Goal: Task Accomplishment & Management: Manage account settings

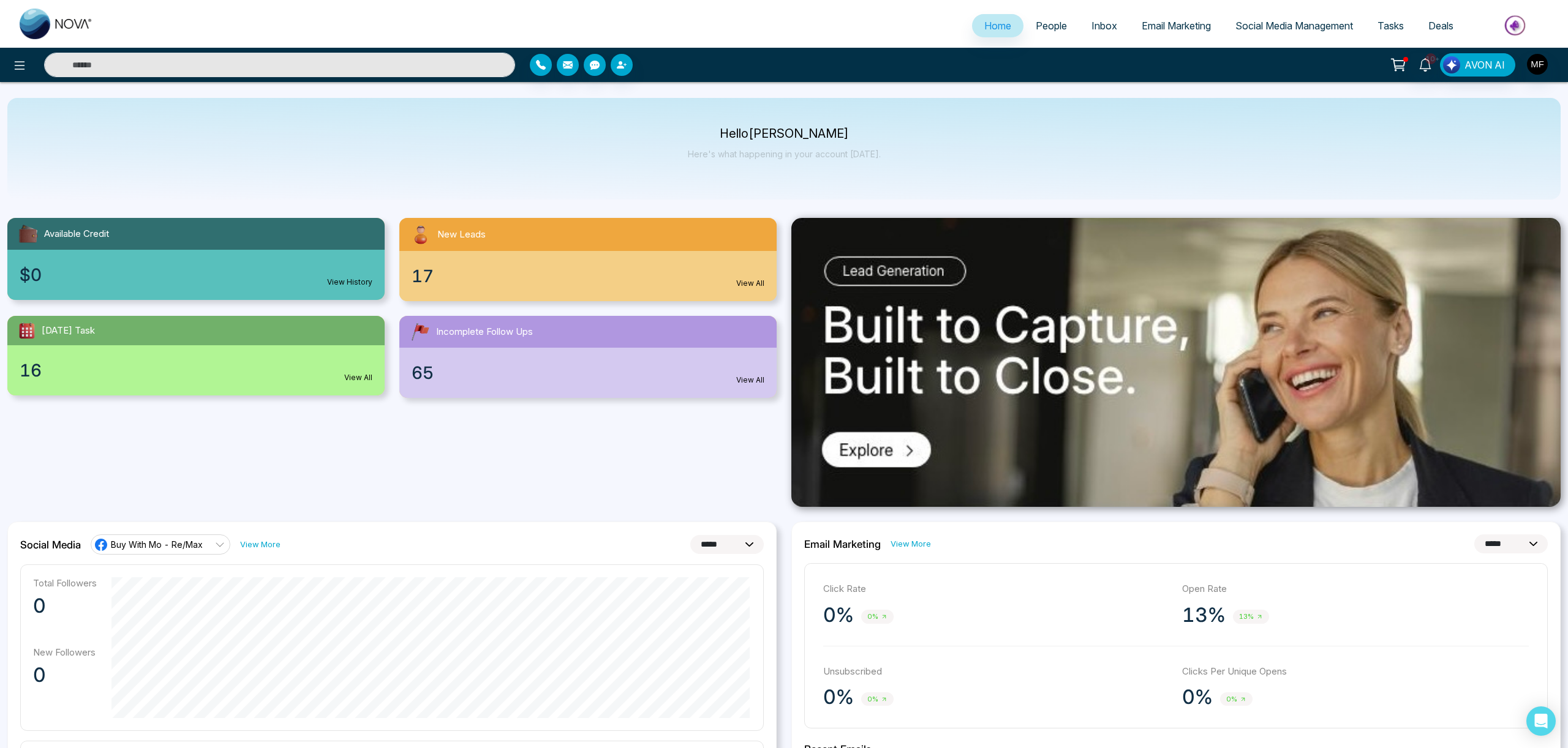
select select "*"
click at [1036, 25] on span "People" at bounding box center [1051, 25] width 31 height 12
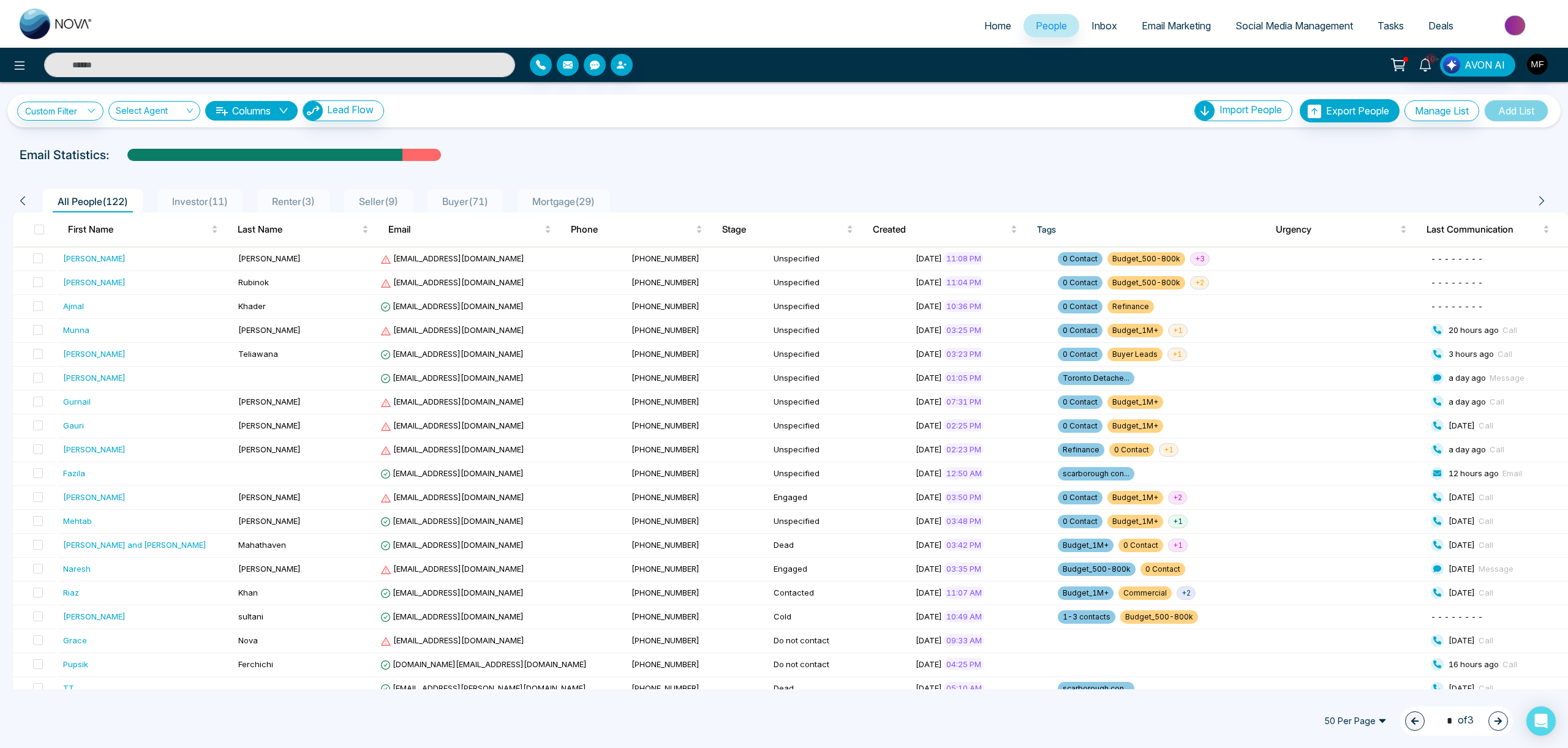
click at [212, 201] on span "Investor ( 11 )" at bounding box center [200, 201] width 65 height 12
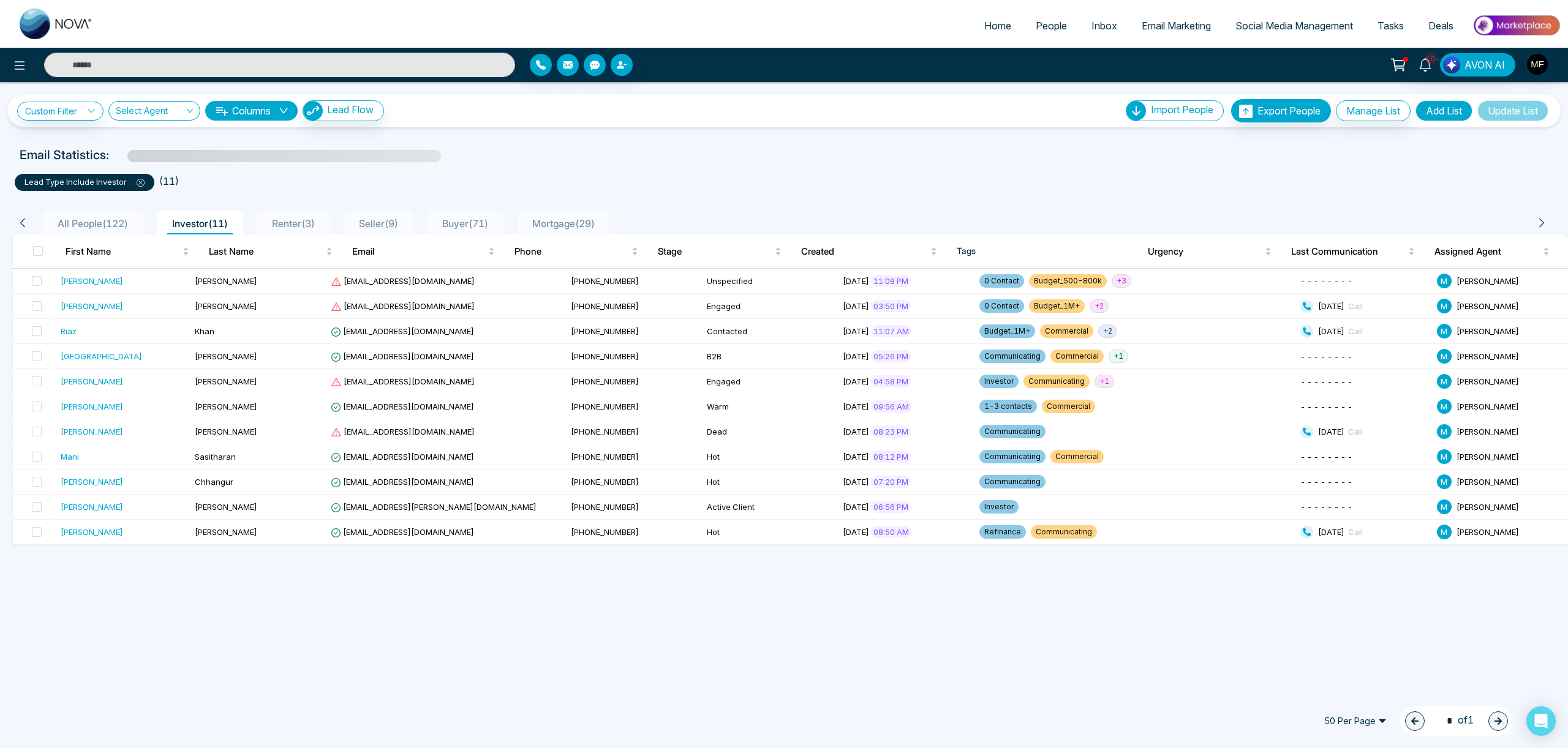
click at [389, 223] on span "Seller ( 9 )" at bounding box center [378, 223] width 49 height 12
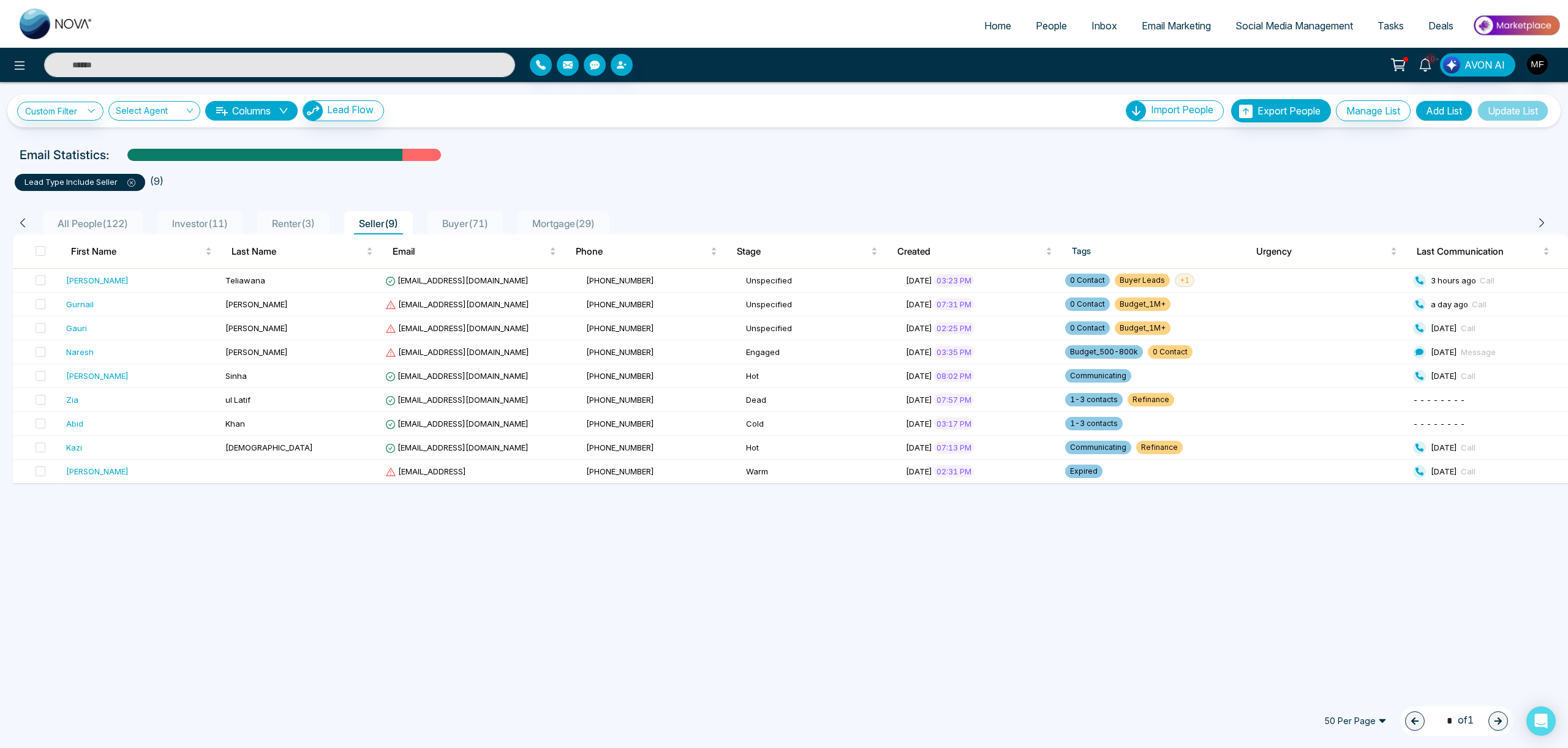
click at [487, 225] on span "Buyer ( 71 )" at bounding box center [465, 223] width 56 height 12
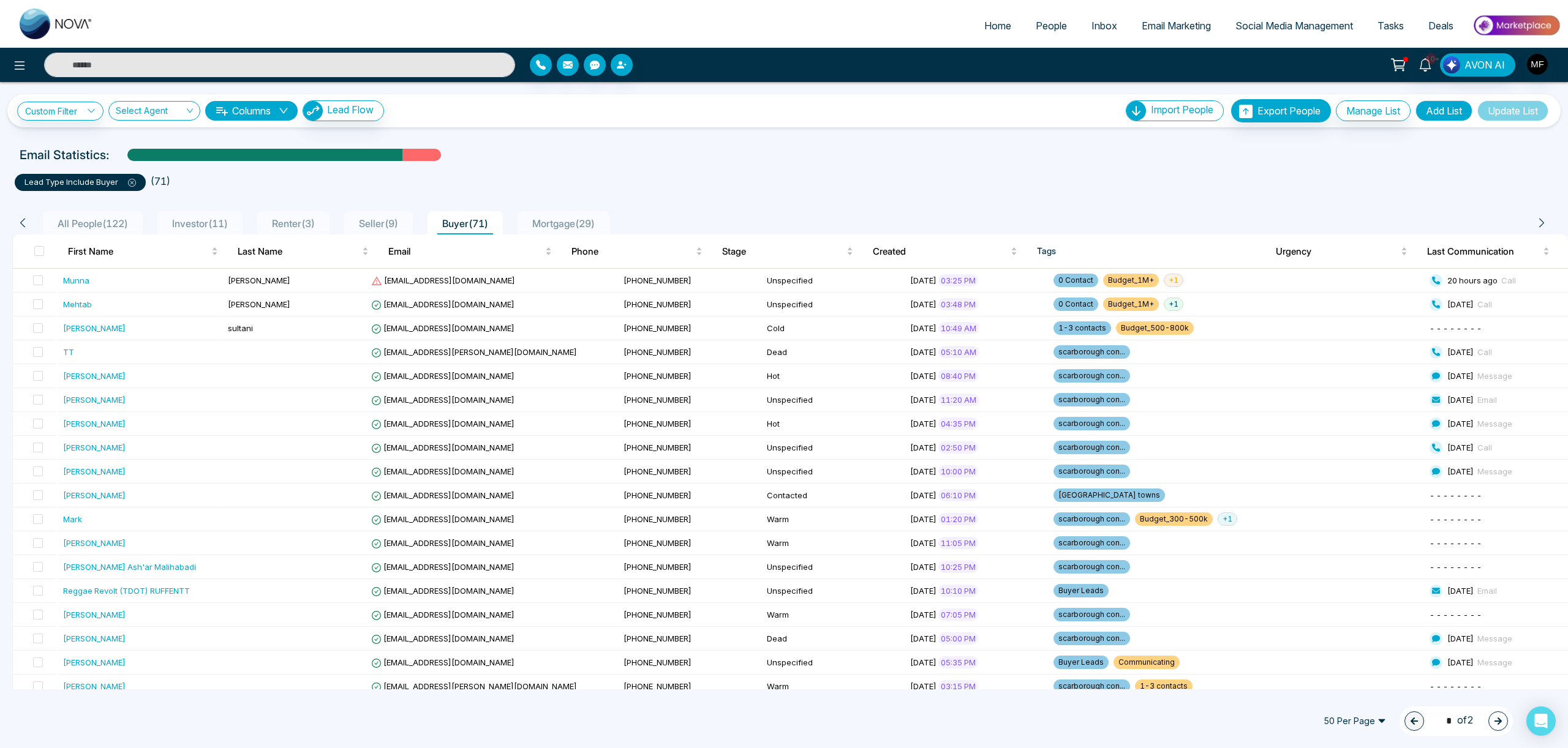
click at [587, 225] on span "Mortgage ( 29 )" at bounding box center [563, 223] width 72 height 12
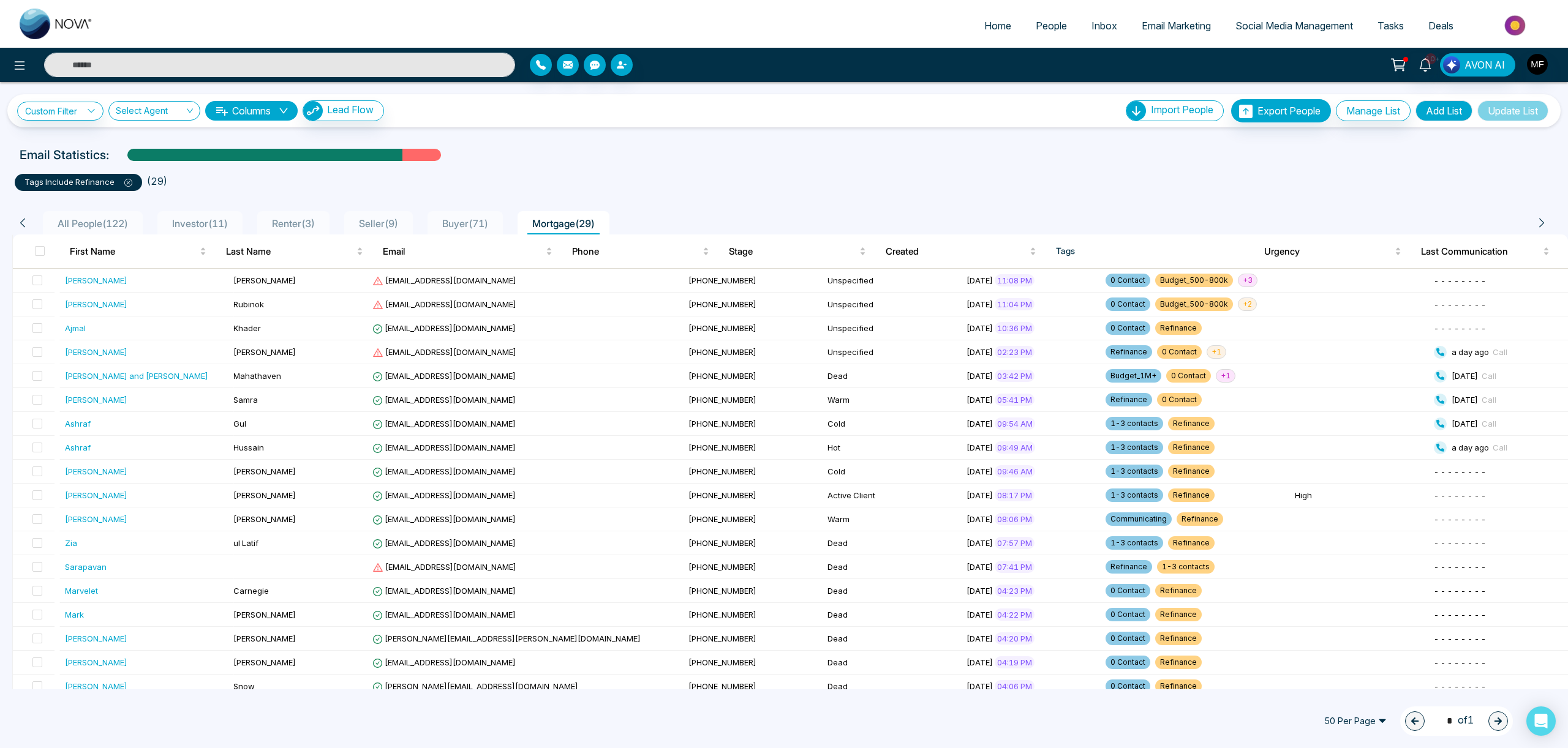
click at [480, 228] on span "Buyer ( 71 )" at bounding box center [465, 223] width 56 height 12
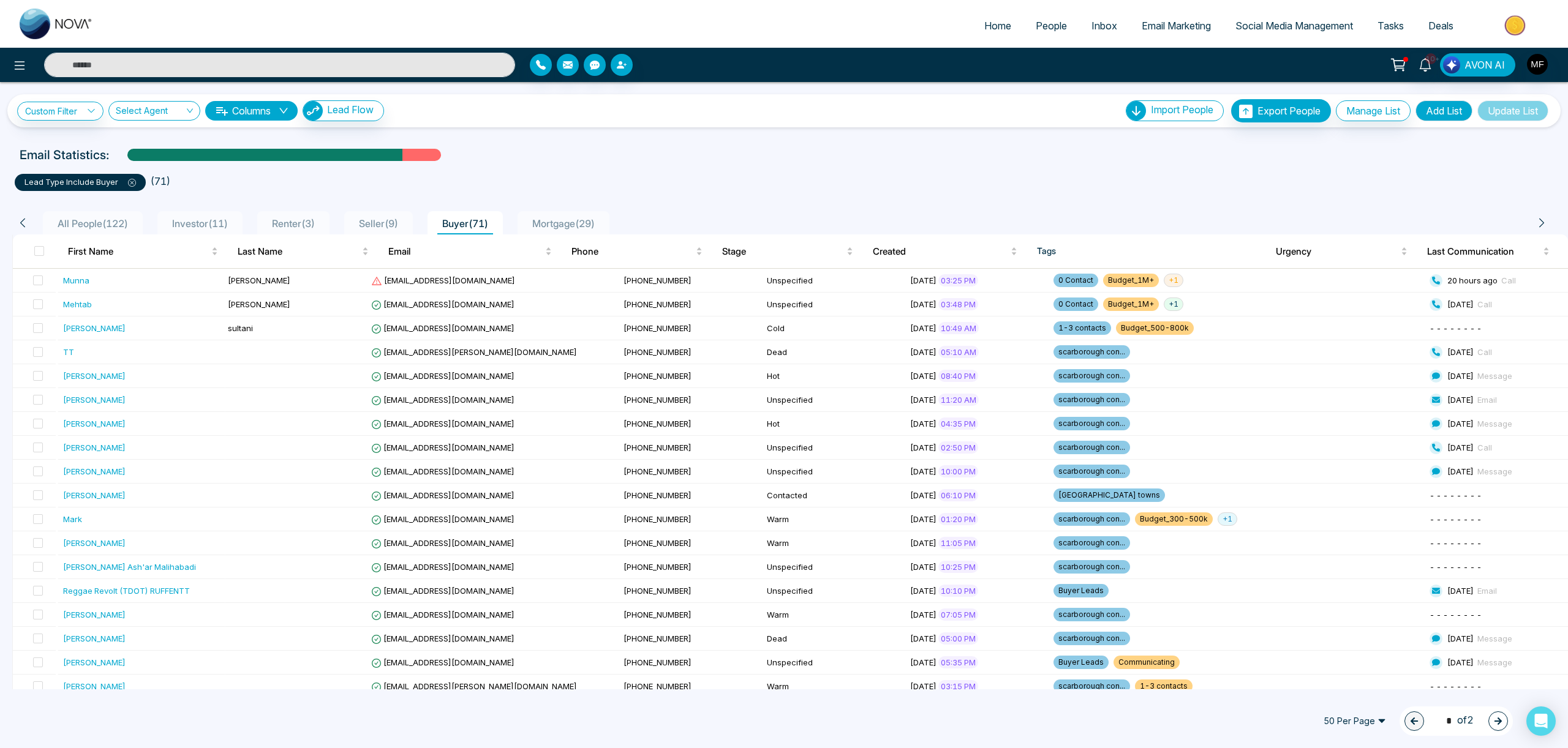
click at [397, 222] on span "Seller ( 9 )" at bounding box center [378, 223] width 49 height 12
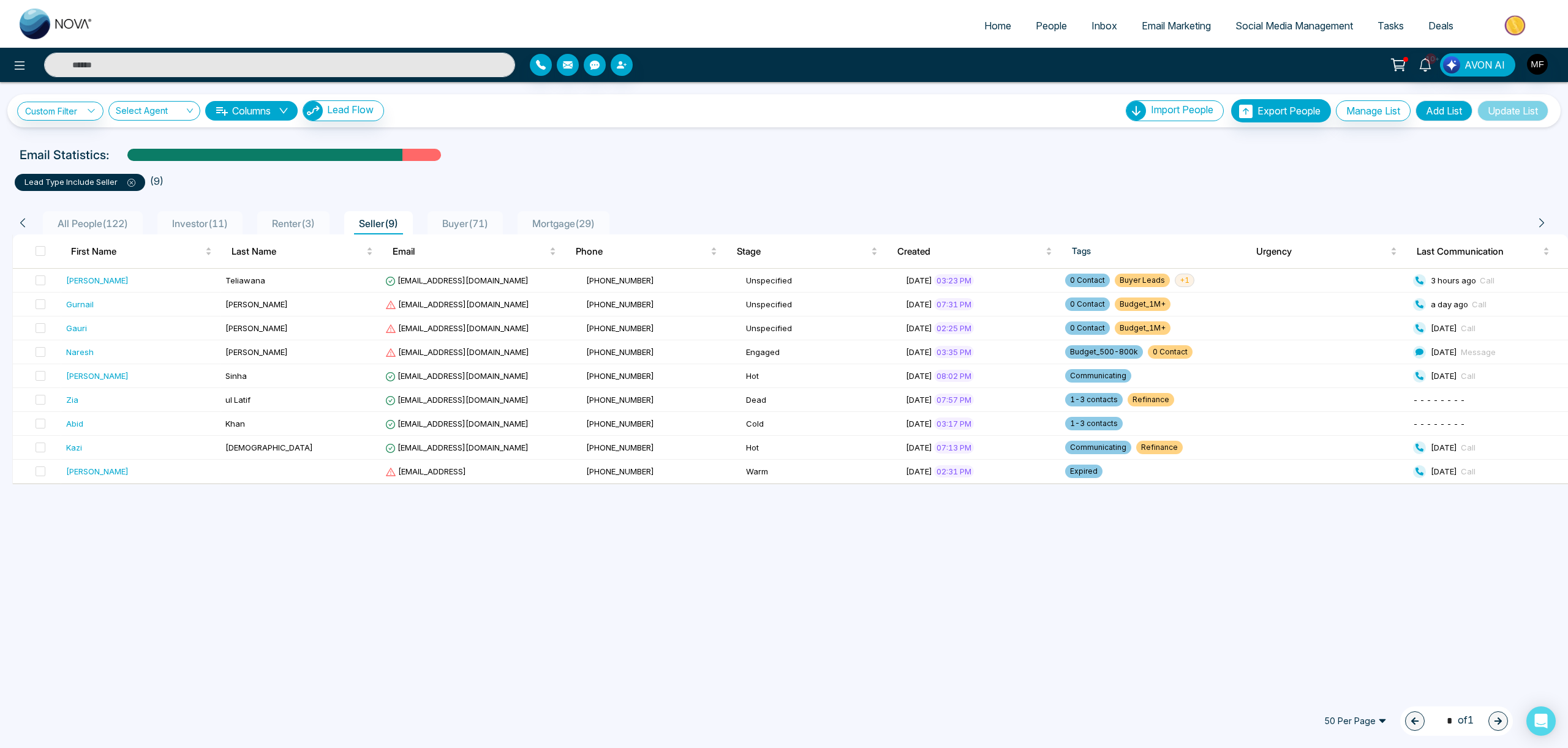
click at [121, 221] on span "All People ( 122 )" at bounding box center [92, 223] width 80 height 12
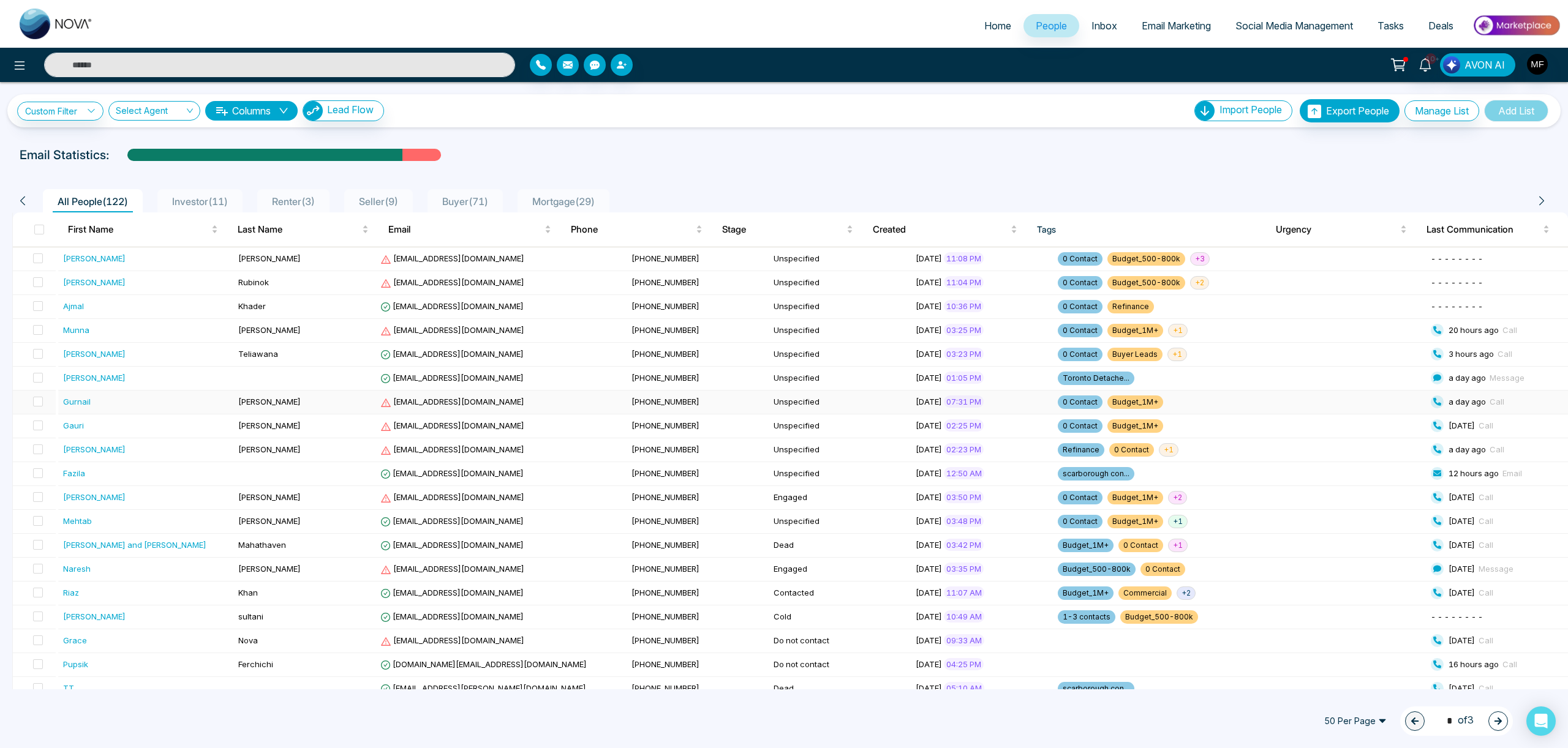
click at [194, 404] on div "Gurnail" at bounding box center [147, 402] width 168 height 12
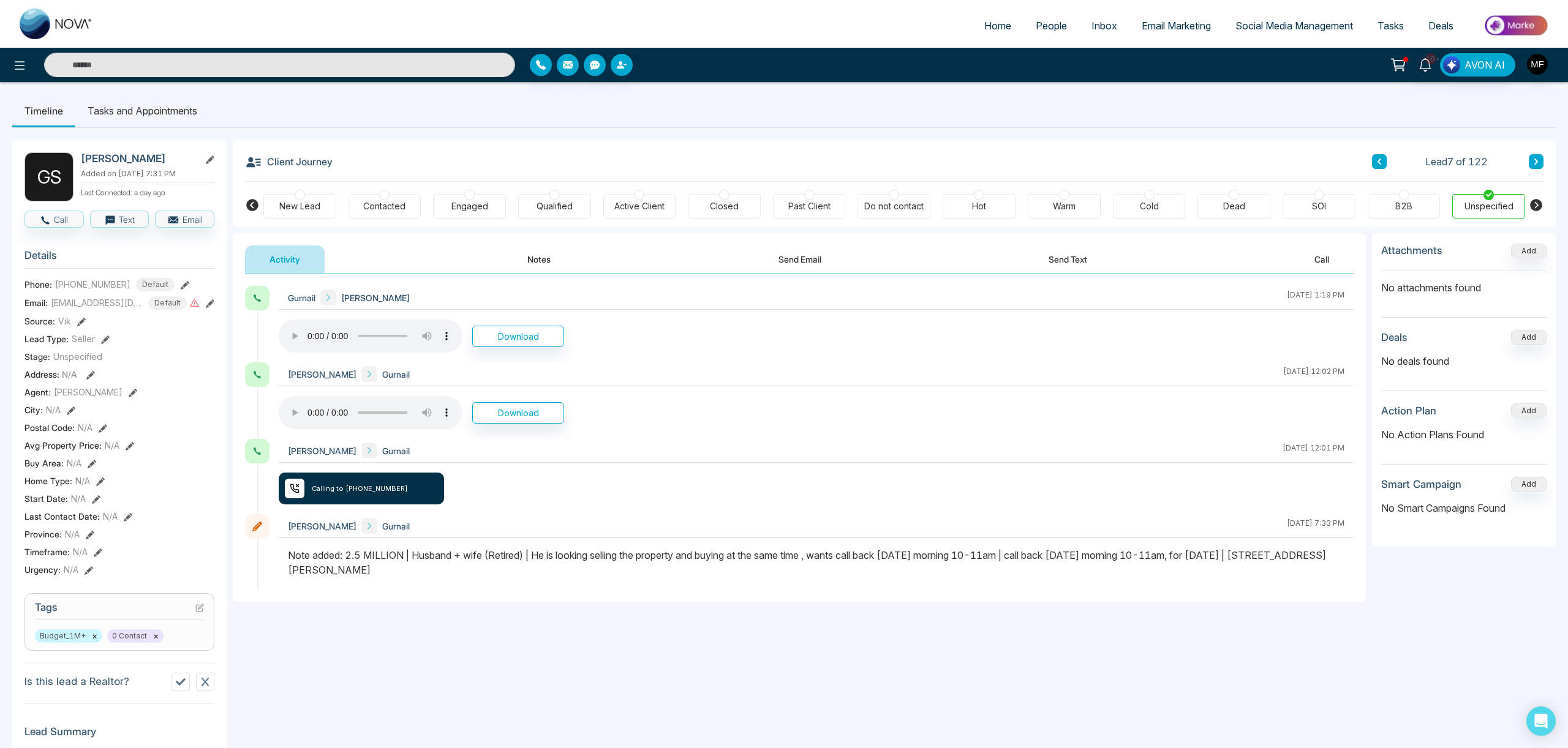
click at [530, 256] on button "Notes" at bounding box center [538, 259] width 72 height 28
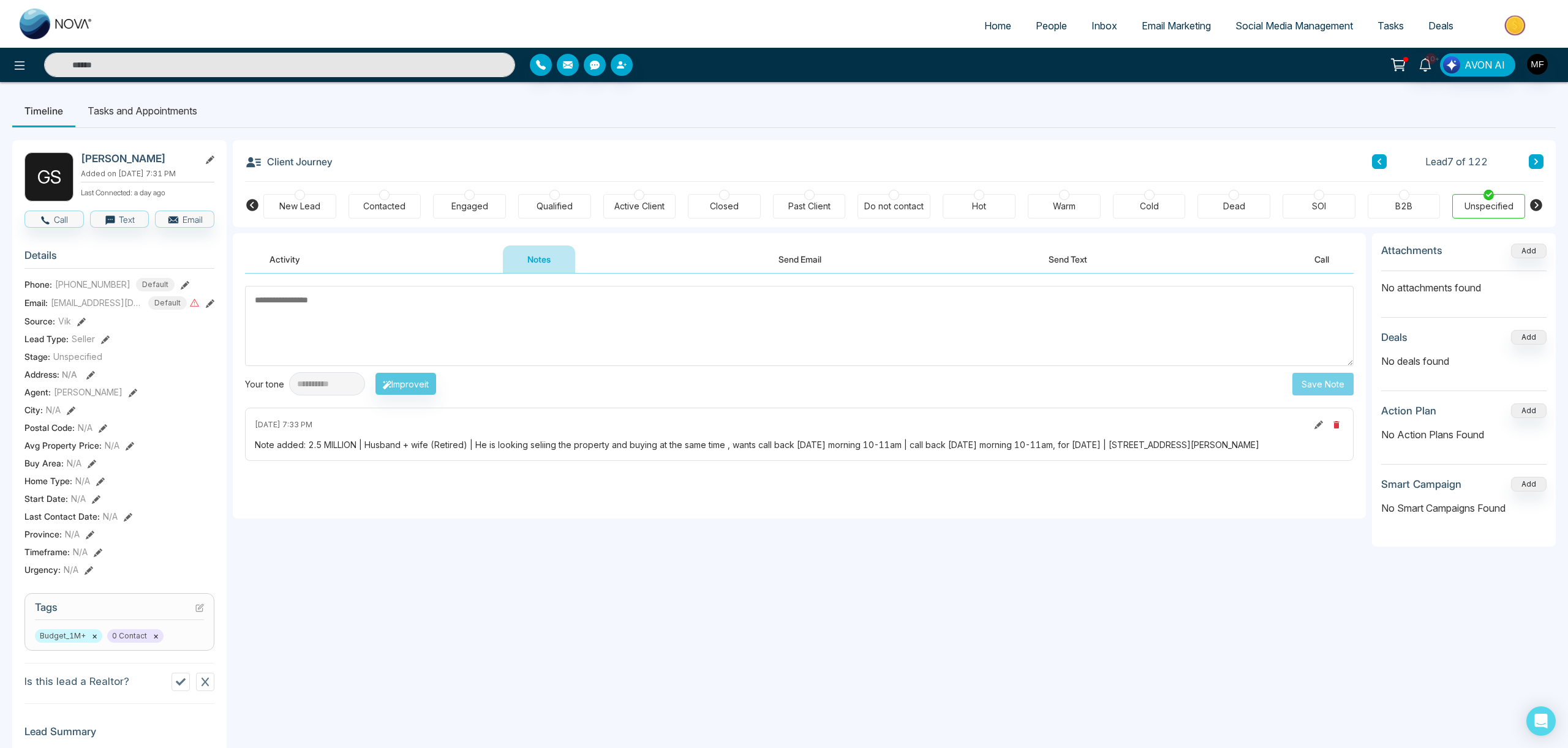
click at [446, 575] on div "**********" at bounding box center [799, 612] width 1133 height 757
drag, startPoint x: 1161, startPoint y: 447, endPoint x: 1263, endPoint y: 451, distance: 102.1
click at [1263, 451] on div "Note added: 2.5 MILLION | Husband + wife (Retired) | He is looking seliing the …" at bounding box center [799, 444] width 1089 height 13
copy div "[STREET_ADDRESS][PERSON_NAME]"
click at [944, 143] on div "Client Journey Lead 7 of 122" at bounding box center [894, 161] width 1298 height 41
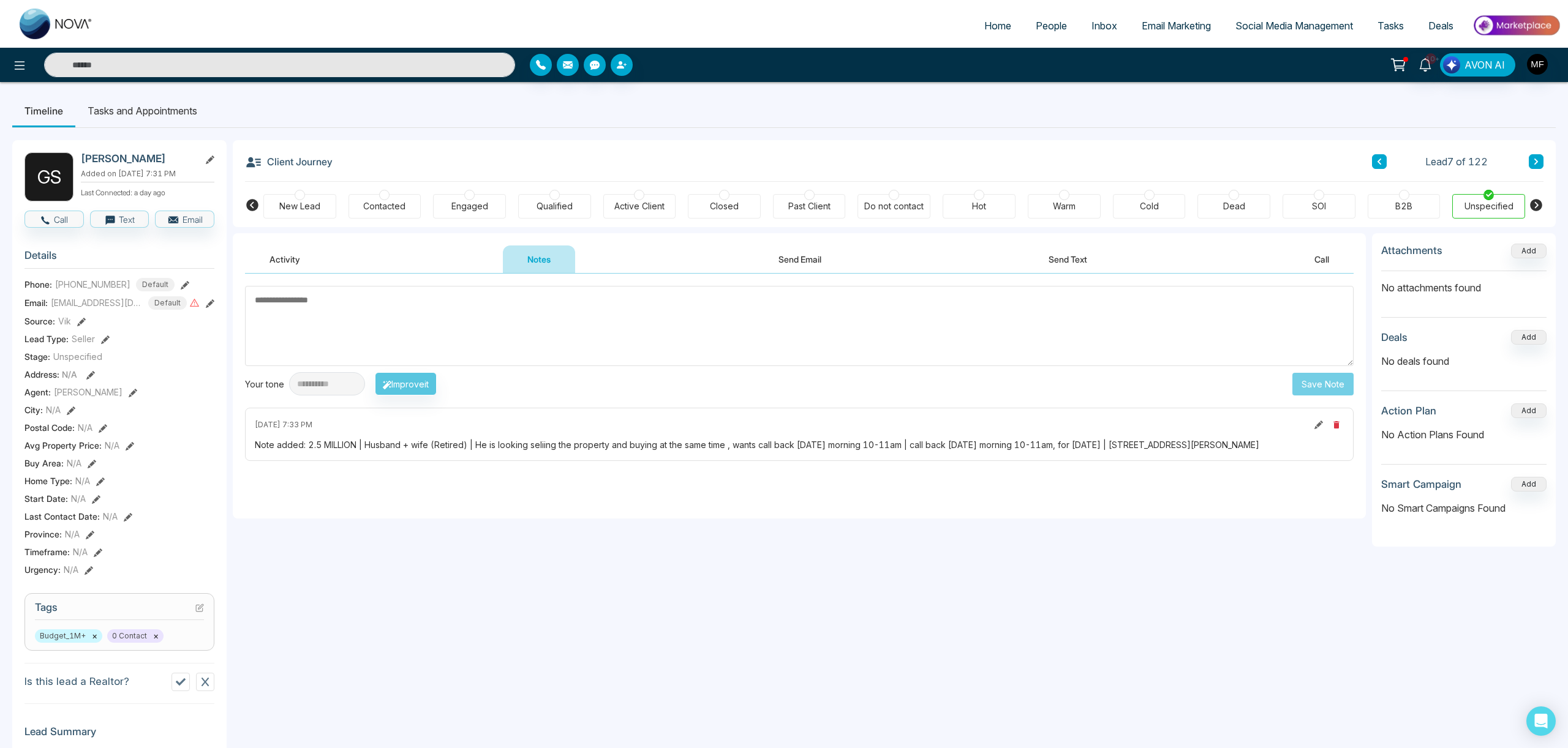
click at [852, 98] on ul "Timeline Tasks and Appointments" at bounding box center [784, 110] width 1543 height 33
click at [1047, 29] on span "People" at bounding box center [1051, 25] width 31 height 12
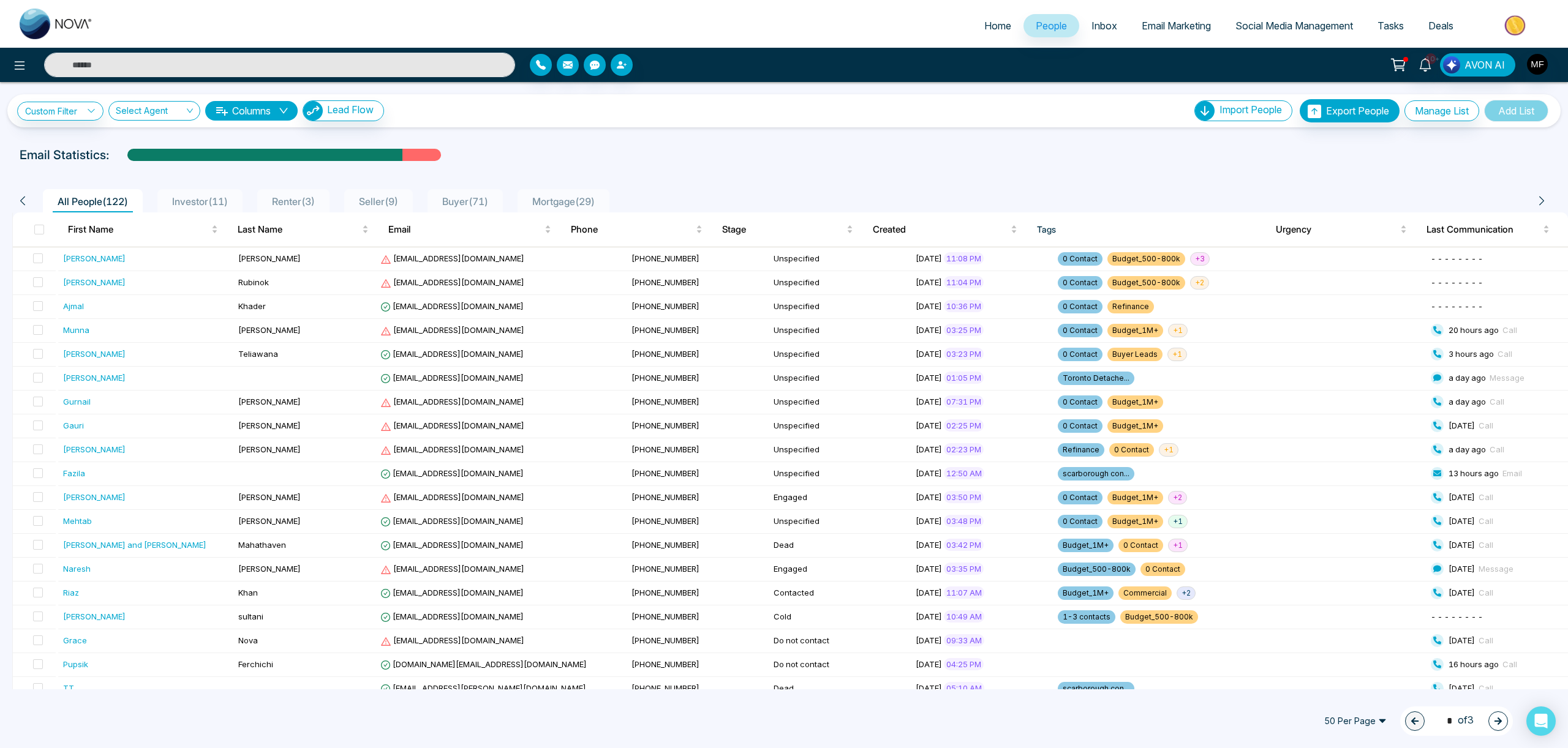
click at [487, 203] on span "Buyer ( 71 )" at bounding box center [465, 201] width 56 height 12
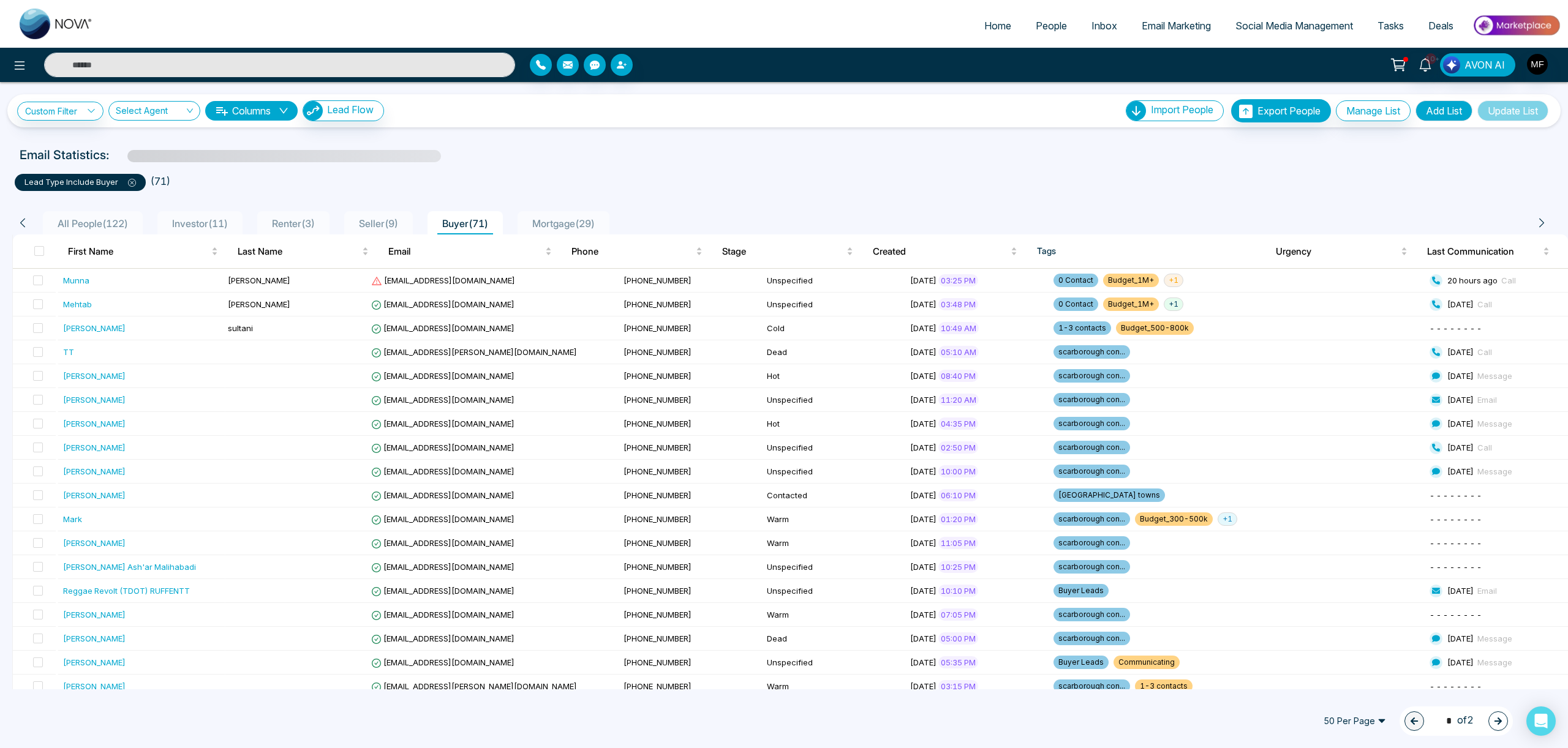
click at [391, 221] on span "Seller ( 9 )" at bounding box center [378, 223] width 49 height 12
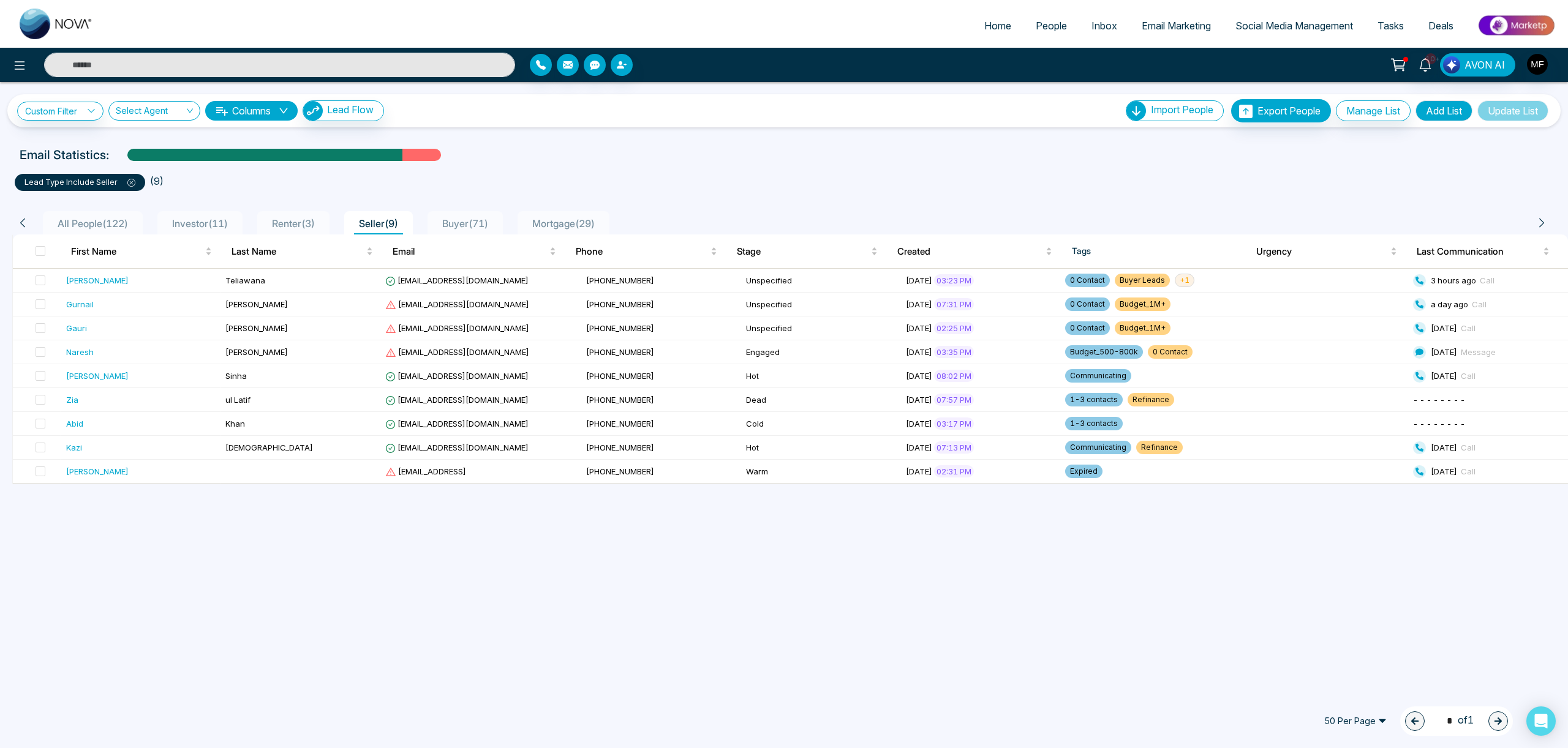
click at [316, 228] on span "Renter ( 3 )" at bounding box center [294, 223] width 52 height 12
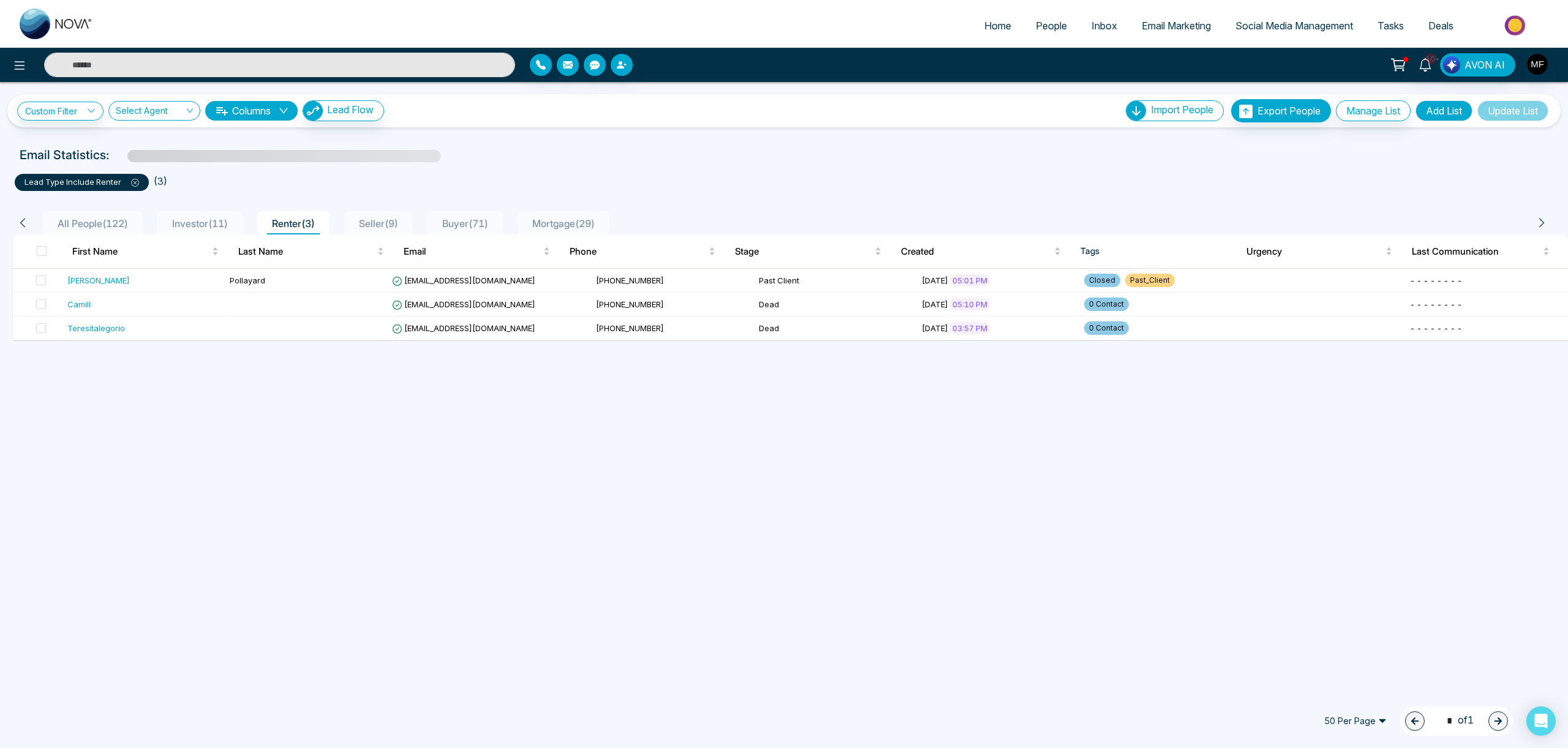
click at [393, 223] on span "Seller ( 9 )" at bounding box center [378, 223] width 49 height 12
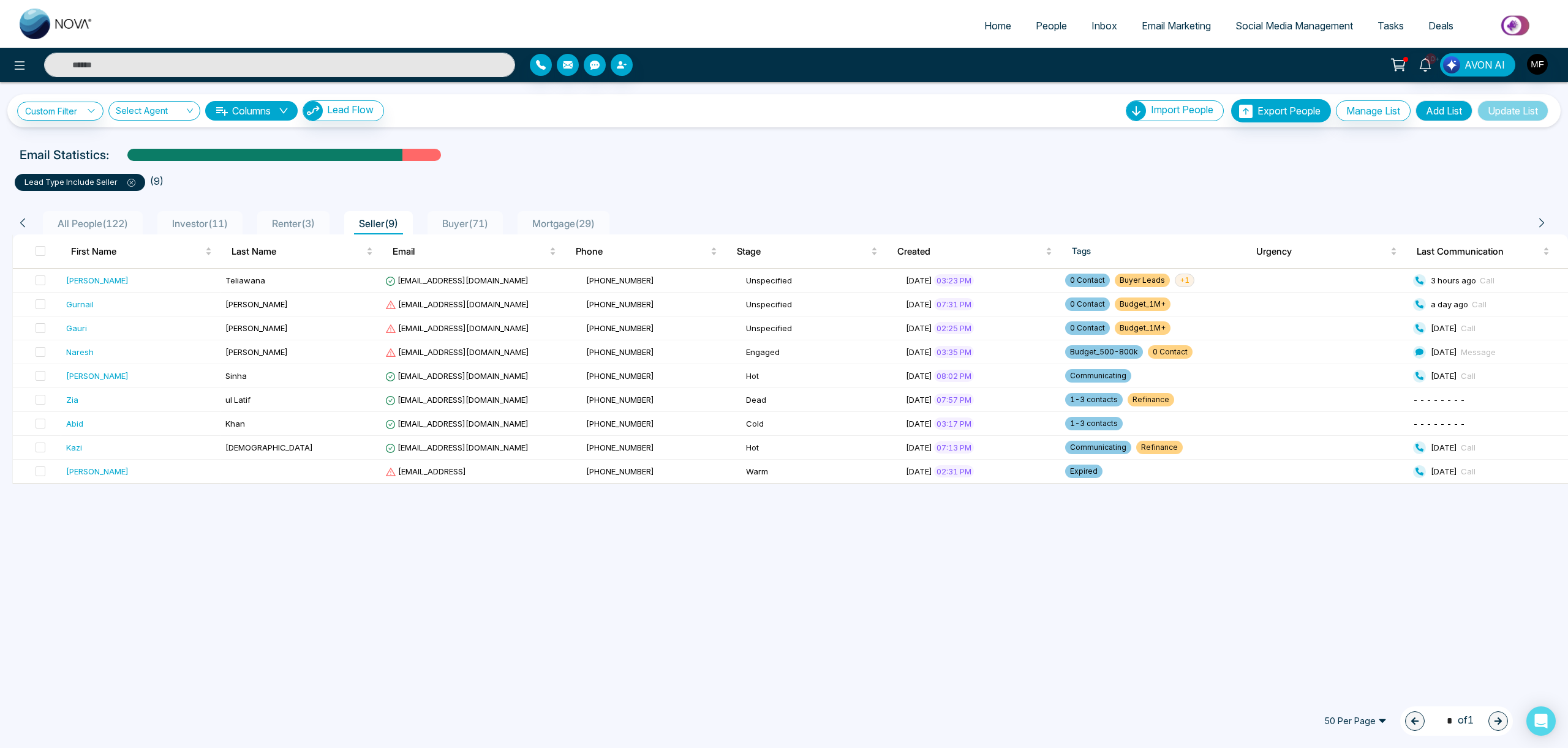
click at [103, 224] on span "All People ( 122 )" at bounding box center [92, 223] width 80 height 12
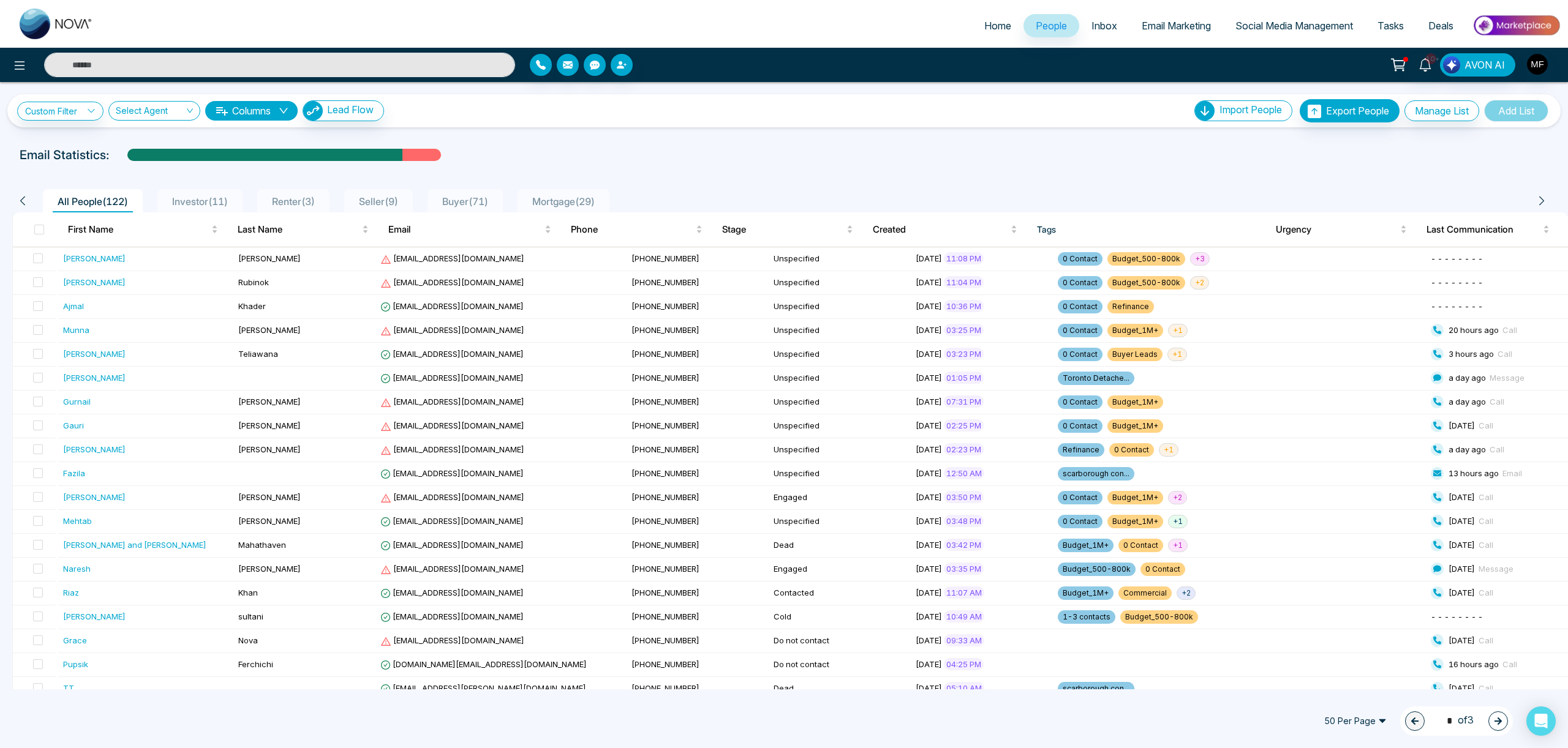
click at [992, 28] on span "Home" at bounding box center [998, 25] width 27 height 12
select select "*"
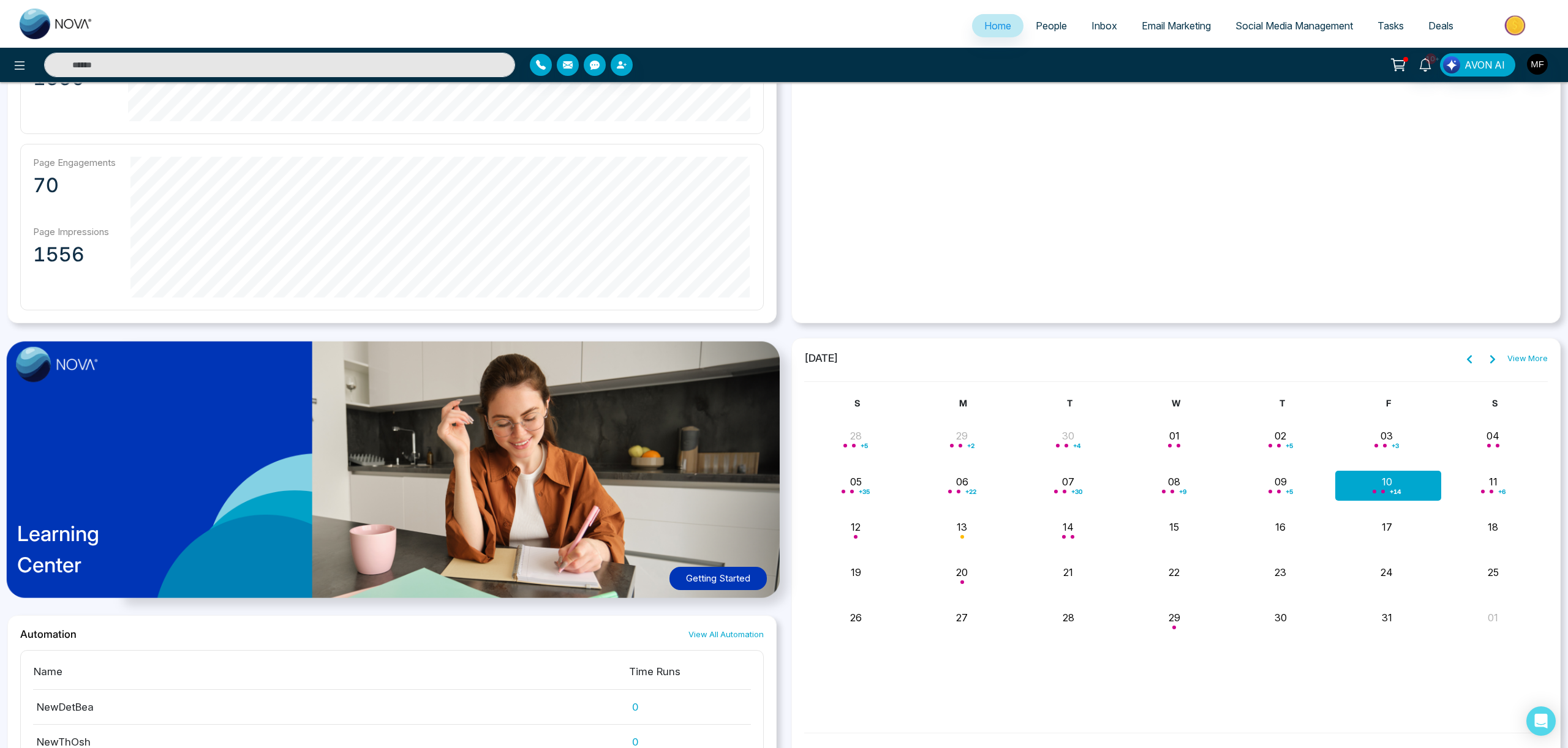
scroll to position [827, 0]
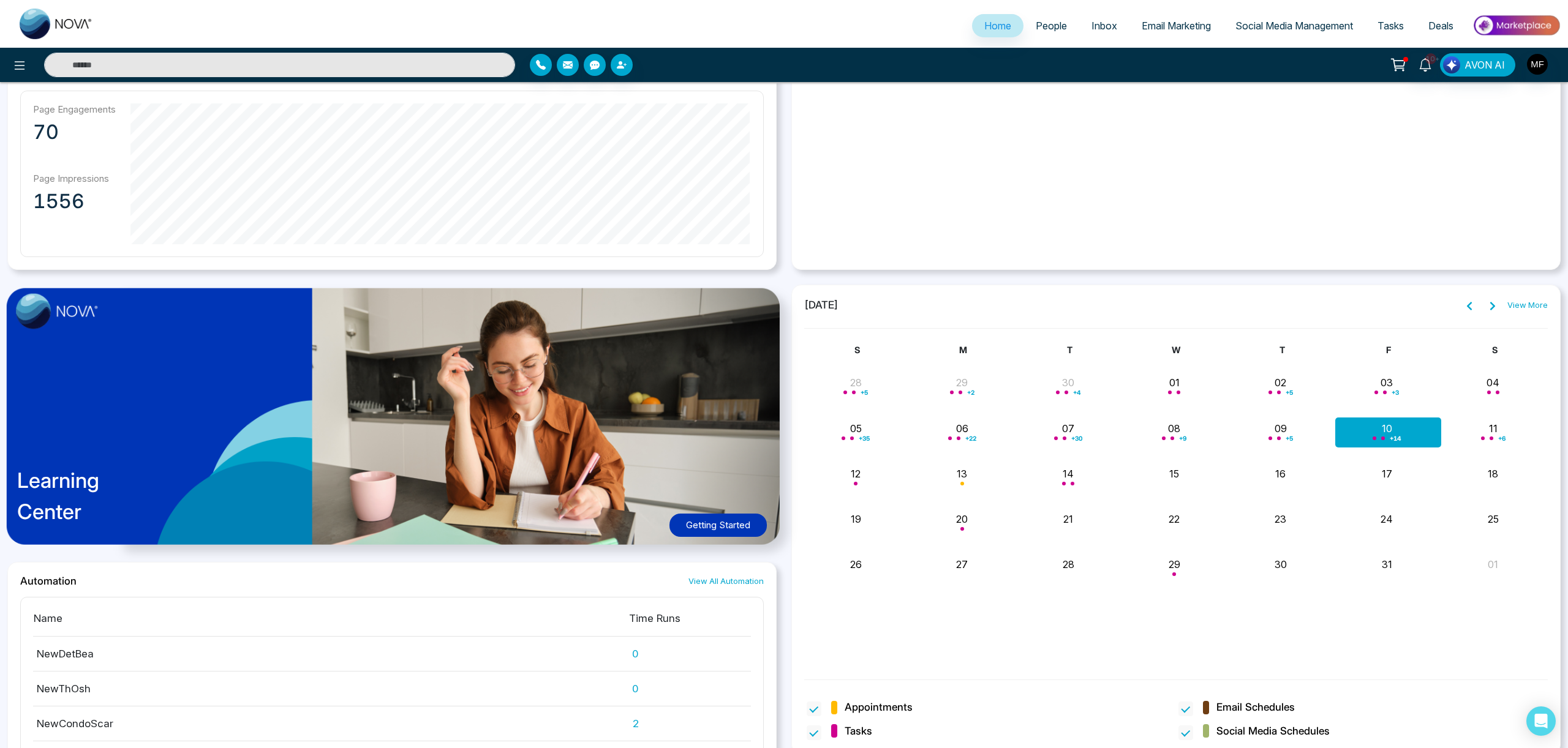
click at [1515, 304] on link "View More" at bounding box center [1527, 305] width 41 height 12
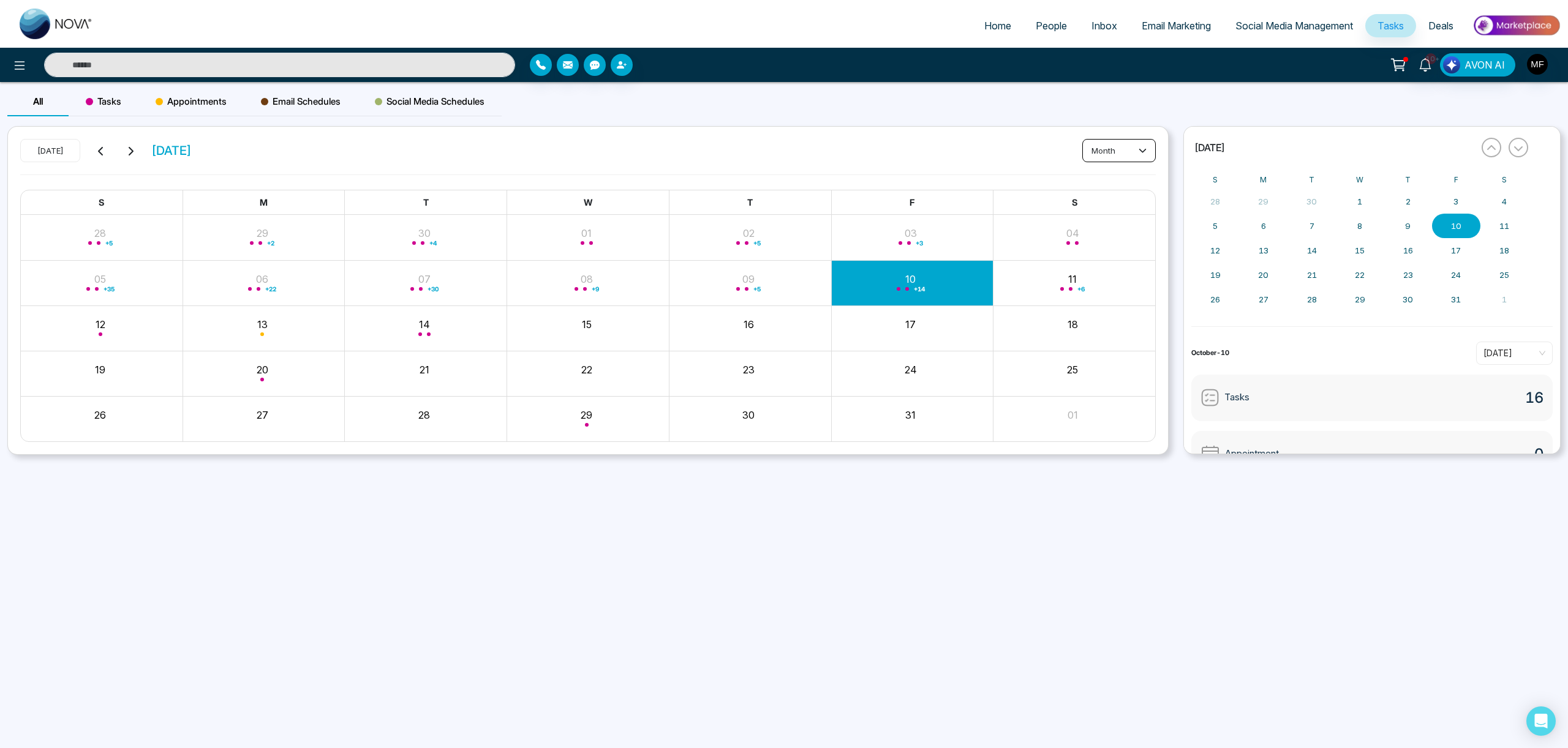
click at [1125, 159] on button "month" at bounding box center [1119, 151] width 74 height 24
click at [1105, 179] on span "day" at bounding box center [1119, 177] width 58 height 14
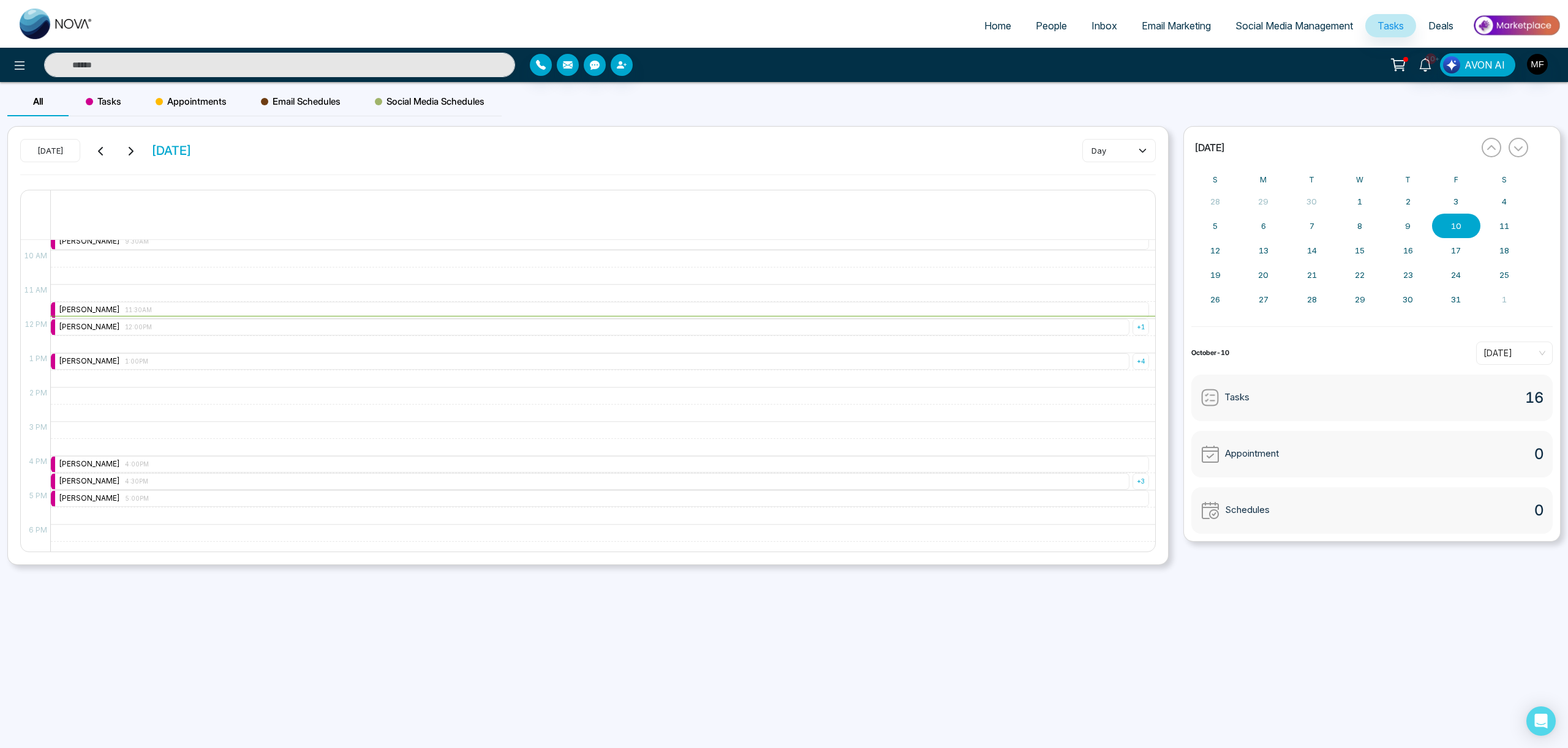
scroll to position [274, 0]
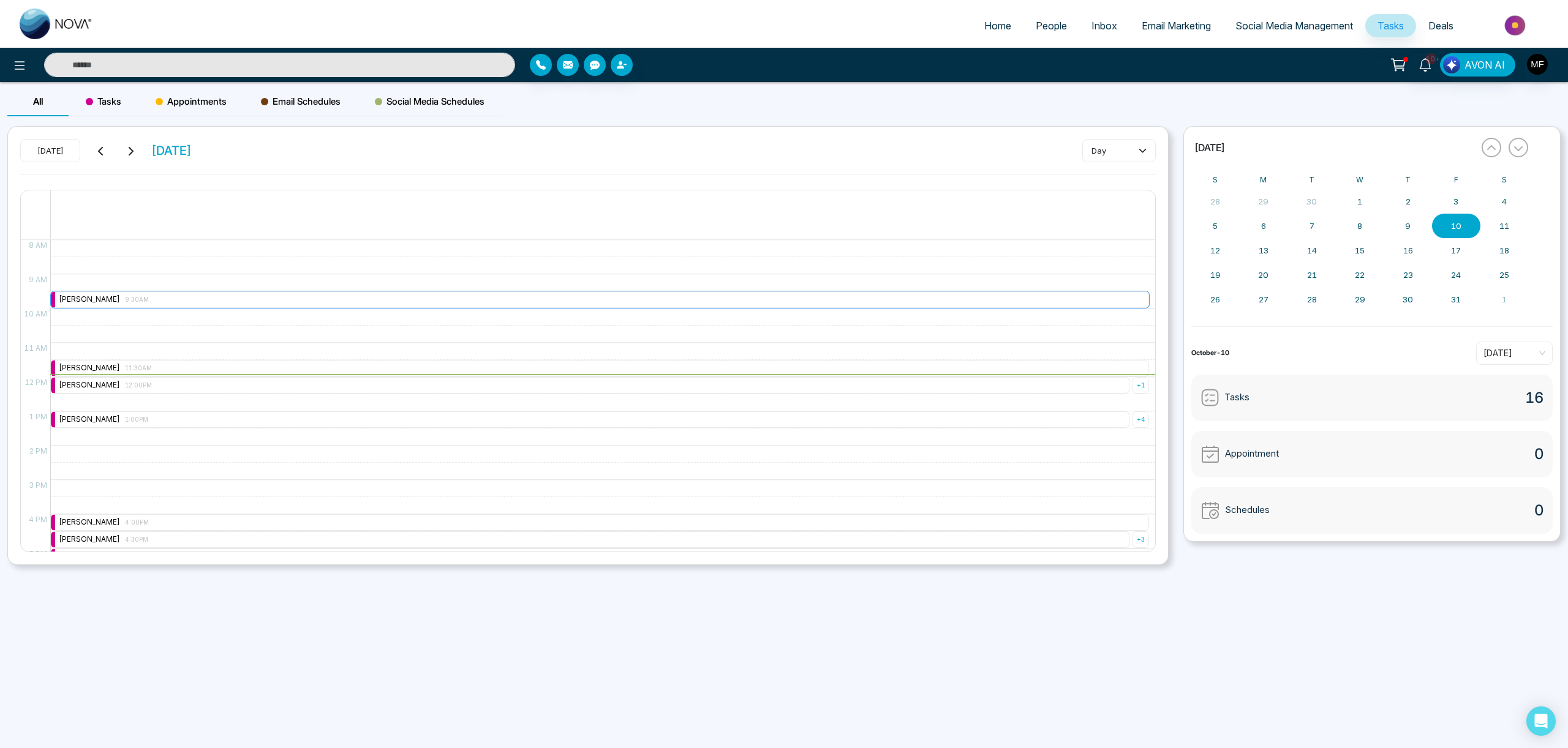
click at [539, 304] on div "[PERSON_NAME] 9:30AM" at bounding box center [600, 300] width 1098 height 17
click at [313, 320] on div "9:30 AM – 9:30 AM [PERSON_NAME] 9:30AM 11:30 AM – 11:30 AM [PERSON_NAME] 11:30A…" at bounding box center [599, 377] width 1098 height 823
click at [876, 362] on div "[PERSON_NAME] 11:30AM" at bounding box center [600, 369] width 1098 height 17
click at [835, 332] on div "9:30 AM – 9:30 AM [PERSON_NAME] 9:30AM 11:30 AM – 11:30 AM [PERSON_NAME] 11:30A…" at bounding box center [599, 377] width 1098 height 823
click at [716, 387] on div "[PERSON_NAME] 12:00PM" at bounding box center [590, 386] width 1078 height 17
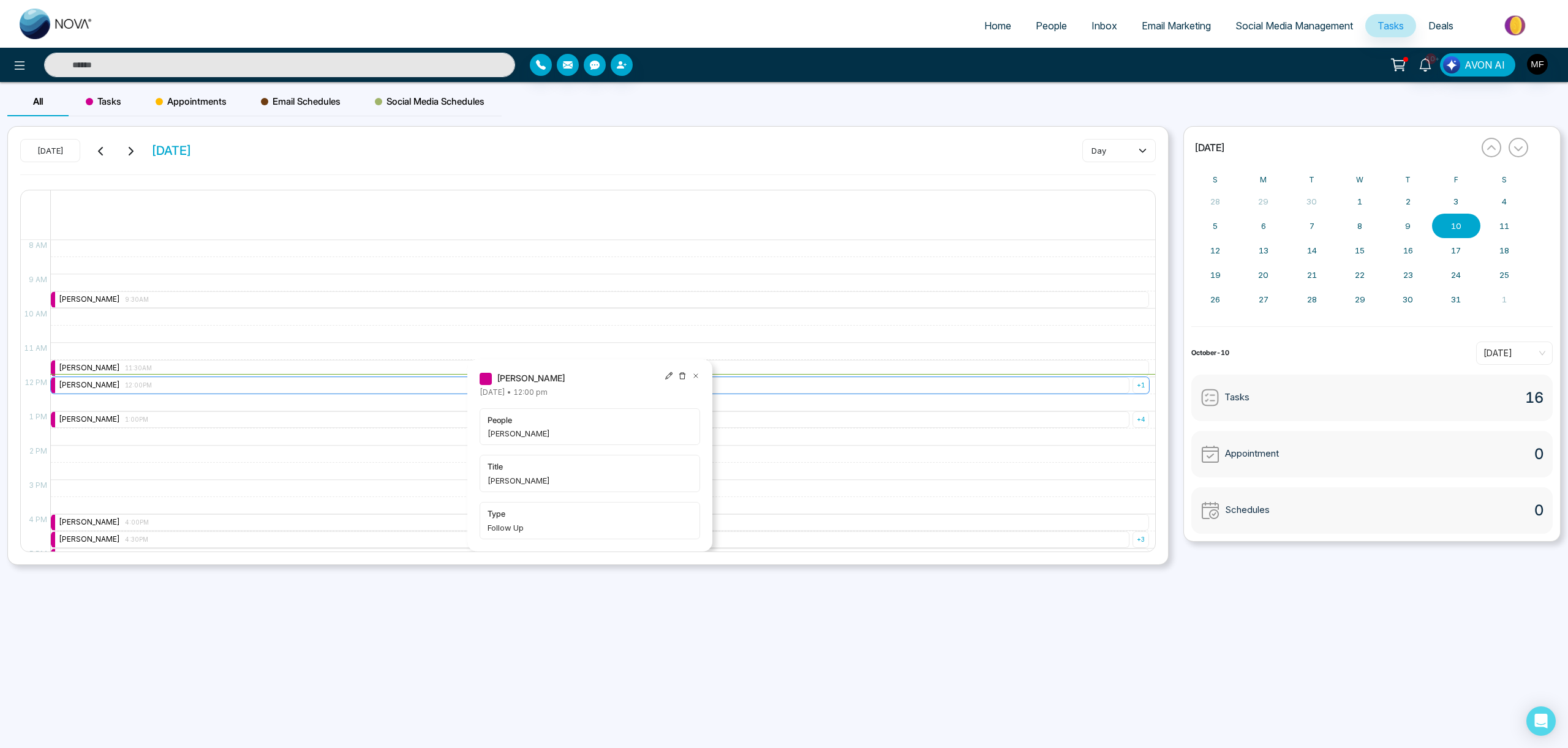
click at [1146, 388] on div "+ 1" at bounding box center [1141, 386] width 17 height 17
click at [1093, 352] on div "[PERSON_NAME] 12:00PM" at bounding box center [1093, 357] width 87 height 12
click at [1137, 377] on icon at bounding box center [1138, 376] width 8 height 8
click at [338, 69] on input "text" at bounding box center [279, 64] width 471 height 25
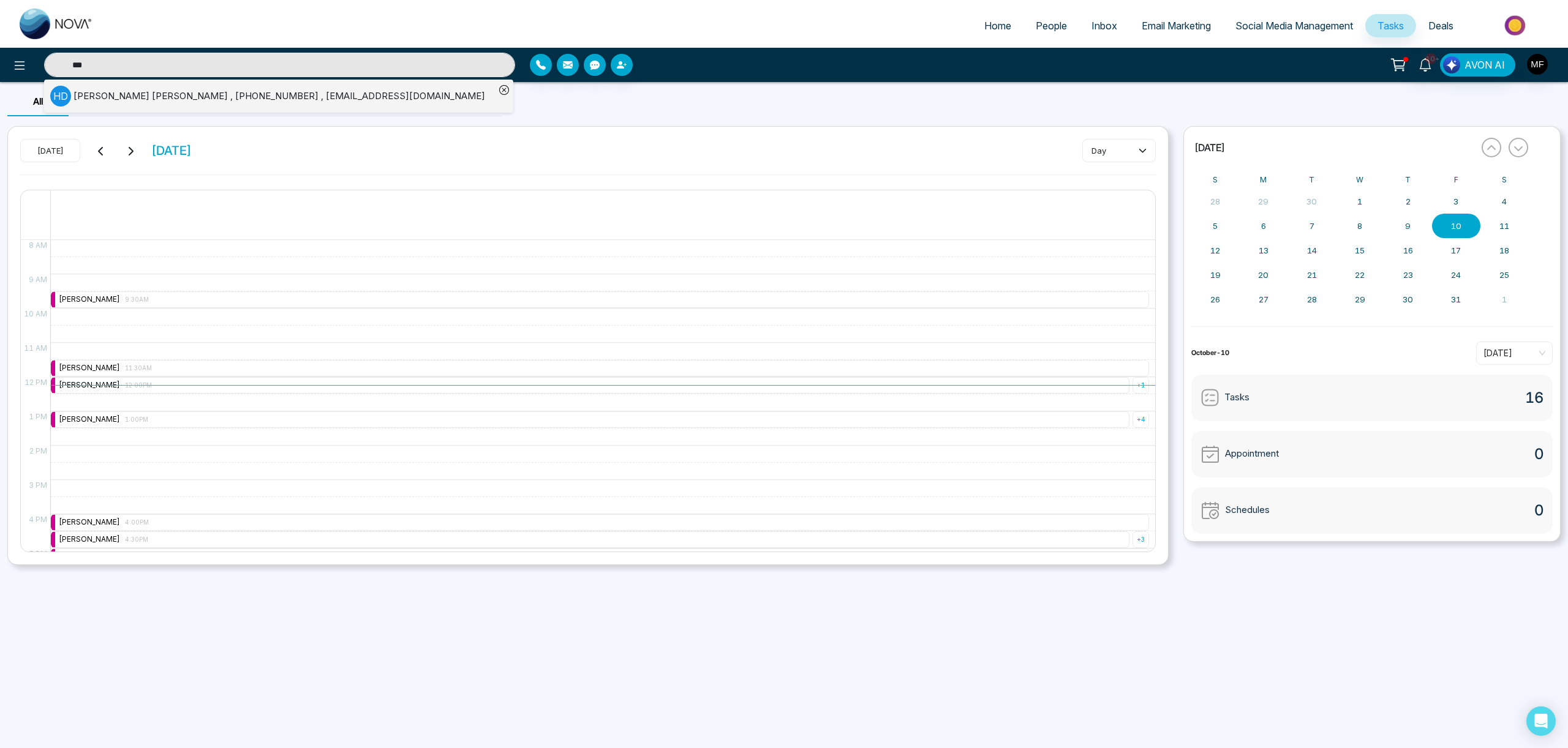
type input "***"
click at [177, 92] on div "[PERSON_NAME] Dos-[PERSON_NAME] , [PHONE_NUMBER] , [EMAIL_ADDRESS][DOMAIN_NAME]" at bounding box center [279, 96] width 411 height 14
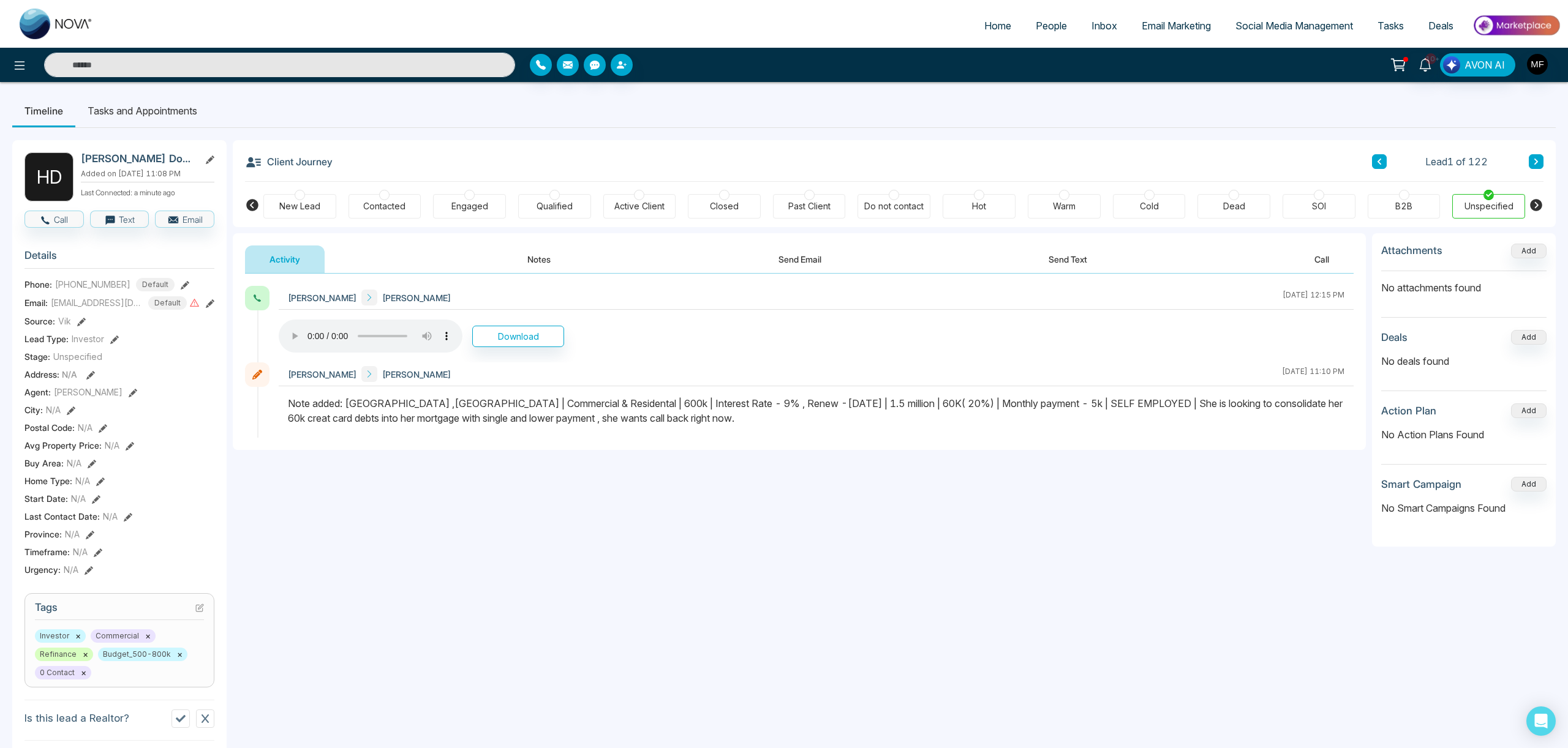
click at [544, 261] on button "Notes" at bounding box center [538, 259] width 72 height 28
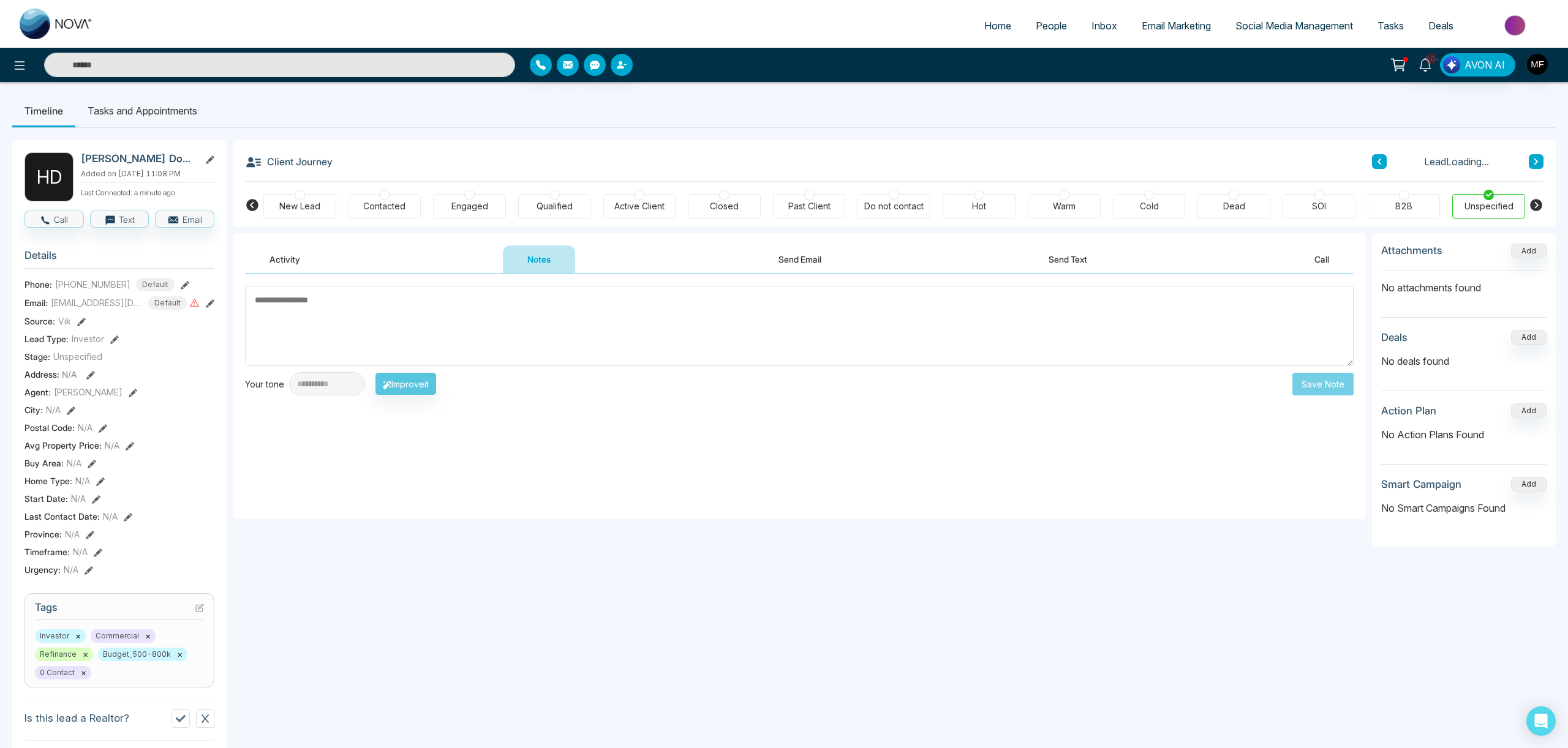
click at [618, 327] on textarea at bounding box center [799, 326] width 1109 height 80
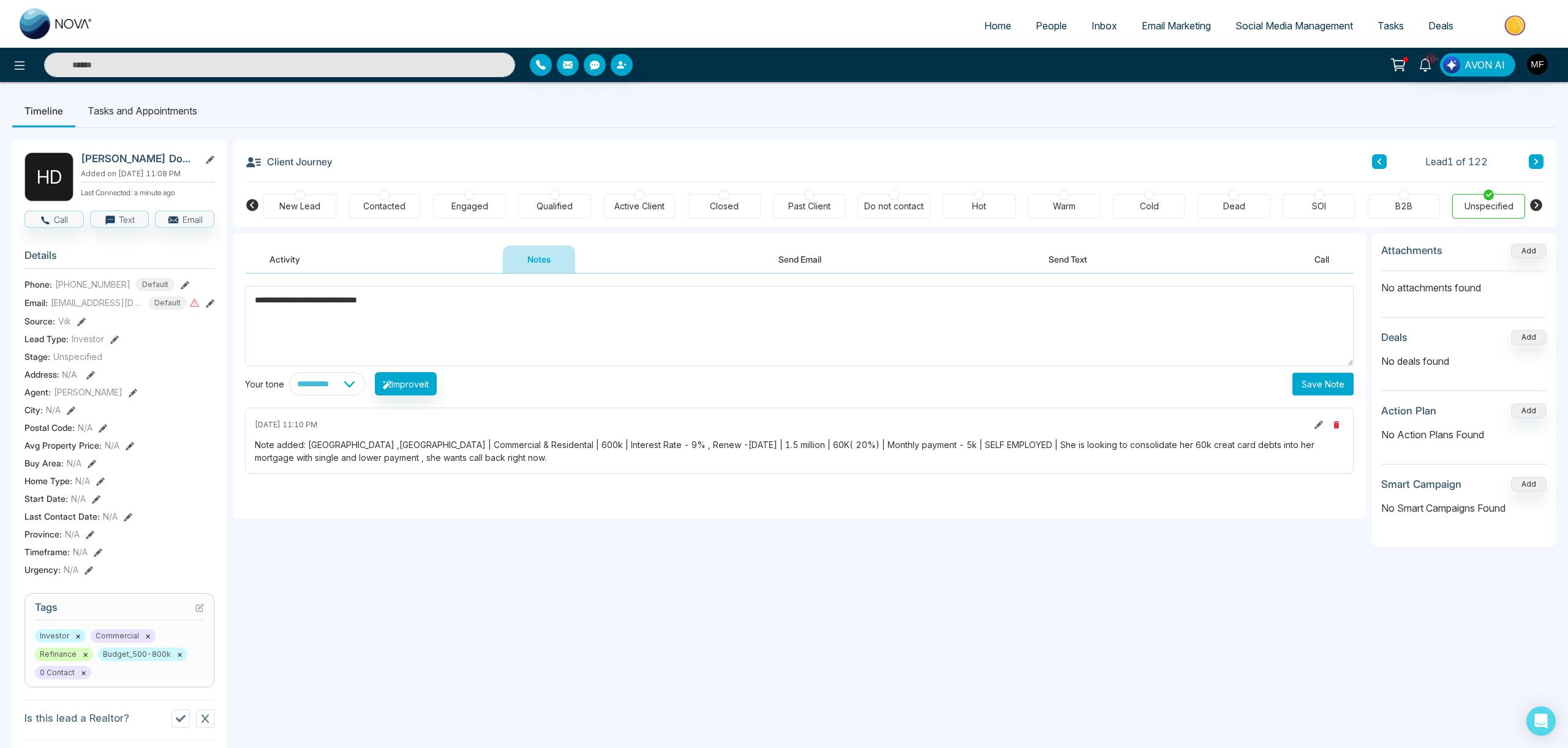
type textarea "**********"
click at [1314, 377] on button "Save Note" at bounding box center [1323, 384] width 61 height 23
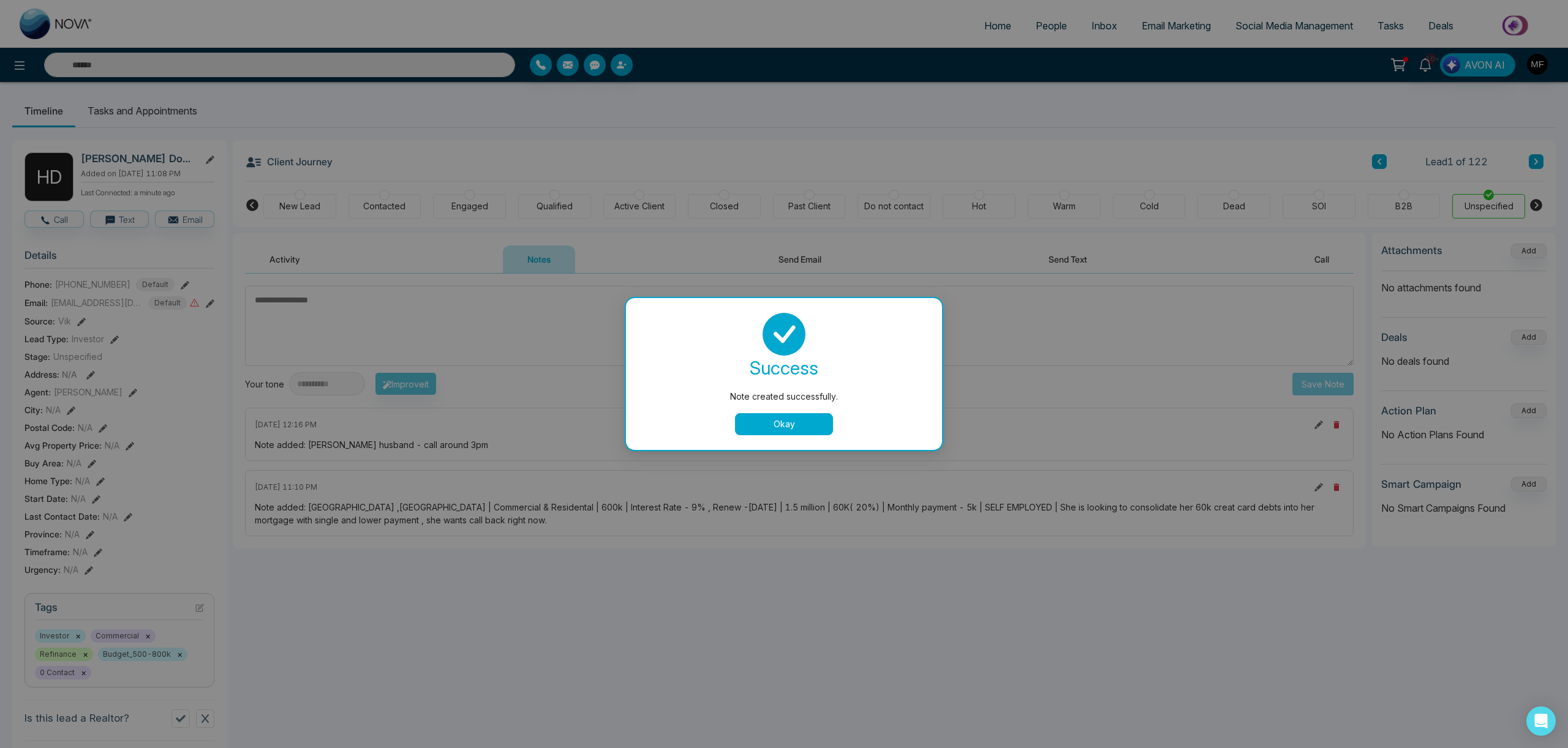
click at [804, 437] on div "success Note created successfully. Okay" at bounding box center [784, 373] width 316 height 151
click at [792, 432] on button "Okay" at bounding box center [784, 425] width 98 height 22
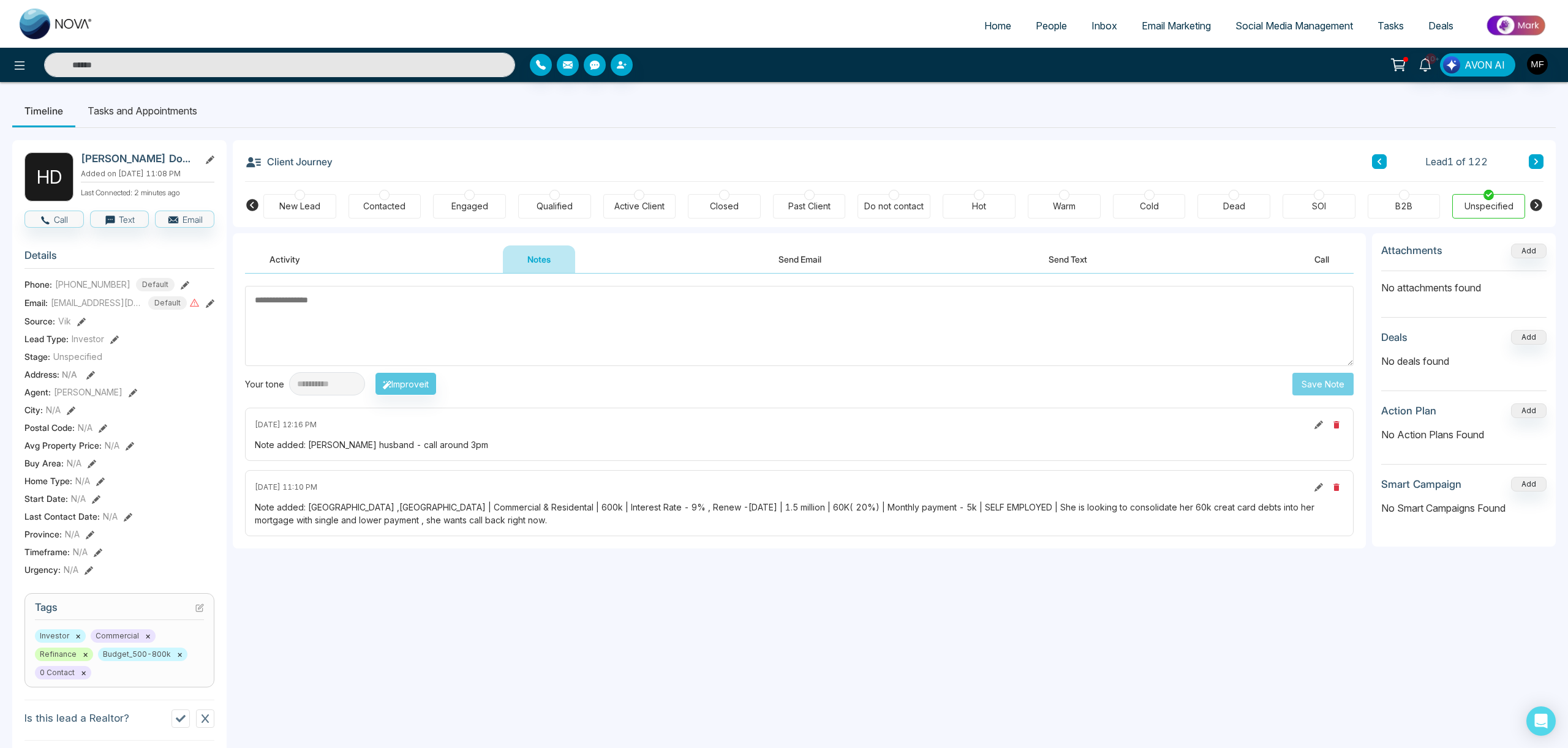
click at [143, 113] on li "Tasks and Appointments" at bounding box center [142, 110] width 134 height 33
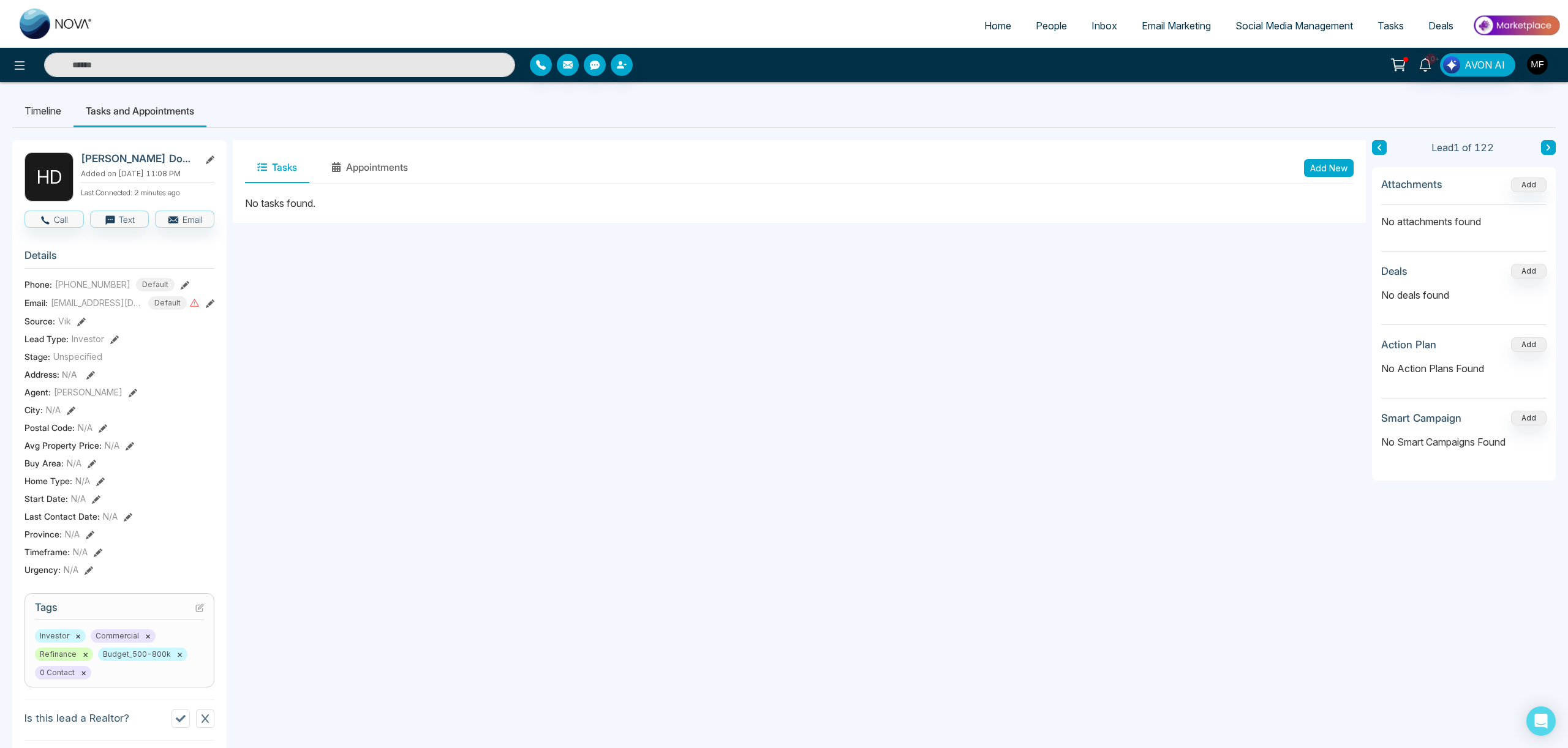
click at [1324, 168] on button "Add New" at bounding box center [1329, 168] width 50 height 18
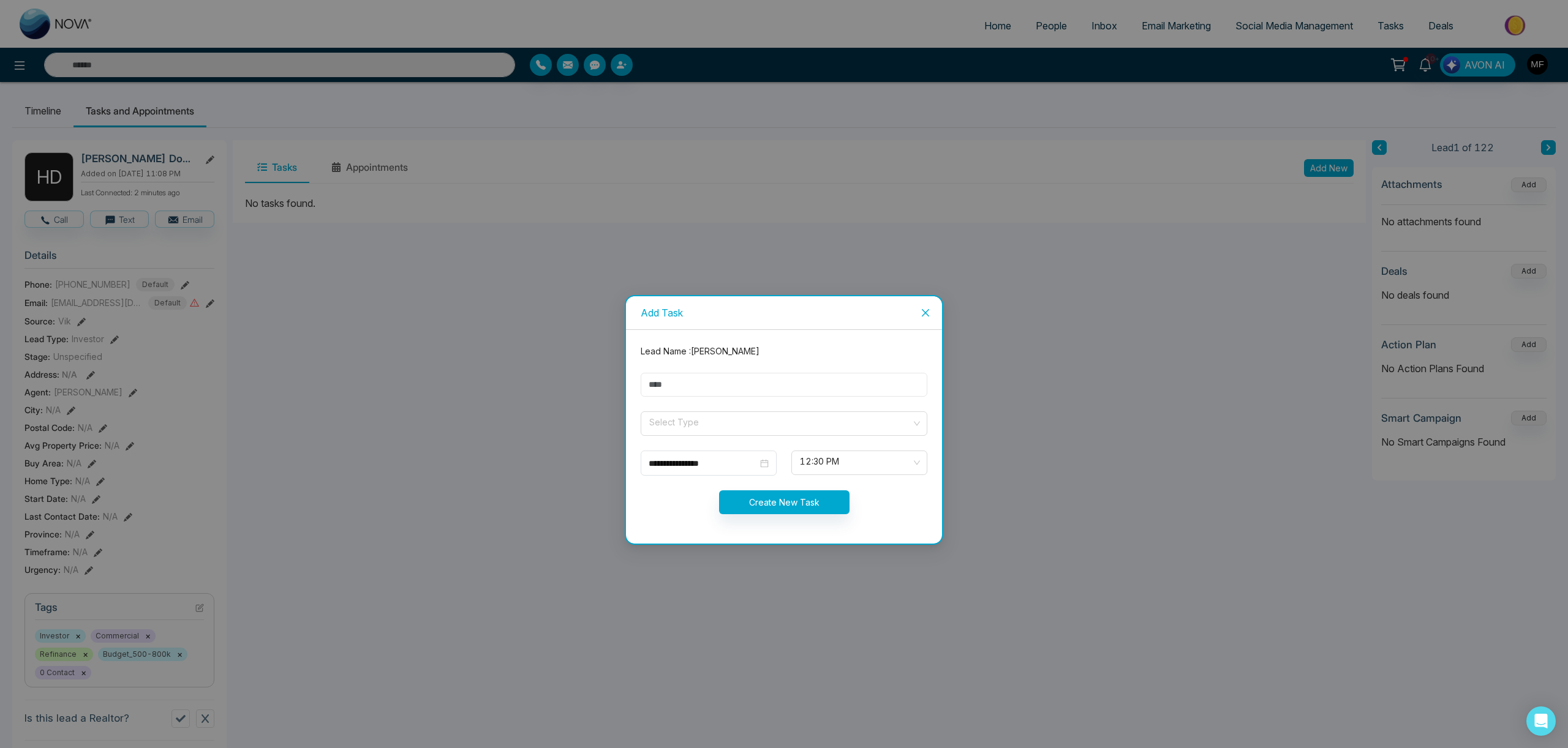
click at [701, 385] on input "text" at bounding box center [784, 385] width 287 height 24
type input "**********"
click at [693, 422] on input "search" at bounding box center [779, 421] width 263 height 19
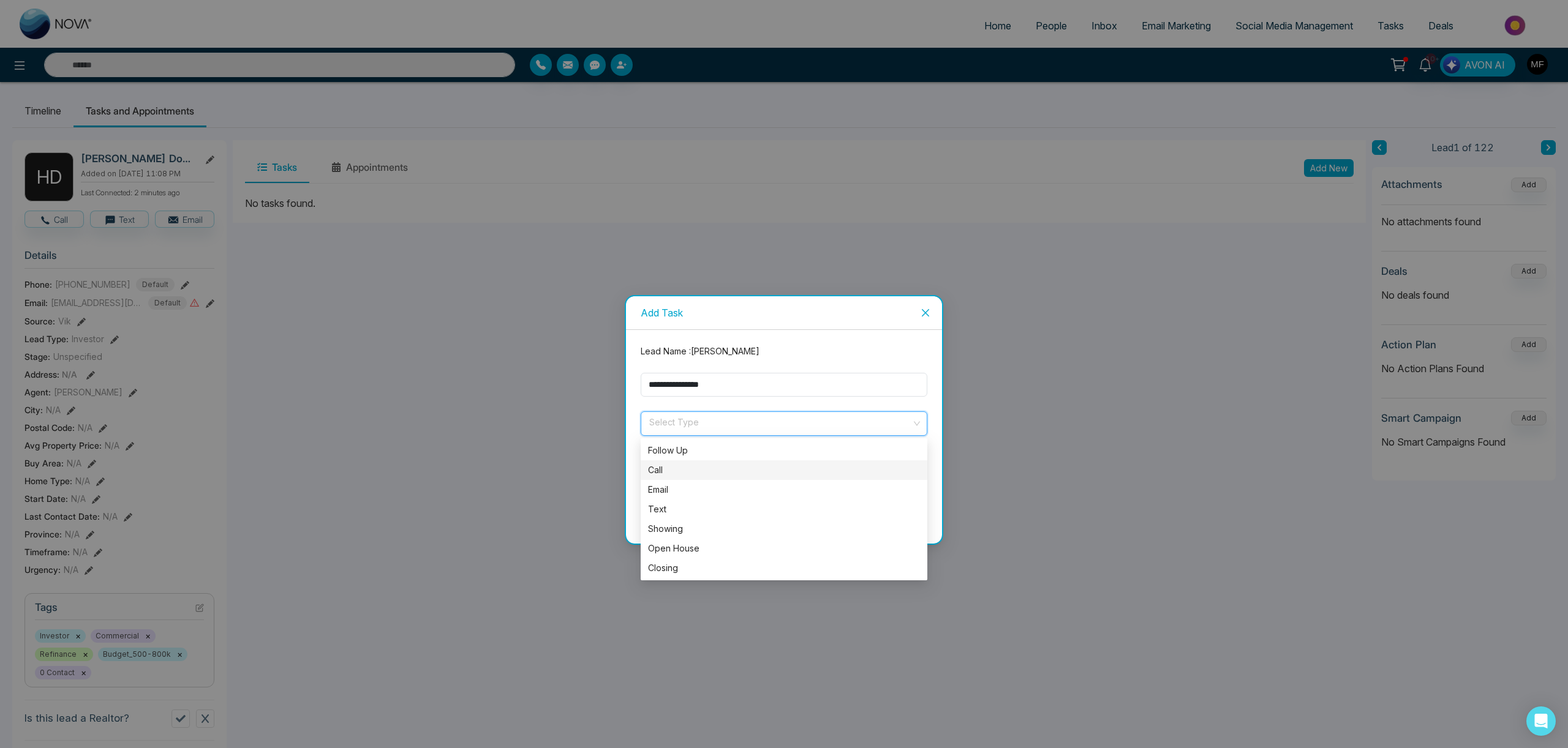
click at [666, 471] on div "Call" at bounding box center [784, 470] width 272 height 14
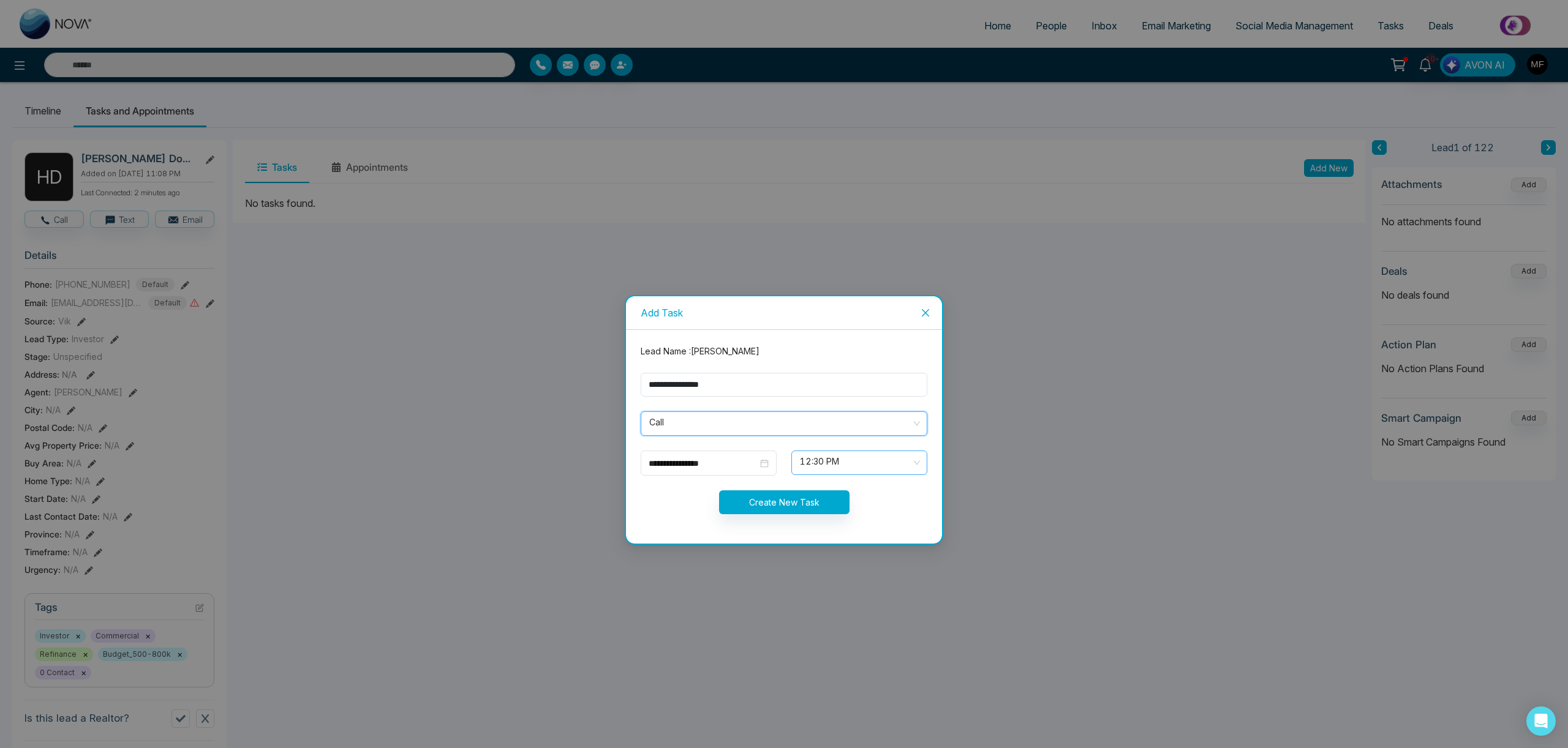
click at [806, 465] on span "12:30 PM" at bounding box center [859, 463] width 118 height 21
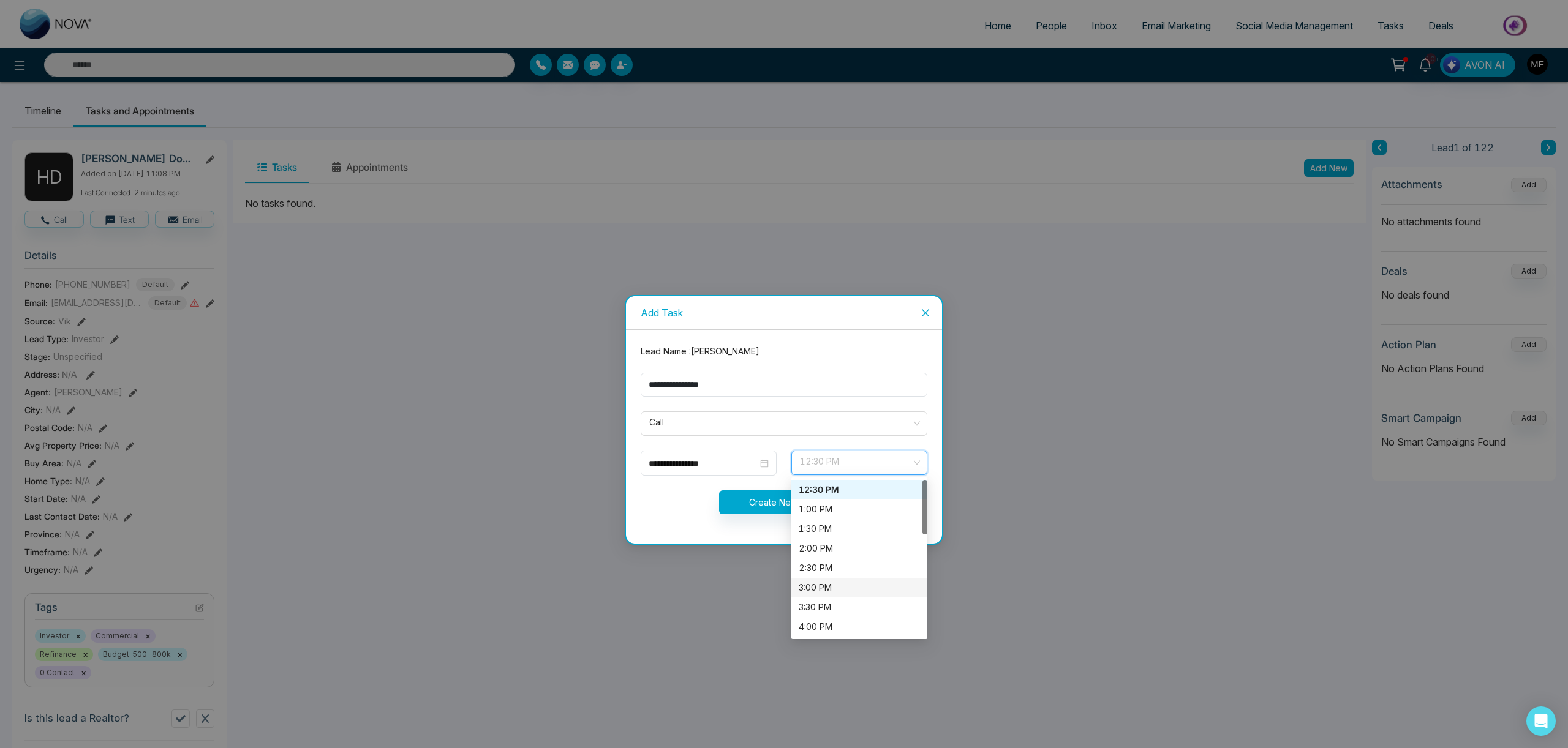
click at [817, 591] on div "3:00 PM" at bounding box center [859, 588] width 121 height 14
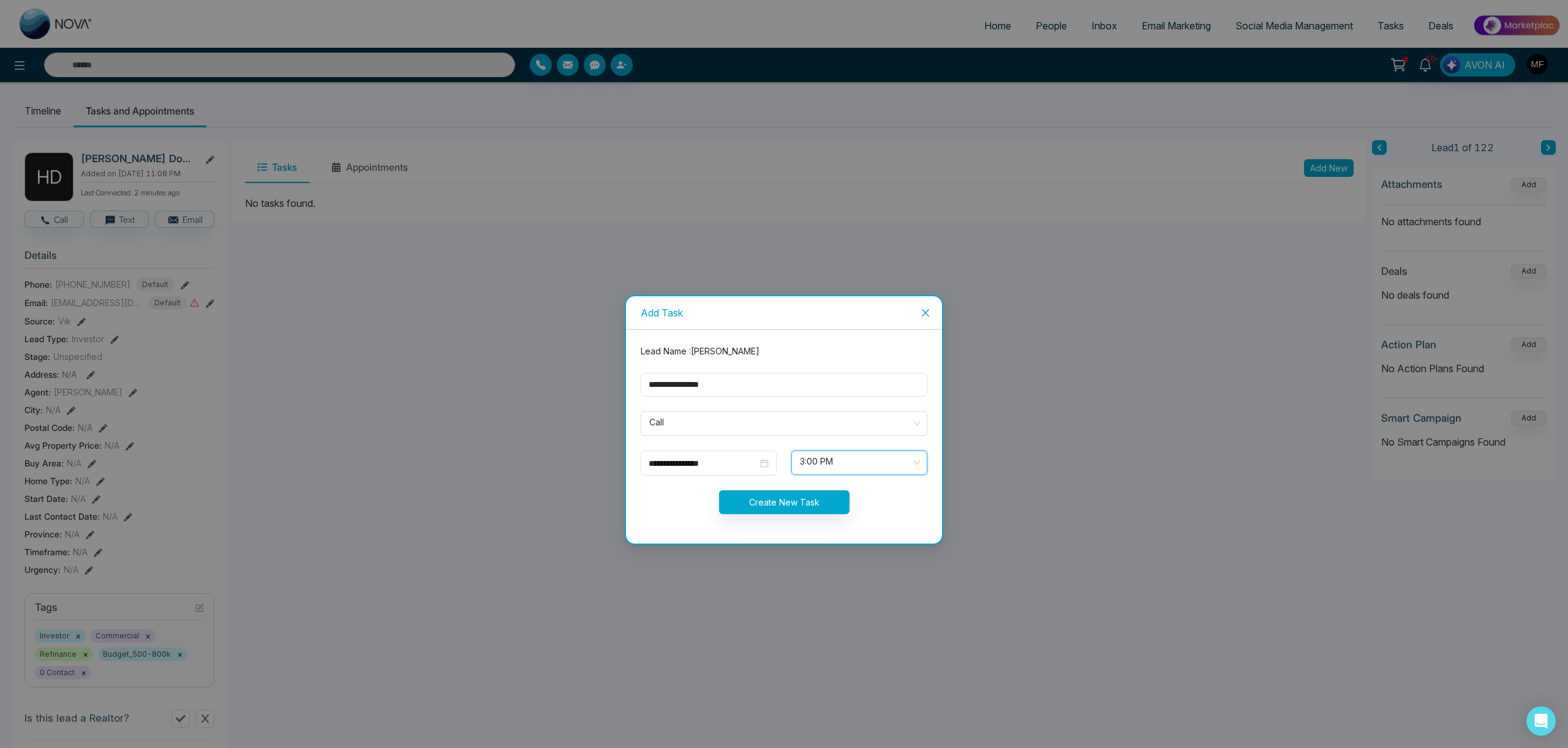
click at [867, 461] on span "3:00 PM" at bounding box center [859, 463] width 118 height 21
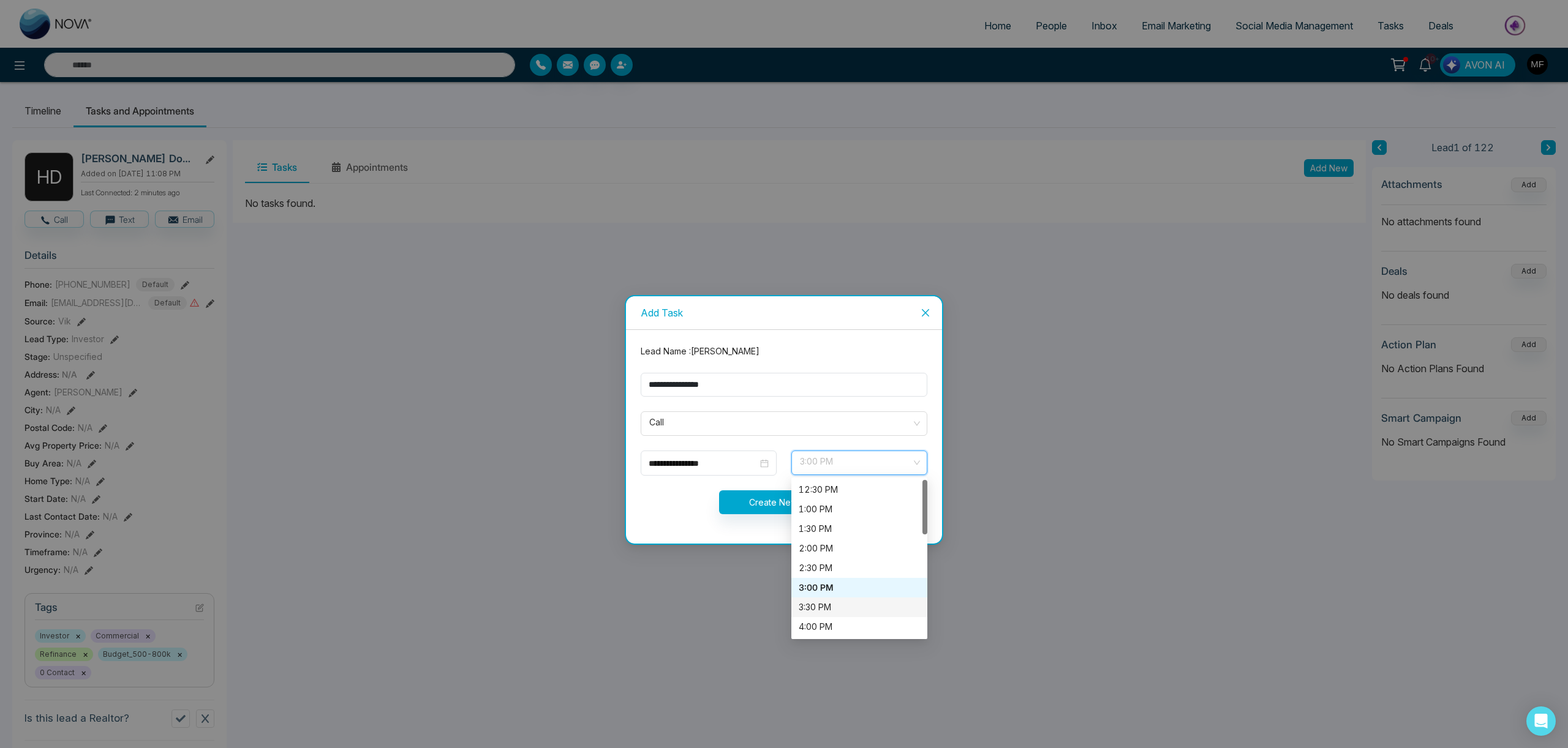
click at [823, 604] on div "3:30 PM" at bounding box center [859, 608] width 121 height 14
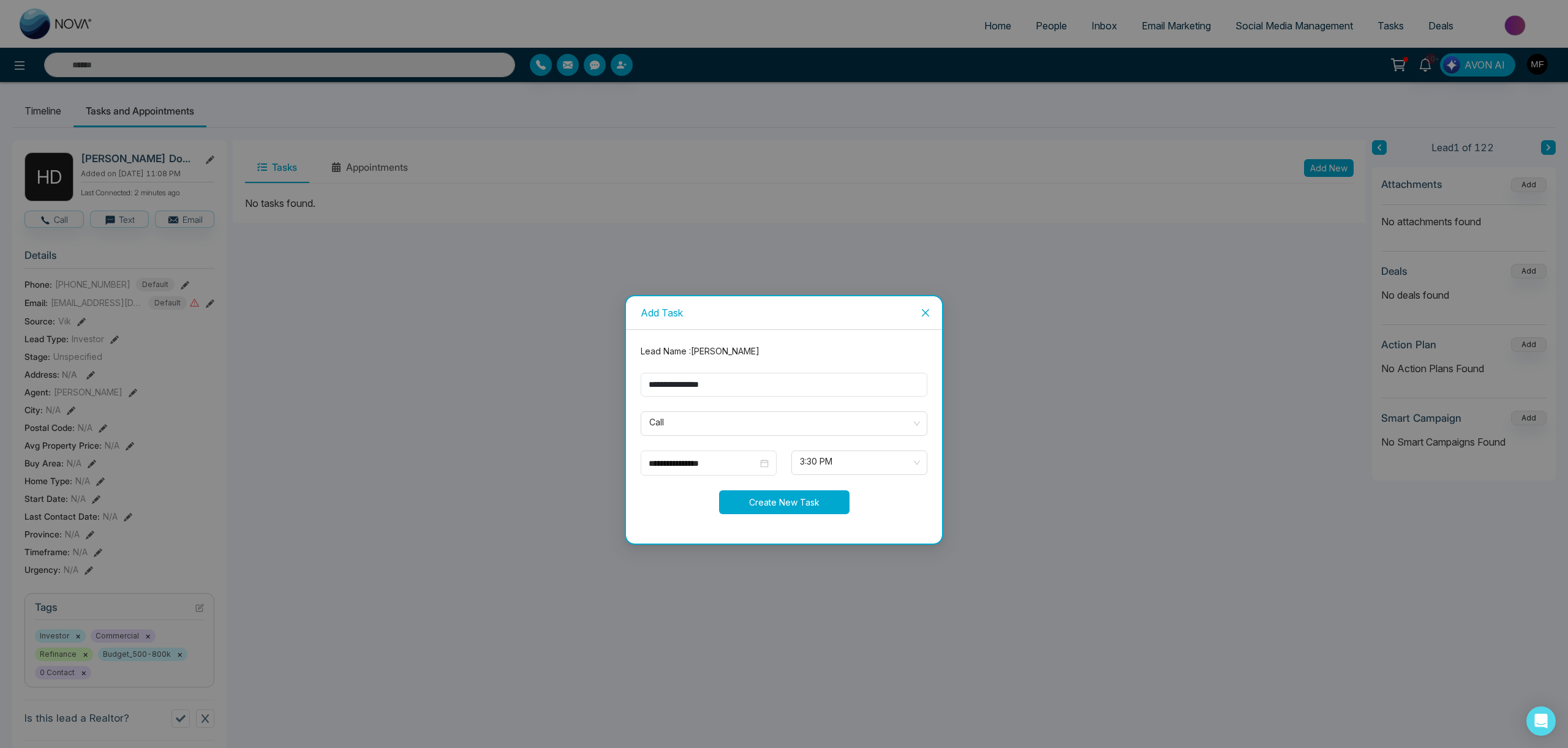
click at [789, 510] on button "Create New Task" at bounding box center [784, 503] width 130 height 24
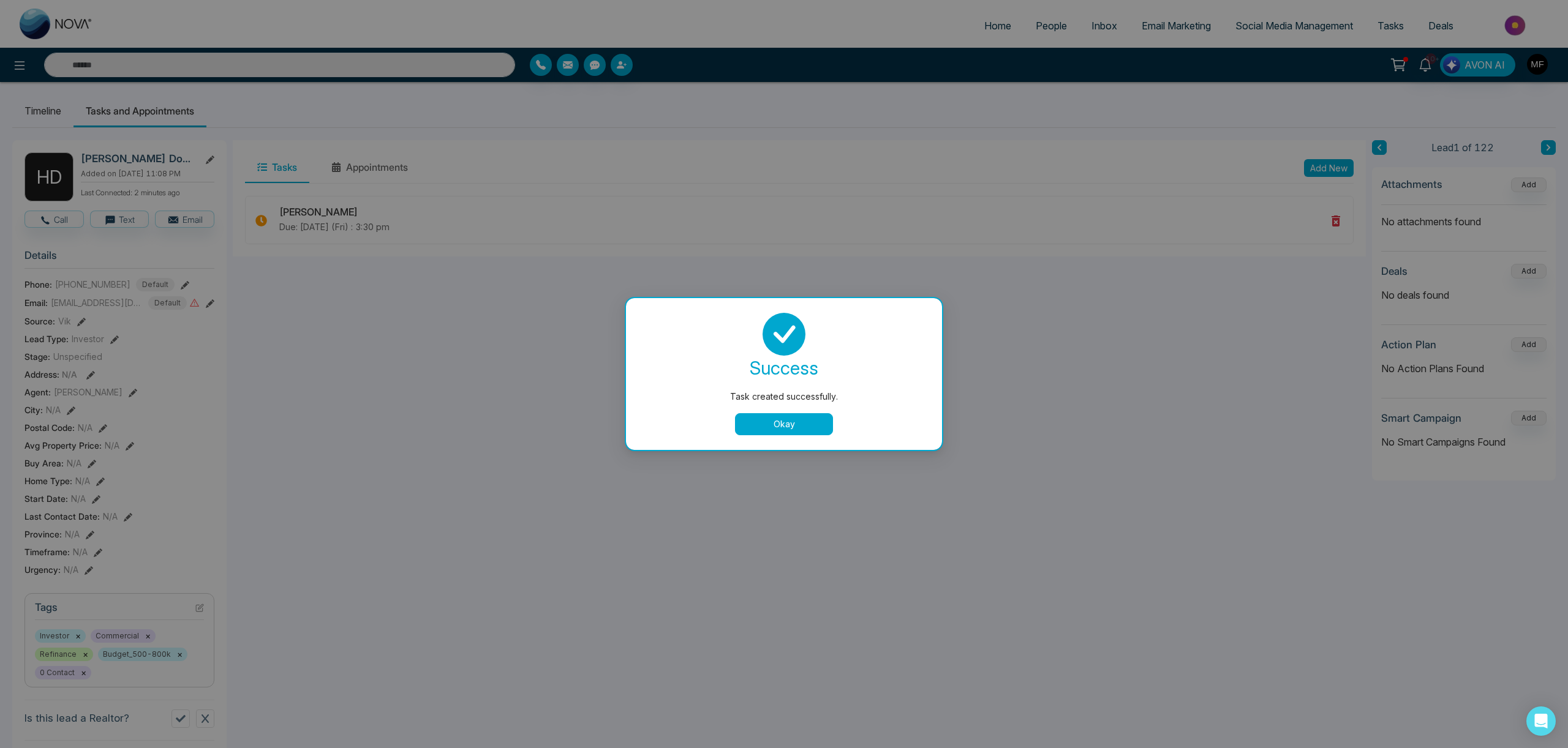
click at [792, 429] on button "Okay" at bounding box center [784, 425] width 98 height 22
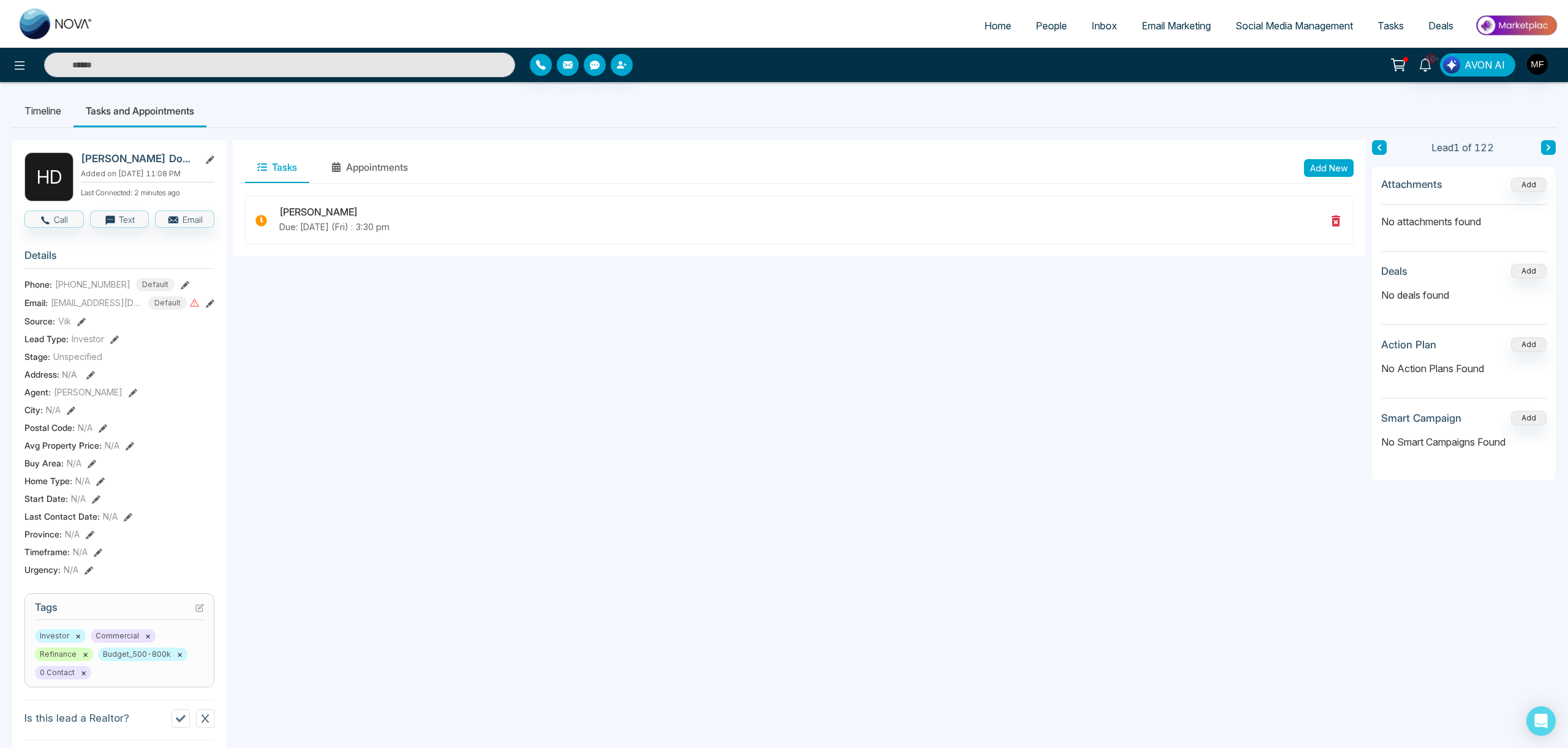
click at [1548, 151] on button at bounding box center [1548, 147] width 14 height 14
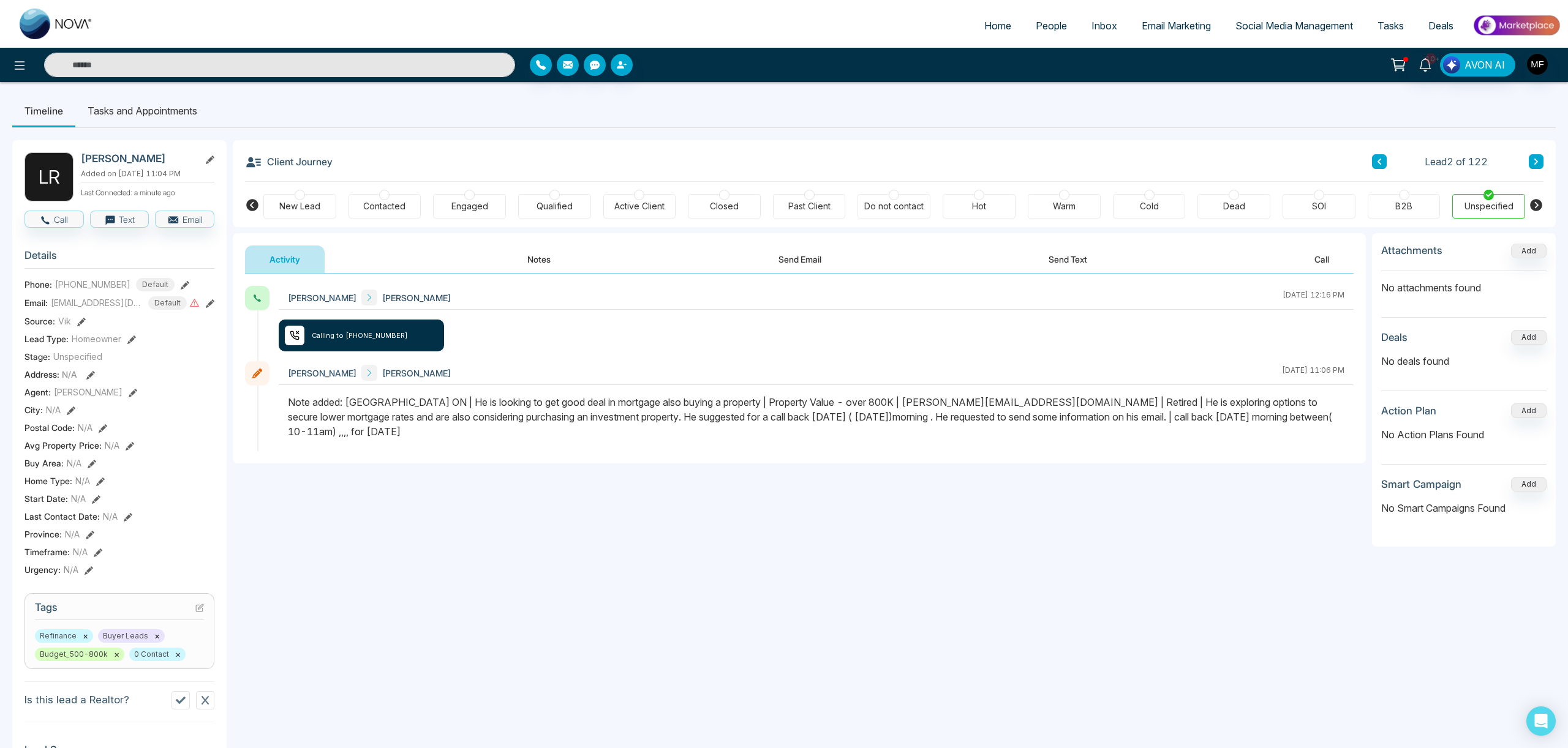
click at [537, 259] on button "Notes" at bounding box center [538, 259] width 72 height 28
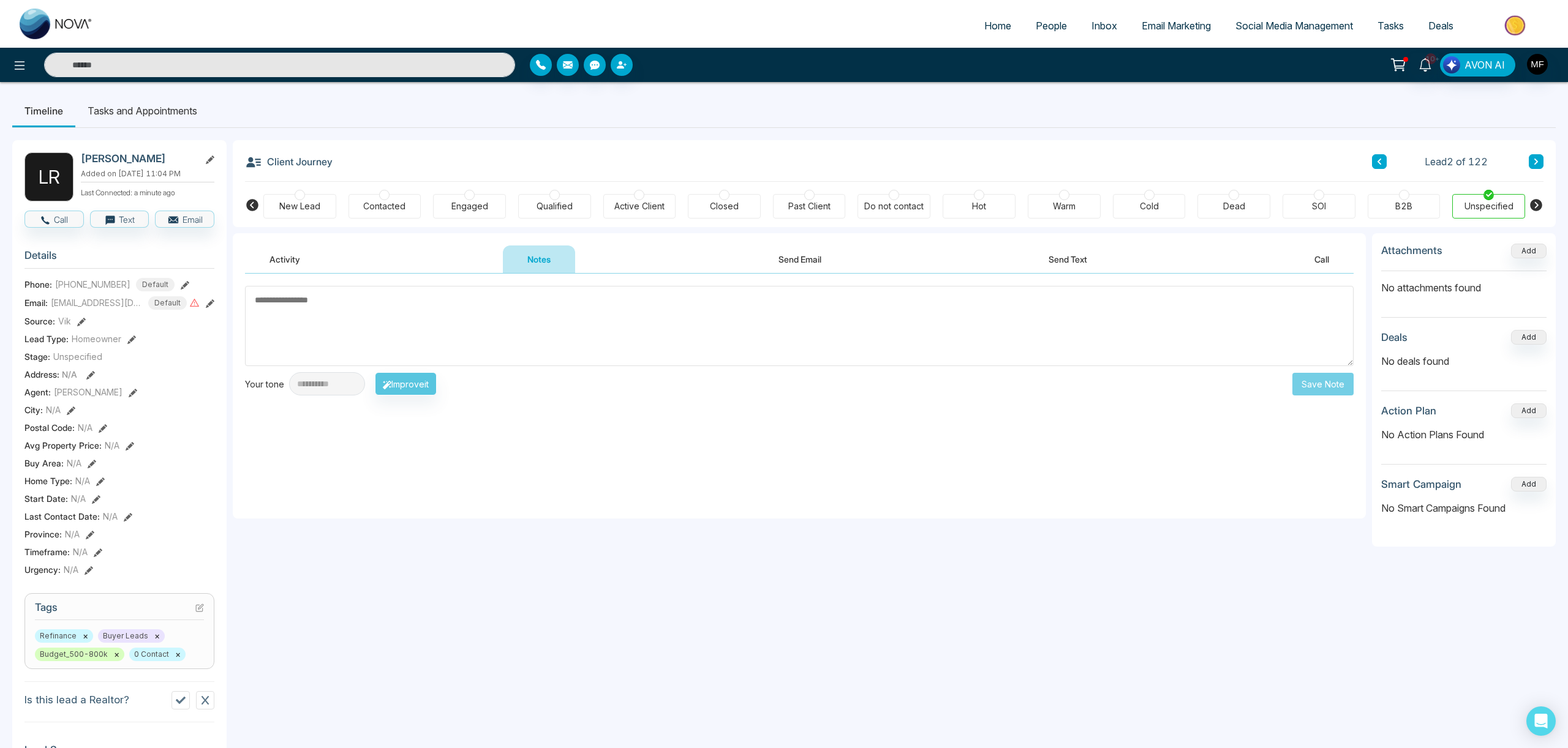
click at [428, 338] on textarea at bounding box center [799, 326] width 1109 height 80
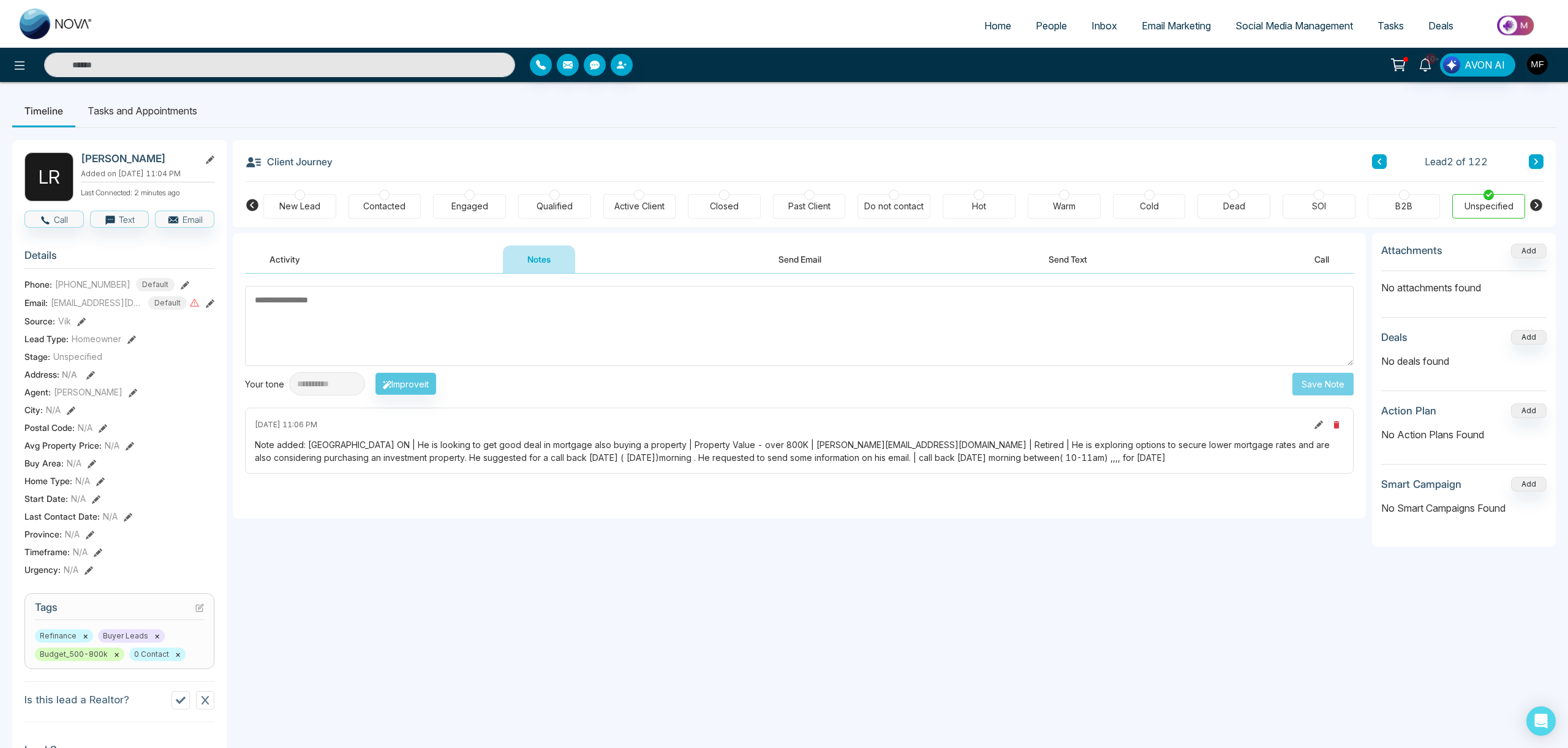
click at [428, 338] on textarea at bounding box center [799, 326] width 1109 height 80
type textarea "**********"
click at [1330, 398] on div "**********" at bounding box center [799, 395] width 1133 height 245
click at [1316, 388] on button "Save Note" at bounding box center [1323, 384] width 61 height 23
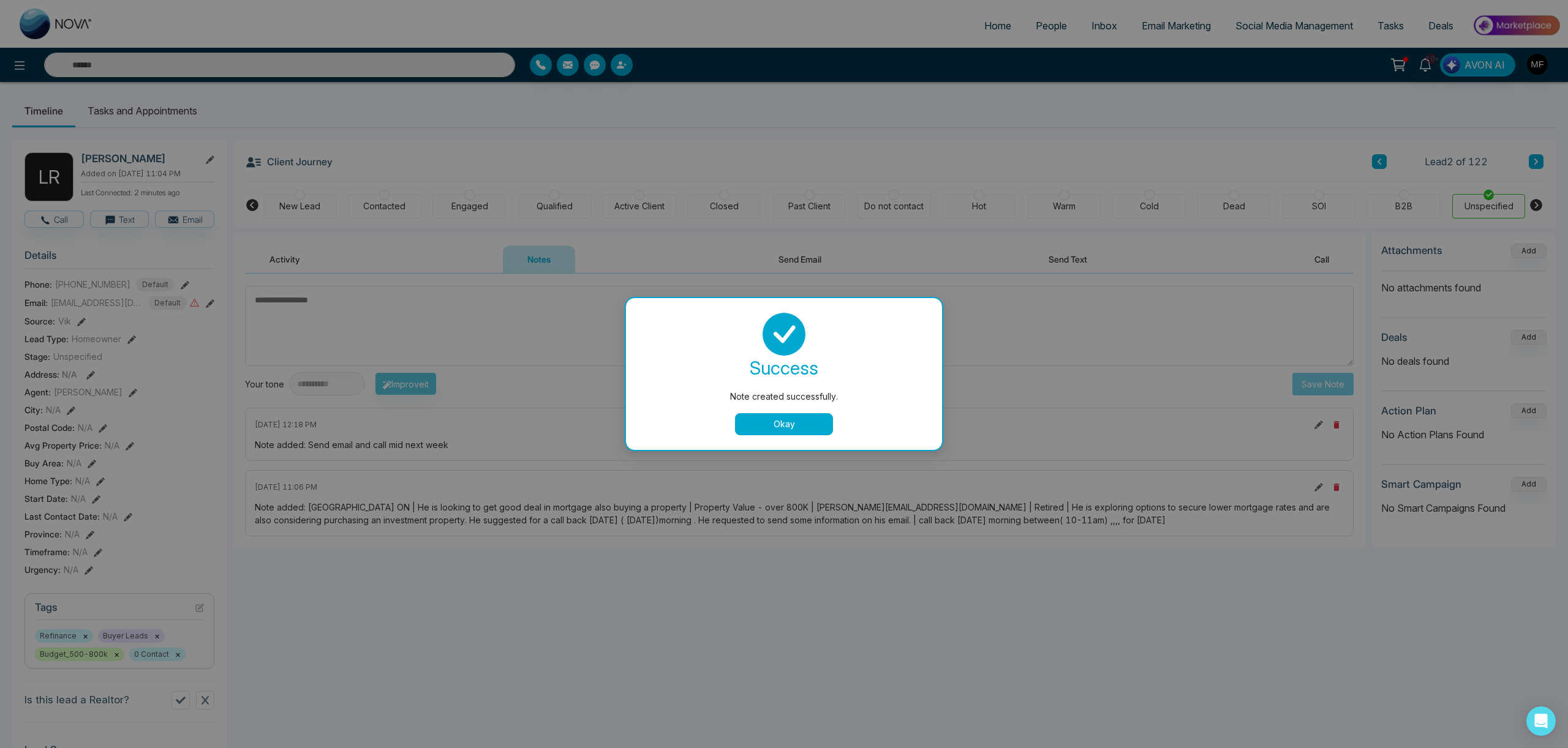
click at [769, 426] on button "Okay" at bounding box center [784, 425] width 98 height 22
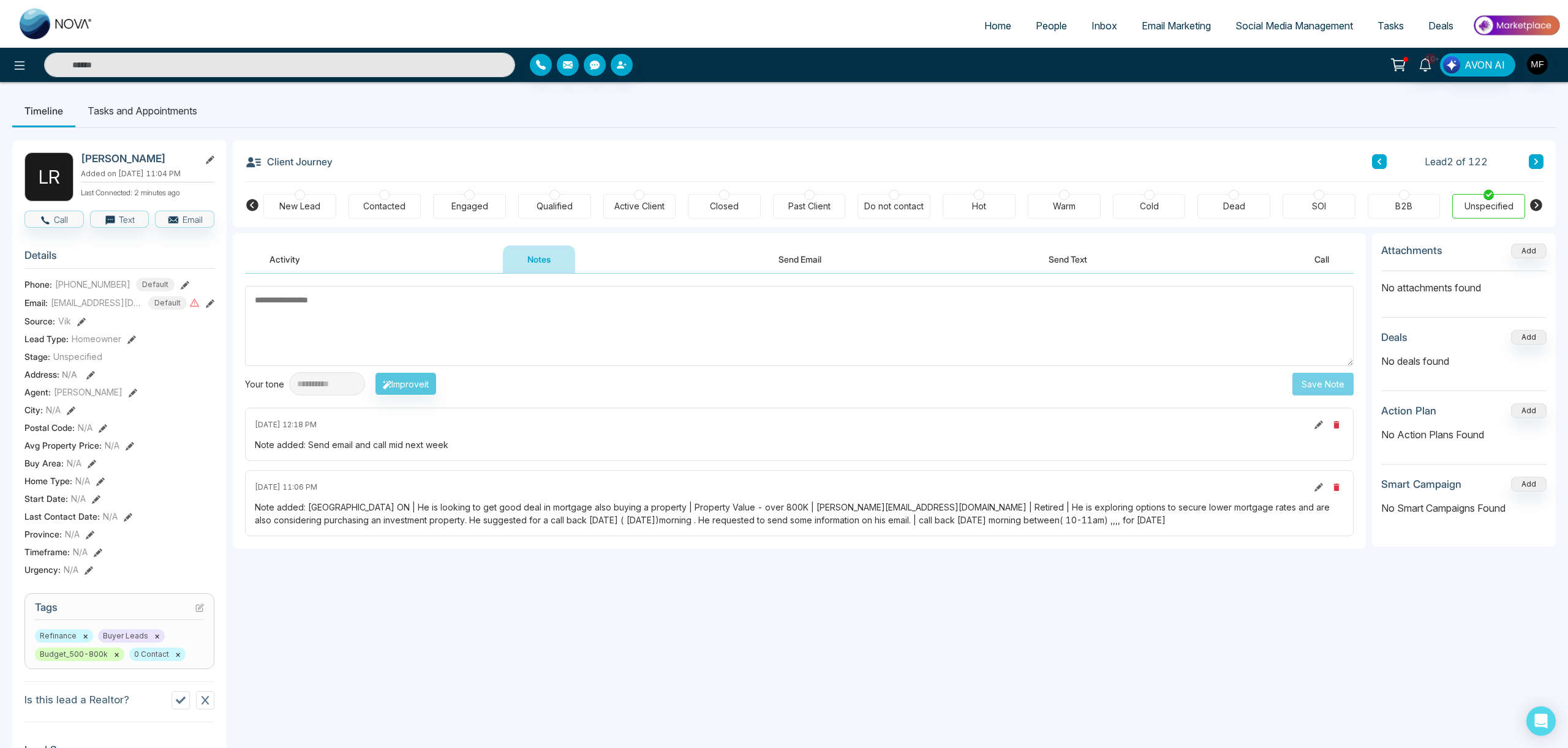
click at [129, 105] on li "Tasks and Appointments" at bounding box center [142, 110] width 134 height 33
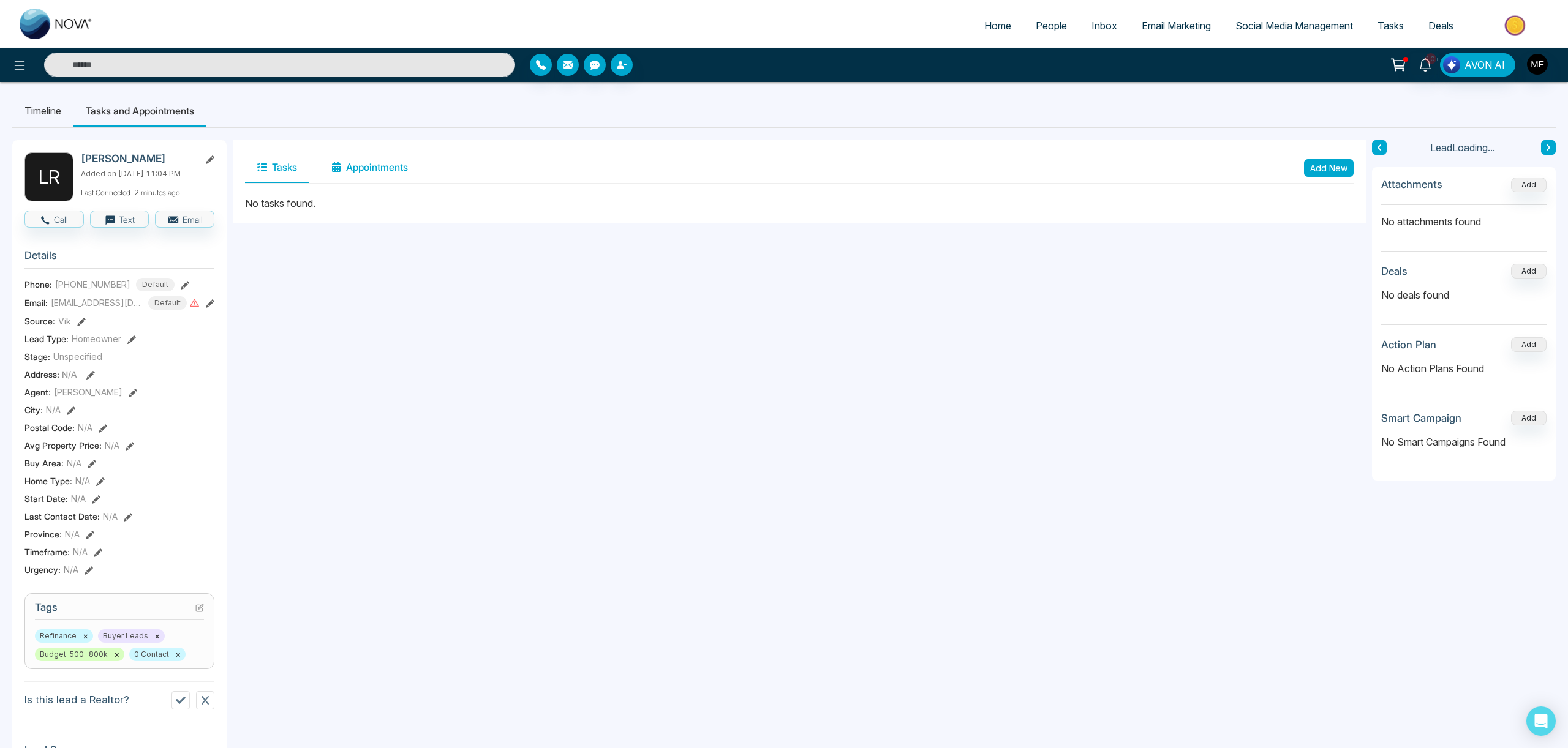
click at [392, 172] on button "Appointments" at bounding box center [369, 168] width 101 height 30
click at [270, 169] on button "Tasks" at bounding box center [277, 168] width 64 height 30
click at [1335, 169] on button "Add New" at bounding box center [1329, 168] width 50 height 18
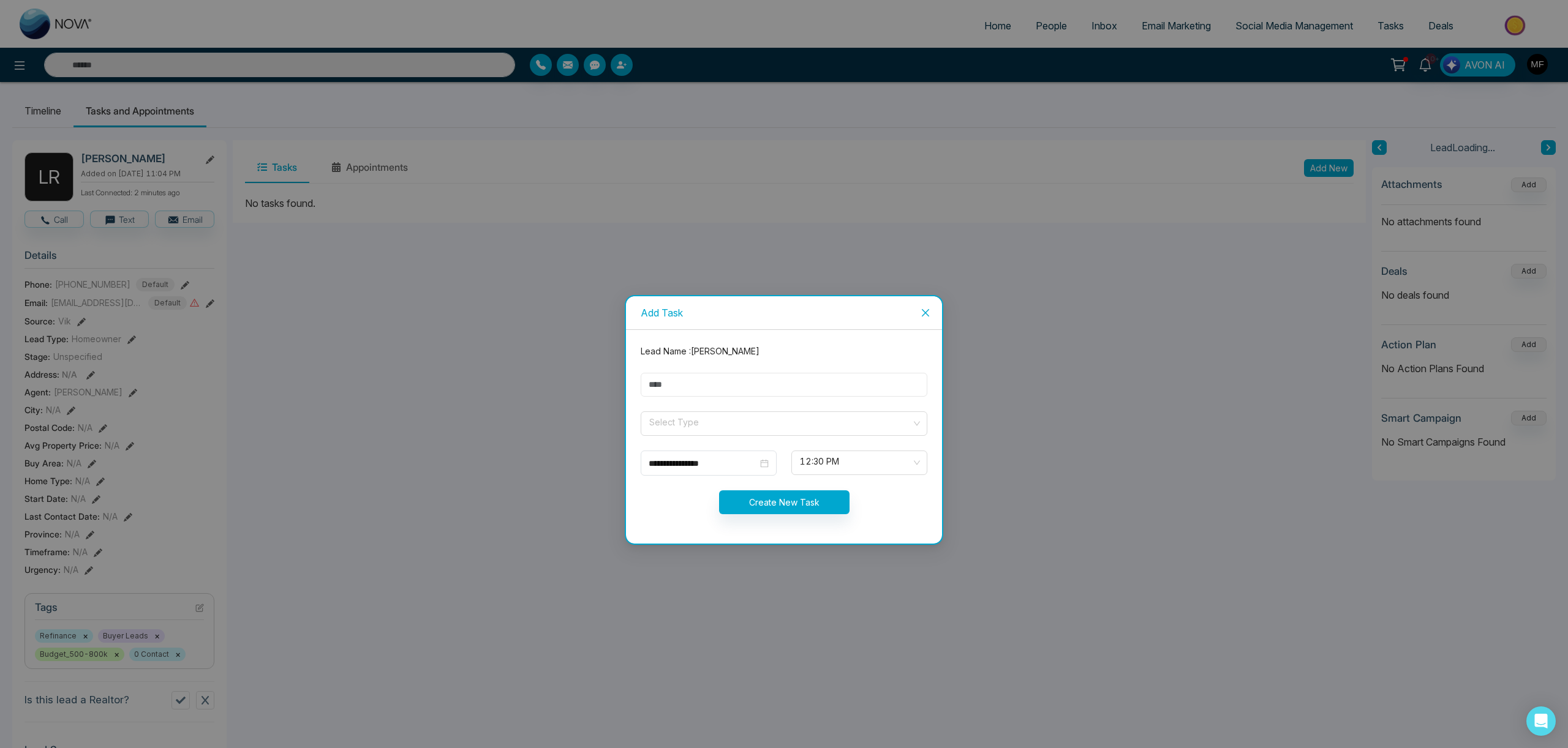
click at [779, 392] on input "text" at bounding box center [784, 385] width 287 height 24
type input "**********"
click at [686, 426] on input "search" at bounding box center [779, 421] width 263 height 19
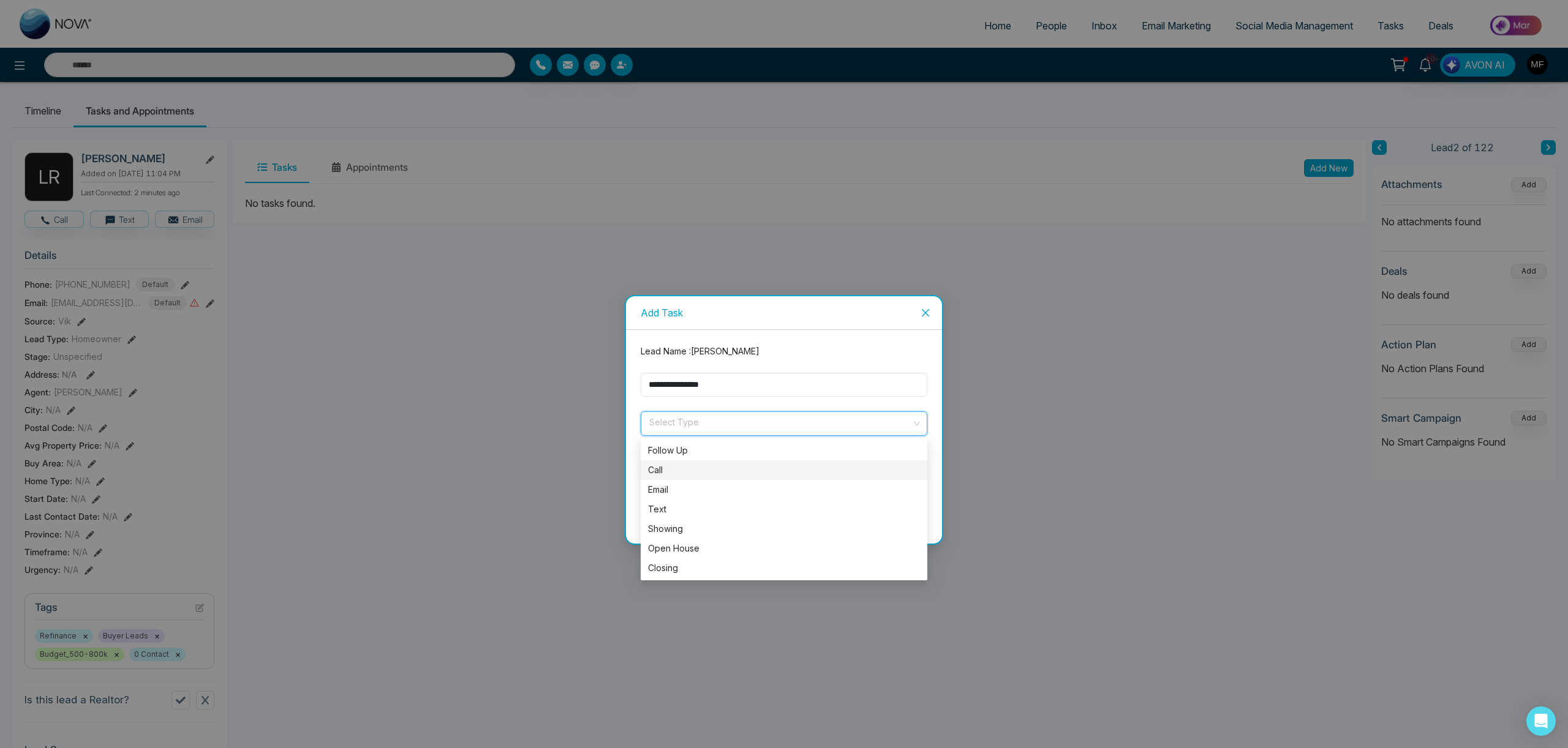
click at [675, 466] on div "Call" at bounding box center [784, 470] width 272 height 14
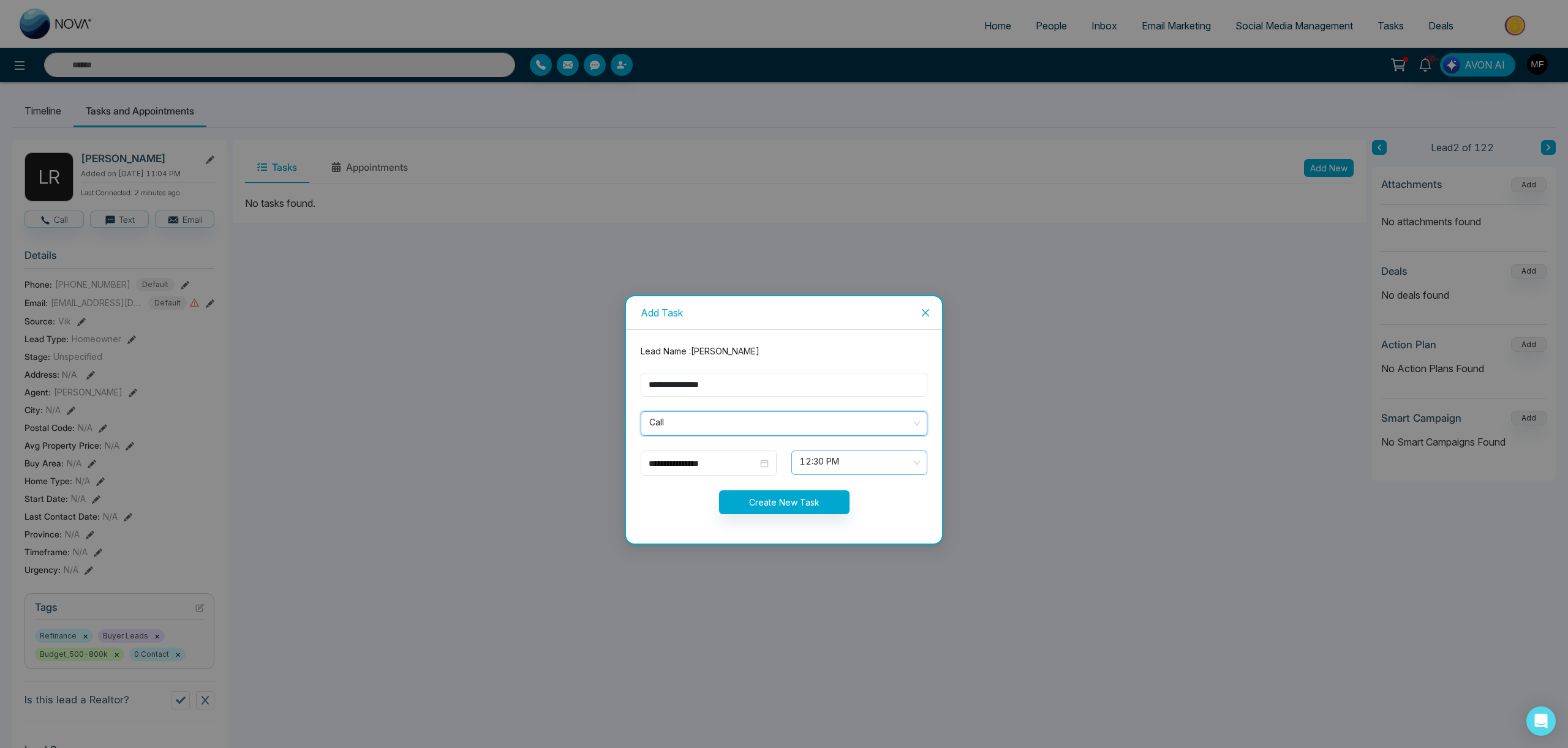
click at [832, 469] on span "12:30 PM" at bounding box center [859, 463] width 118 height 21
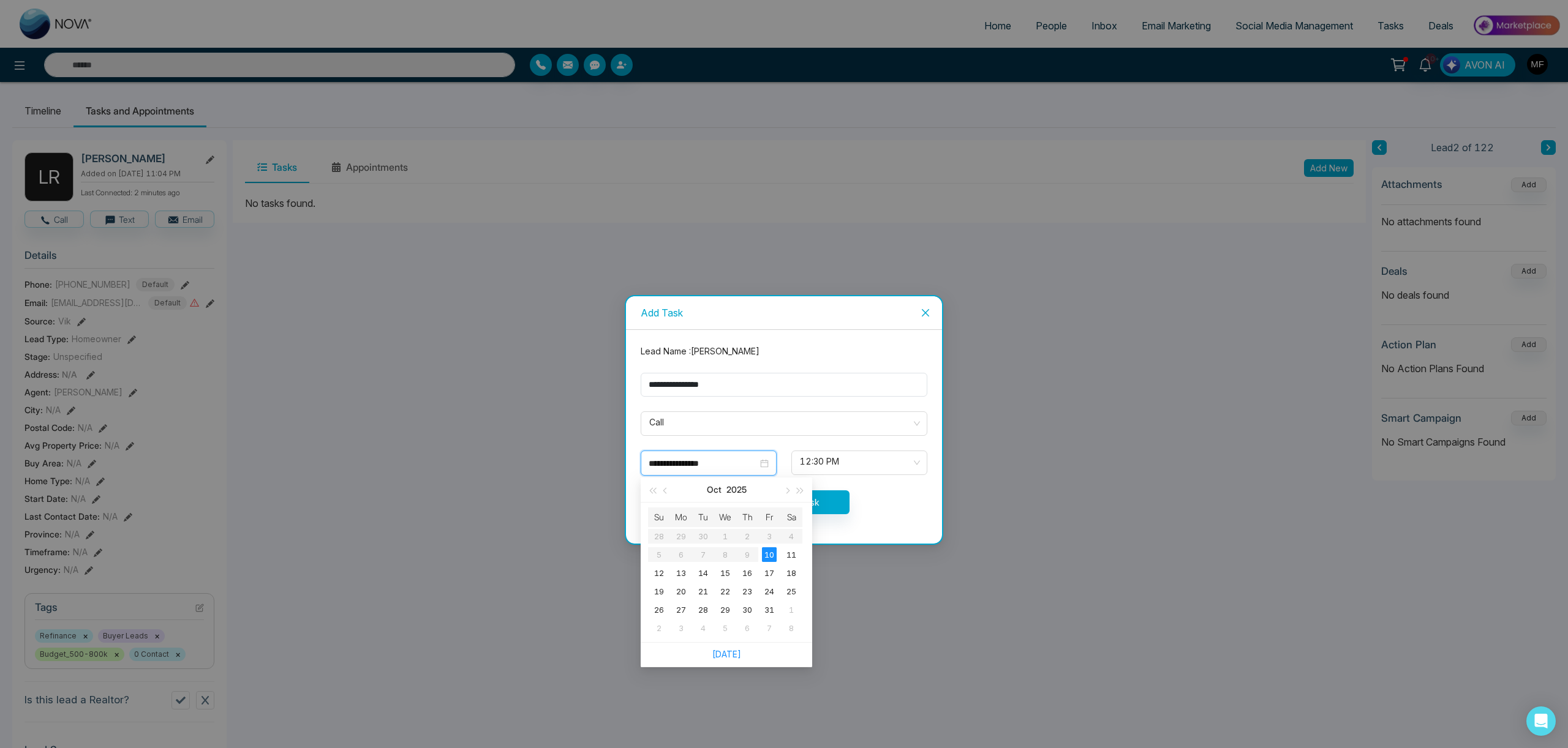
click at [754, 466] on input "**********" at bounding box center [702, 464] width 109 height 14
type input "**********"
click at [724, 577] on div "15" at bounding box center [724, 573] width 14 height 14
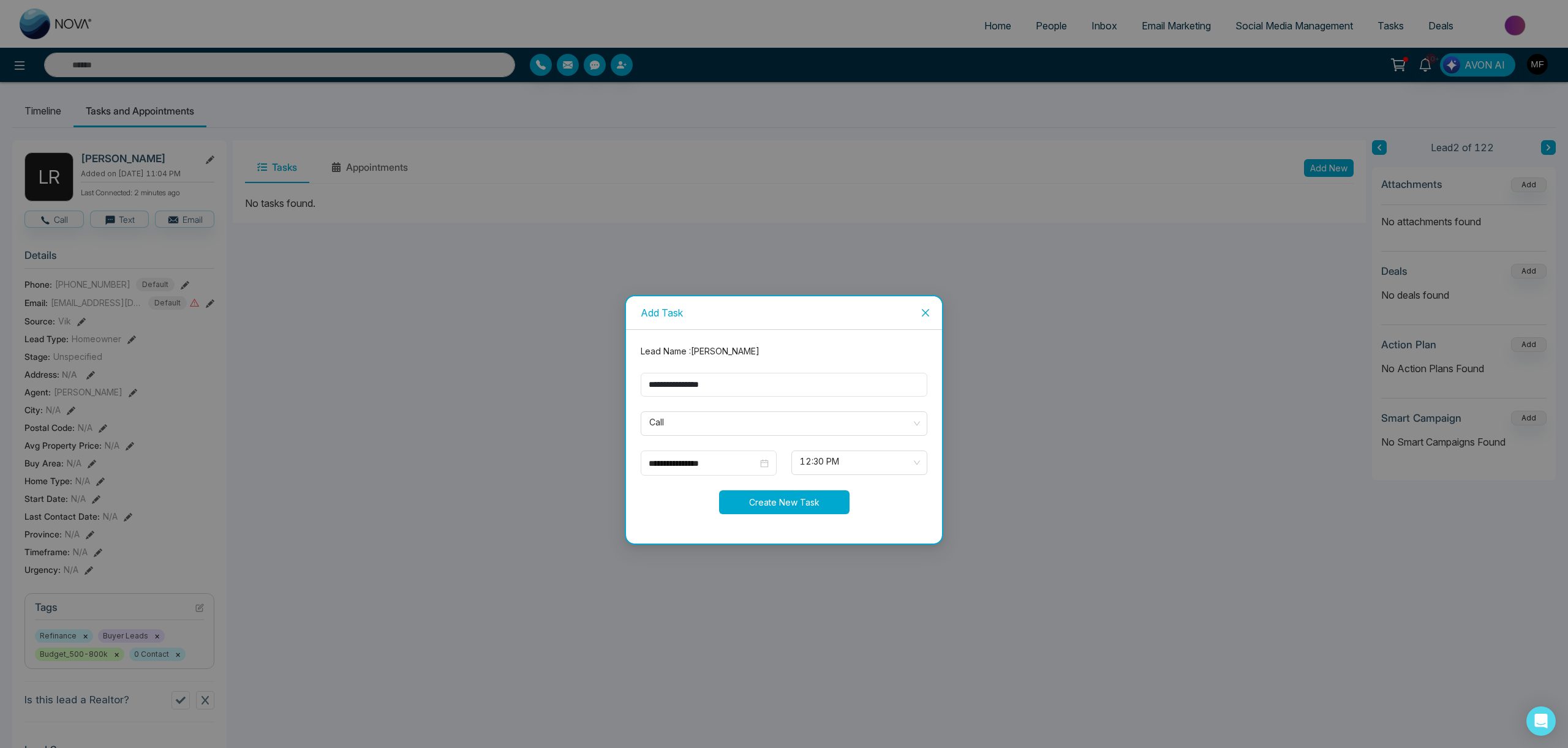
click at [814, 501] on button "Create New Task" at bounding box center [784, 503] width 130 height 24
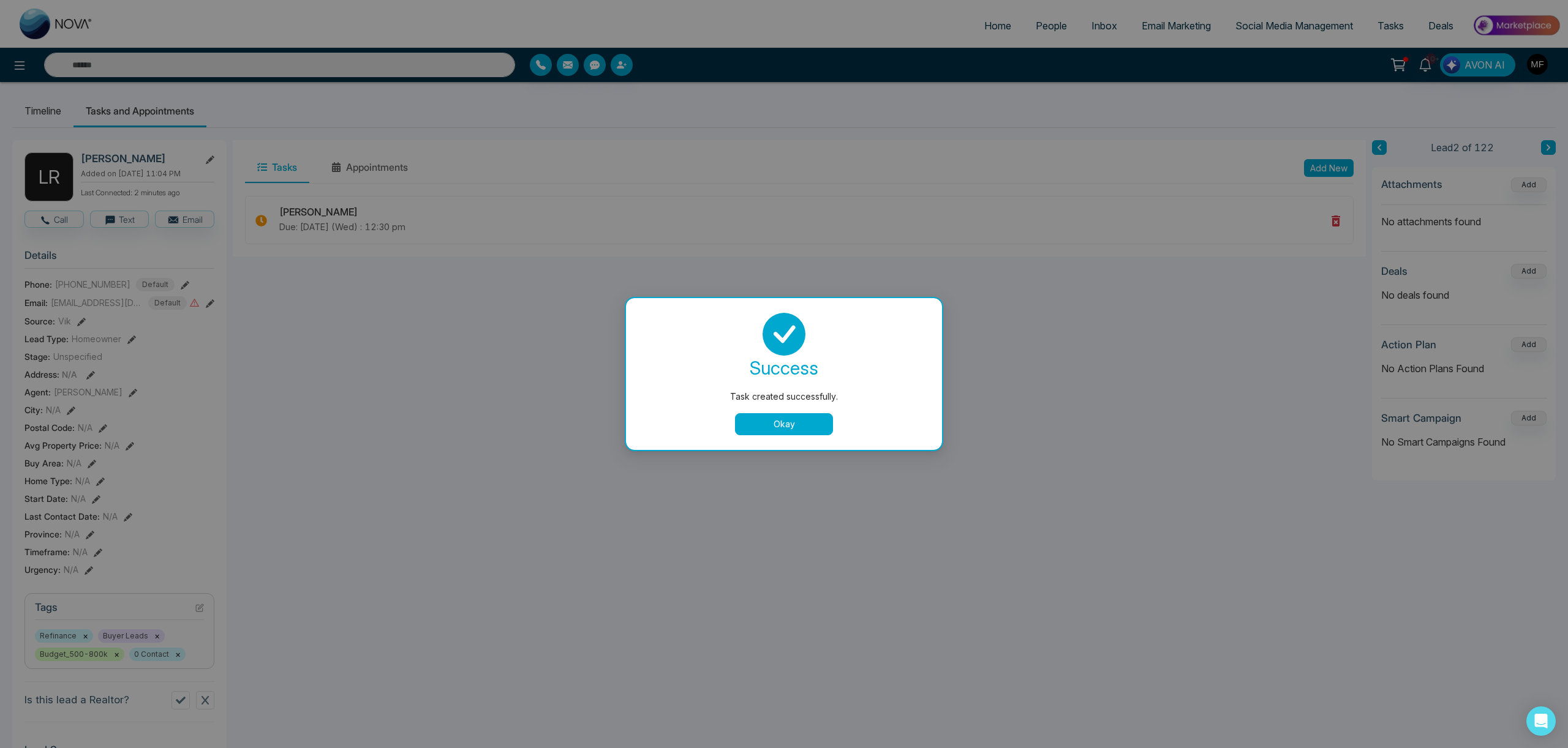
click at [790, 433] on button "Okay" at bounding box center [784, 425] width 98 height 22
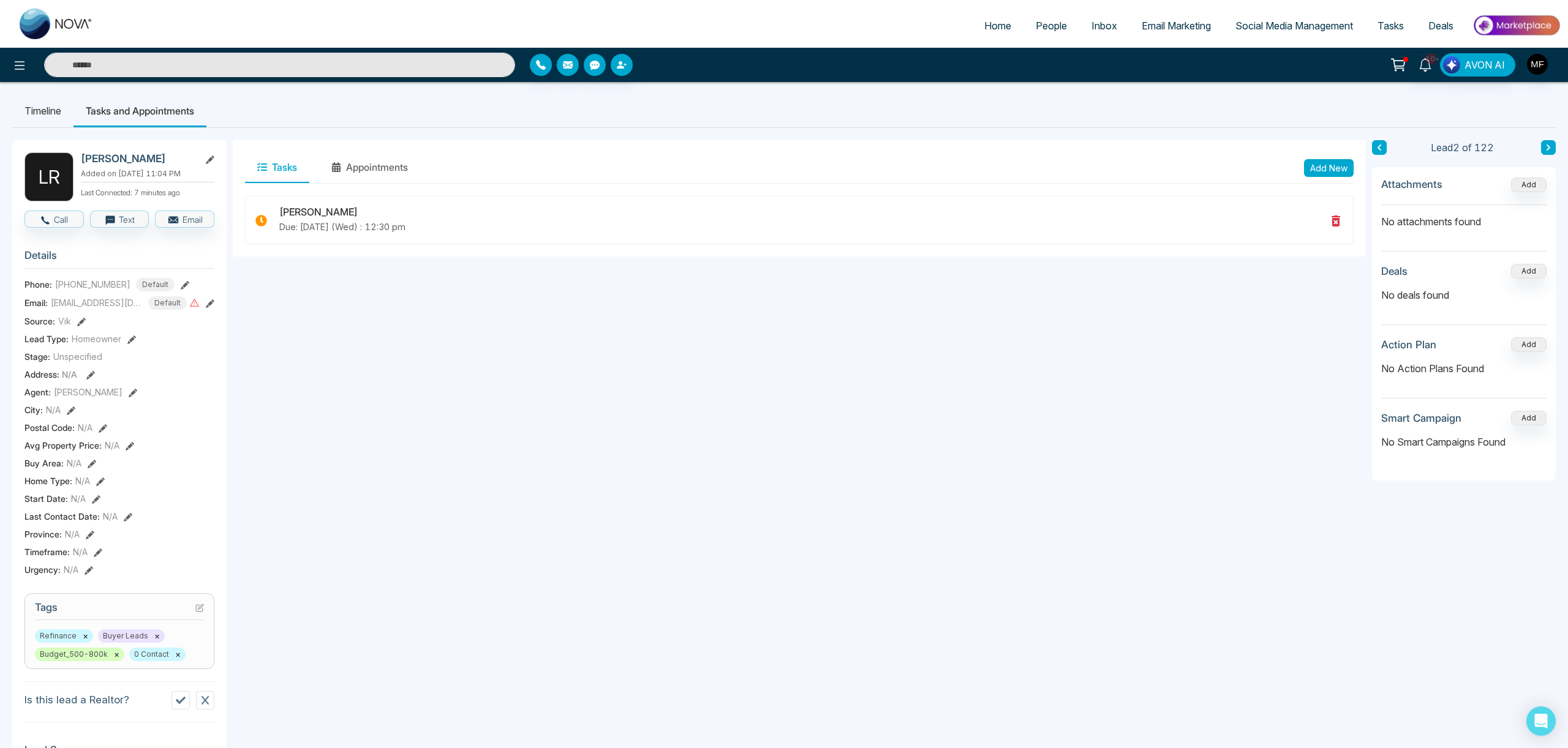
click at [1549, 150] on icon at bounding box center [1548, 147] width 6 height 8
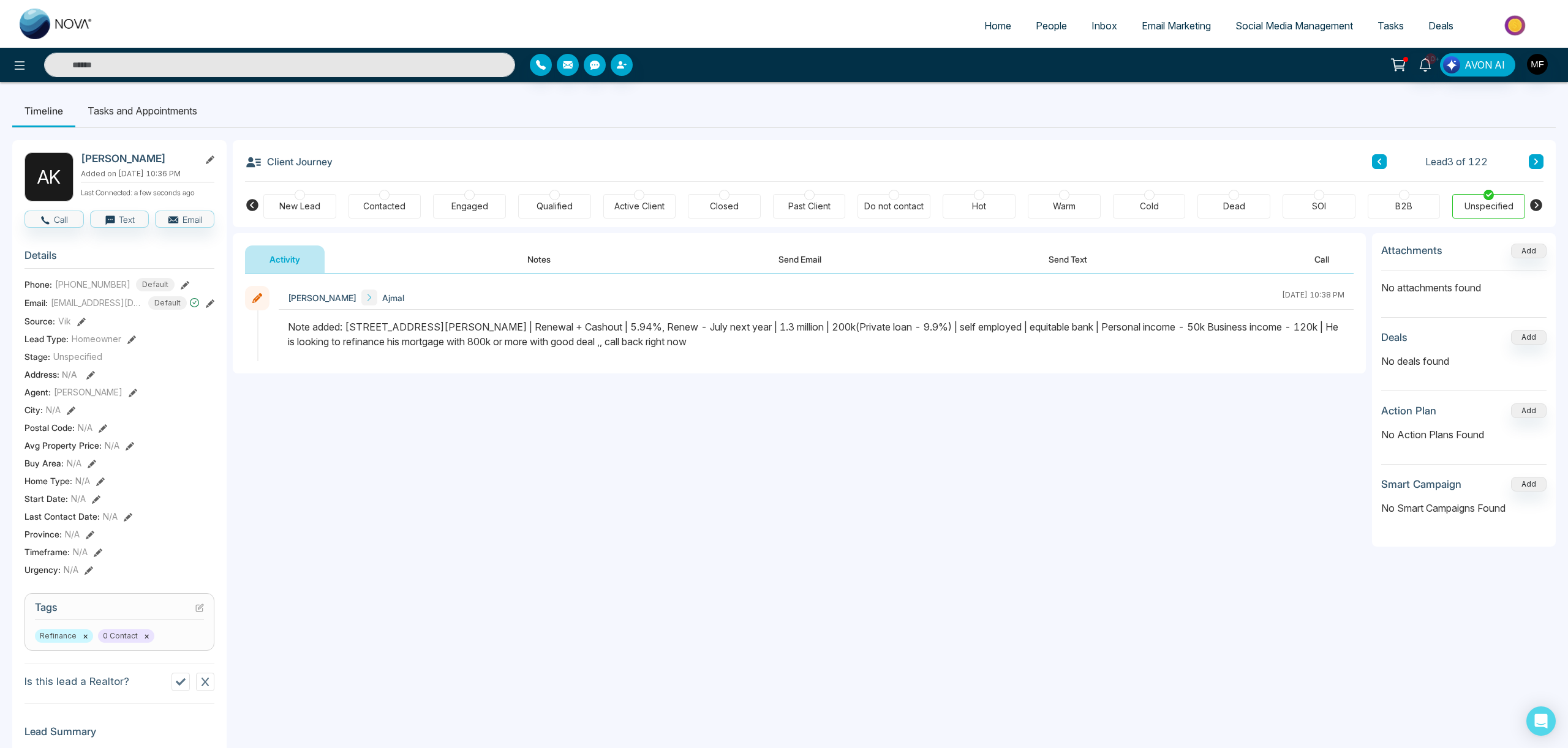
click at [1376, 161] on icon at bounding box center [1378, 162] width 6 height 8
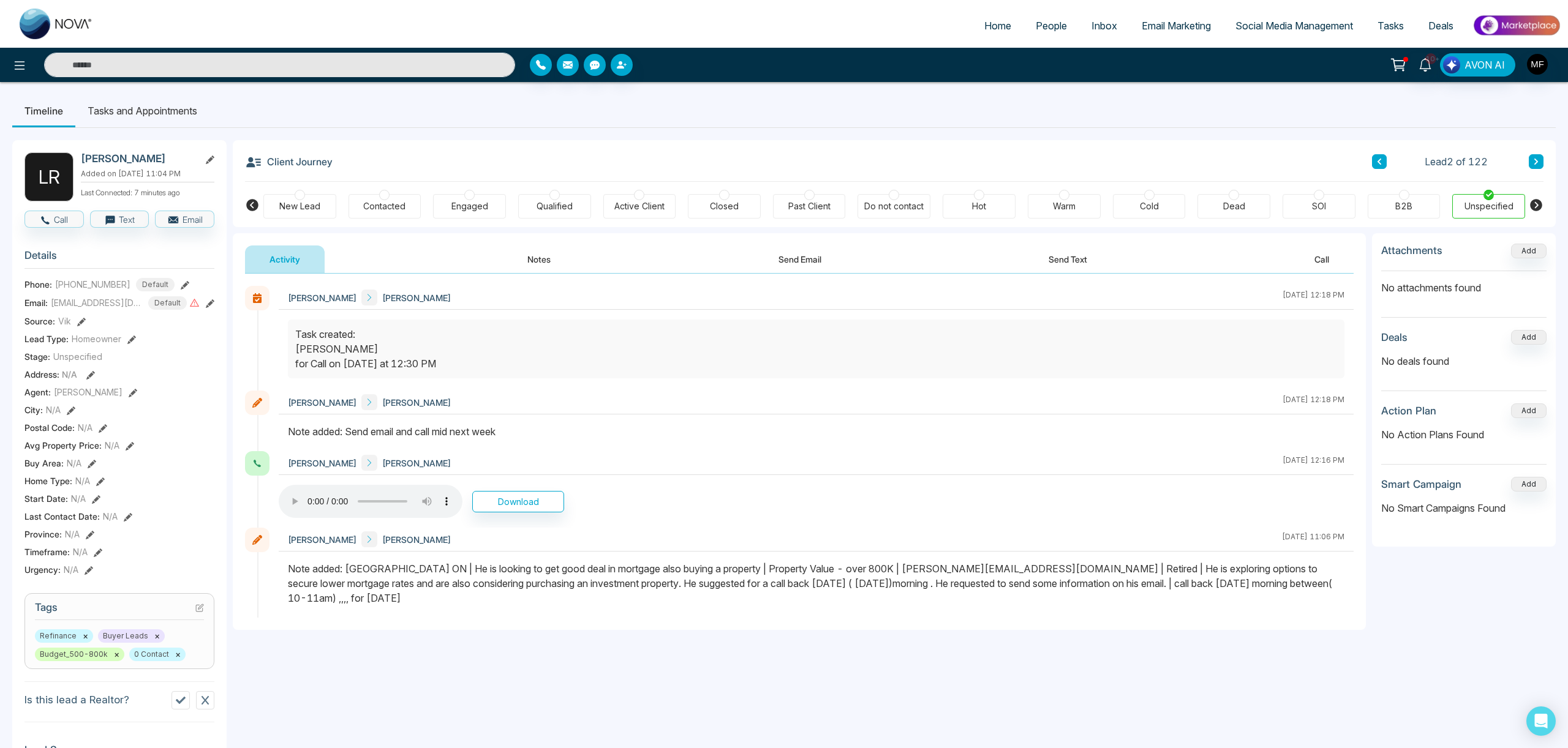
click at [160, 114] on li "Tasks and Appointments" at bounding box center [142, 110] width 134 height 33
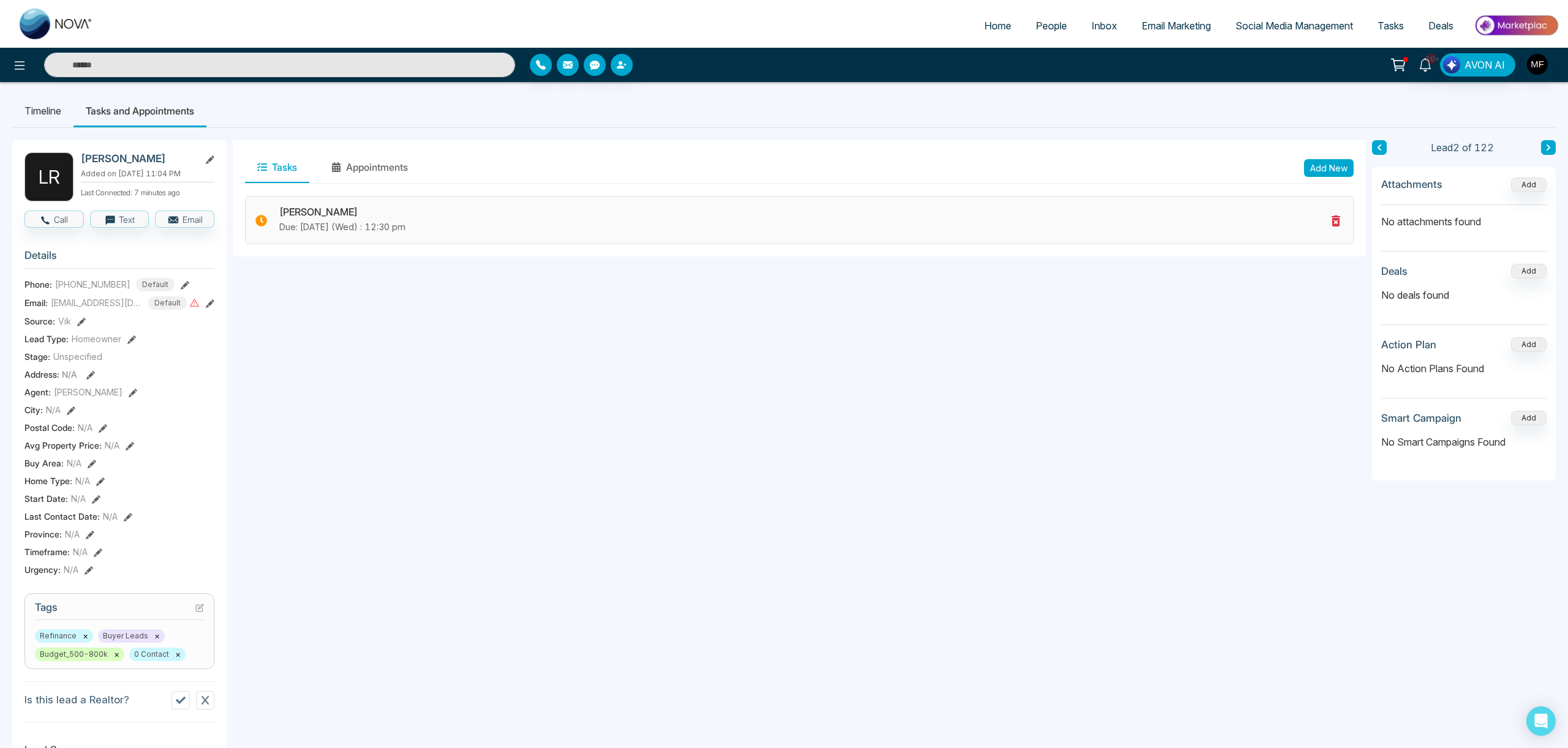
click at [1334, 221] on icon at bounding box center [1335, 221] width 8 height 11
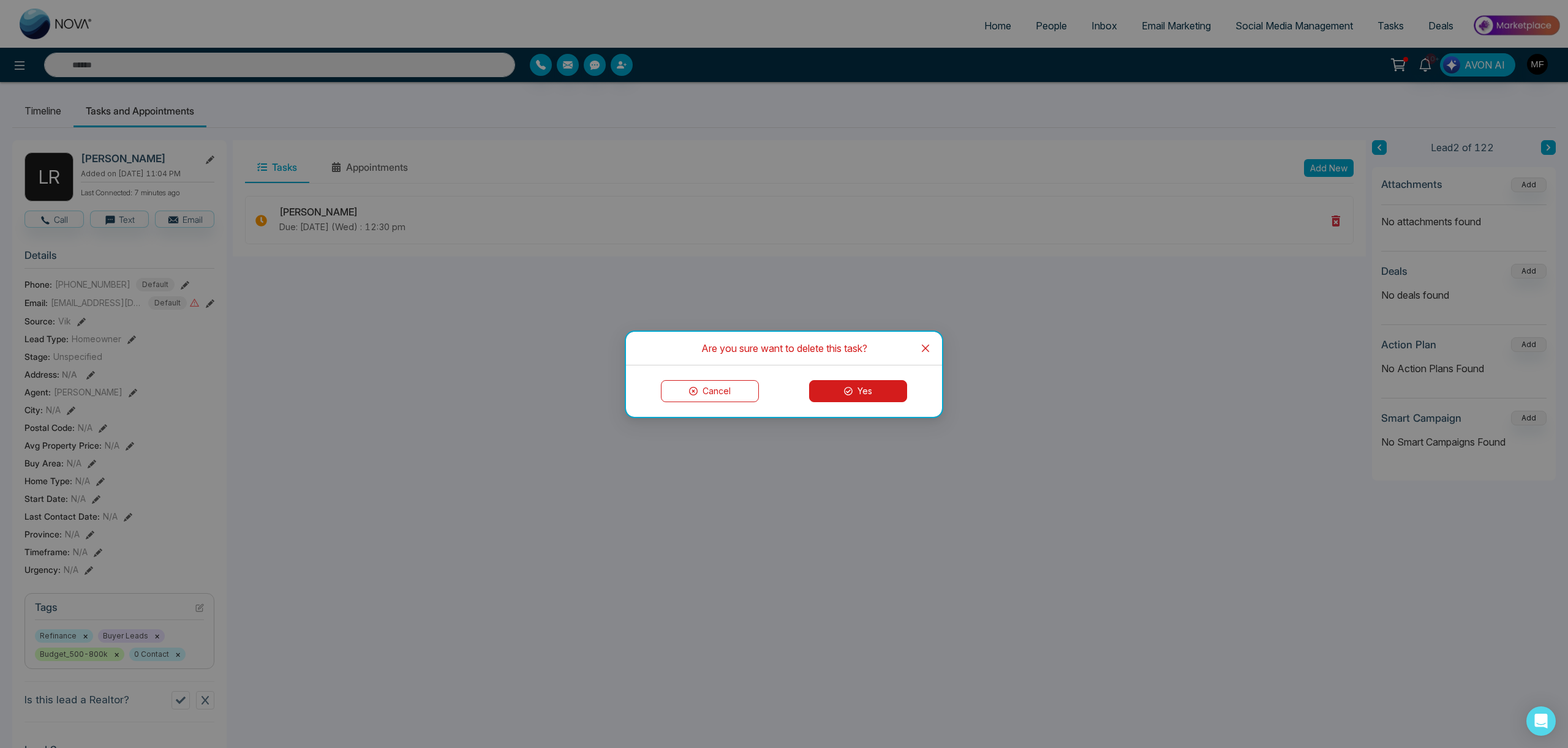
click at [875, 384] on button "Yes" at bounding box center [858, 391] width 98 height 22
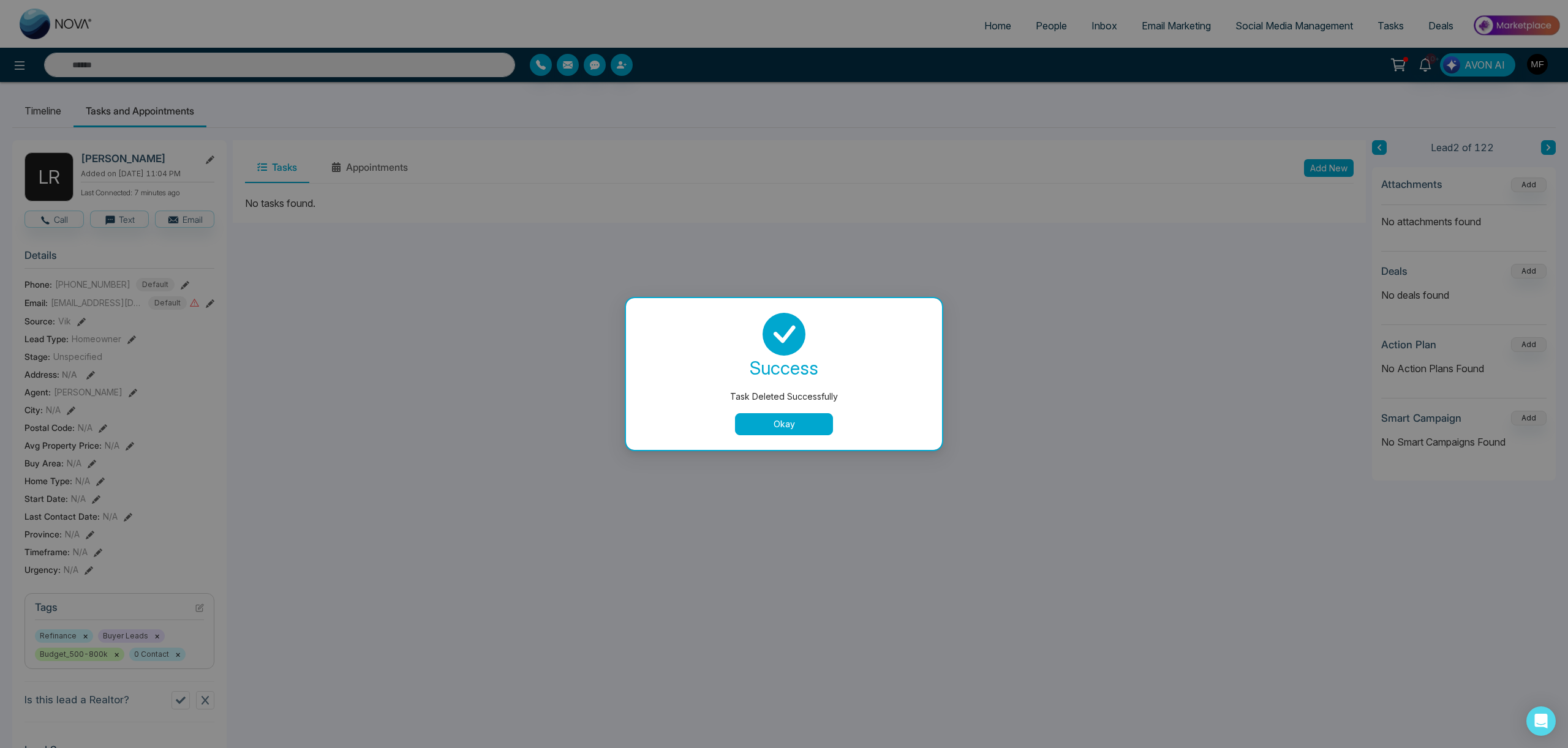
click at [778, 437] on div "success Task Deleted Successfully Okay" at bounding box center [784, 373] width 316 height 151
click at [771, 430] on button "Okay" at bounding box center [784, 425] width 98 height 22
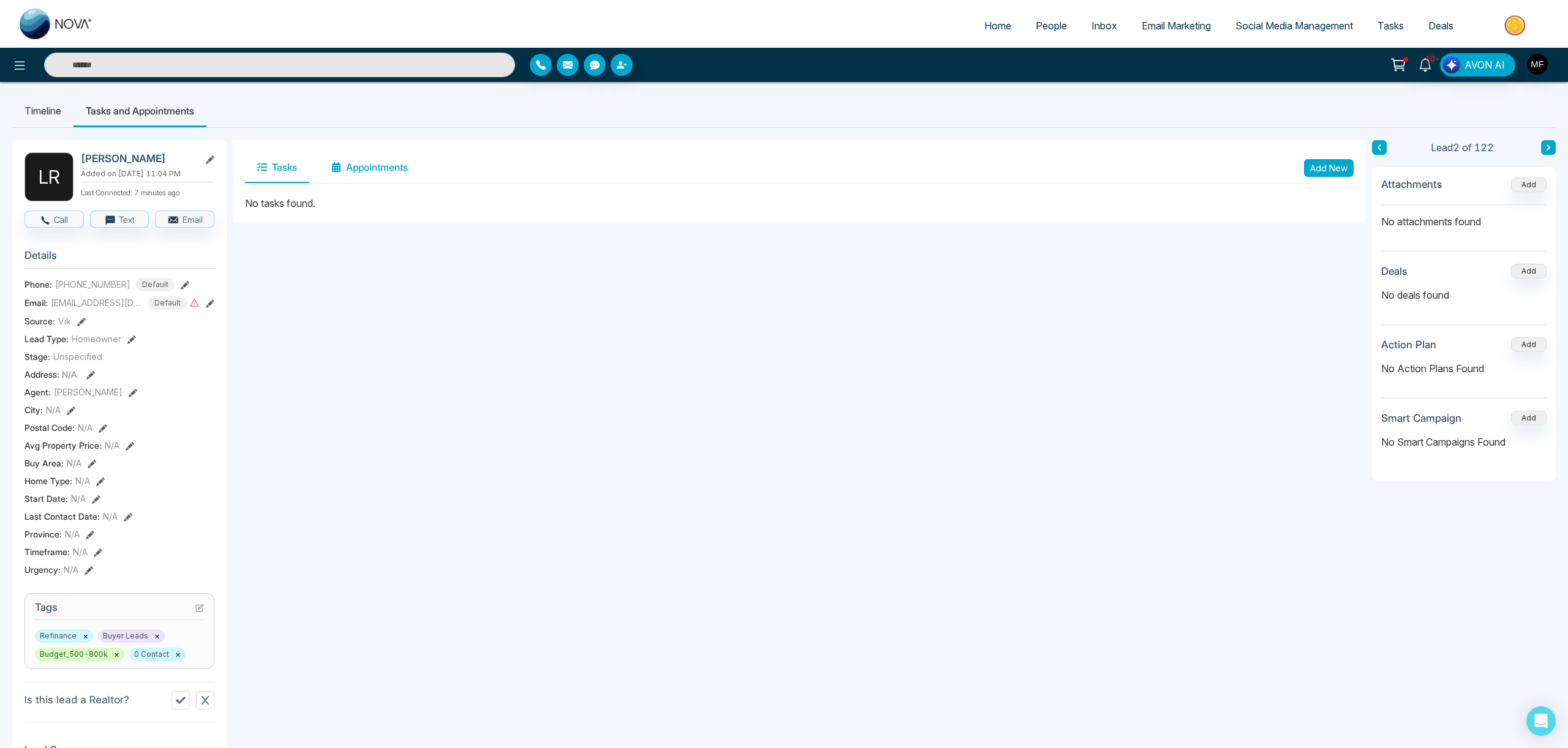
click at [382, 169] on button "Appointments" at bounding box center [369, 168] width 101 height 30
click at [289, 168] on button "Tasks" at bounding box center [277, 168] width 64 height 30
click at [1332, 169] on button "Add New" at bounding box center [1329, 168] width 50 height 18
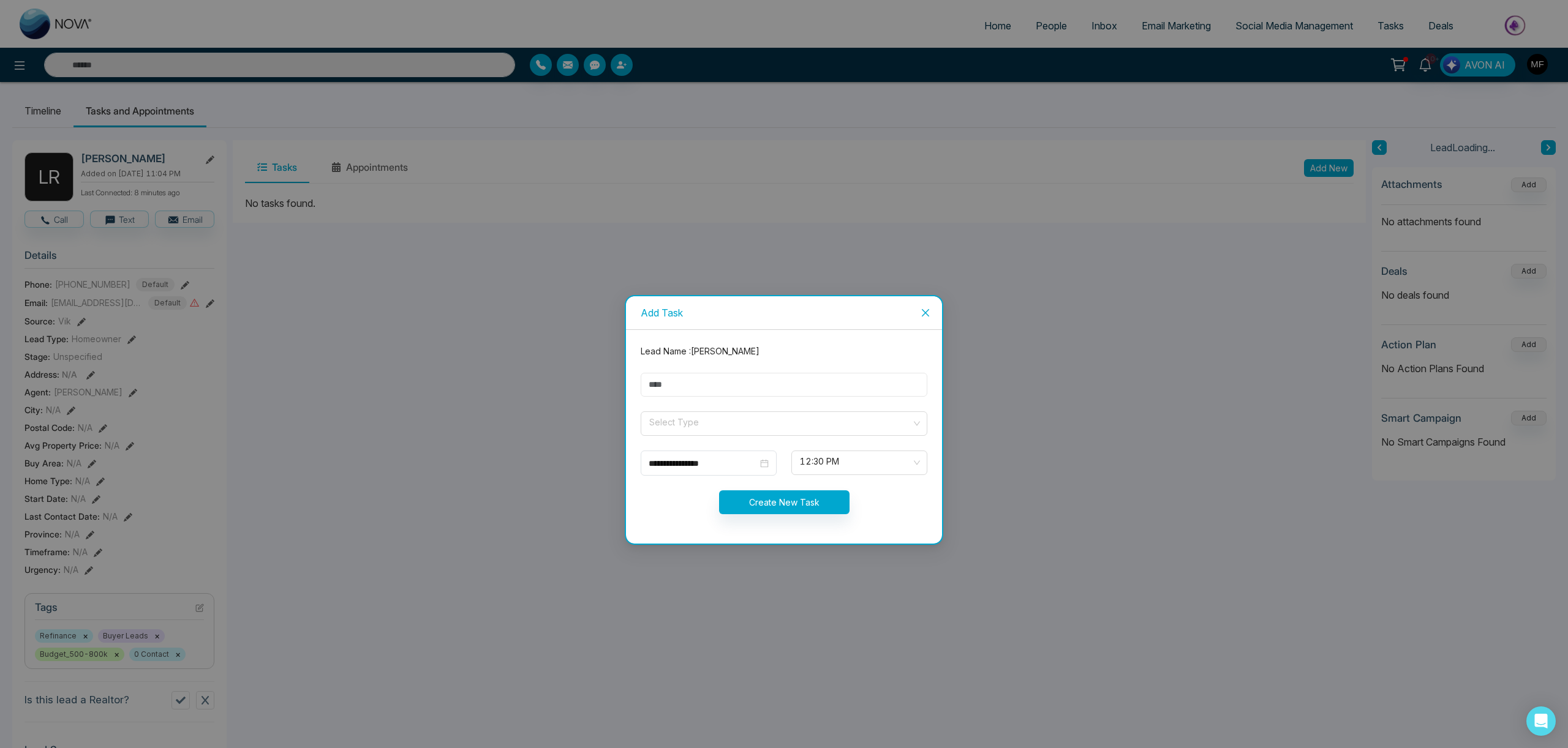
click at [797, 388] on input "text" at bounding box center [784, 385] width 287 height 24
type input "**********"
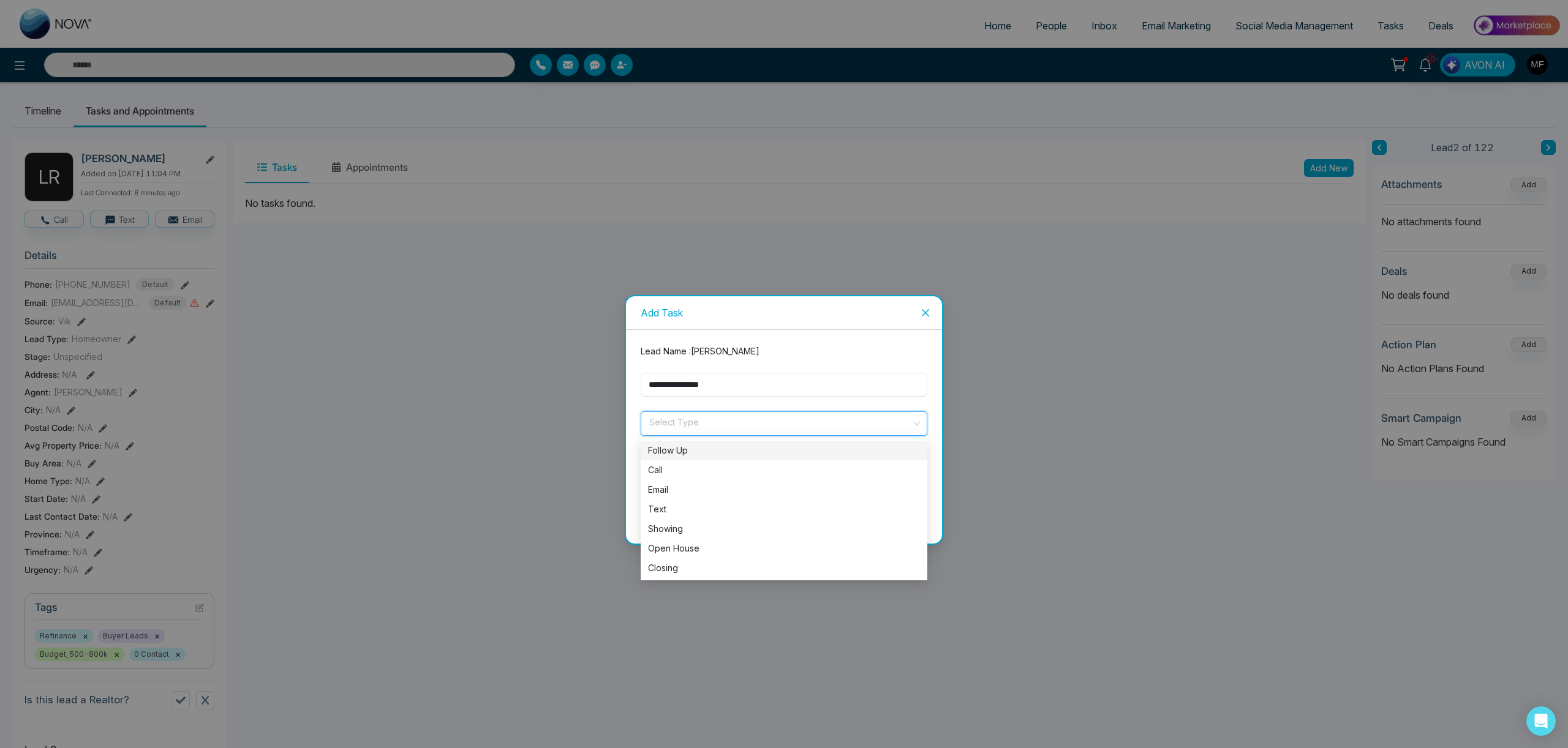
click at [697, 426] on input "search" at bounding box center [779, 421] width 263 height 19
click at [671, 471] on div "Call" at bounding box center [784, 470] width 272 height 14
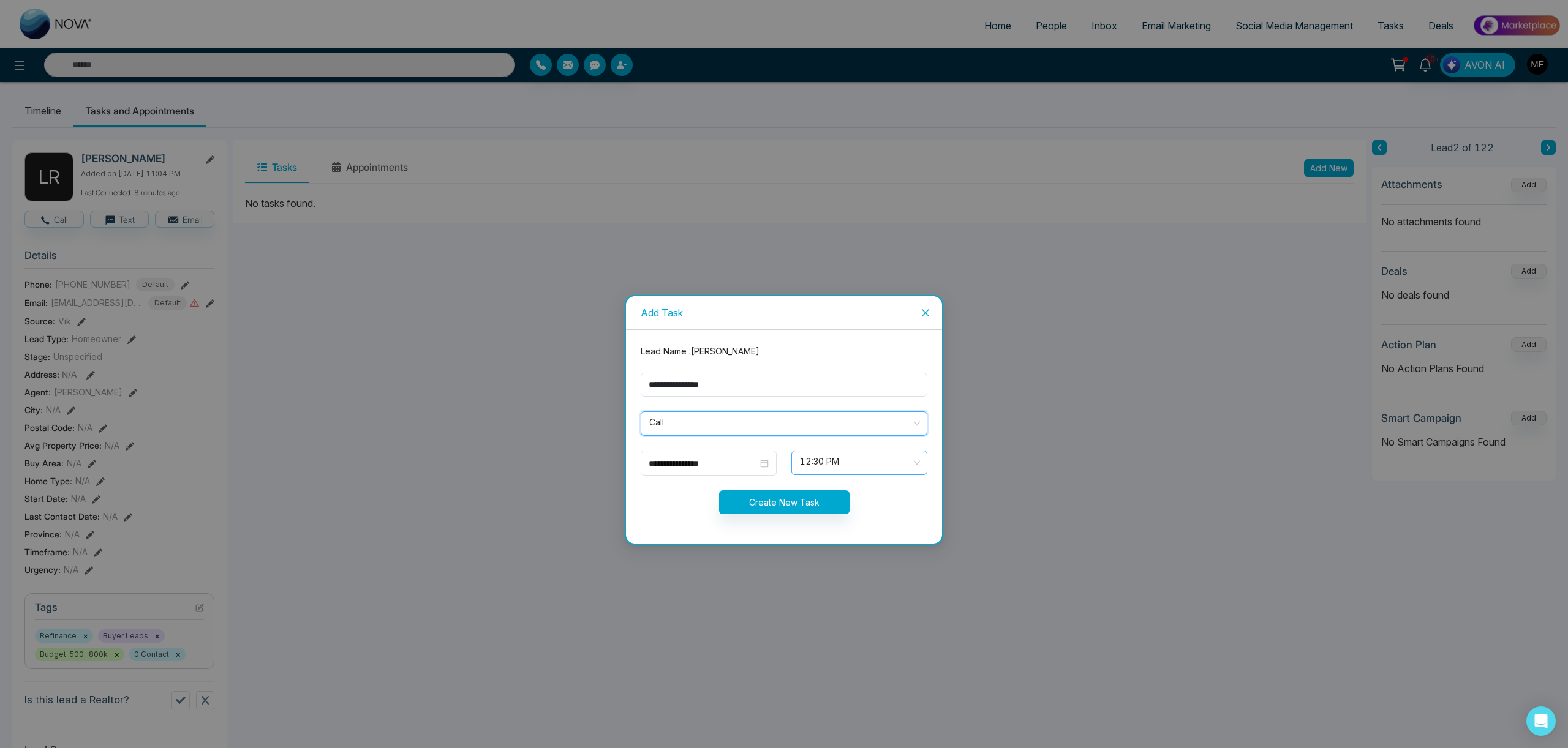
click at [823, 463] on span "12:30 PM" at bounding box center [859, 463] width 118 height 21
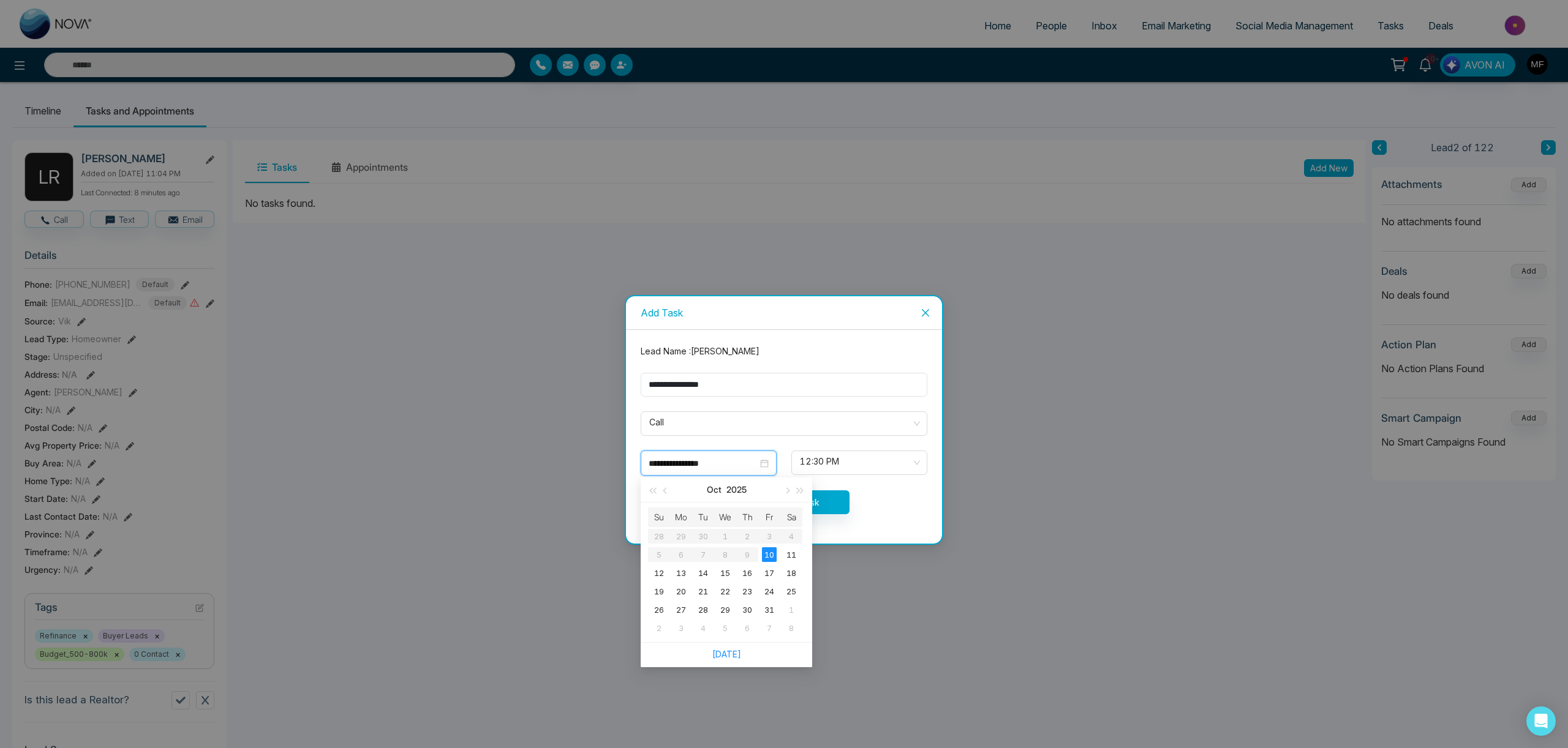
click at [721, 460] on input "**********" at bounding box center [702, 464] width 109 height 14
type input "**********"
click at [684, 576] on div "13" at bounding box center [680, 573] width 14 height 14
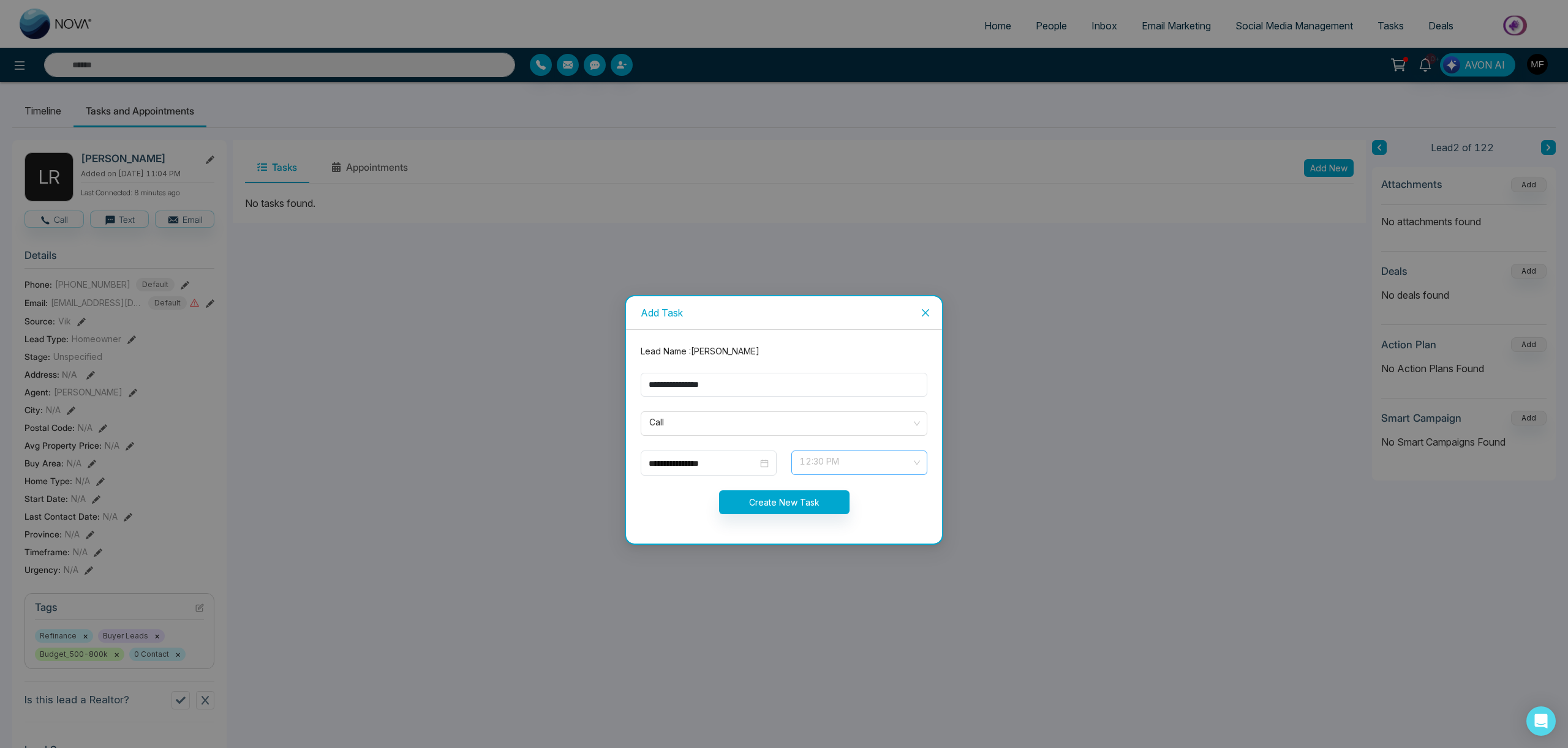
click at [844, 470] on span "12:30 PM" at bounding box center [859, 463] width 118 height 21
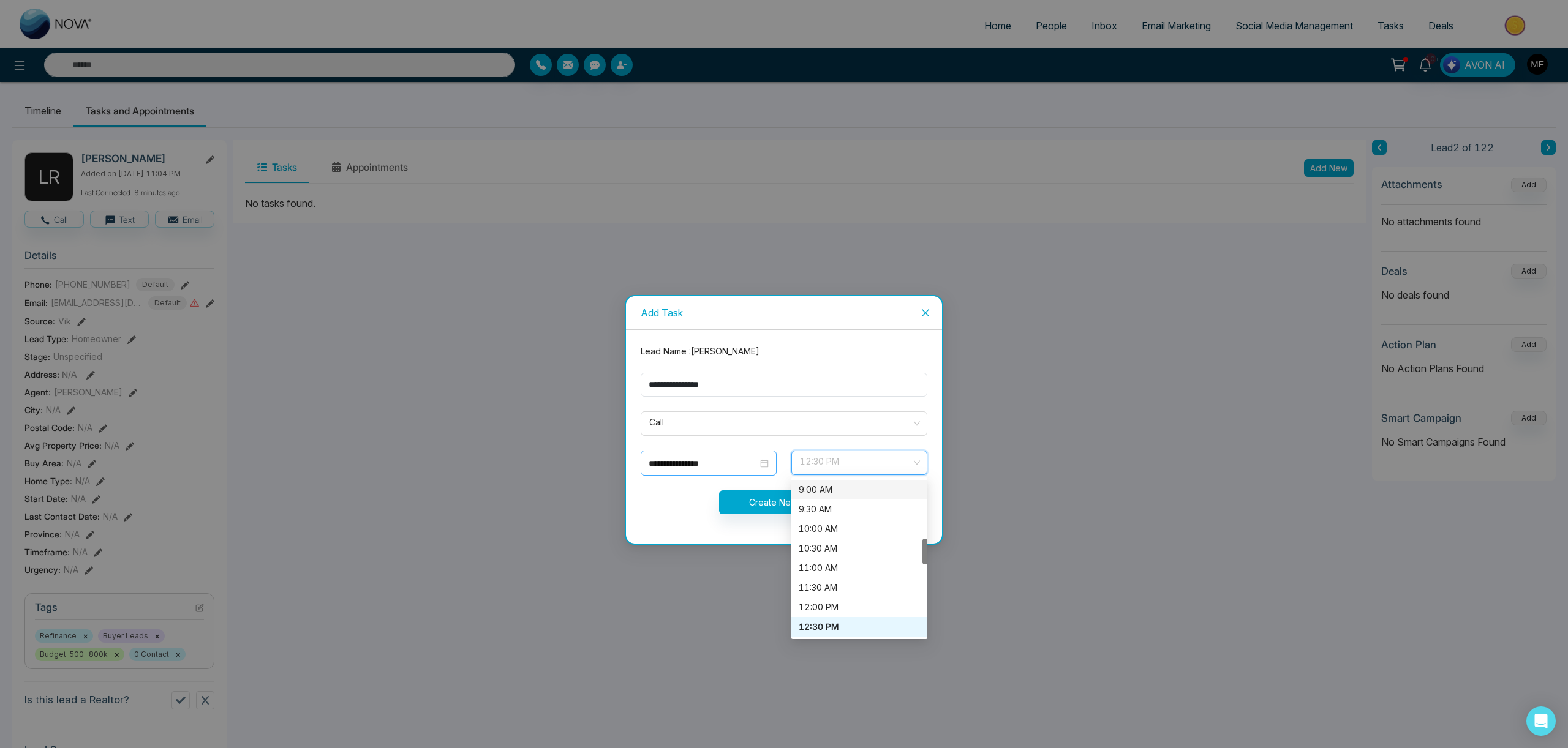
click at [740, 471] on div "**********" at bounding box center [708, 464] width 136 height 25
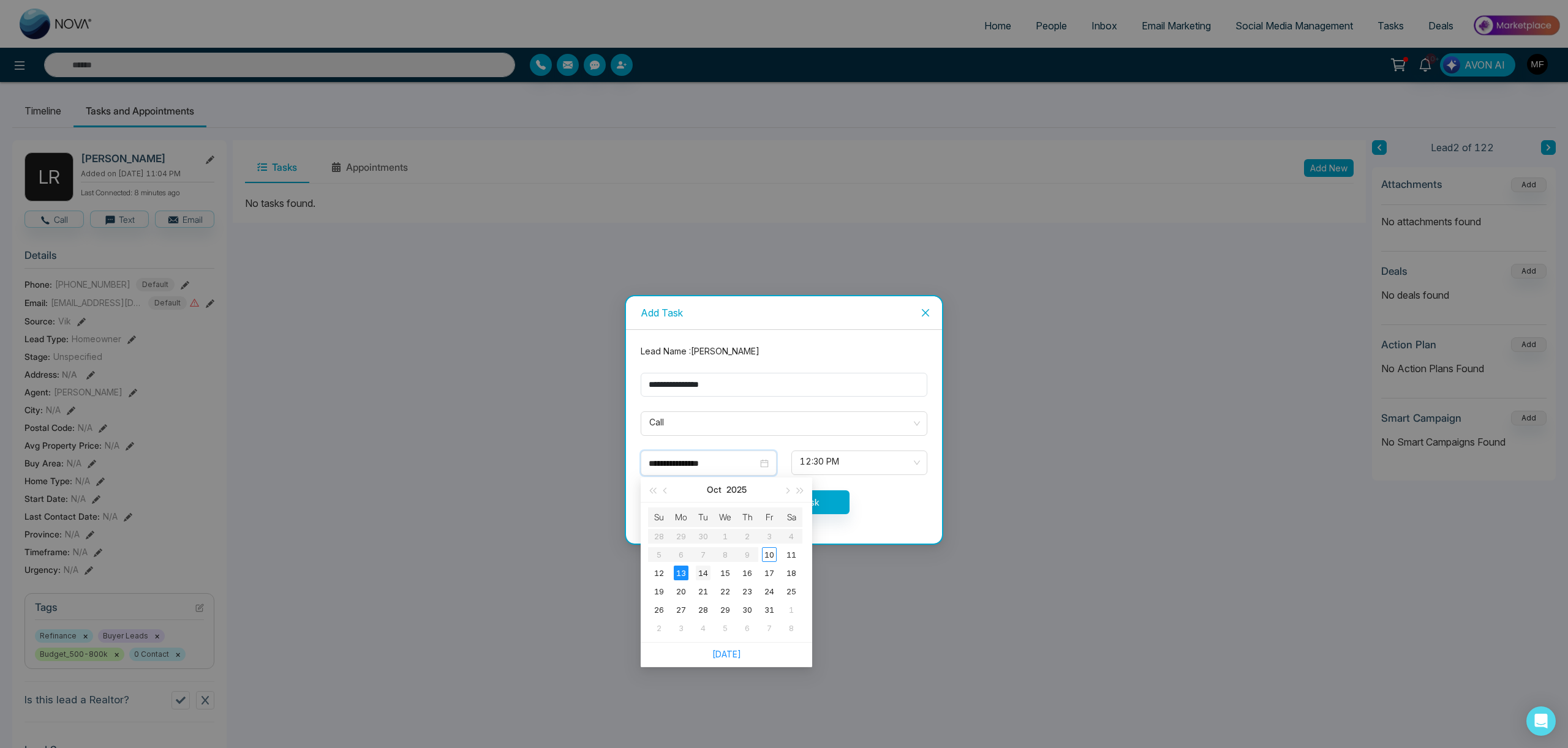
type input "**********"
click at [701, 573] on div "14" at bounding box center [702, 573] width 14 height 14
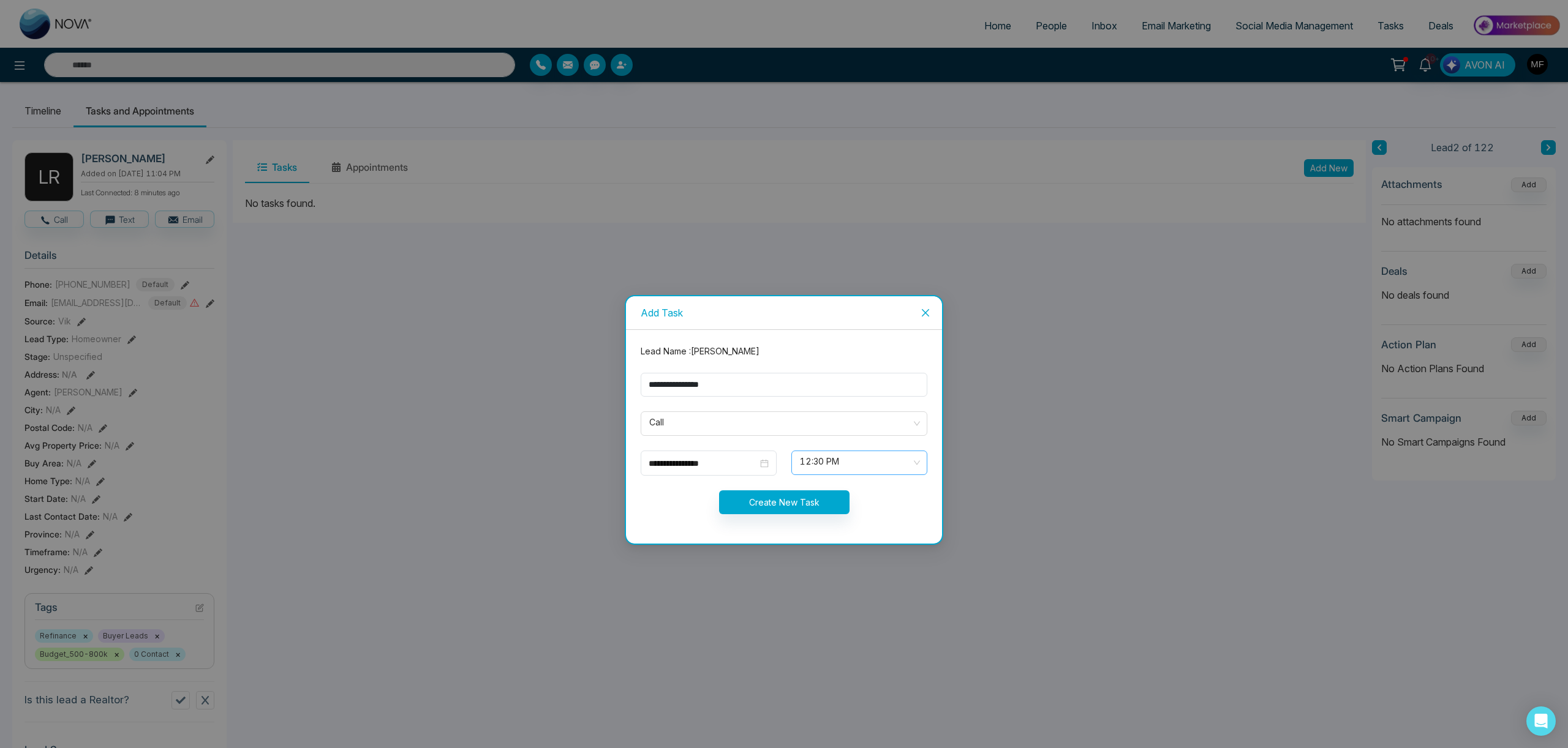
click at [837, 471] on span "12:30 PM" at bounding box center [859, 463] width 118 height 21
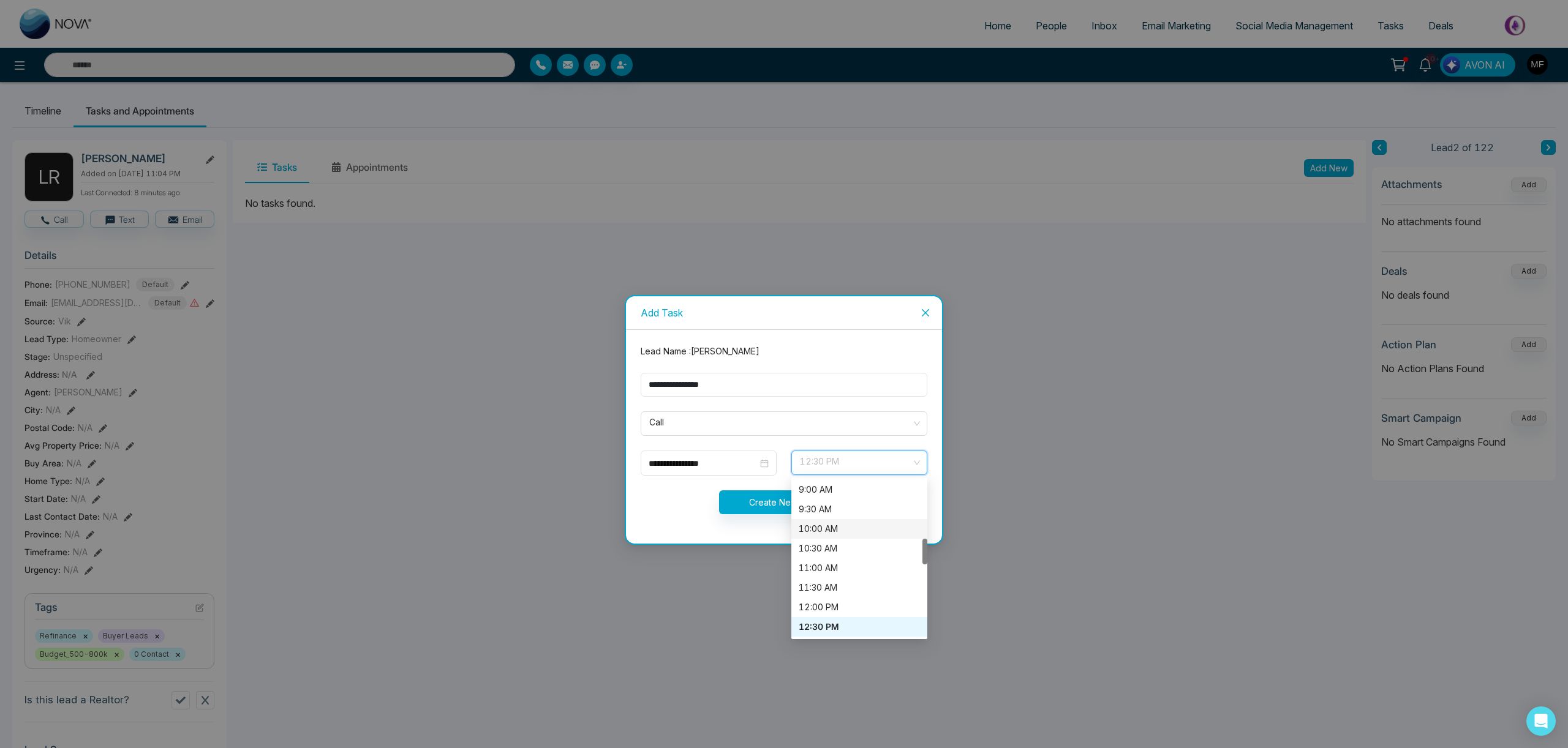
click at [840, 533] on div "10:00 AM" at bounding box center [859, 529] width 121 height 14
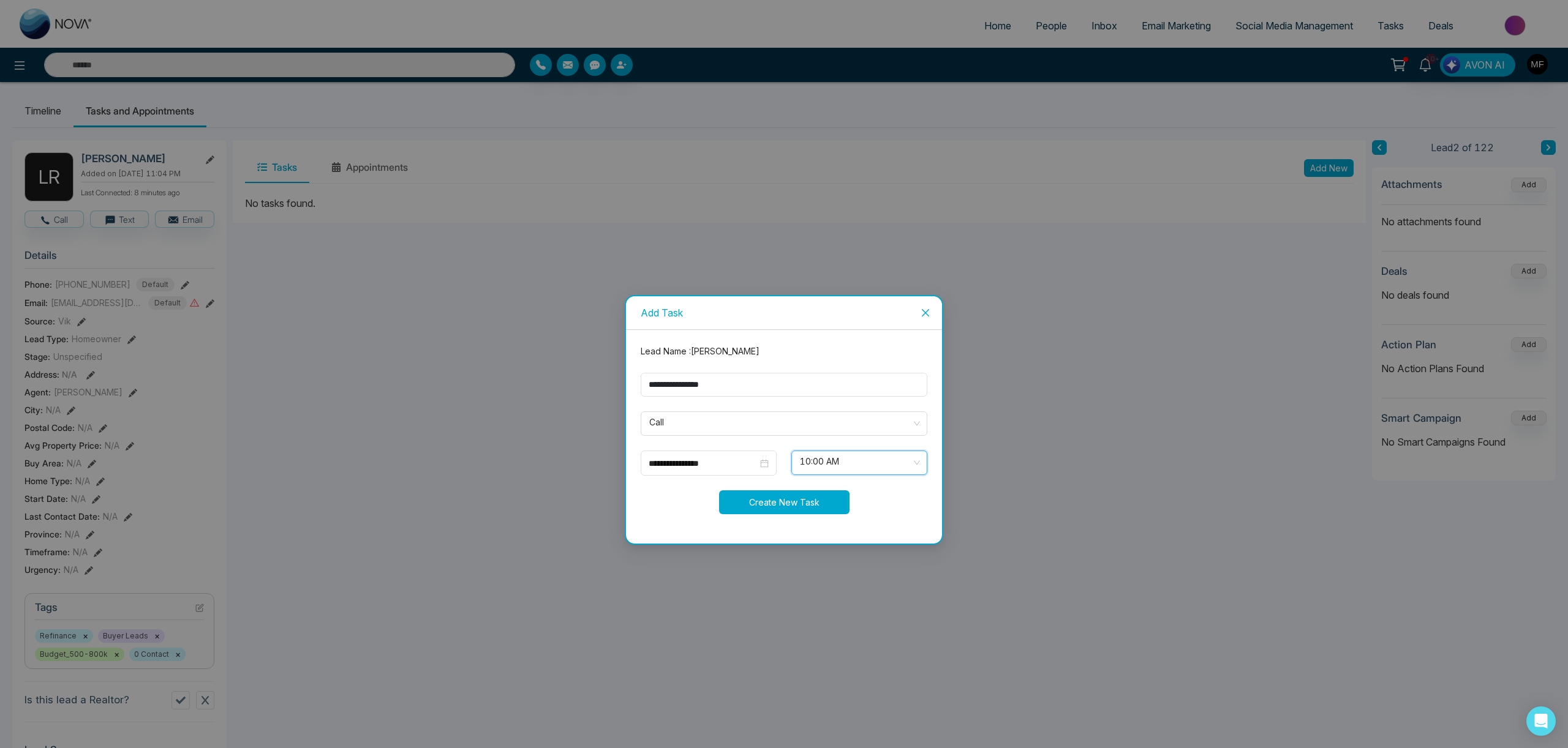
click at [784, 509] on button "Create New Task" at bounding box center [784, 503] width 130 height 24
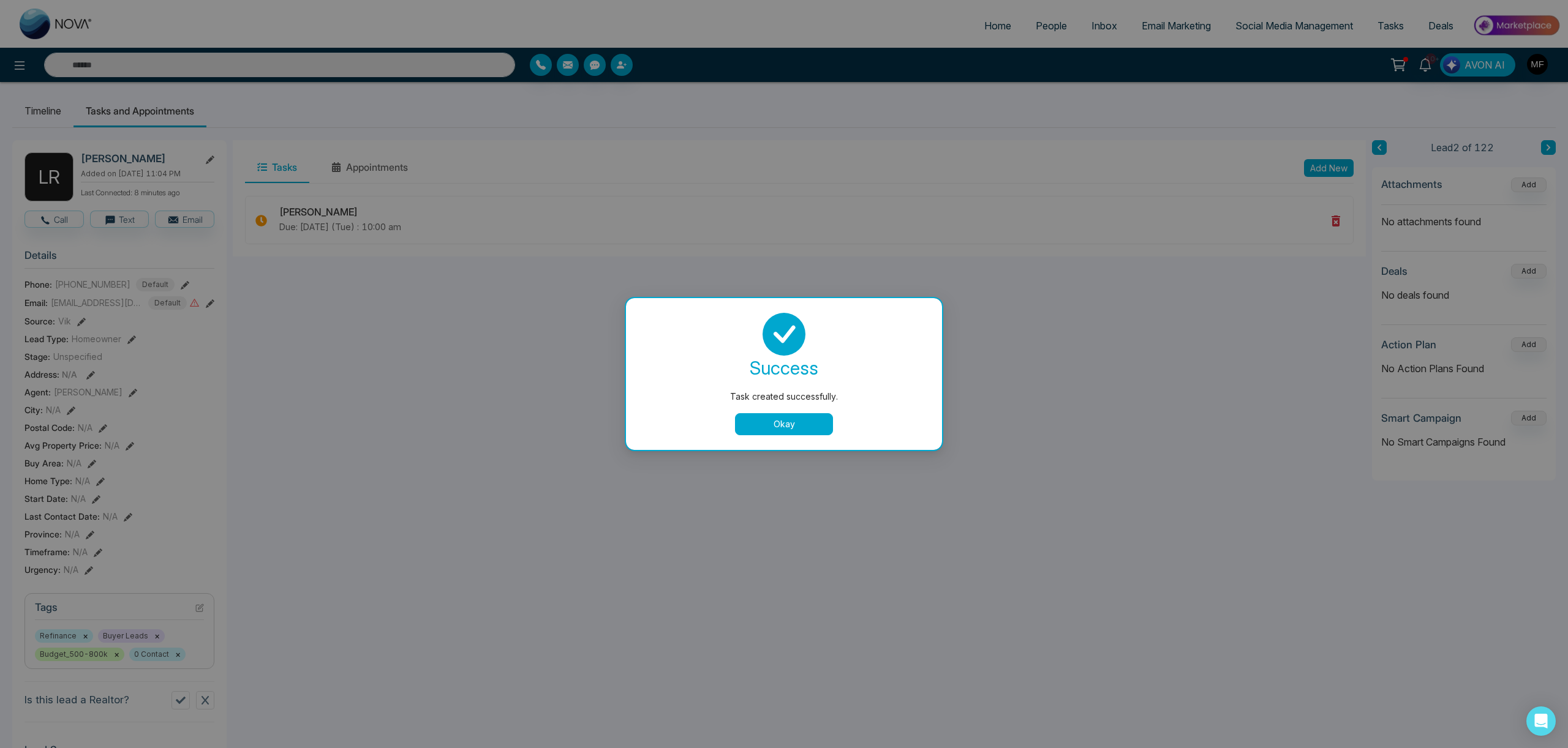
click at [786, 431] on button "Okay" at bounding box center [784, 425] width 98 height 22
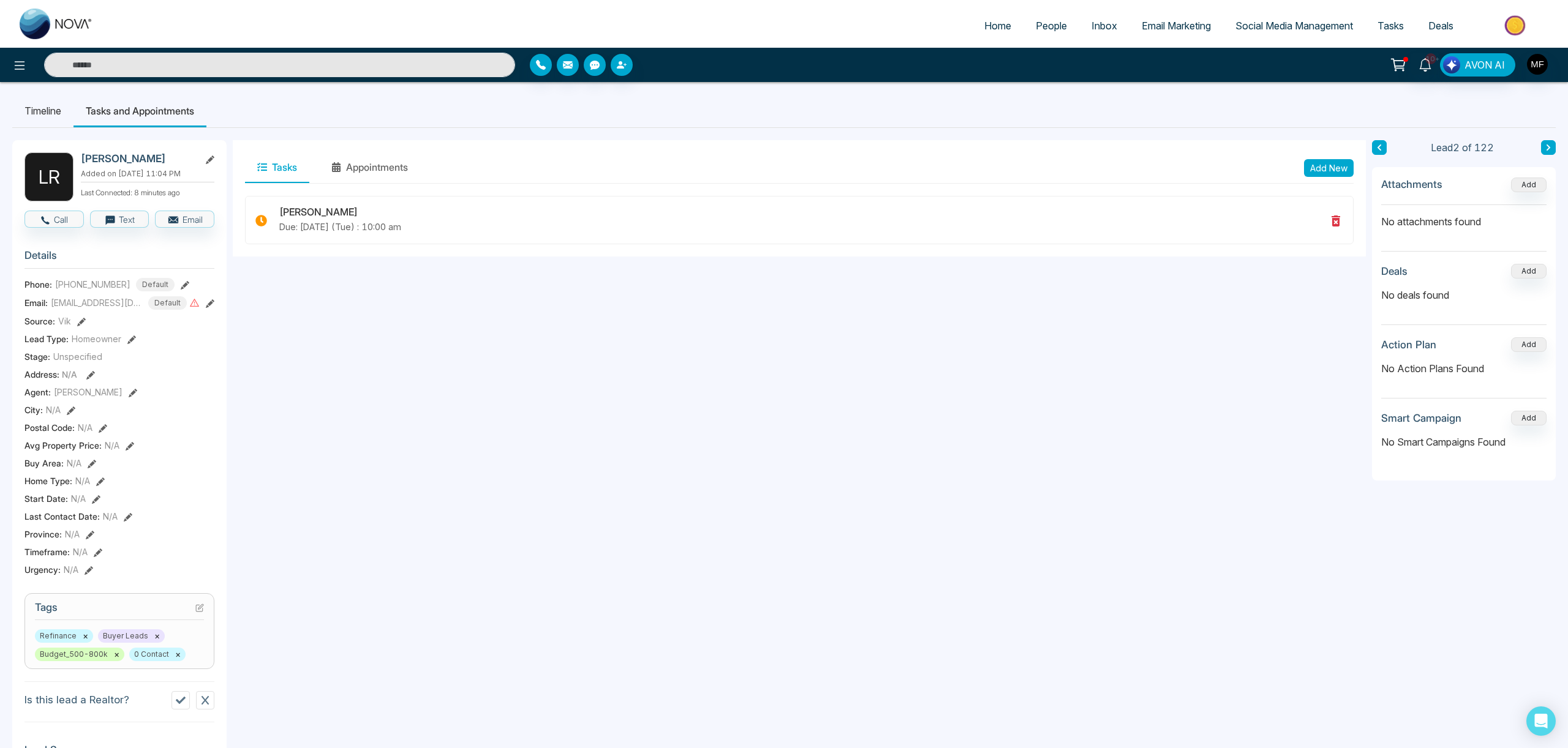
click at [1550, 150] on icon at bounding box center [1548, 147] width 6 height 8
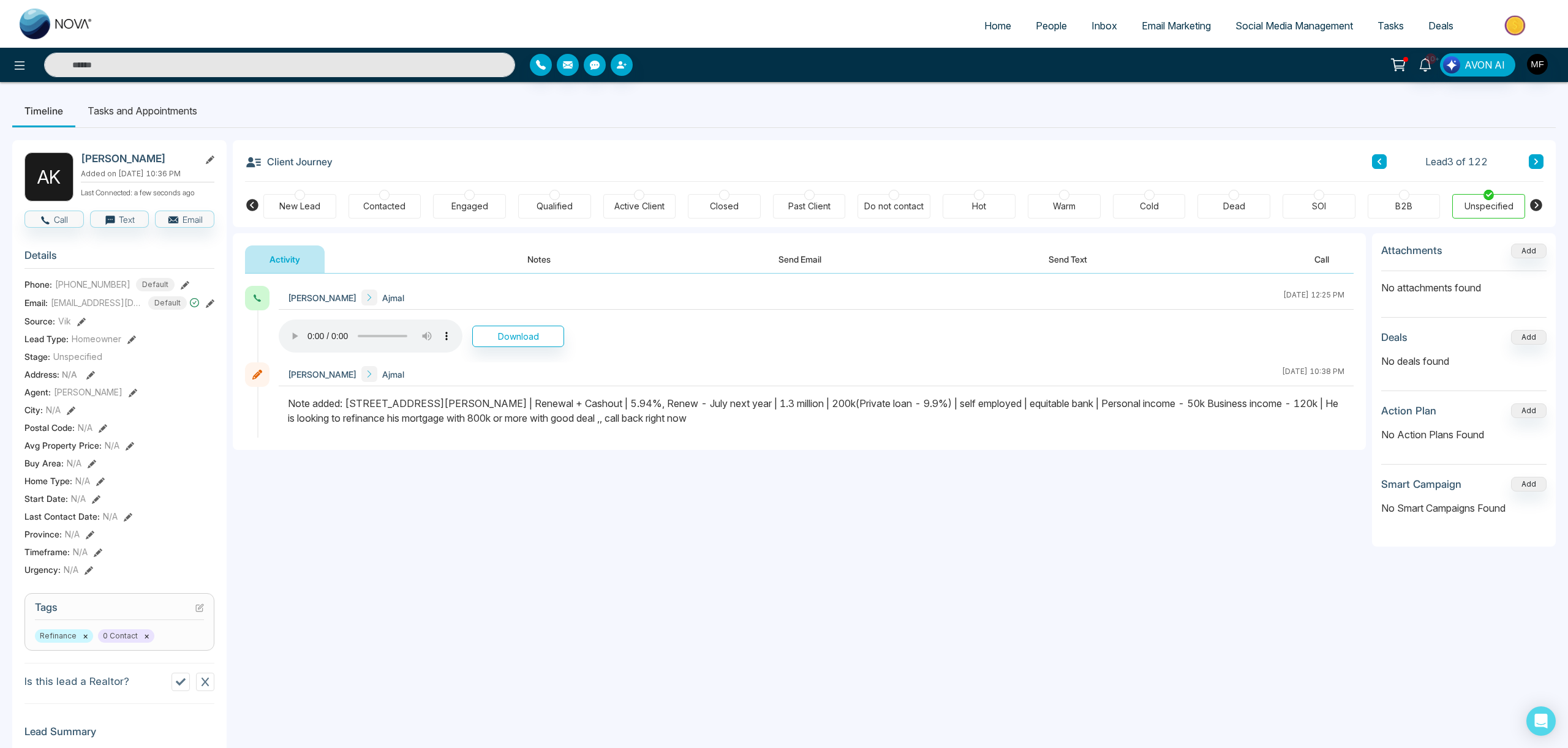
click at [546, 264] on button "Notes" at bounding box center [538, 259] width 72 height 28
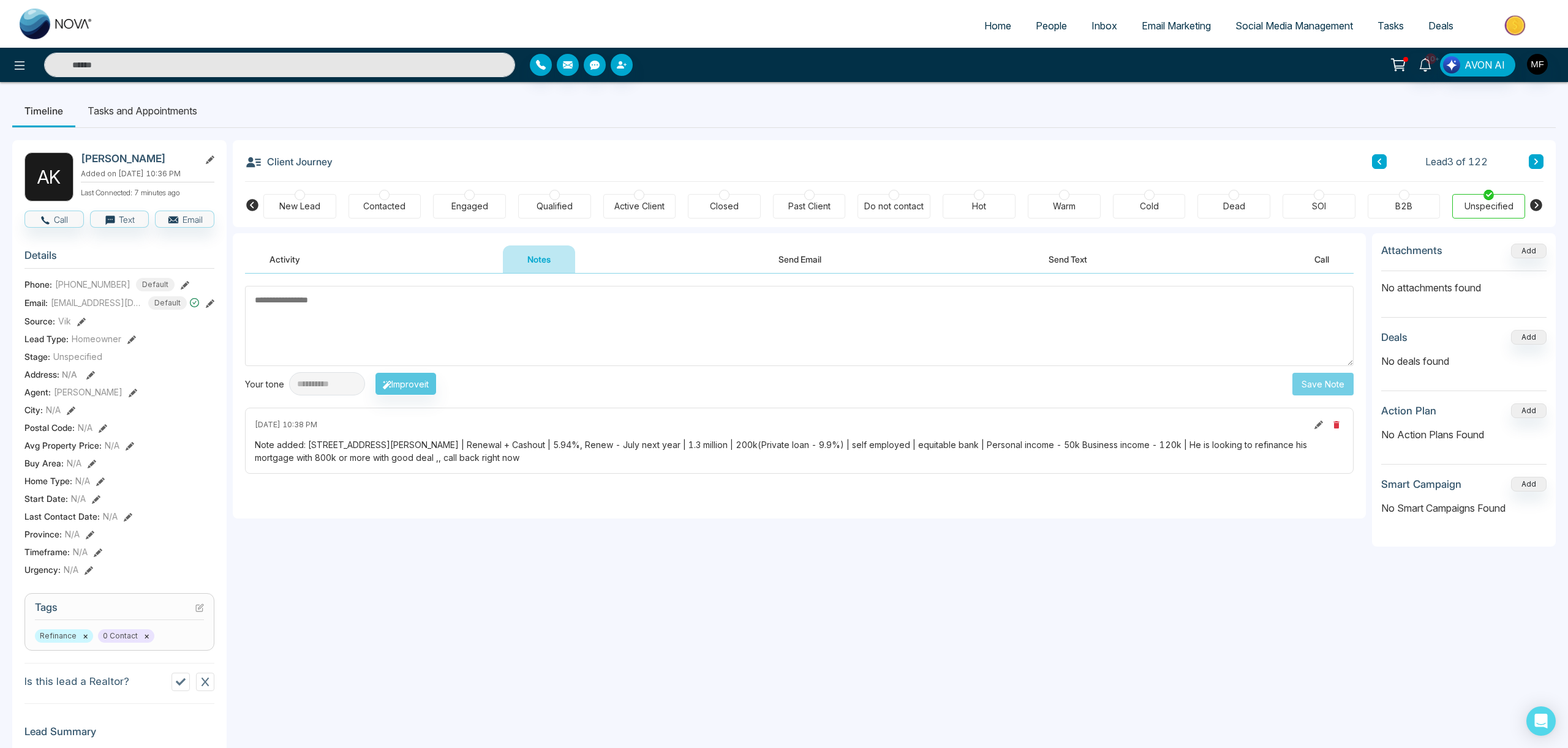
click at [438, 320] on textarea at bounding box center [799, 326] width 1109 height 80
click at [267, 299] on textarea "**********" at bounding box center [799, 326] width 1109 height 80
click at [350, 305] on textarea "**********" at bounding box center [799, 326] width 1109 height 80
type textarea "**********"
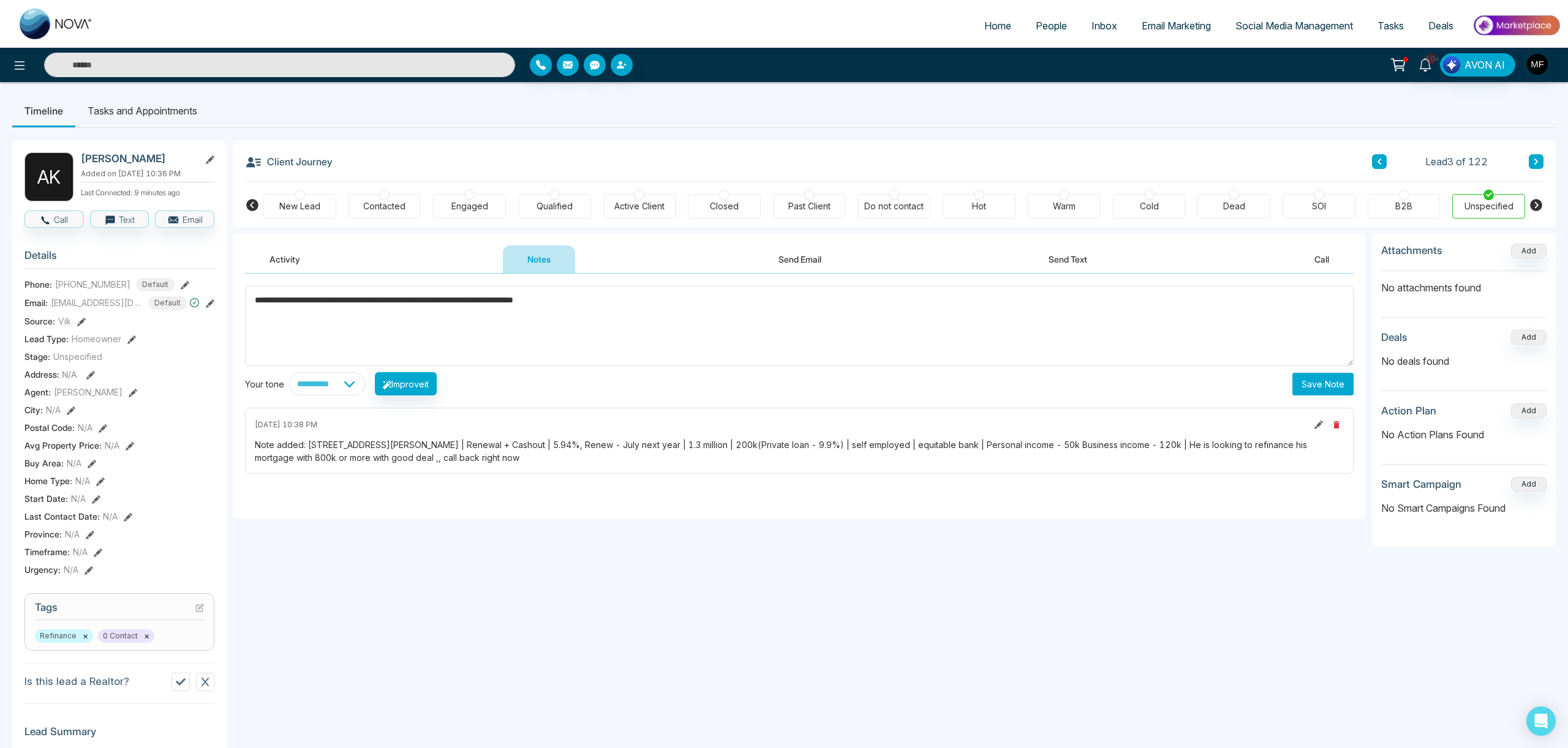
click at [1327, 387] on button "Save Note" at bounding box center [1323, 384] width 61 height 23
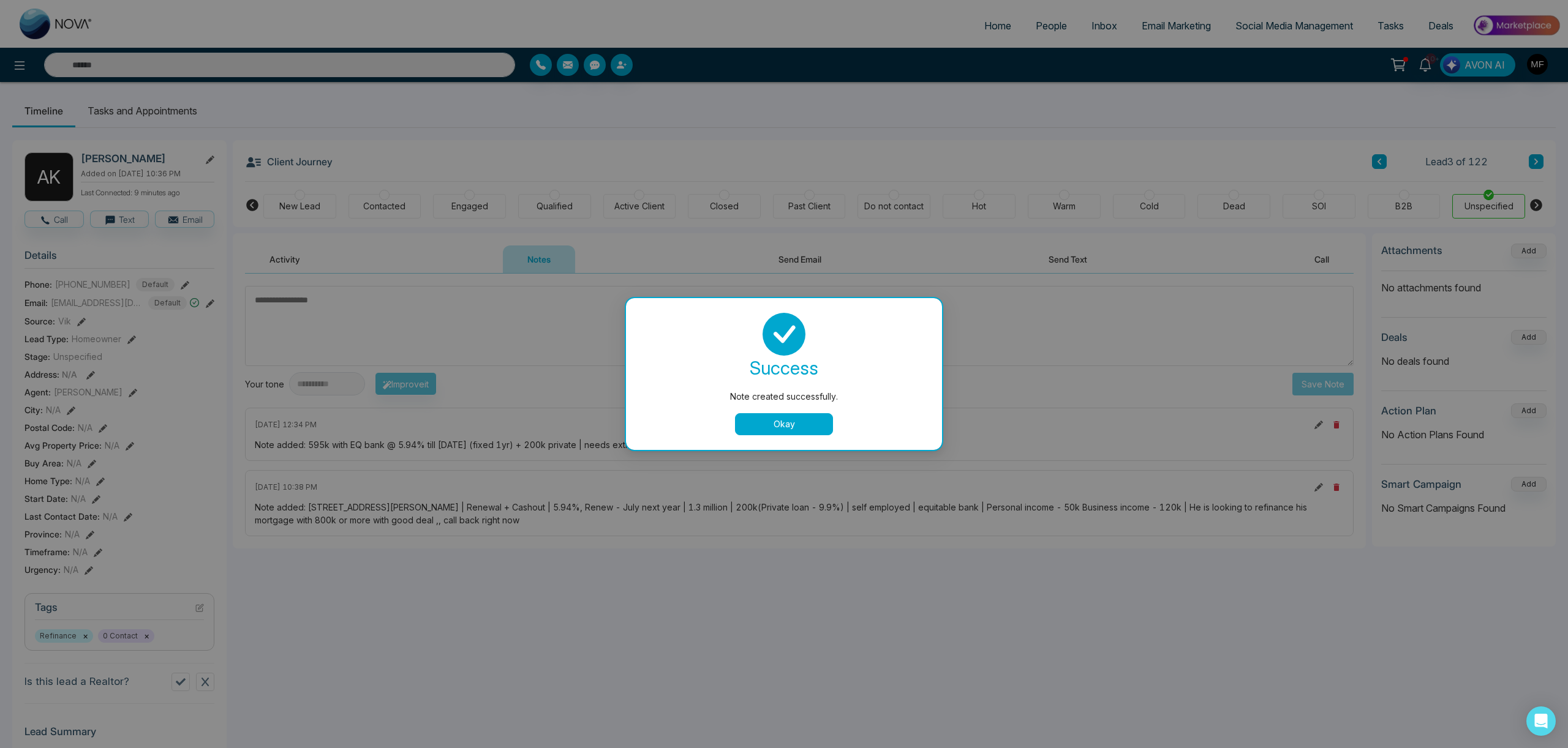
click at [808, 429] on button "Okay" at bounding box center [784, 425] width 98 height 22
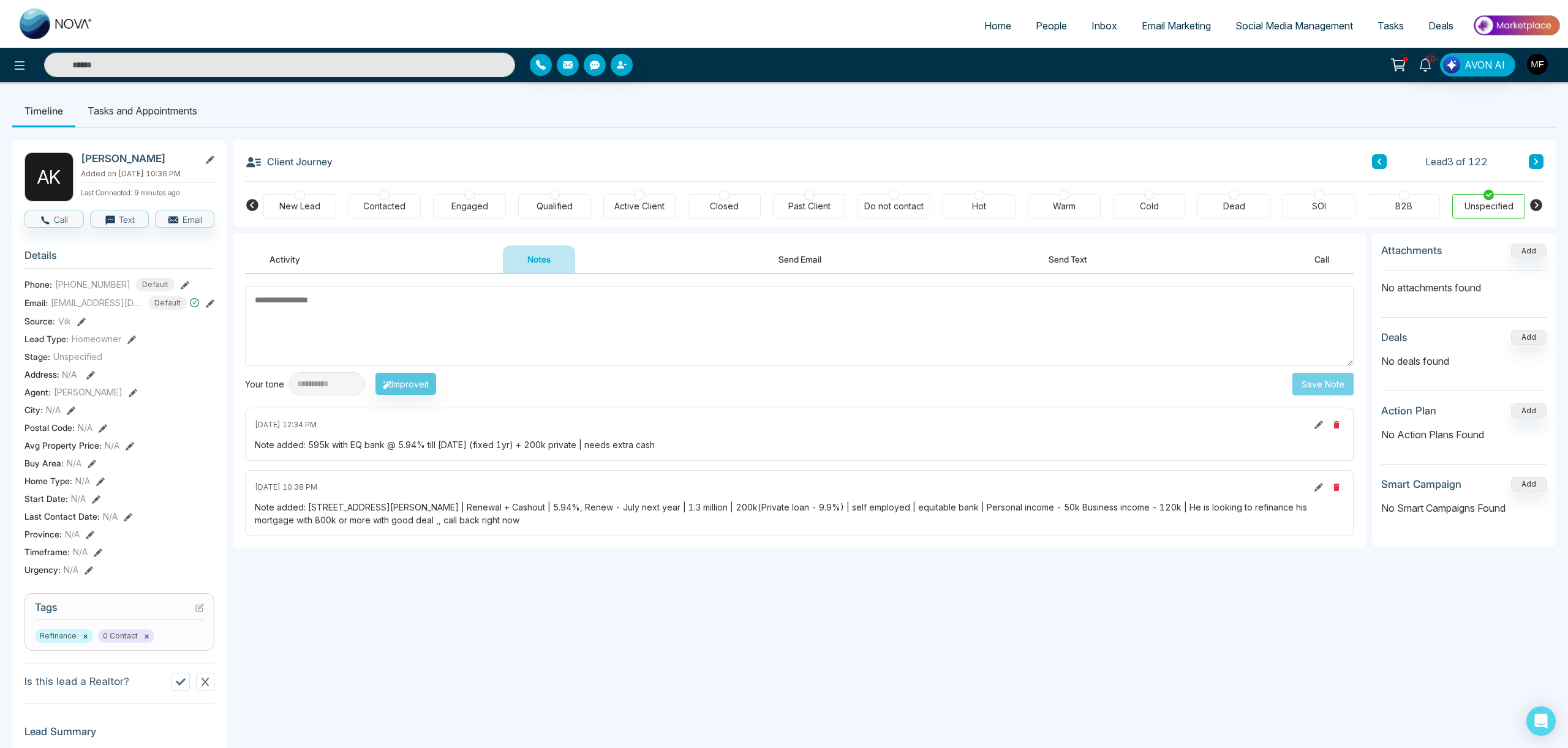
click at [750, 307] on textarea at bounding box center [799, 326] width 1109 height 80
type textarea "**********"
click at [1316, 382] on button "Save Note" at bounding box center [1323, 384] width 61 height 23
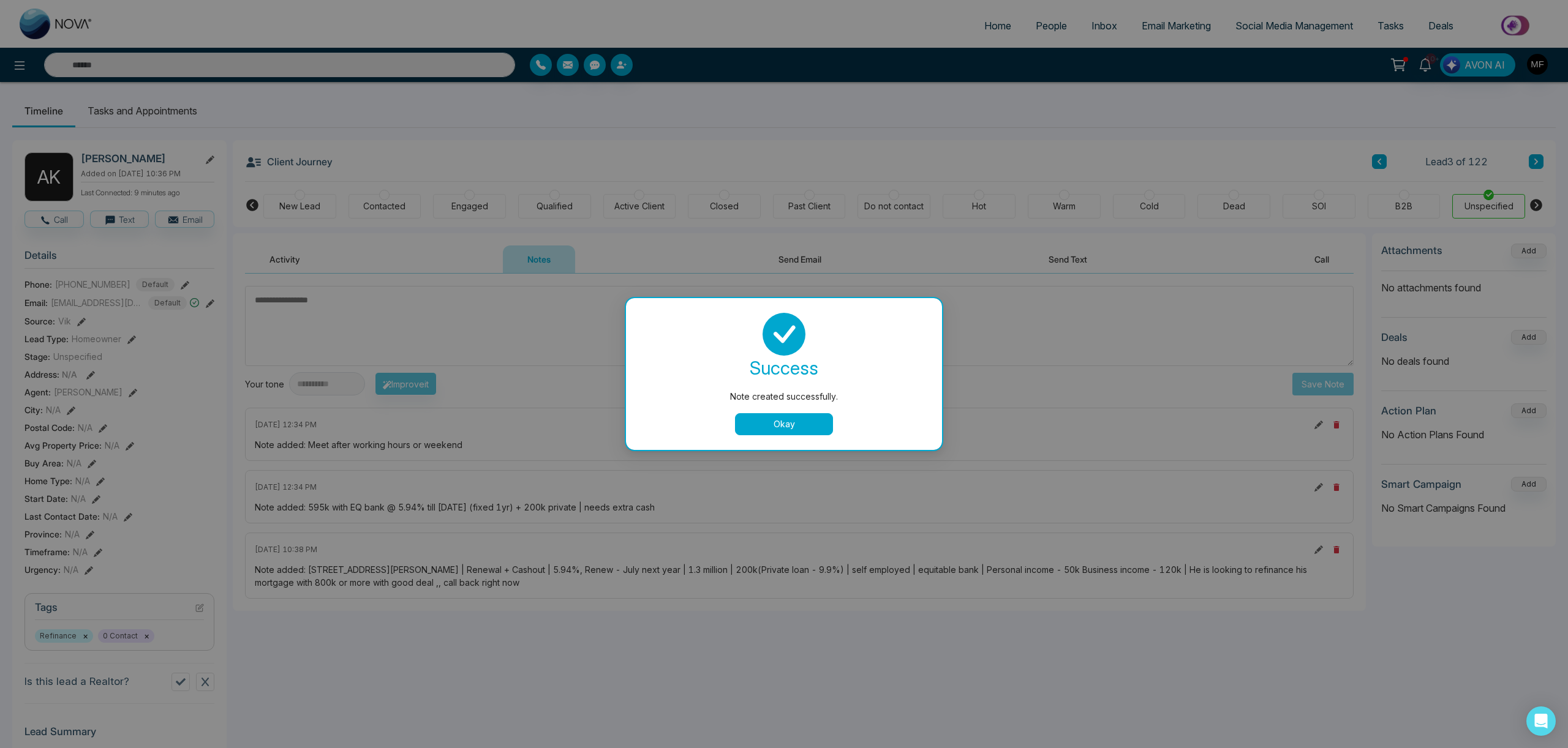
click at [806, 426] on button "Okay" at bounding box center [784, 425] width 98 height 22
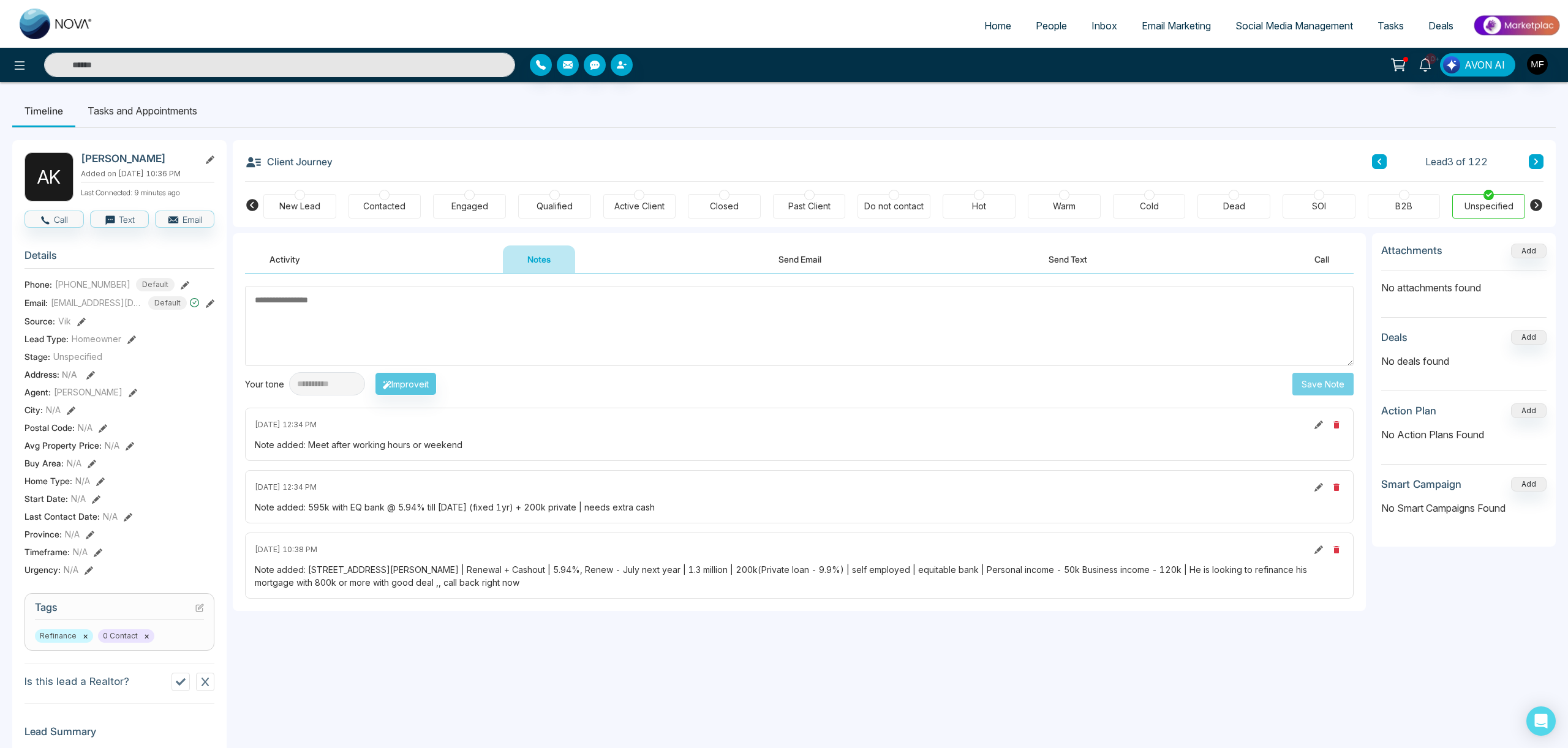
click at [454, 218] on div "New Lead Contacted Engaged Qualified Active Client Closed Past Client Do not co…" at bounding box center [894, 205] width 1262 height 46
click at [458, 206] on div "Engaged" at bounding box center [469, 206] width 36 height 12
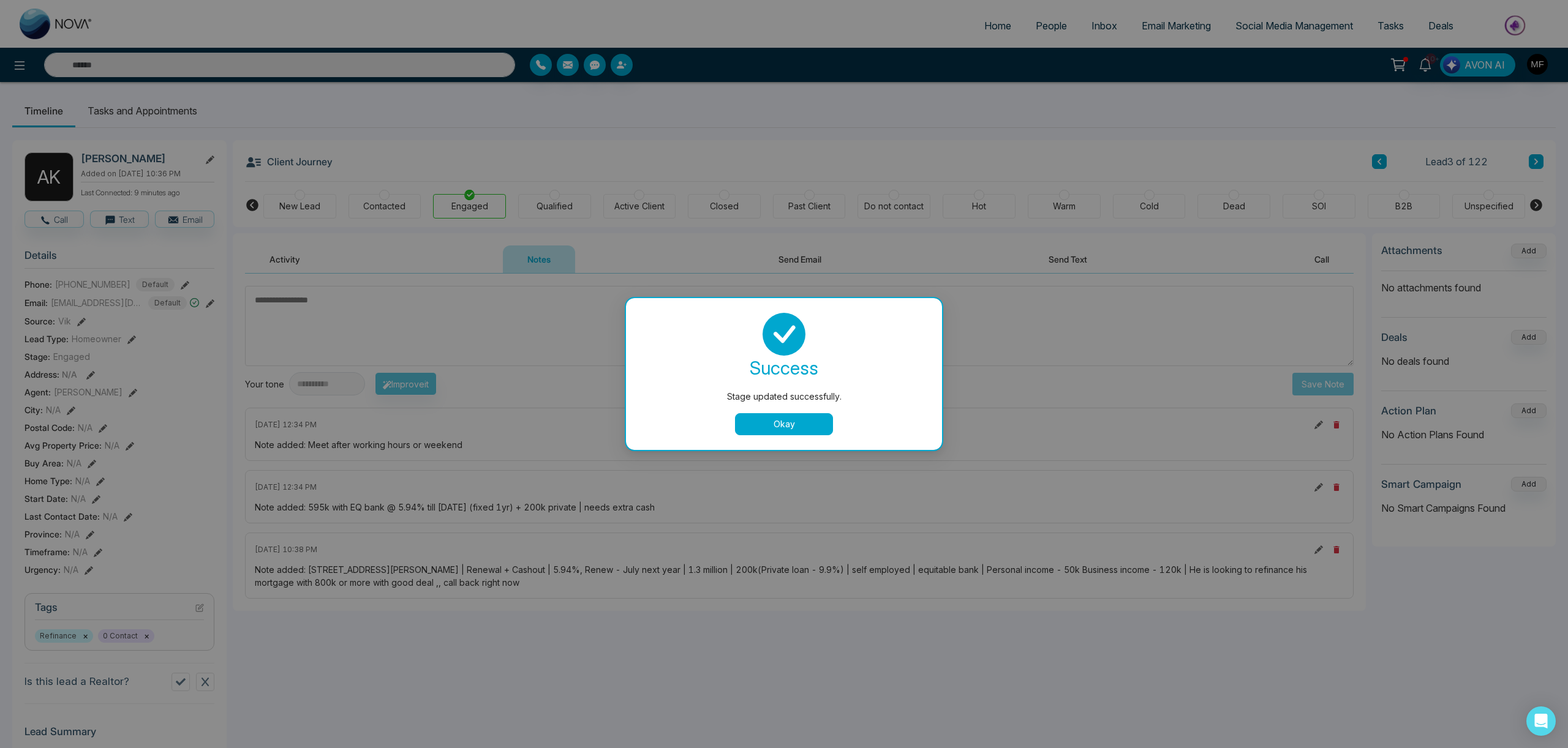
click at [797, 420] on button "Okay" at bounding box center [784, 425] width 98 height 22
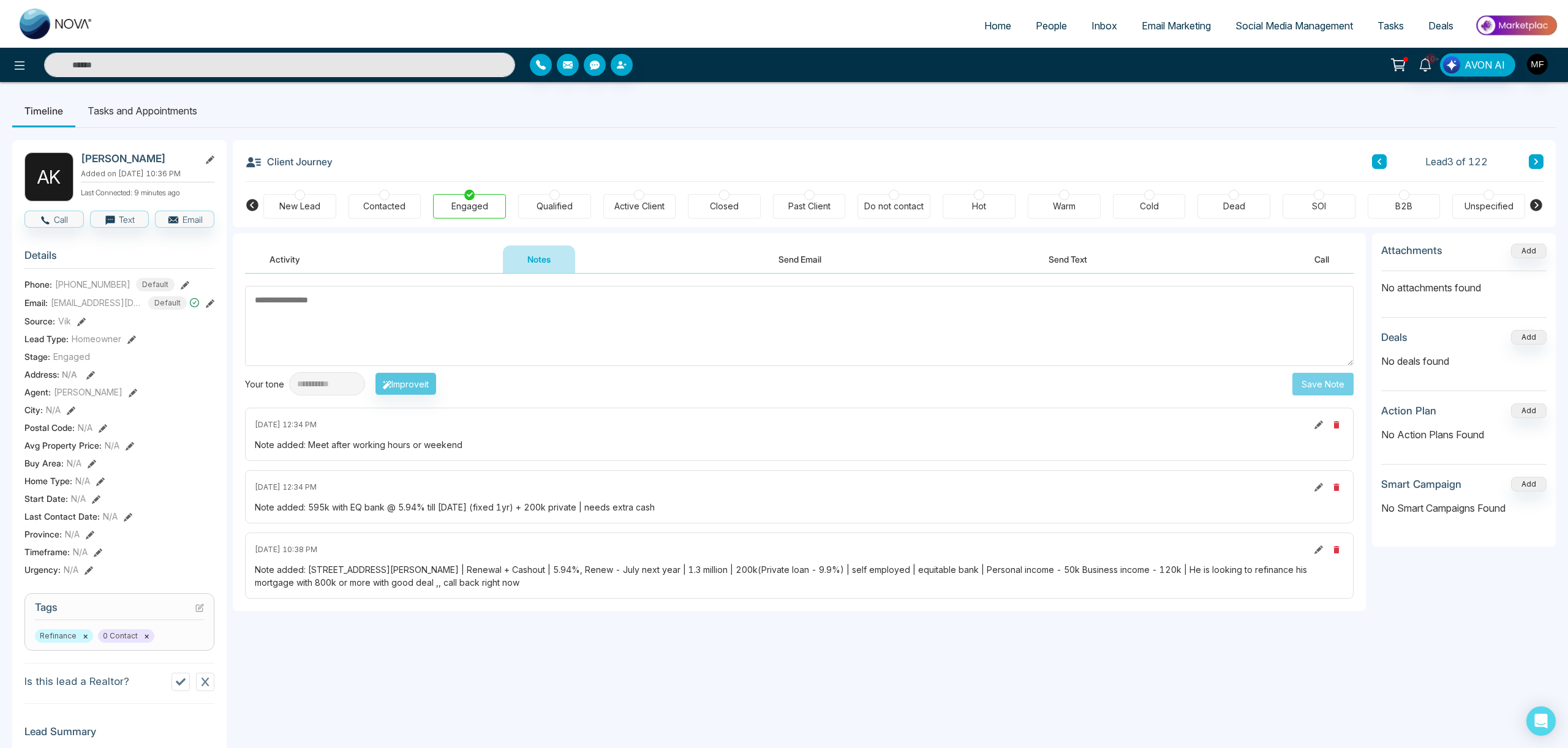
click at [146, 636] on button "×" at bounding box center [146, 635] width 6 height 11
click at [195, 611] on icon at bounding box center [200, 608] width 8 height 8
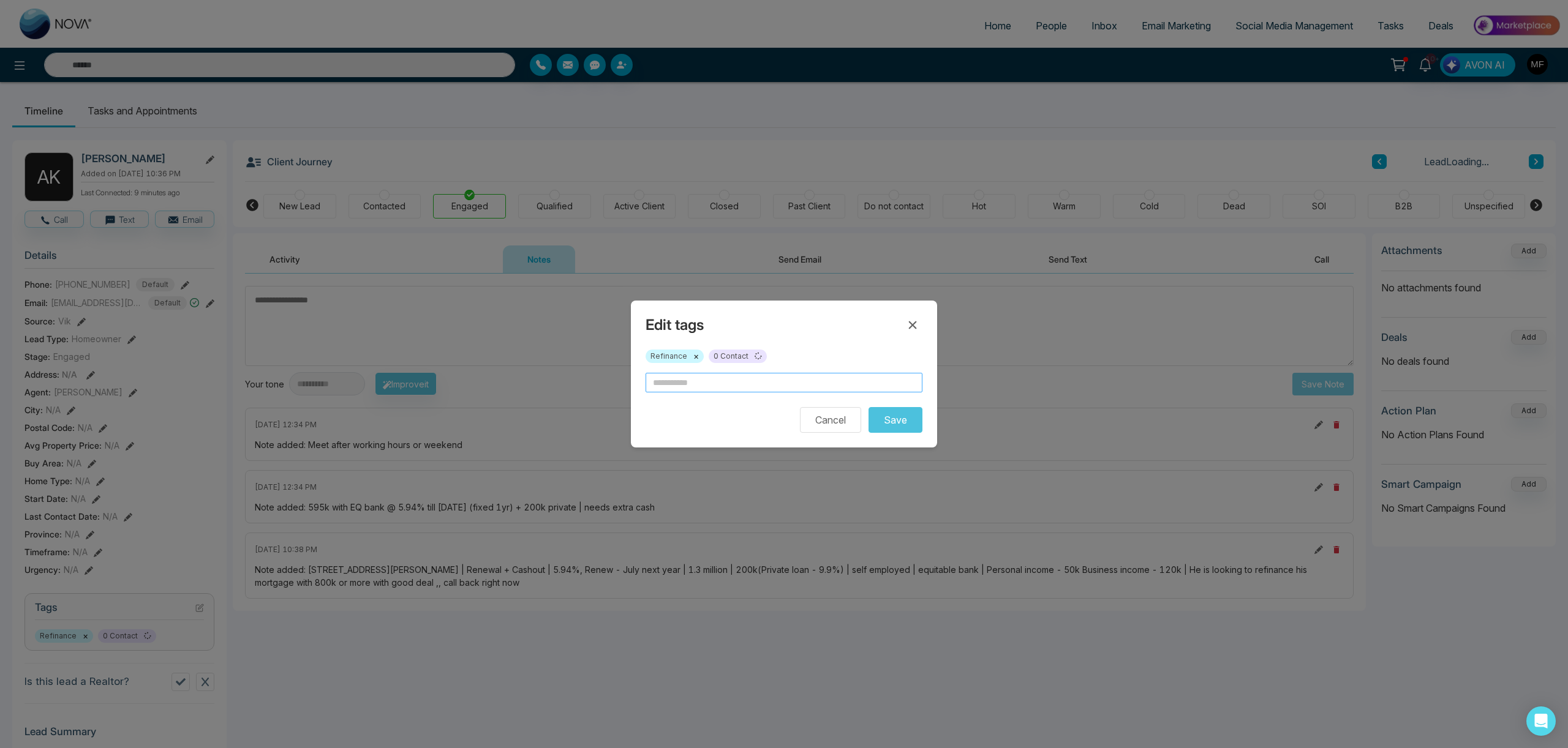
click at [697, 385] on input "text" at bounding box center [784, 382] width 277 height 19
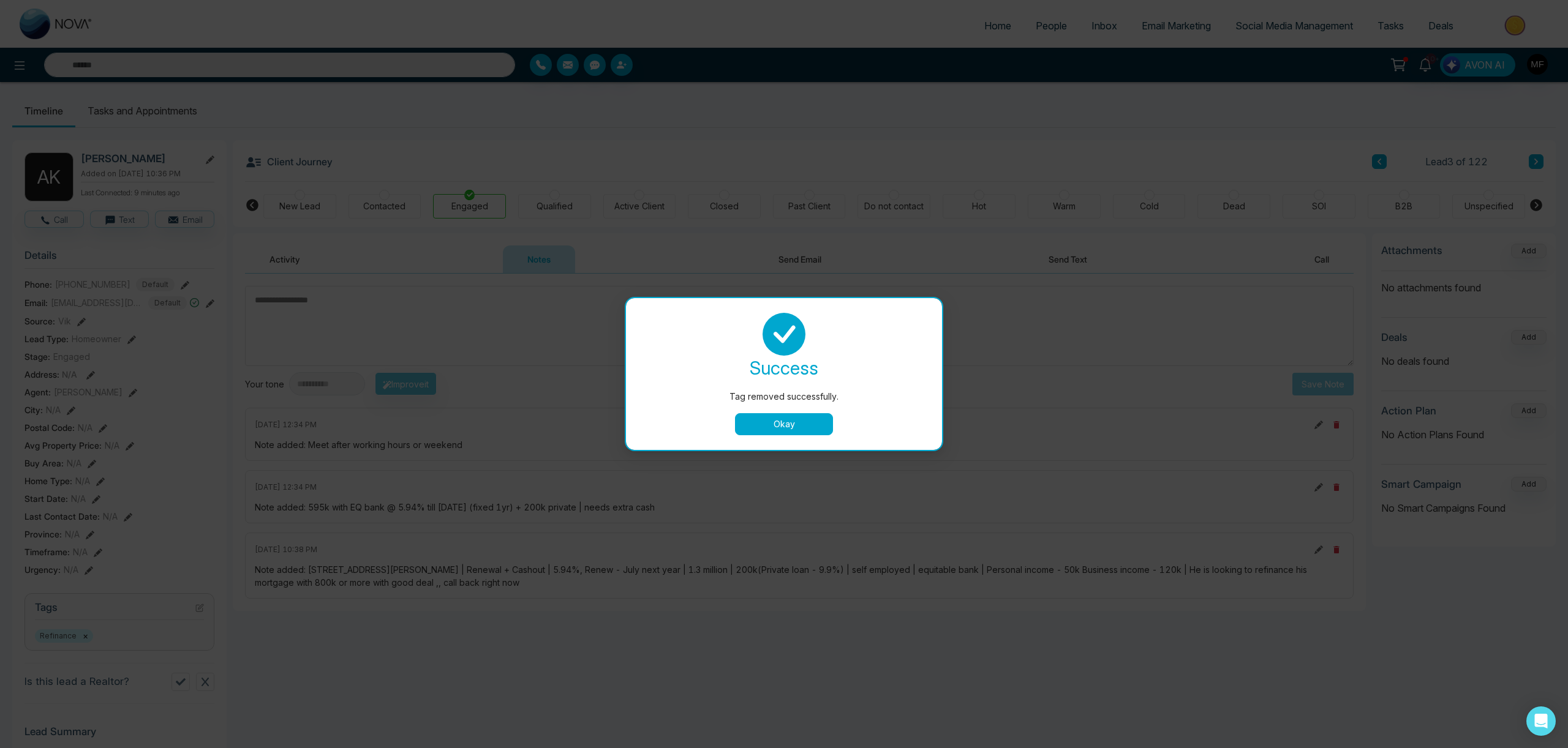
click at [744, 426] on button "Okay" at bounding box center [784, 425] width 98 height 22
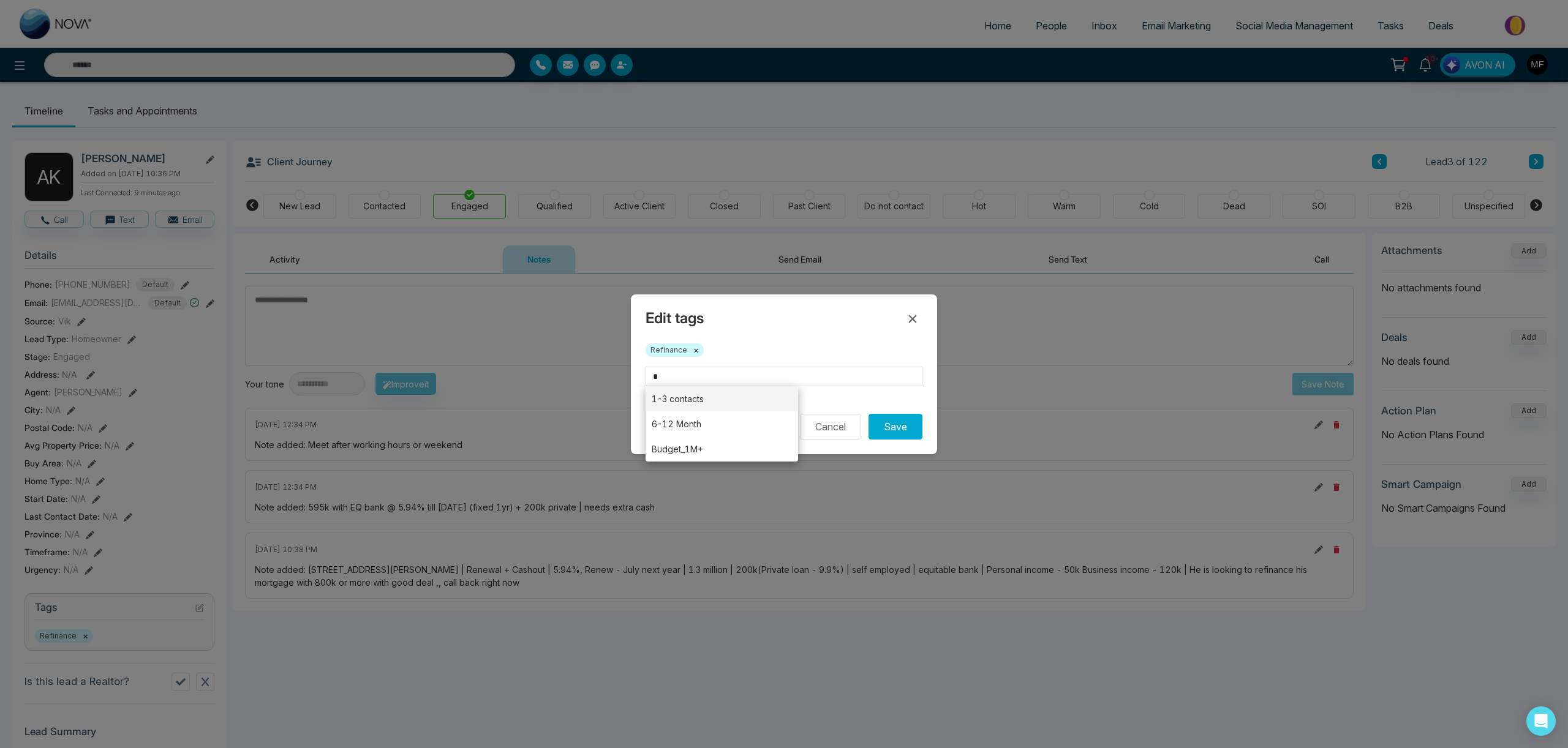
click at [712, 403] on li "1-3 contacts" at bounding box center [722, 399] width 152 height 25
type input "**********"
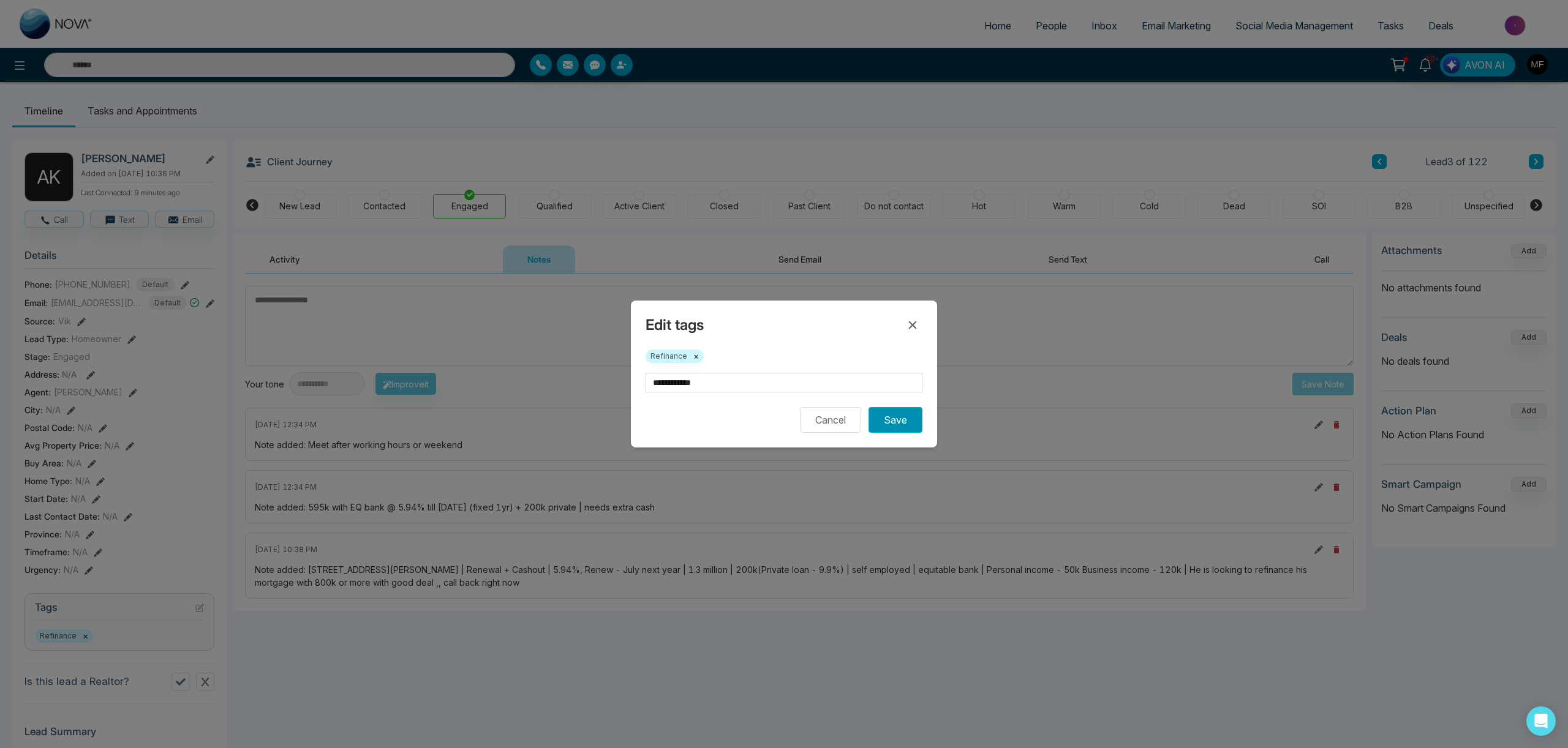
click at [905, 426] on button "Save" at bounding box center [895, 420] width 54 height 25
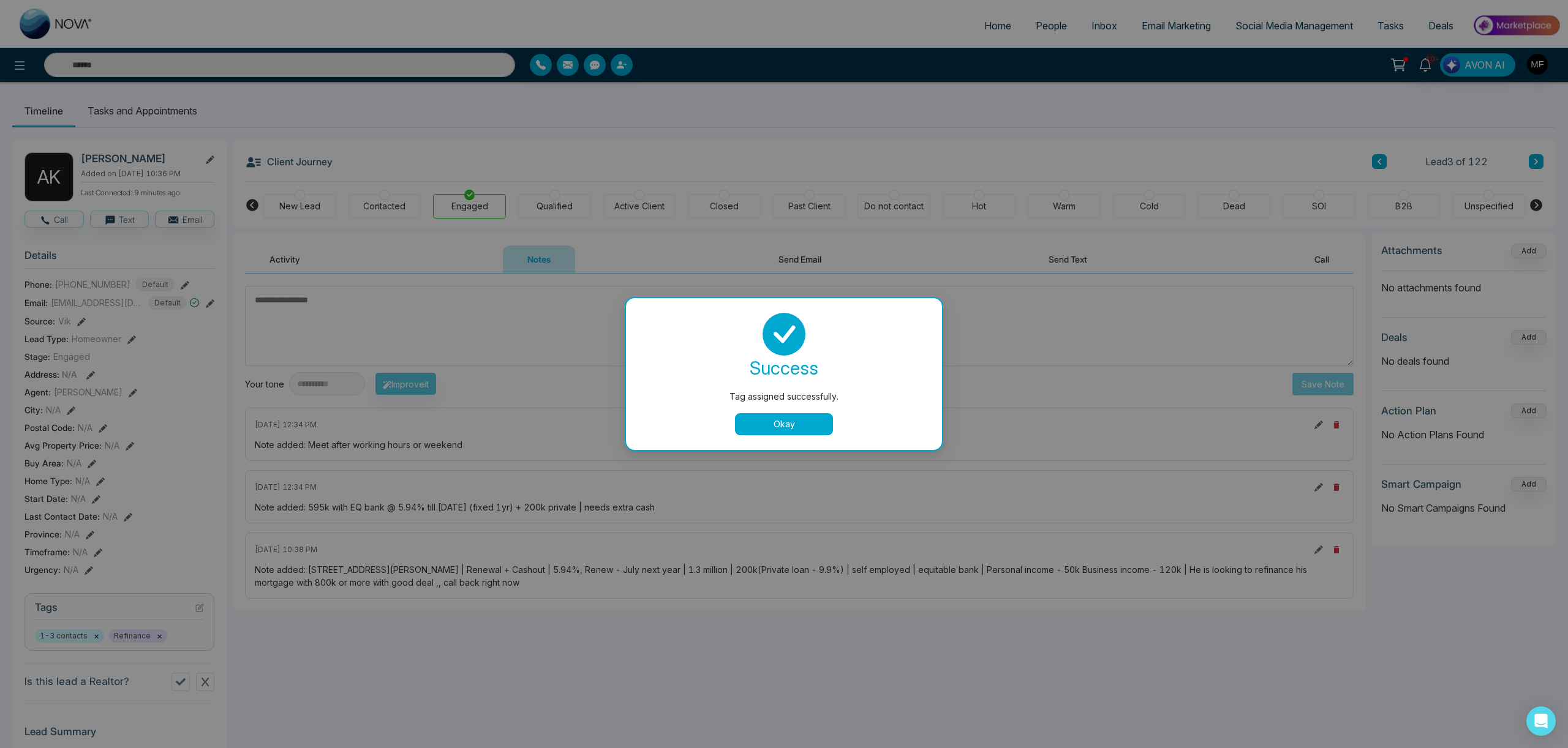
click at [756, 429] on button "Okay" at bounding box center [784, 425] width 98 height 22
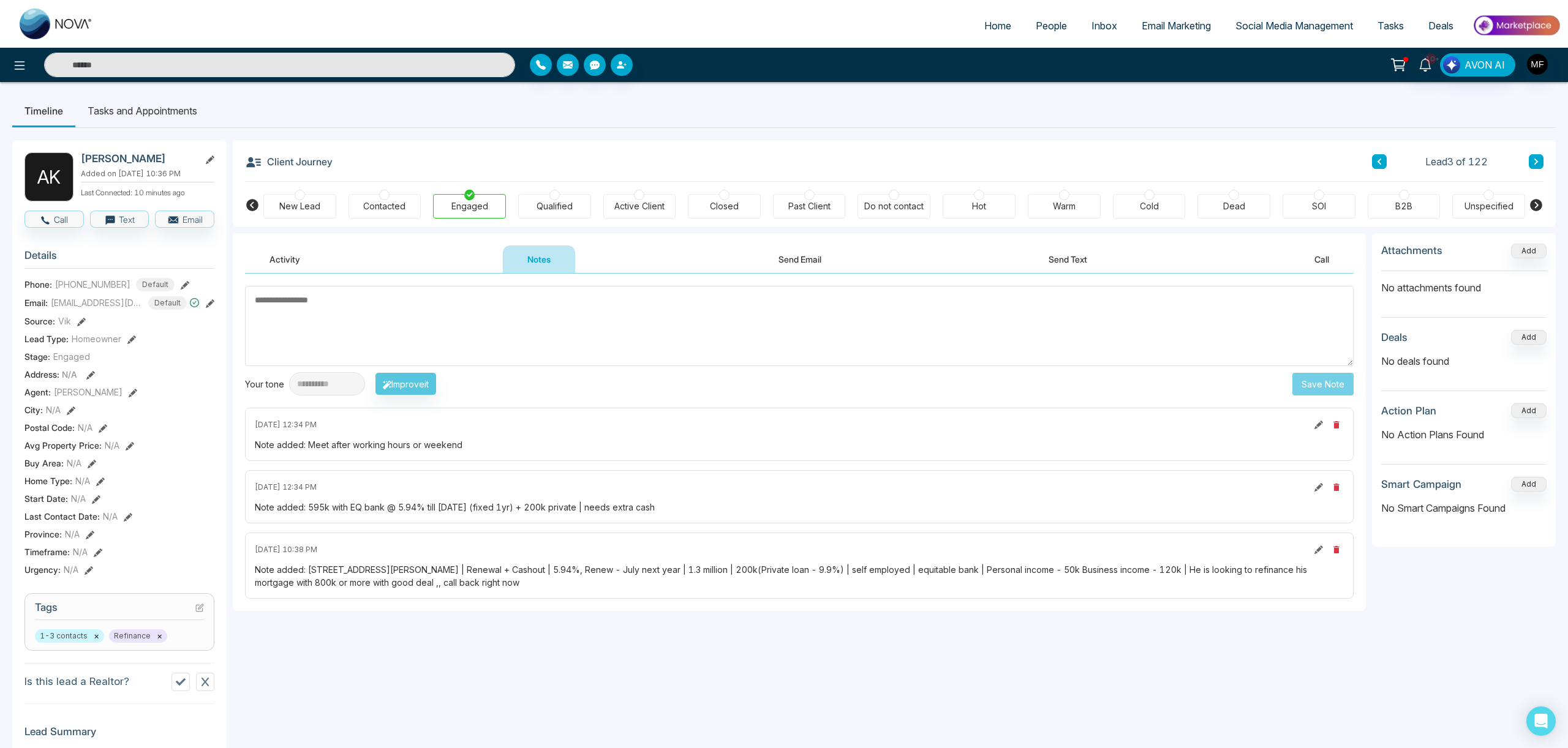
click at [1541, 163] on button at bounding box center [1535, 161] width 14 height 14
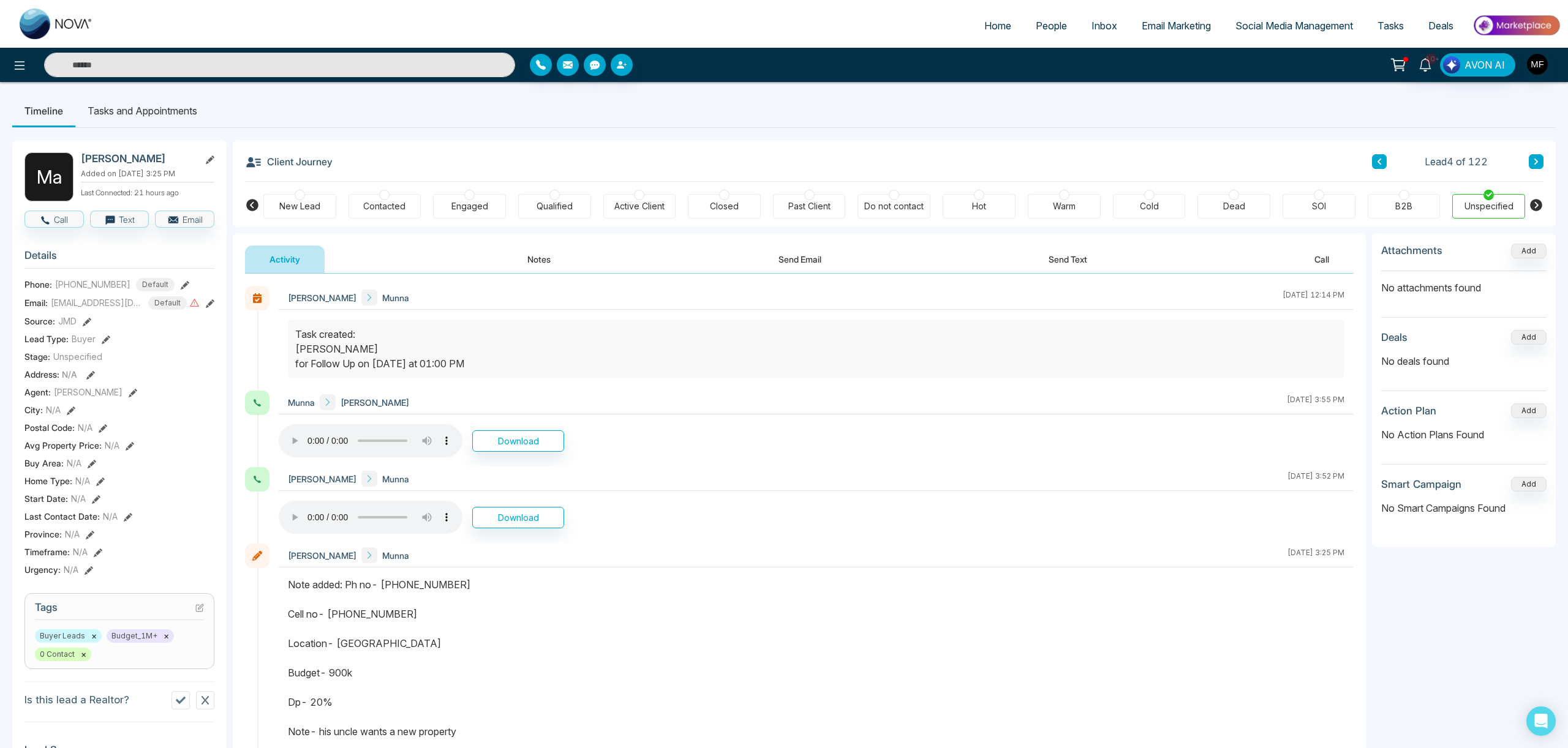
click at [540, 267] on button "Notes" at bounding box center [538, 259] width 72 height 28
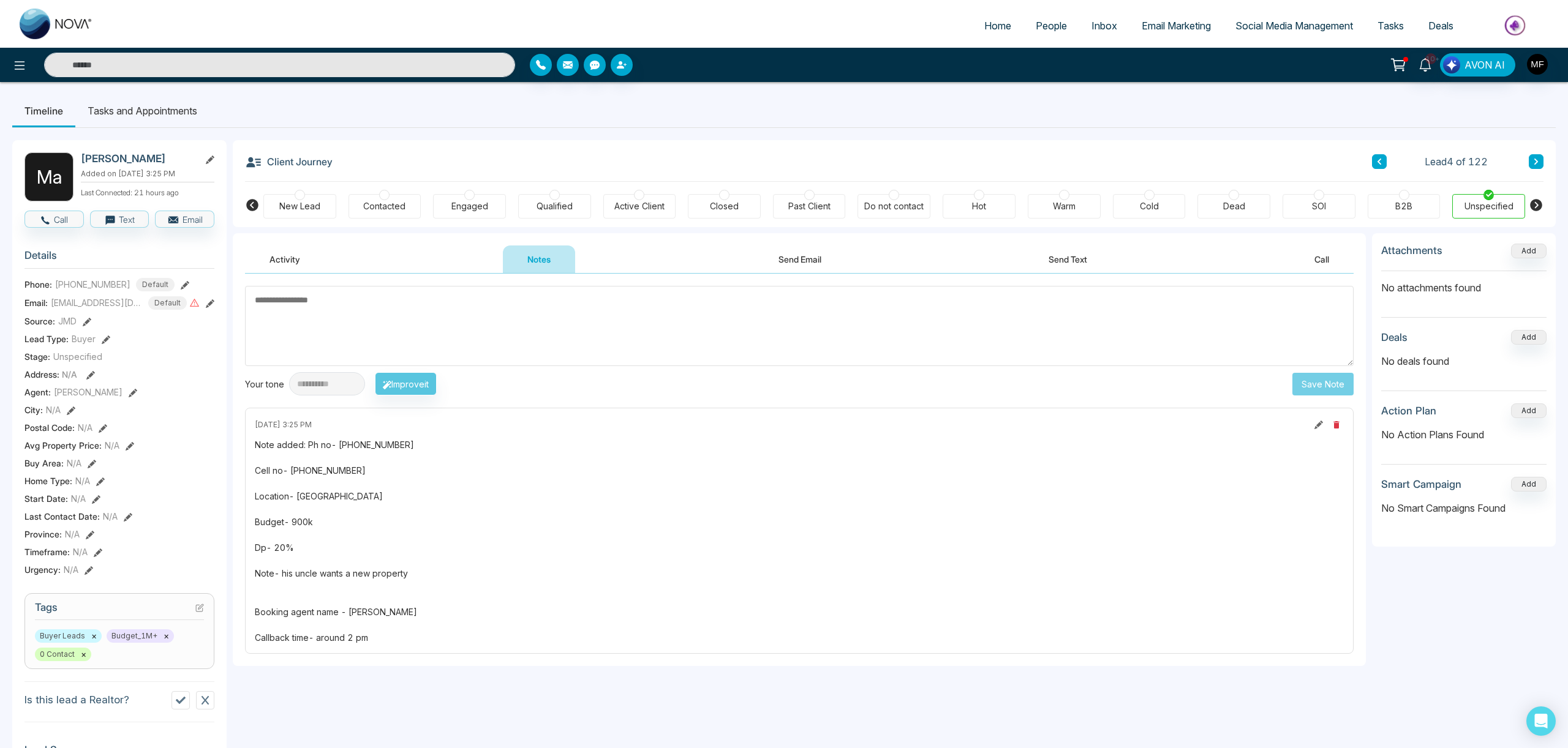
click at [129, 115] on li "Tasks and Appointments" at bounding box center [142, 110] width 134 height 33
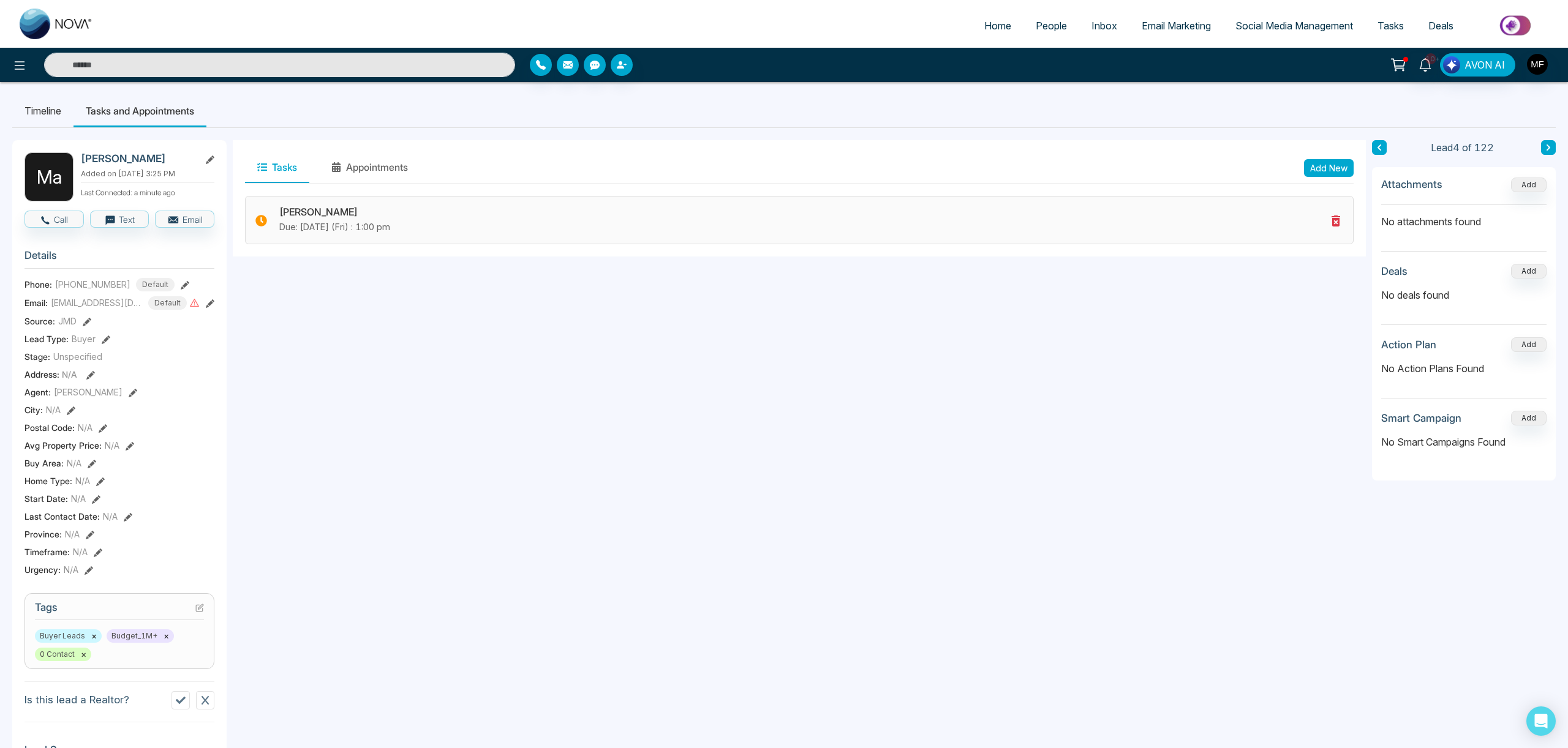
click at [1335, 219] on icon at bounding box center [1335, 221] width 8 height 11
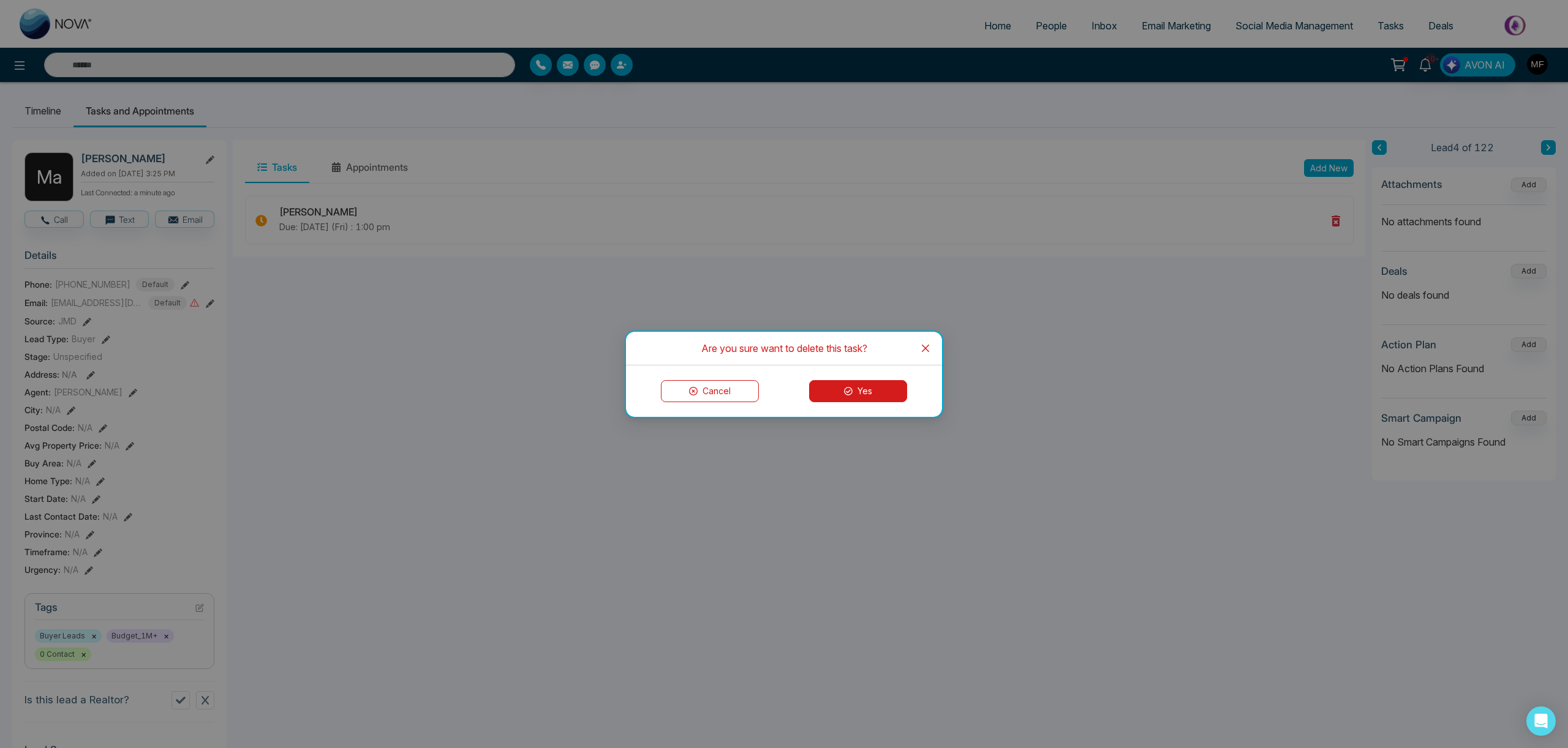
click at [835, 396] on button "Yes" at bounding box center [858, 391] width 98 height 22
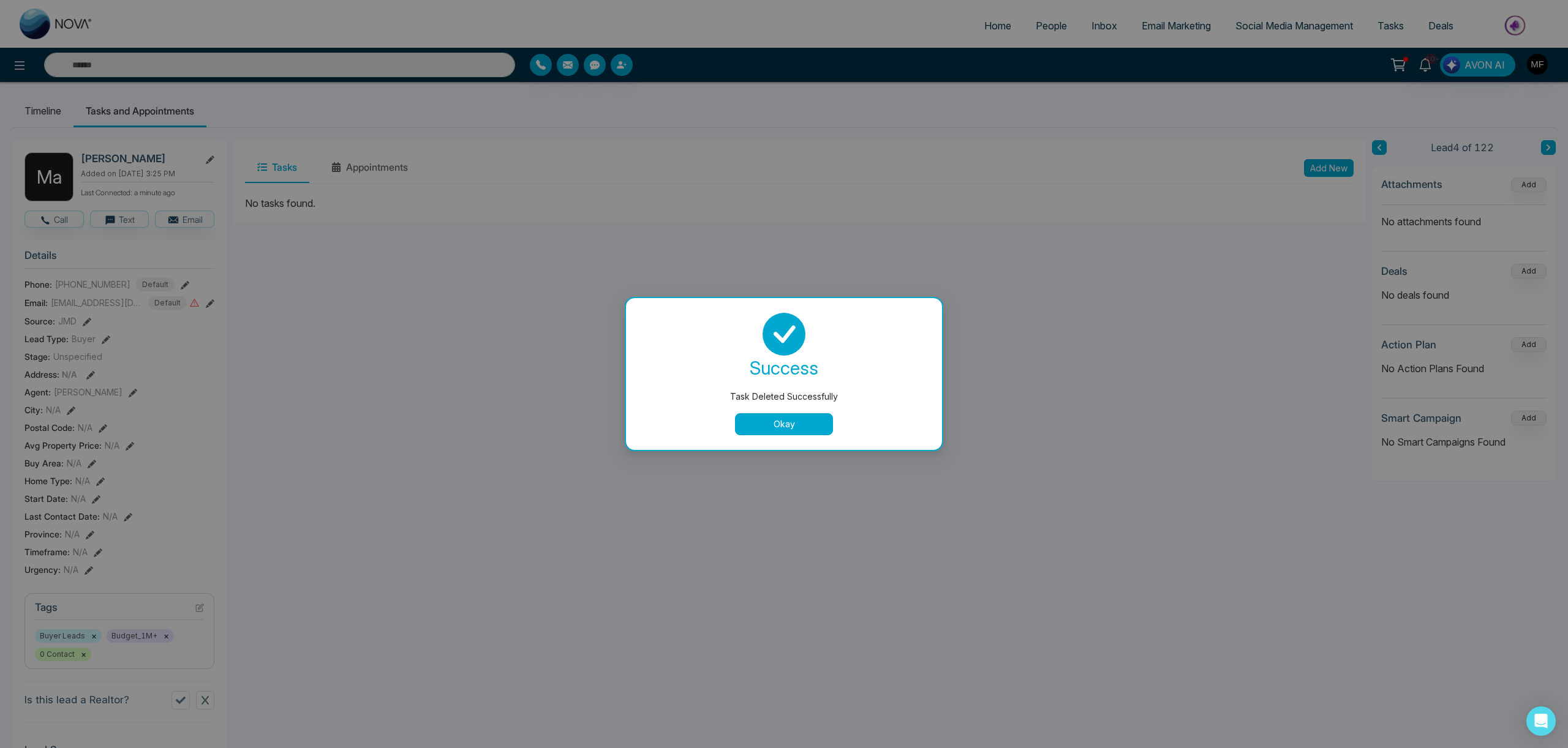
click at [769, 425] on button "Okay" at bounding box center [784, 425] width 98 height 22
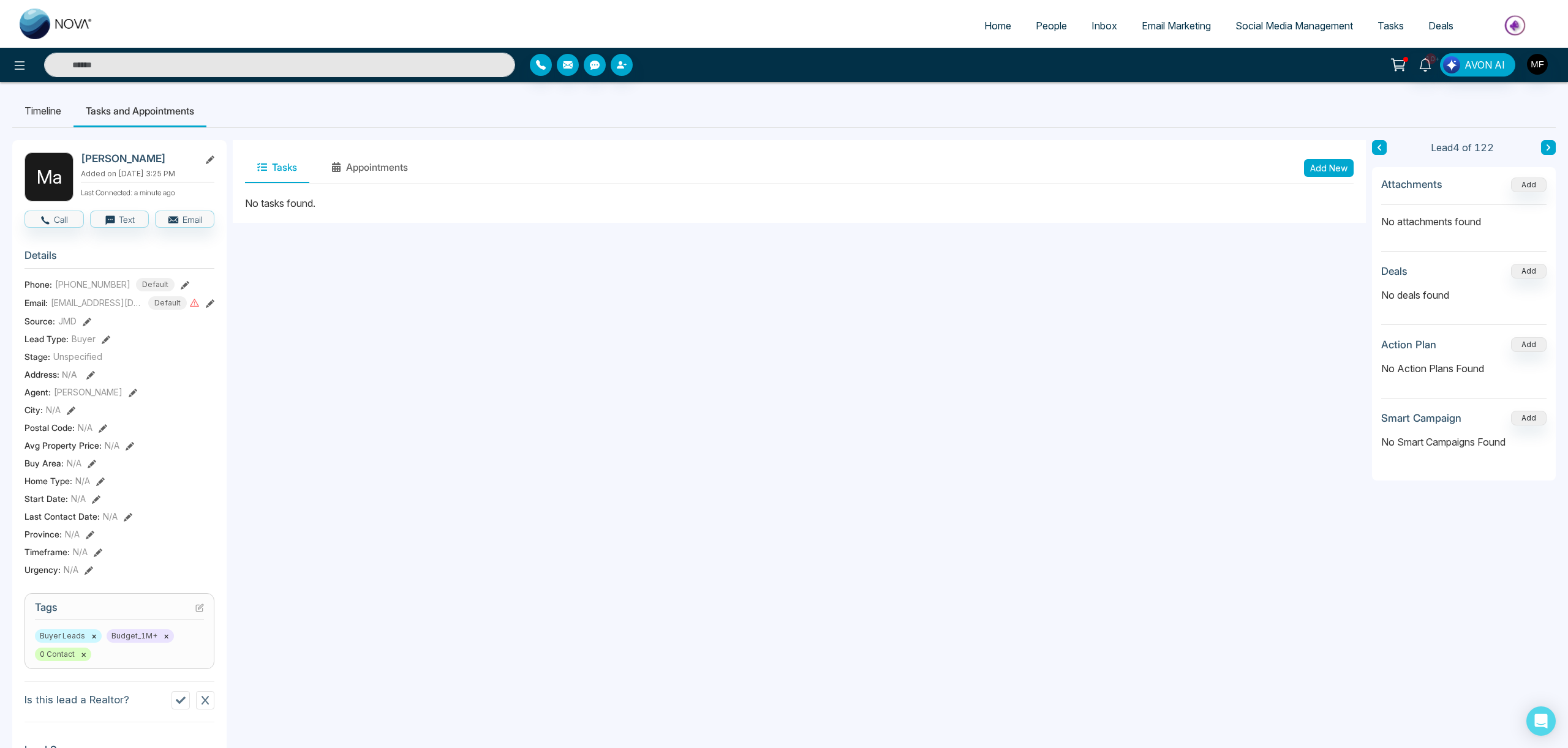
click at [1328, 163] on button "Add New" at bounding box center [1329, 168] width 50 height 18
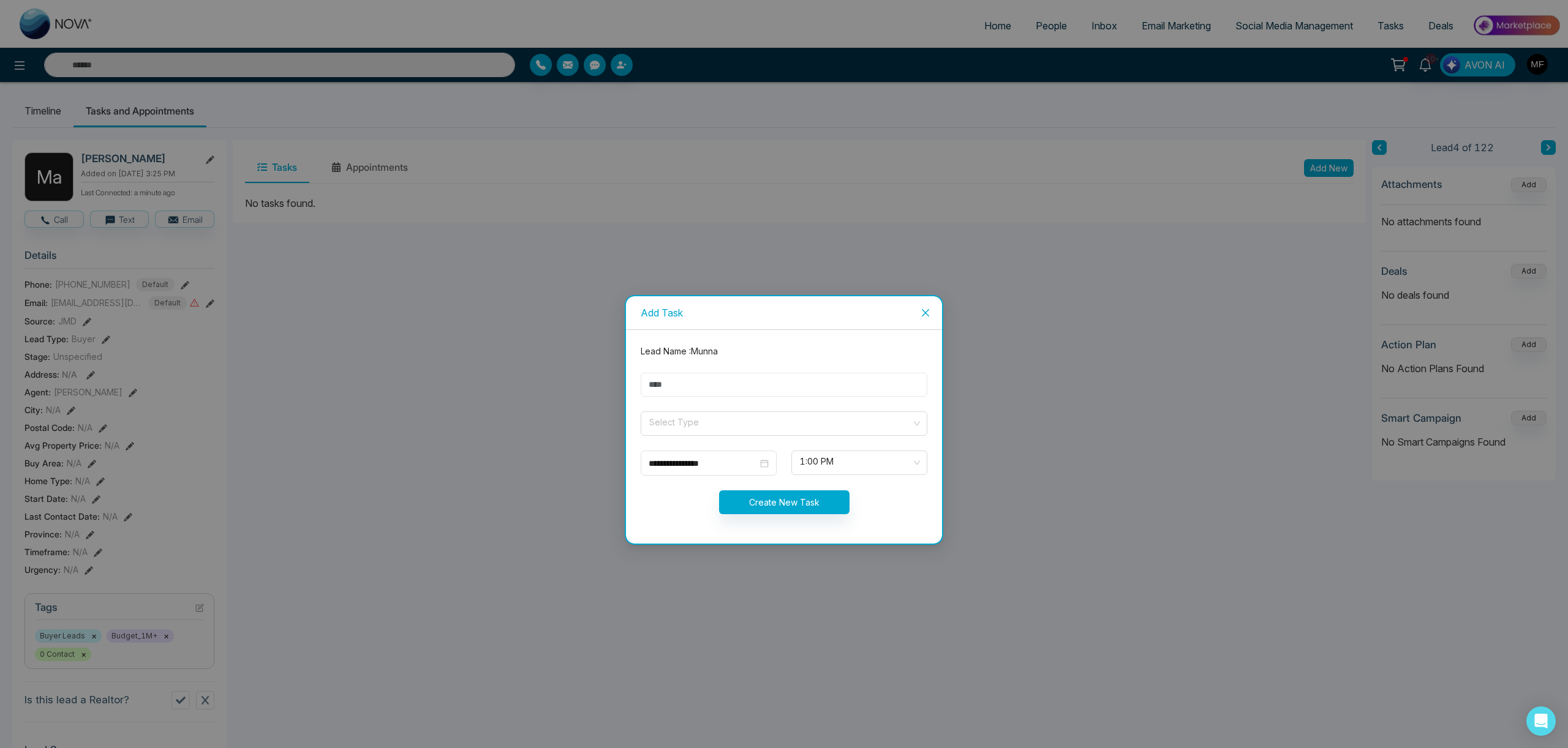
click at [779, 382] on input "text" at bounding box center [784, 385] width 287 height 24
type input "**********"
click at [726, 422] on input "search" at bounding box center [779, 421] width 263 height 19
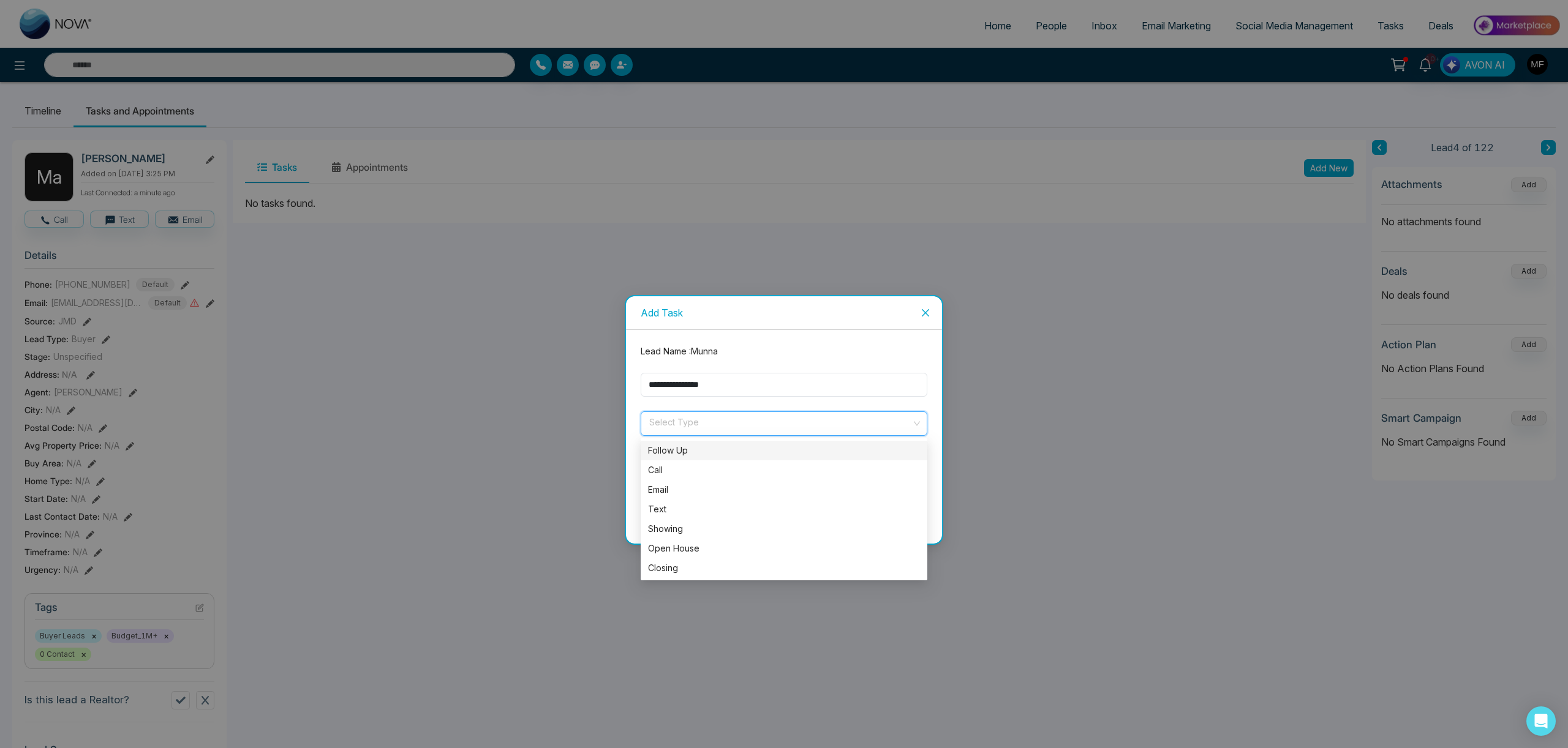
click at [703, 443] on div "Follow Up" at bounding box center [784, 450] width 287 height 19
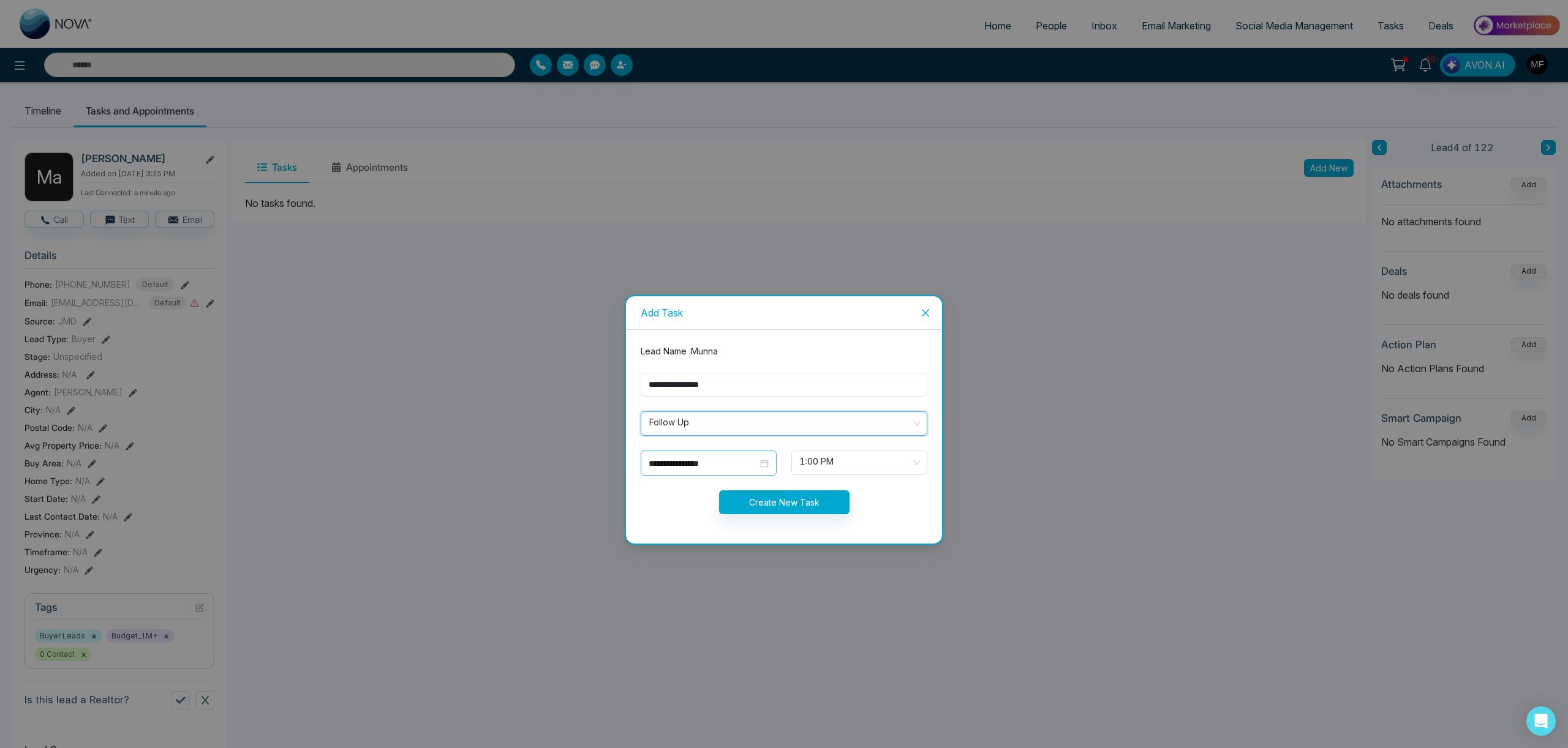
click at [730, 465] on input "**********" at bounding box center [702, 464] width 109 height 14
click at [830, 462] on span "1:00 PM" at bounding box center [859, 463] width 118 height 21
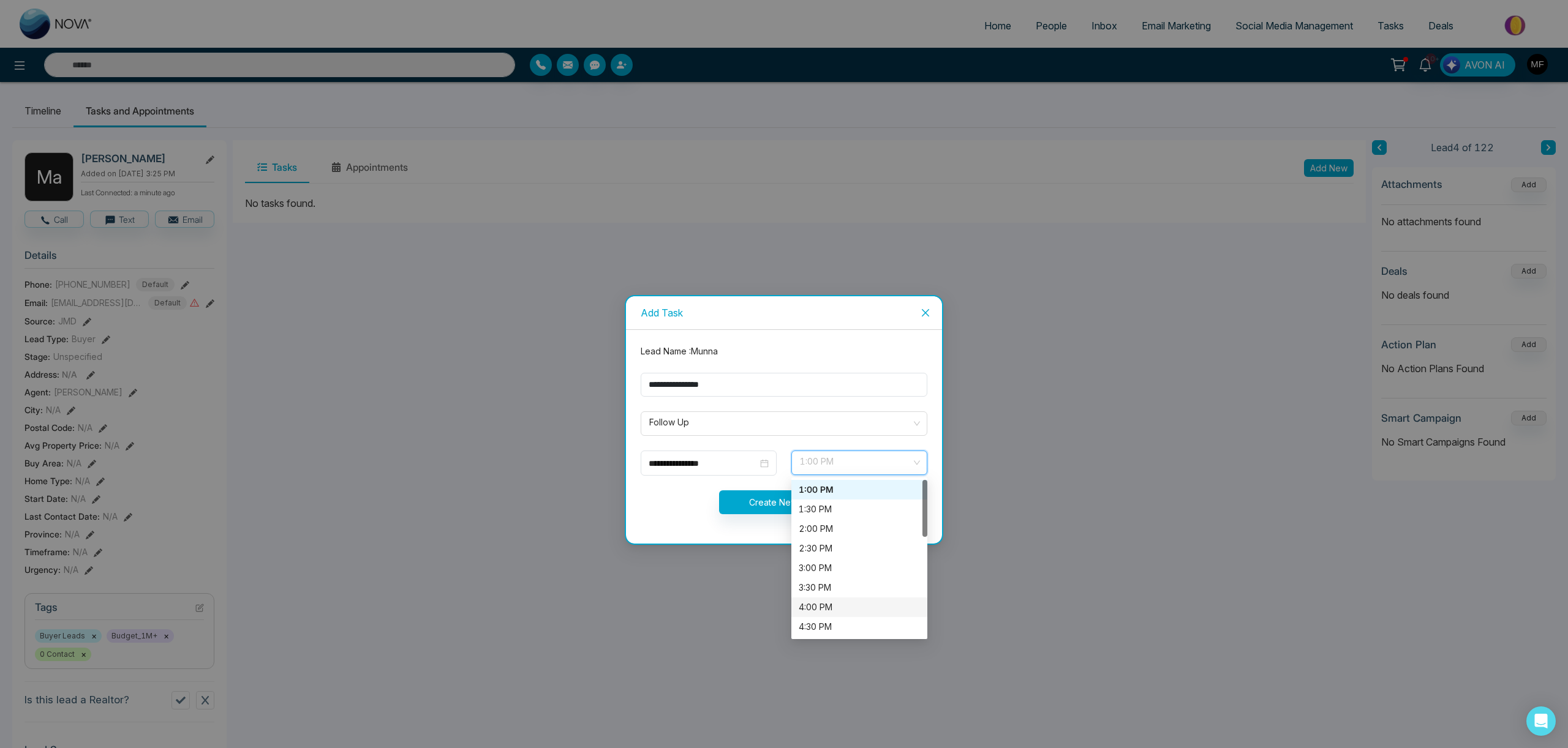
click at [823, 613] on div "4:00 PM" at bounding box center [859, 608] width 121 height 14
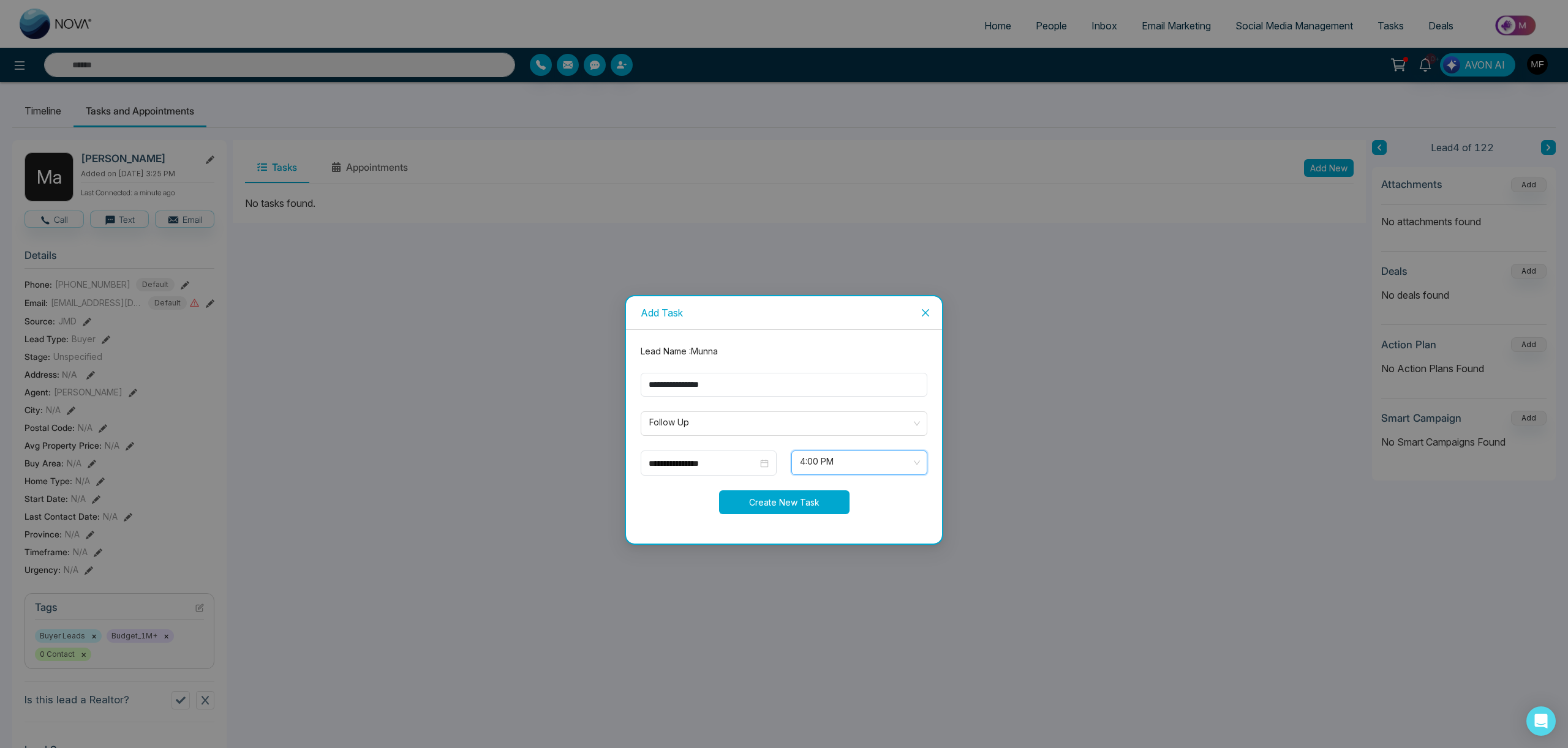
click at [795, 500] on button "Create New Task" at bounding box center [784, 503] width 130 height 24
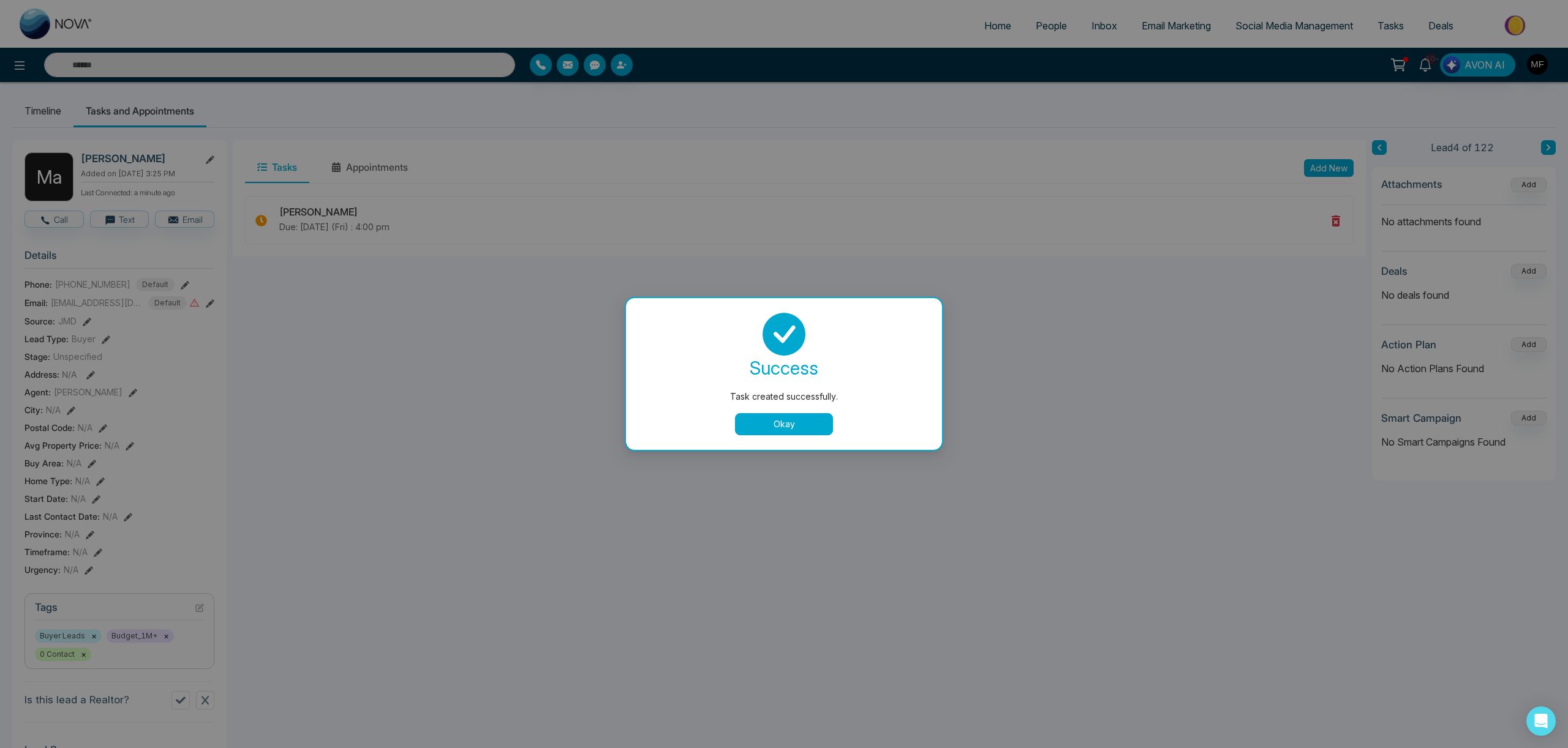
click at [806, 434] on button "Okay" at bounding box center [784, 425] width 98 height 22
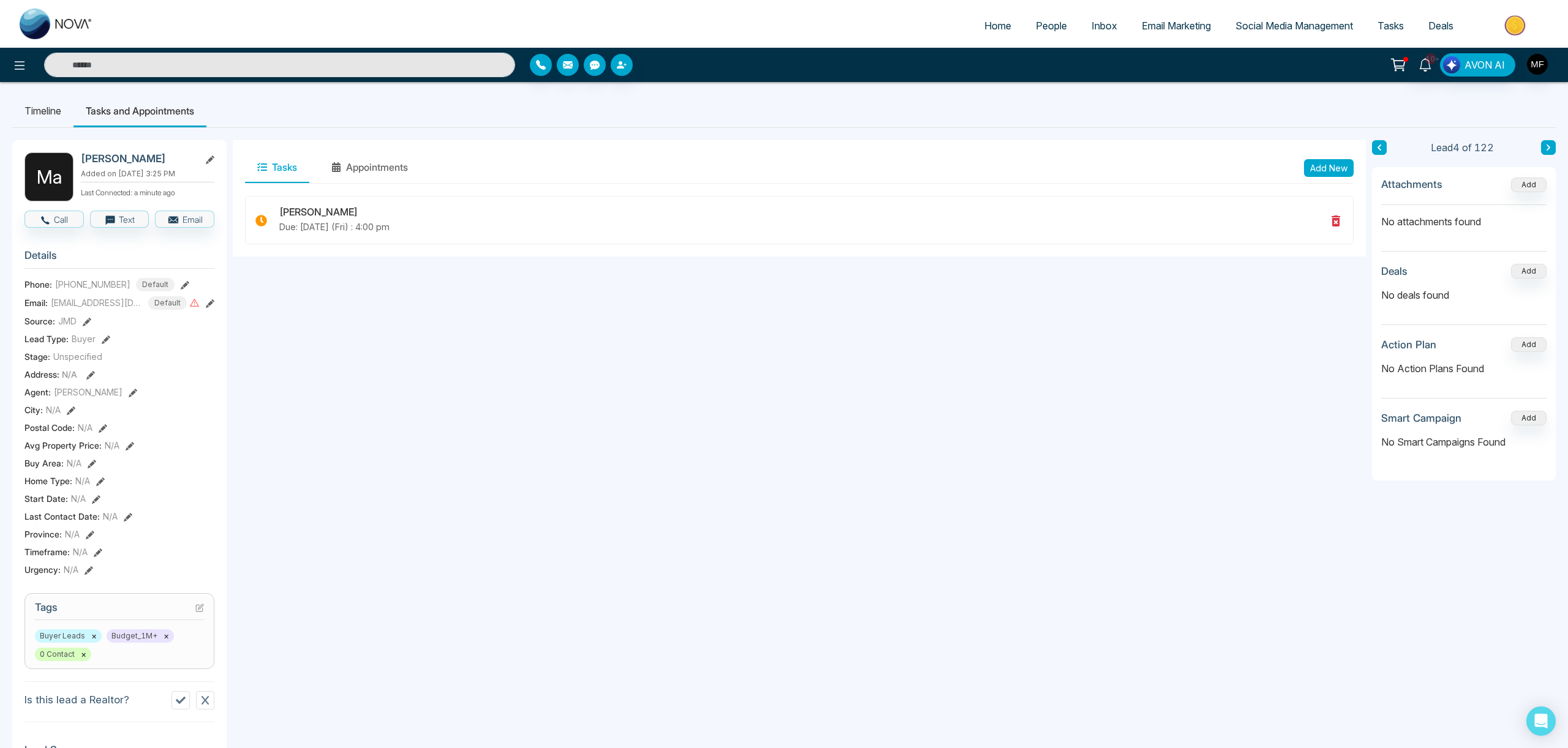
click at [1546, 149] on icon at bounding box center [1548, 147] width 6 height 8
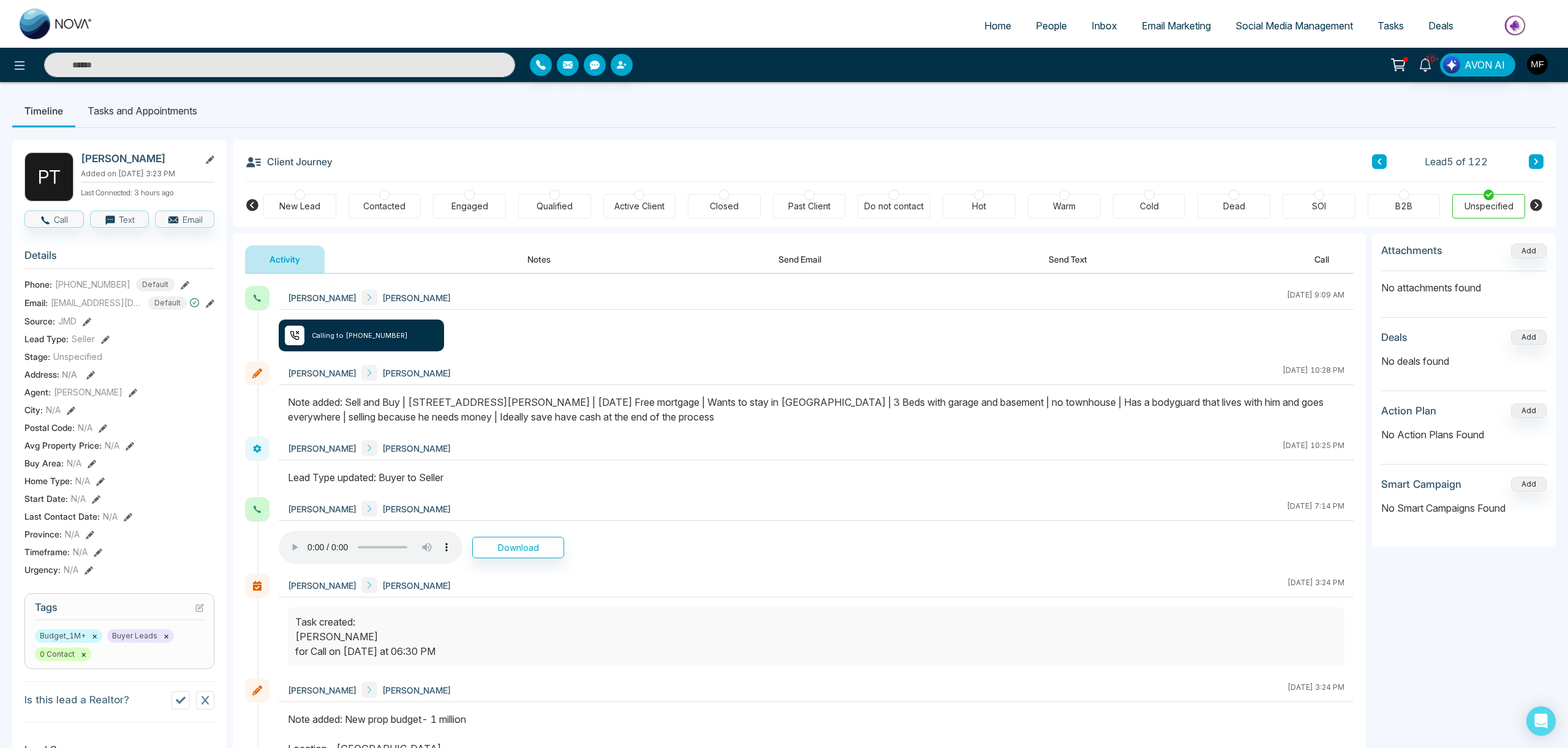
click at [481, 207] on div "Engaged" at bounding box center [469, 206] width 36 height 12
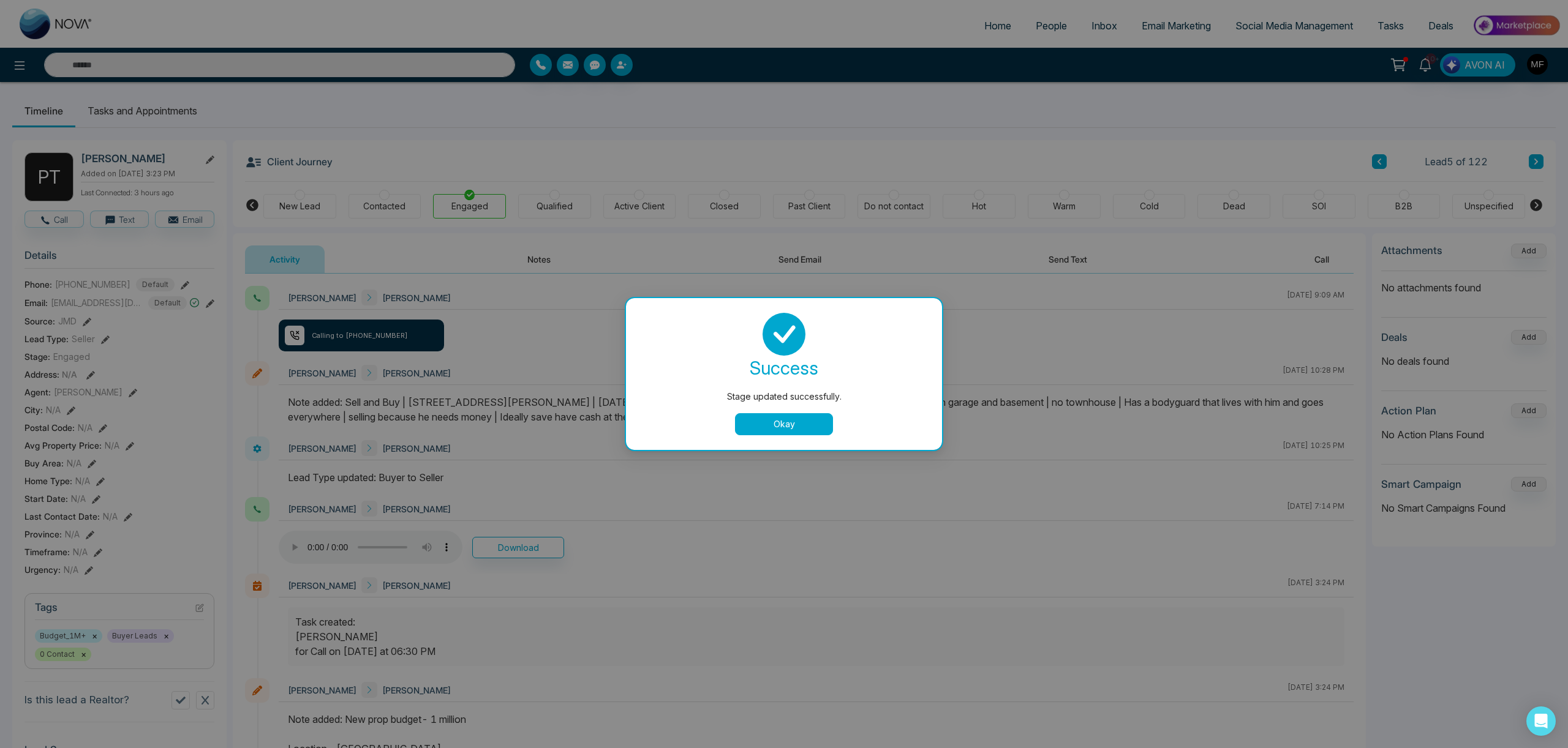
click at [773, 429] on button "Okay" at bounding box center [784, 425] width 98 height 22
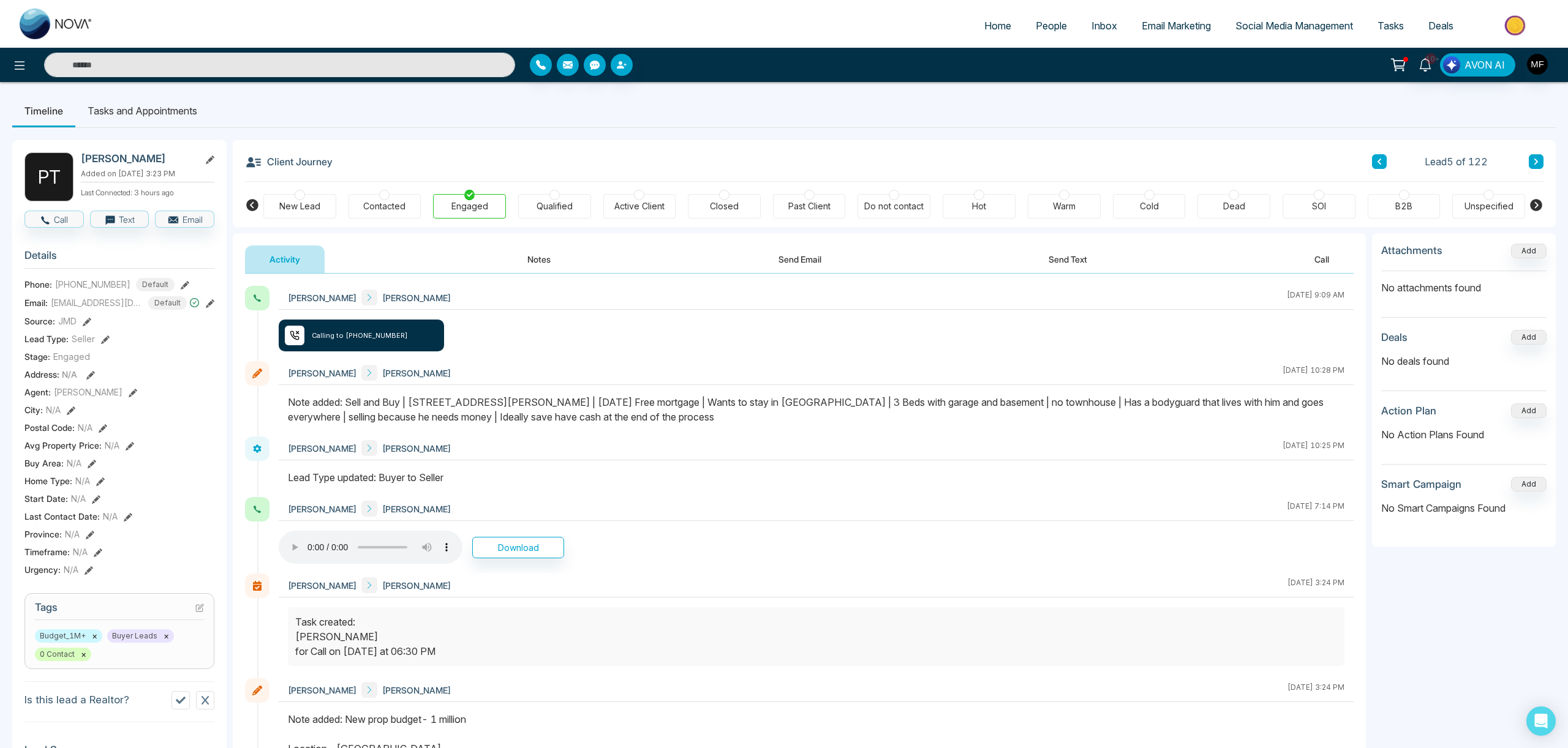
click at [1534, 162] on icon at bounding box center [1535, 162] width 6 height 8
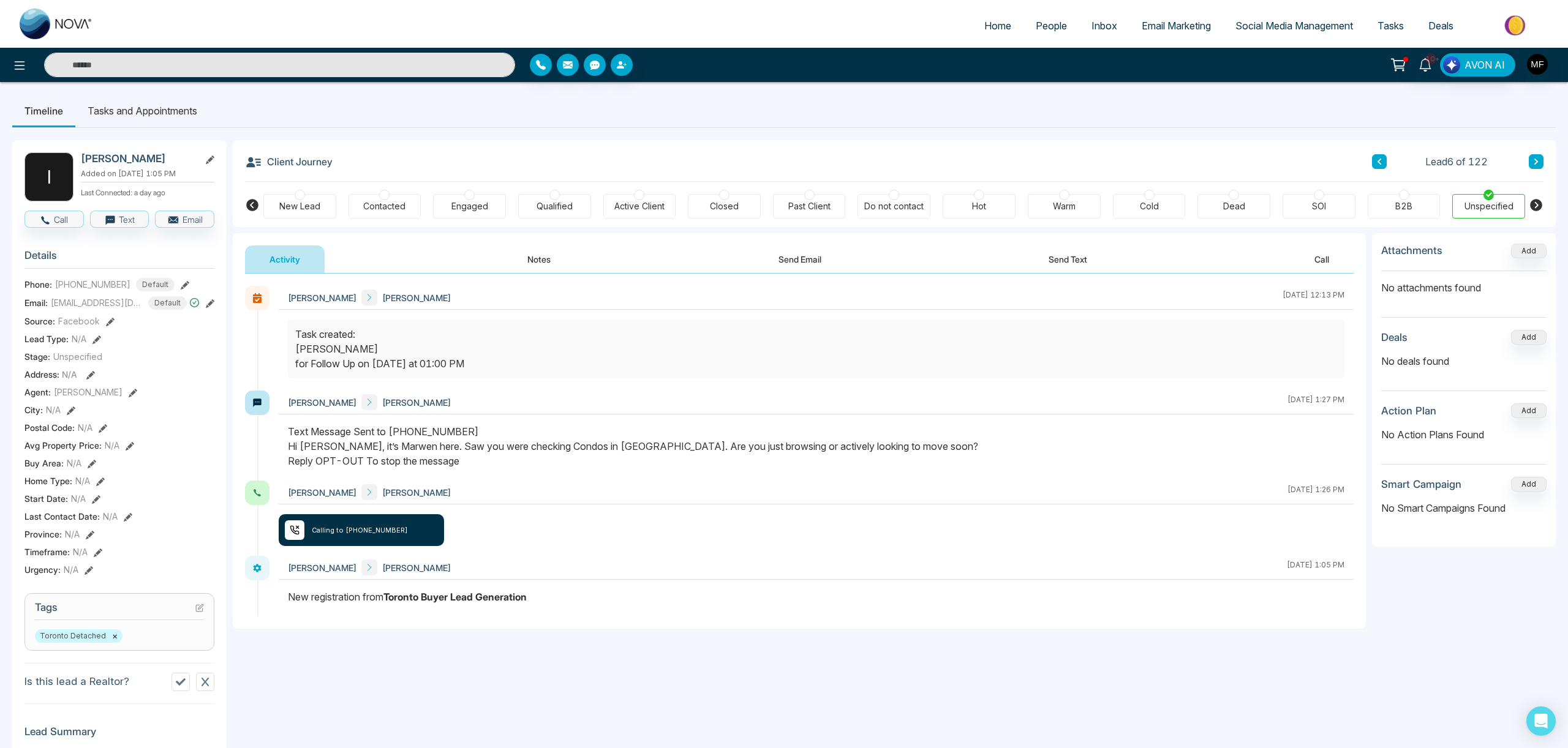
click at [533, 258] on button "Notes" at bounding box center [538, 259] width 72 height 28
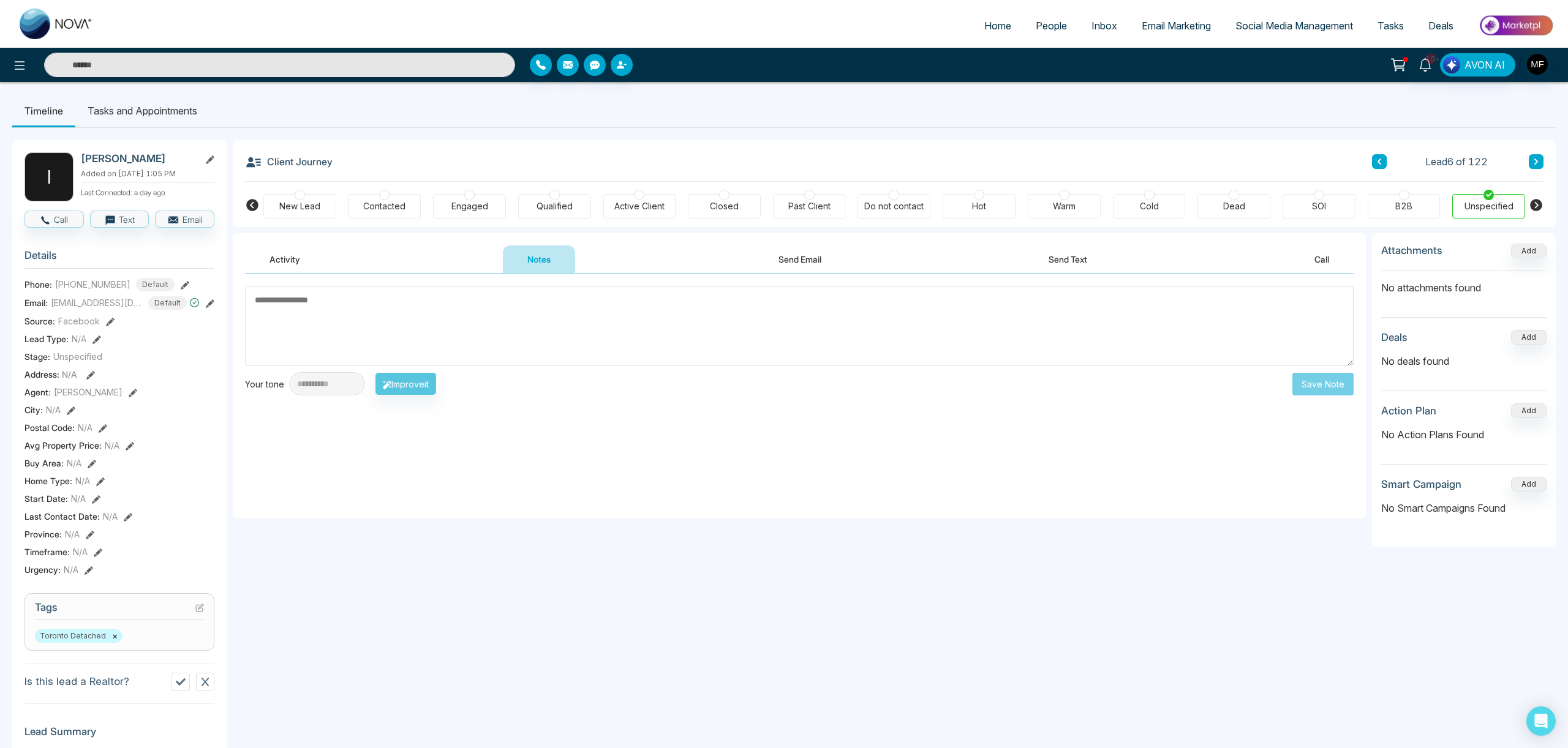
click at [291, 261] on button "Activity" at bounding box center [284, 259] width 80 height 28
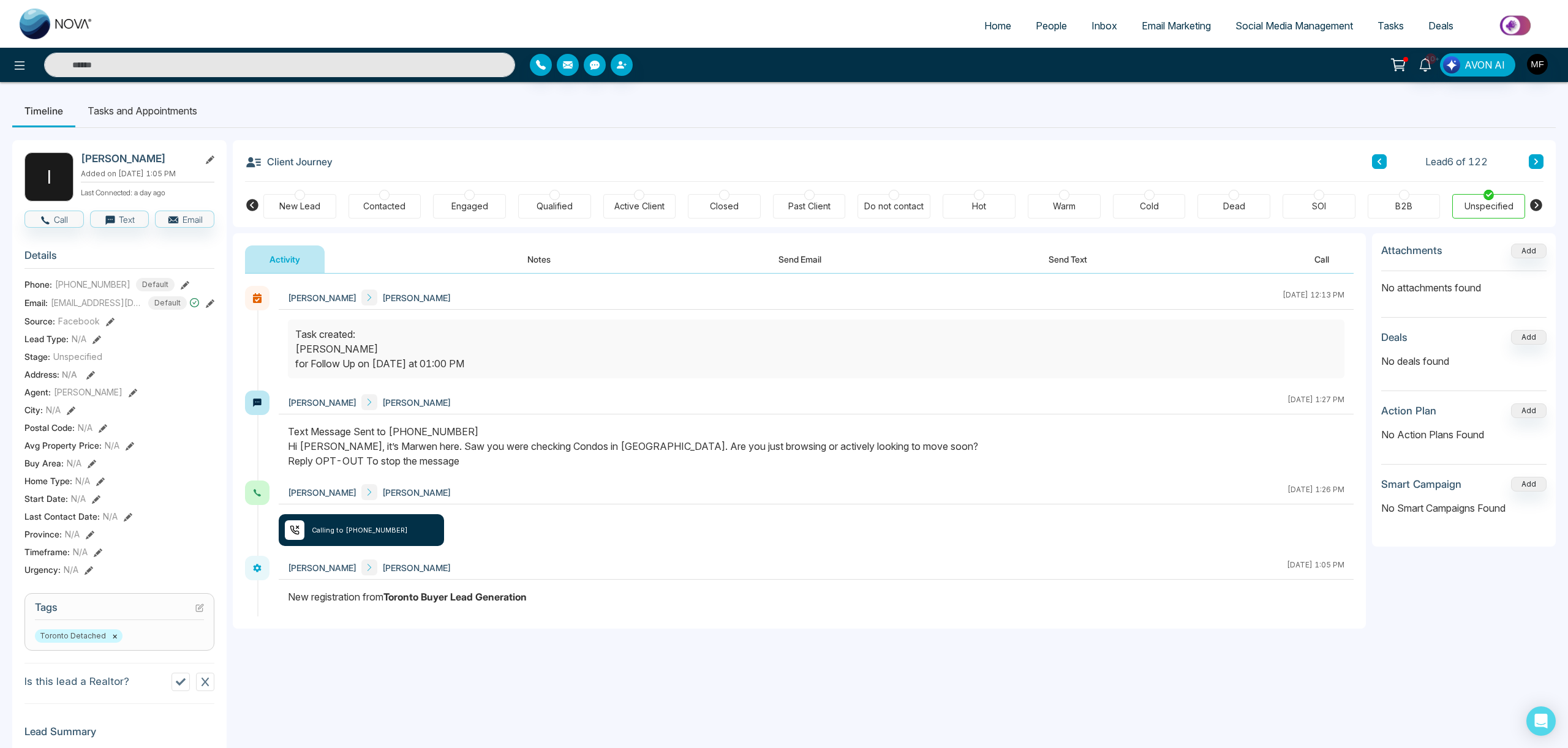
click at [1045, 261] on button "Send Text" at bounding box center [1067, 259] width 87 height 28
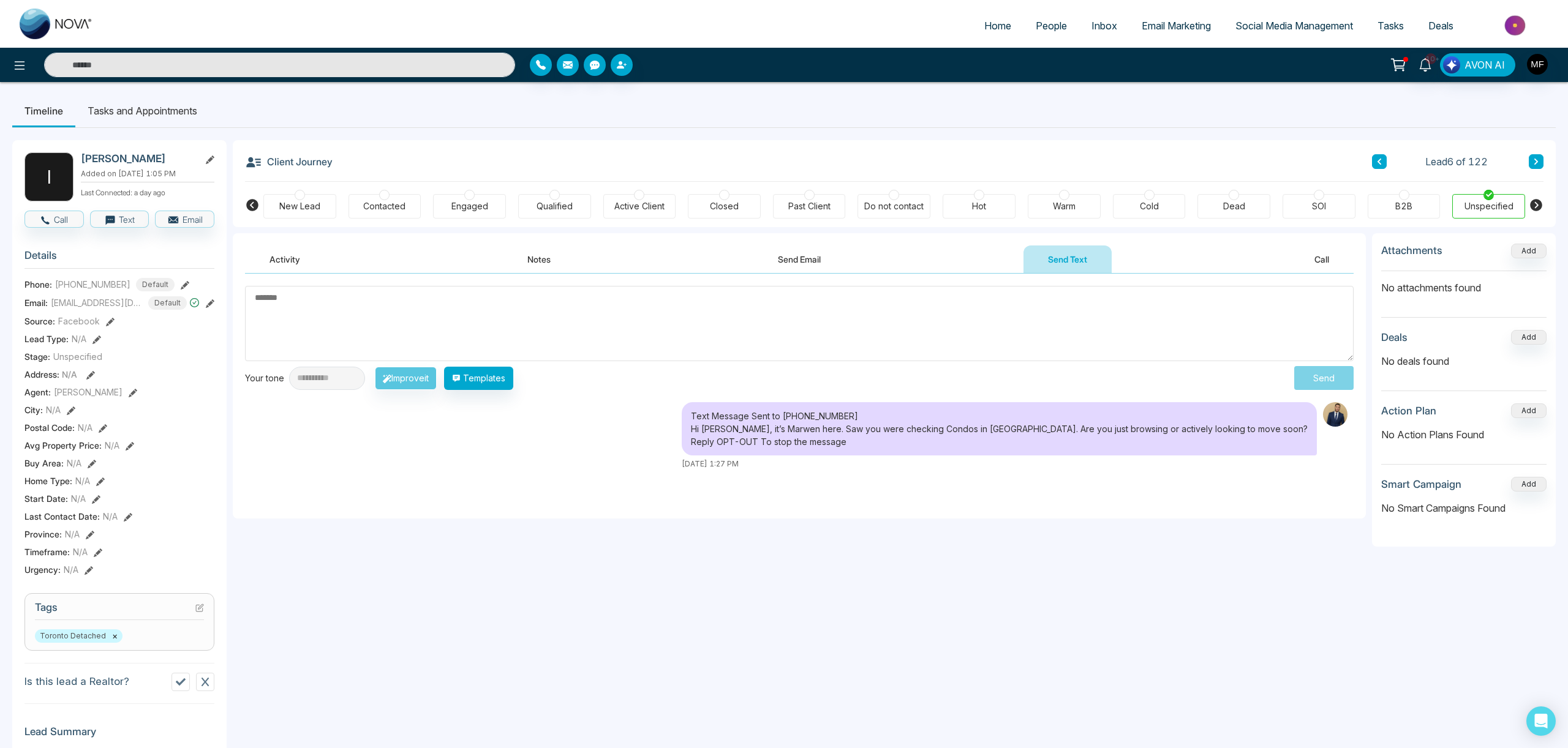
click at [291, 246] on button "Activity" at bounding box center [284, 259] width 80 height 28
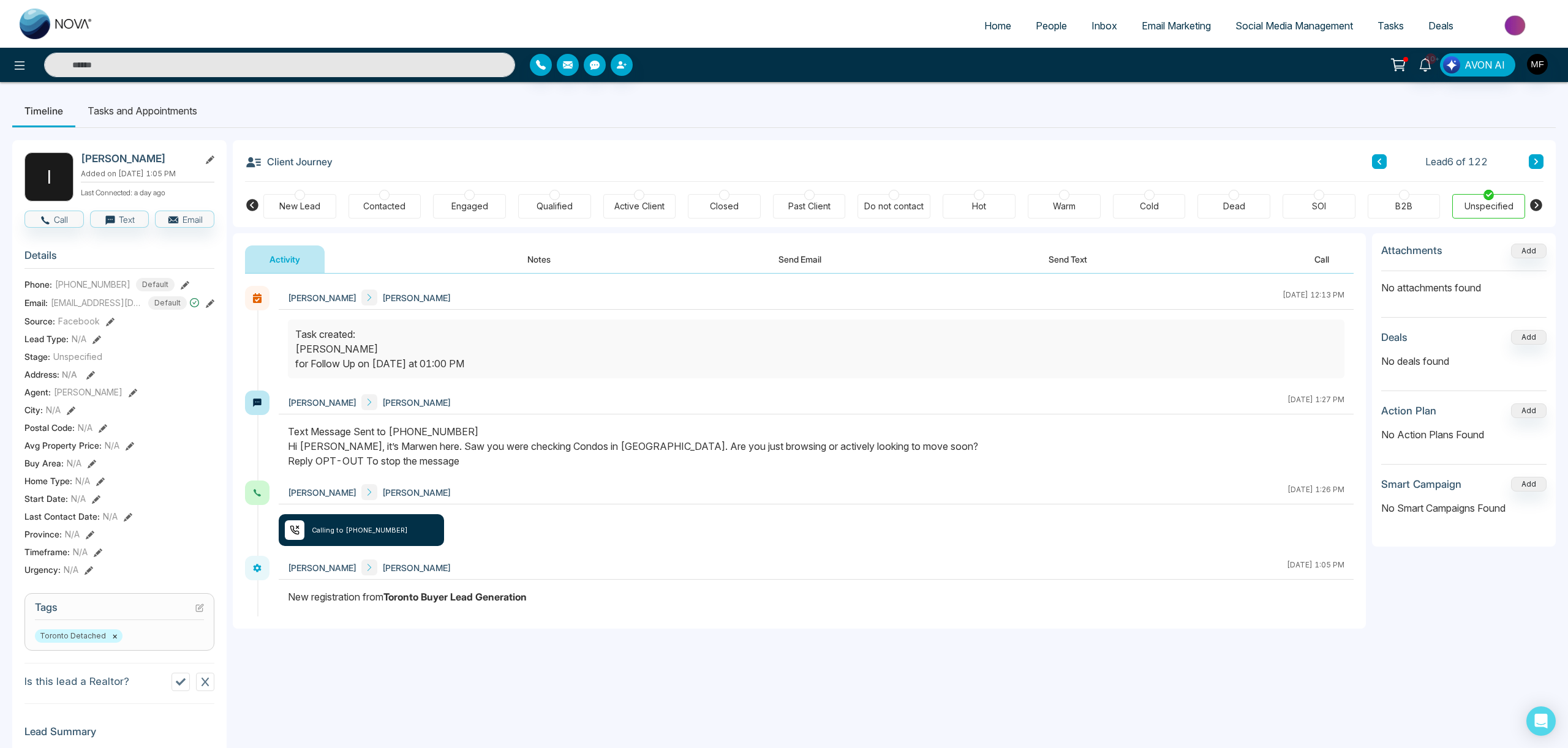
click at [810, 254] on button "Send Email" at bounding box center [800, 259] width 92 height 28
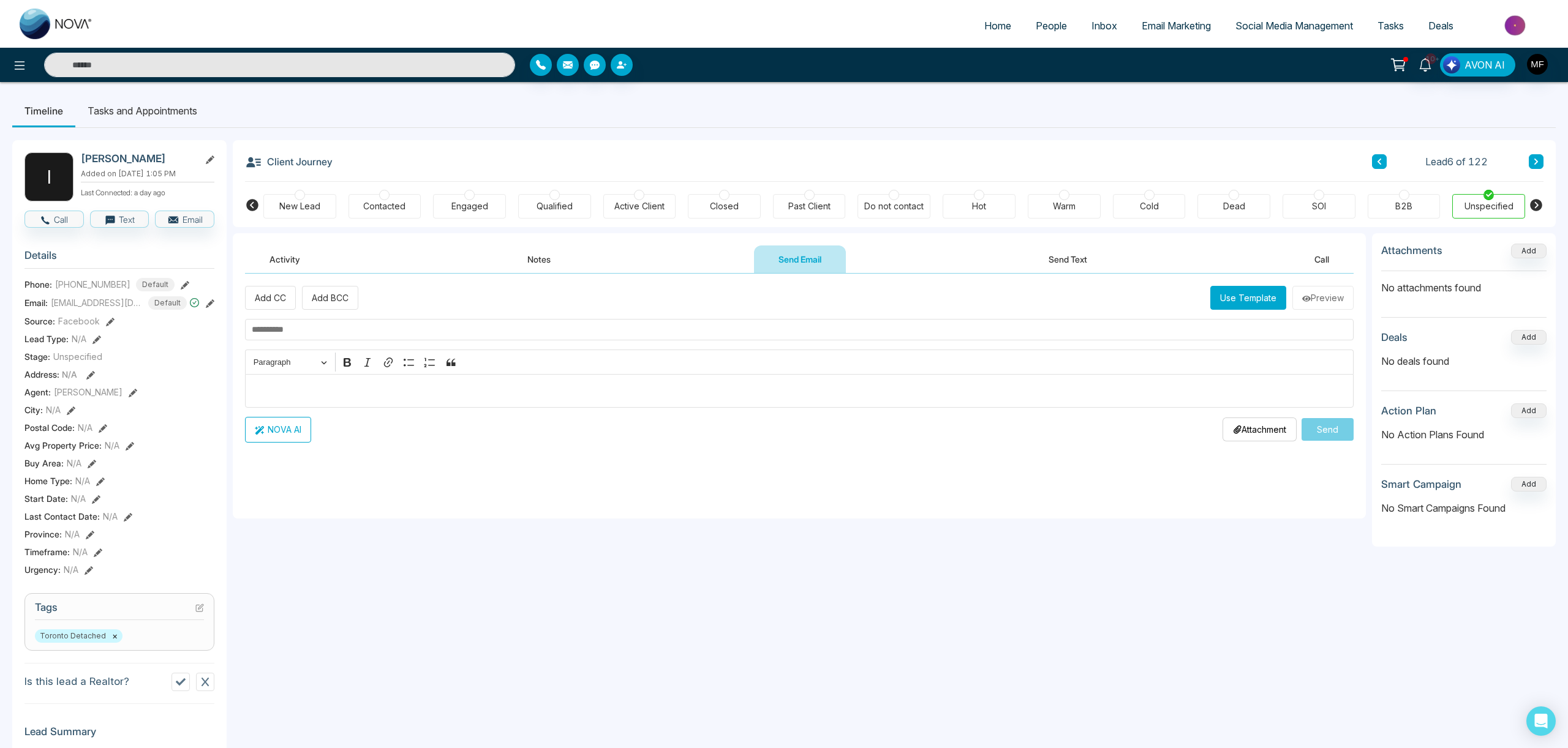
click at [318, 341] on div "Add CC Add BCC Use Template Preview Rich Text Editor Paragraph Bold Italic Link…" at bounding box center [799, 364] width 1109 height 157
click at [305, 392] on p "Editor editing area: main" at bounding box center [799, 390] width 1096 height 14
click at [1222, 307] on button "Use Template" at bounding box center [1248, 298] width 76 height 24
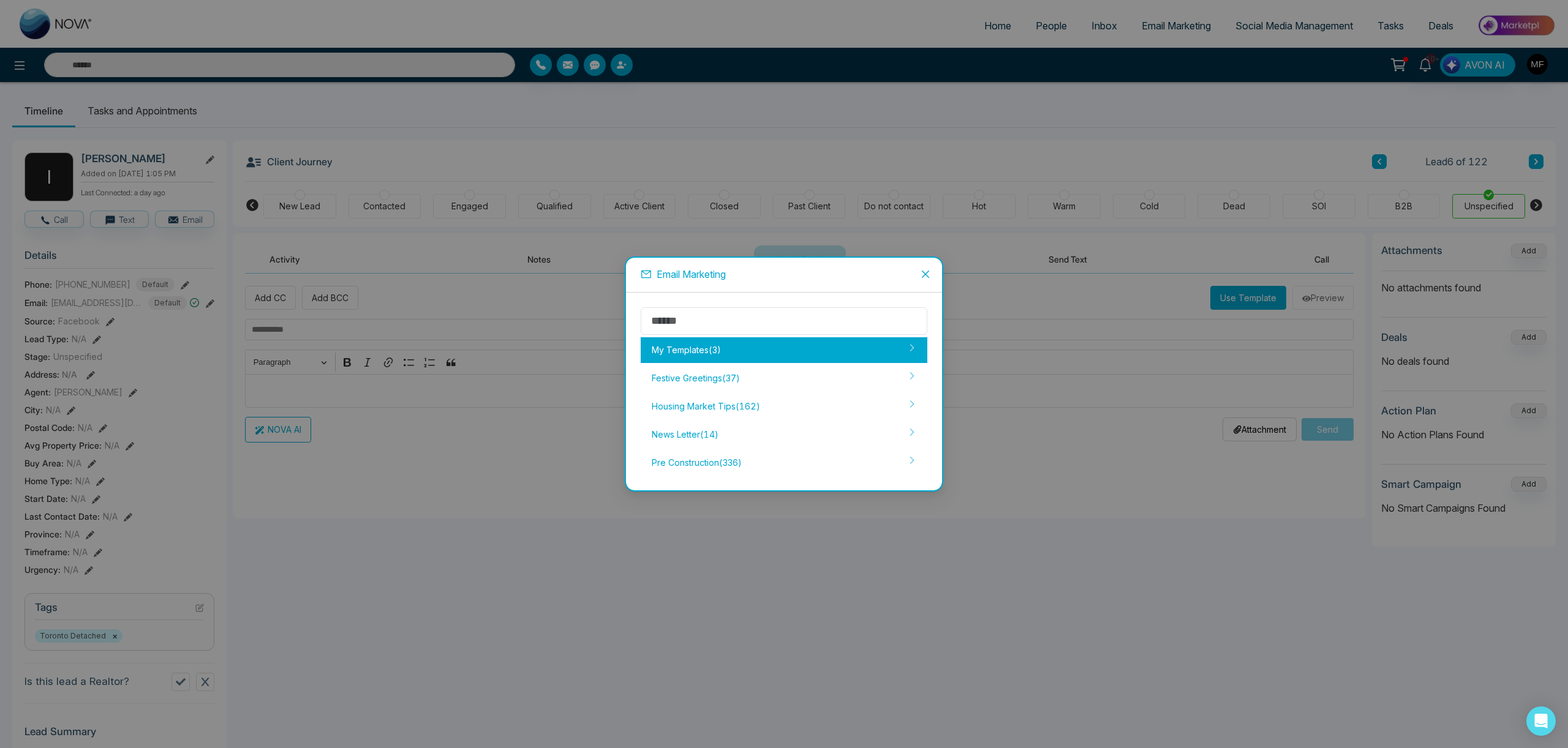
click at [804, 347] on div "My Templates ( 3 )" at bounding box center [784, 350] width 287 height 25
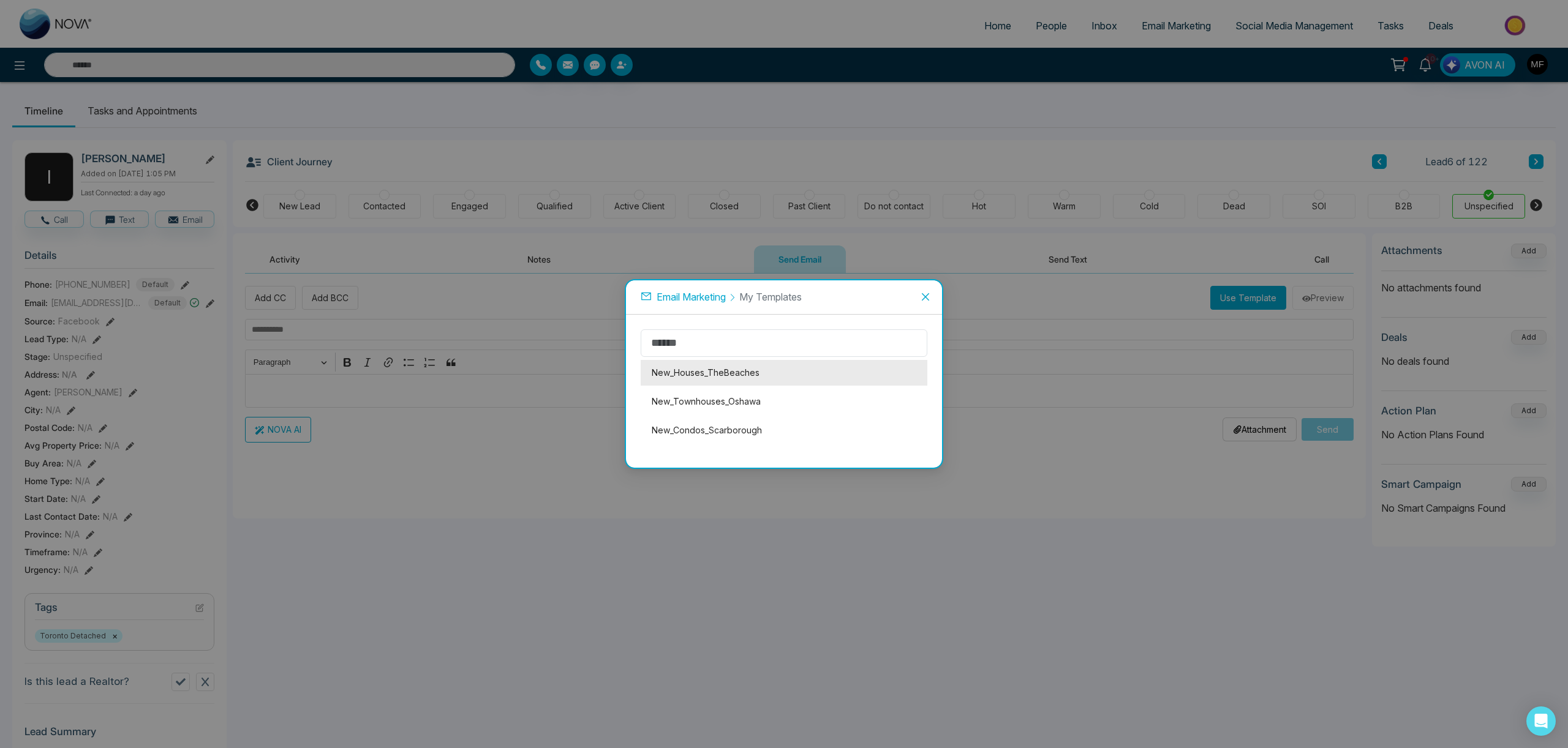
click at [779, 378] on li "New_Houses_TheBeaches" at bounding box center [784, 373] width 287 height 25
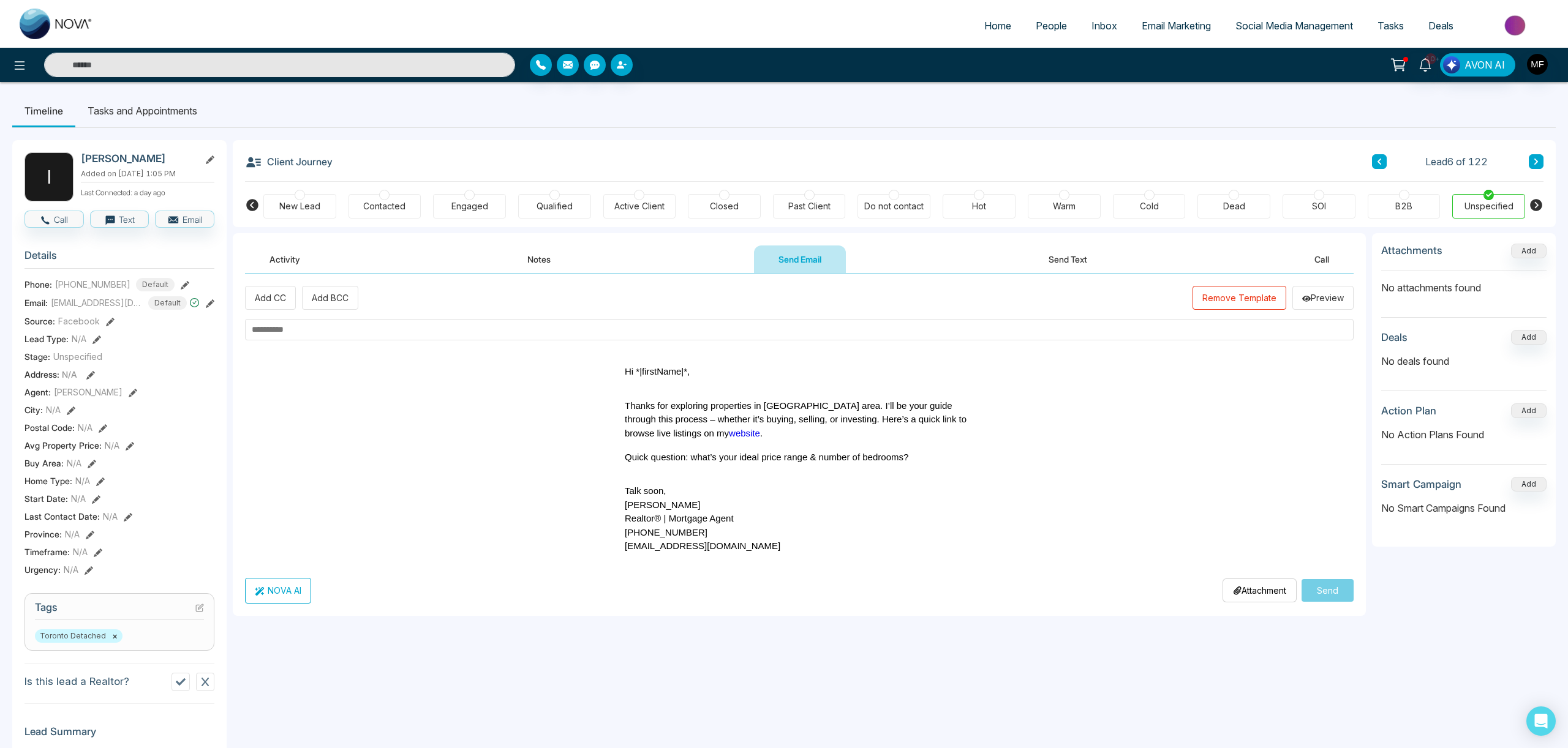
drag, startPoint x: 622, startPoint y: 372, endPoint x: 757, endPoint y: 558, distance: 229.8
click at [757, 558] on td "Hi *|firstName|*, Thanks for exploring properties in [GEOGRAPHIC_DATA] area. I’…" at bounding box center [799, 459] width 367 height 207
click at [1251, 295] on button "Remove Template" at bounding box center [1239, 298] width 94 height 24
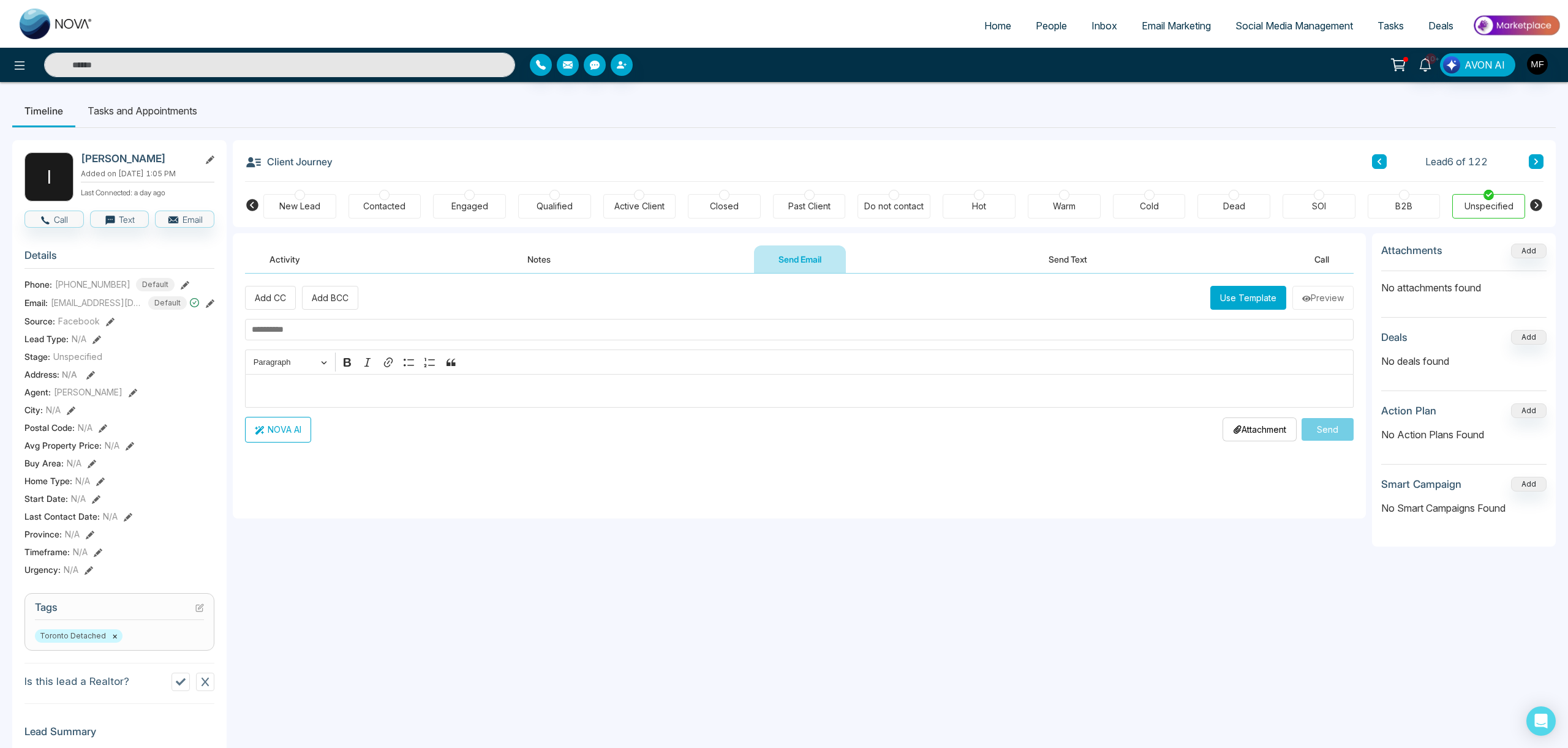
click at [415, 385] on p "Editor editing area: main" at bounding box center [799, 390] width 1096 height 14
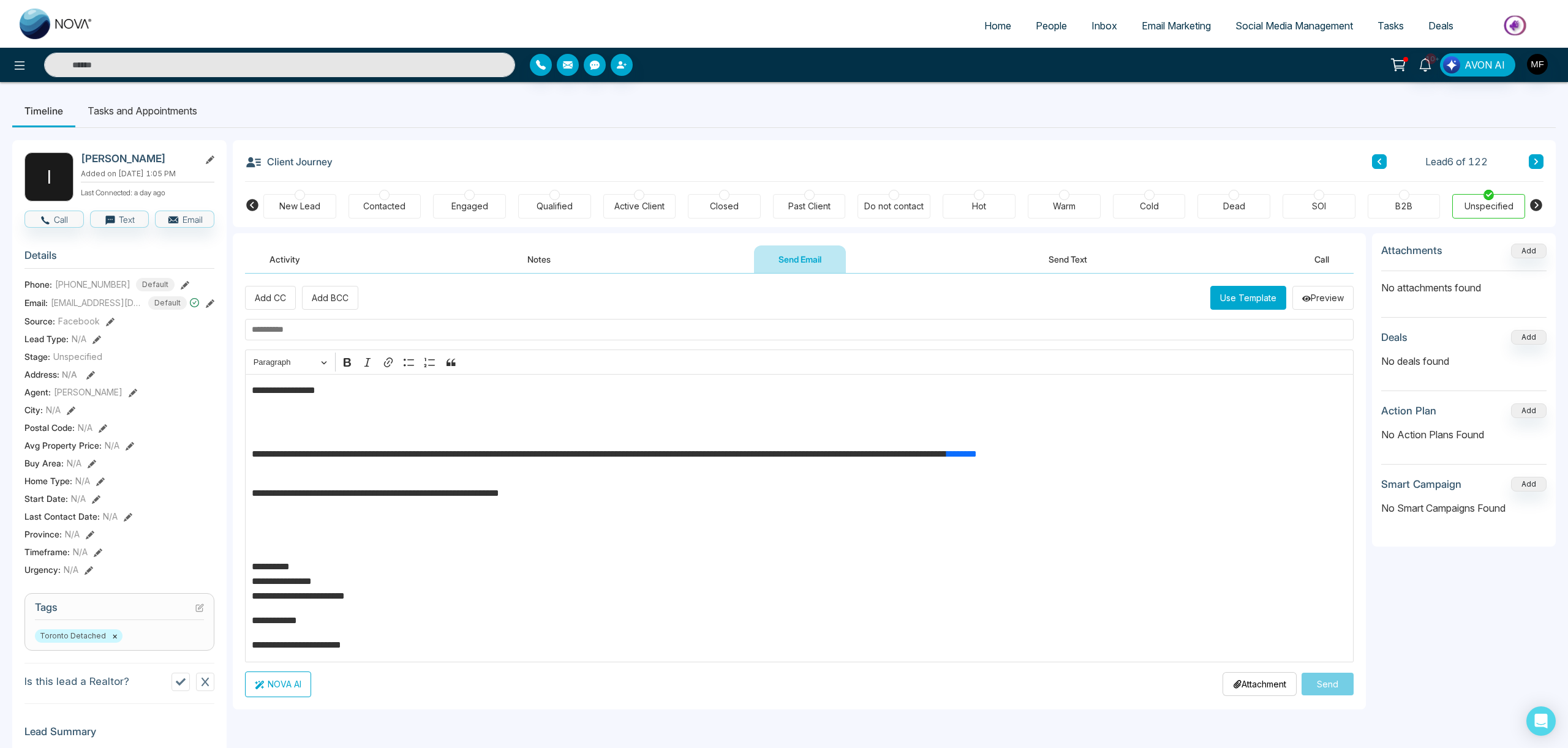
click at [324, 389] on p "**********" at bounding box center [799, 390] width 1096 height 14
click at [487, 455] on p "**********" at bounding box center [799, 447] width 1096 height 30
click at [411, 557] on div "**********" at bounding box center [799, 518] width 1109 height 289
click at [411, 615] on p "**********" at bounding box center [799, 620] width 1096 height 14
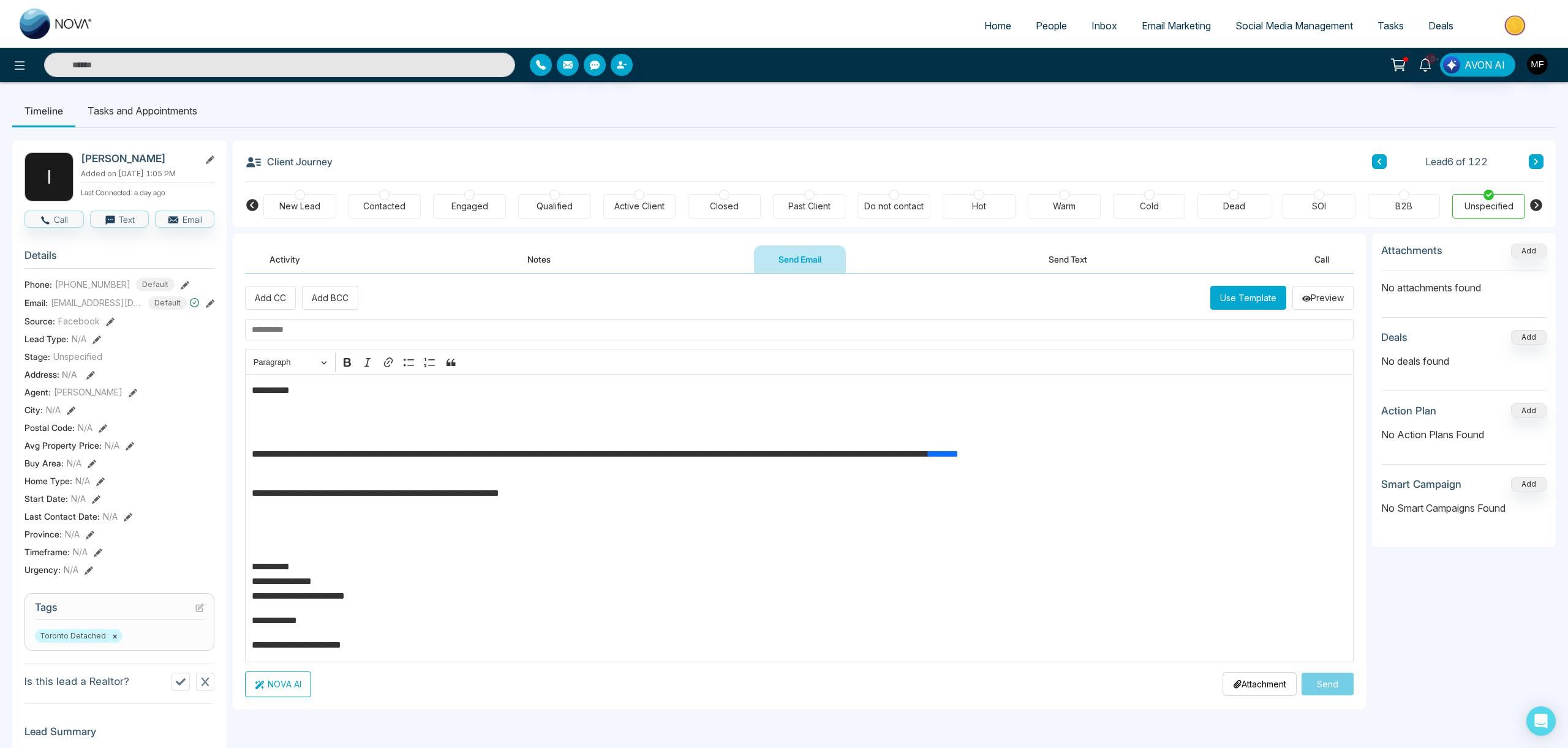
click at [682, 328] on input "text" at bounding box center [799, 329] width 1109 height 21
type input "**********"
click at [1342, 691] on button "Send" at bounding box center [1328, 684] width 52 height 23
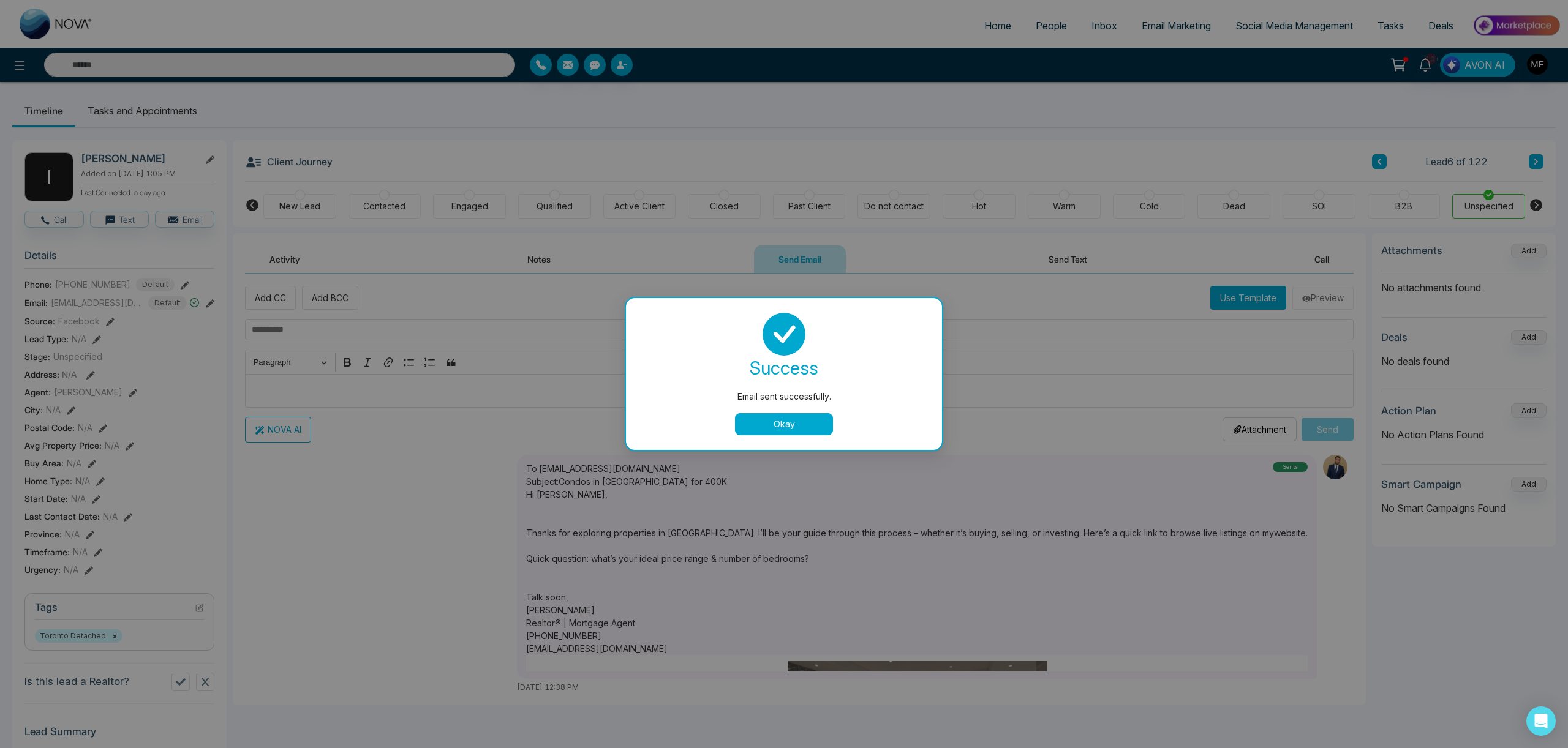
click at [787, 425] on button "Okay" at bounding box center [784, 425] width 98 height 22
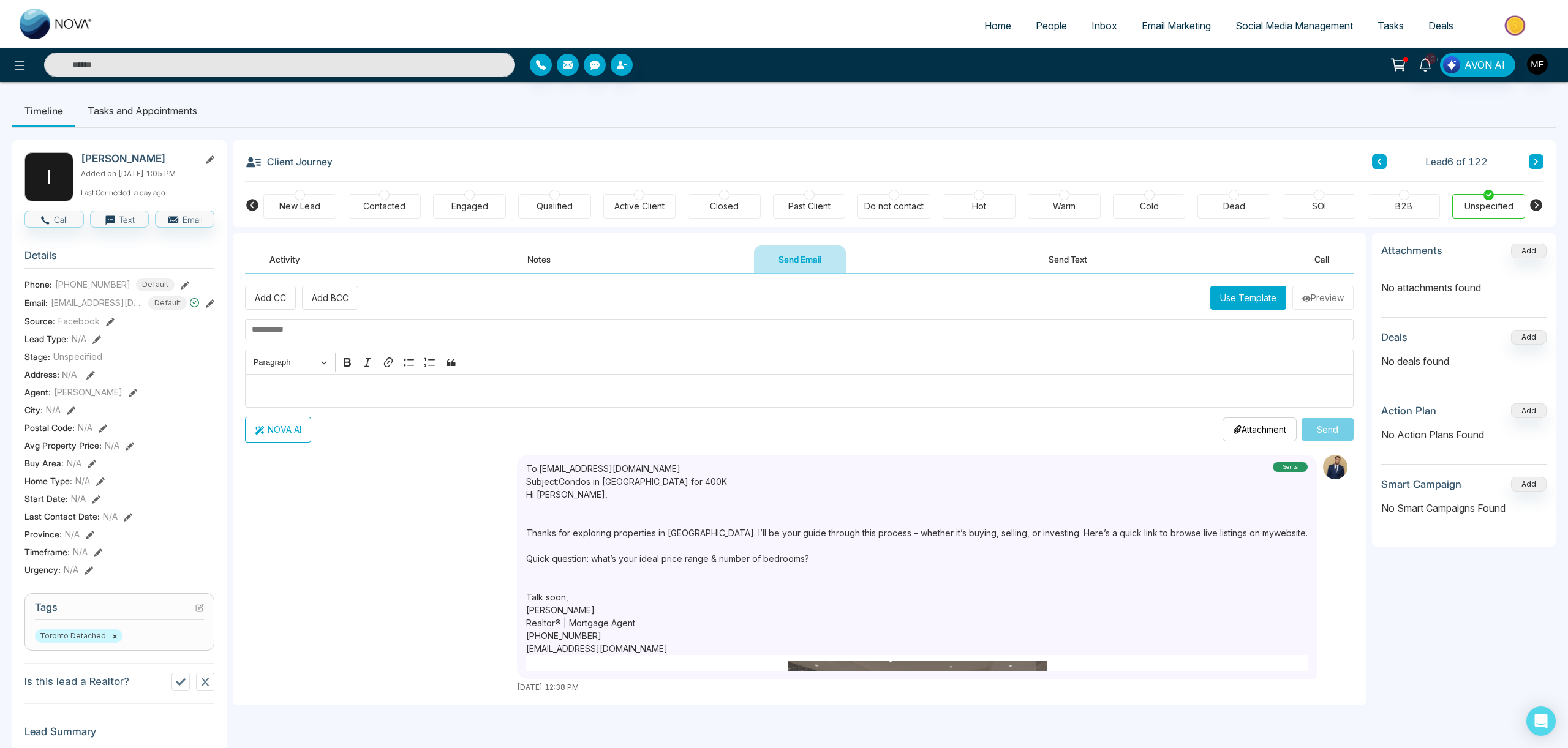
click at [1054, 24] on span "People" at bounding box center [1051, 25] width 31 height 12
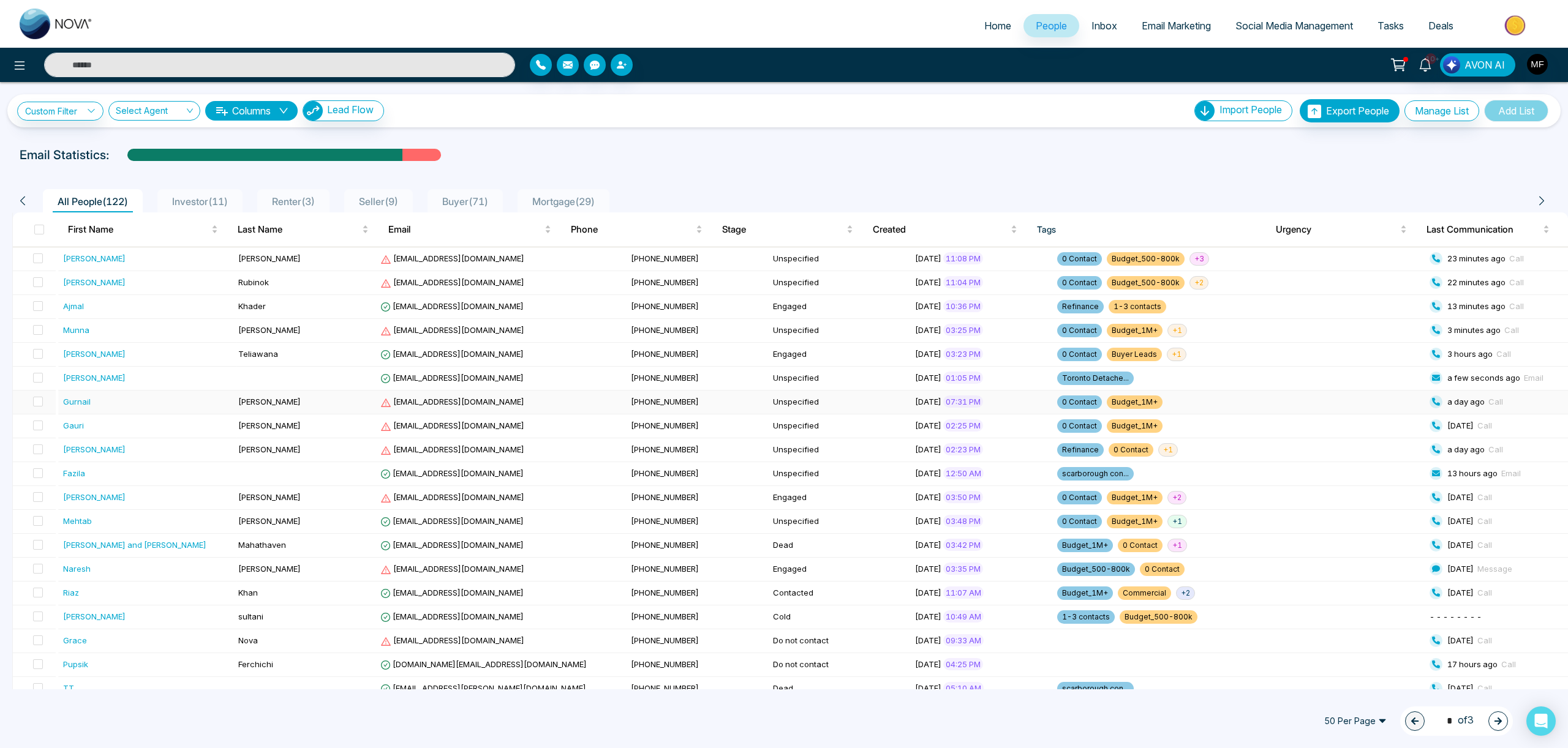
click at [188, 399] on div "Gurnail" at bounding box center [147, 402] width 168 height 12
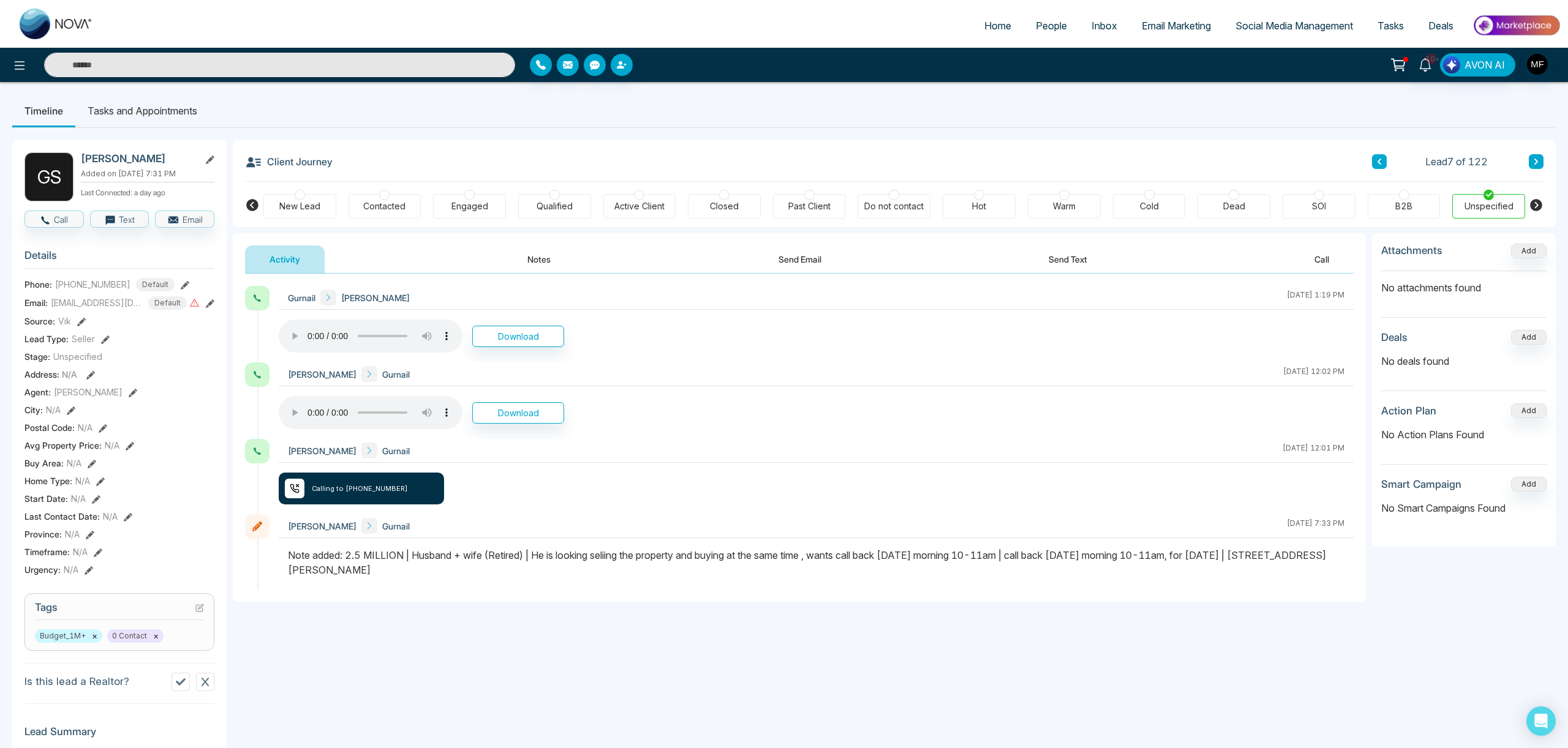
click at [542, 265] on button "Notes" at bounding box center [538, 259] width 72 height 28
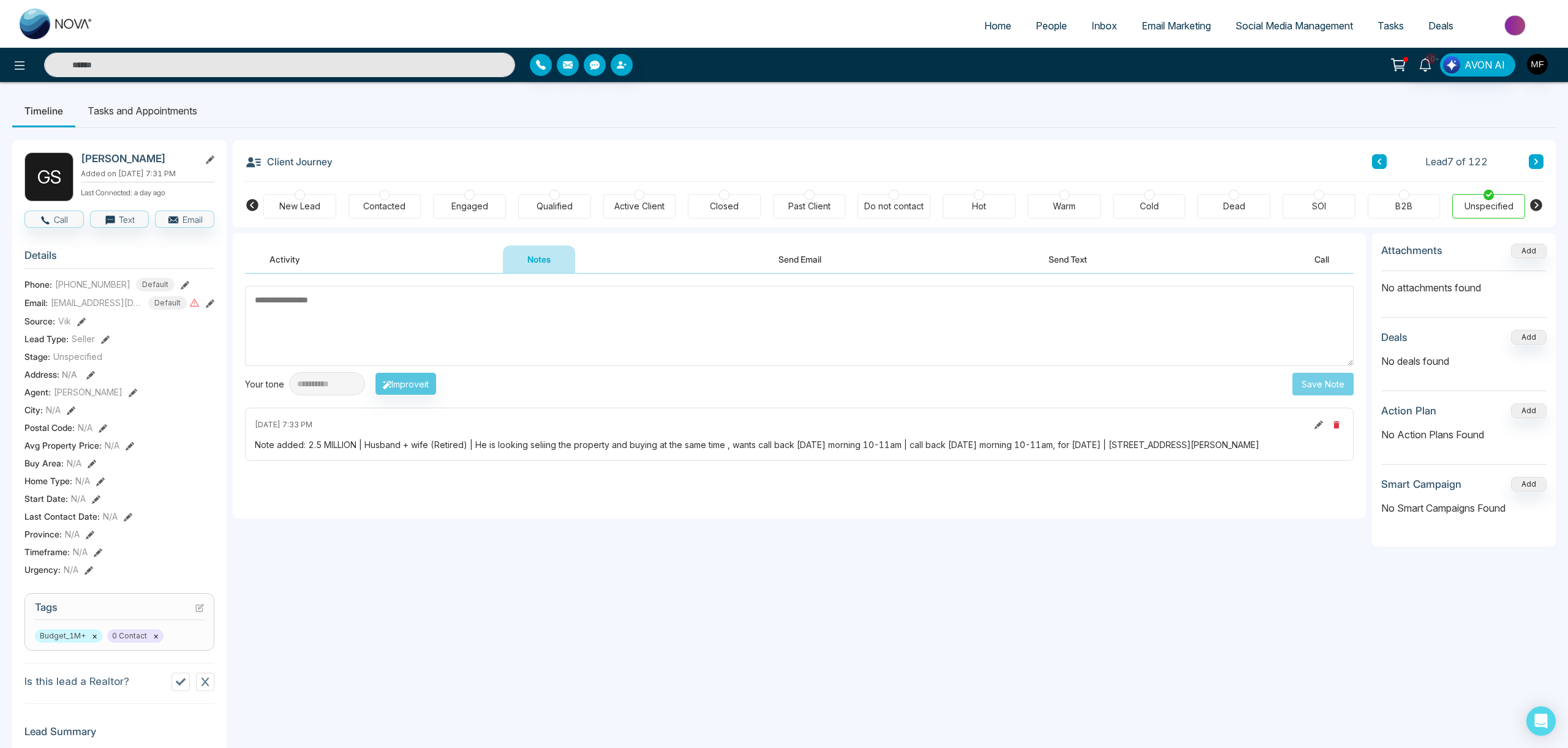
click at [1538, 164] on icon at bounding box center [1535, 162] width 6 height 8
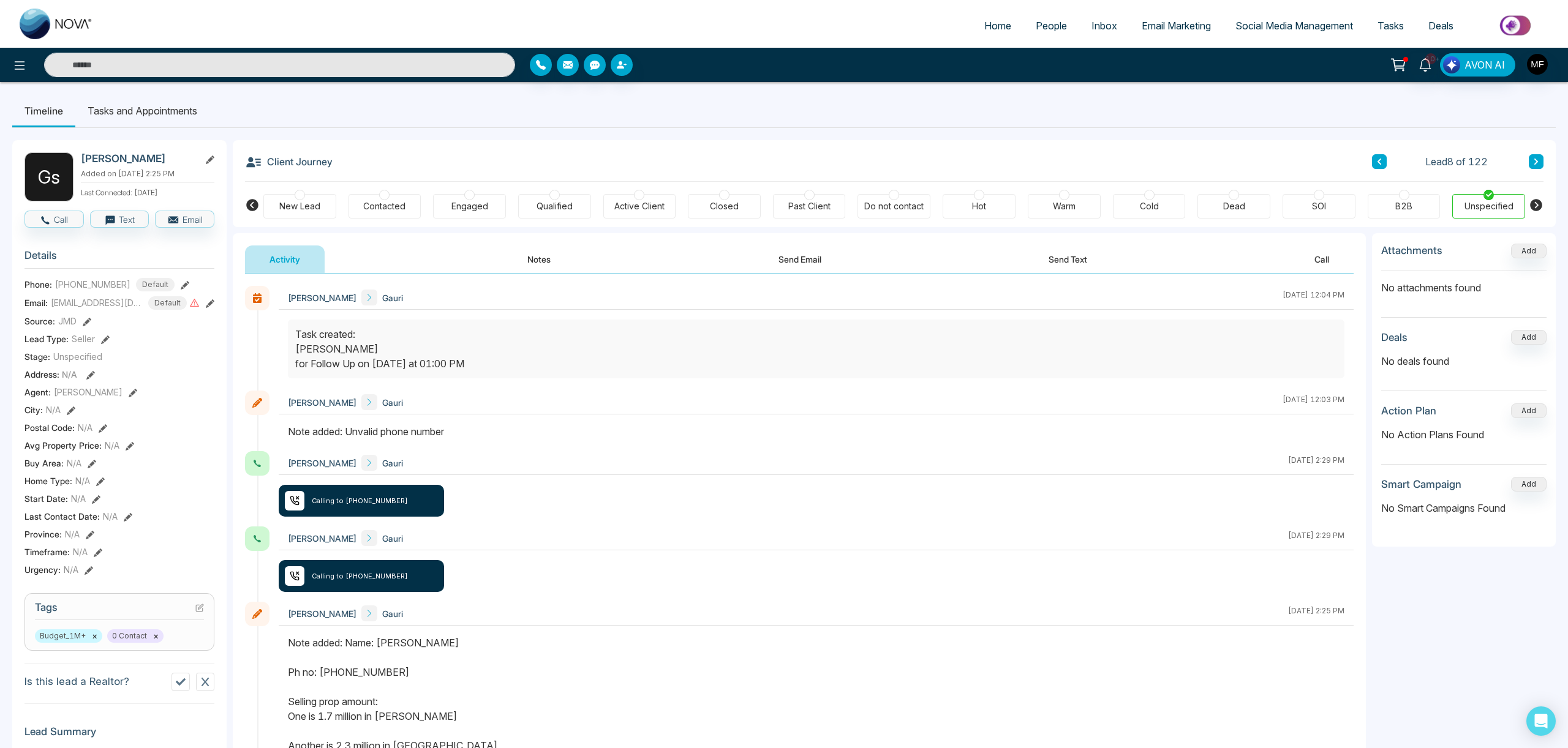
click at [535, 257] on button "Notes" at bounding box center [538, 259] width 72 height 28
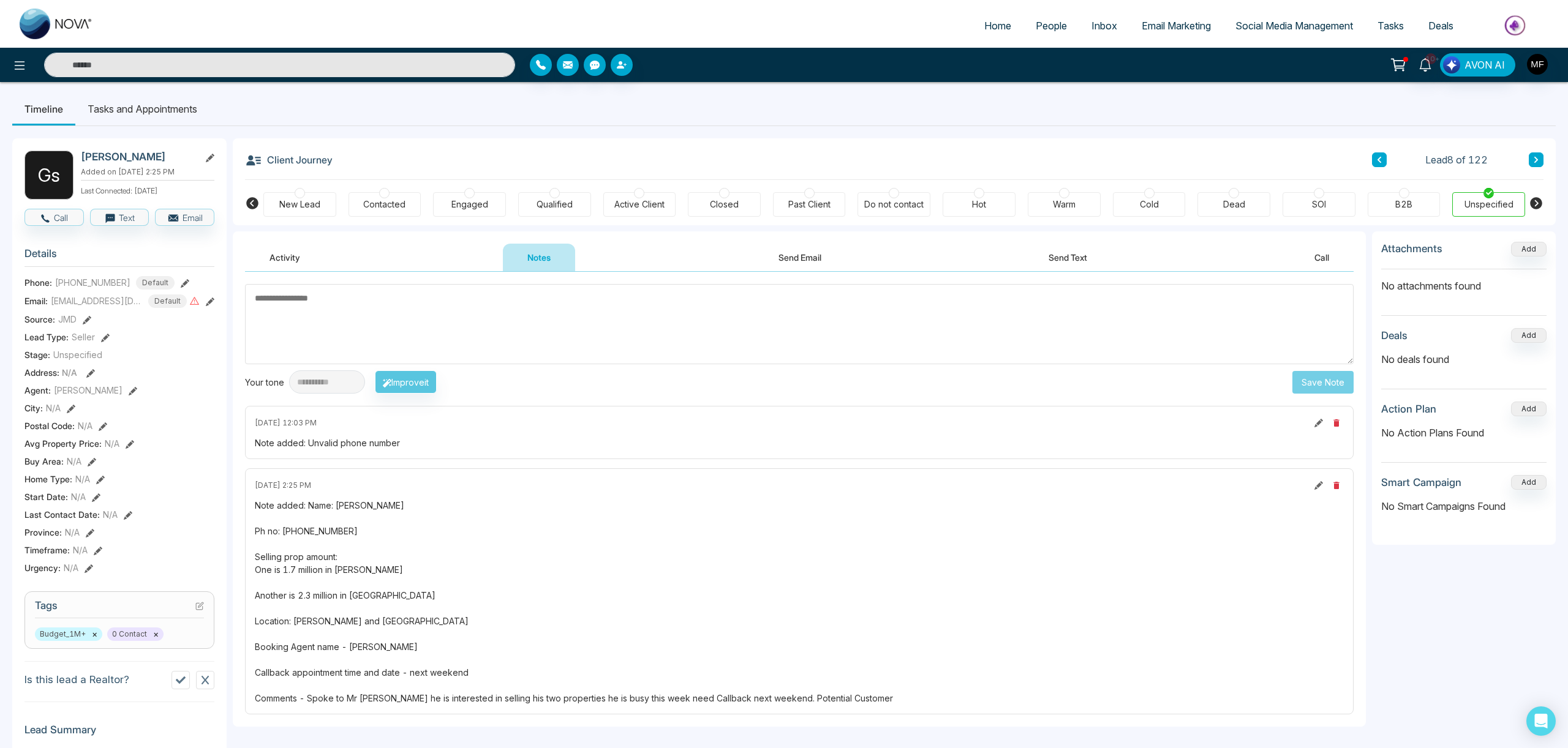
scroll to position [1, 0]
click at [1537, 161] on icon at bounding box center [1536, 161] width 3 height 6
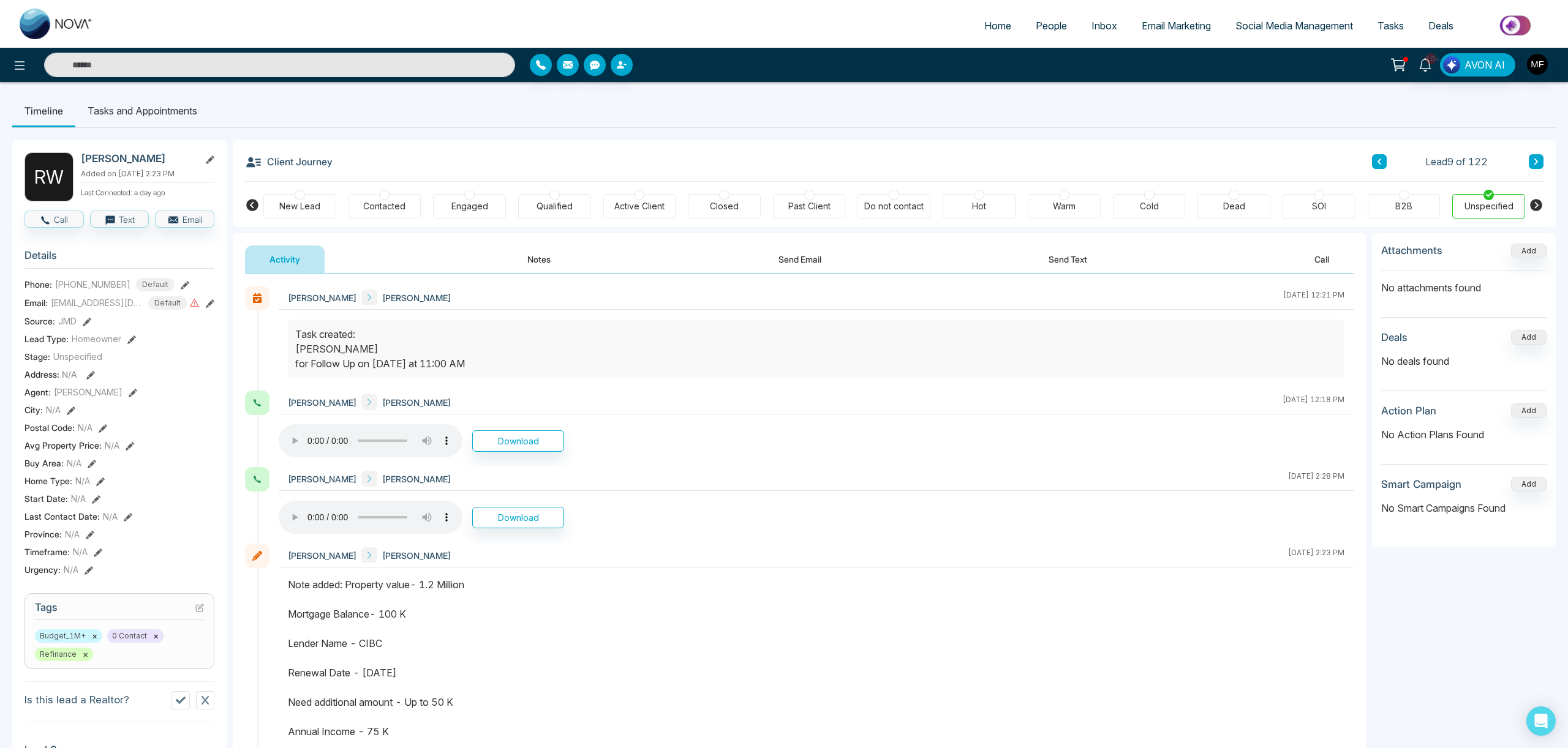
click at [533, 281] on div "[PERSON_NAME] [DATE] 12:21 PM [PERSON_NAME] [DATE] 12:18 PM Download [PERSON_NA…" at bounding box center [799, 547] width 1133 height 548
click at [537, 256] on button "Notes" at bounding box center [538, 259] width 72 height 28
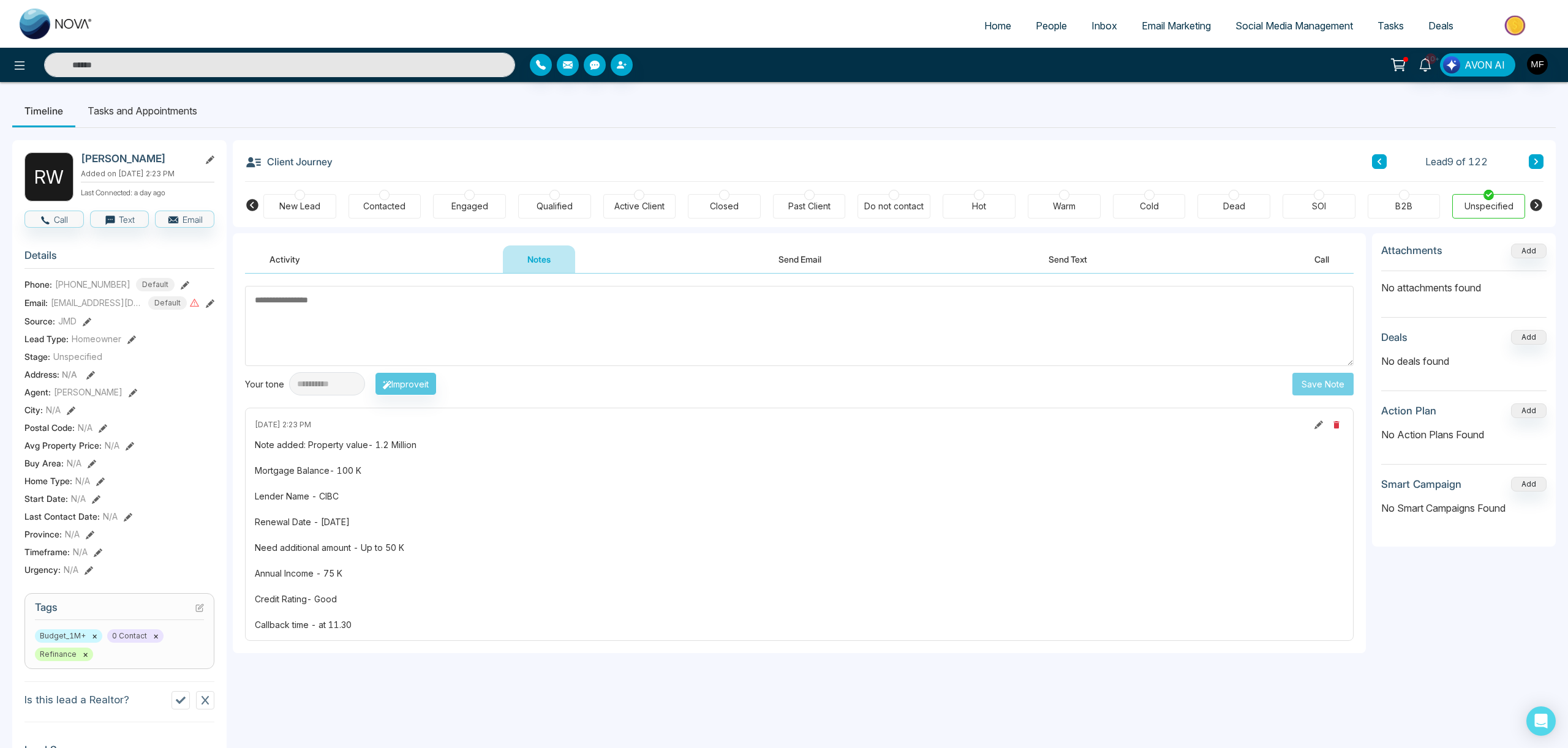
click at [1536, 160] on icon at bounding box center [1536, 161] width 3 height 6
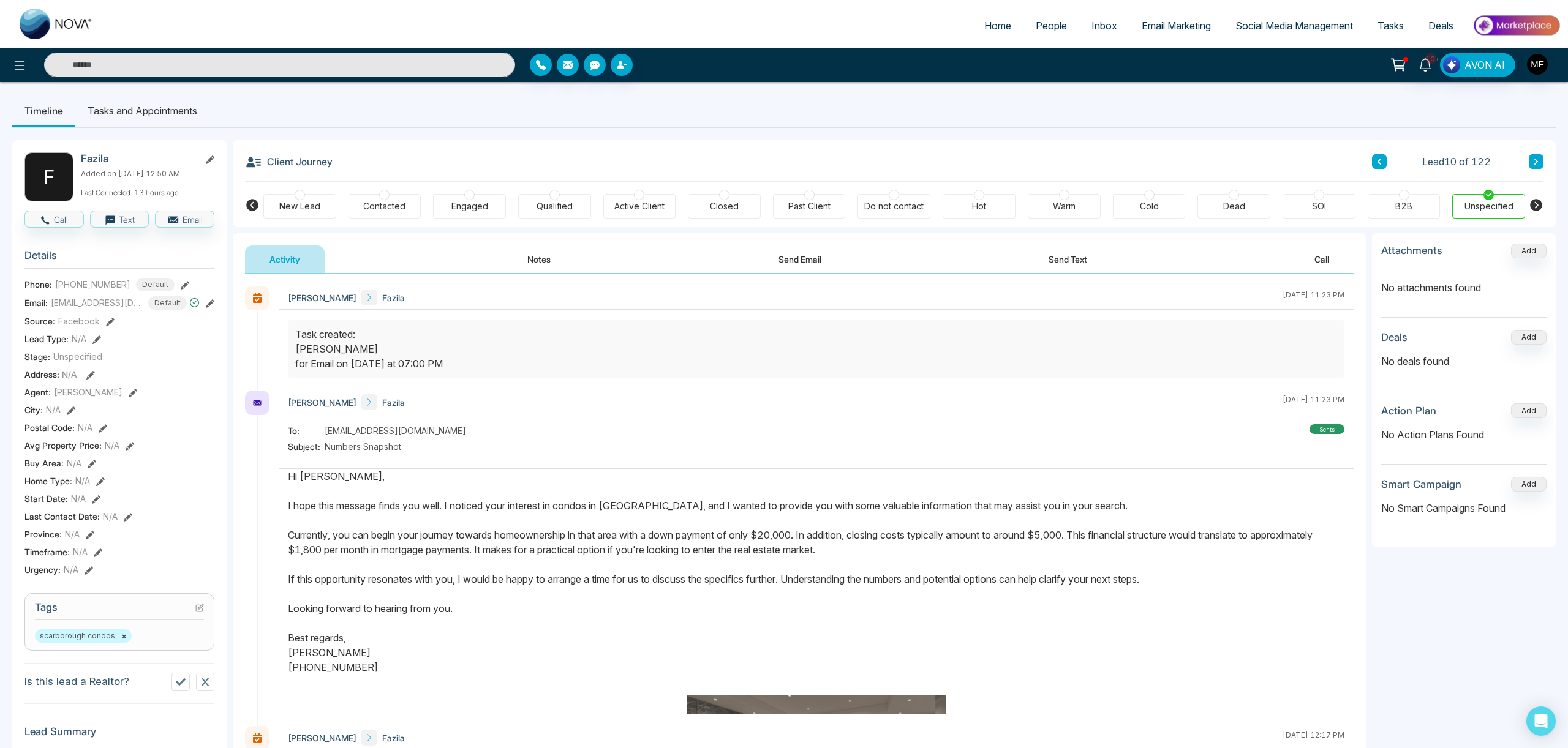
click at [1536, 160] on icon at bounding box center [1536, 161] width 3 height 6
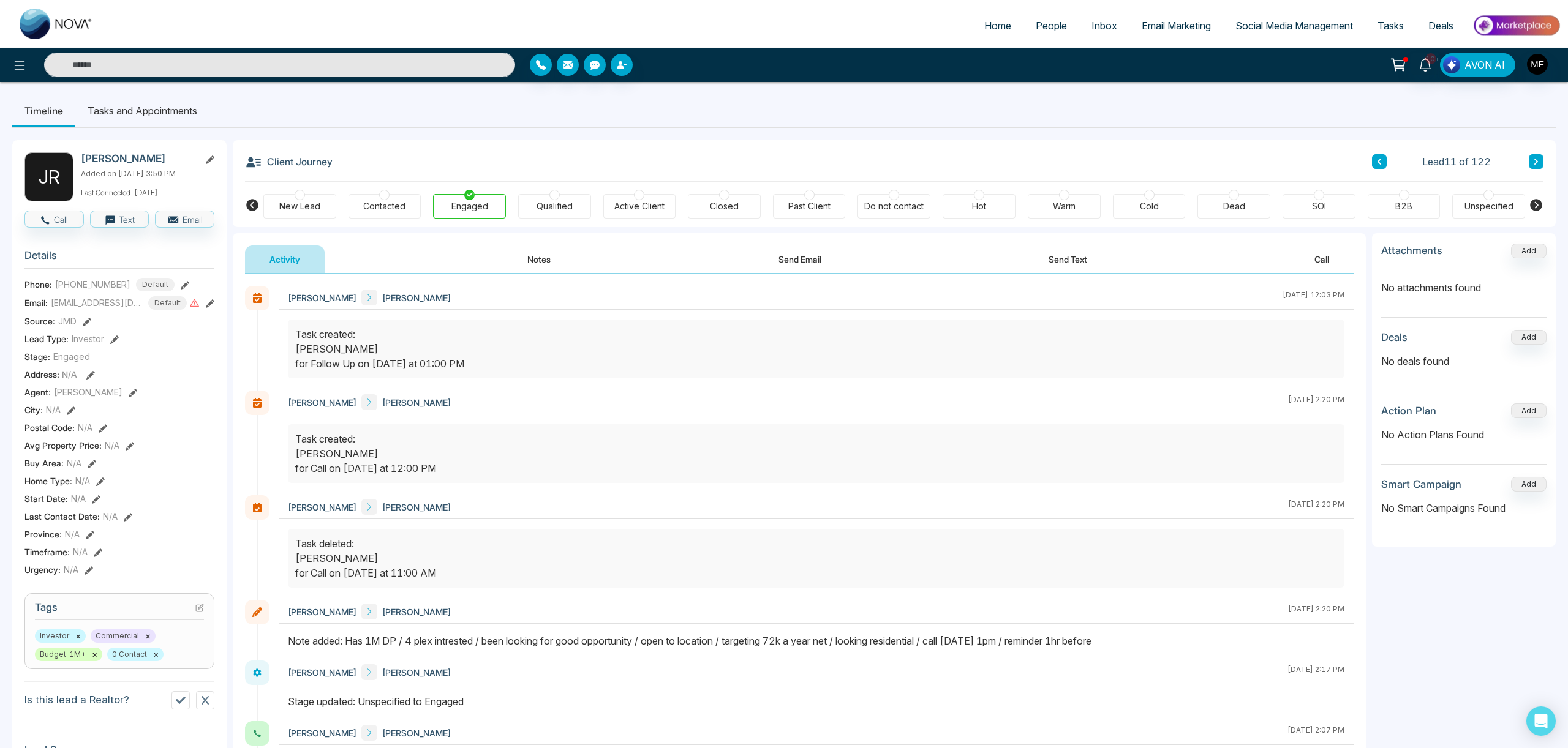
click at [536, 251] on button "Notes" at bounding box center [538, 259] width 72 height 28
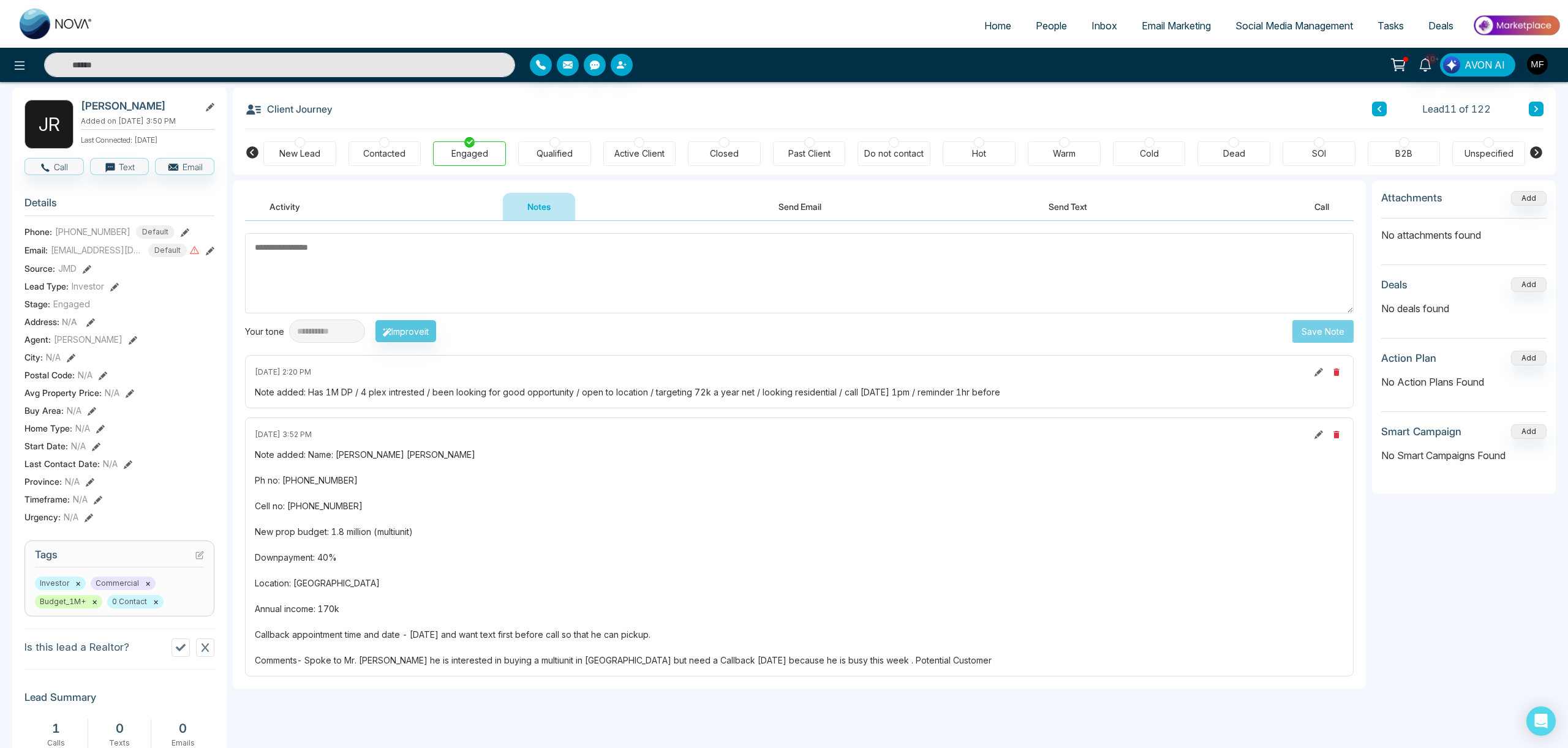
scroll to position [59, 0]
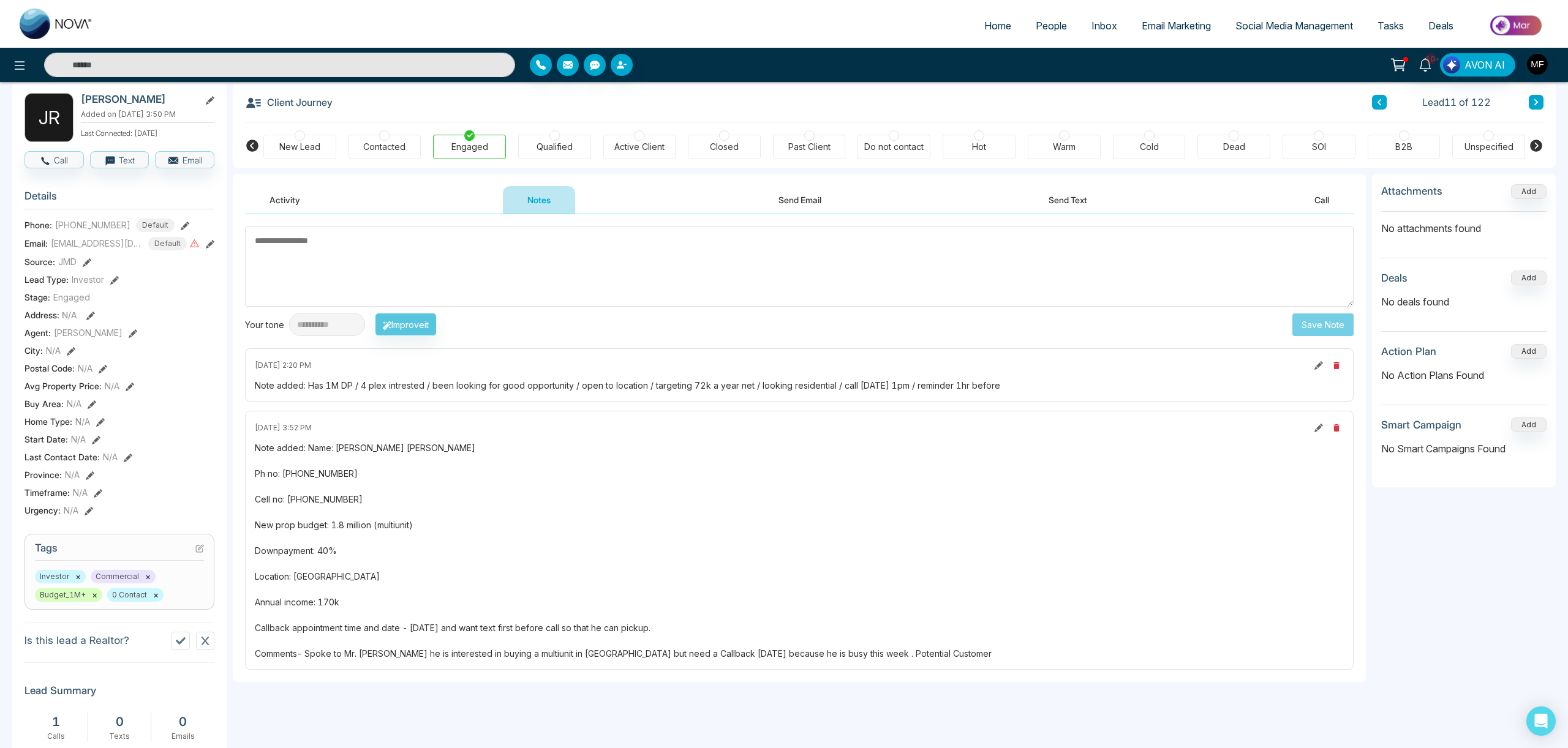
click at [1380, 100] on icon at bounding box center [1379, 102] width 3 height 6
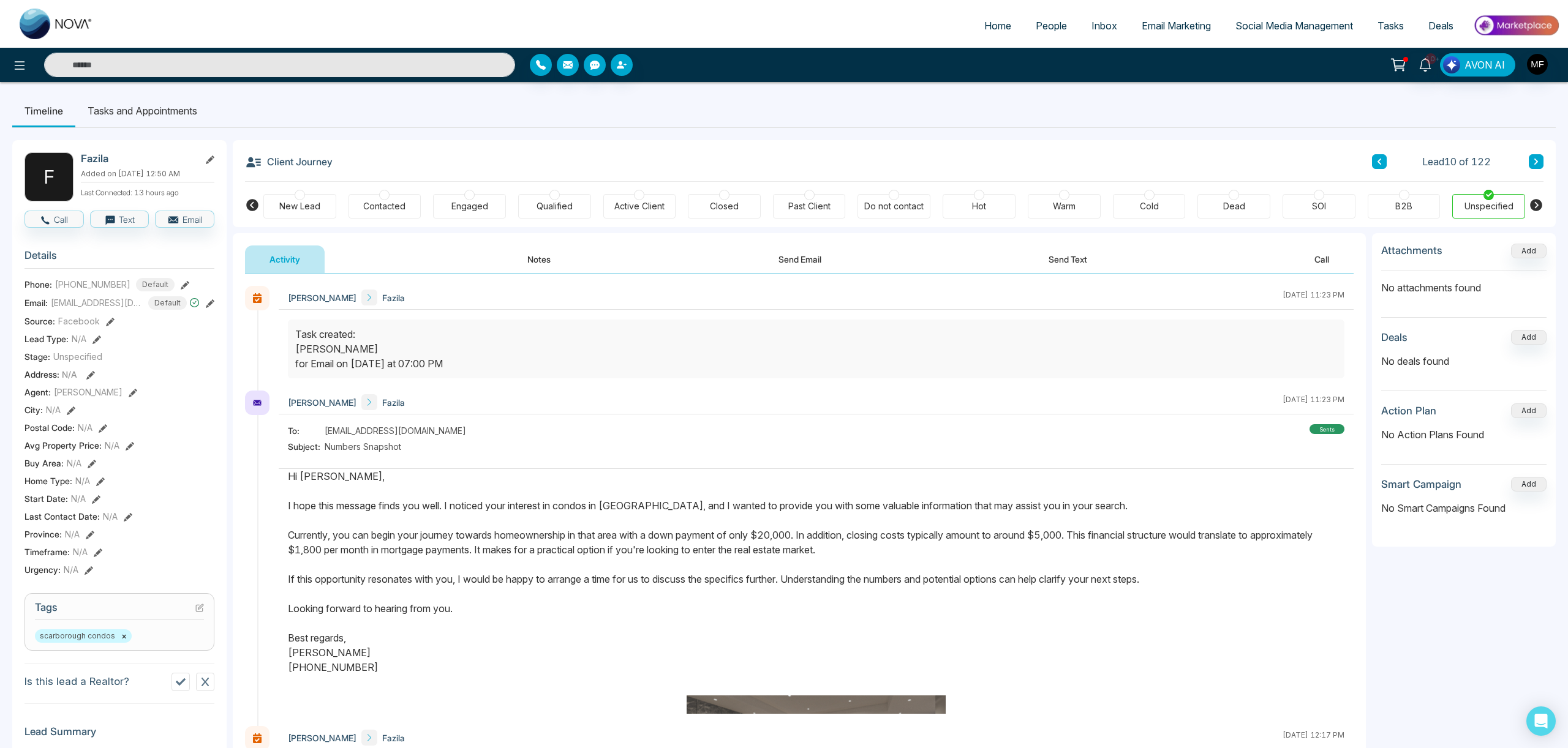
click at [1537, 163] on icon at bounding box center [1535, 162] width 6 height 8
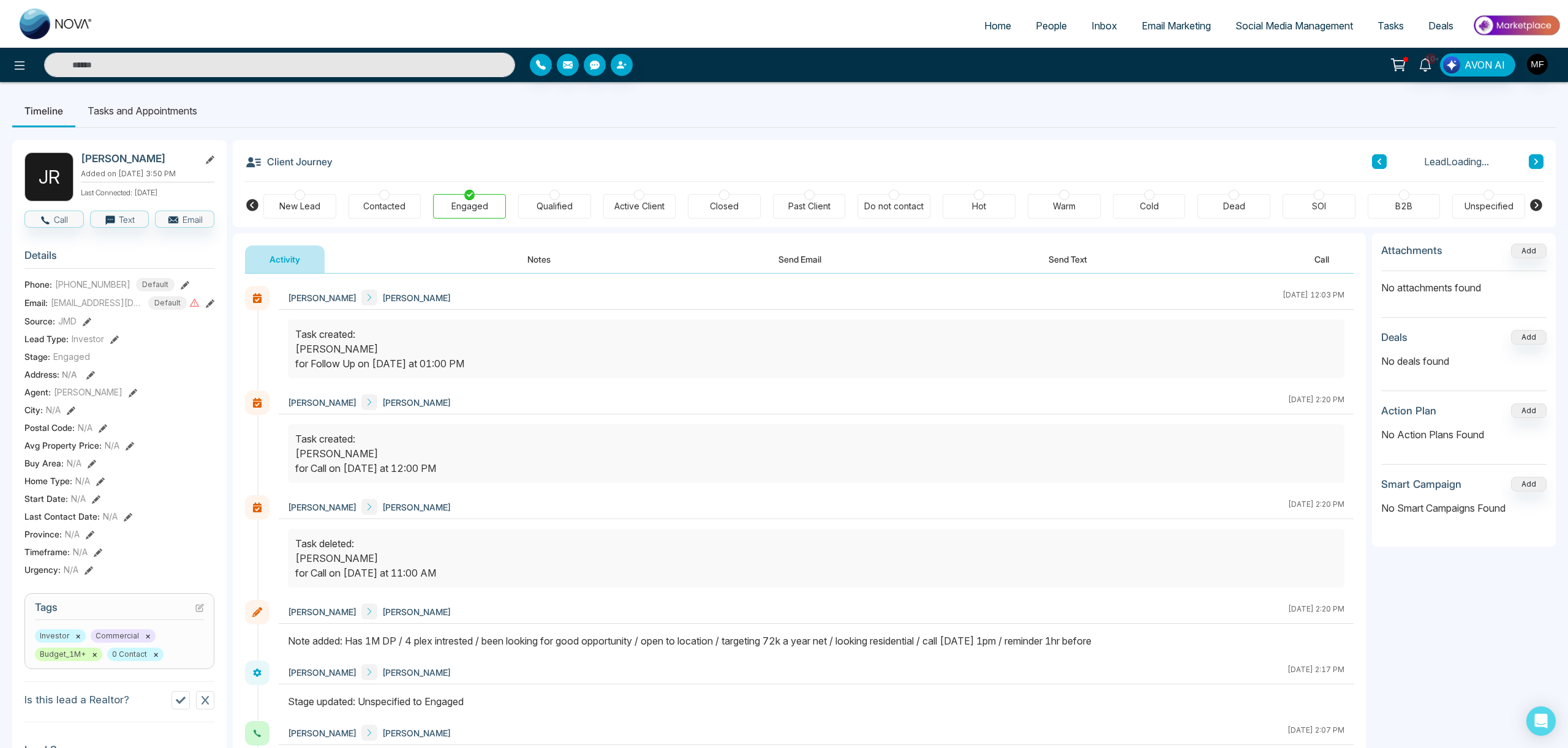
click at [1537, 163] on icon at bounding box center [1535, 162] width 6 height 8
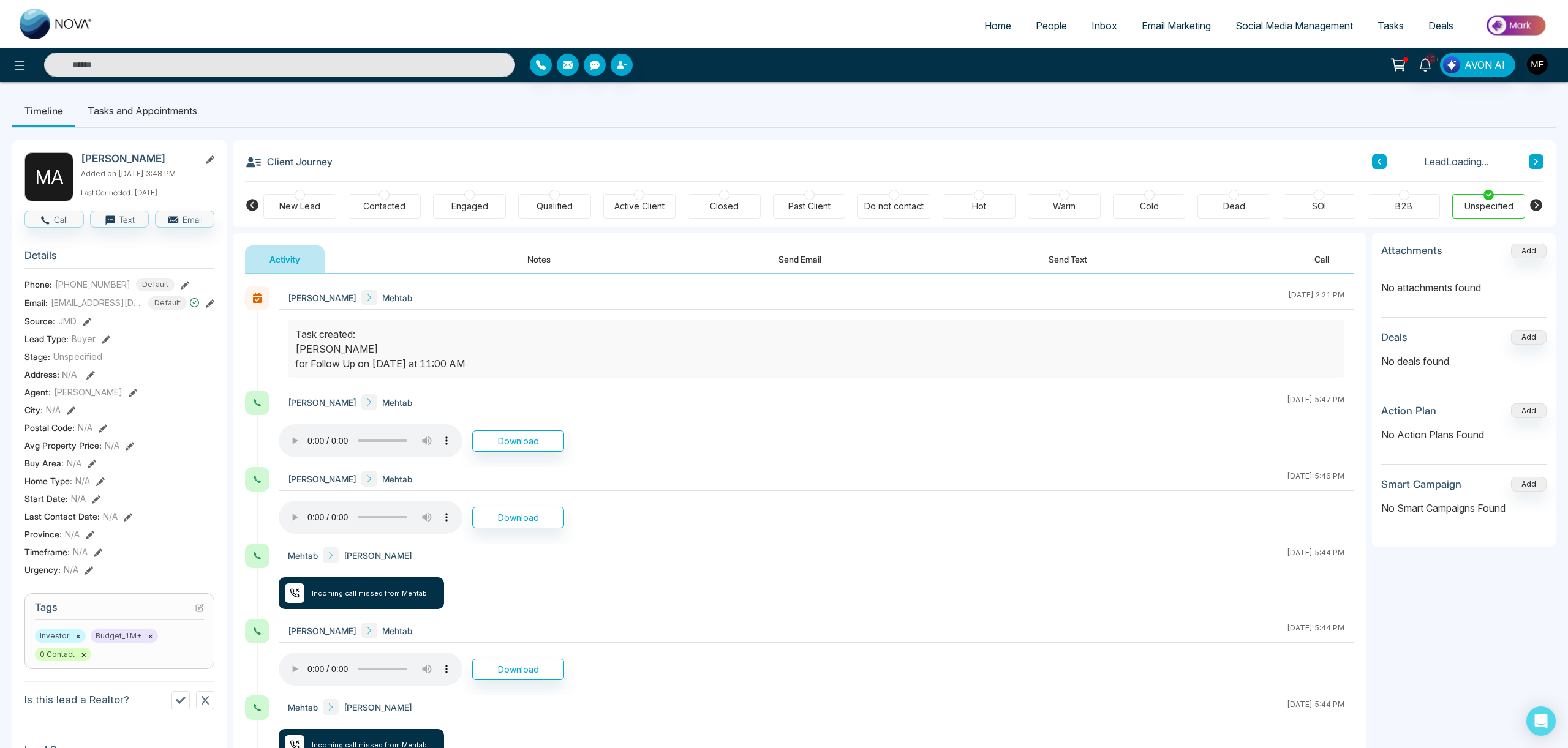
click at [1537, 163] on icon at bounding box center [1535, 162] width 6 height 8
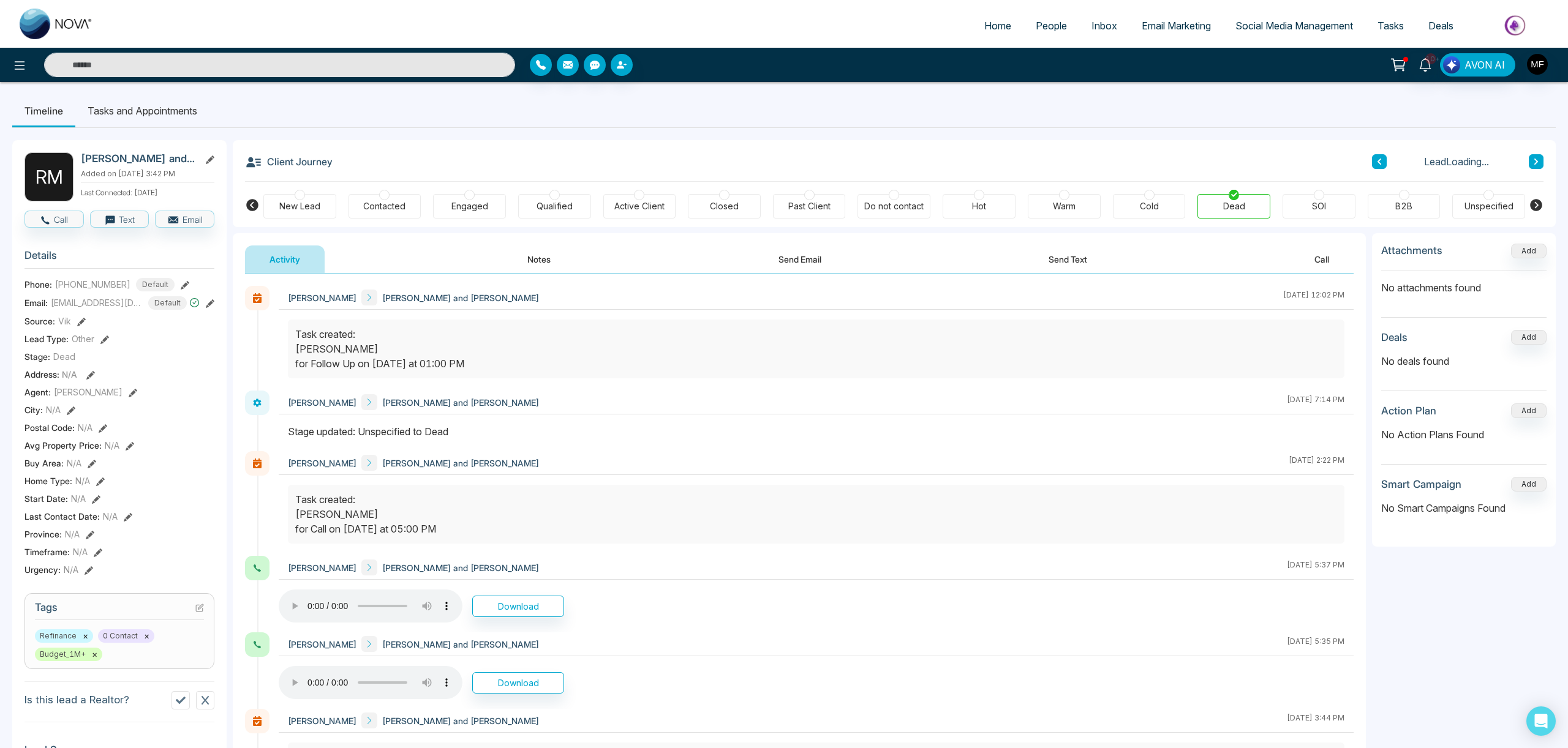
click at [1537, 163] on icon at bounding box center [1535, 162] width 6 height 8
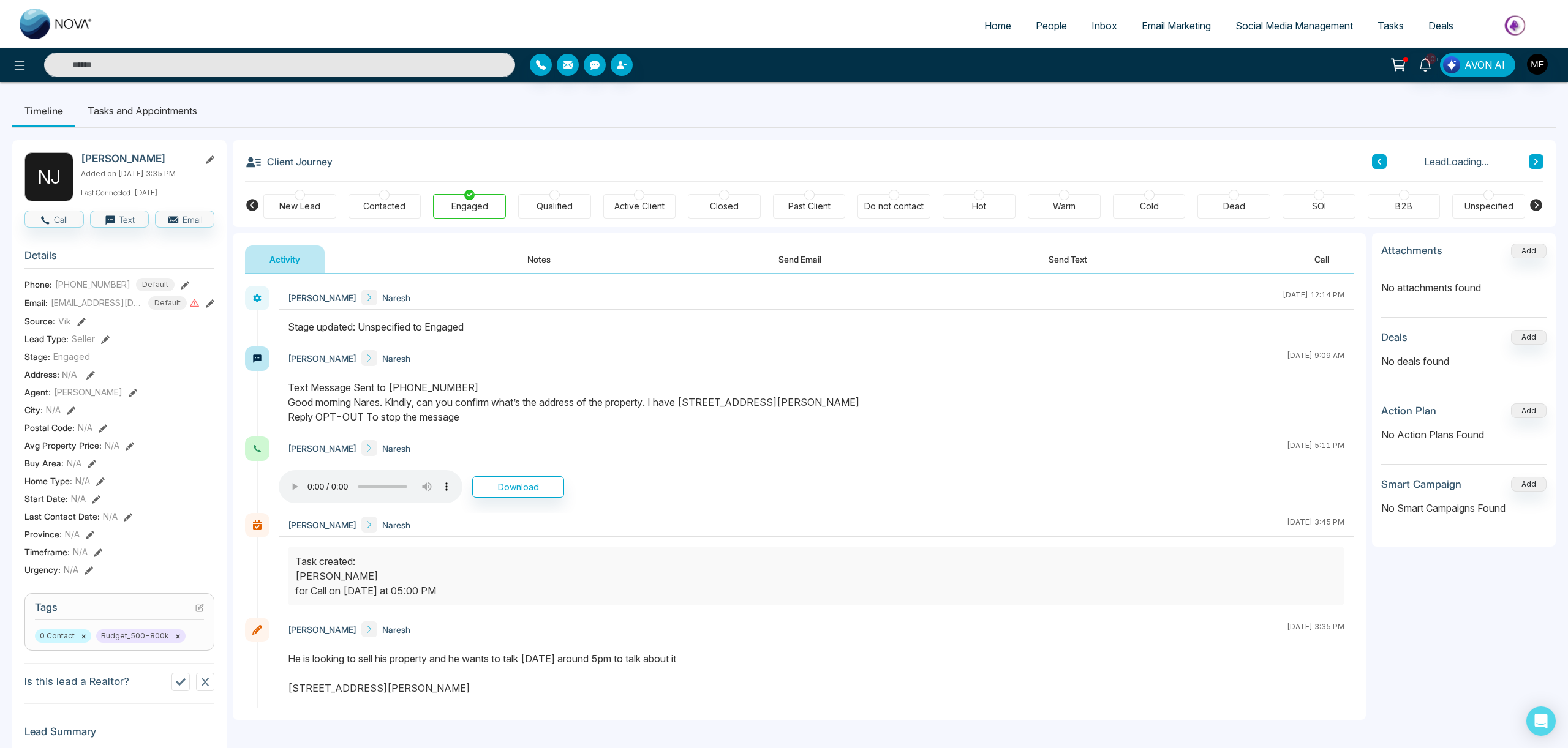
click at [1537, 163] on icon at bounding box center [1535, 162] width 6 height 8
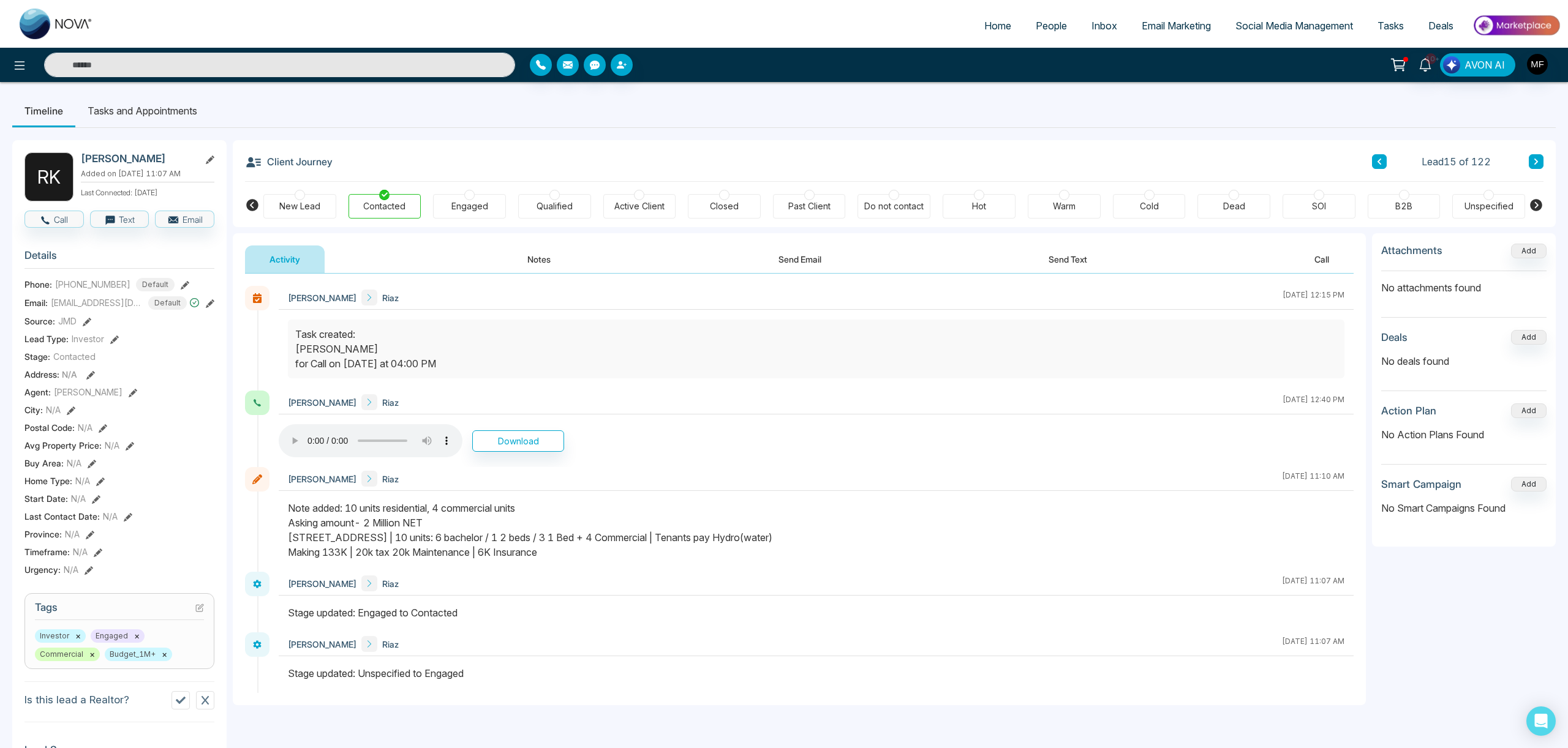
click at [1537, 163] on icon at bounding box center [1535, 162] width 6 height 8
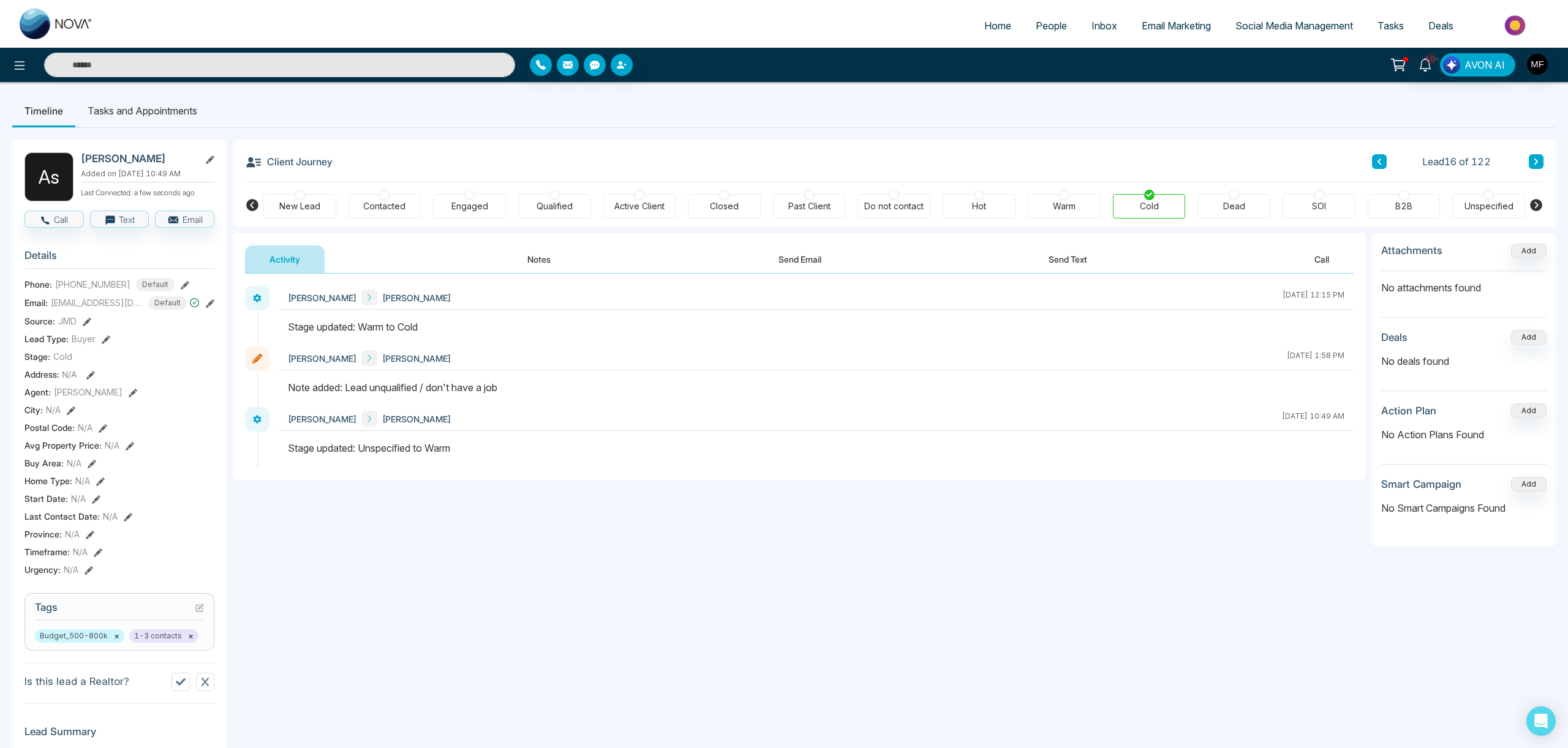
click at [1379, 162] on icon at bounding box center [1379, 161] width 3 height 6
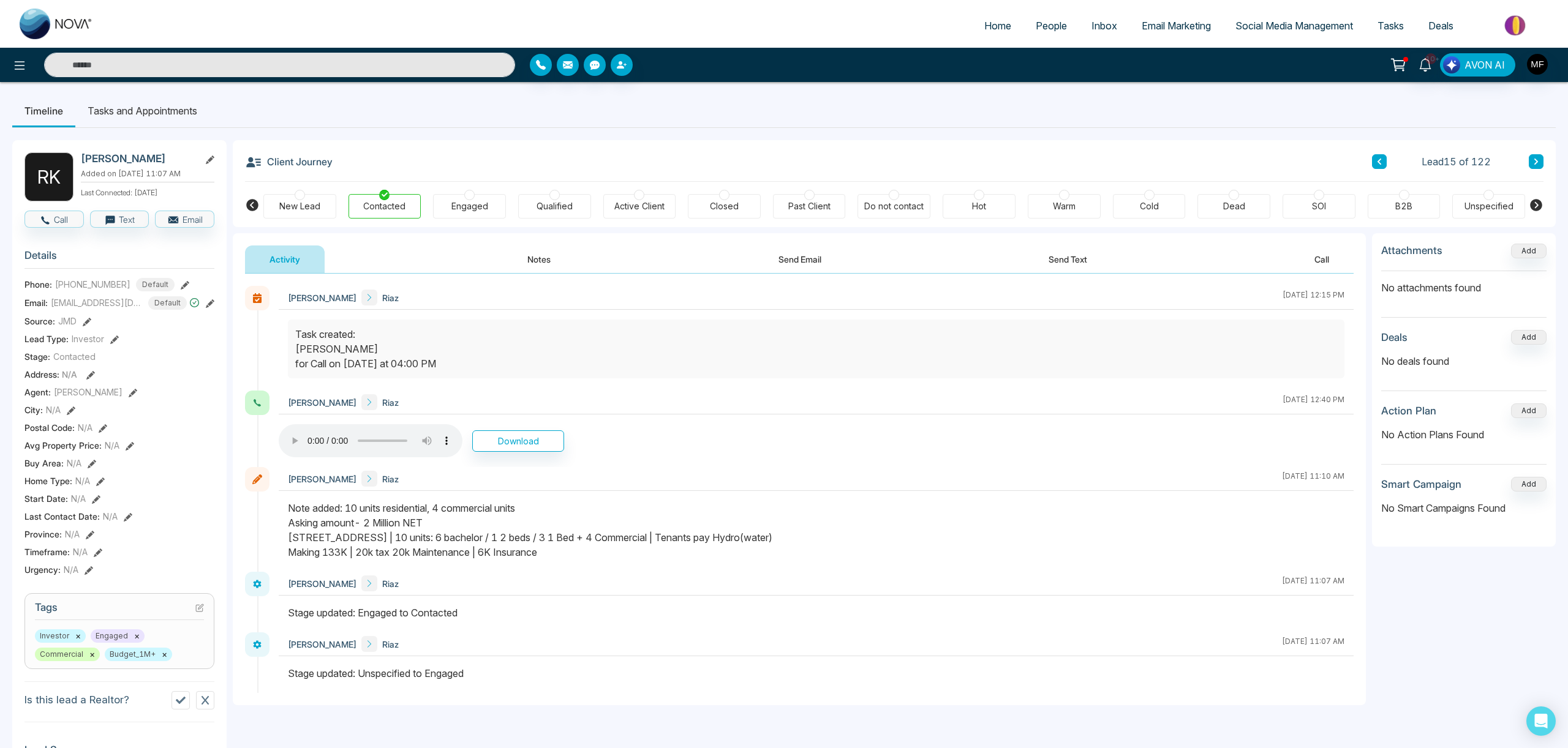
click at [1379, 162] on icon at bounding box center [1379, 161] width 3 height 6
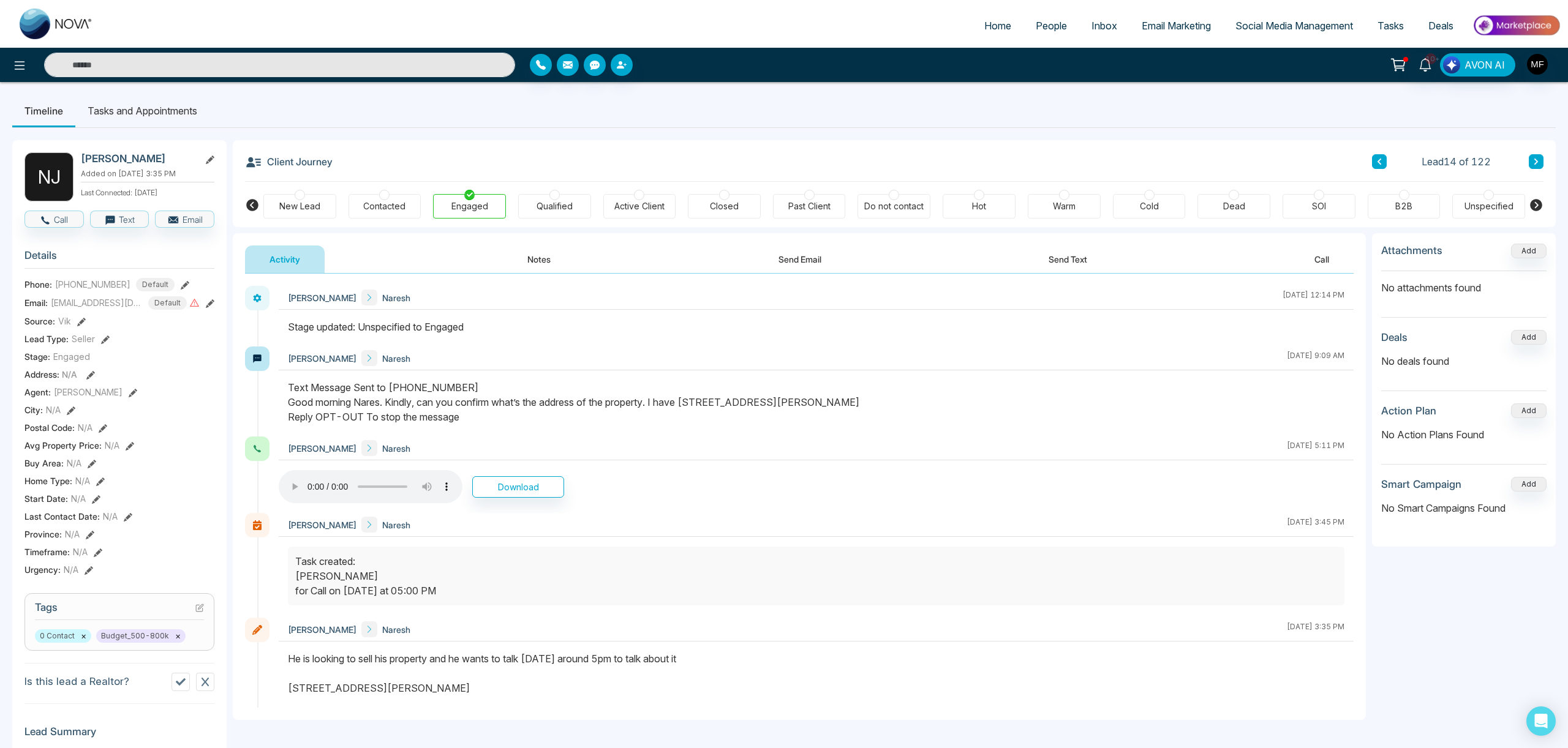
click at [1051, 30] on span "People" at bounding box center [1051, 25] width 31 height 12
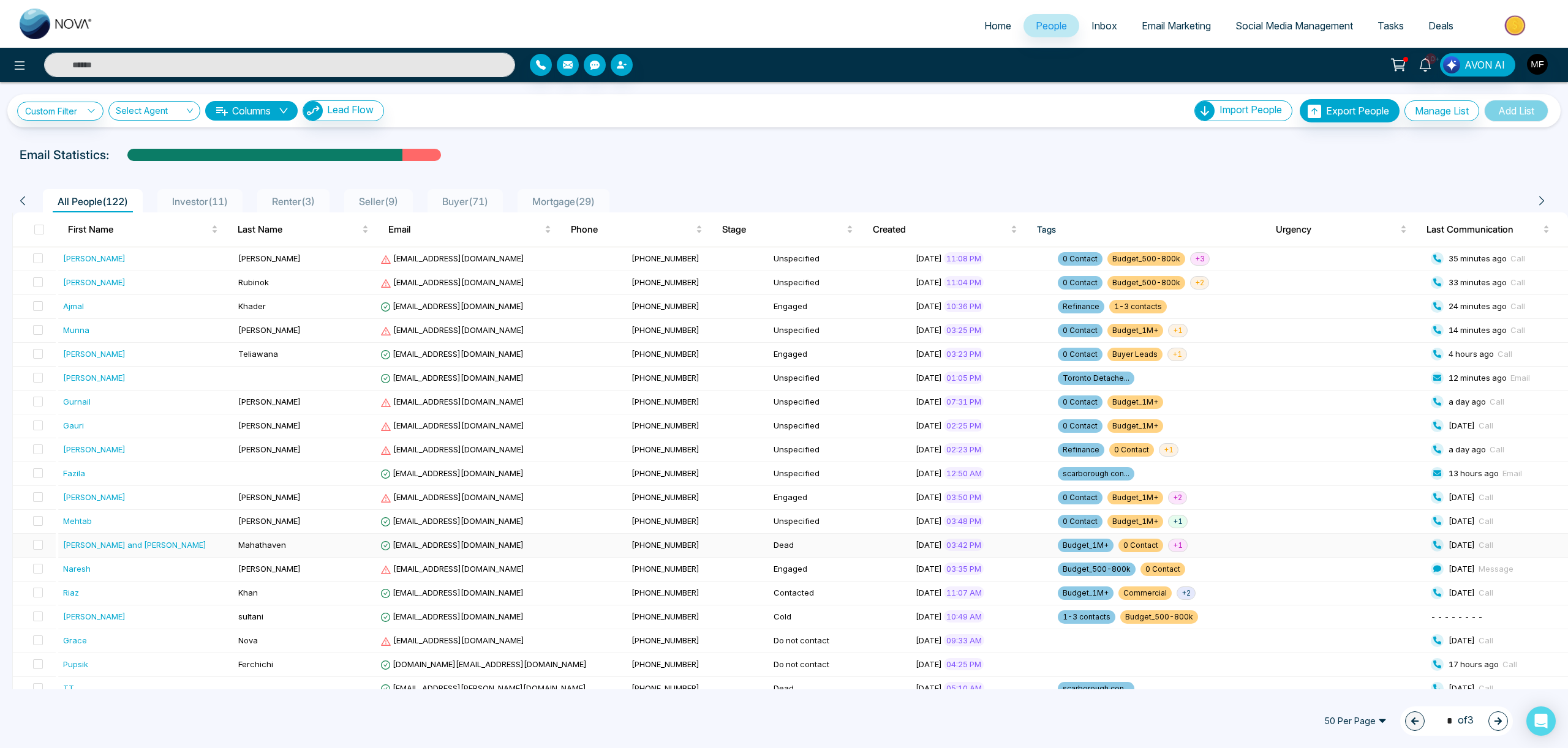
click at [143, 548] on div "[PERSON_NAME] and [PERSON_NAME]" at bounding box center [147, 545] width 168 height 12
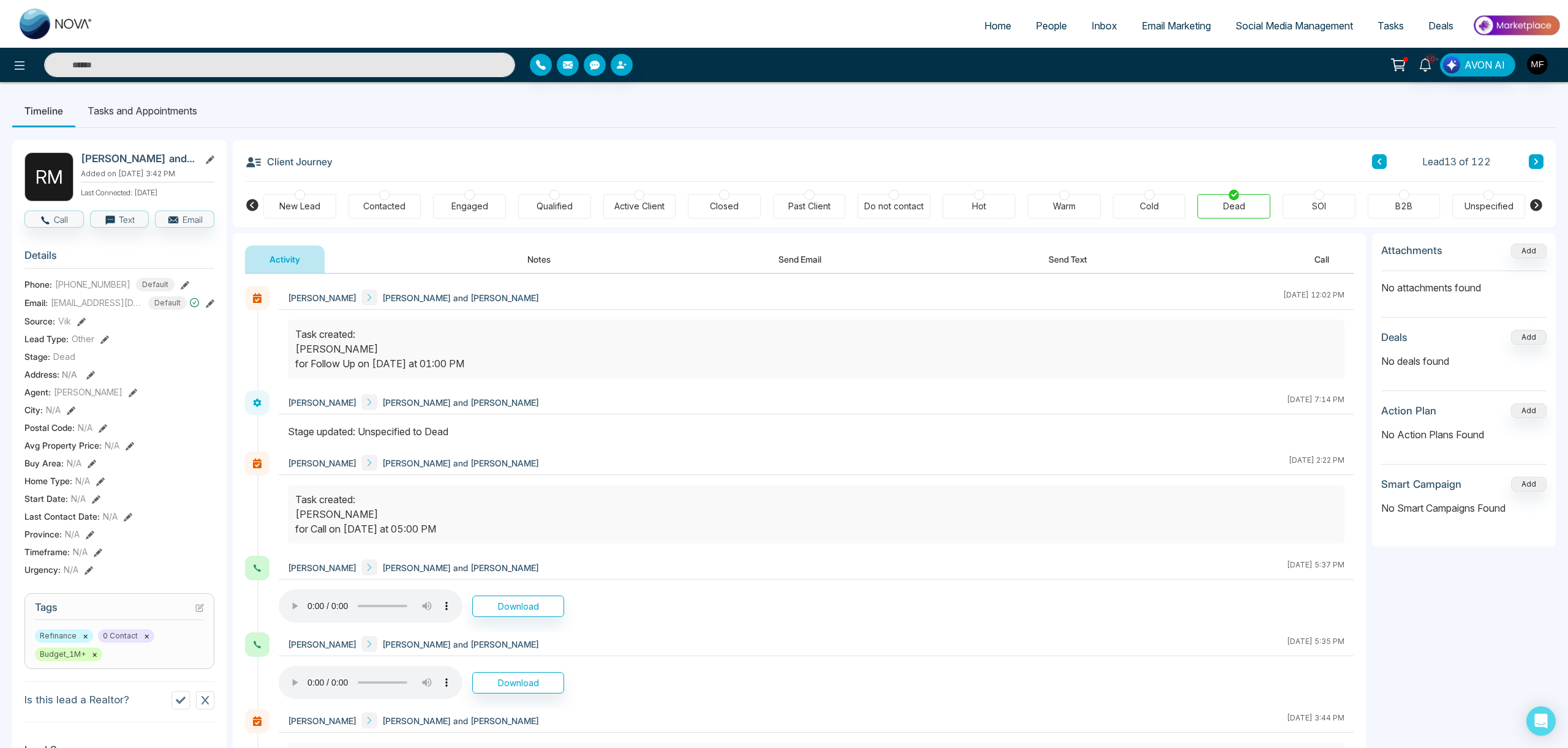
click at [1382, 161] on icon at bounding box center [1378, 162] width 6 height 8
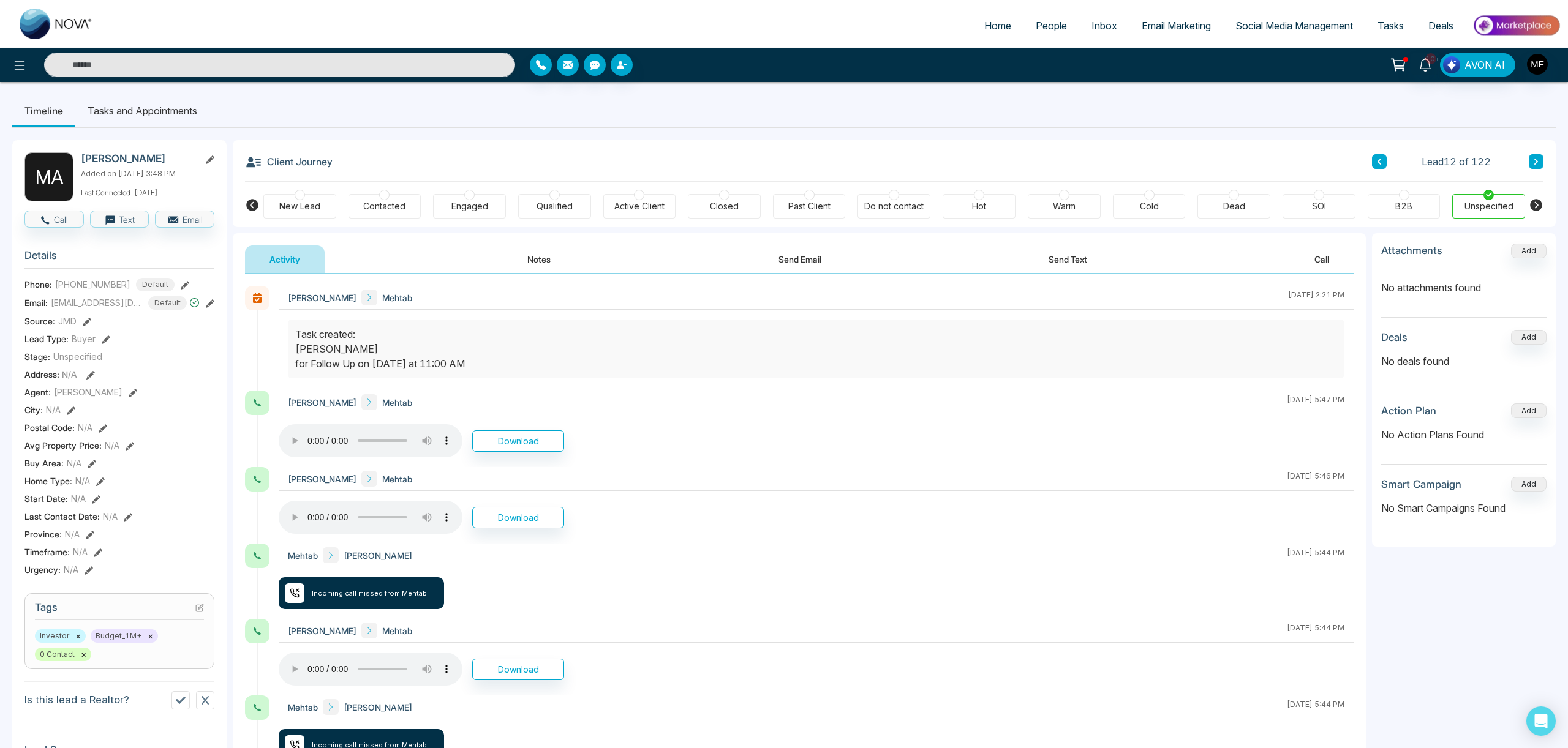
click at [520, 272] on button "Notes" at bounding box center [538, 259] width 72 height 28
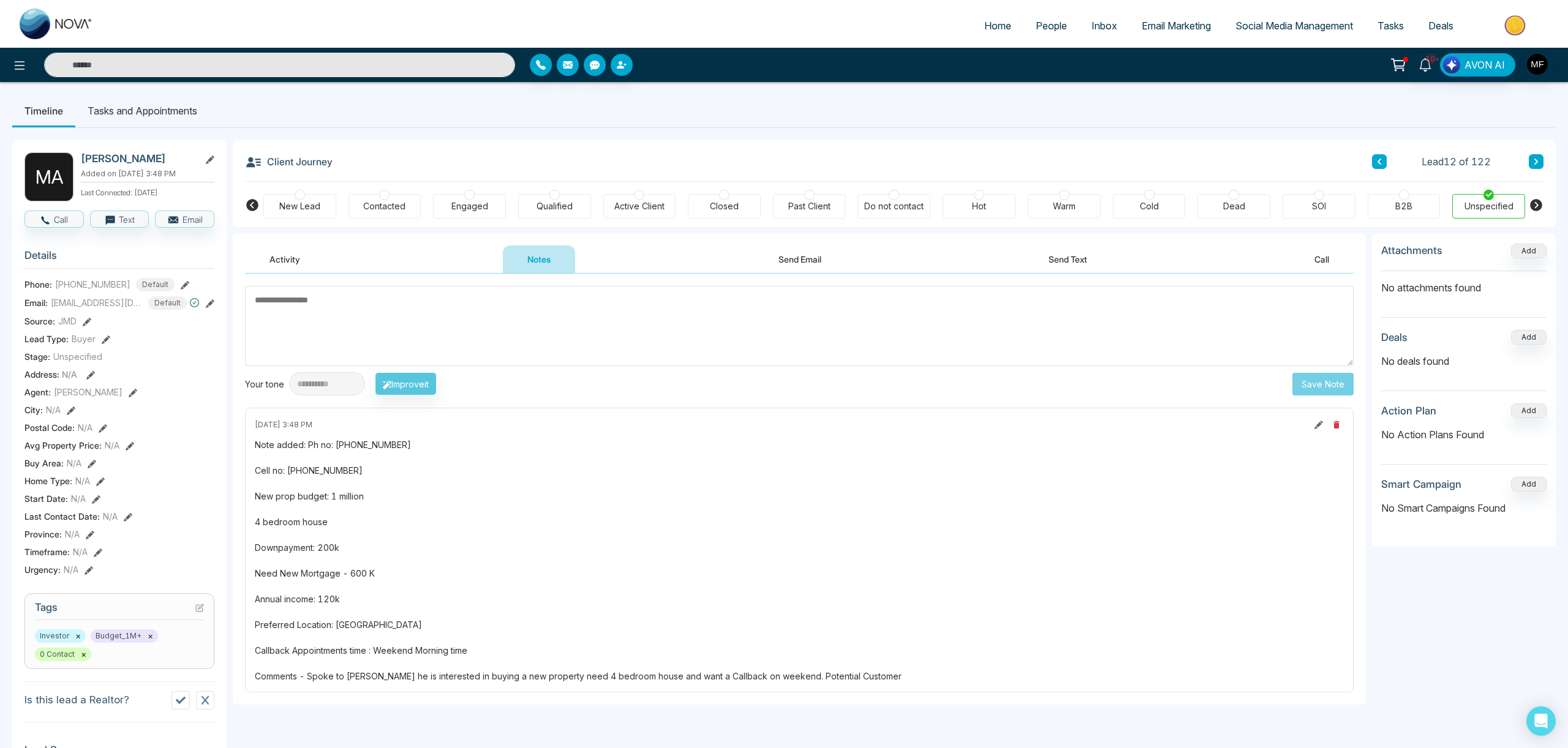
click at [290, 252] on button "Activity" at bounding box center [284, 259] width 80 height 28
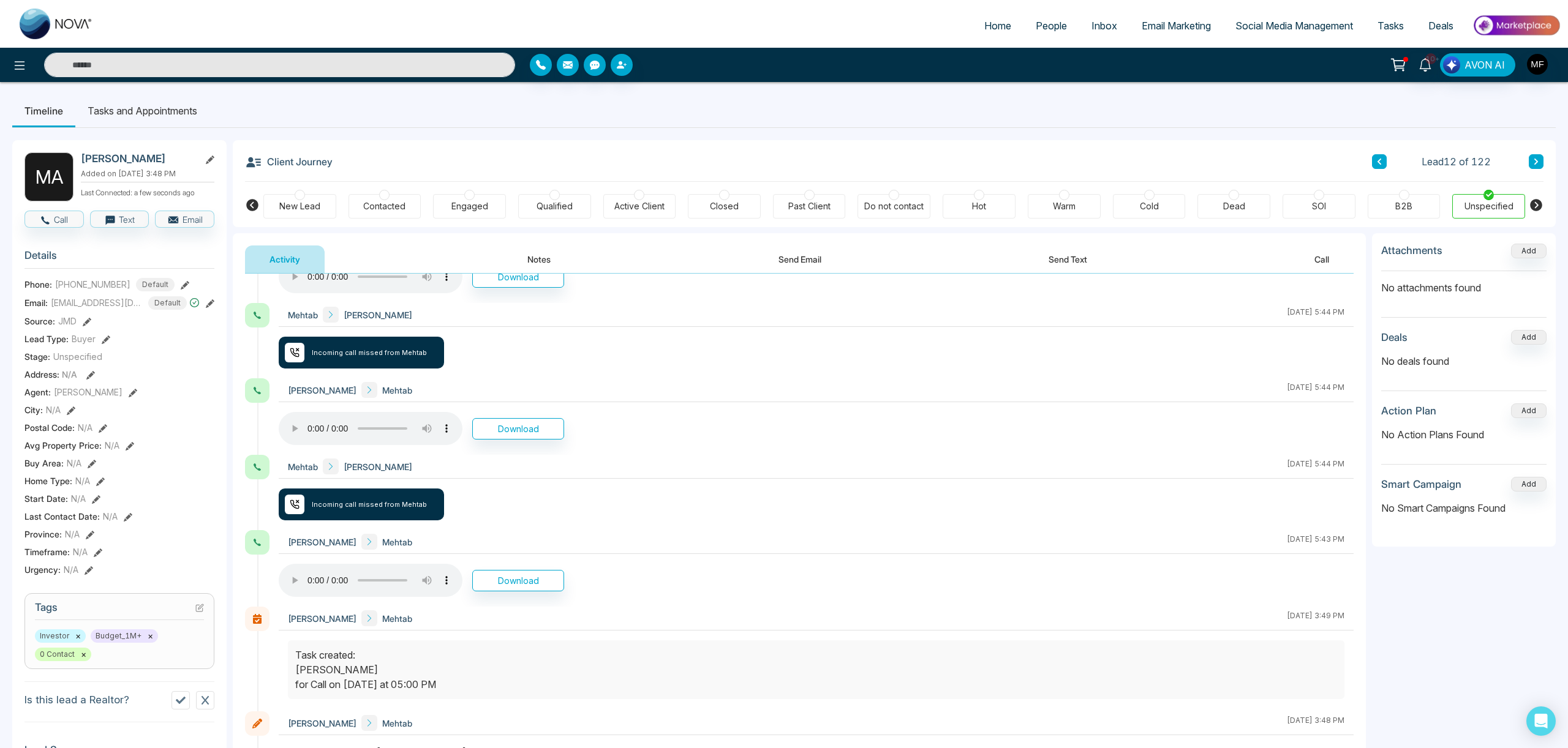
scroll to position [331, 0]
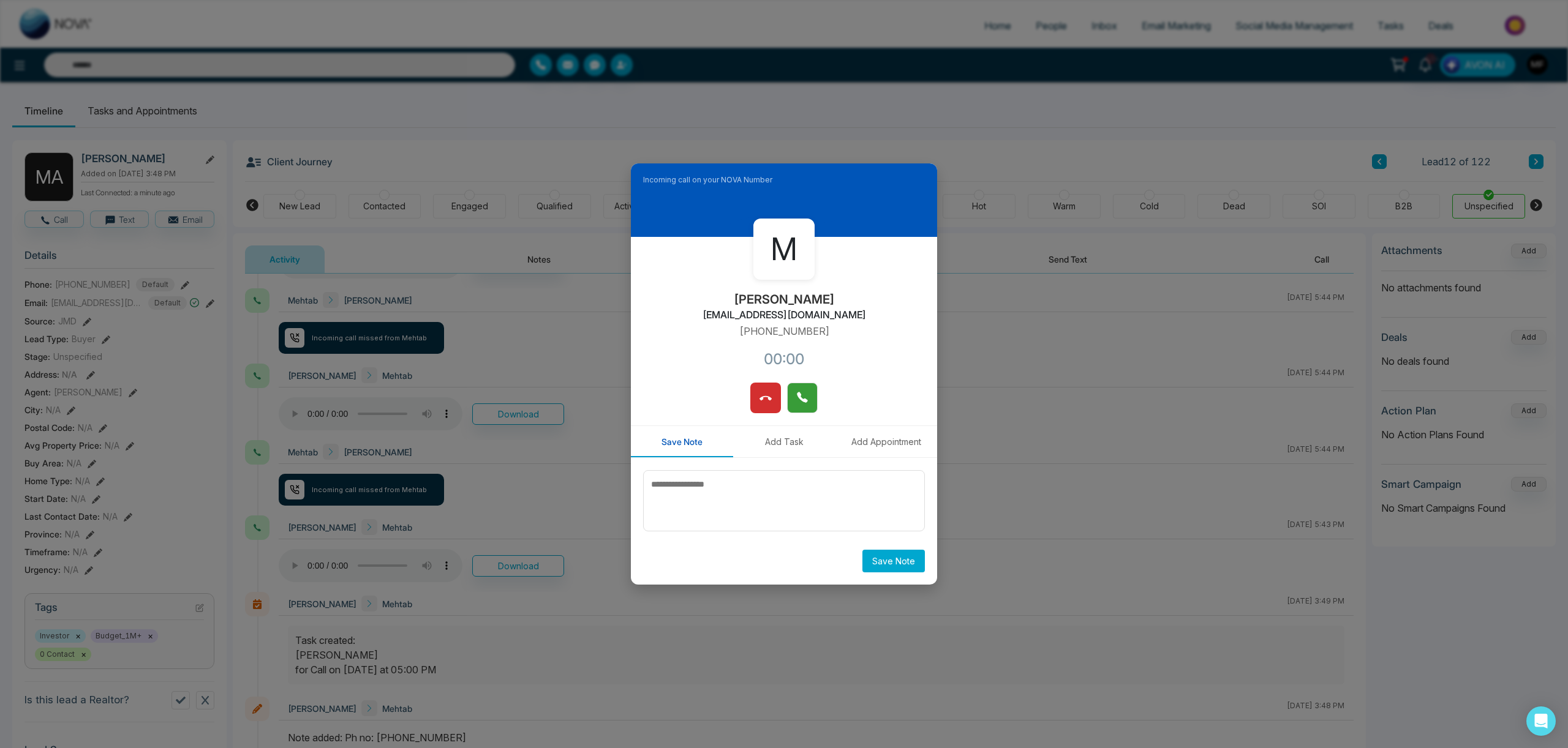
click at [802, 404] on icon at bounding box center [802, 397] width 12 height 12
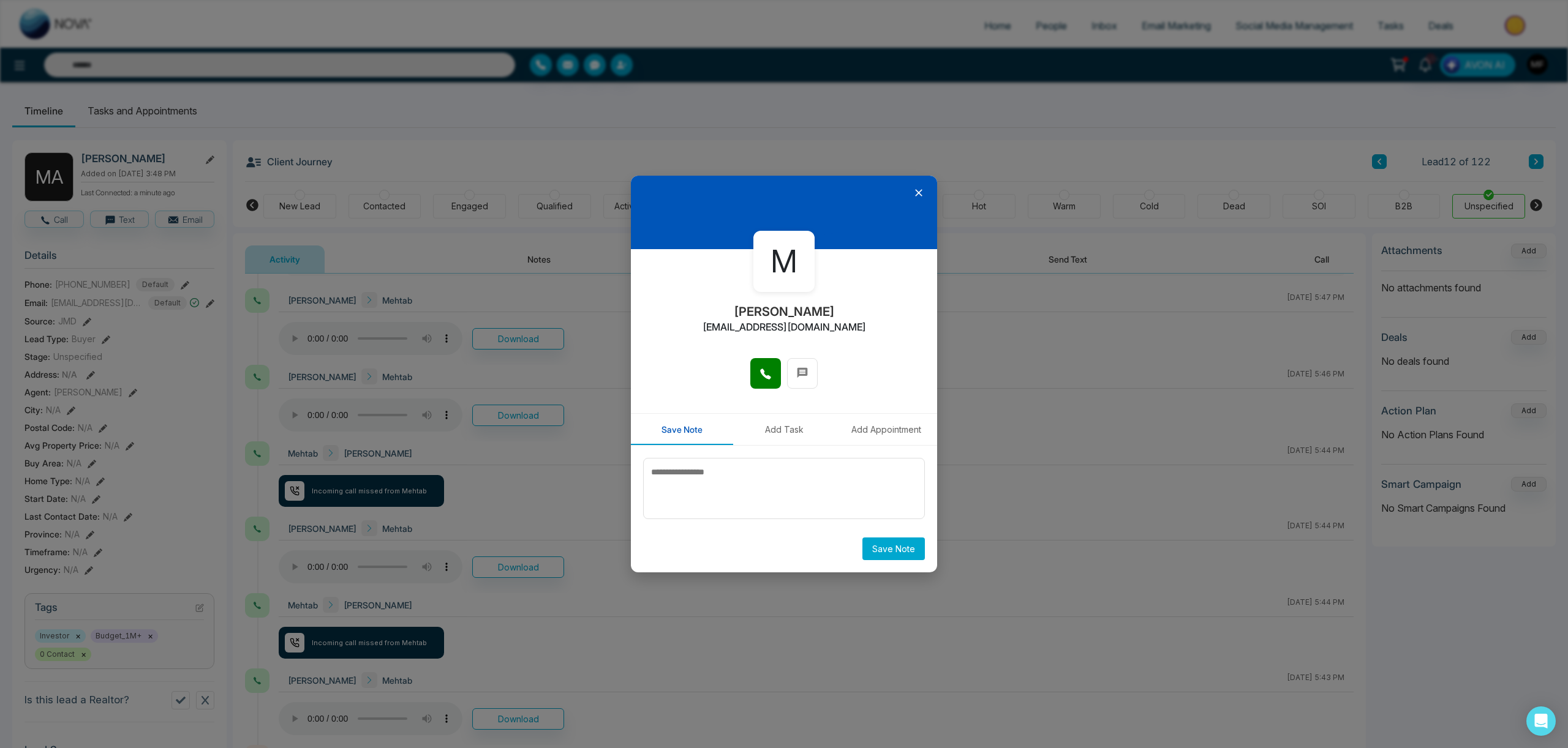
click at [918, 196] on icon at bounding box center [918, 193] width 12 height 12
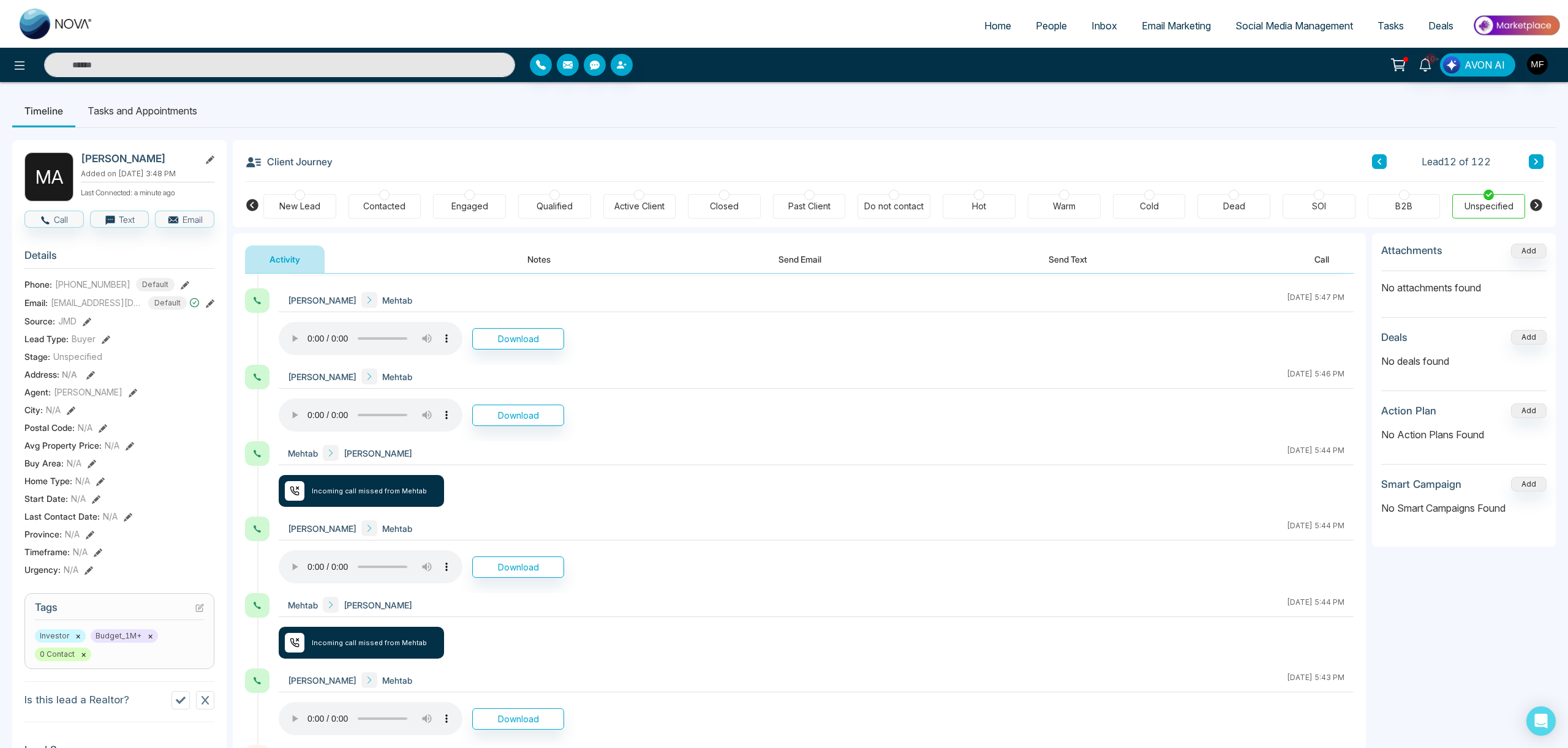
click at [529, 267] on button "Notes" at bounding box center [538, 259] width 72 height 28
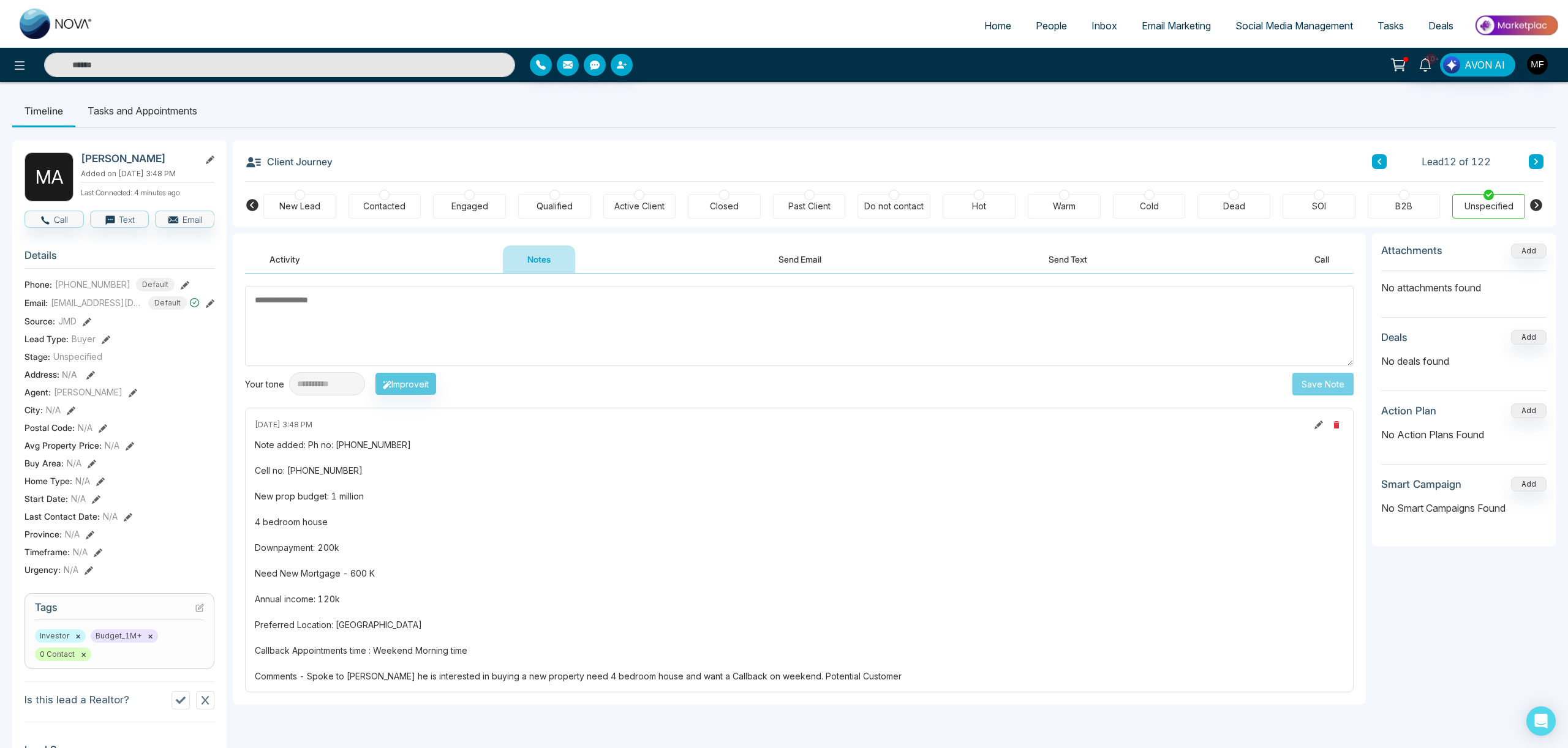
click at [635, 366] on div "**********" at bounding box center [799, 341] width 1109 height 110
click at [571, 312] on textarea at bounding box center [799, 326] width 1109 height 80
click at [412, 319] on textarea at bounding box center [799, 326] width 1109 height 80
click at [1246, 198] on div "Dead" at bounding box center [1234, 206] width 73 height 25
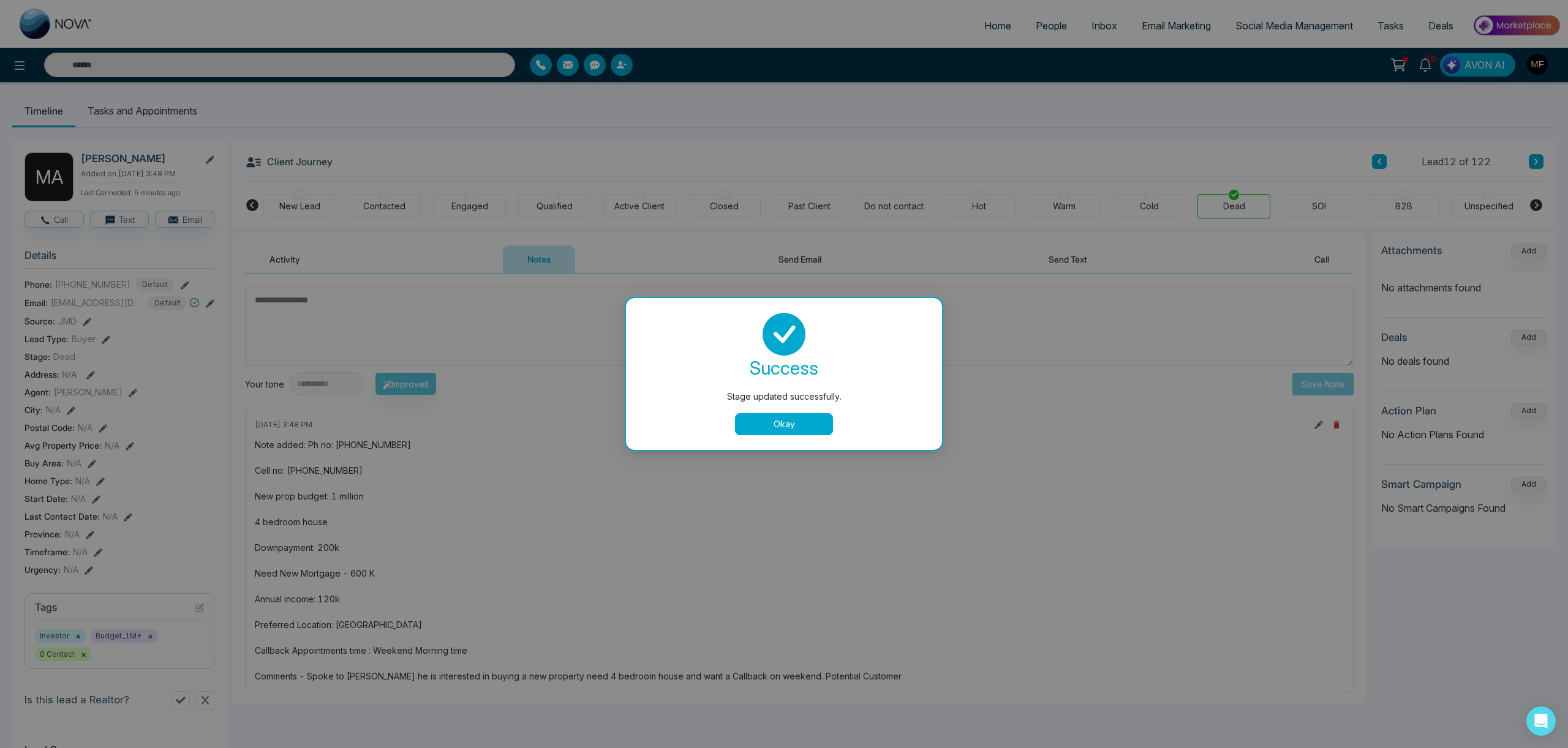
click at [1146, 206] on div "Stage updated successfully. success Stage updated successfully. Okay" at bounding box center [784, 374] width 1568 height 748
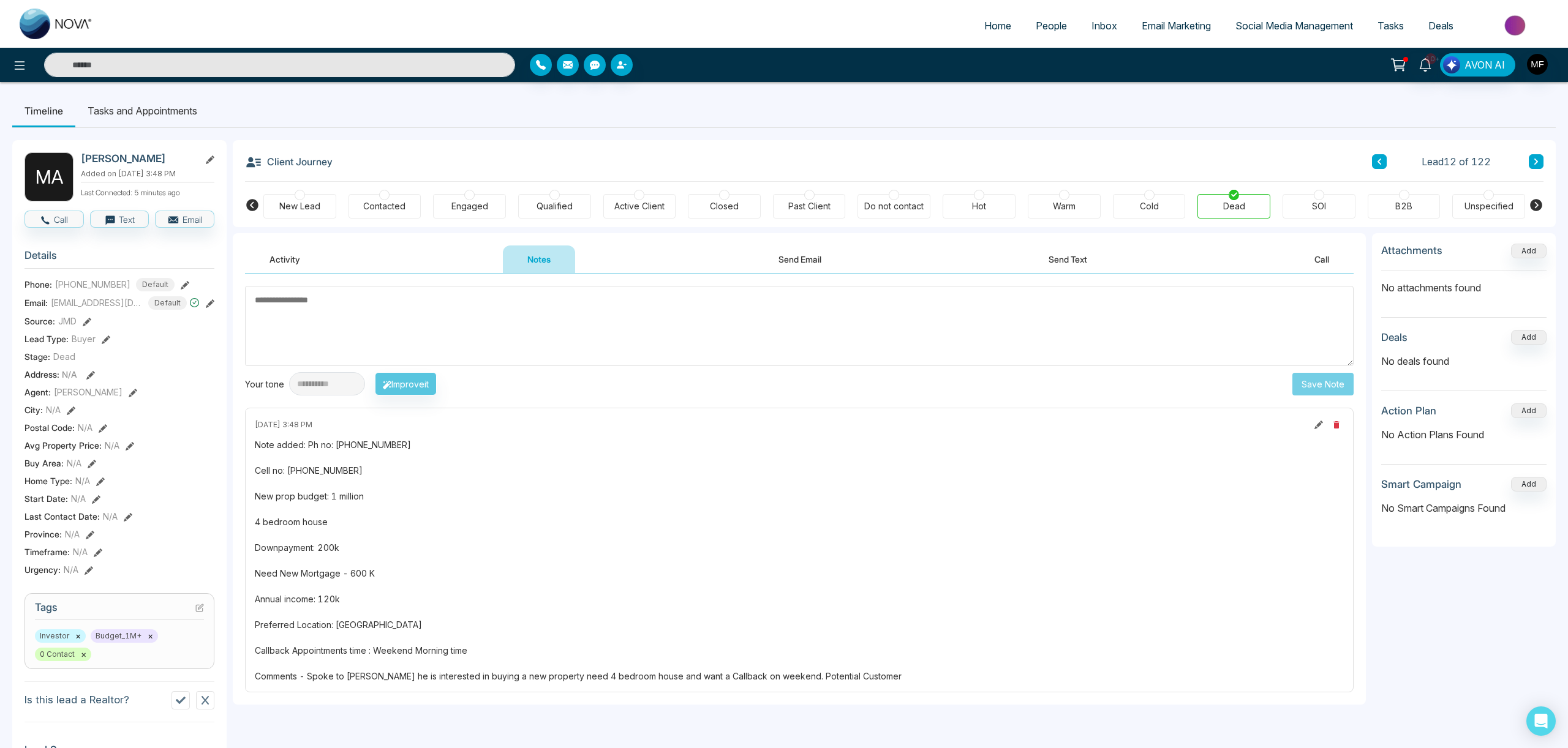
click at [1130, 199] on div "Cold" at bounding box center [1149, 206] width 73 height 25
click at [697, 305] on textarea at bounding box center [799, 326] width 1109 height 80
click at [650, 310] on textarea at bounding box center [799, 326] width 1109 height 80
type textarea "**********"
click at [1320, 384] on button "Save Note" at bounding box center [1323, 384] width 61 height 23
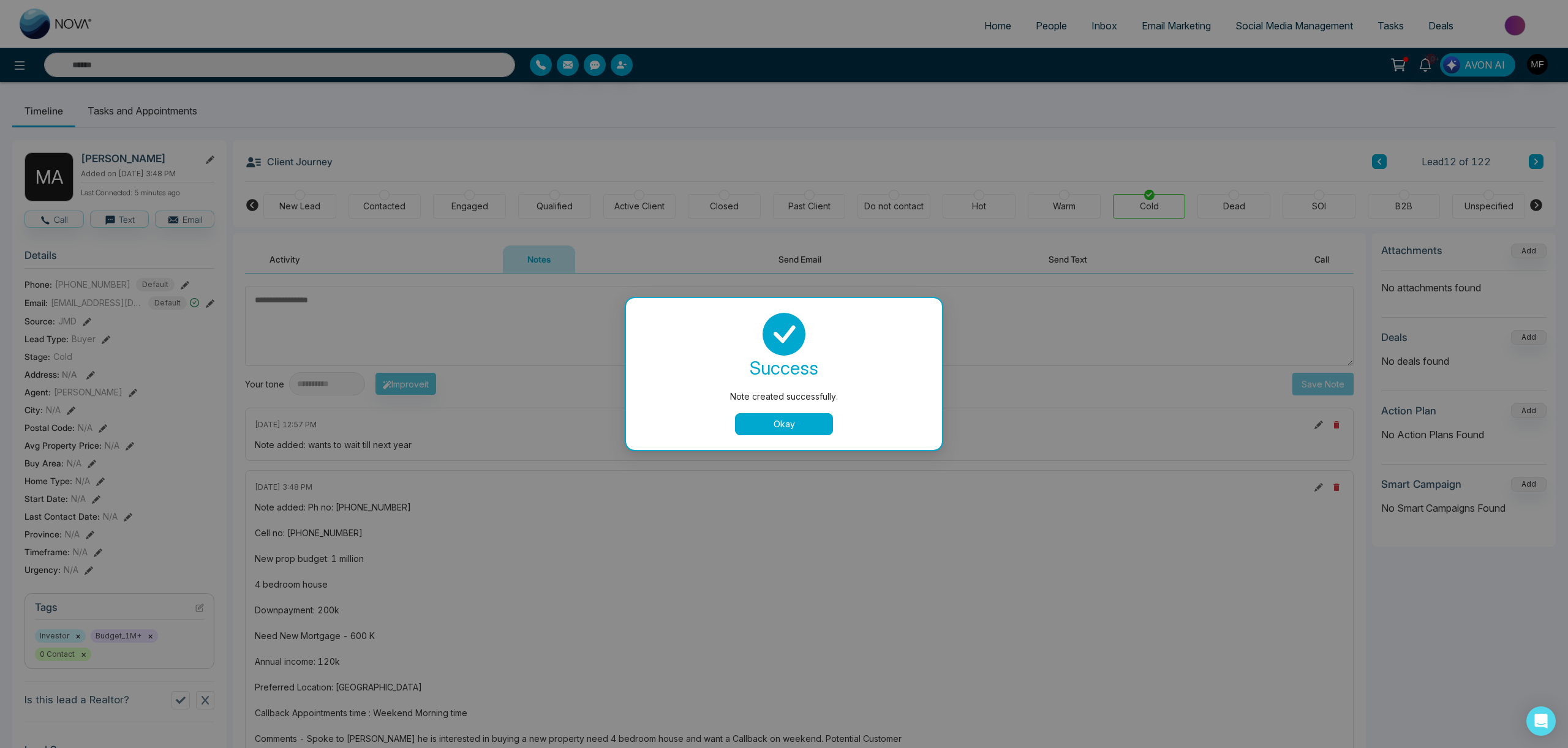
click at [777, 418] on button "Okay" at bounding box center [784, 425] width 98 height 22
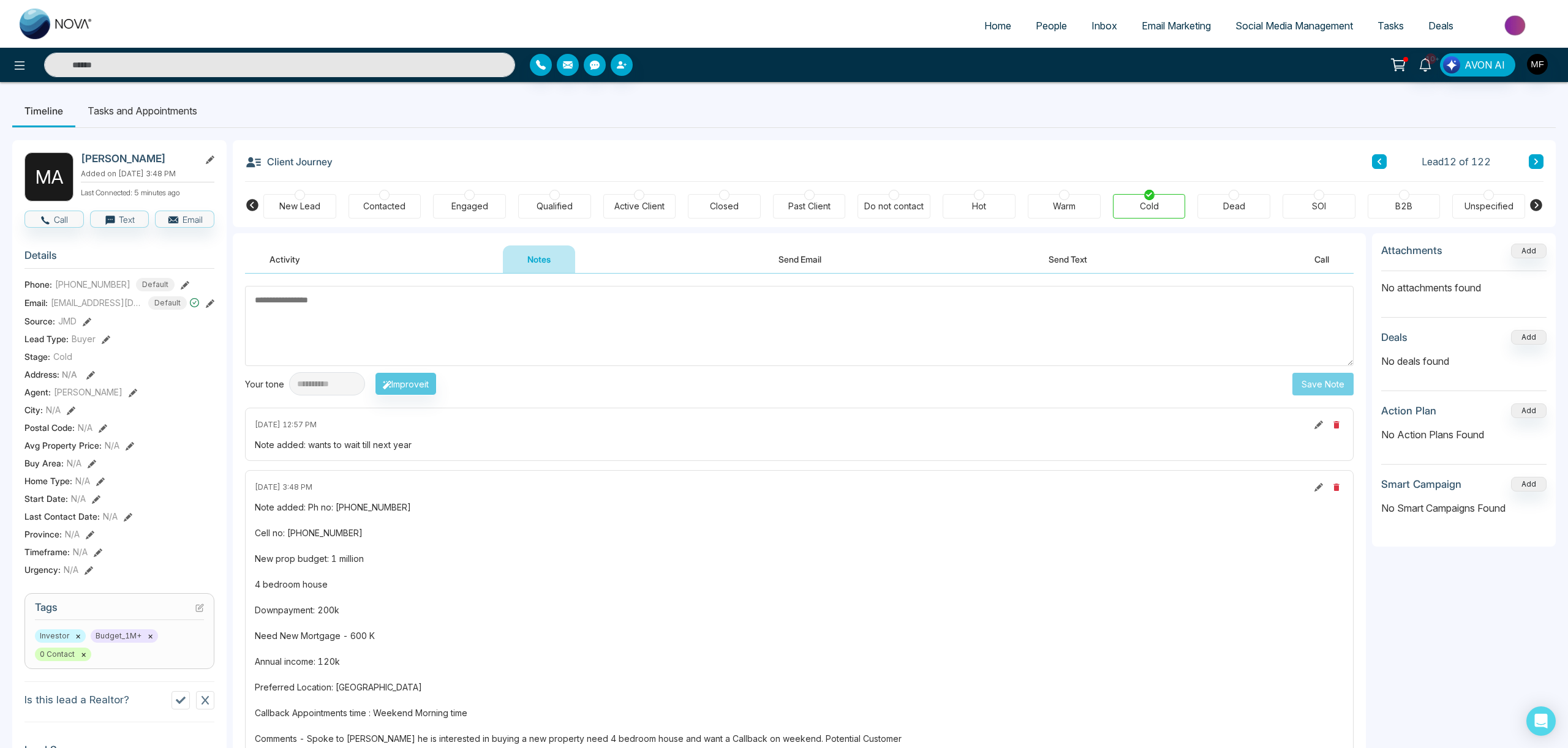
click at [107, 340] on icon at bounding box center [106, 340] width 8 height 8
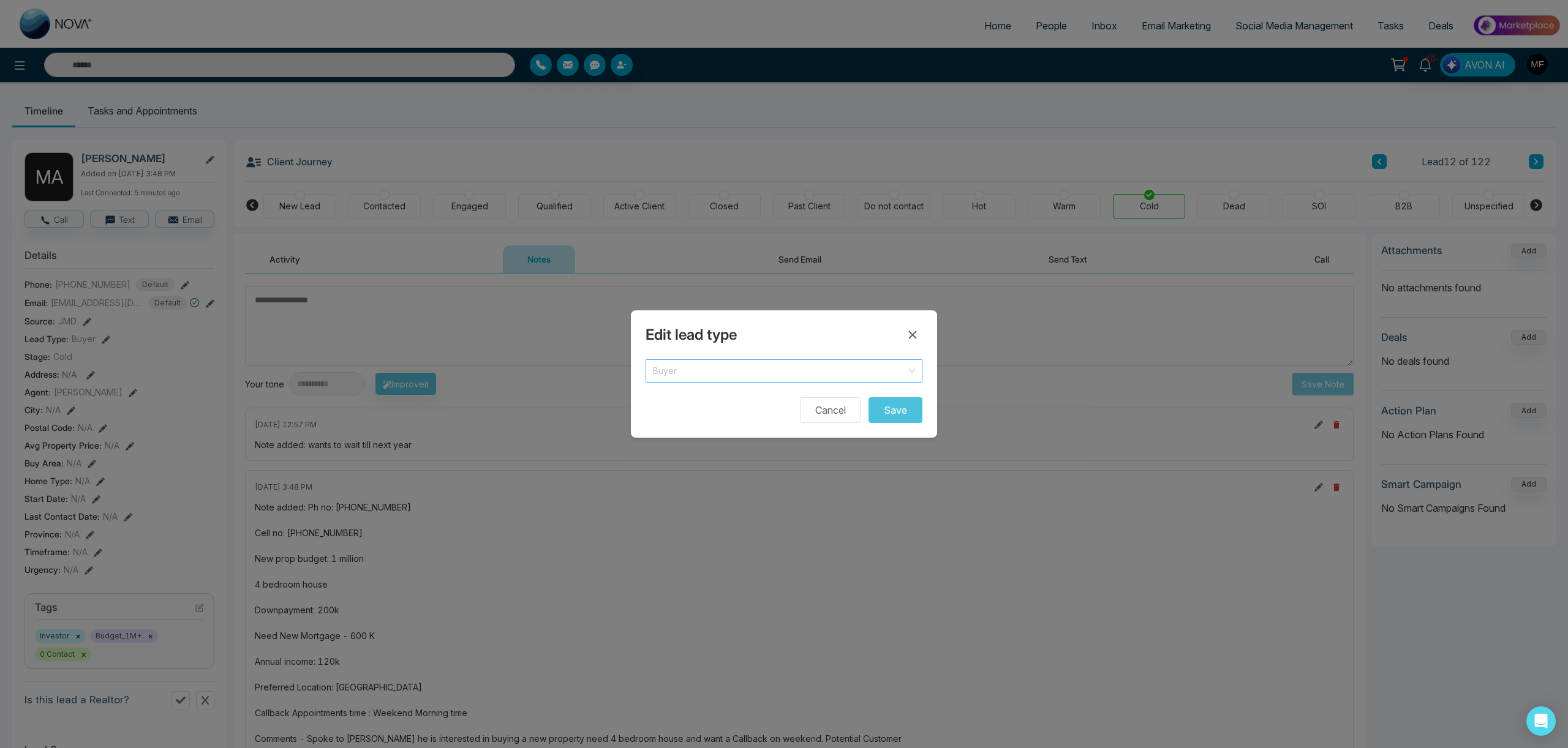
click at [791, 368] on span "Buyer" at bounding box center [784, 371] width 262 height 17
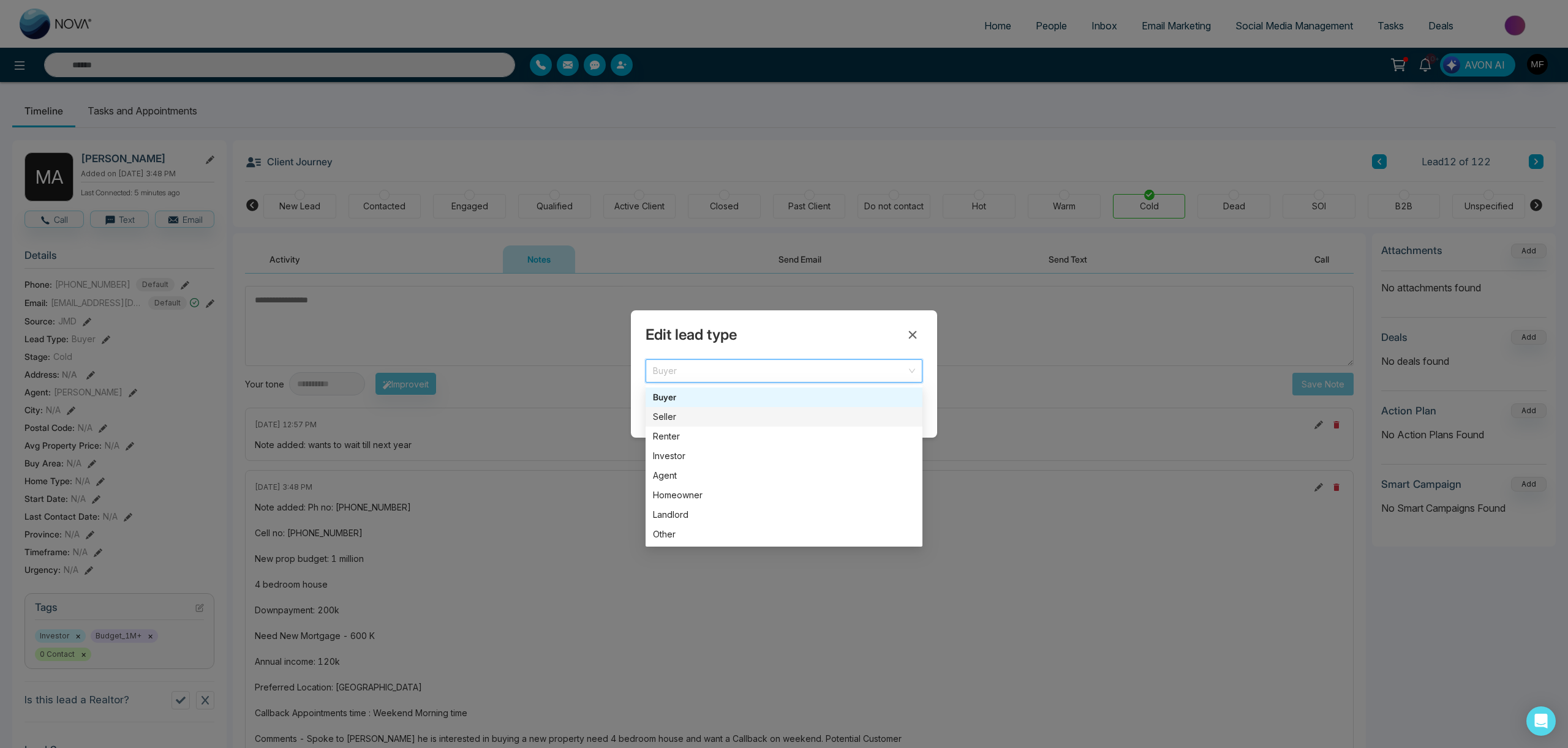
click at [684, 420] on div "Seller" at bounding box center [784, 417] width 262 height 14
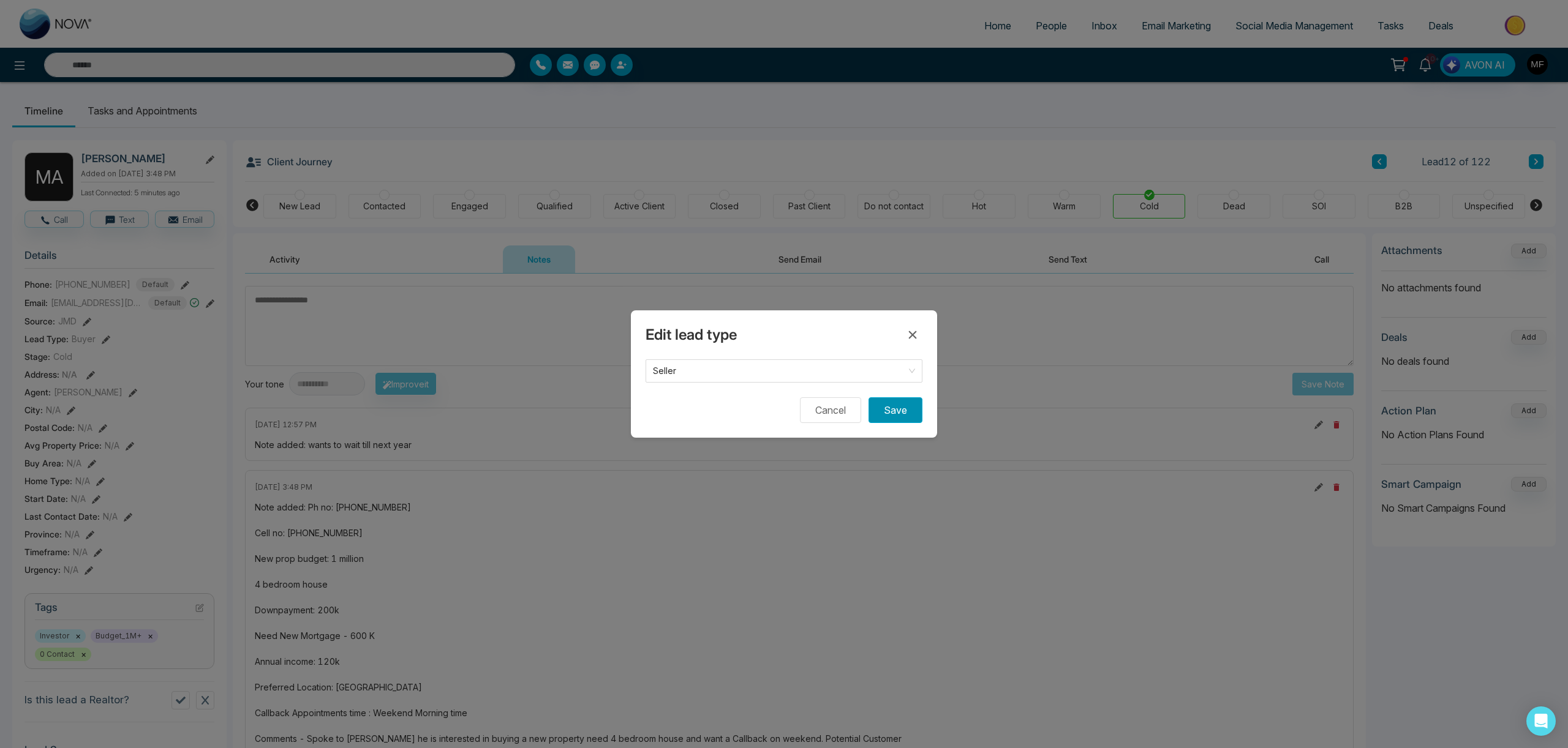
click at [885, 411] on button "Save" at bounding box center [895, 410] width 54 height 25
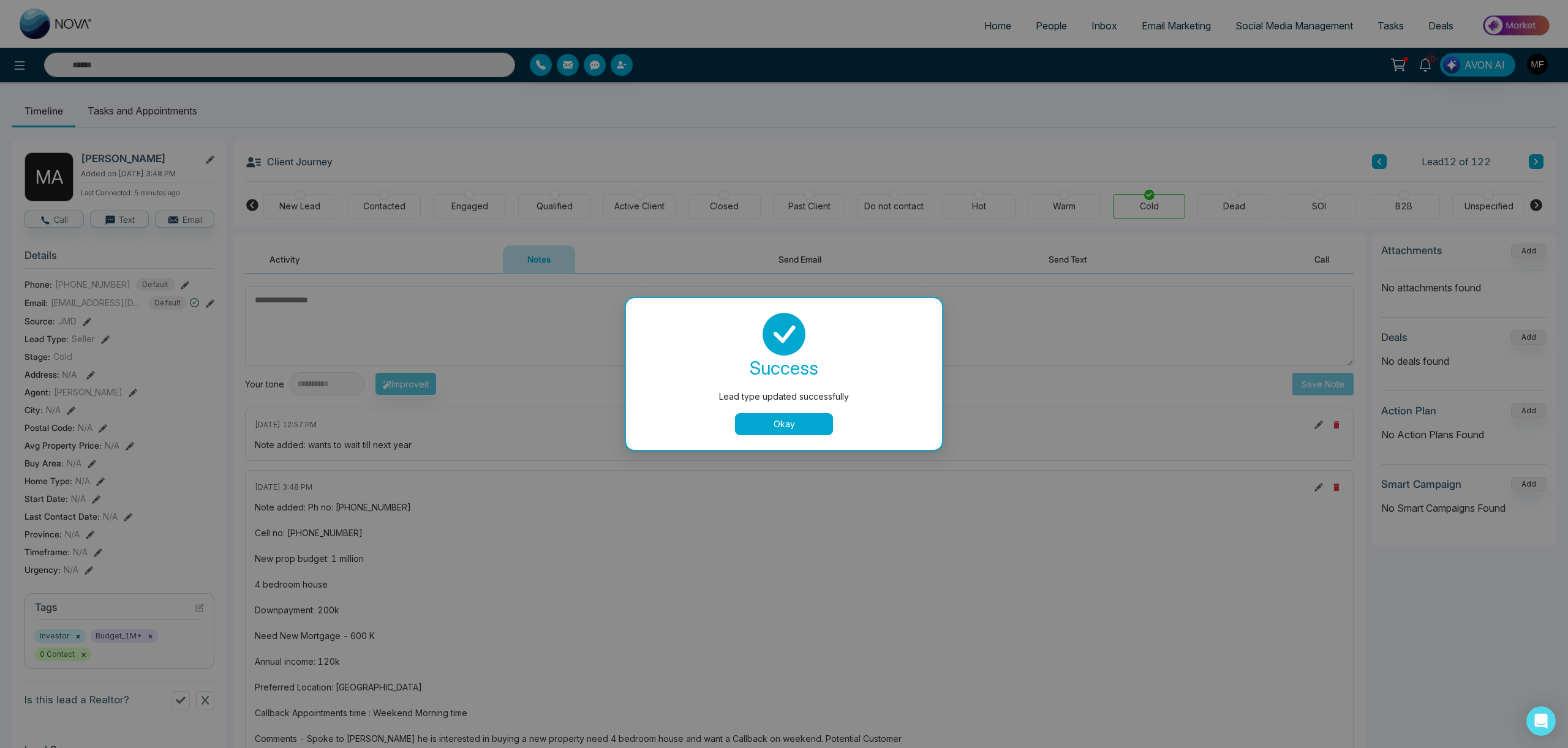
click at [797, 425] on button "Okay" at bounding box center [784, 425] width 98 height 22
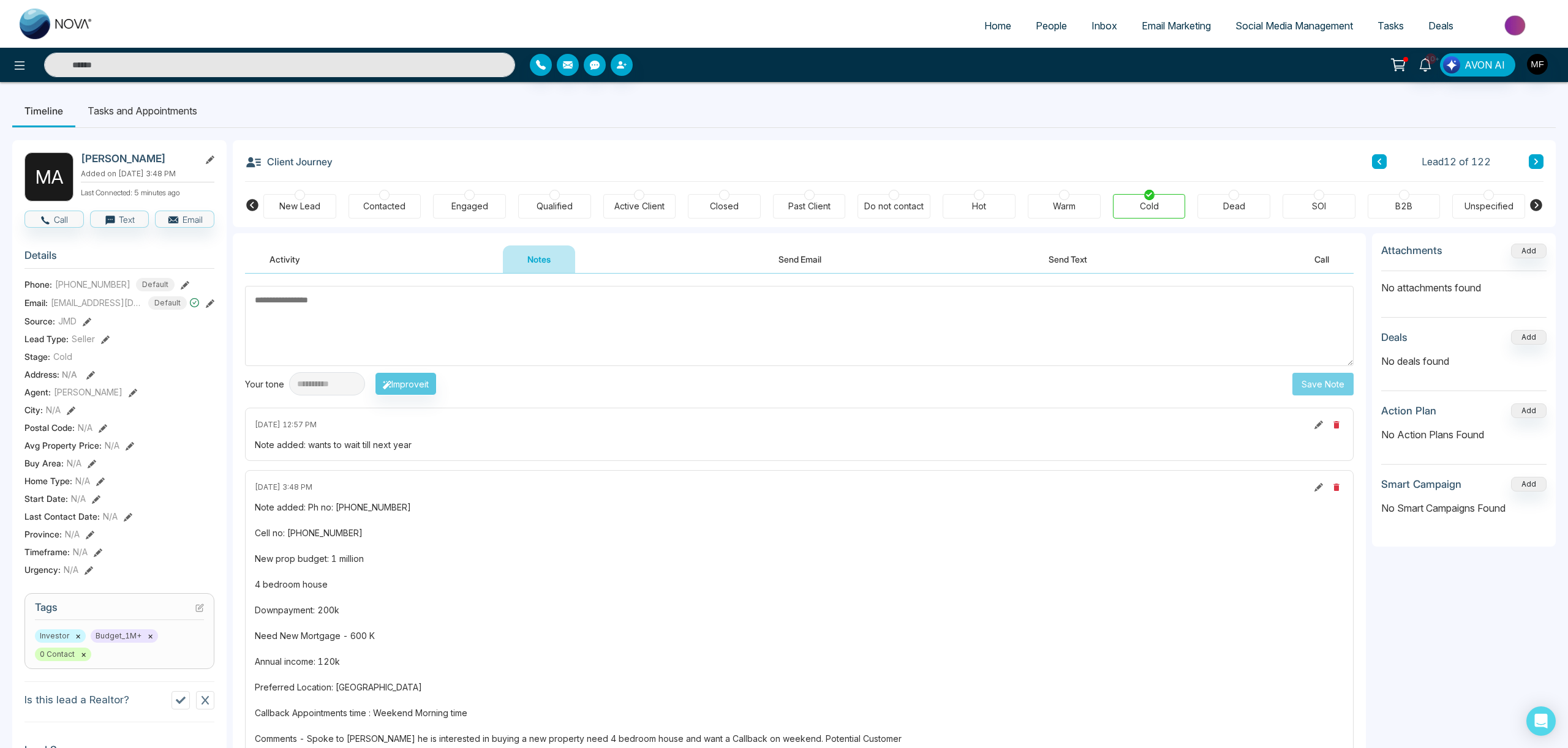
click at [151, 112] on li "Tasks and Appointments" at bounding box center [142, 110] width 134 height 33
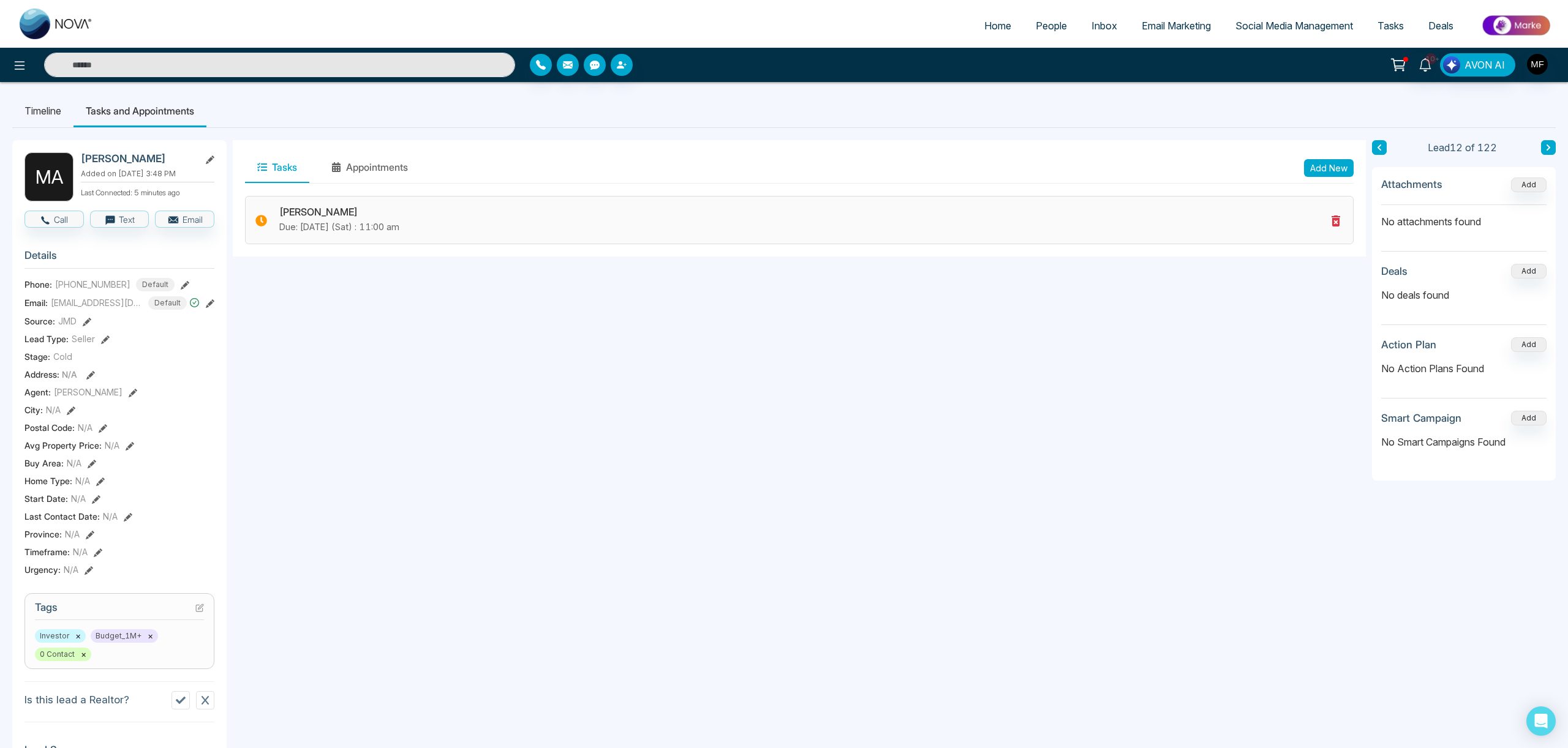
click at [1334, 222] on icon at bounding box center [1335, 221] width 8 height 11
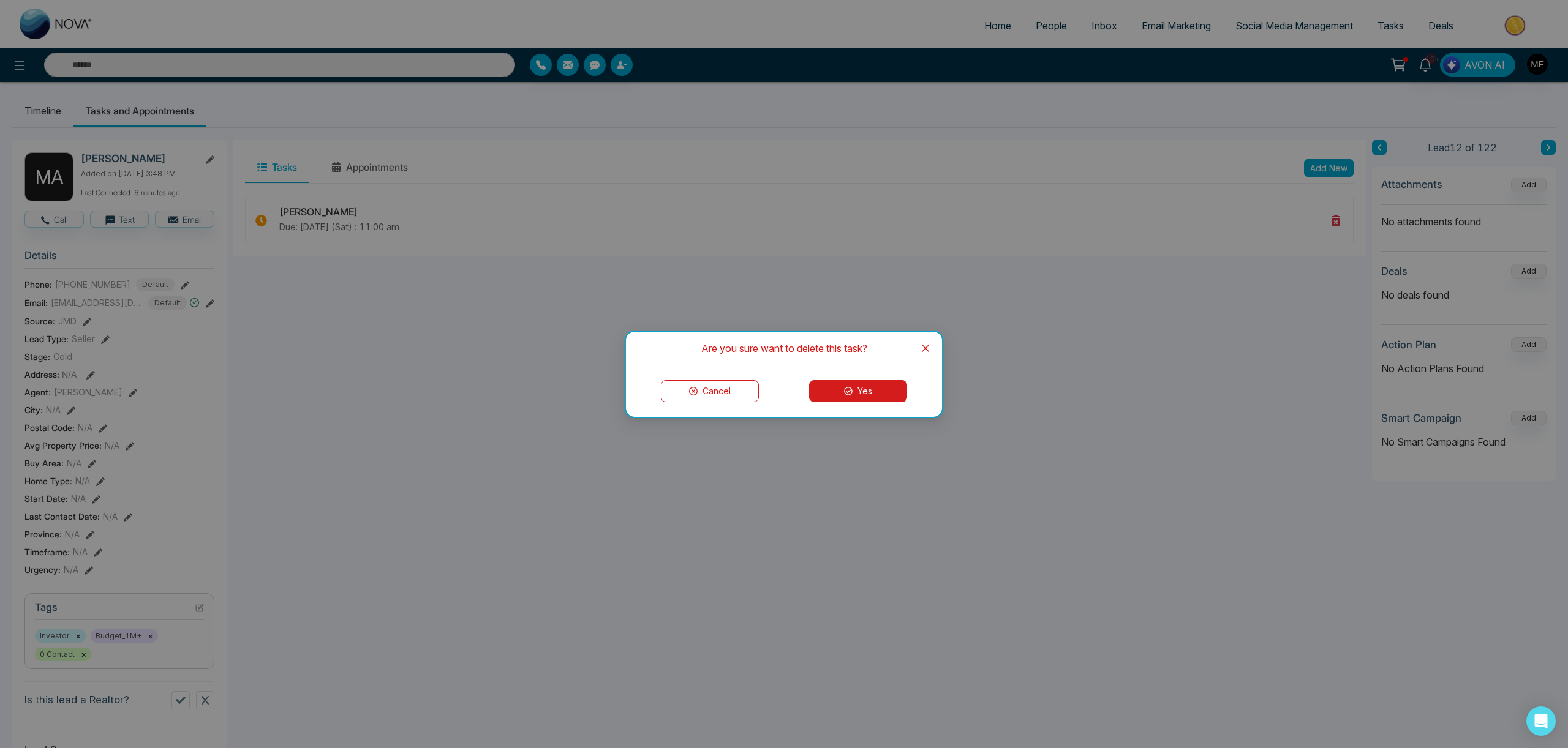
click at [819, 388] on button "Yes" at bounding box center [858, 391] width 98 height 22
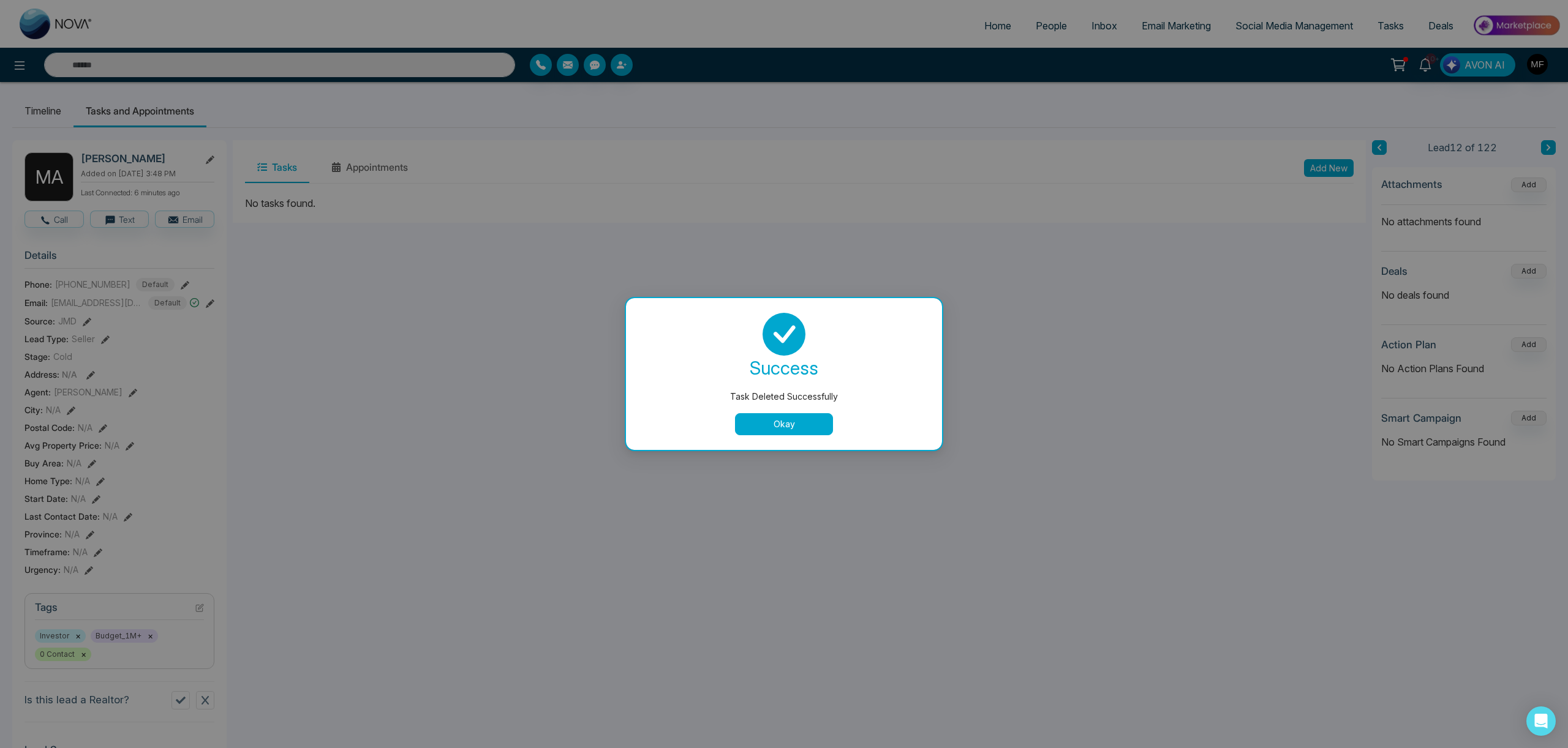
click at [806, 424] on button "Okay" at bounding box center [784, 425] width 98 height 22
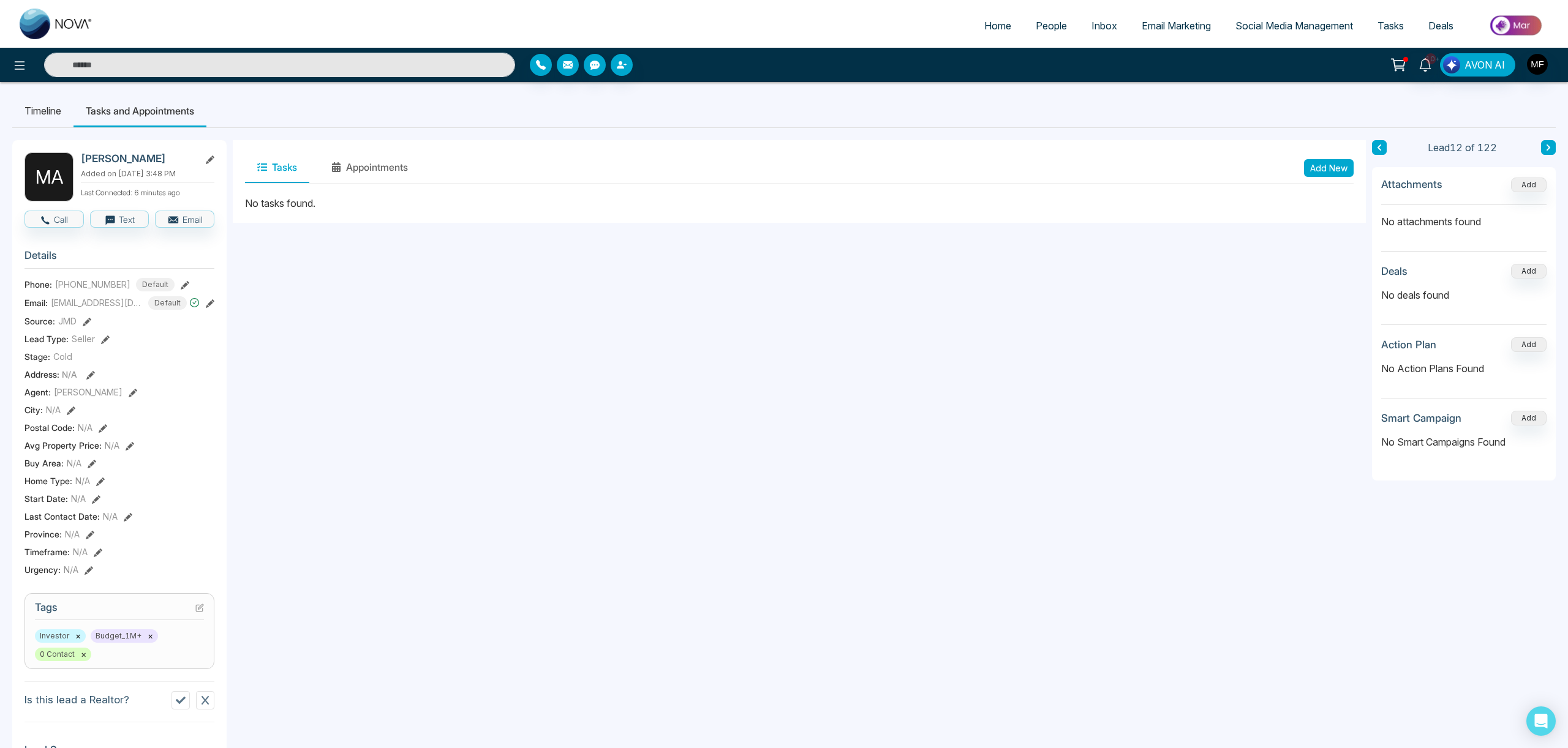
click at [1340, 170] on button "Add New" at bounding box center [1329, 168] width 50 height 18
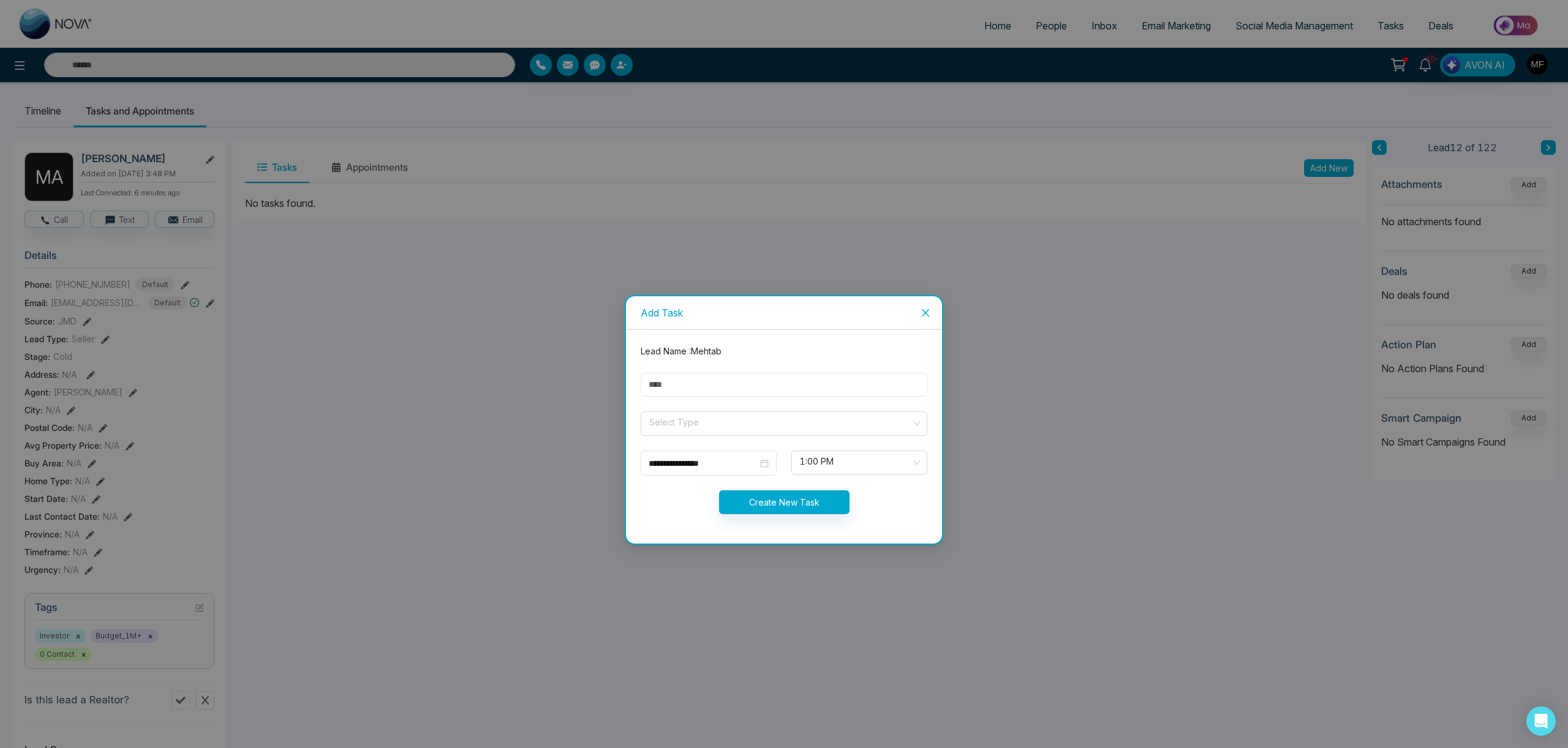
click at [743, 388] on input "text" at bounding box center [784, 385] width 287 height 24
type input "**********"
click at [717, 420] on input "search" at bounding box center [779, 421] width 263 height 19
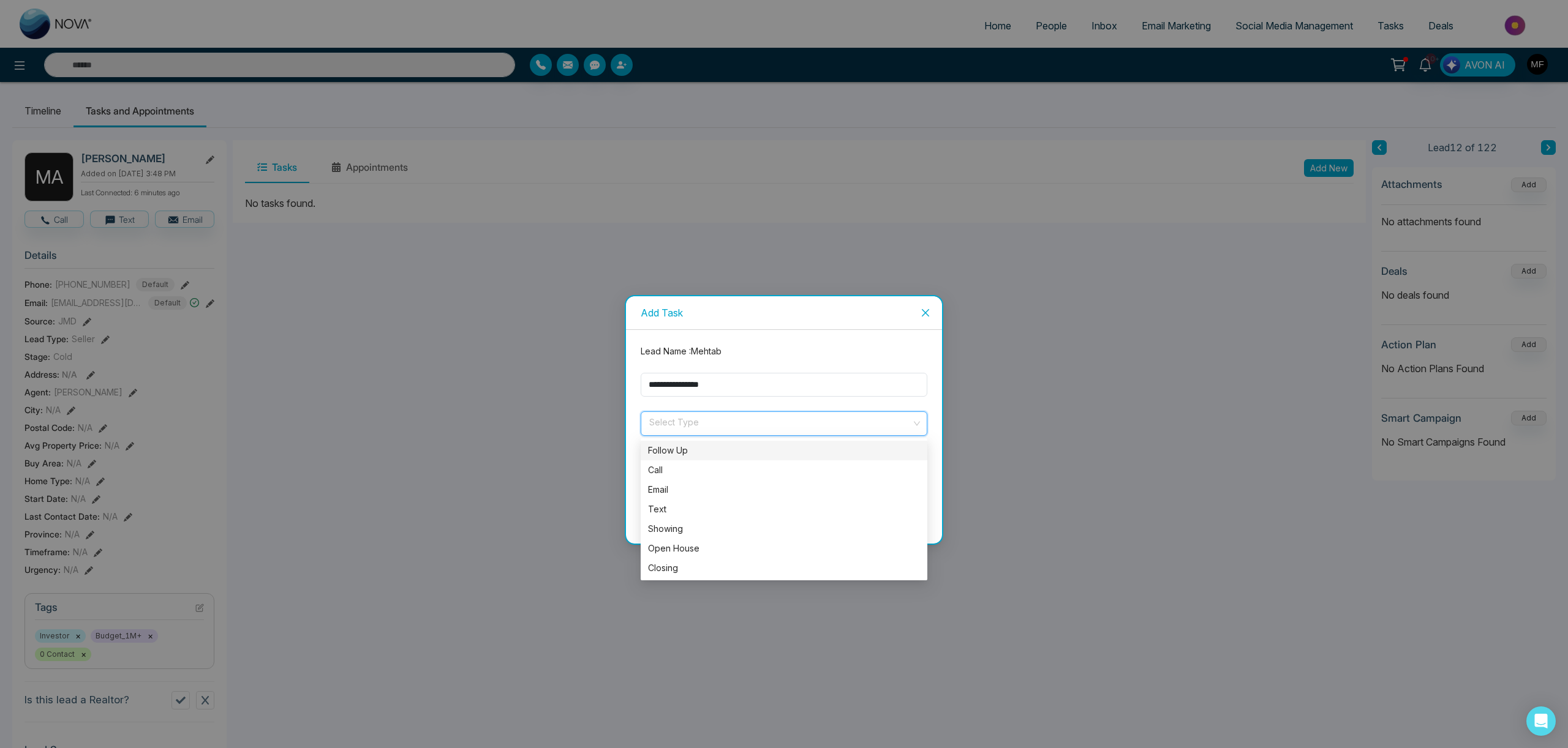
click at [681, 452] on div "Follow Up" at bounding box center [784, 451] width 272 height 14
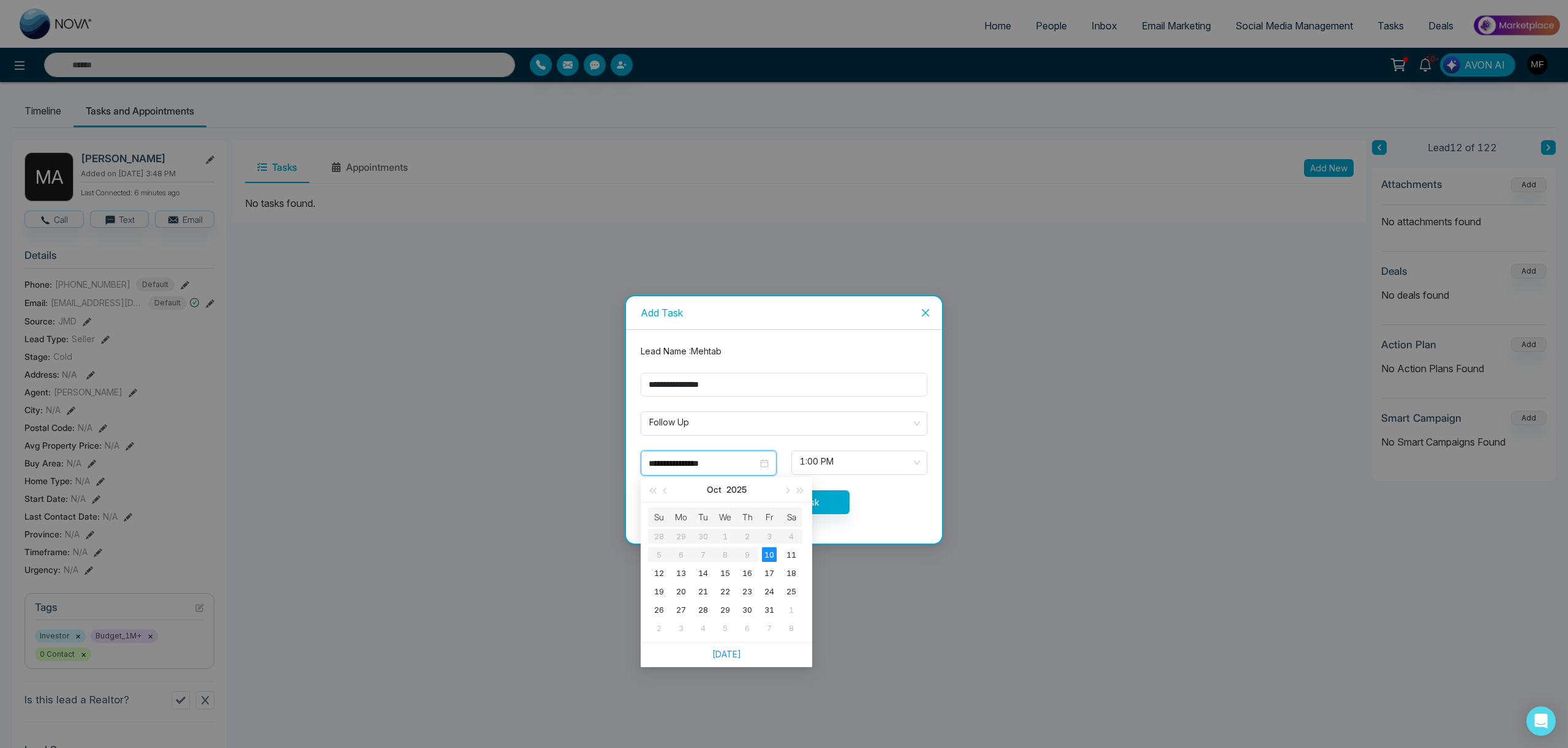
click at [695, 465] on input "**********" at bounding box center [702, 464] width 109 height 14
click at [874, 461] on span "1:00 PM" at bounding box center [859, 463] width 118 height 21
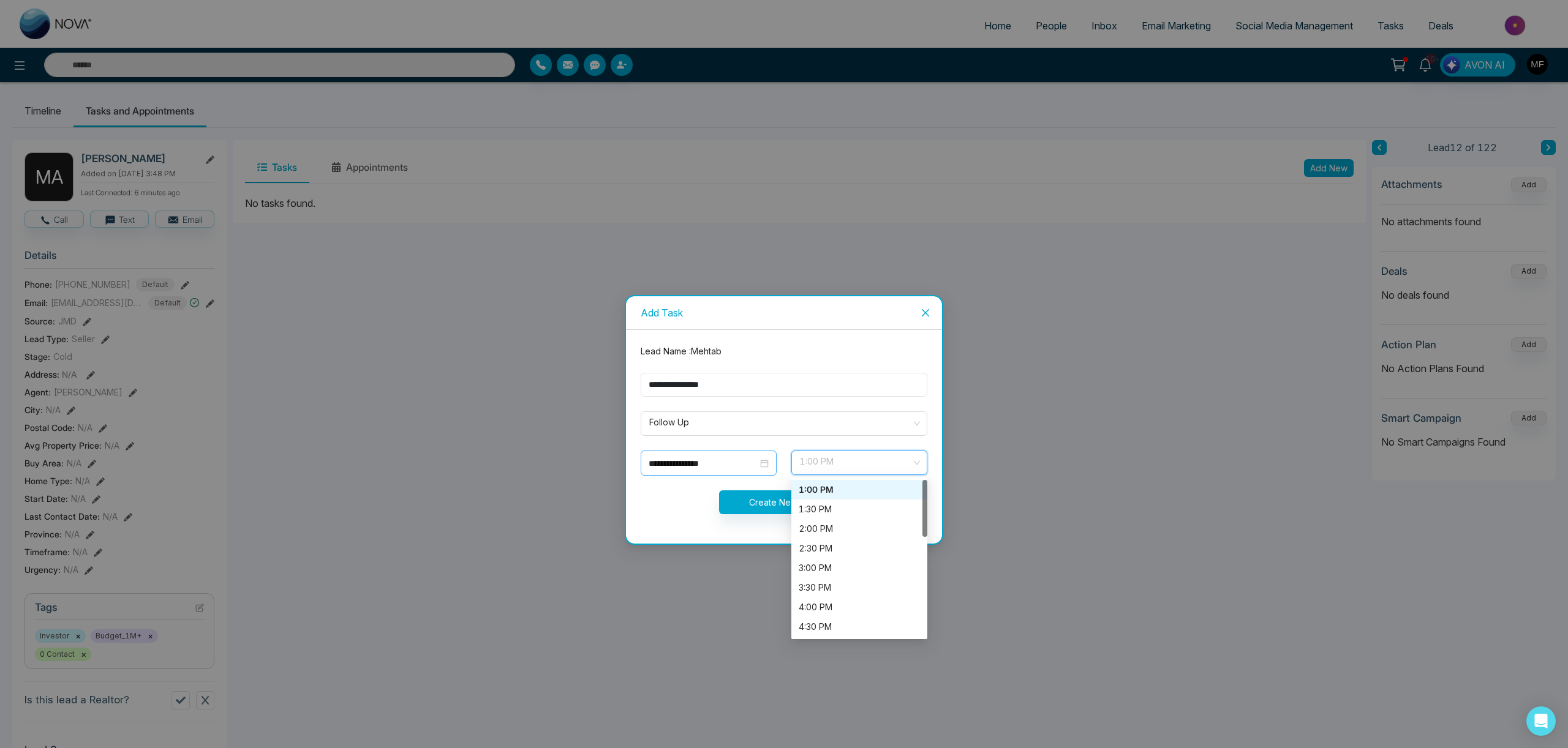
click at [729, 473] on div "**********" at bounding box center [708, 464] width 136 height 25
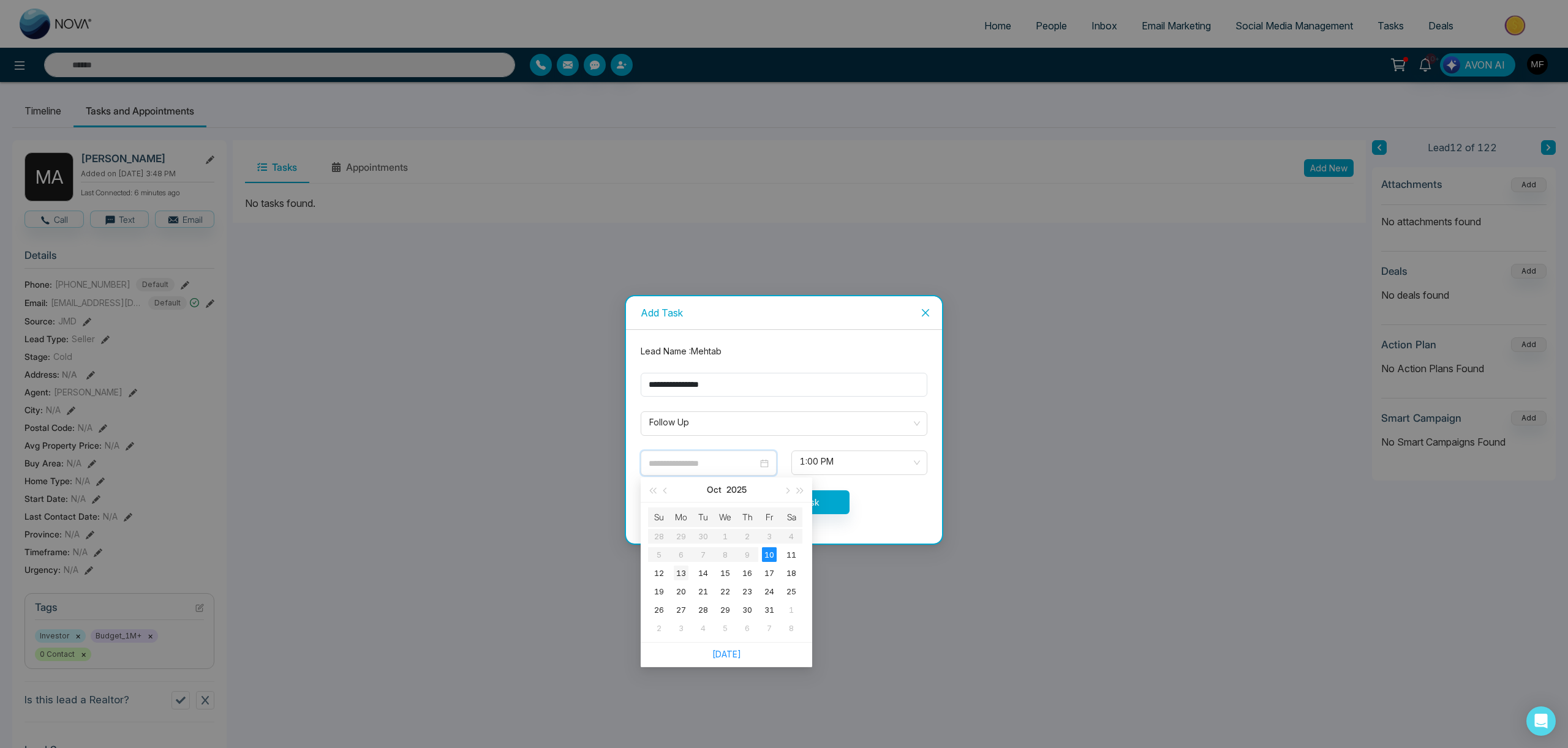
type input "**********"
click at [684, 572] on div "13" at bounding box center [680, 573] width 14 height 14
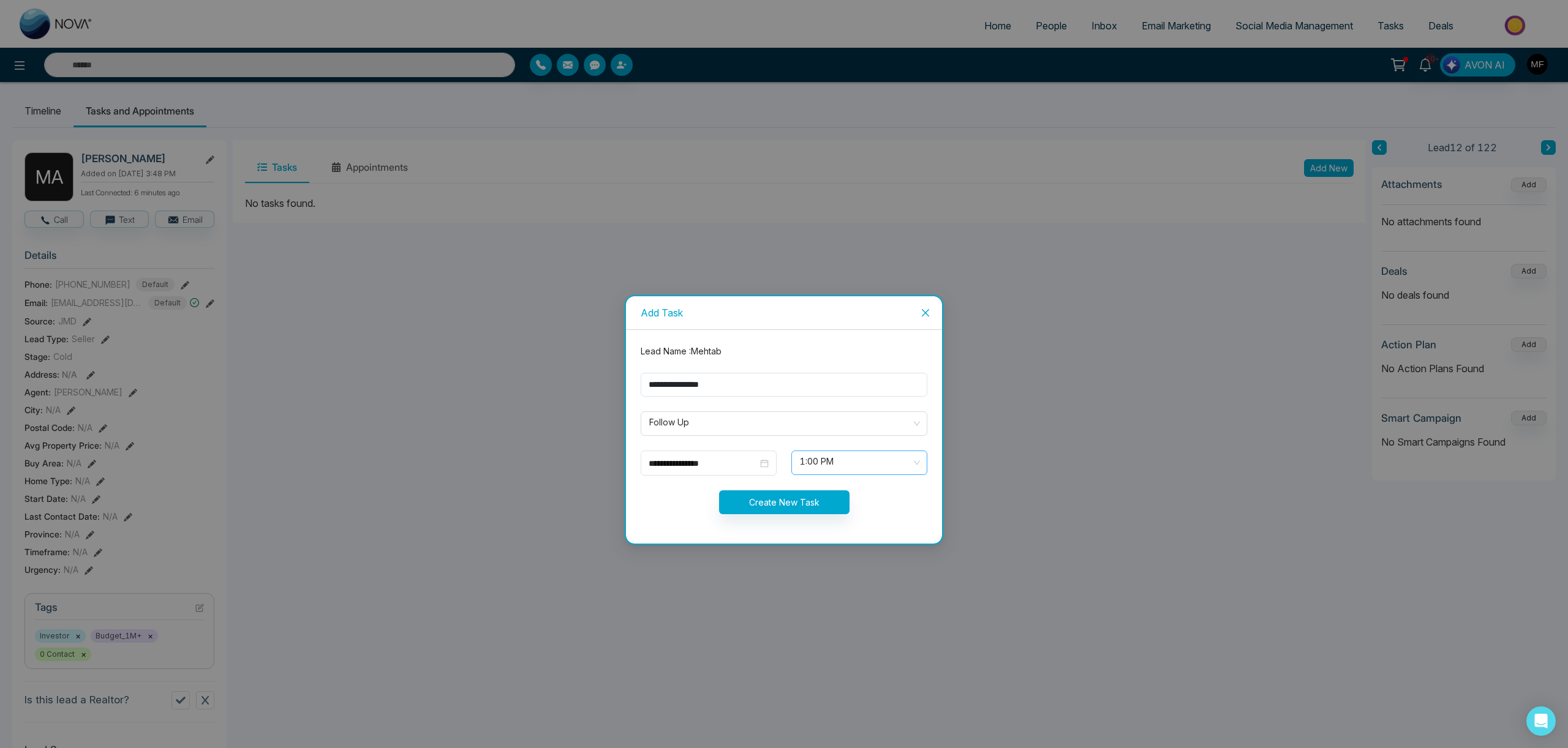
click at [859, 473] on span "1:00 PM" at bounding box center [859, 463] width 118 height 21
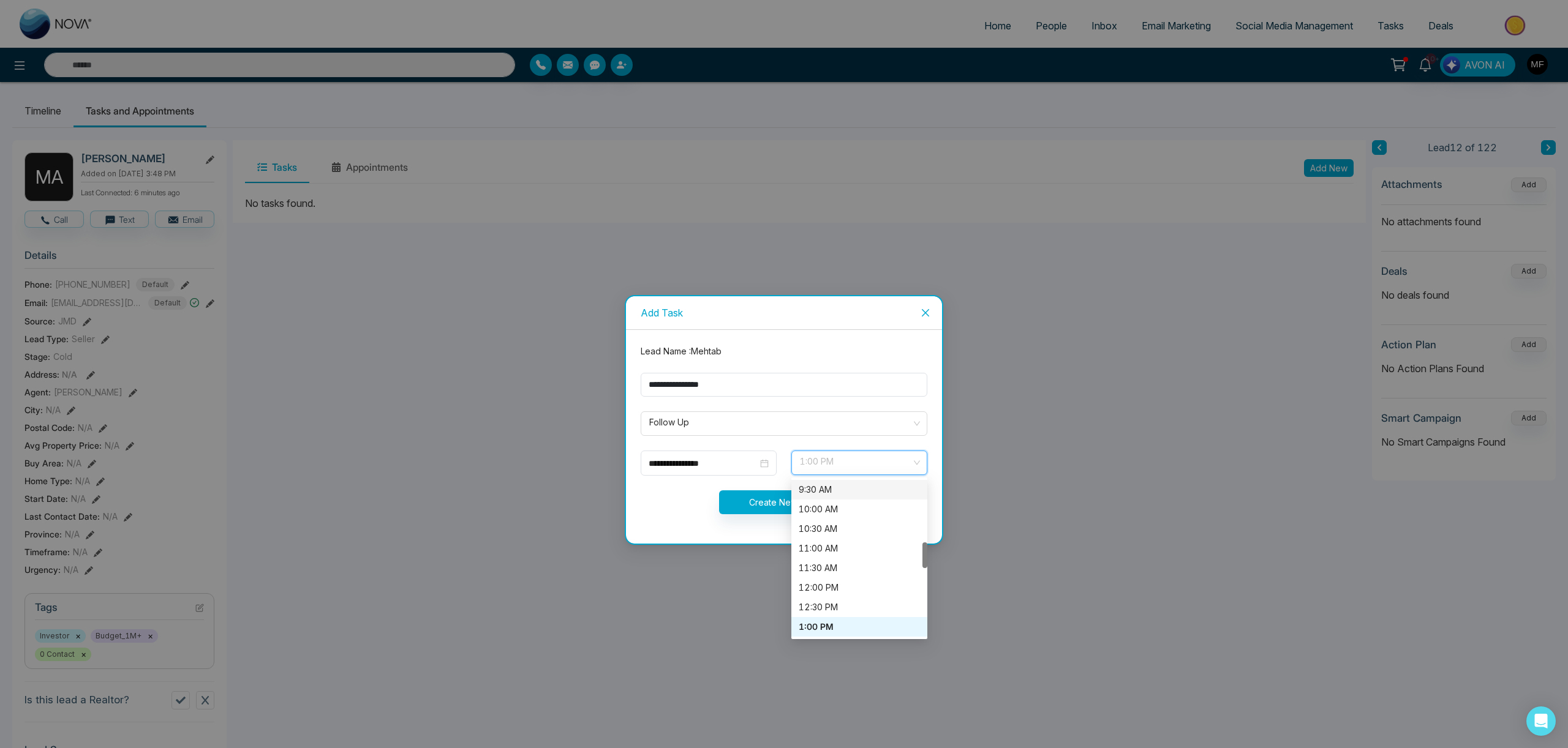
click at [691, 503] on div "Create New Task" at bounding box center [784, 503] width 301 height 24
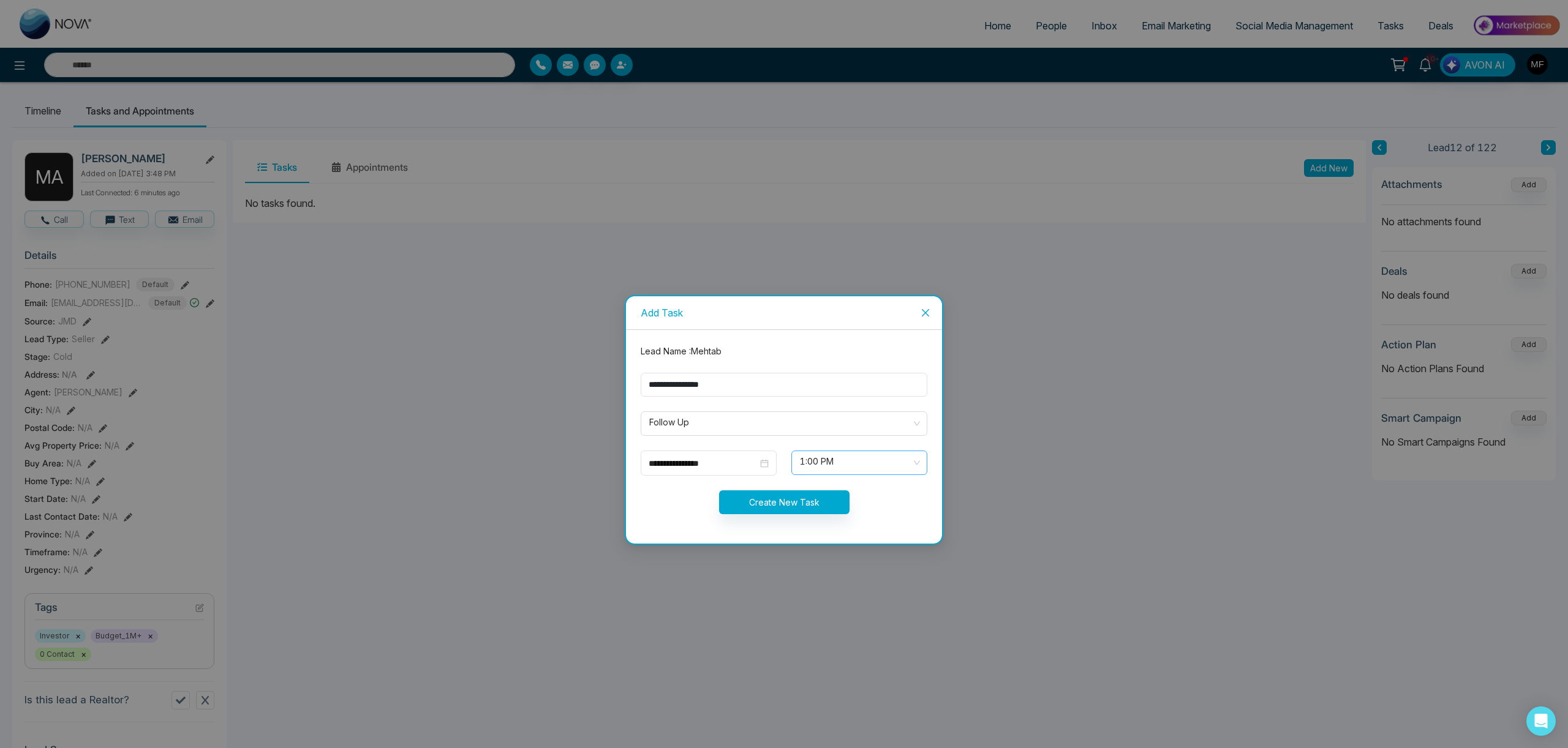
click at [842, 468] on span "1:00 PM" at bounding box center [859, 463] width 118 height 21
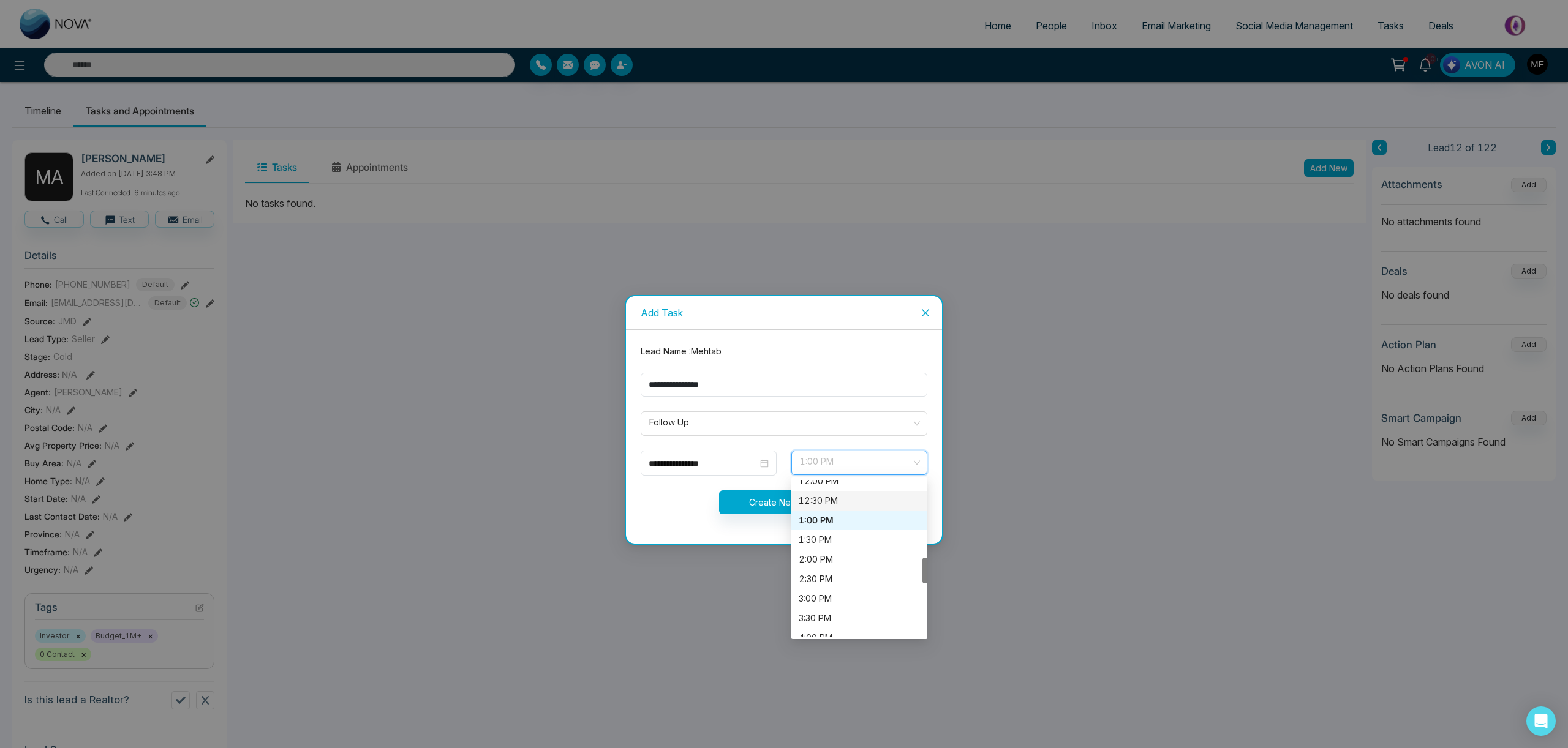
scroll to position [495, 0]
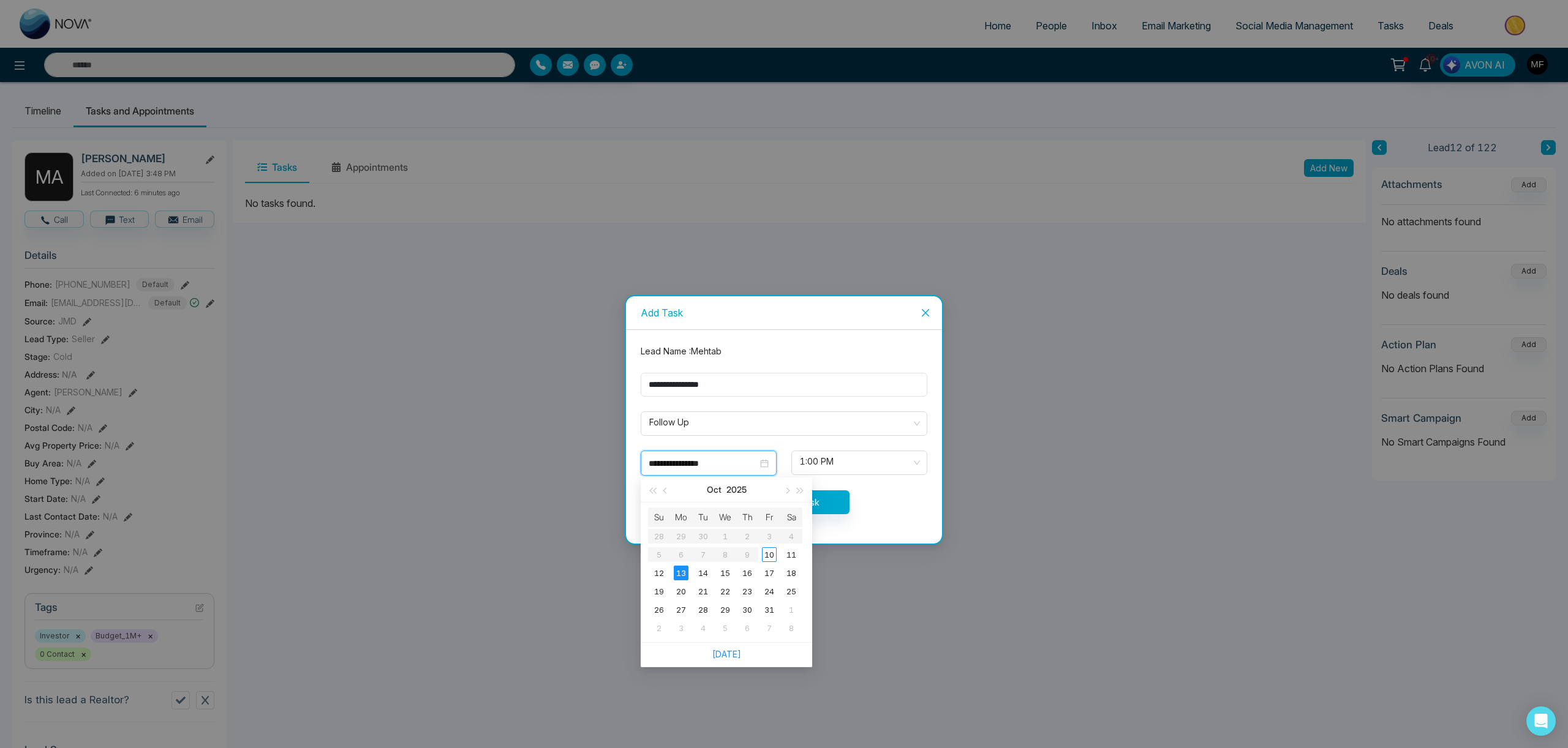
click at [733, 465] on input "**********" at bounding box center [702, 464] width 109 height 14
type input "**********"
click at [706, 575] on div "14" at bounding box center [702, 573] width 14 height 14
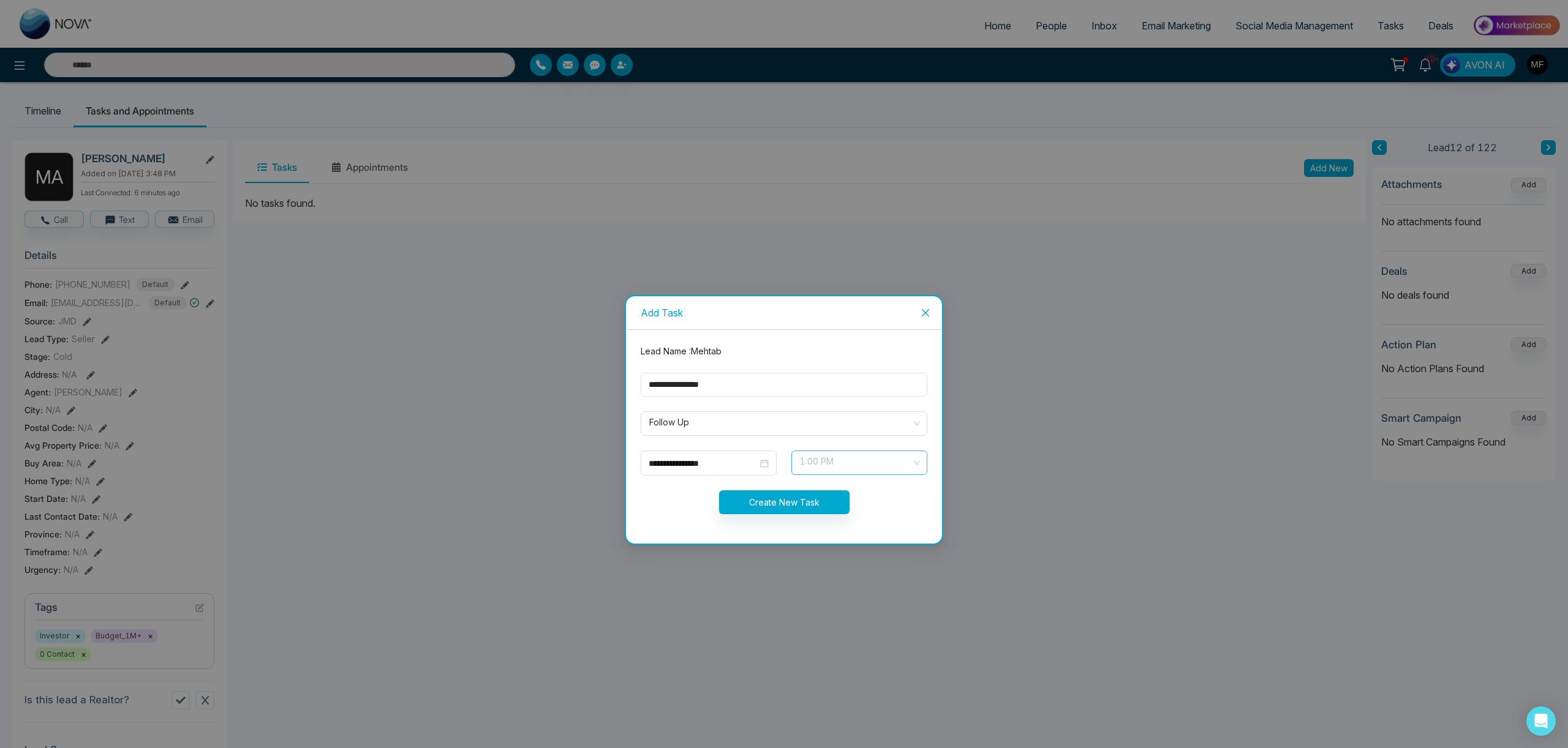
click at [888, 467] on span "1:00 PM" at bounding box center [859, 463] width 118 height 21
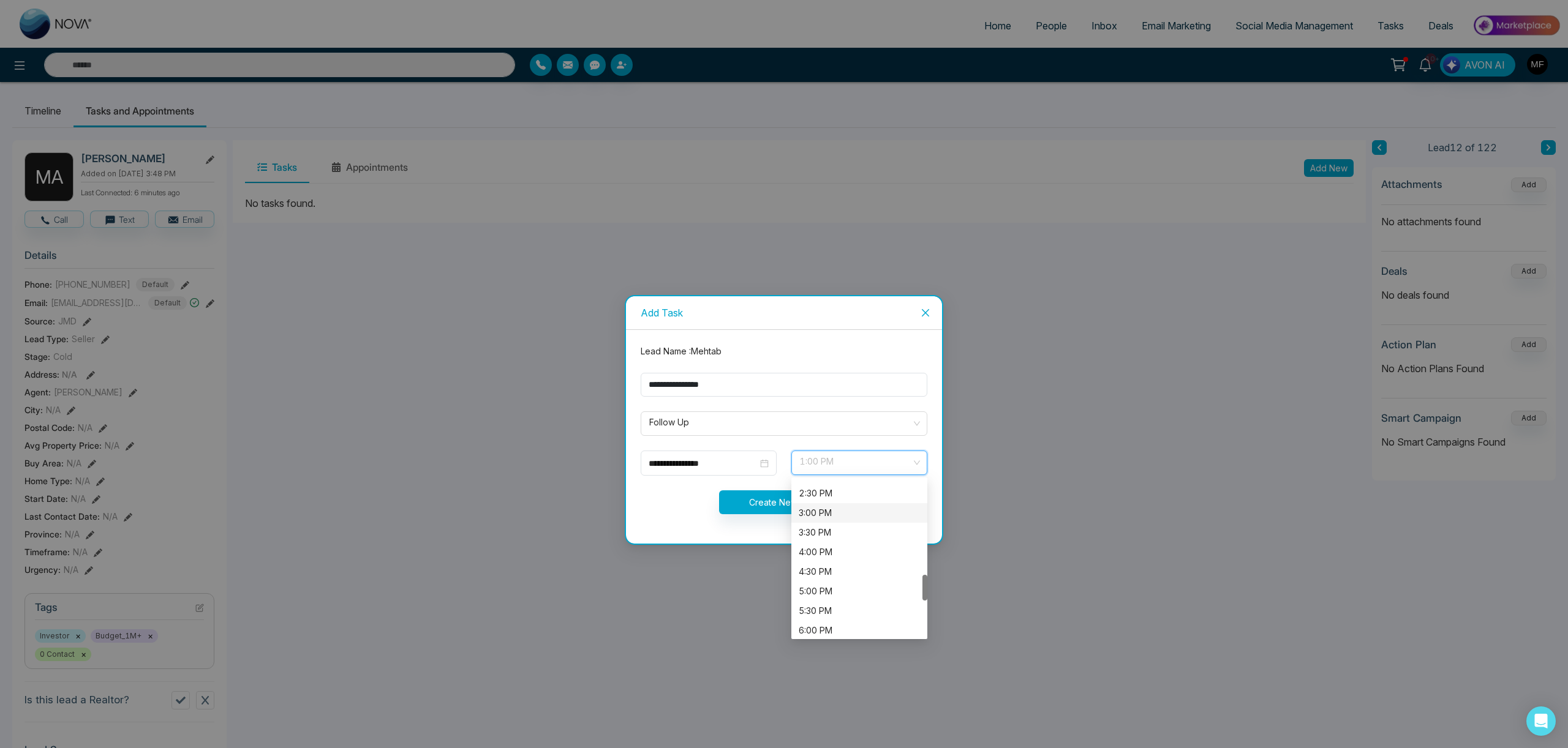
scroll to position [582, 0]
click at [852, 498] on div "3:00 PM" at bounding box center [859, 496] width 121 height 14
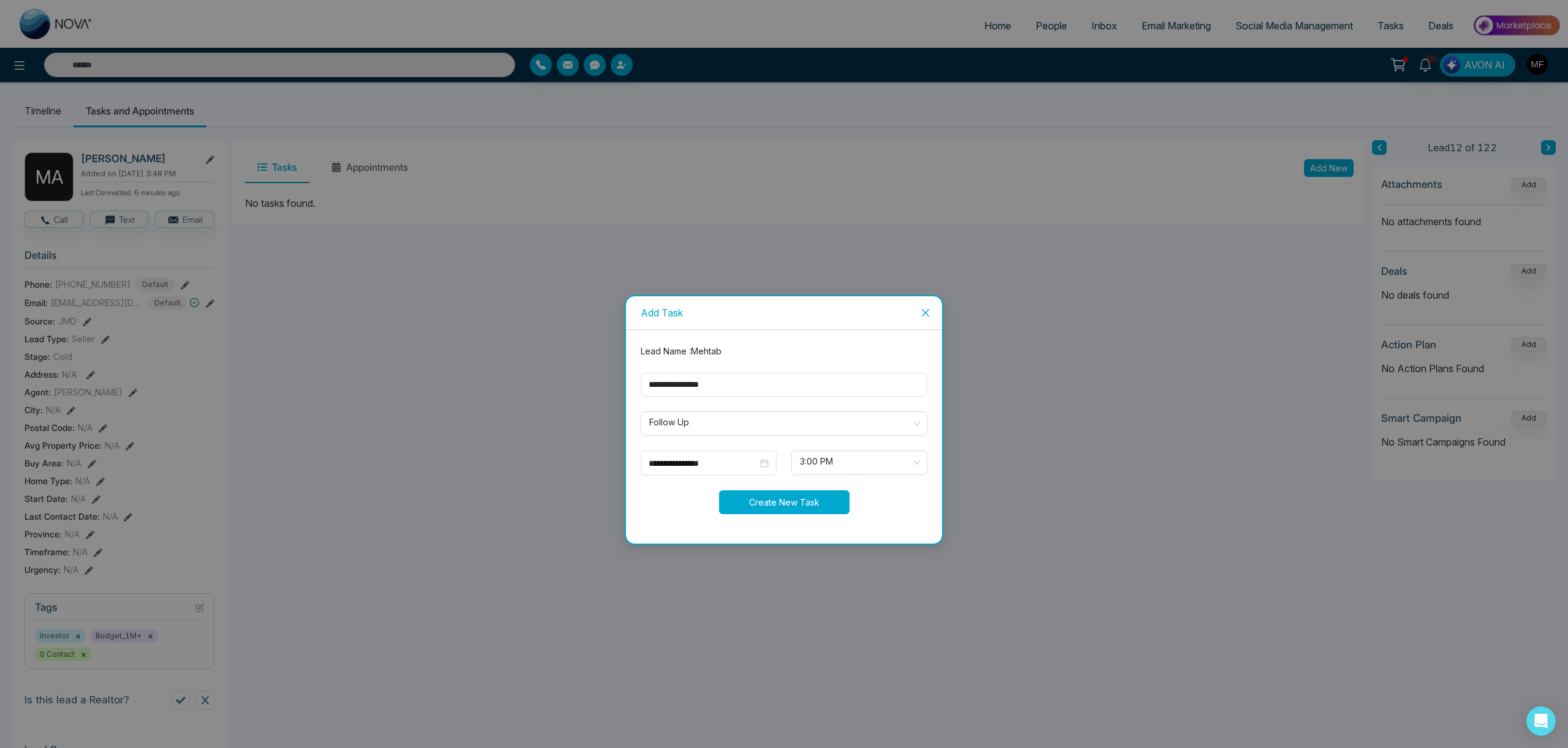
click at [773, 498] on button "Create New Task" at bounding box center [784, 503] width 130 height 24
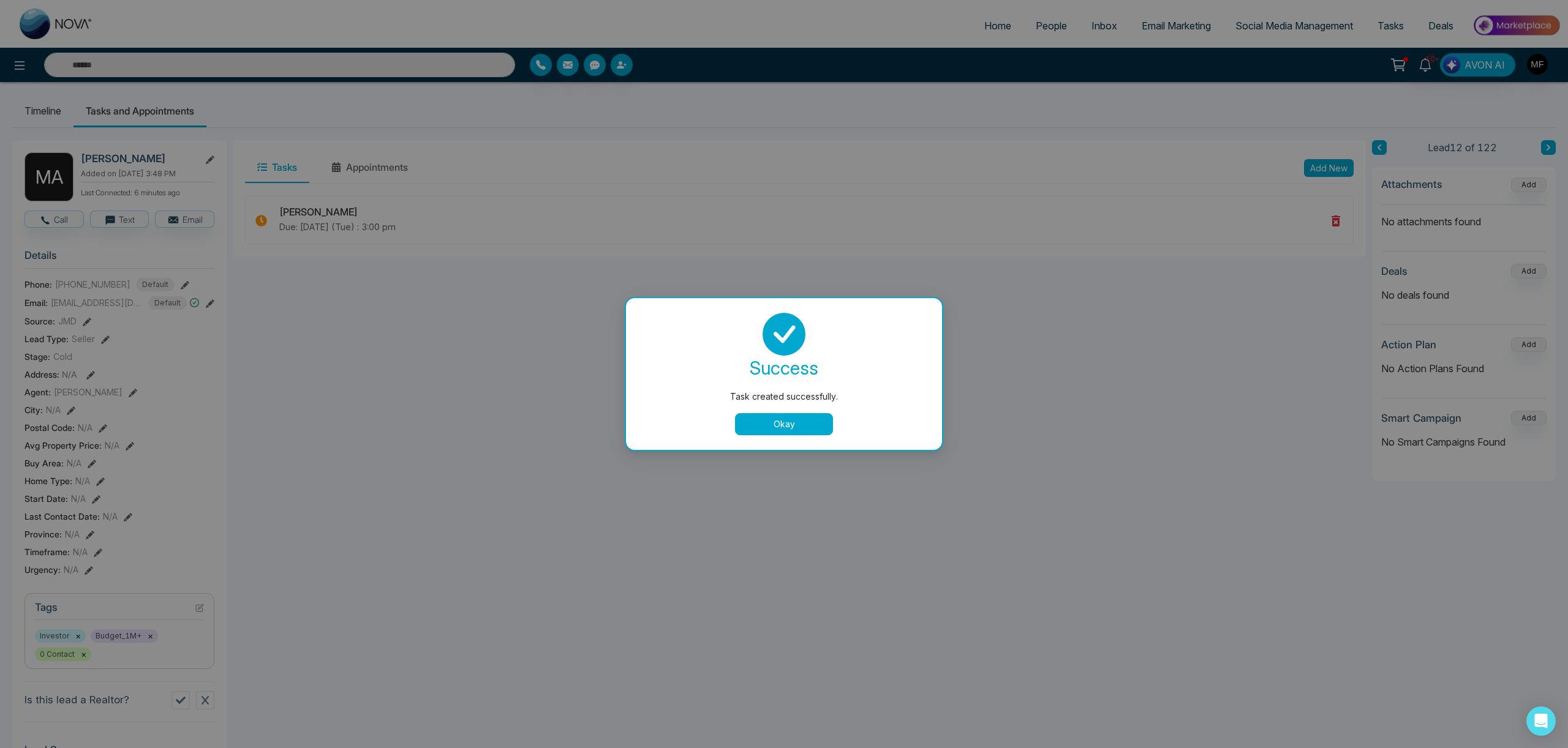
click at [788, 429] on button "Okay" at bounding box center [784, 425] width 98 height 22
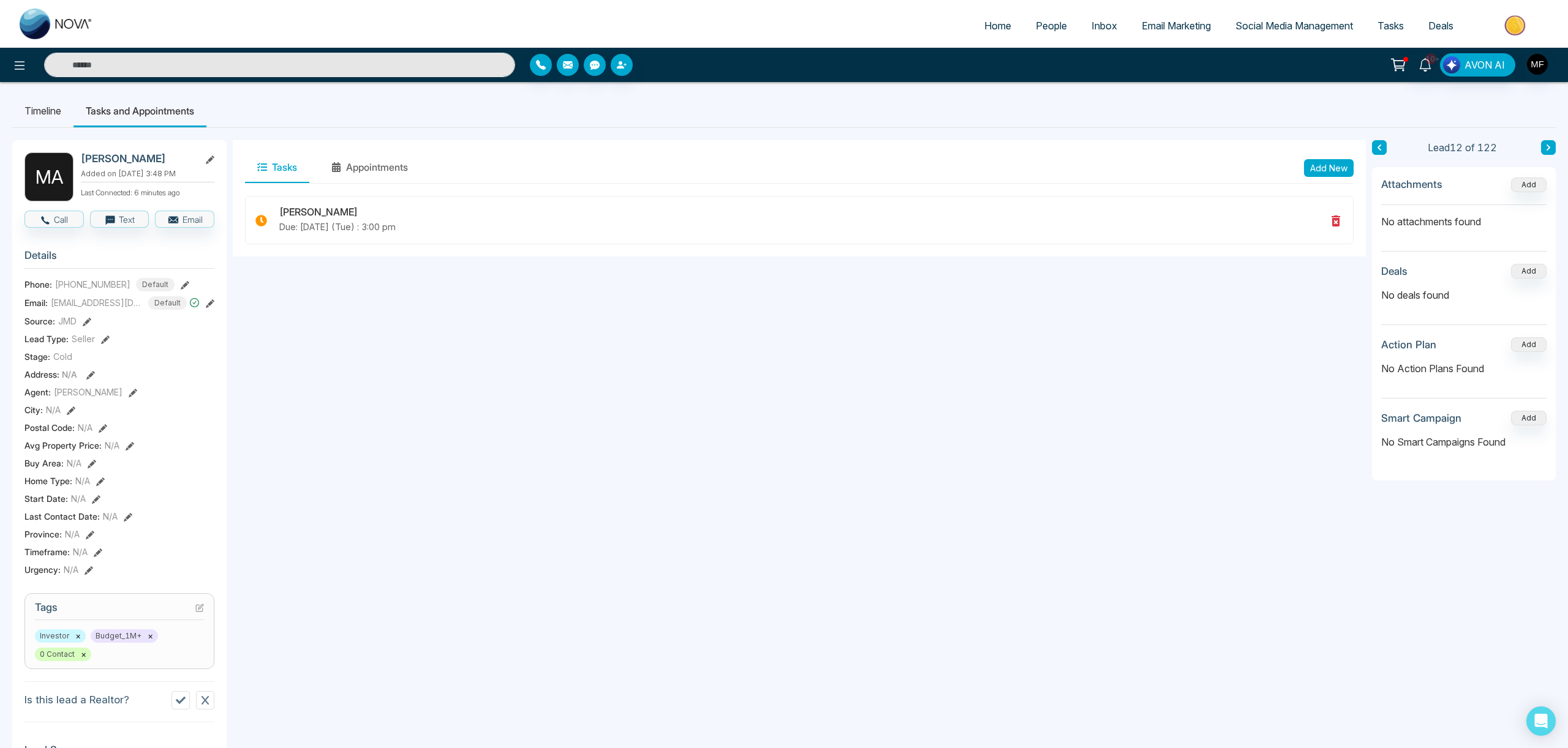
click at [1386, 155] on aside "Lead 12 of 122 Attachments Add No attachments found Deals Add No deals found Ac…" at bounding box center [1463, 575] width 184 height 869
click at [1384, 152] on button at bounding box center [1378, 147] width 14 height 14
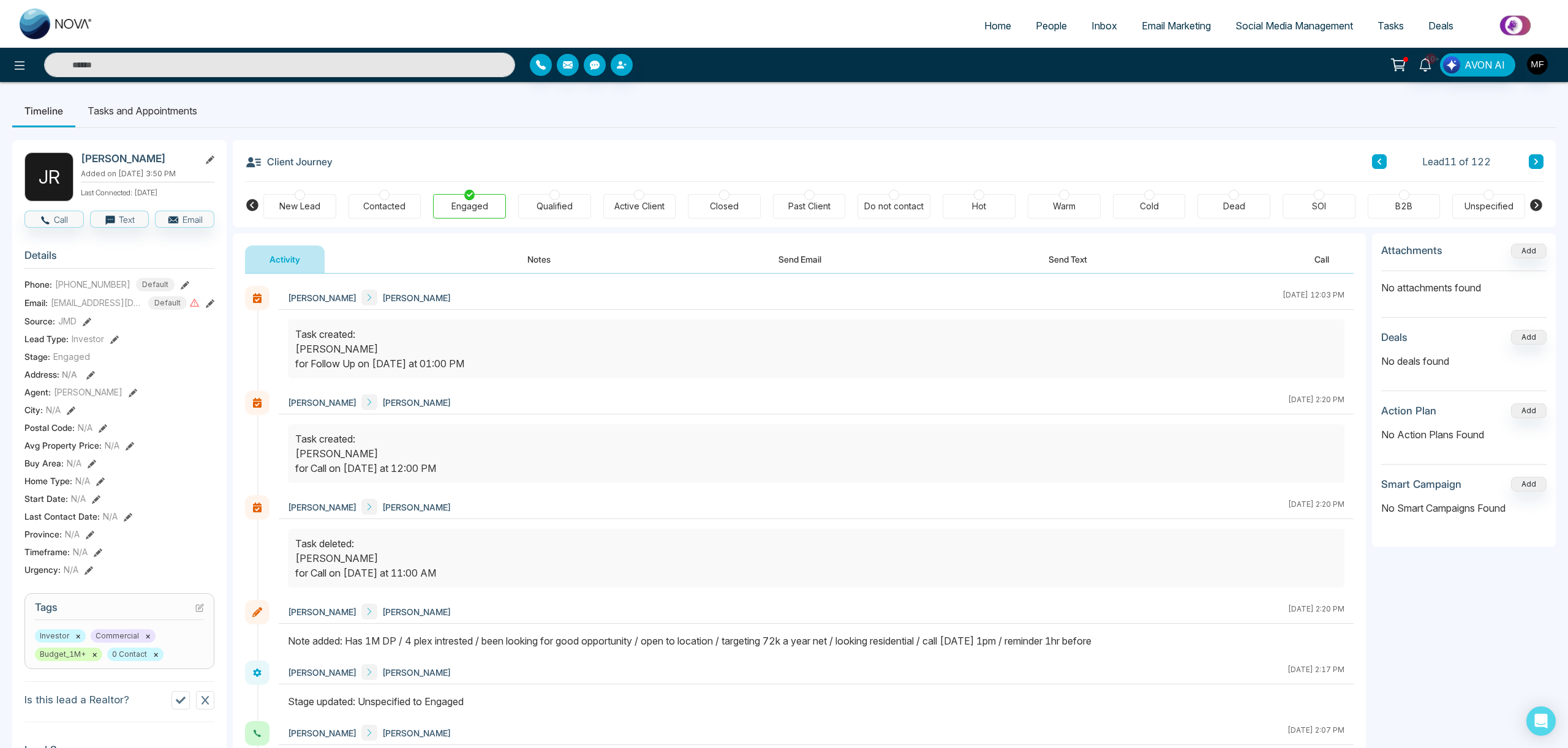
click at [545, 256] on button "Notes" at bounding box center [538, 259] width 72 height 28
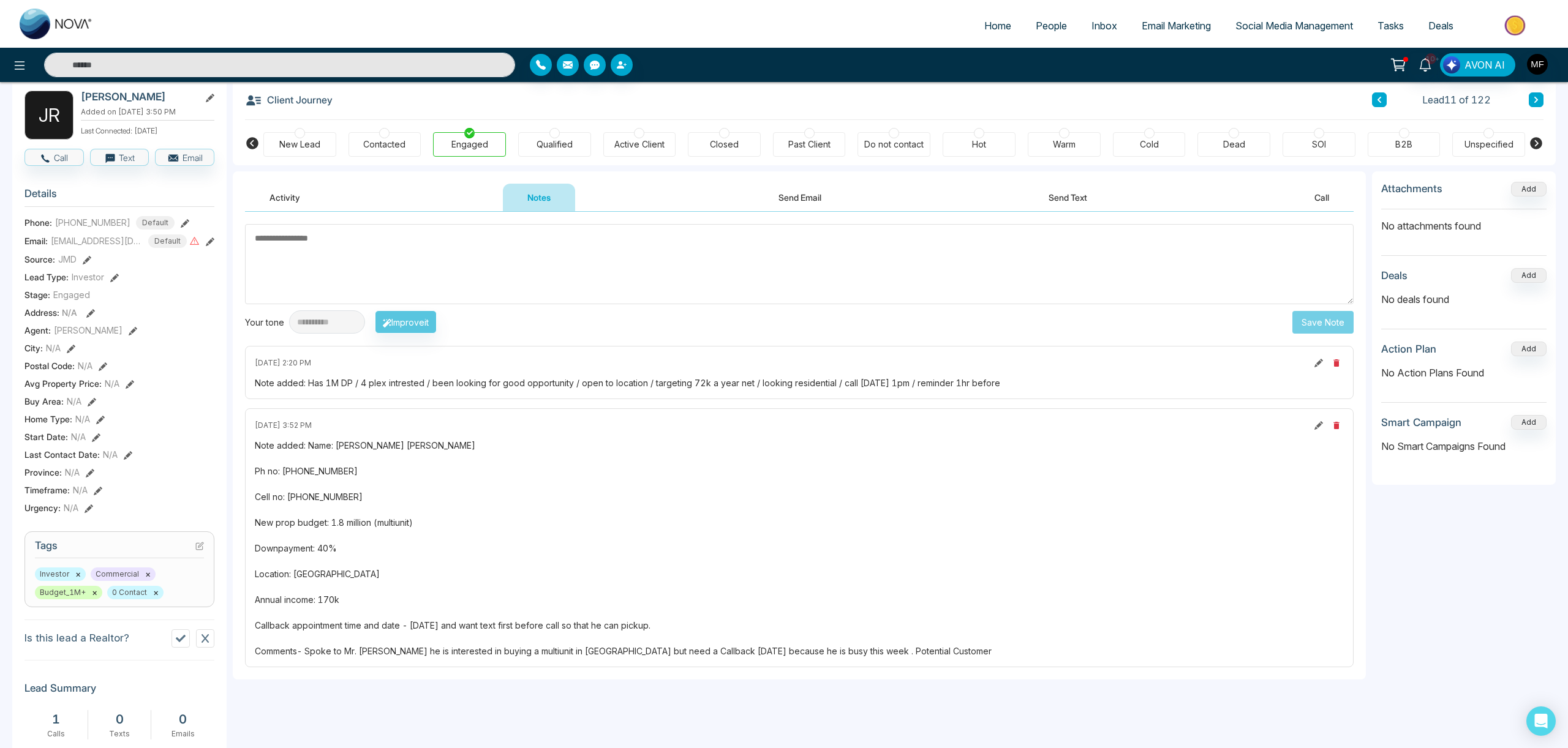
scroll to position [69, 0]
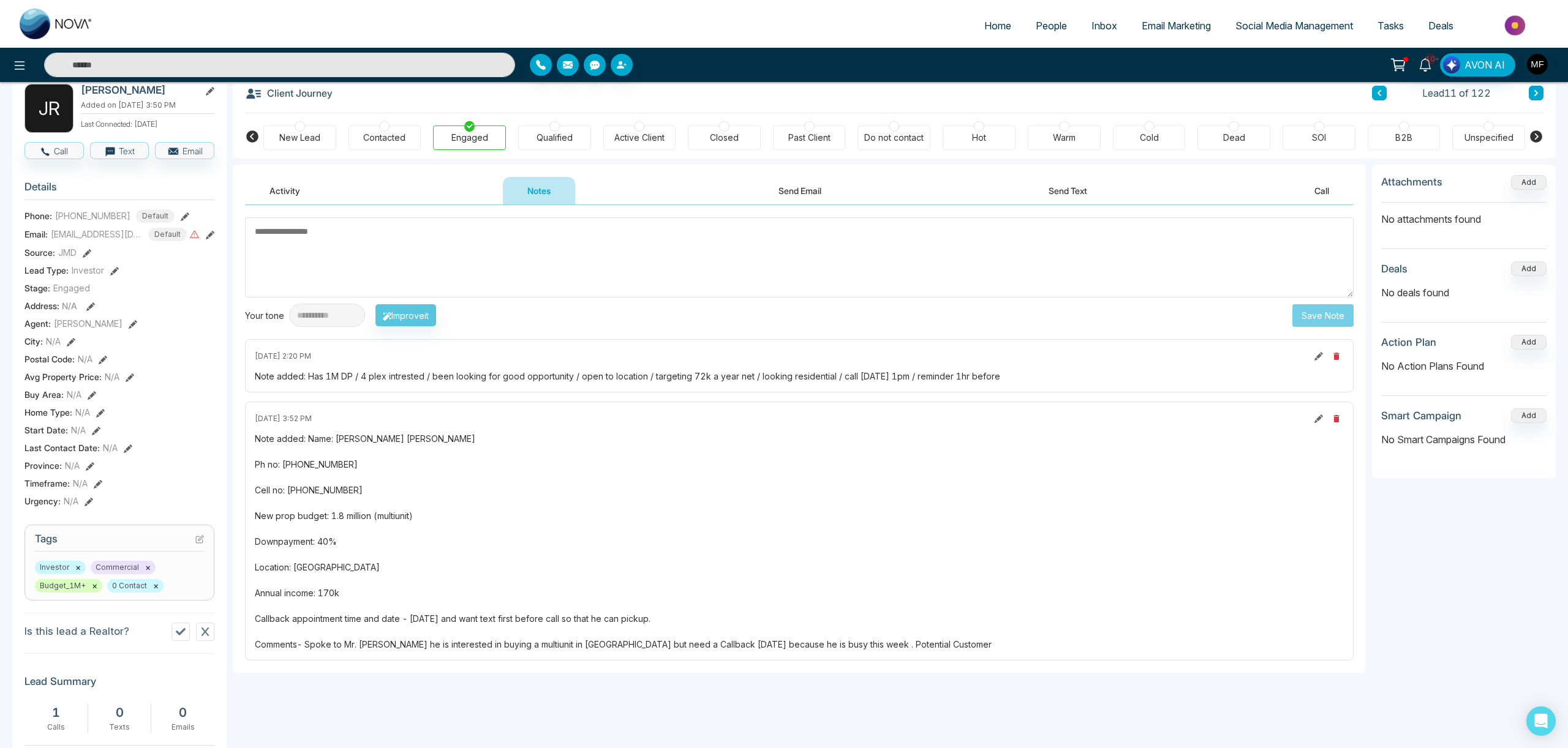
click at [575, 378] on div "Note added: Has 1M DP / 4 plex intrested / been looking for good opportunity / …" at bounding box center [799, 376] width 1089 height 13
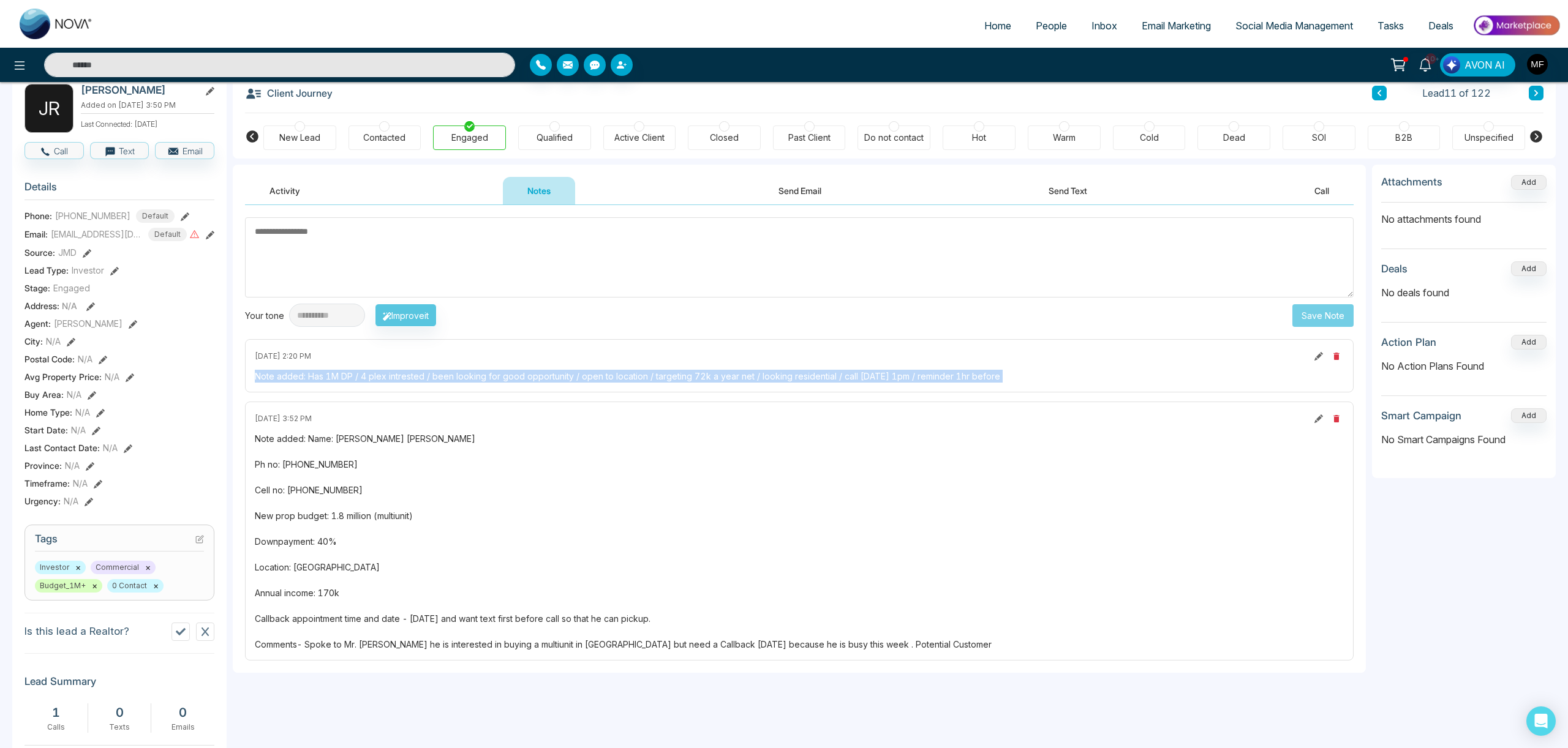
click at [575, 378] on div "Note added: Has 1M DP / 4 plex intrested / been looking for good opportunity / …" at bounding box center [799, 376] width 1089 height 13
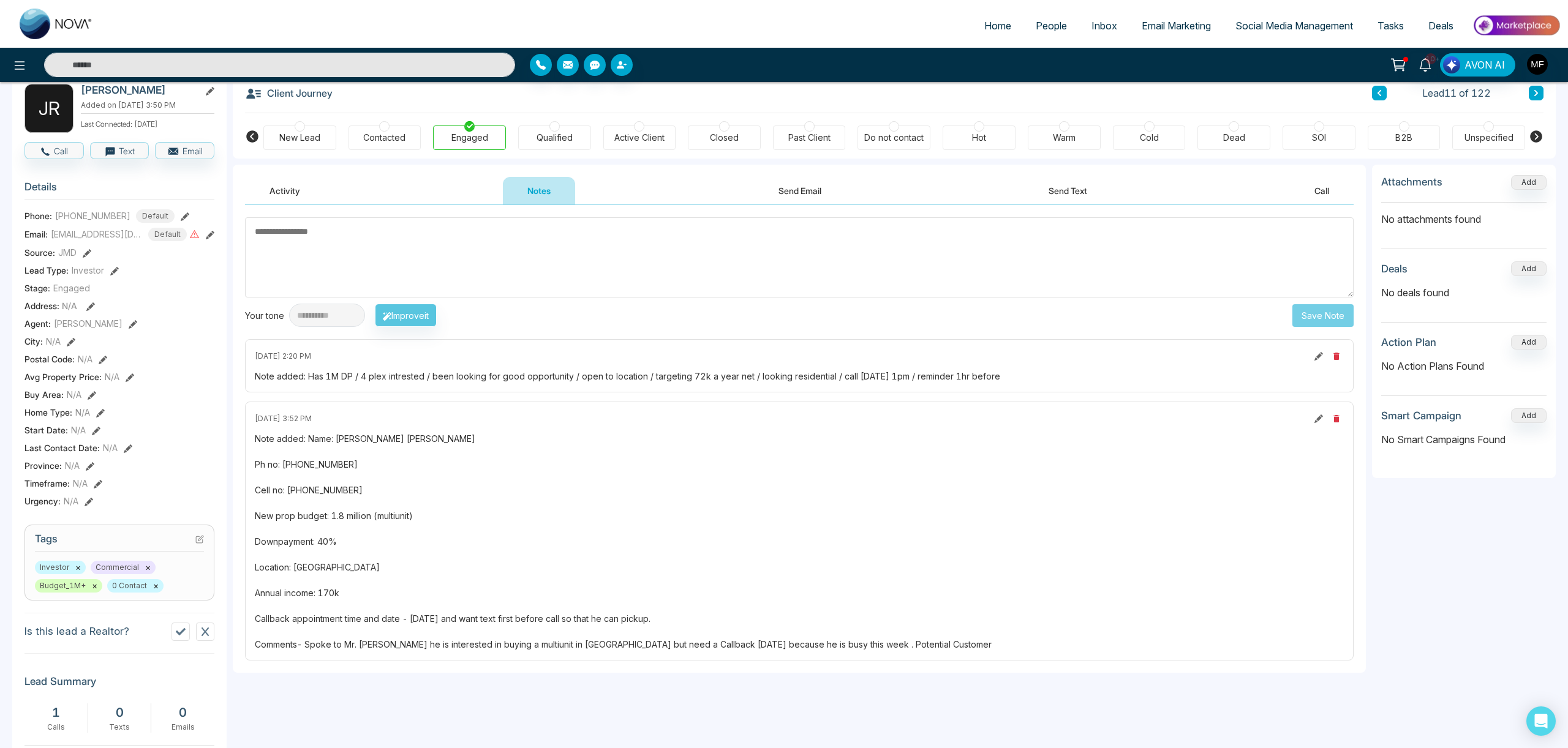
click at [551, 378] on div "Note added: Has 1M DP / 4 plex intrested / been looking for good opportunity / …" at bounding box center [799, 376] width 1089 height 13
click at [1364, 552] on div "**********" at bounding box center [799, 438] width 1133 height 468
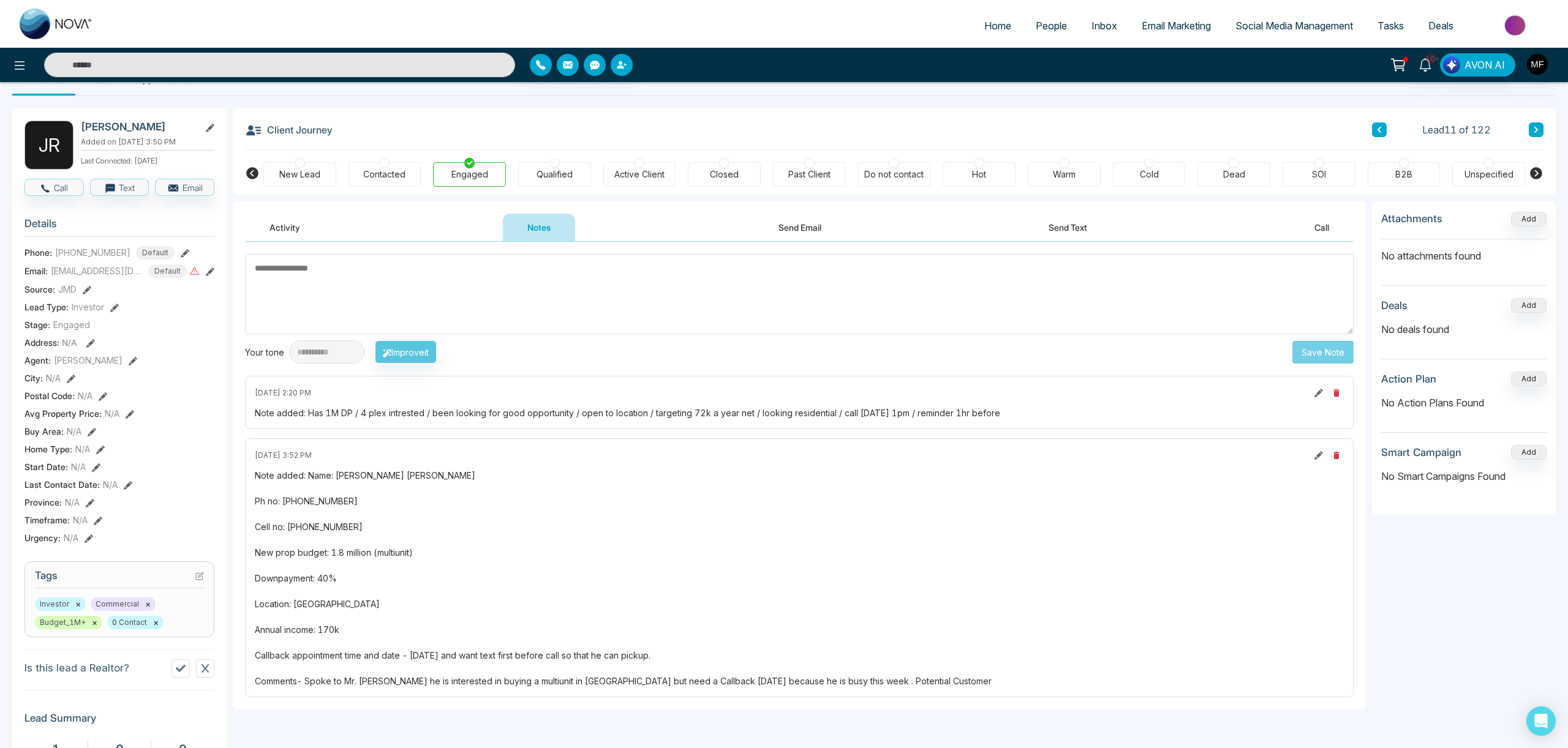
scroll to position [32, 0]
click at [1361, 448] on div "**********" at bounding box center [799, 475] width 1133 height 468
click at [1370, 548] on div "**********" at bounding box center [894, 588] width 1323 height 775
click at [1367, 548] on div "**********" at bounding box center [894, 588] width 1323 height 775
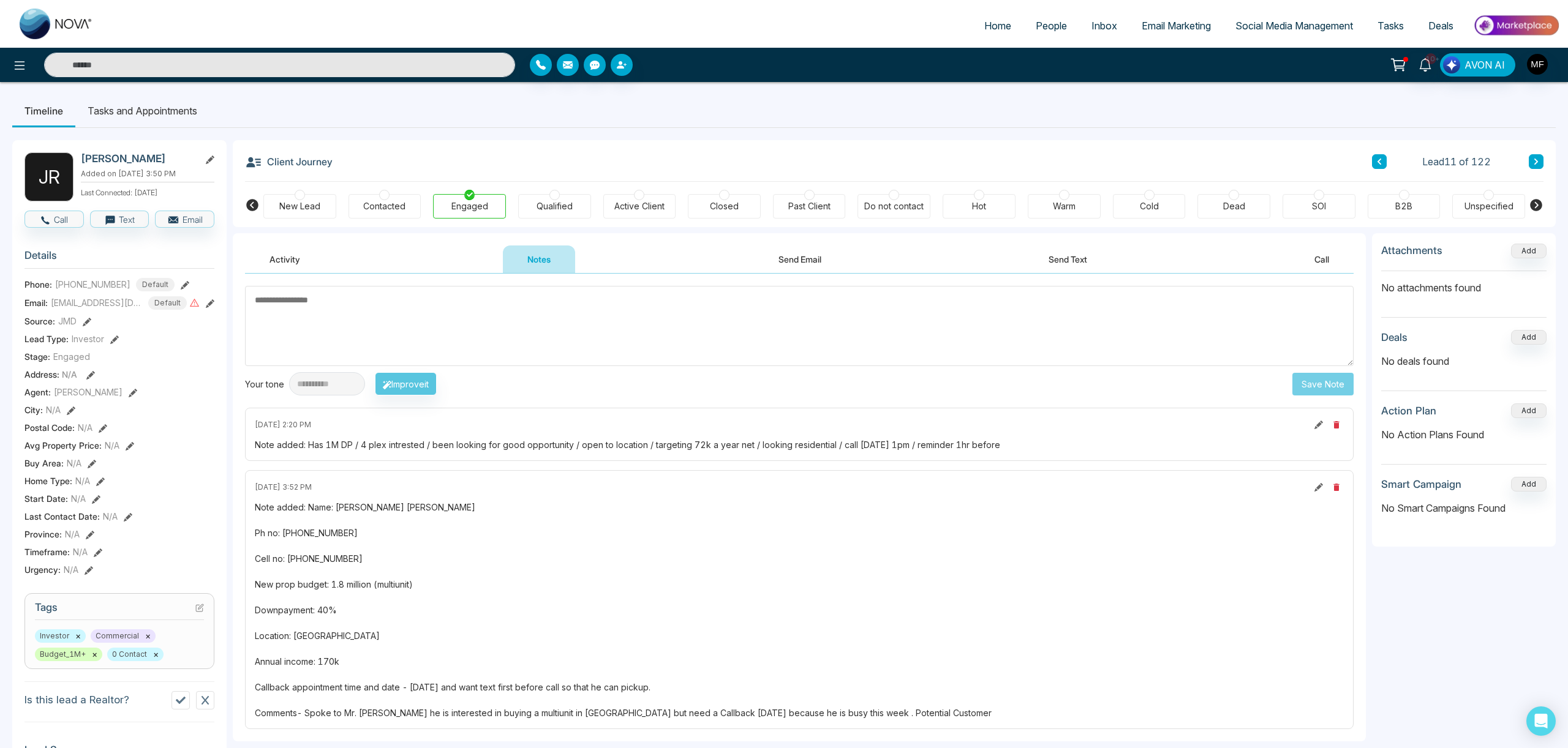
click at [304, 311] on textarea at bounding box center [799, 326] width 1109 height 80
type textarea "**********"
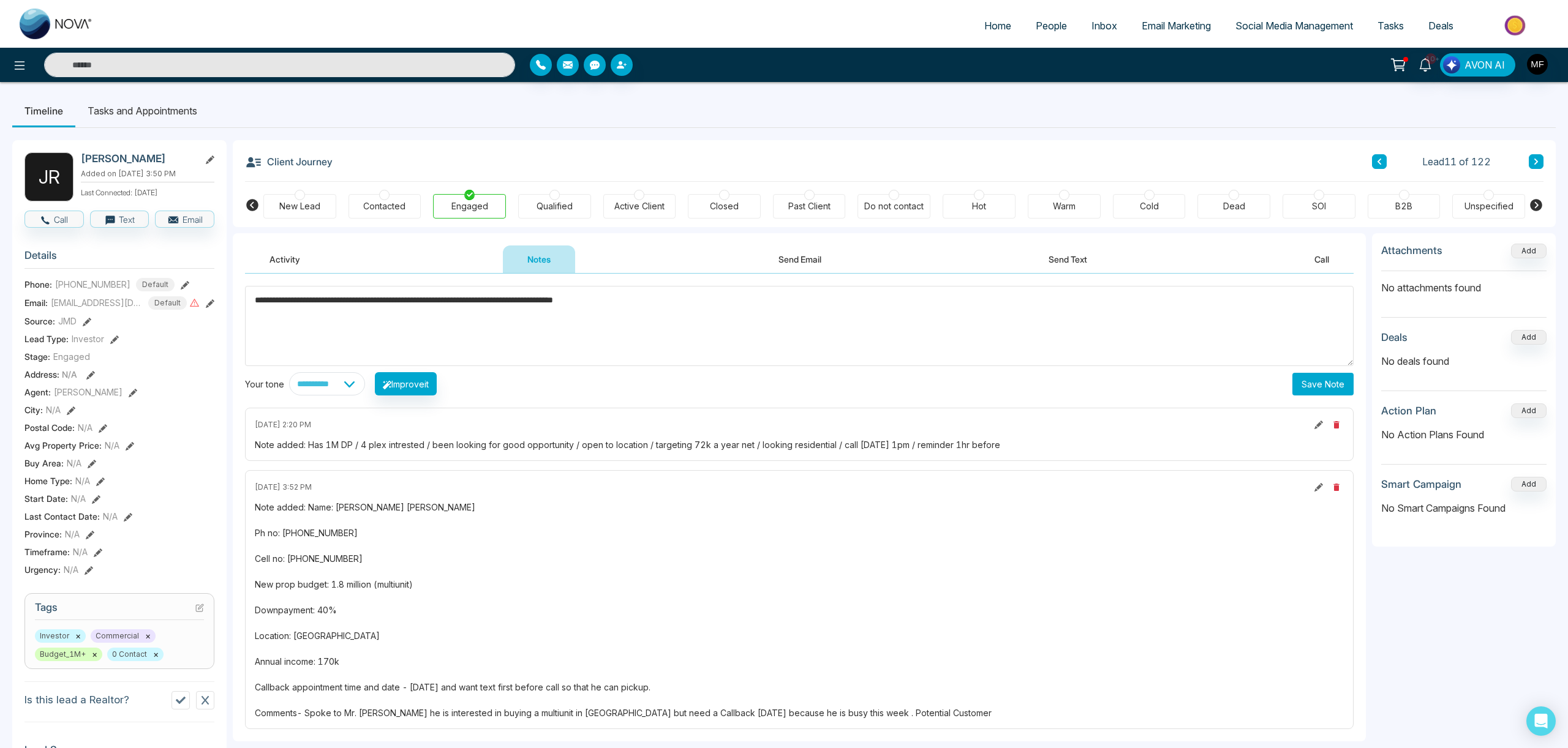
click at [1323, 381] on button "Save Note" at bounding box center [1323, 384] width 61 height 23
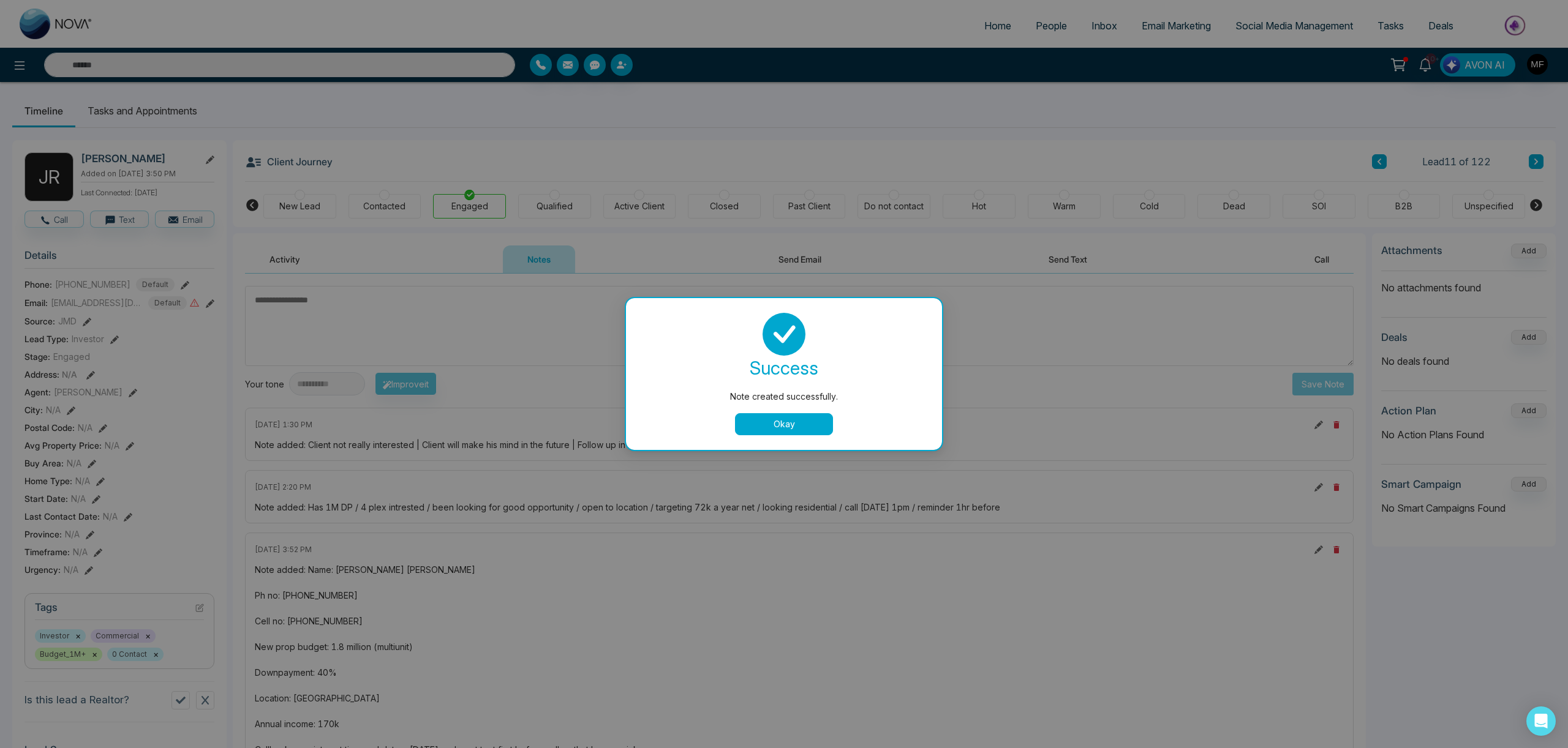
click at [787, 429] on button "Okay" at bounding box center [784, 425] width 98 height 22
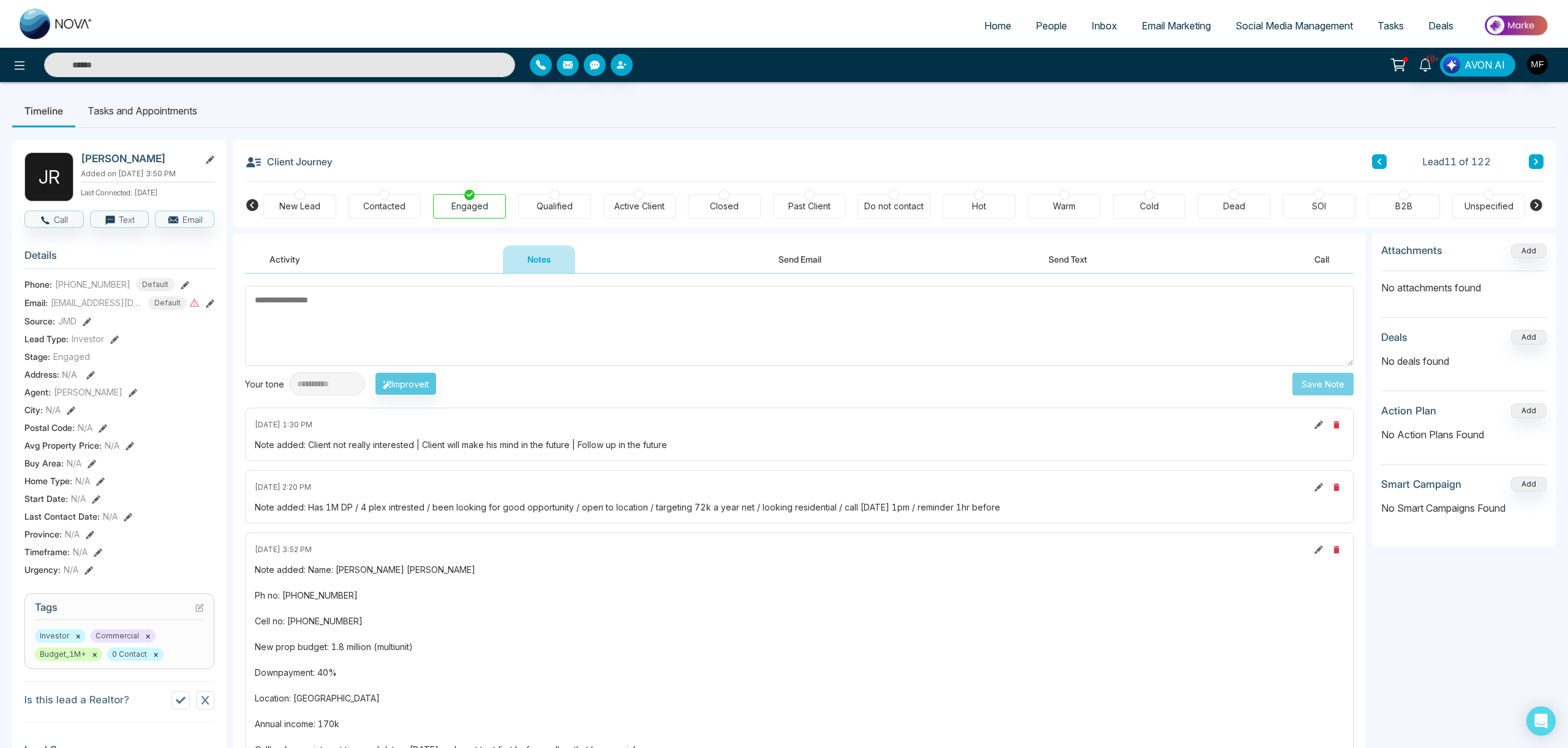
click at [151, 117] on li "Tasks and Appointments" at bounding box center [142, 110] width 134 height 33
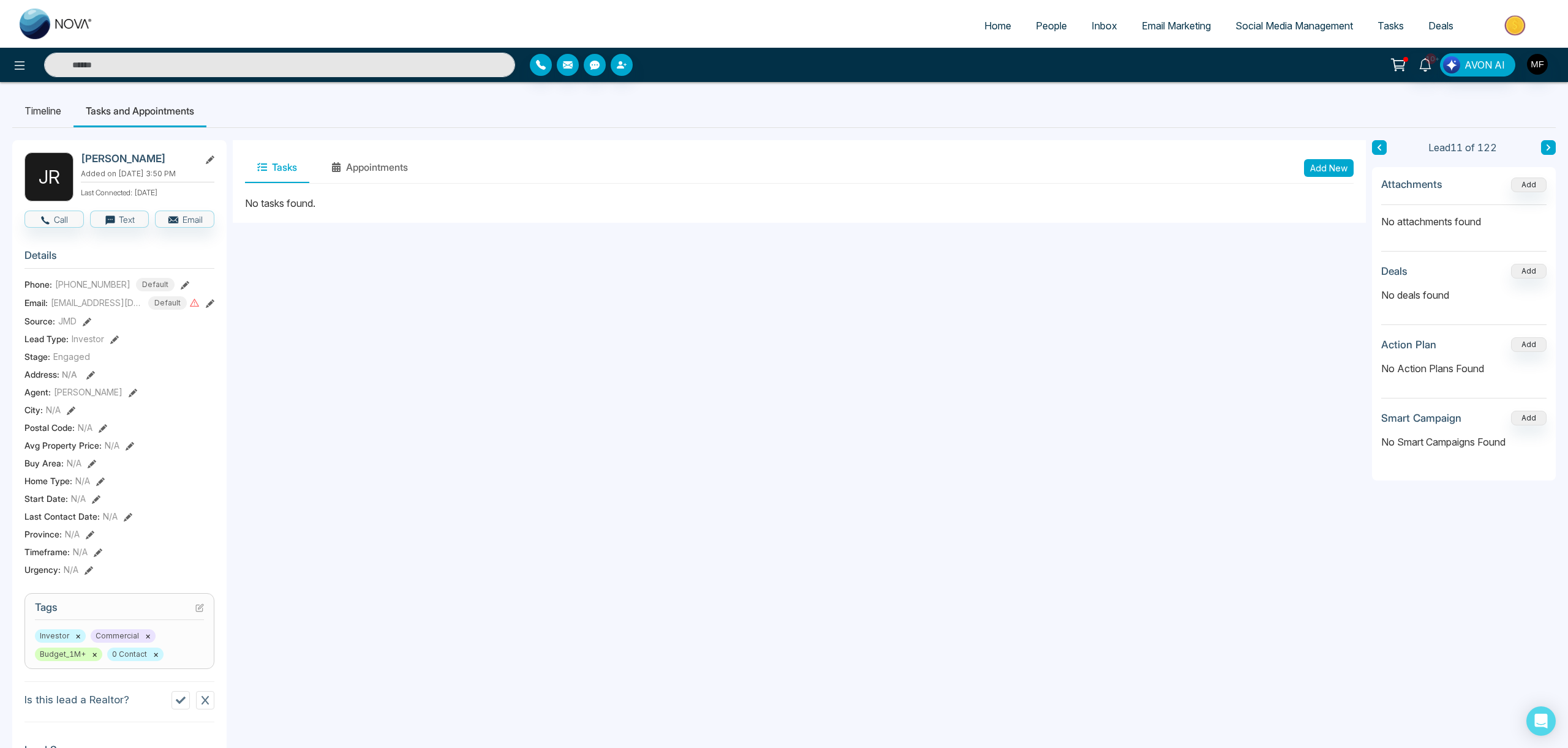
click at [1325, 168] on button "Add New" at bounding box center [1329, 168] width 50 height 18
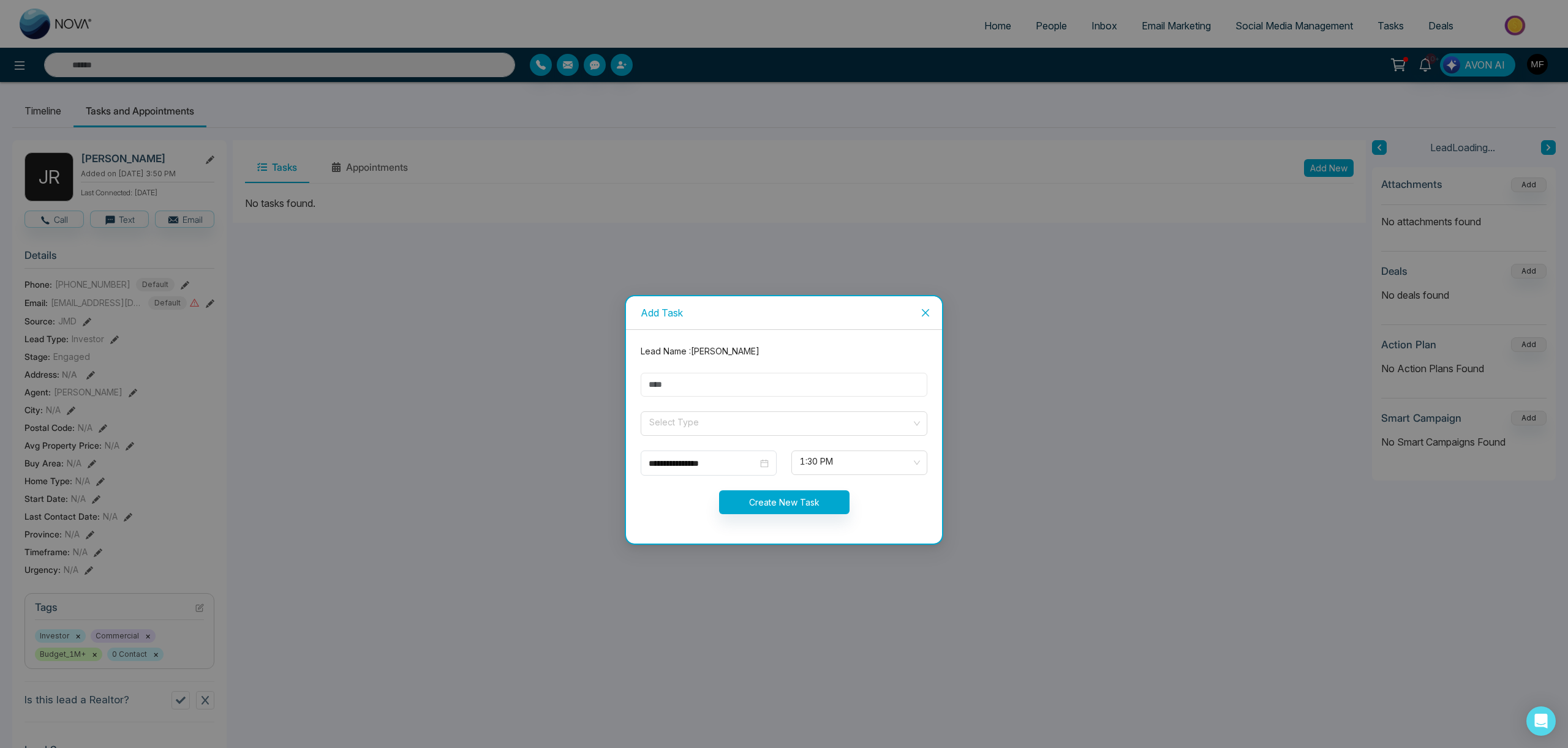
click at [838, 384] on input "text" at bounding box center [784, 385] width 287 height 24
type input "**********"
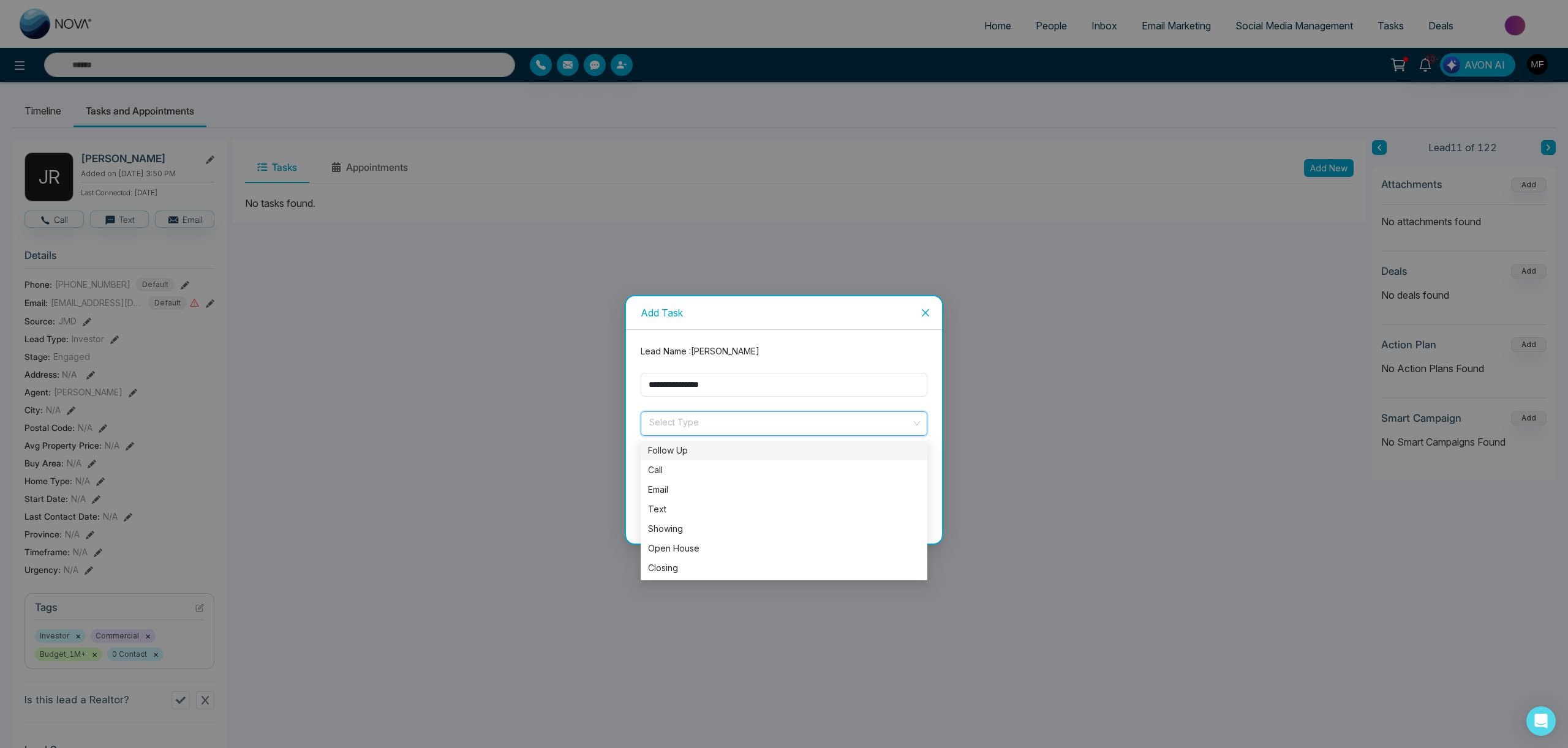
click at [727, 421] on input "search" at bounding box center [779, 421] width 263 height 19
click at [668, 478] on div "Call" at bounding box center [784, 470] width 287 height 19
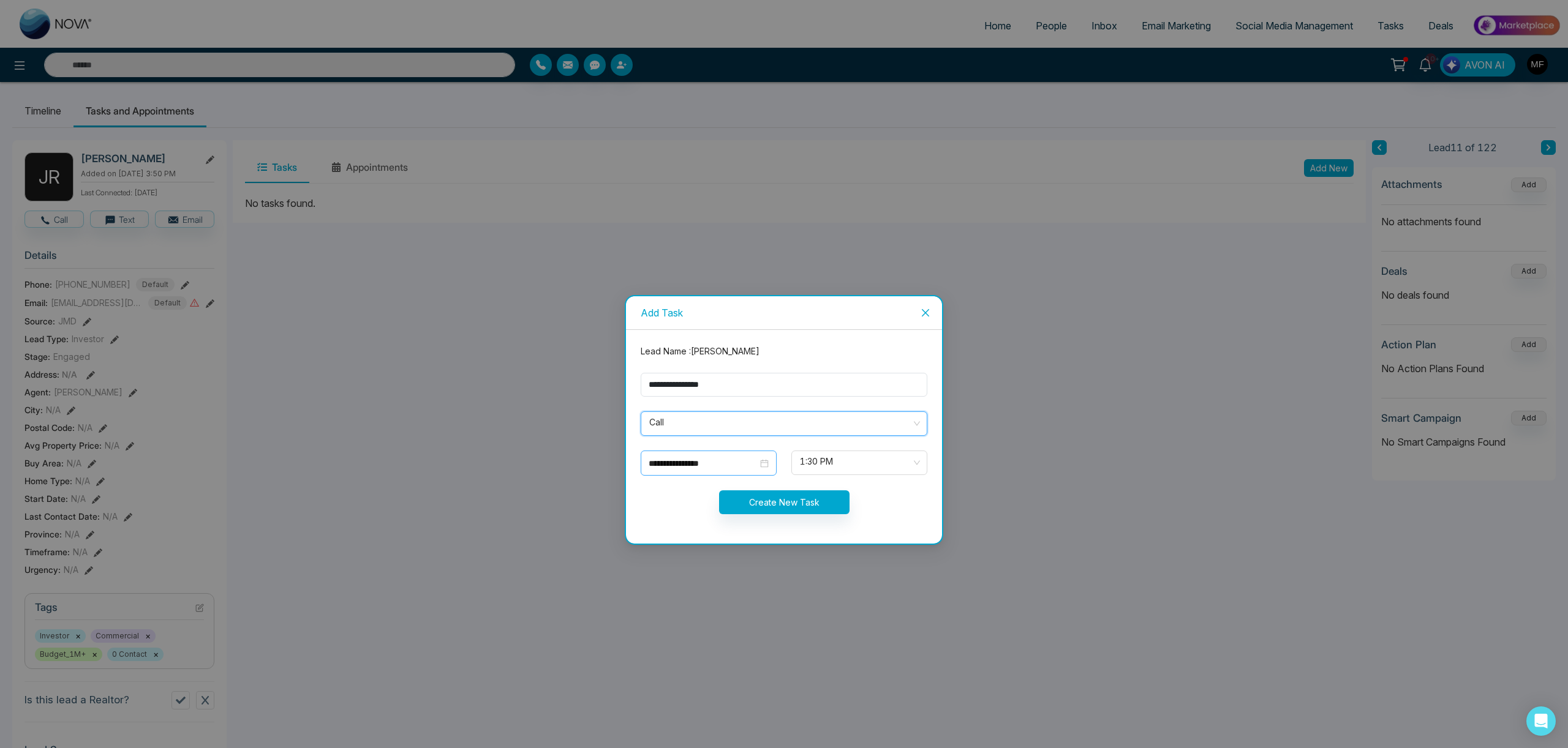
click at [722, 462] on input "**********" at bounding box center [702, 464] width 109 height 14
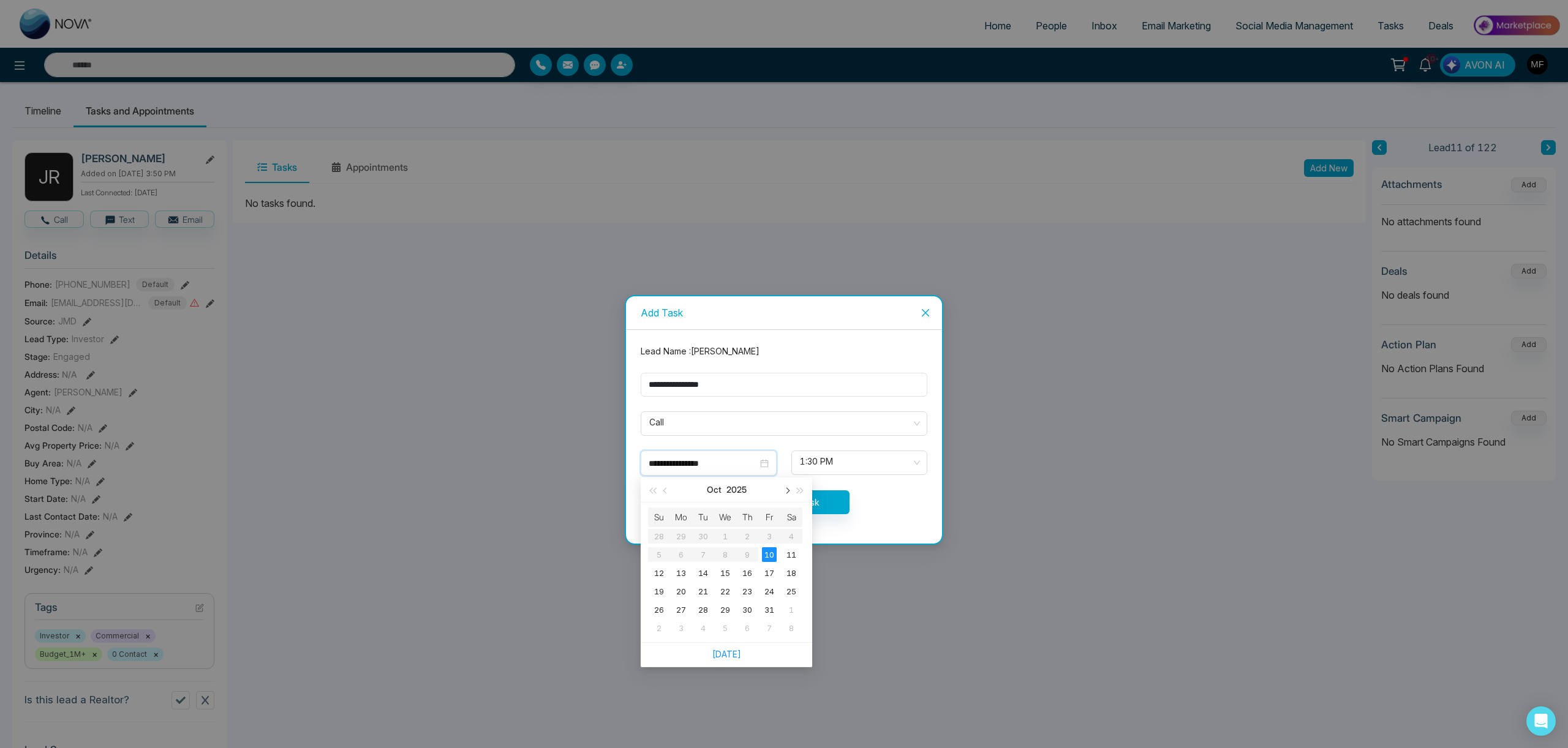
click at [785, 493] on span "button" at bounding box center [786, 491] width 6 height 6
type input "**********"
click at [720, 573] on div "12" at bounding box center [724, 573] width 14 height 14
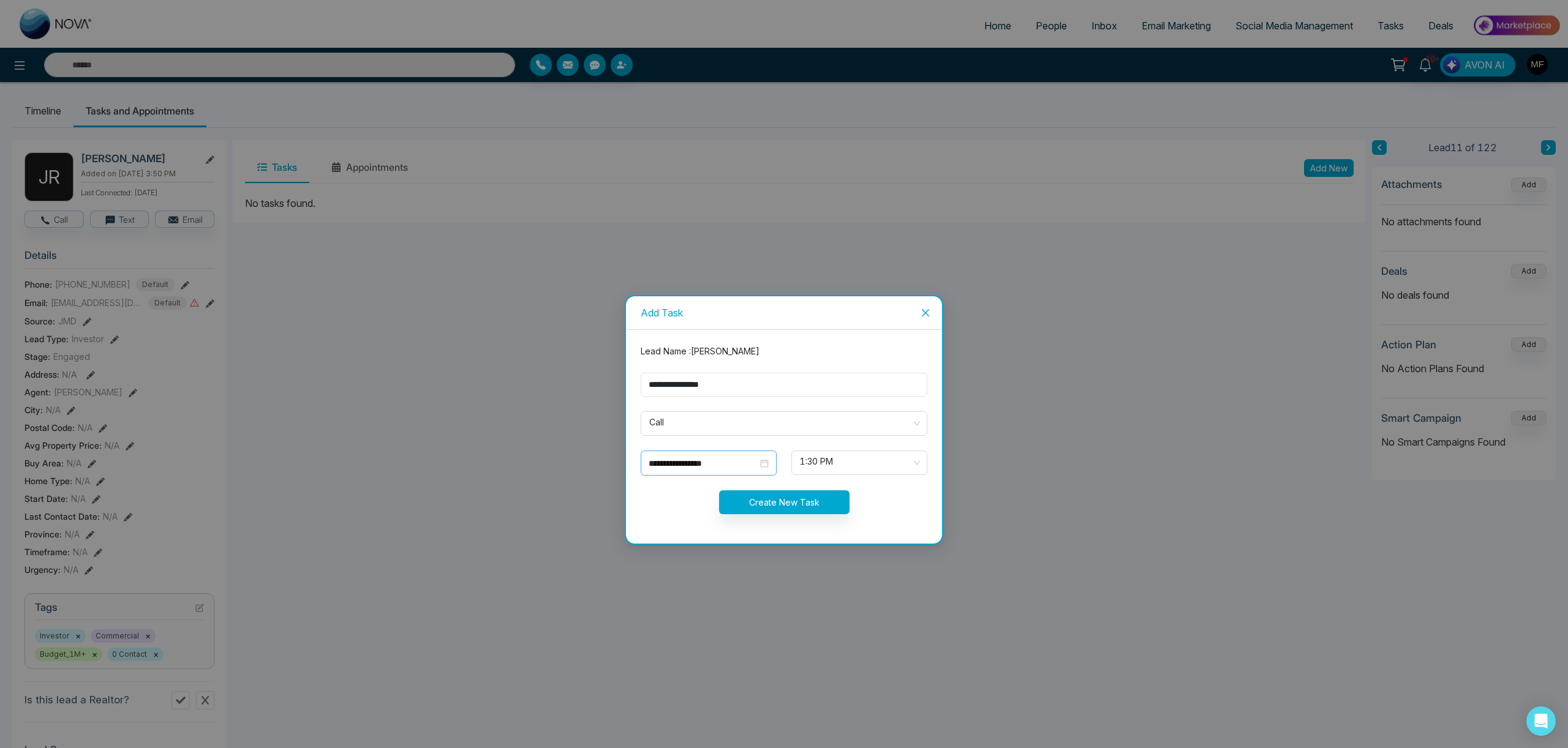
click at [758, 465] on div "**********" at bounding box center [708, 464] width 120 height 14
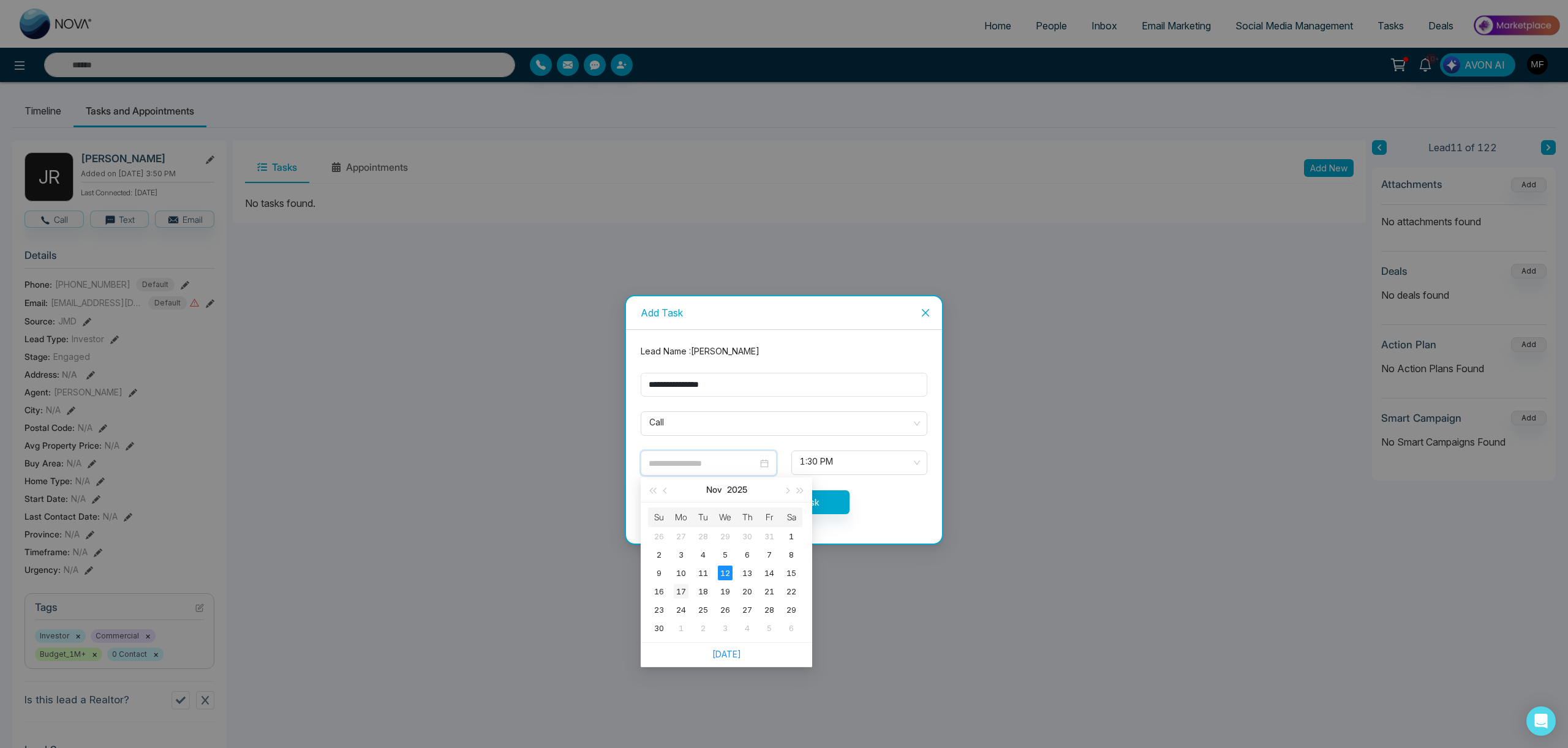
type input "**********"
click at [681, 593] on div "17" at bounding box center [680, 591] width 14 height 14
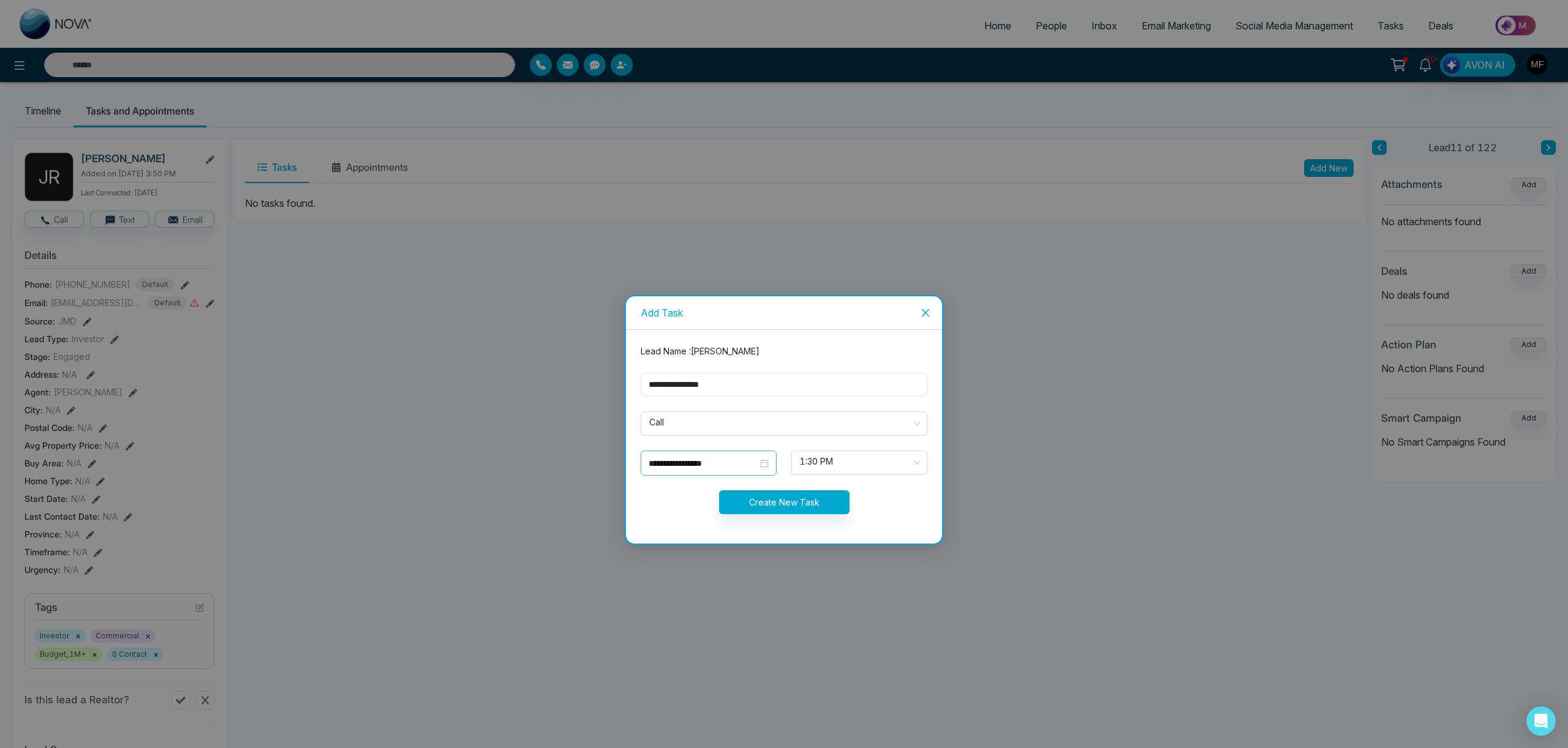
click at [765, 466] on div "**********" at bounding box center [708, 464] width 120 height 14
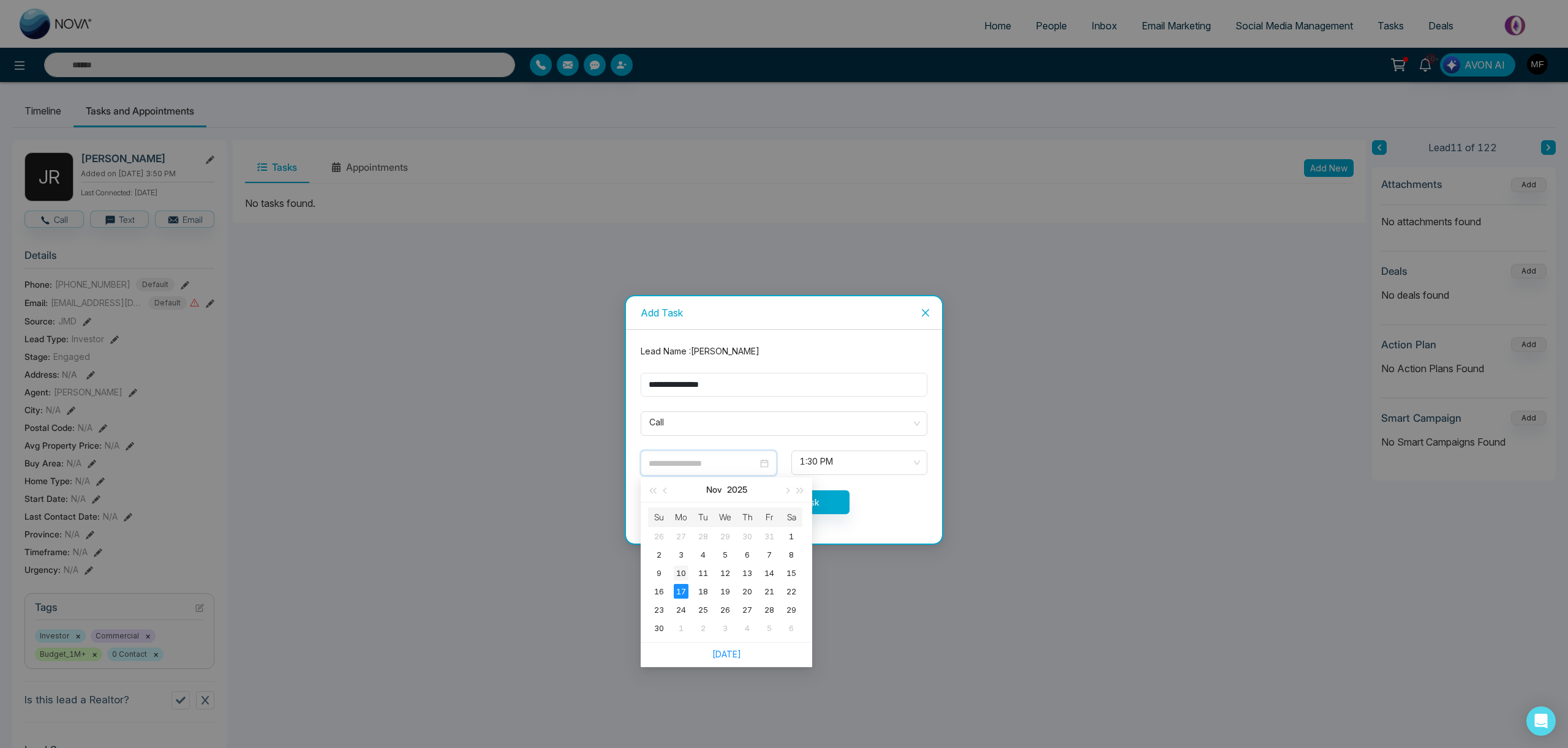
type input "**********"
click at [675, 573] on div "10" at bounding box center [680, 573] width 14 height 14
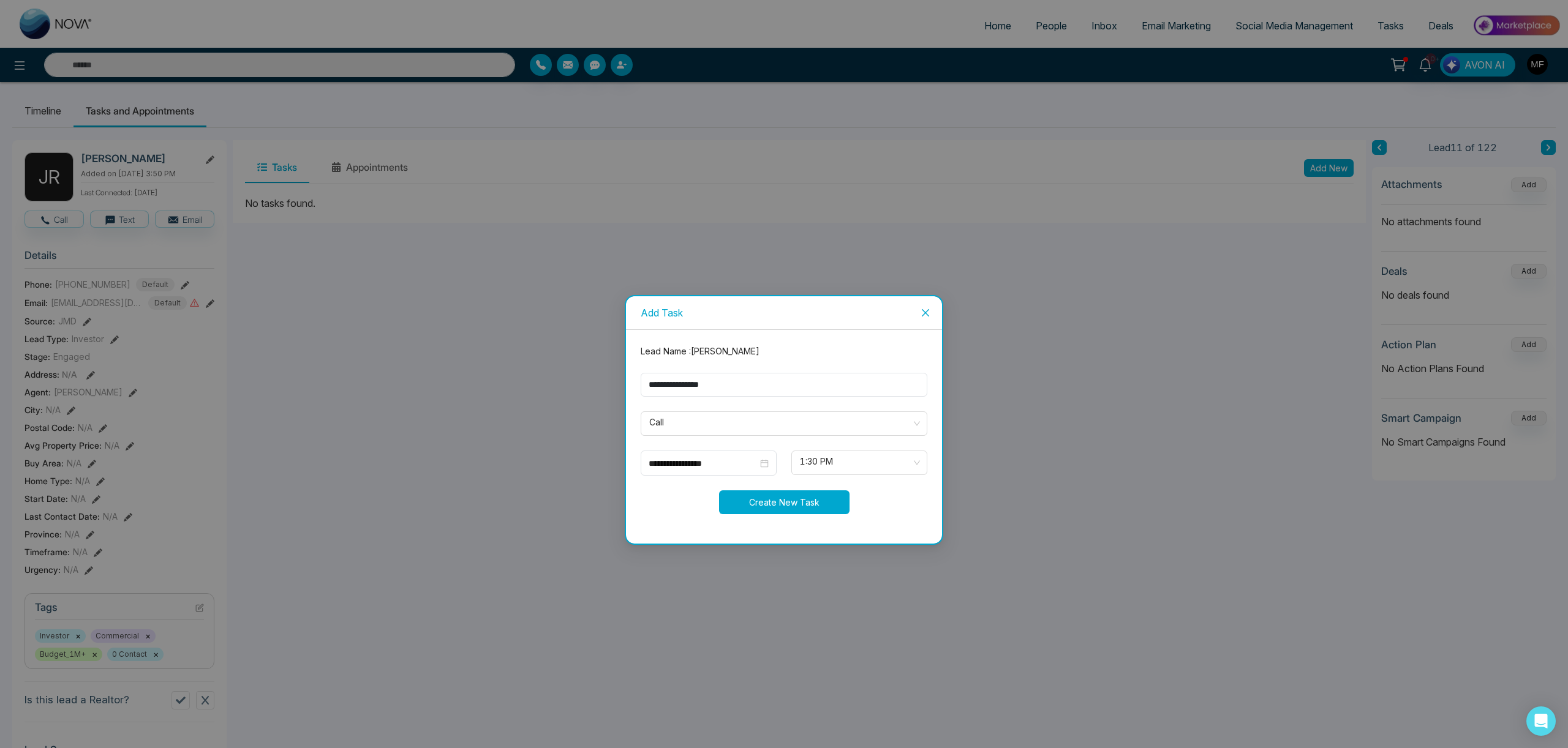
click at [774, 503] on button "Create New Task" at bounding box center [784, 503] width 130 height 24
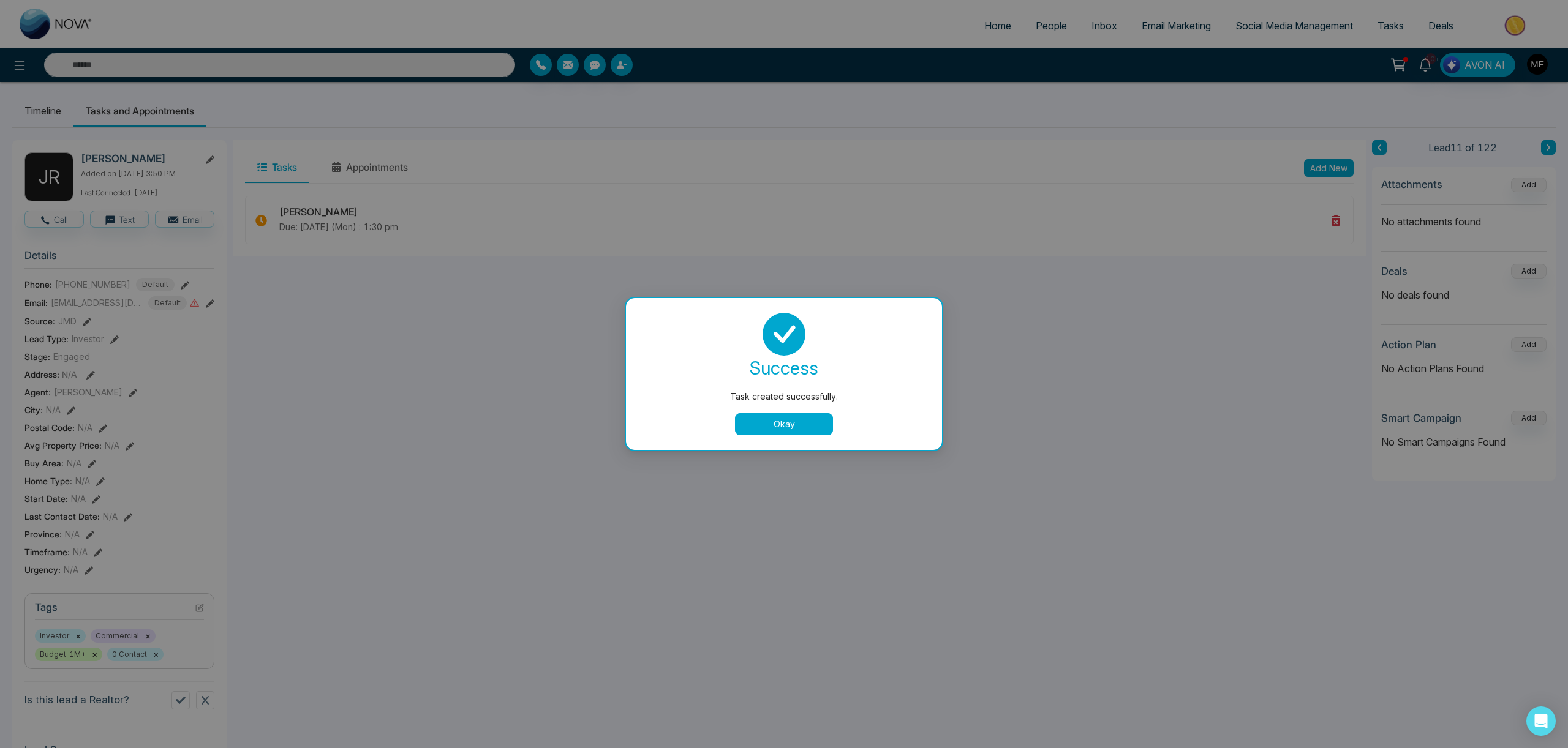
click at [786, 429] on button "Okay" at bounding box center [784, 425] width 98 height 22
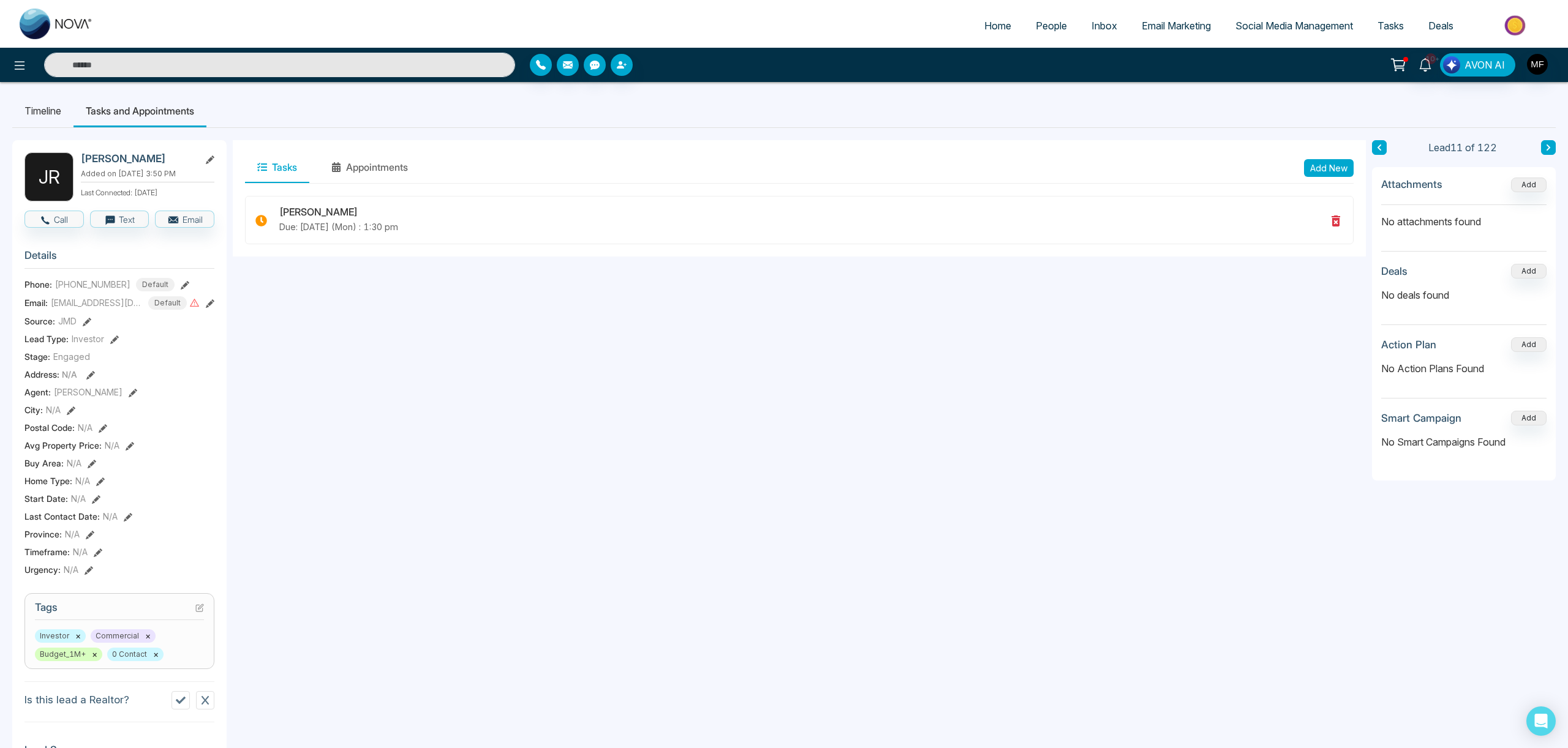
click at [1045, 34] on link "People" at bounding box center [1051, 26] width 56 height 24
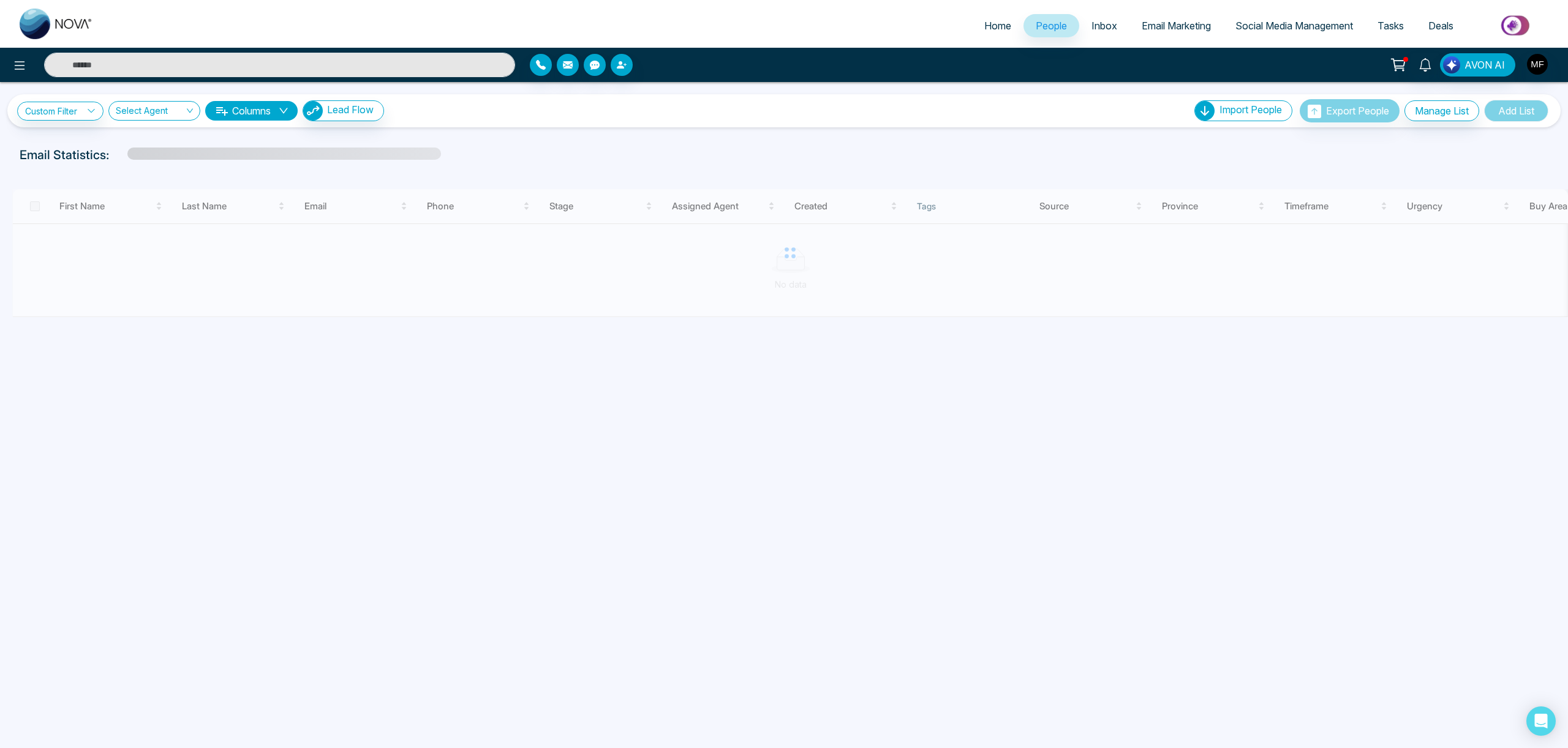
click at [71, 35] on img at bounding box center [56, 24] width 74 height 30
select select "*"
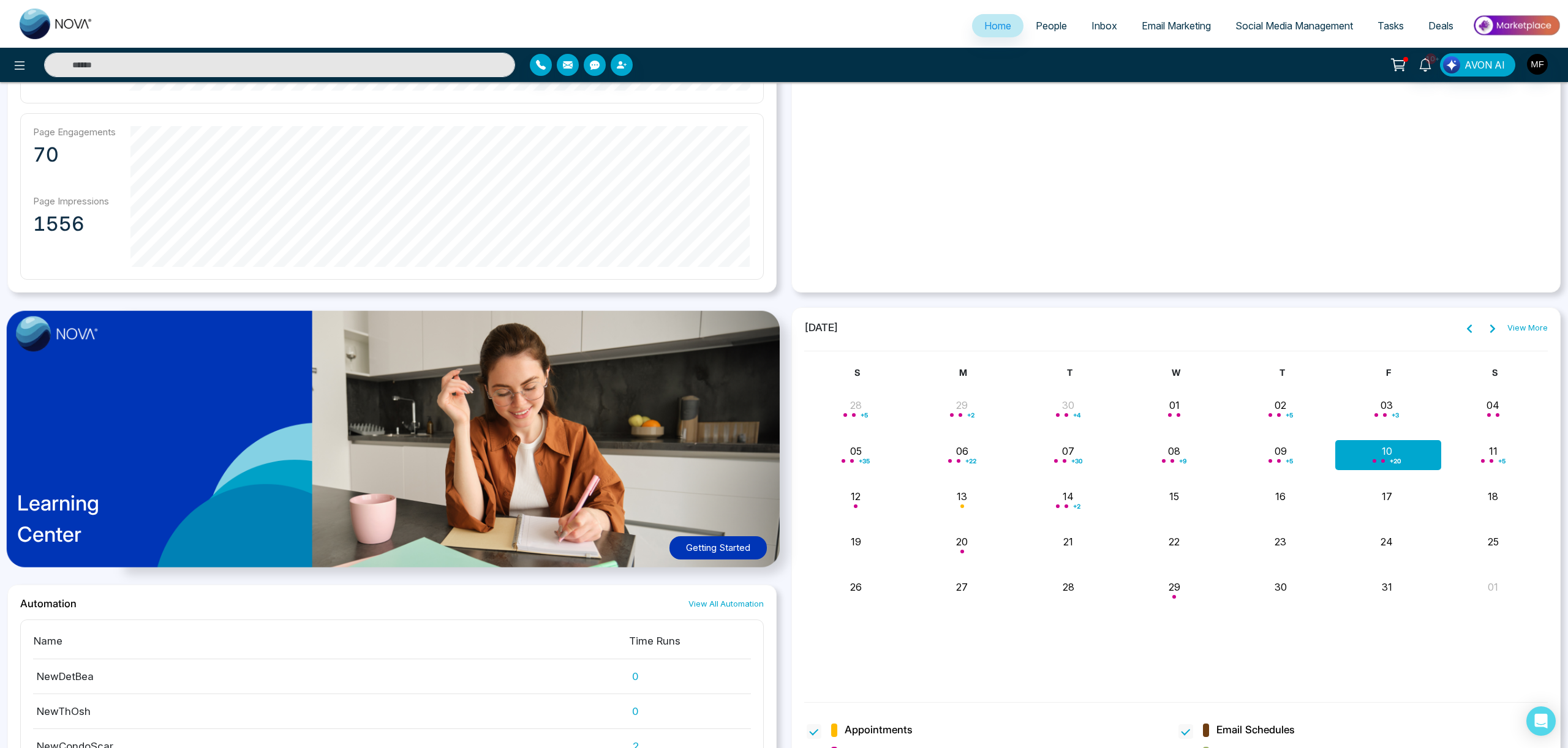
scroll to position [870, 0]
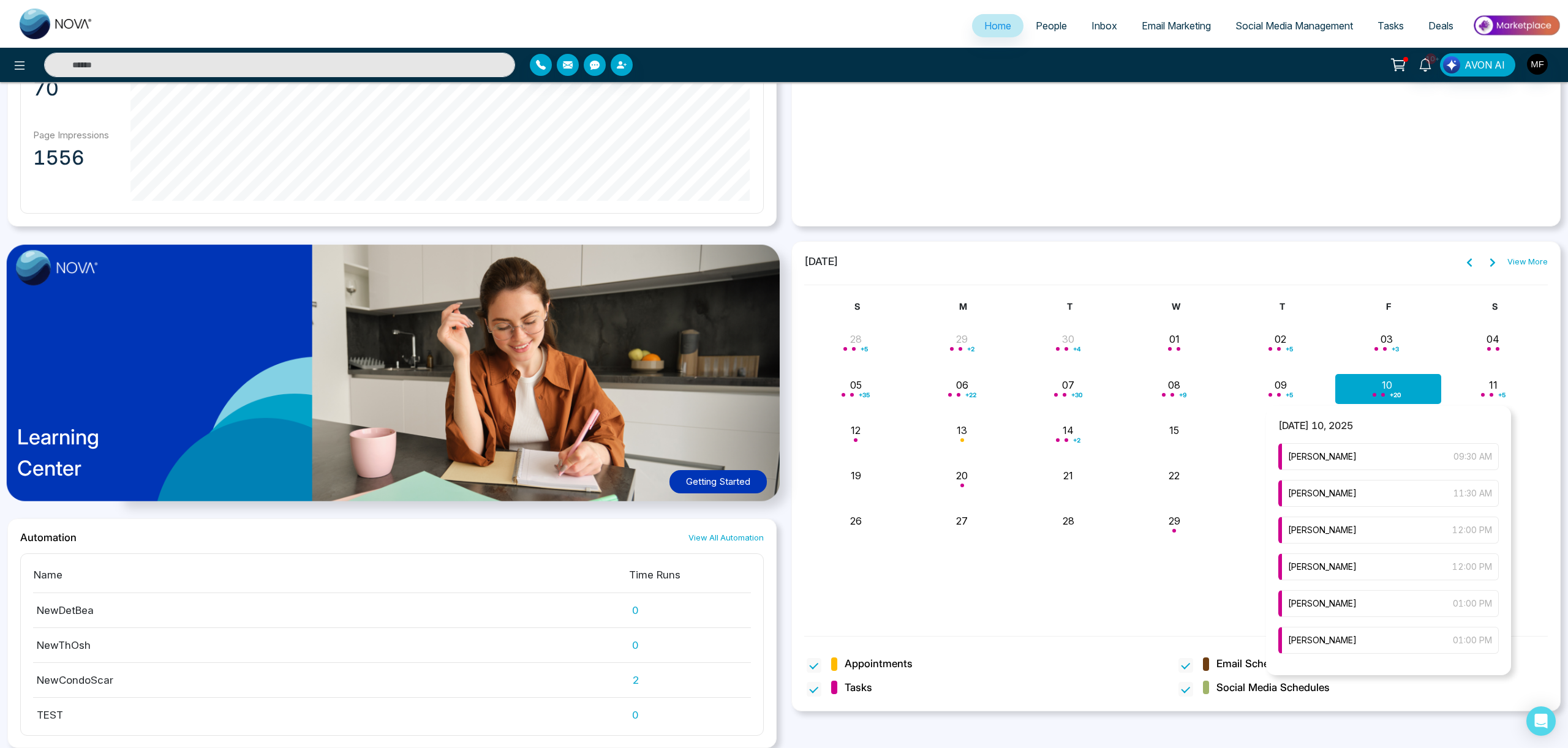
click at [1392, 398] on span "+ 20" at bounding box center [1395, 395] width 11 height 5
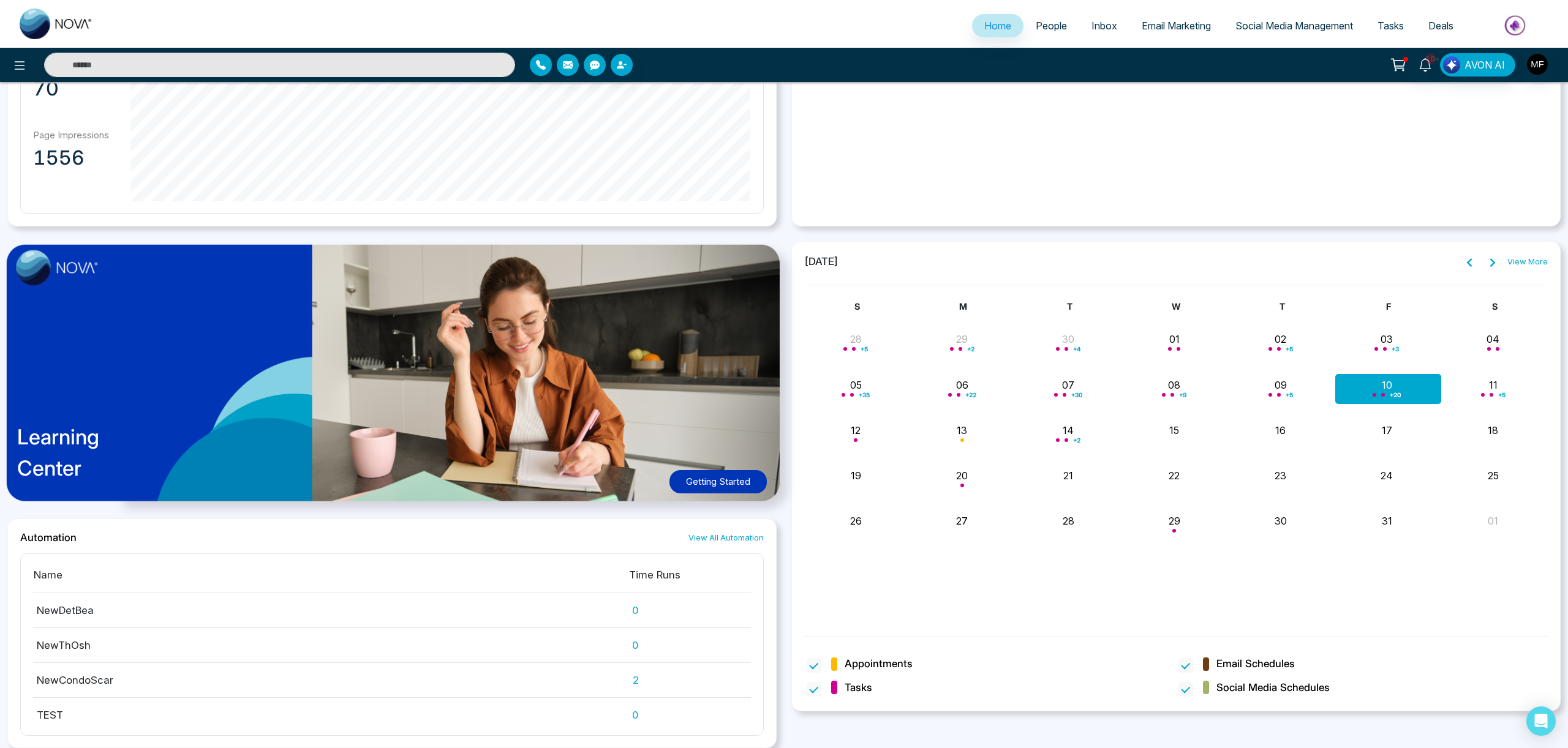
click at [1504, 265] on div "View More" at bounding box center [1504, 261] width 87 height 16
click at [1513, 261] on link "View More" at bounding box center [1527, 262] width 41 height 12
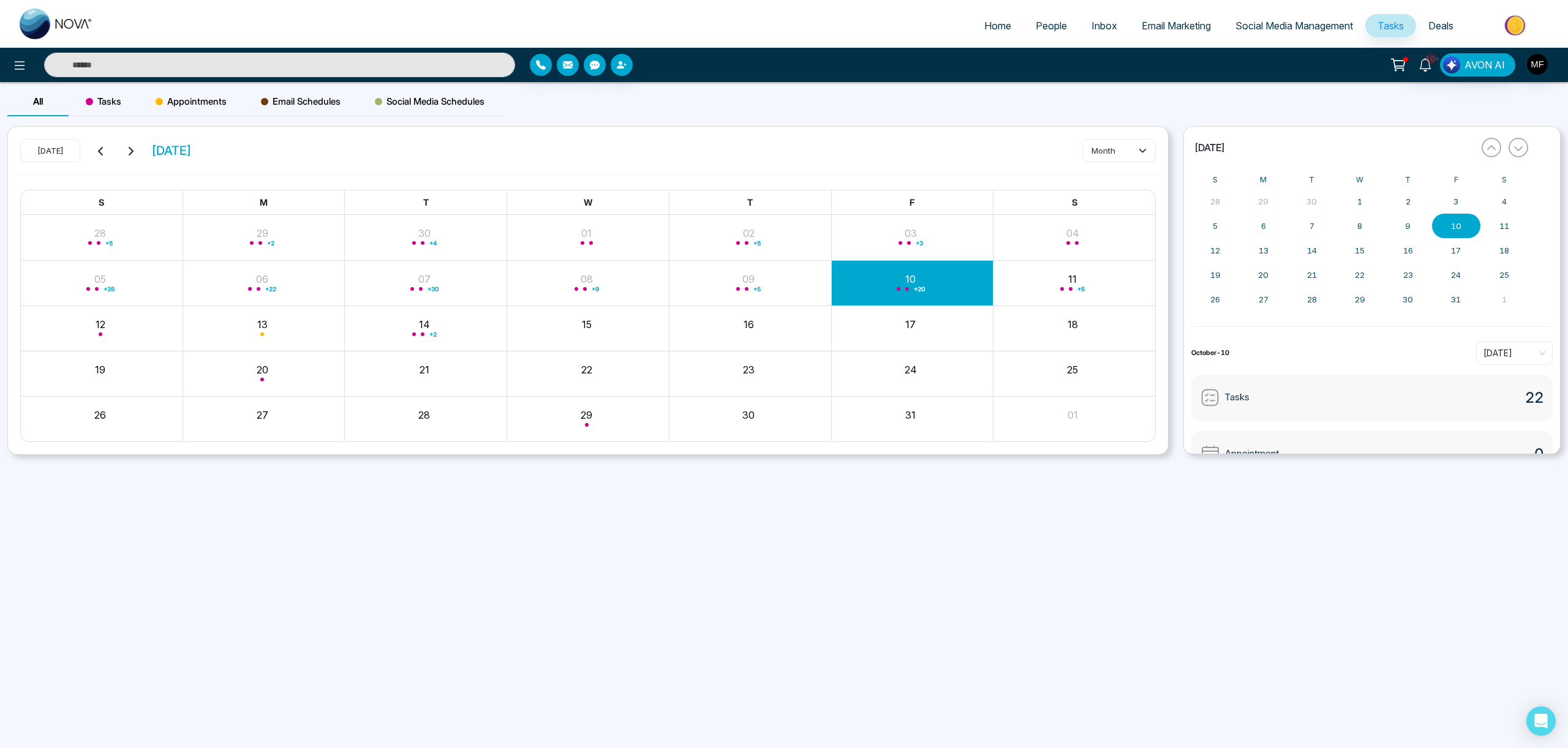
click at [948, 291] on div "+ 20" at bounding box center [912, 283] width 162 height 30
click at [1130, 146] on button "month" at bounding box center [1119, 151] width 74 height 24
click at [1109, 173] on span "day" at bounding box center [1119, 177] width 58 height 14
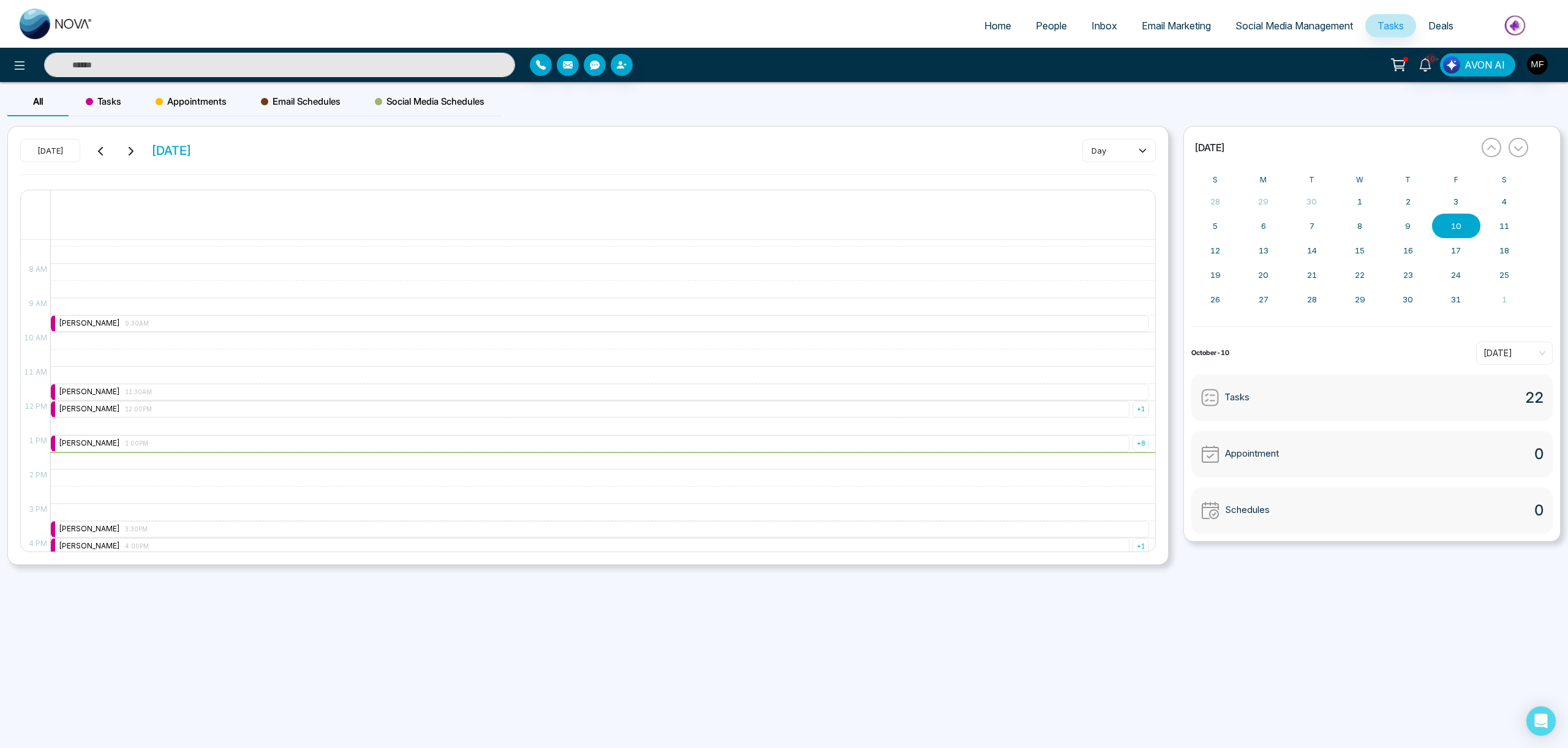
scroll to position [276, 0]
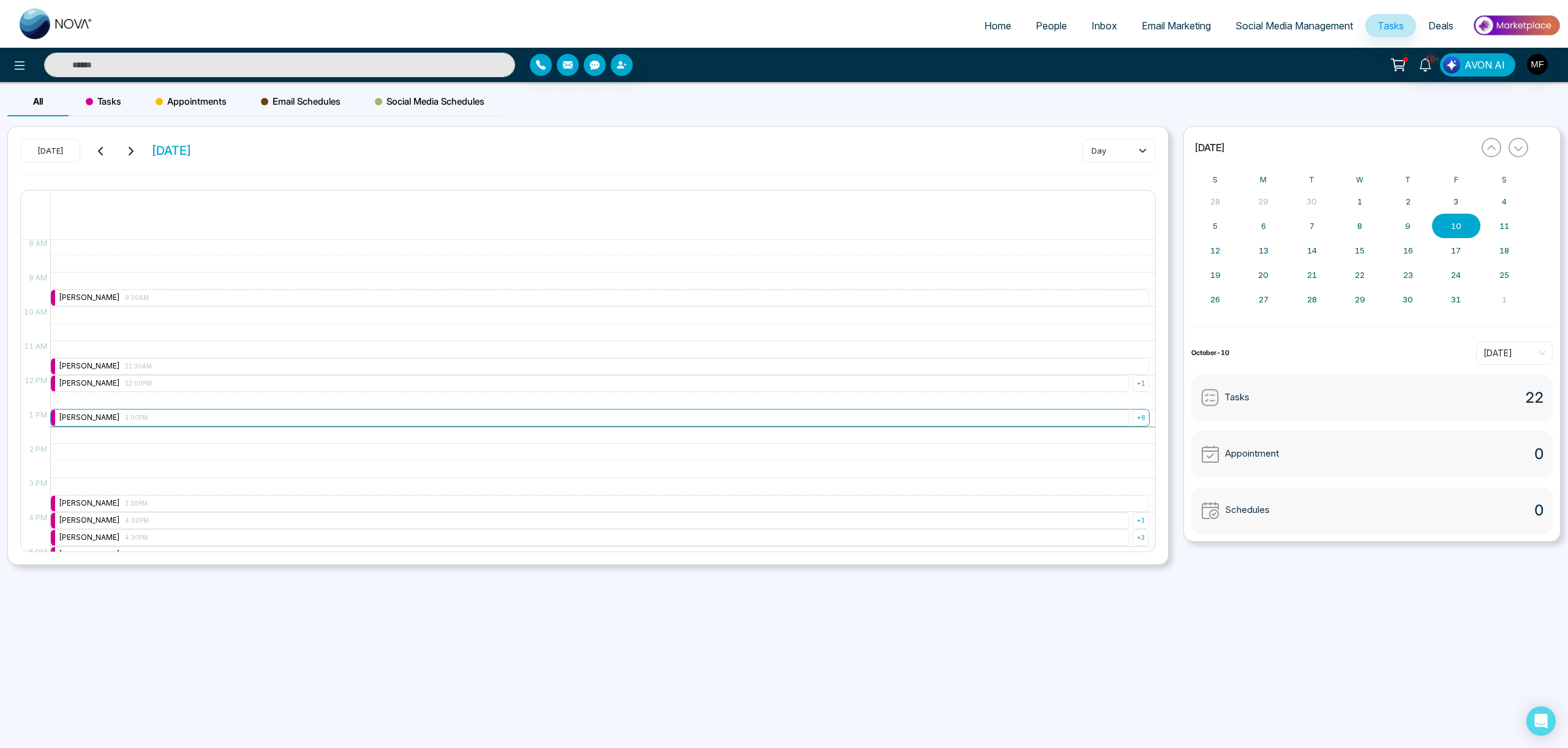
click at [1140, 418] on div "+ 8" at bounding box center [1141, 418] width 17 height 17
click at [1119, 283] on span "1:00PM" at bounding box center [1126, 283] width 21 height 10
click at [1142, 307] on icon at bounding box center [1138, 311] width 8 height 8
click at [1130, 305] on span "1:00PM" at bounding box center [1126, 305] width 21 height 10
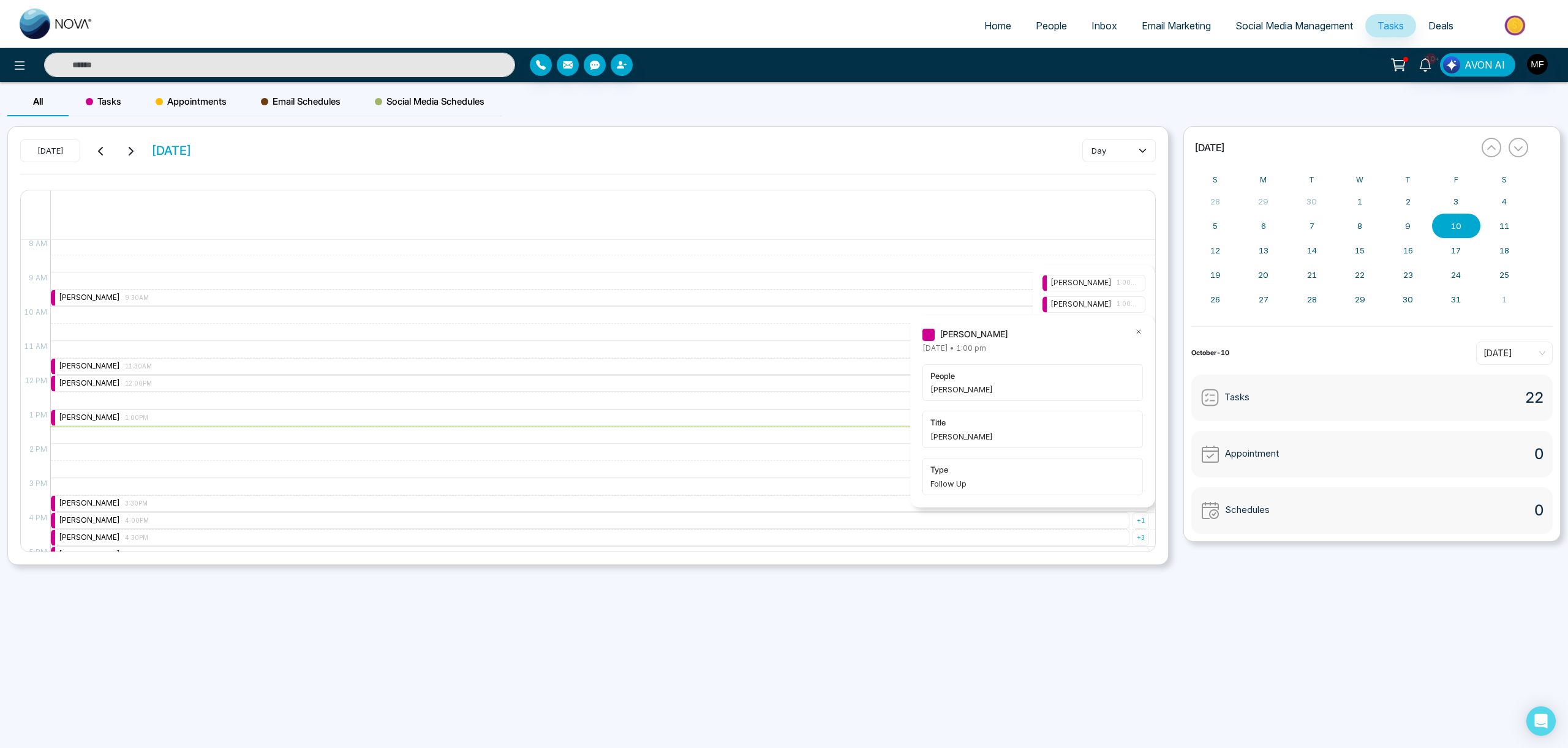
click at [1138, 332] on icon at bounding box center [1138, 332] width 3 height 3
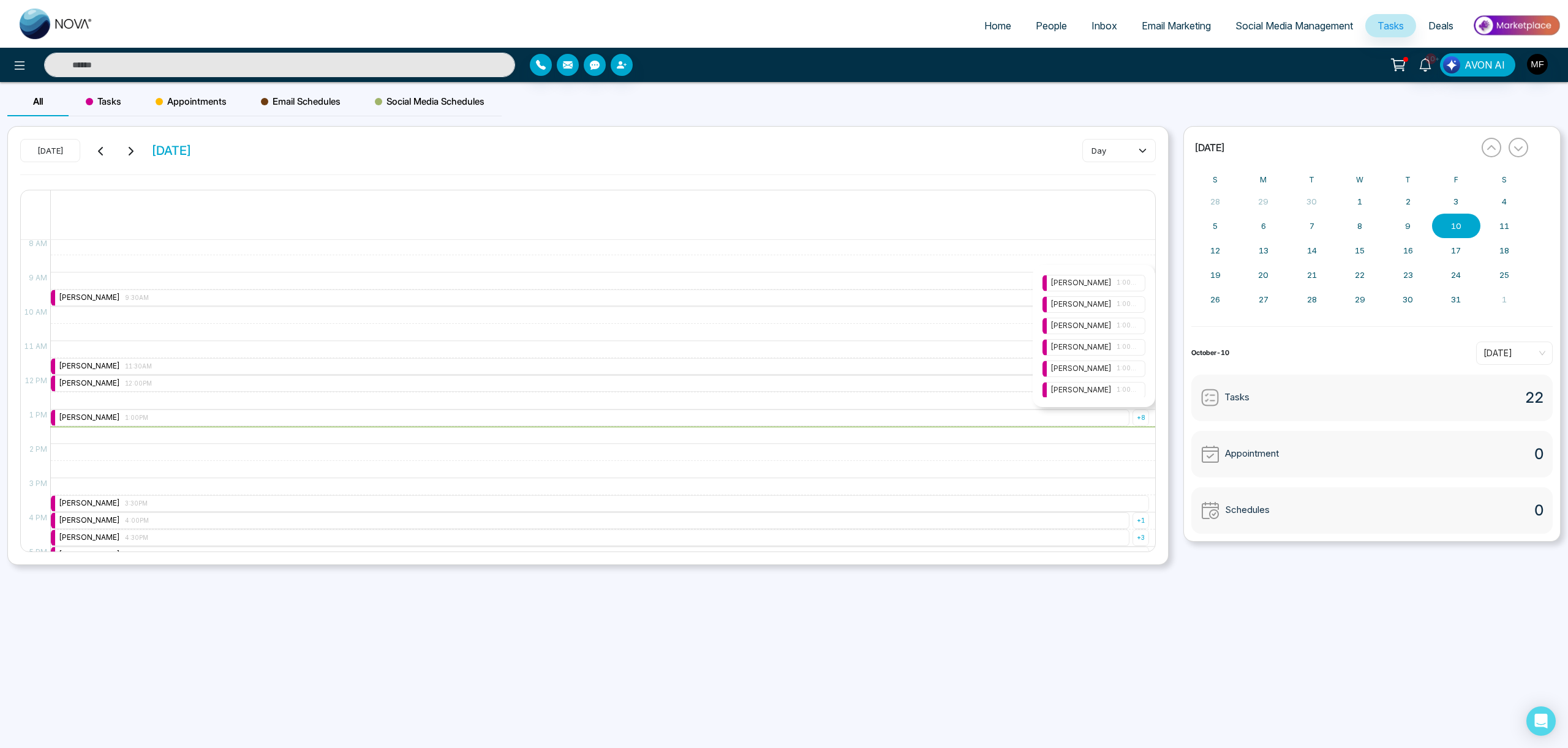
click at [1114, 327] on div "[PERSON_NAME] 1:00PM" at bounding box center [1093, 326] width 87 height 12
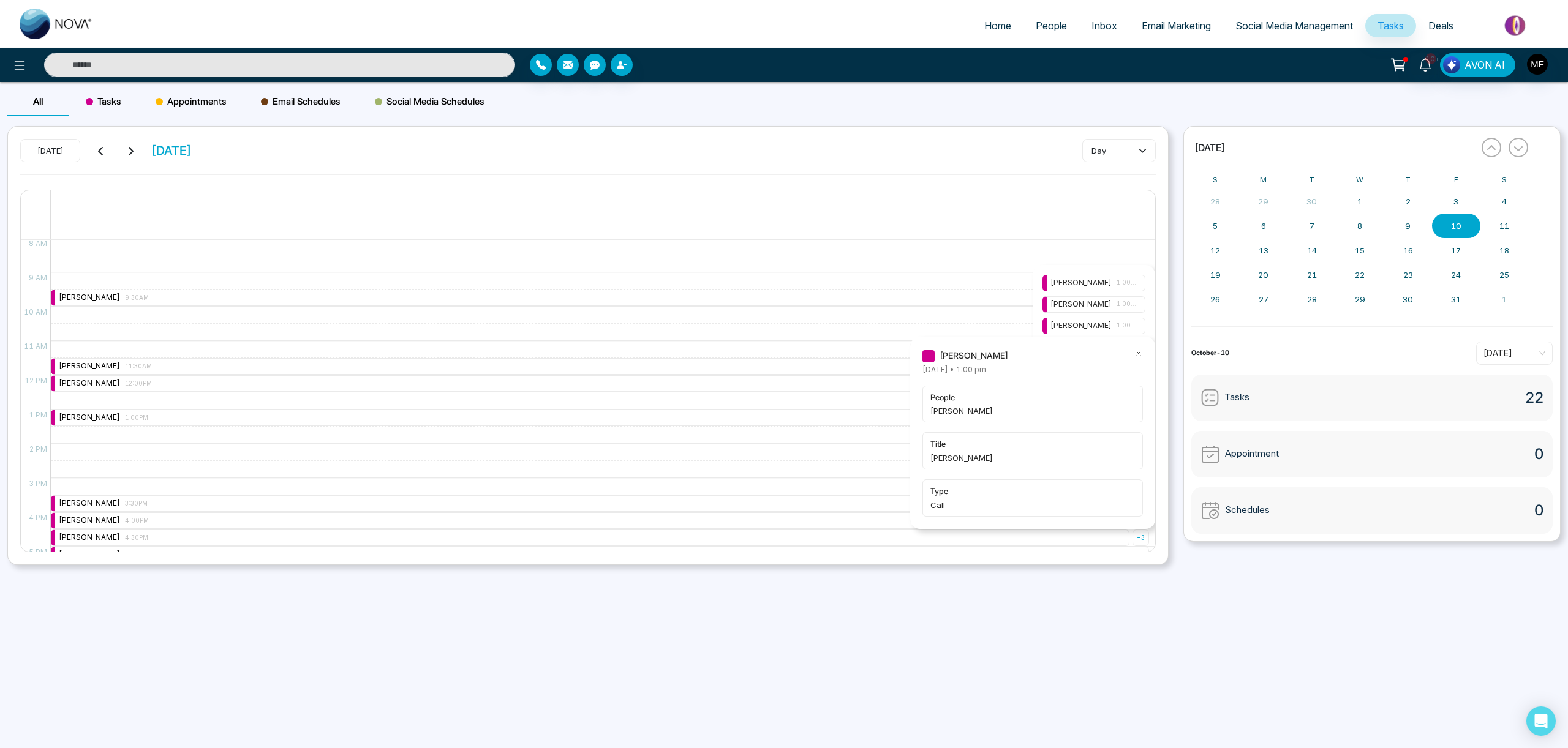
click at [1138, 353] on icon at bounding box center [1138, 353] width 3 height 3
click at [1099, 351] on div "[PERSON_NAME] 1:00PM" at bounding box center [1093, 348] width 87 height 12
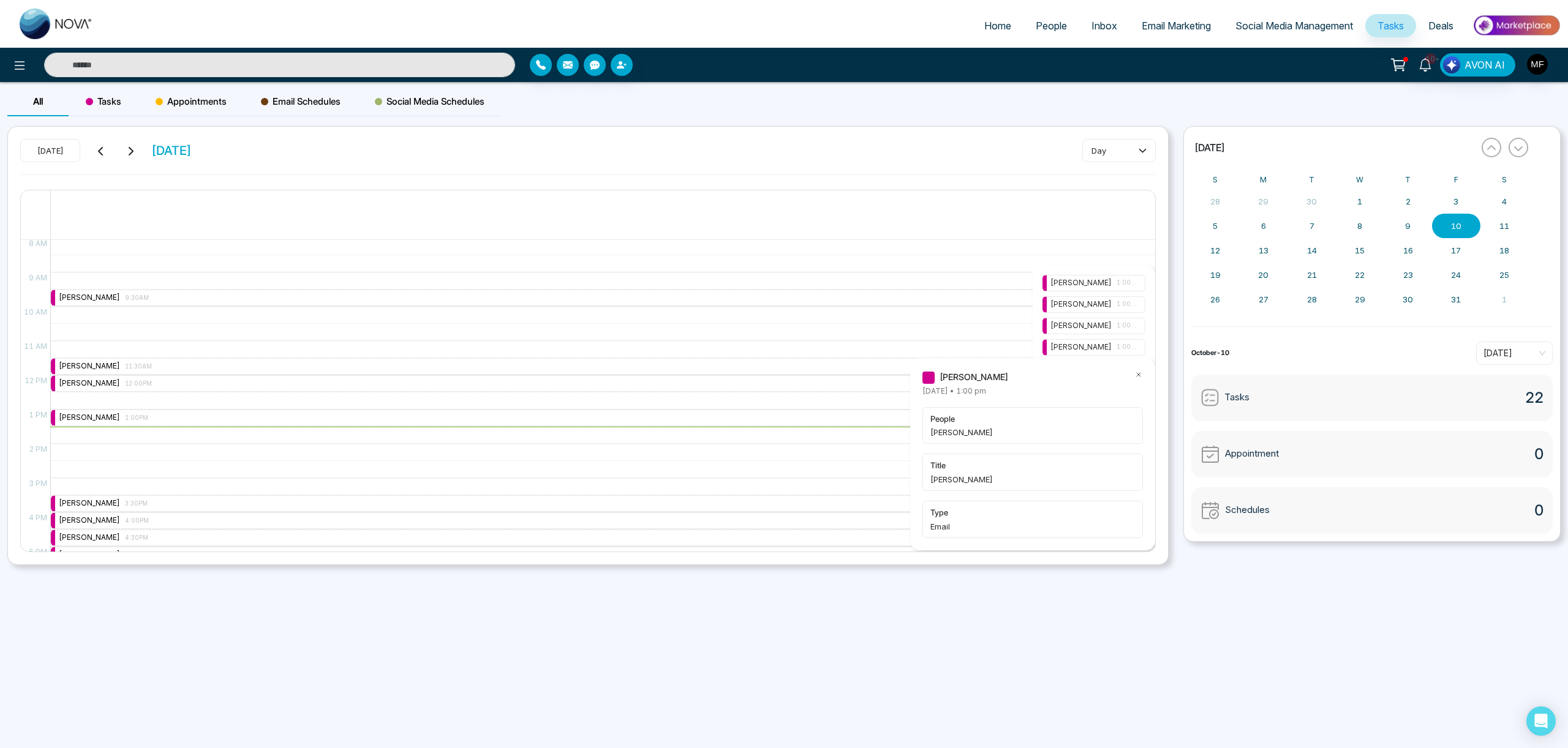
click at [1137, 377] on icon at bounding box center [1138, 375] width 8 height 8
click at [1118, 370] on span "1:00PM" at bounding box center [1126, 369] width 21 height 10
click at [1139, 376] on icon at bounding box center [1138, 376] width 8 height 8
click at [1112, 393] on div "[PERSON_NAME] 1:00PM" at bounding box center [1093, 390] width 87 height 12
click at [1138, 376] on icon at bounding box center [1138, 376] width 3 height 3
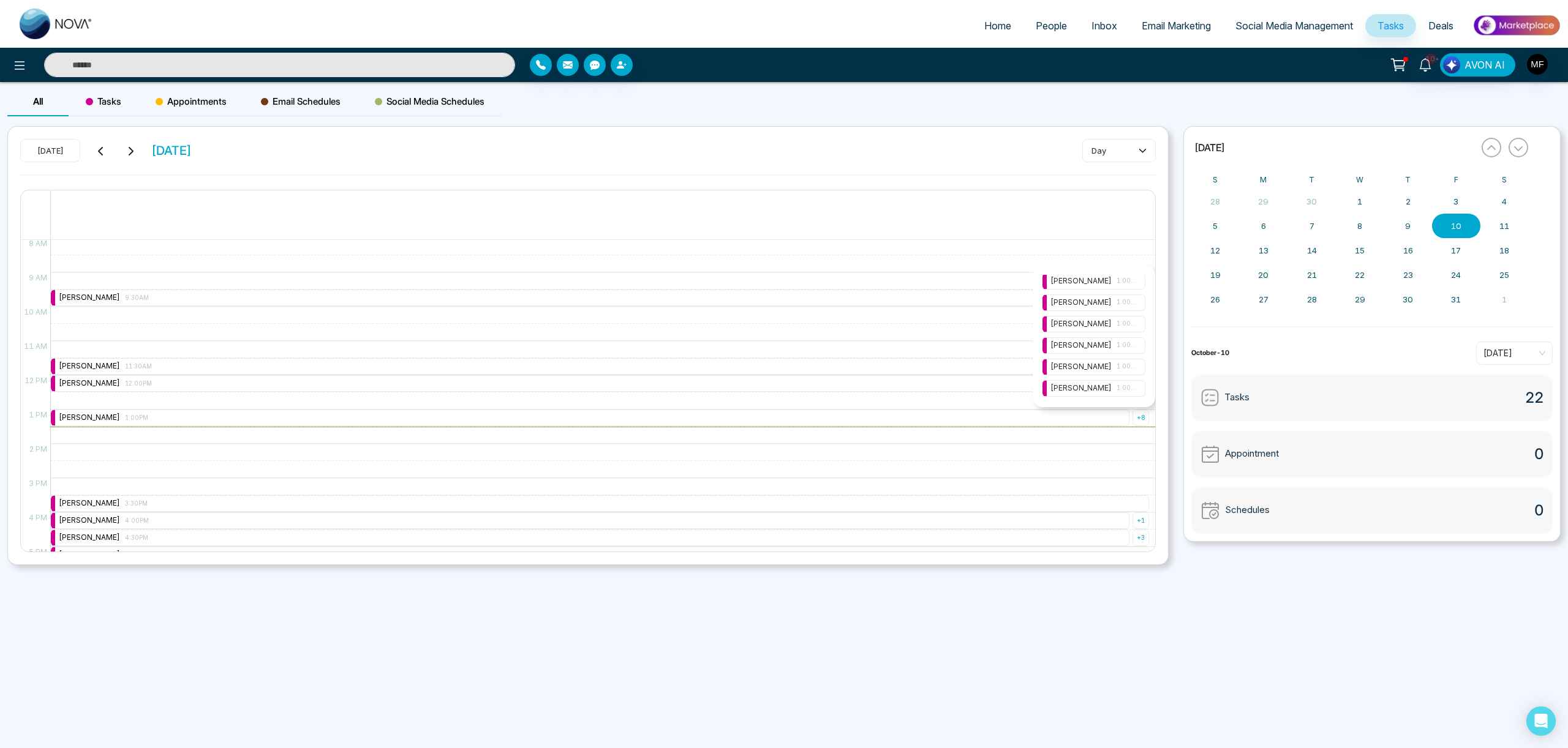
scroll to position [44, 0]
click at [1089, 389] on div "[PERSON_NAME] 1:00PM" at bounding box center [1093, 389] width 87 height 12
click at [1139, 377] on icon at bounding box center [1138, 376] width 8 height 8
click at [1112, 376] on div "[PERSON_NAME] 1:00PM [PERSON_NAME] 1:00PM [PERSON_NAME] 1:00PM [PERSON_NAME] 1:…" at bounding box center [1098, 336] width 110 height 123
click at [1103, 370] on div "[PERSON_NAME] 1:00PM" at bounding box center [1093, 368] width 87 height 12
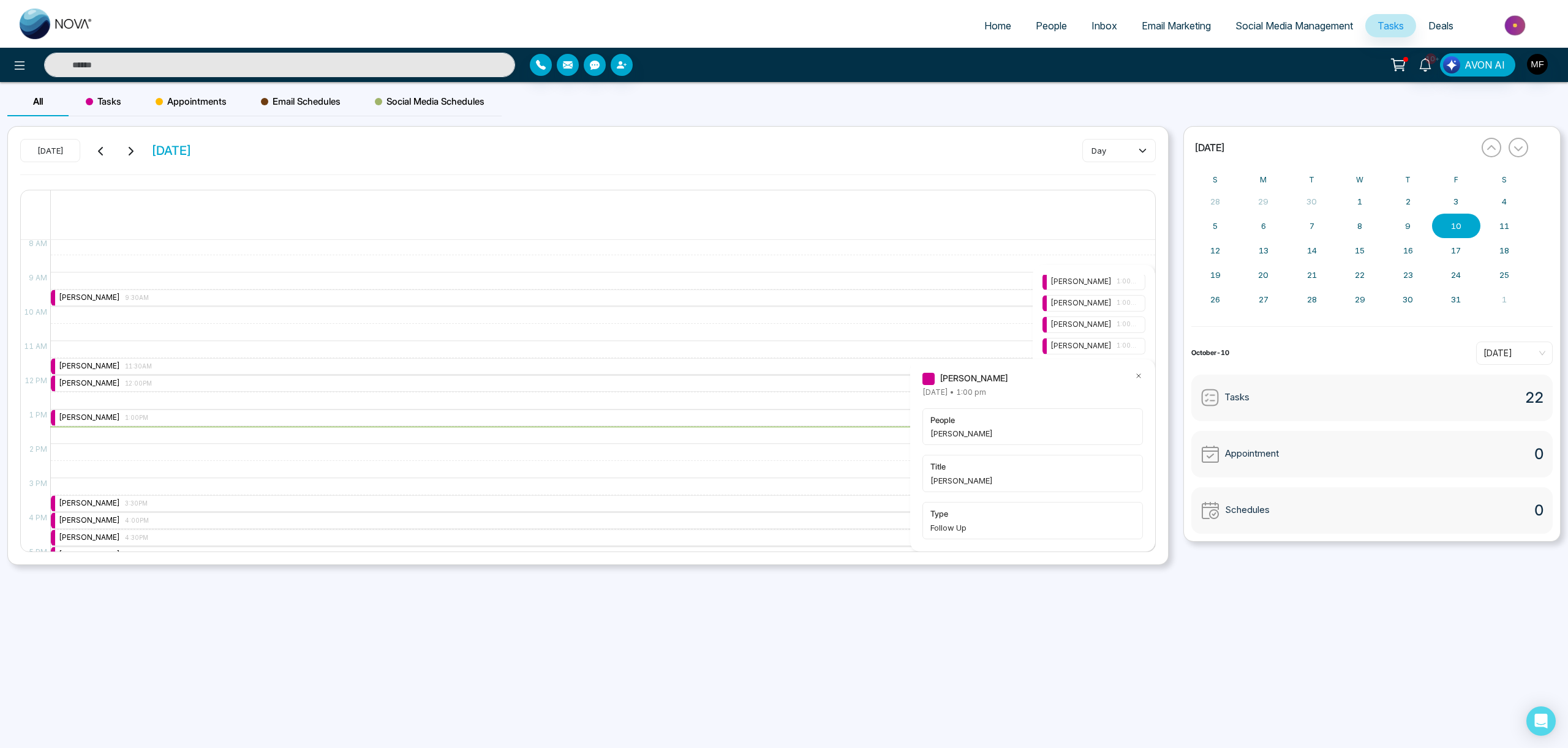
click at [1137, 377] on icon at bounding box center [1138, 376] width 3 height 3
click at [1098, 349] on div "[PERSON_NAME] 1:00PM" at bounding box center [1093, 346] width 87 height 12
click at [802, 330] on div "9:30 AM – 9:30 AM [PERSON_NAME] 9:30AM 11:30 AM – 11:30 AM [PERSON_NAME] 11:30A…" at bounding box center [599, 375] width 1098 height 823
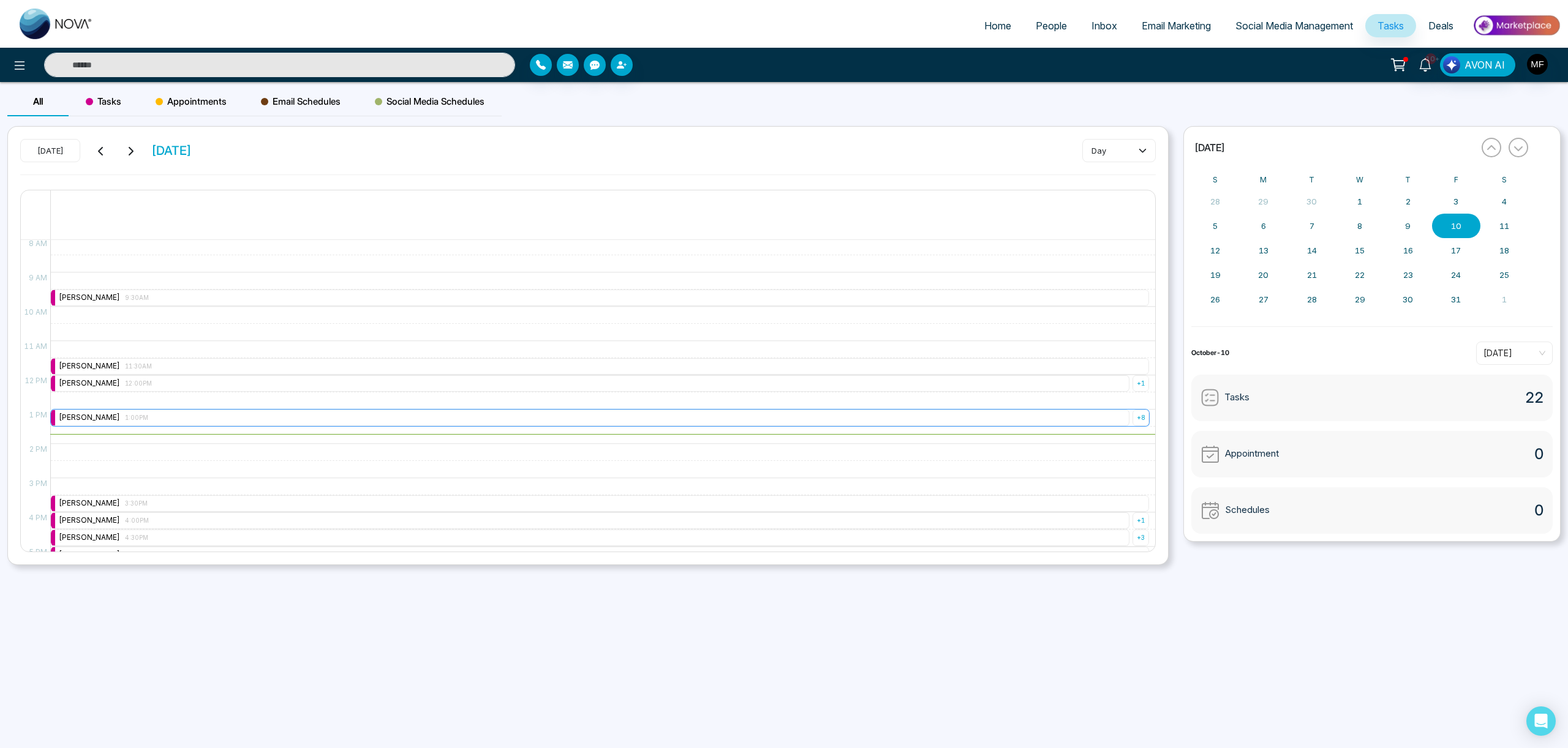
click at [1136, 415] on div "+ 8" at bounding box center [1141, 418] width 17 height 17
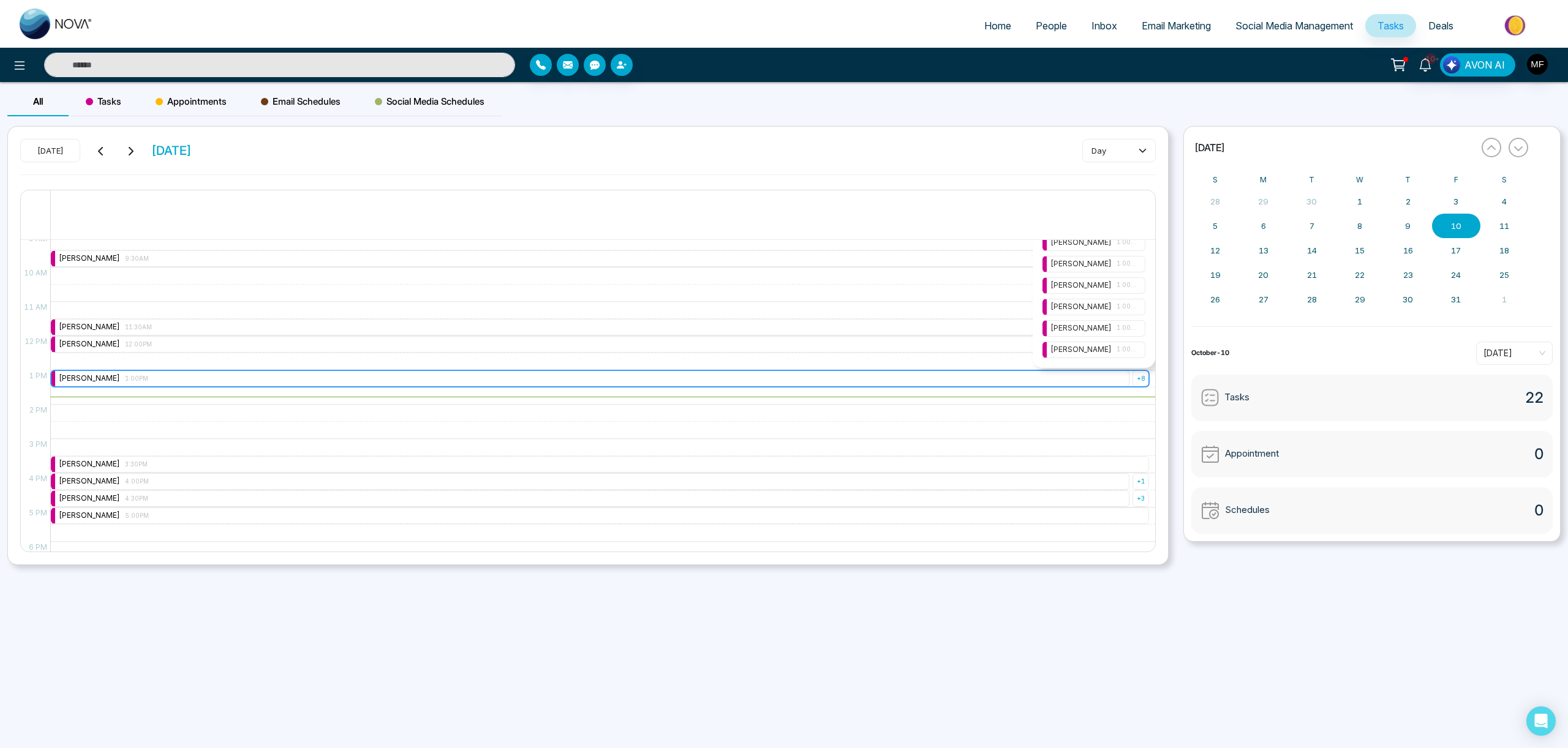
scroll to position [312, 0]
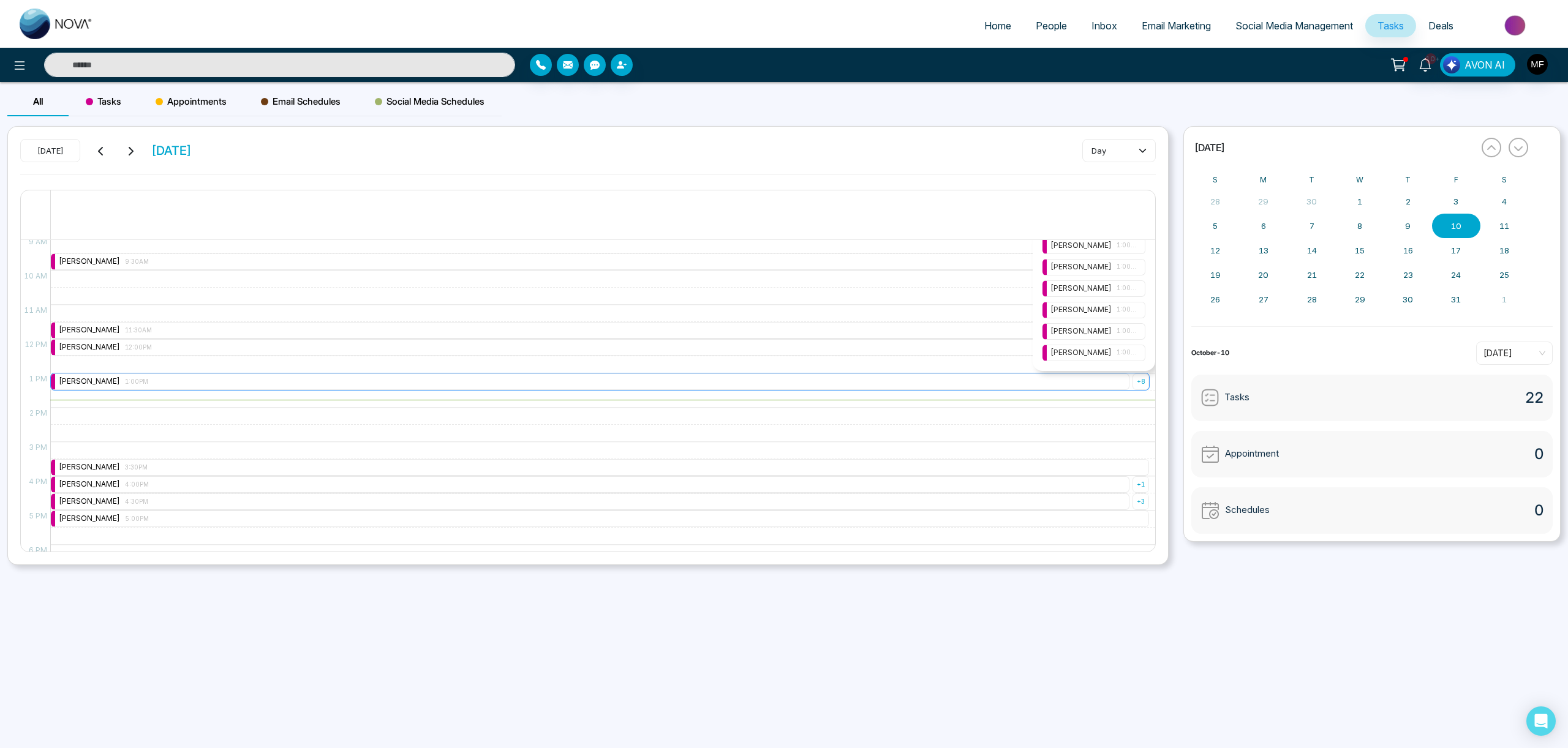
click at [983, 384] on div "[PERSON_NAME] 1:00PM" at bounding box center [590, 382] width 1078 height 17
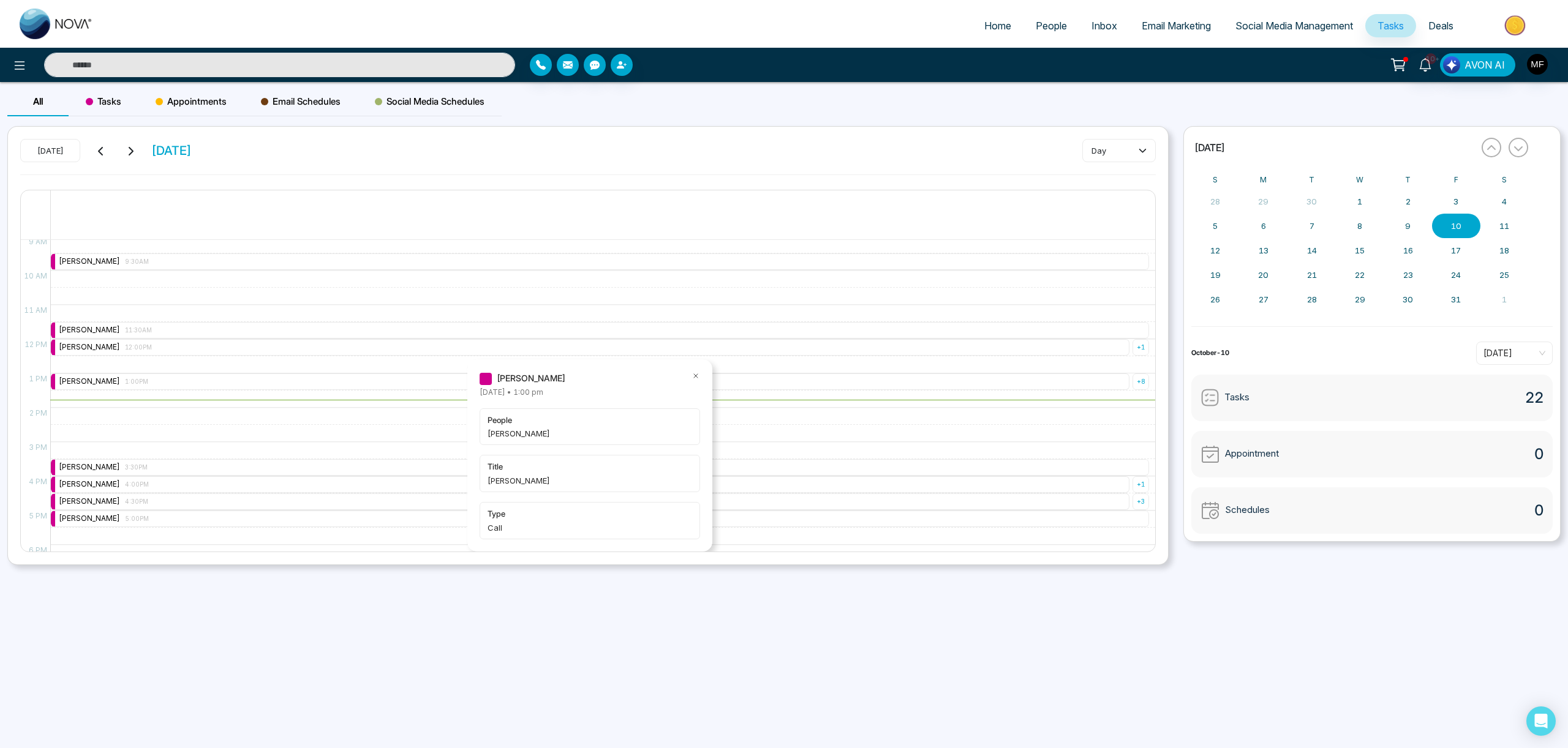
click at [608, 420] on span "people" at bounding box center [590, 420] width 205 height 12
click at [696, 377] on icon at bounding box center [696, 376] width 8 height 8
click at [1037, 384] on div "[PERSON_NAME] 1:00PM" at bounding box center [590, 382] width 1078 height 17
click at [1145, 387] on div "+ 8" at bounding box center [1141, 382] width 17 height 17
click at [1103, 415] on div "[PERSON_NAME] 1:00PM" at bounding box center [1094, 410] width 103 height 17
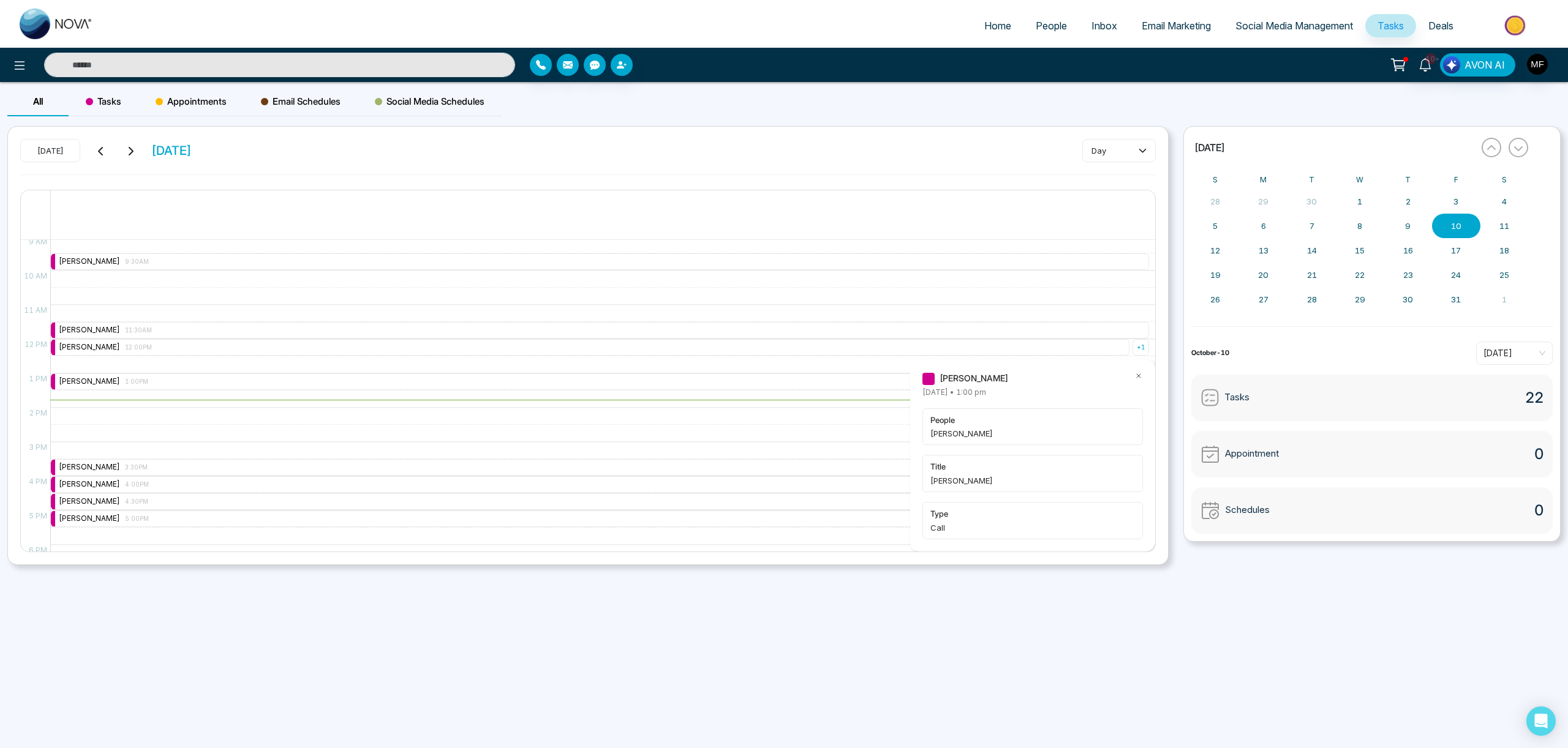
click at [1139, 377] on icon at bounding box center [1138, 376] width 3 height 3
click at [1044, 24] on span "People" at bounding box center [1051, 25] width 31 height 12
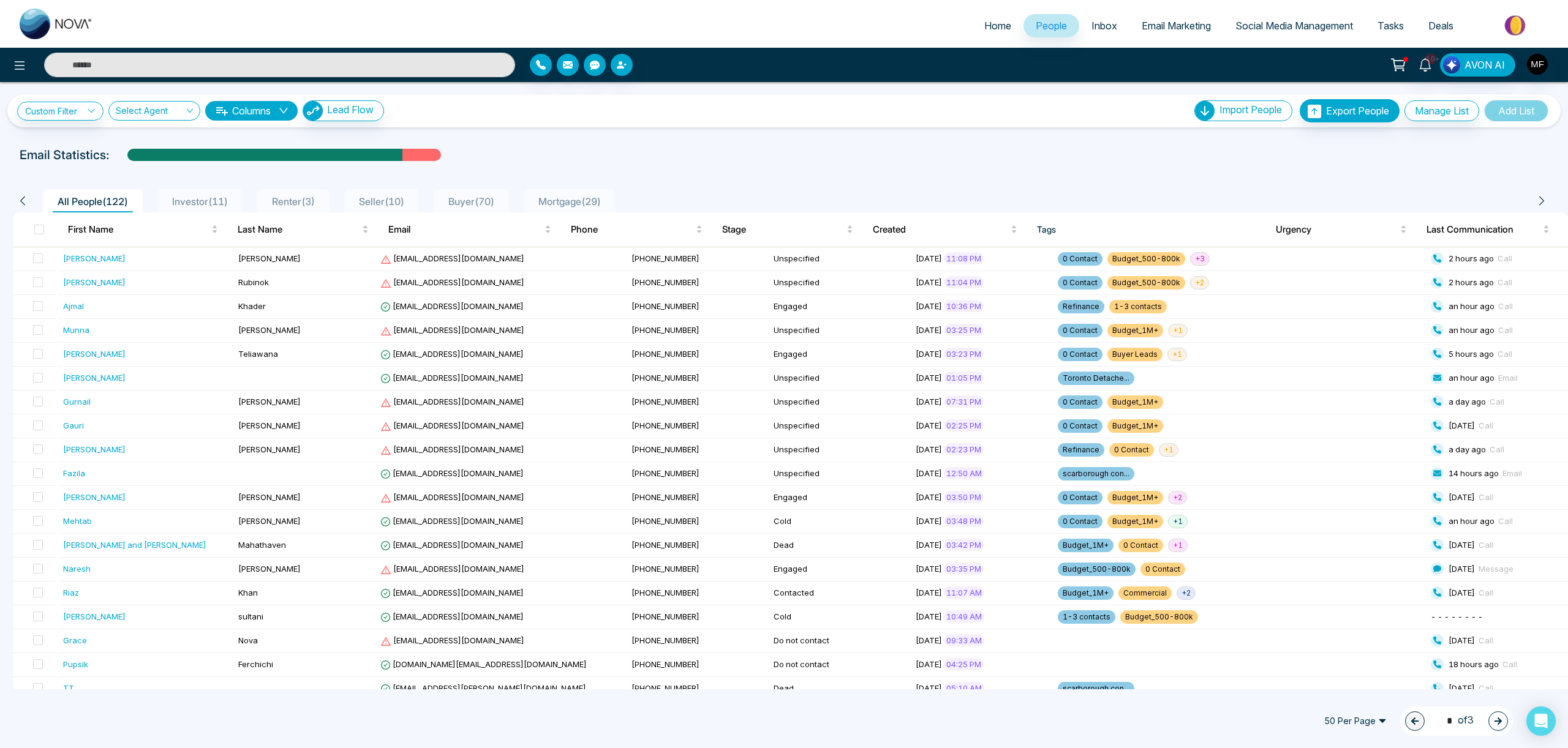
click at [679, 151] on div "Email Statistics:" at bounding box center [526, 155] width 1014 height 19
click at [396, 198] on span "Seller ( 10 )" at bounding box center [381, 201] width 55 height 12
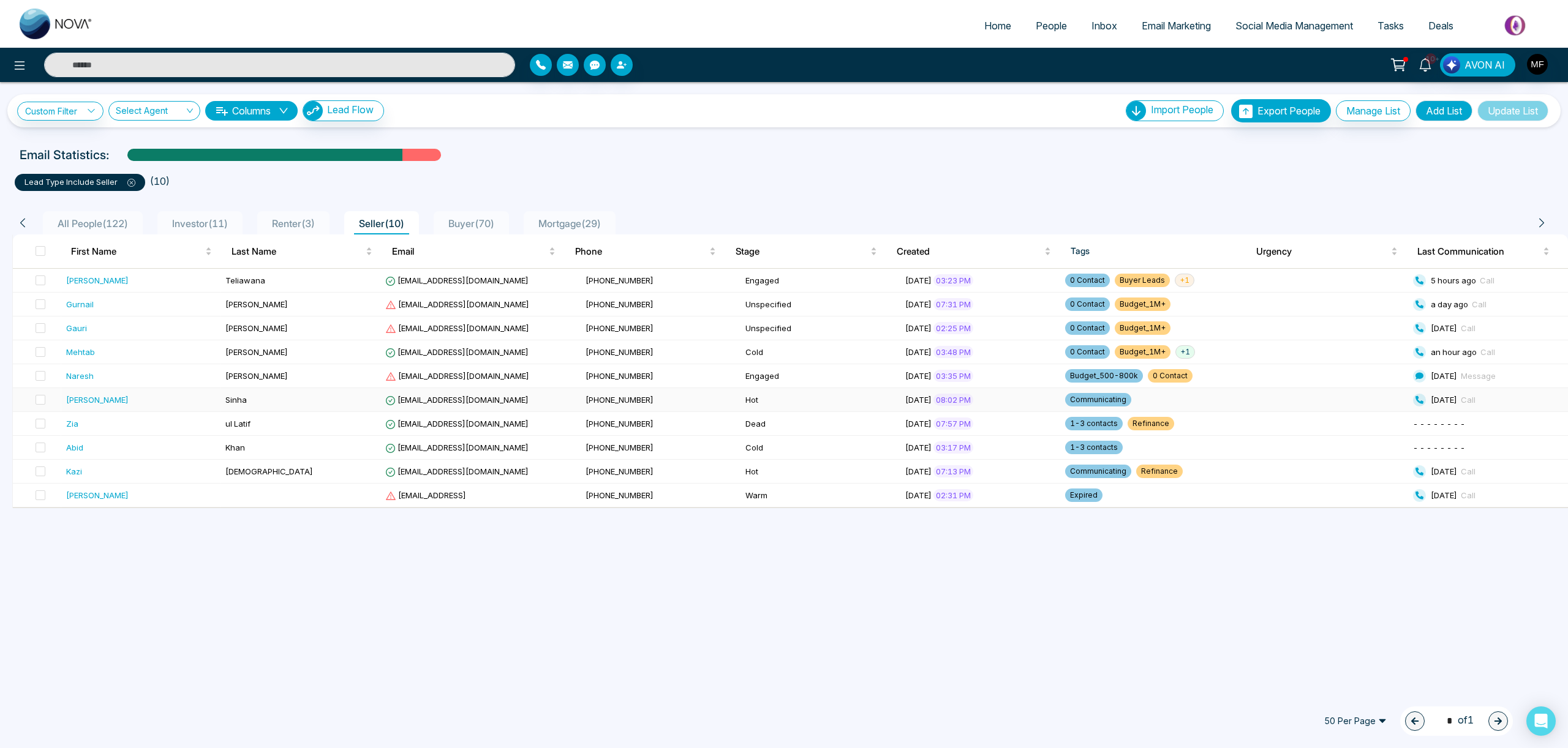
click at [163, 404] on div "[PERSON_NAME]" at bounding box center [140, 399] width 150 height 12
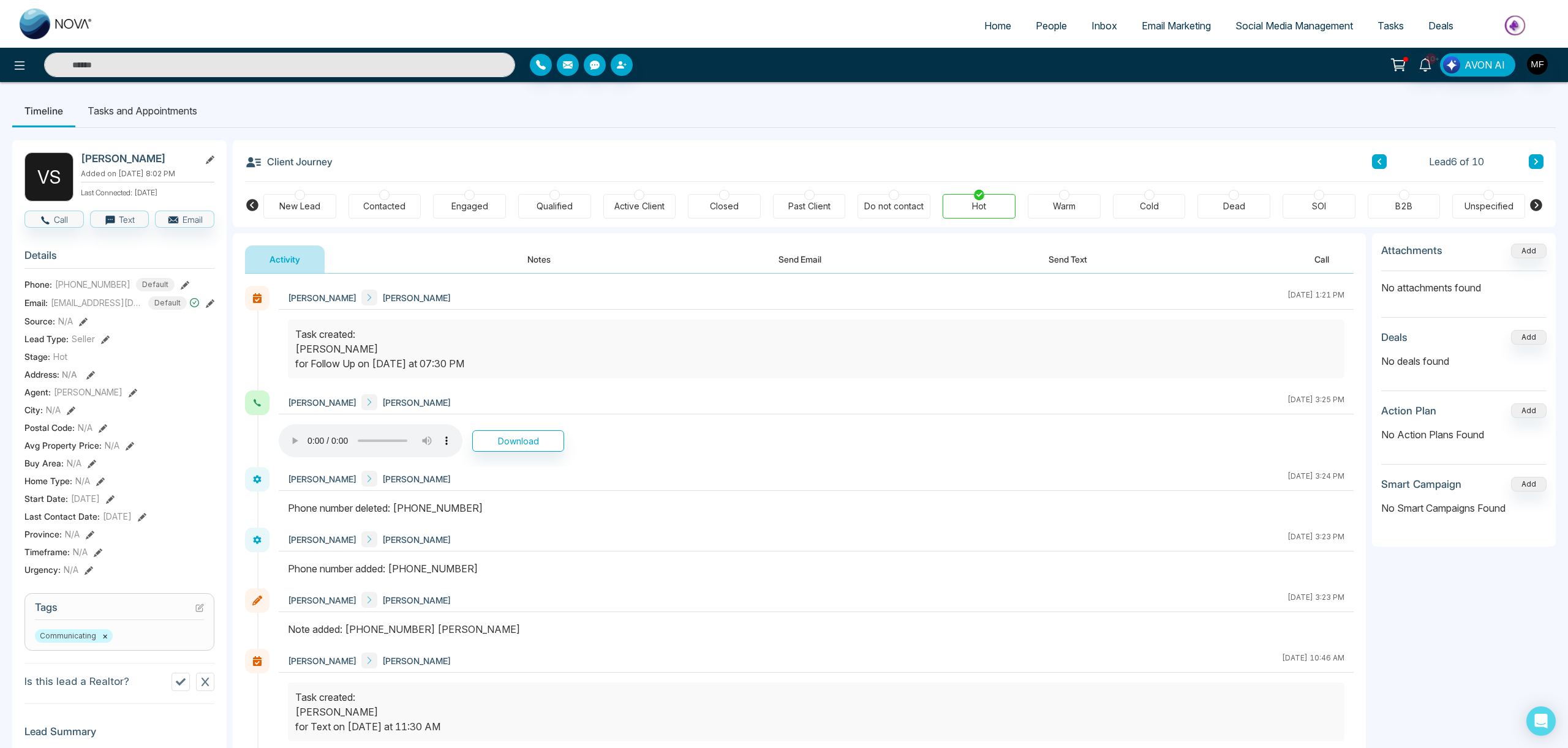
click at [217, 311] on div "V S [PERSON_NAME] Added on [DATE] 8:02 PM Last Connected: [DATE] Call Text Emai…" at bounding box center [118, 565] width 214 height 850
click at [214, 311] on div "V S [PERSON_NAME] Added on [DATE] 8:02 PM Last Connected: [DATE] Call Text Emai…" at bounding box center [118, 565] width 214 height 850
click at [209, 308] on icon at bounding box center [210, 304] width 8 height 8
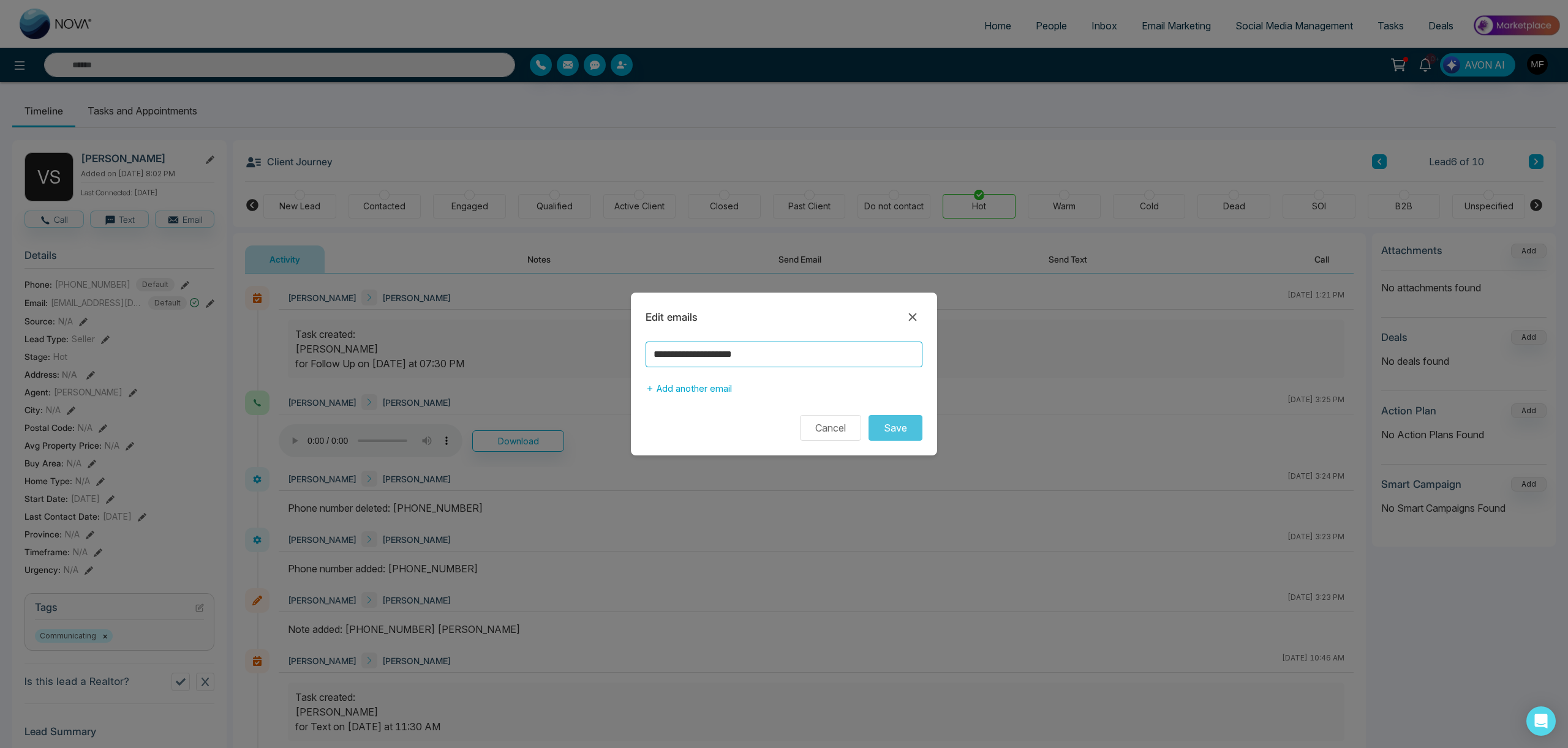
click at [740, 349] on input "**********" at bounding box center [784, 355] width 277 height 25
click at [767, 358] on input "**********" at bounding box center [784, 355] width 277 height 25
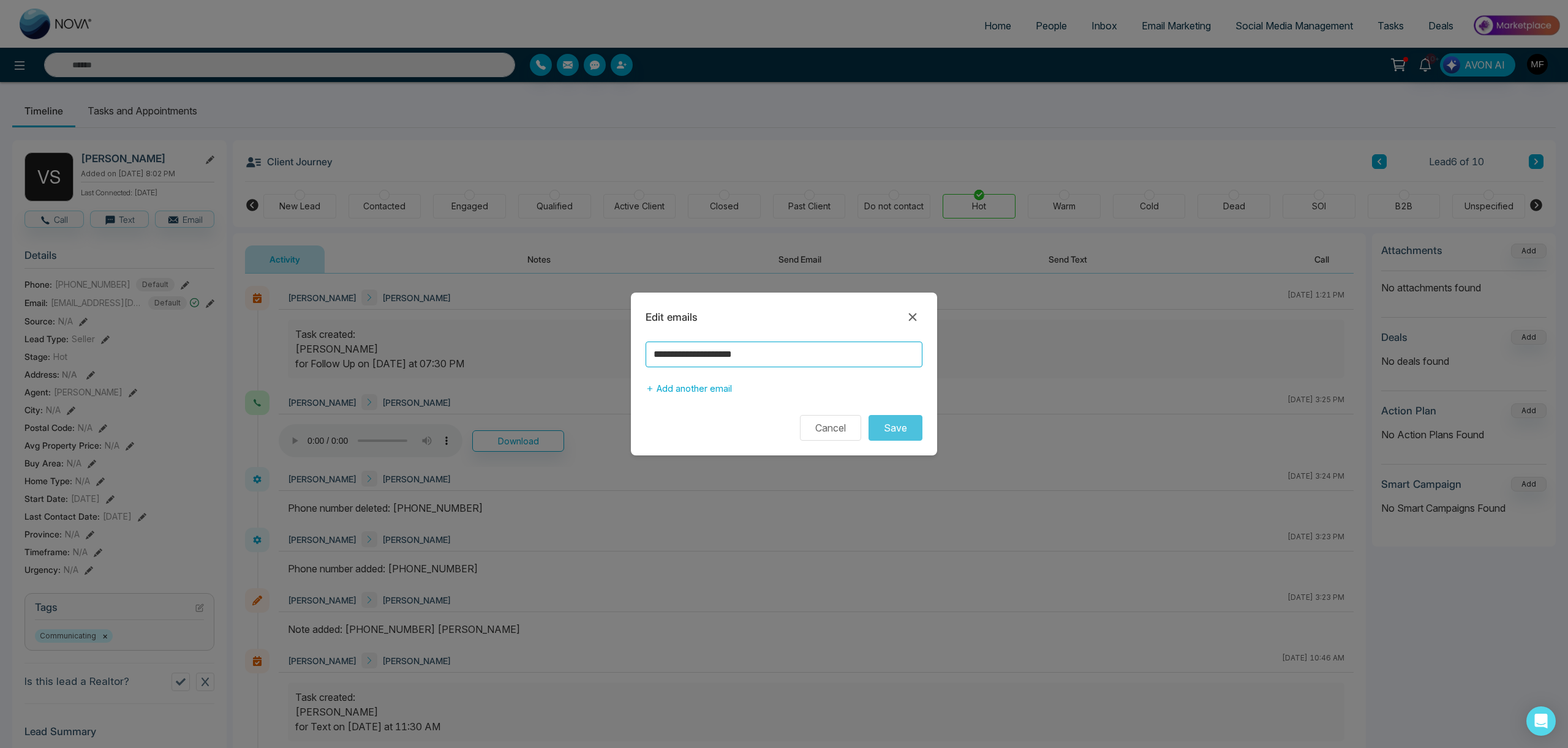
click at [767, 358] on input "**********" at bounding box center [784, 355] width 277 height 25
click at [911, 318] on icon at bounding box center [912, 317] width 8 height 8
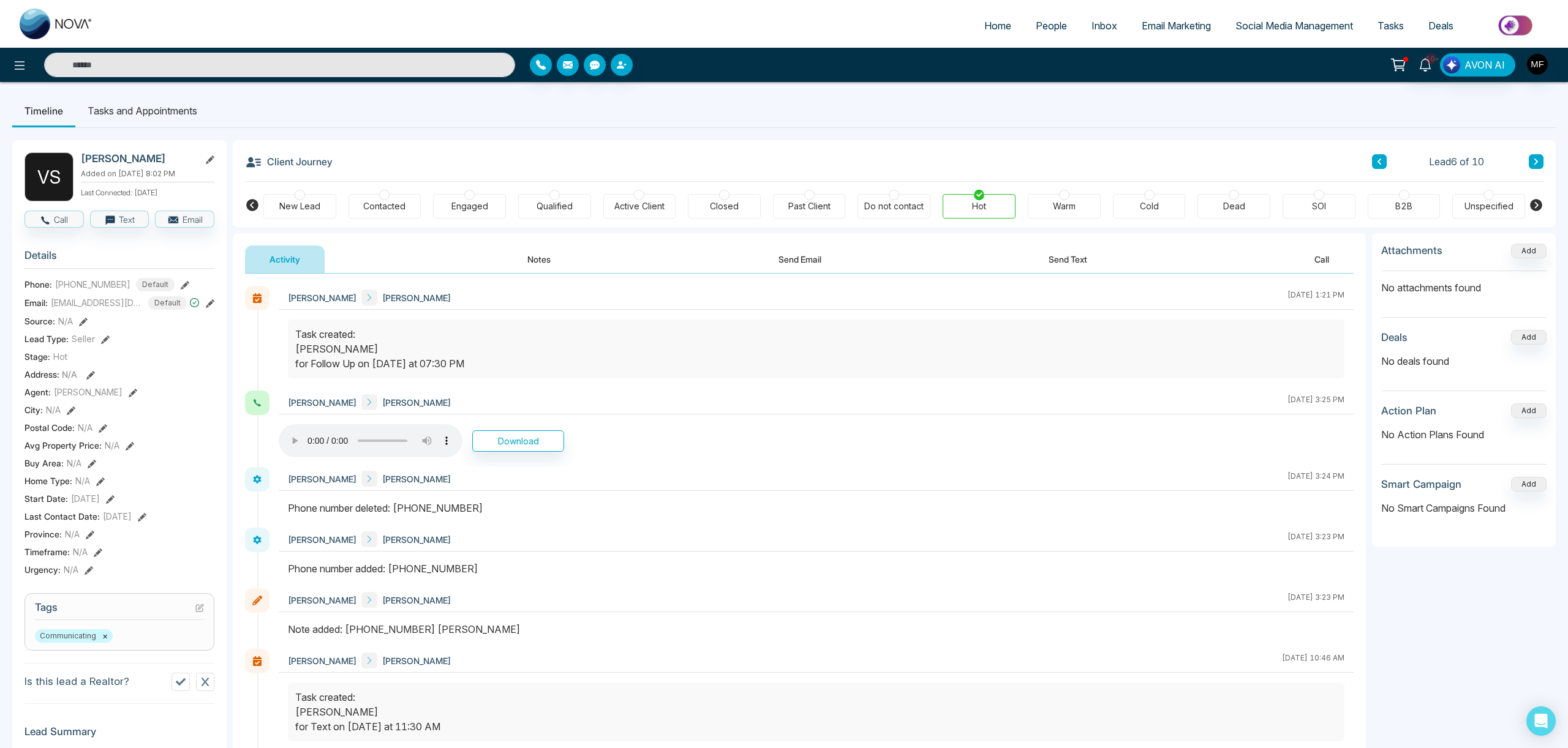
click at [1004, 21] on link "Home" at bounding box center [998, 26] width 52 height 24
select select "*"
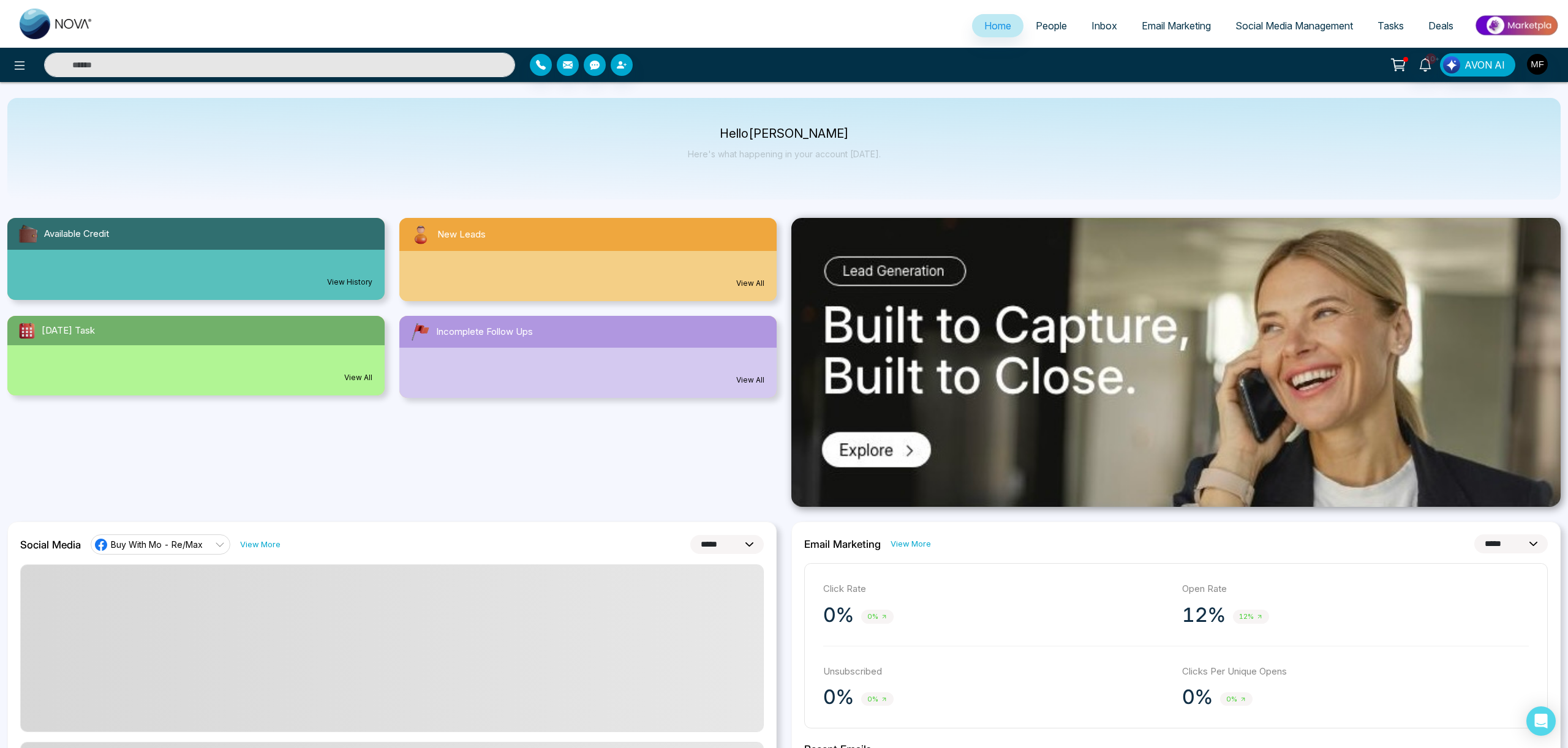
click at [787, 194] on div "Hello [PERSON_NAME] Here's what happening in your account [DATE]." at bounding box center [784, 149] width 1553 height 102
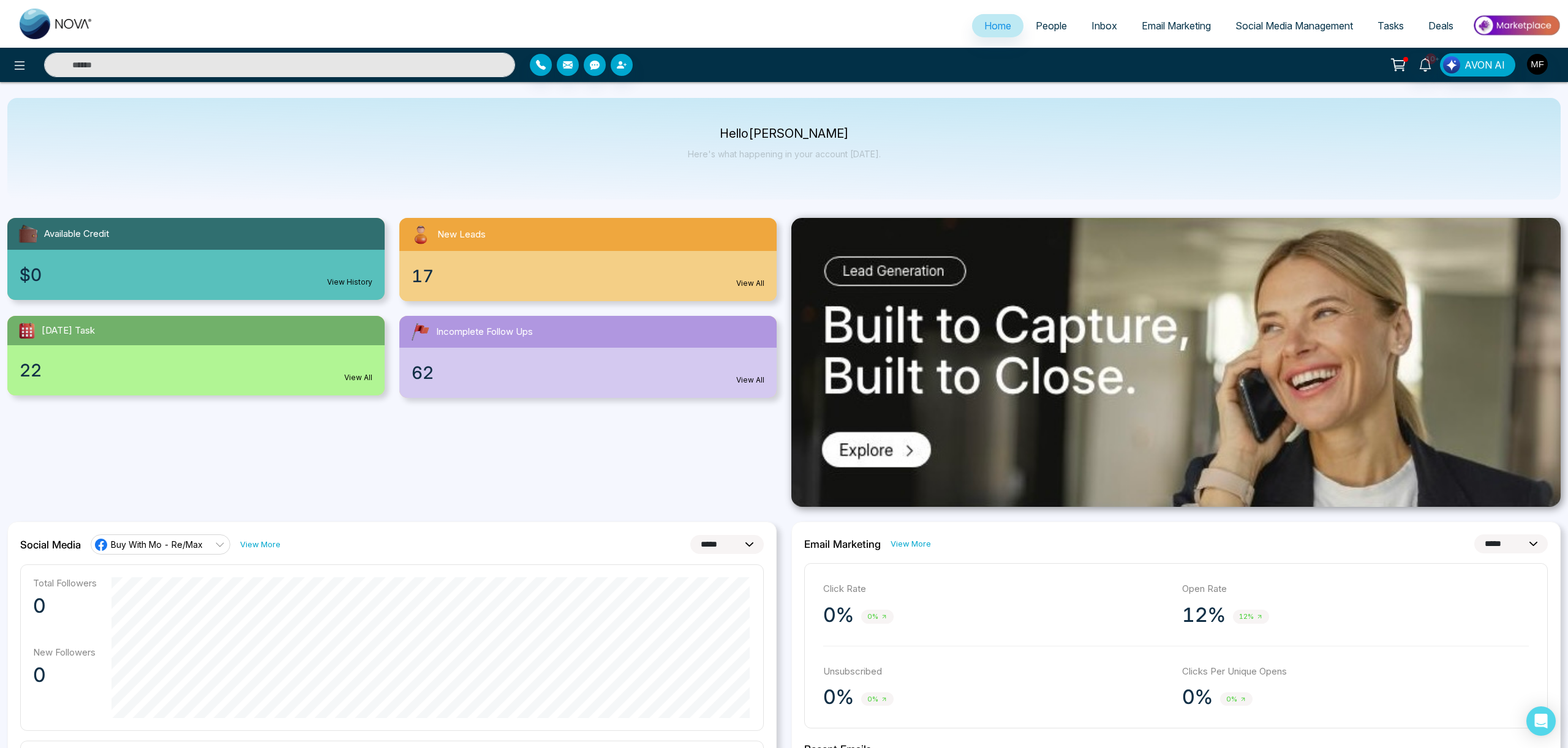
click at [1048, 24] on span "People" at bounding box center [1051, 25] width 31 height 12
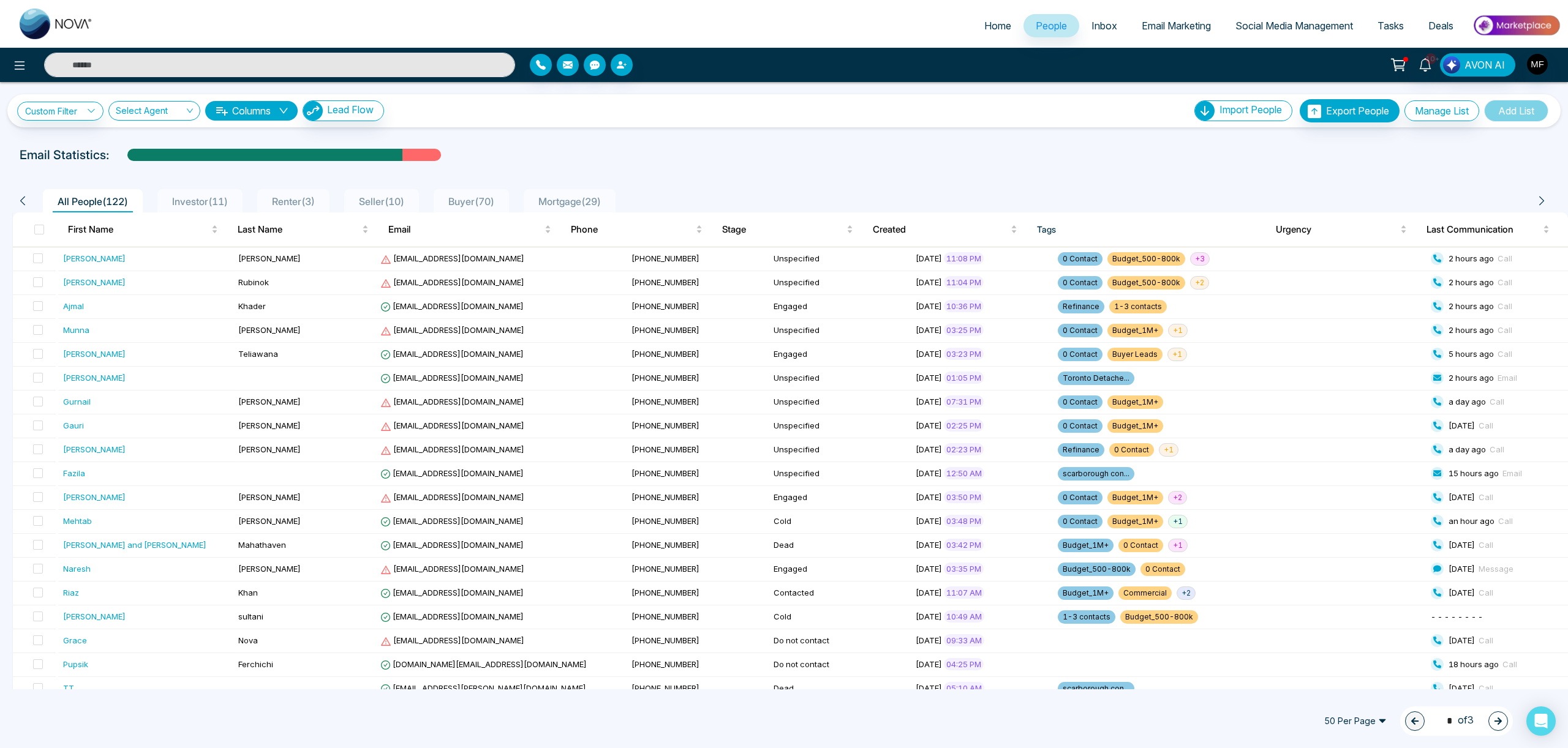
click at [36, 24] on img at bounding box center [56, 24] width 74 height 30
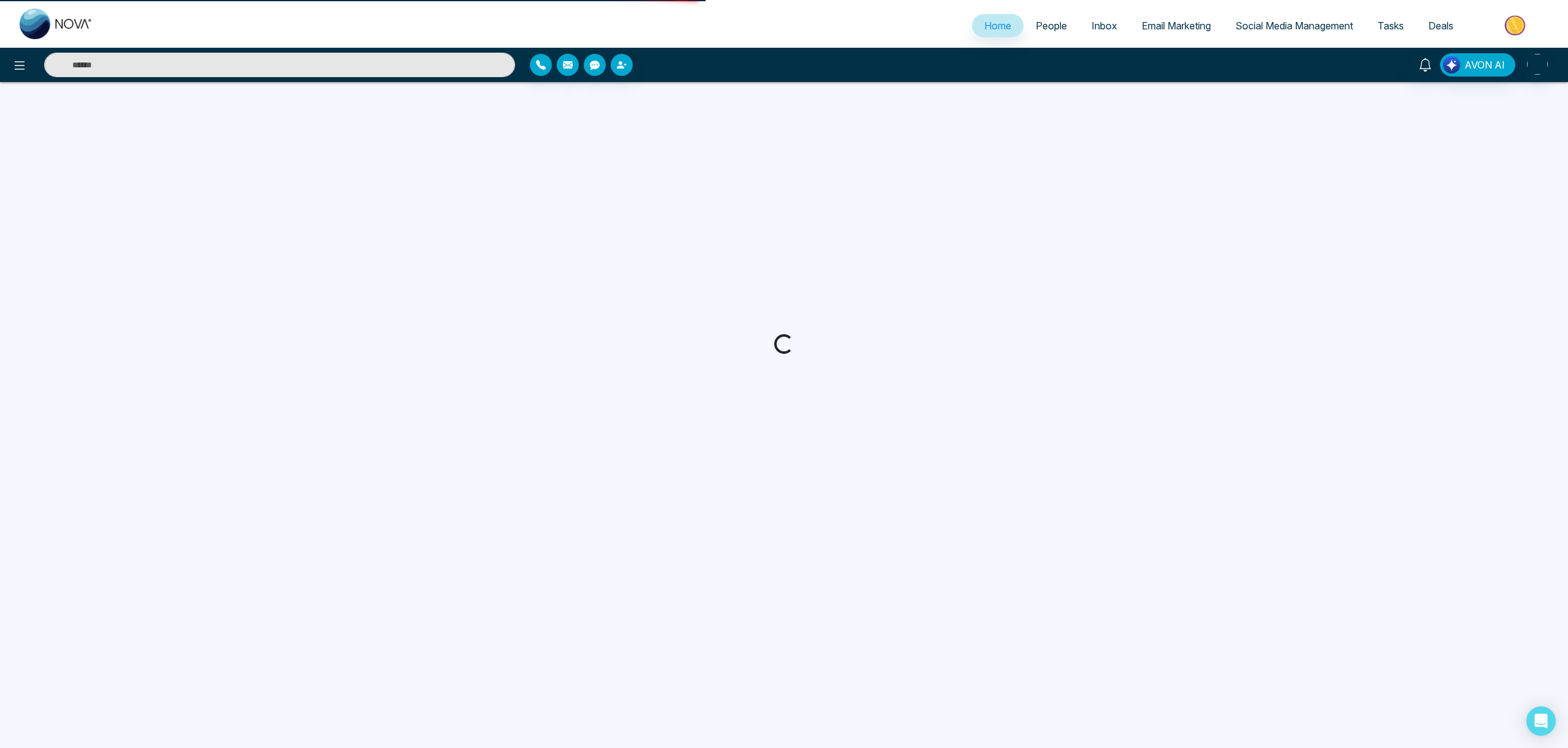
select select "*"
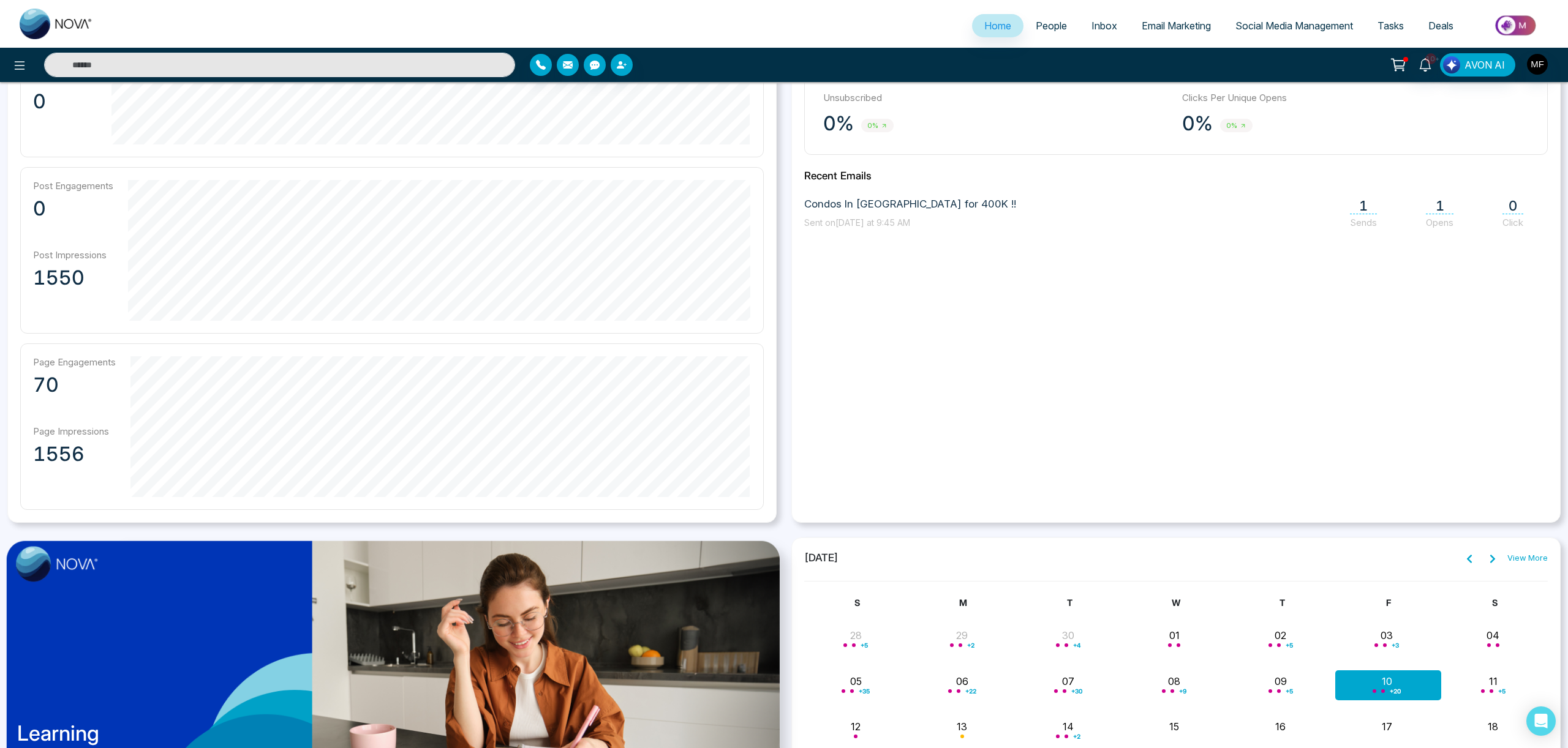
scroll to position [680, 0]
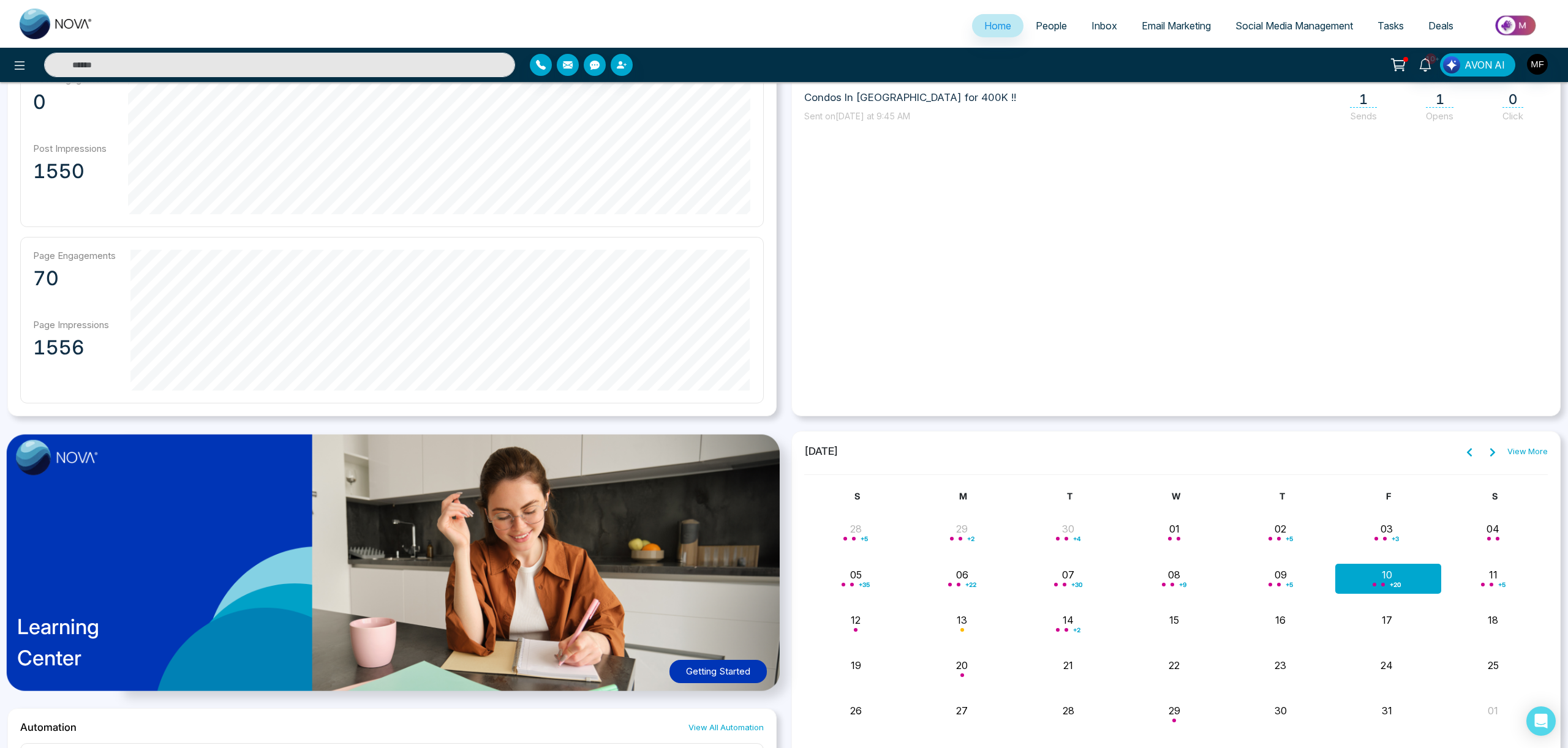
click at [1516, 459] on div "View More" at bounding box center [1504, 452] width 87 height 16
click at [1519, 452] on link "View More" at bounding box center [1527, 452] width 41 height 12
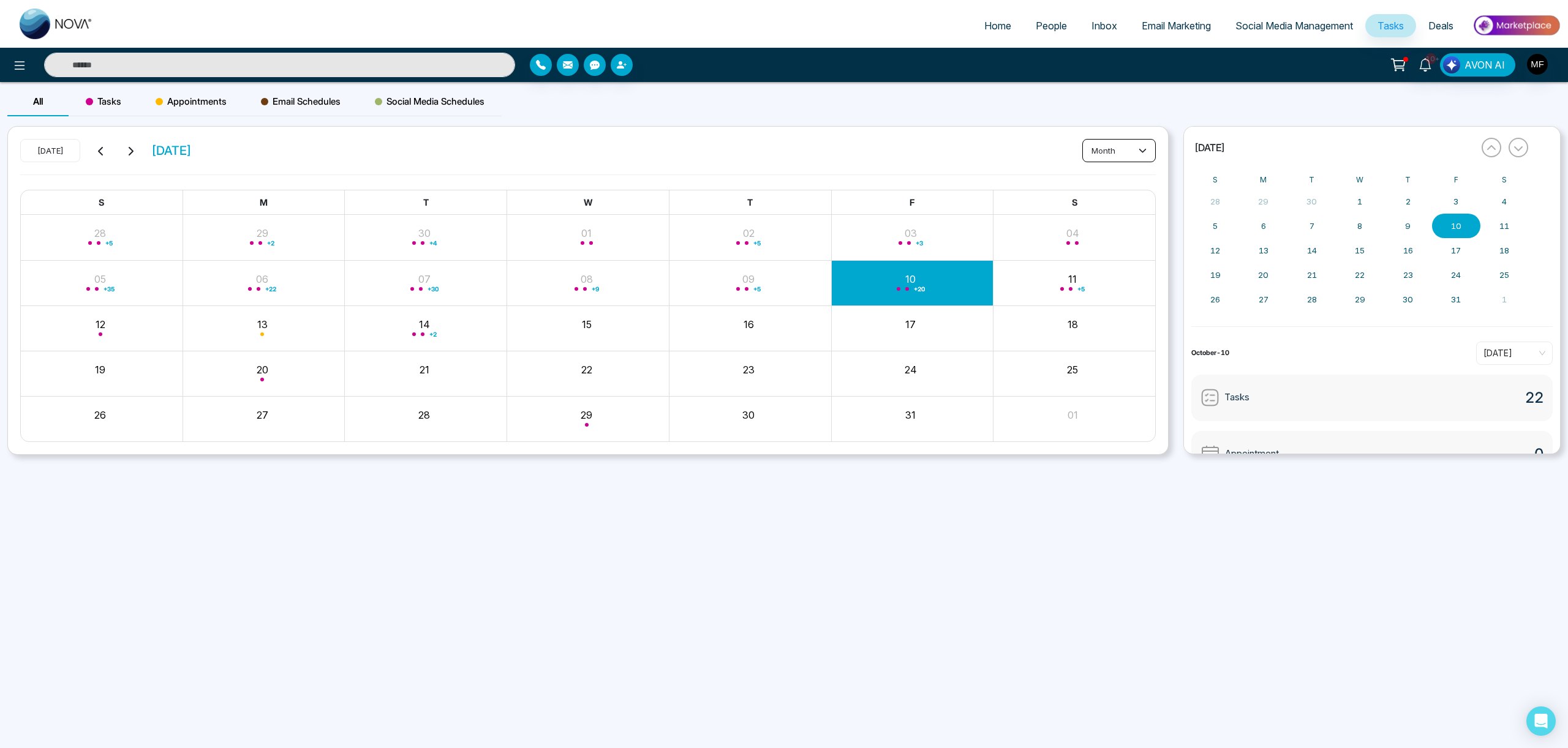
click at [1120, 142] on button "month" at bounding box center [1119, 151] width 74 height 24
click at [1103, 180] on span "day" at bounding box center [1119, 177] width 58 height 14
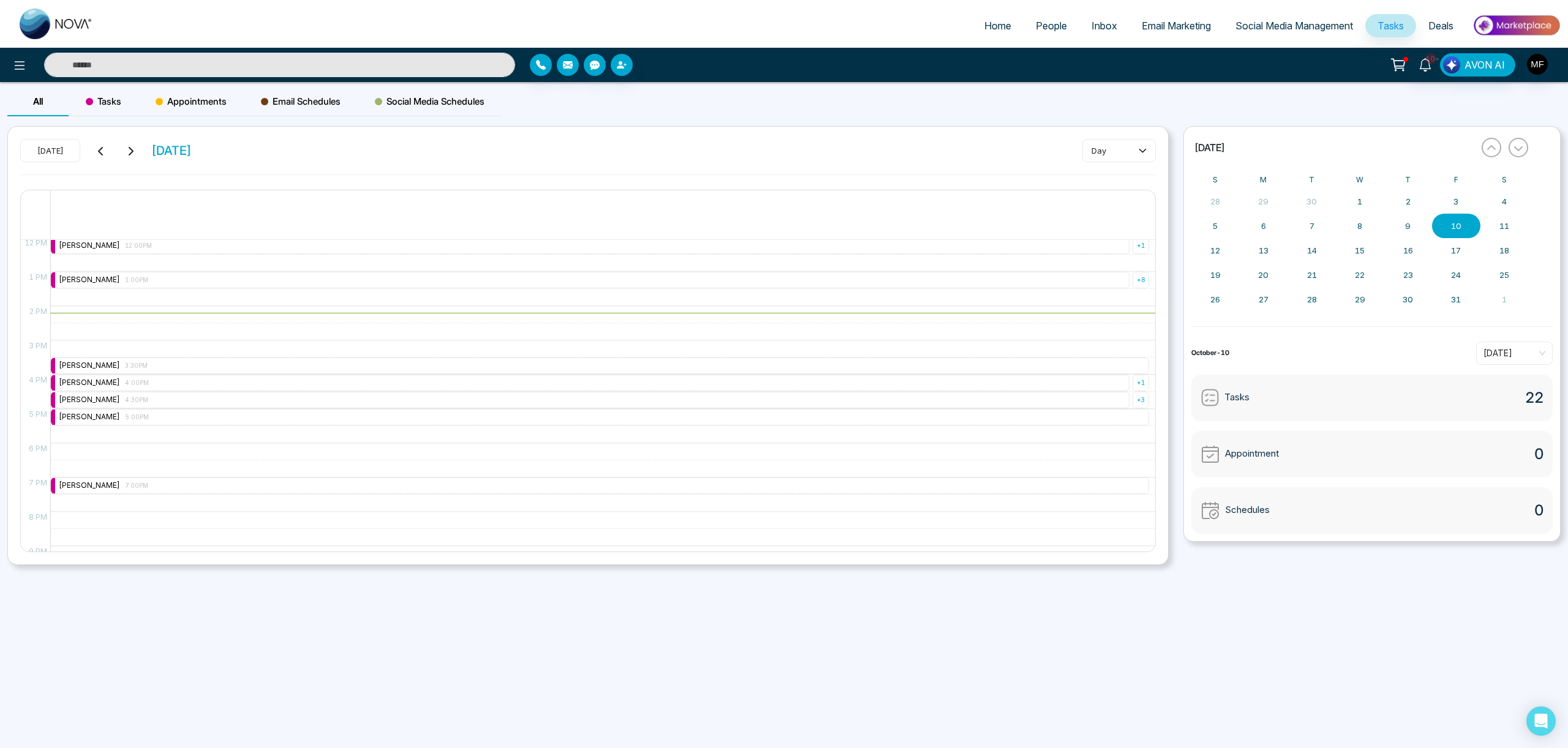
scroll to position [413, 0]
click at [1104, 278] on div "[PERSON_NAME] 1:00PM" at bounding box center [590, 282] width 1078 height 17
click at [1147, 283] on div "+ 8" at bounding box center [1141, 282] width 17 height 17
click at [1123, 307] on span "1:00PM" at bounding box center [1126, 310] width 21 height 10
click at [1138, 337] on icon at bounding box center [1138, 338] width 3 height 3
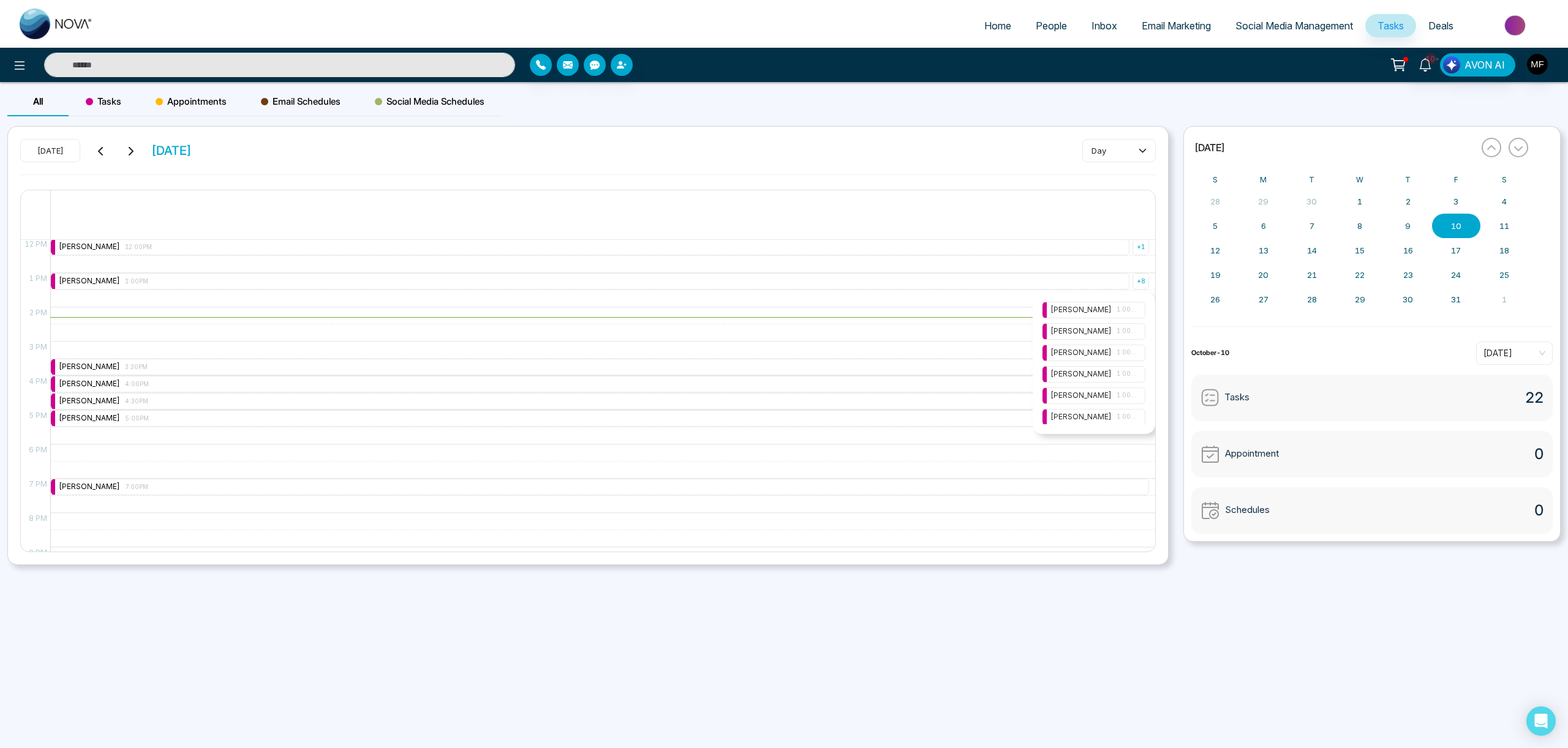
click at [1121, 338] on div "[PERSON_NAME] 1:00PM" at bounding box center [1094, 332] width 103 height 17
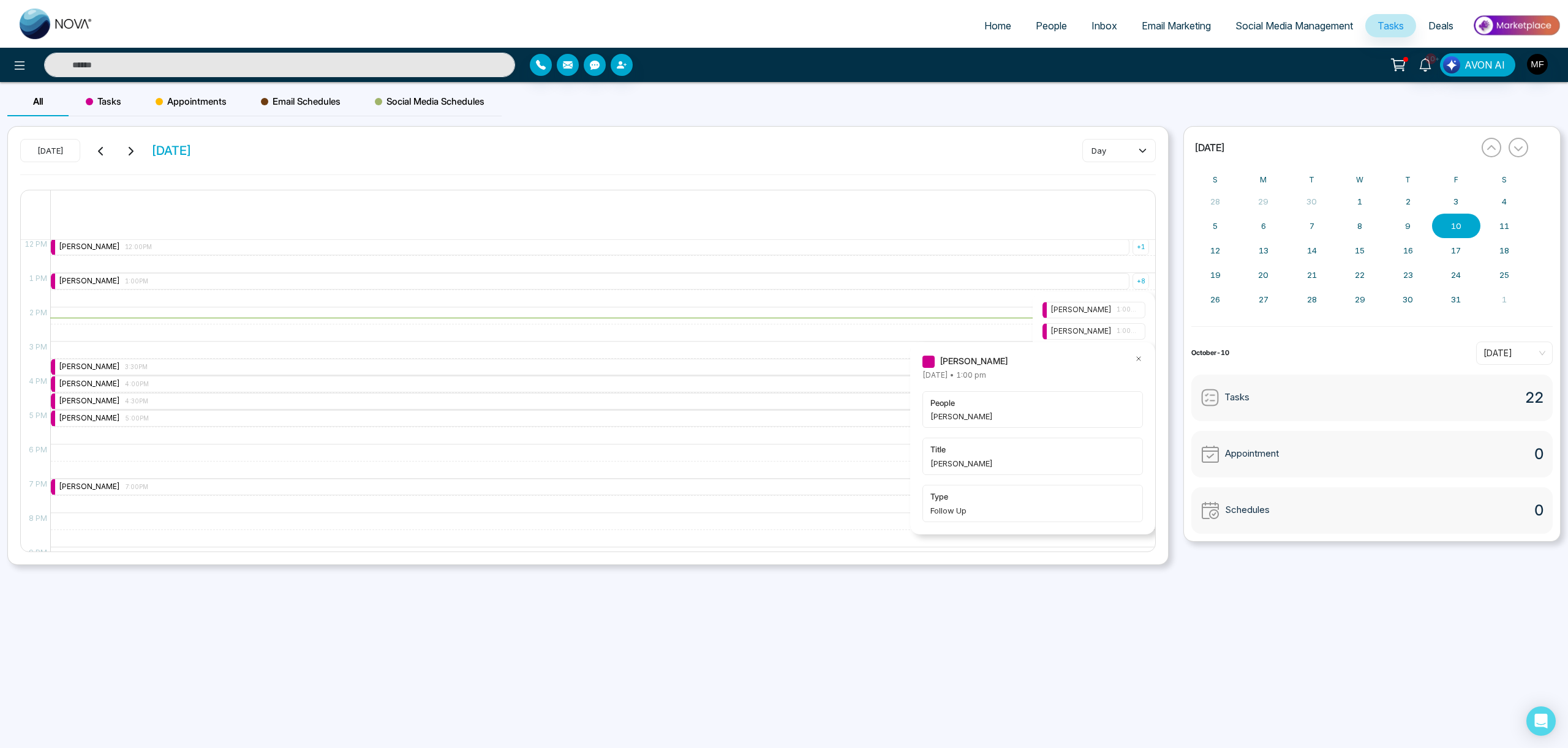
click at [1138, 359] on icon at bounding box center [1138, 359] width 3 height 3
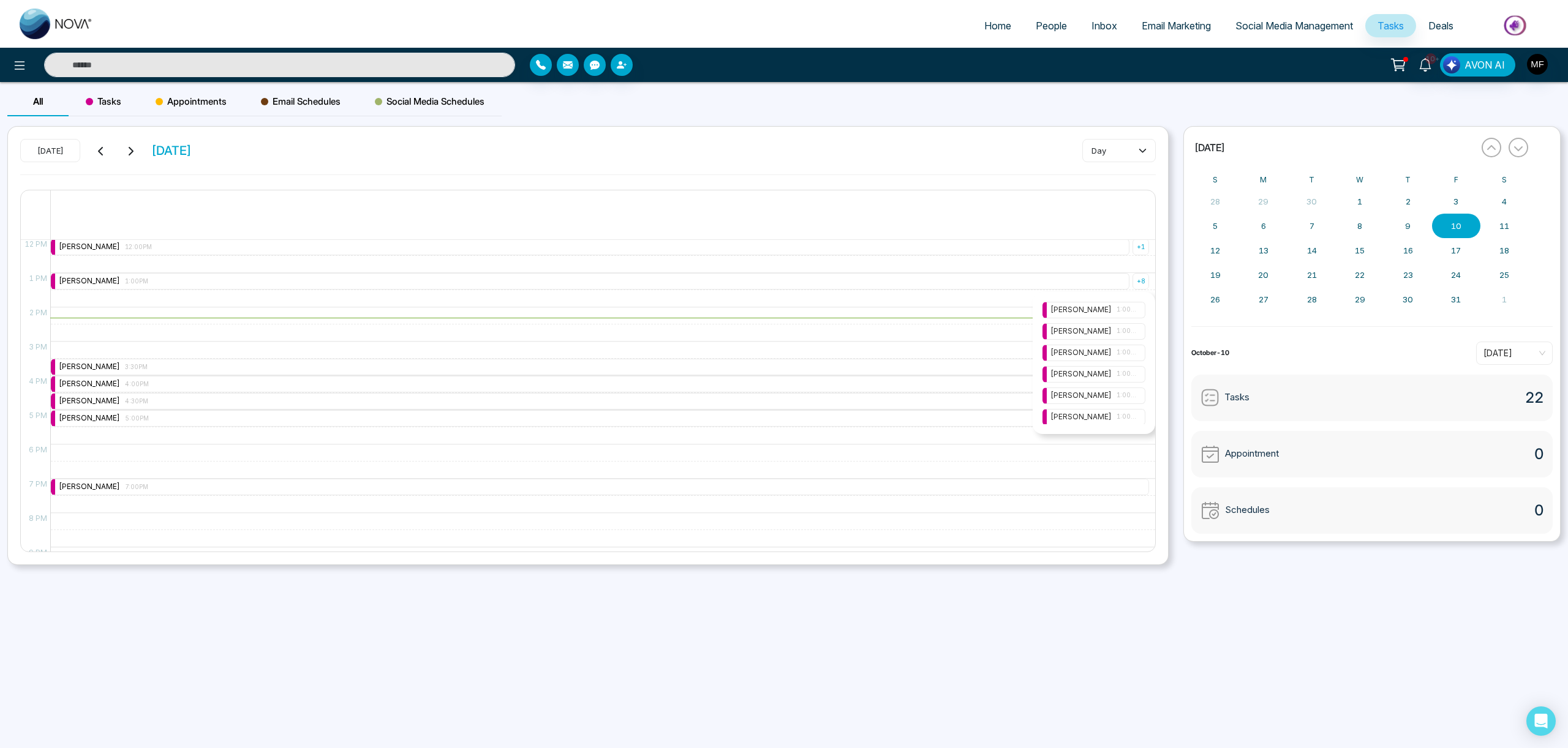
click at [1117, 352] on span "1:00PM" at bounding box center [1126, 353] width 21 height 10
click at [1138, 377] on icon at bounding box center [1138, 376] width 8 height 8
click at [1120, 333] on span "1:00PM" at bounding box center [1126, 332] width 21 height 10
click at [1138, 357] on icon at bounding box center [1138, 359] width 8 height 8
click at [1117, 355] on span "1:00PM" at bounding box center [1126, 353] width 21 height 10
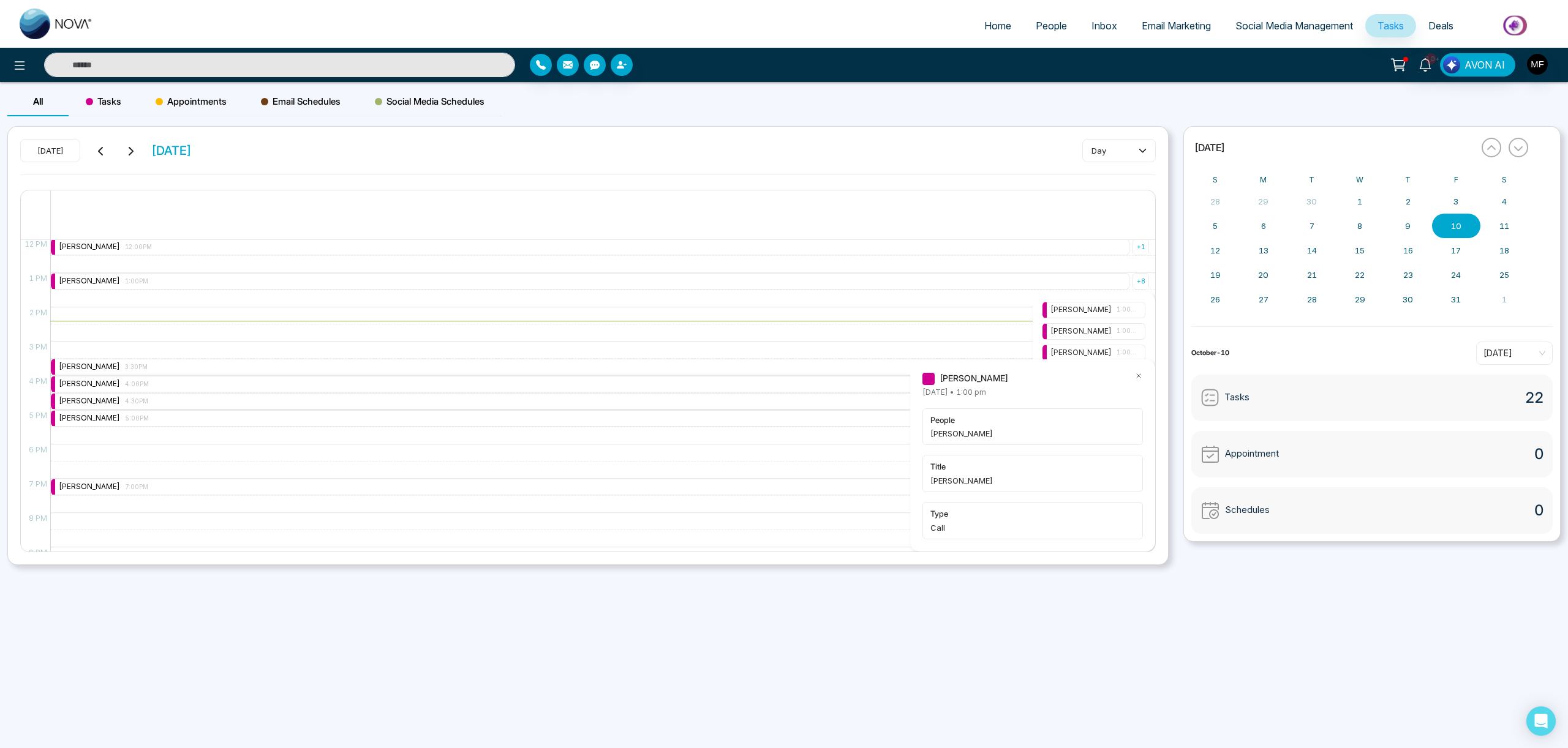
click at [1137, 374] on icon at bounding box center [1138, 376] width 8 height 8
click at [1130, 349] on span "1:00PM" at bounding box center [1126, 353] width 21 height 10
click at [1138, 376] on icon at bounding box center [1138, 376] width 3 height 3
click at [1114, 375] on div "[PERSON_NAME] 1:00PM" at bounding box center [1093, 375] width 87 height 12
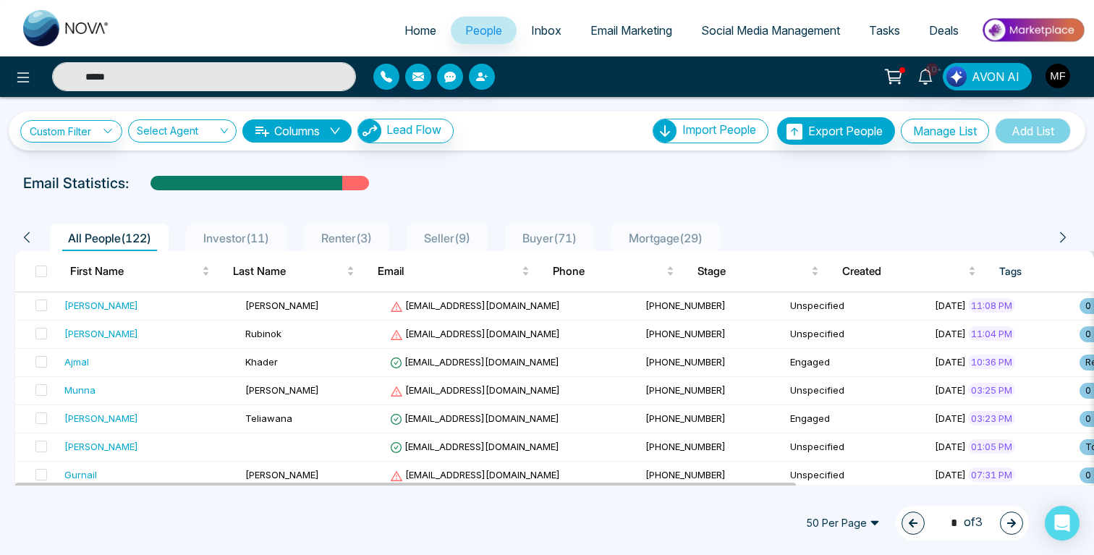
click at [153, 77] on input "*****" at bounding box center [204, 76] width 304 height 29
type input "*****"
click at [208, 234] on span "Investor ( 11 )" at bounding box center [236, 238] width 77 height 14
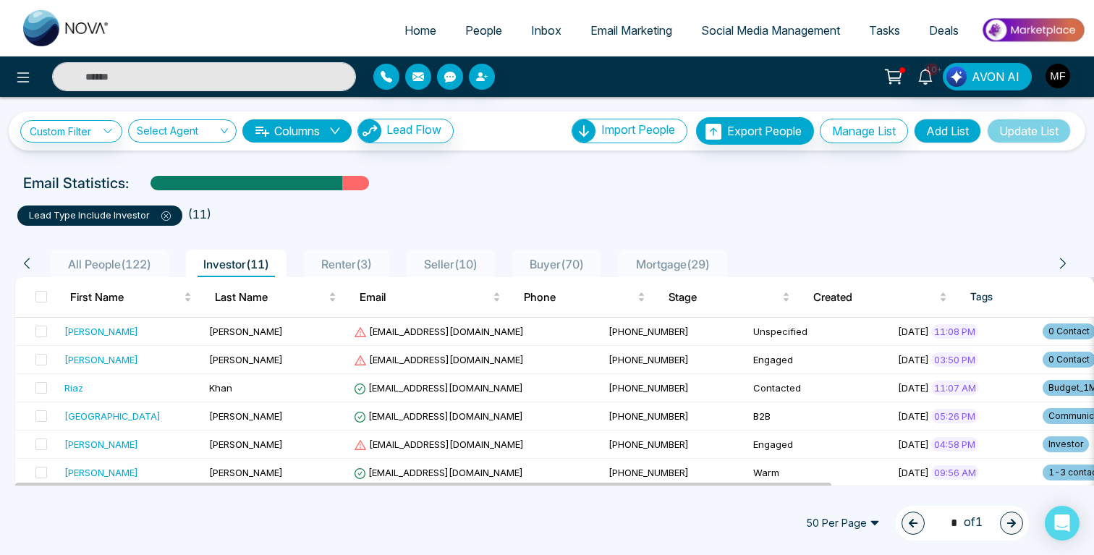
click at [495, 250] on li "Seller ( 10 )" at bounding box center [451, 264] width 88 height 28
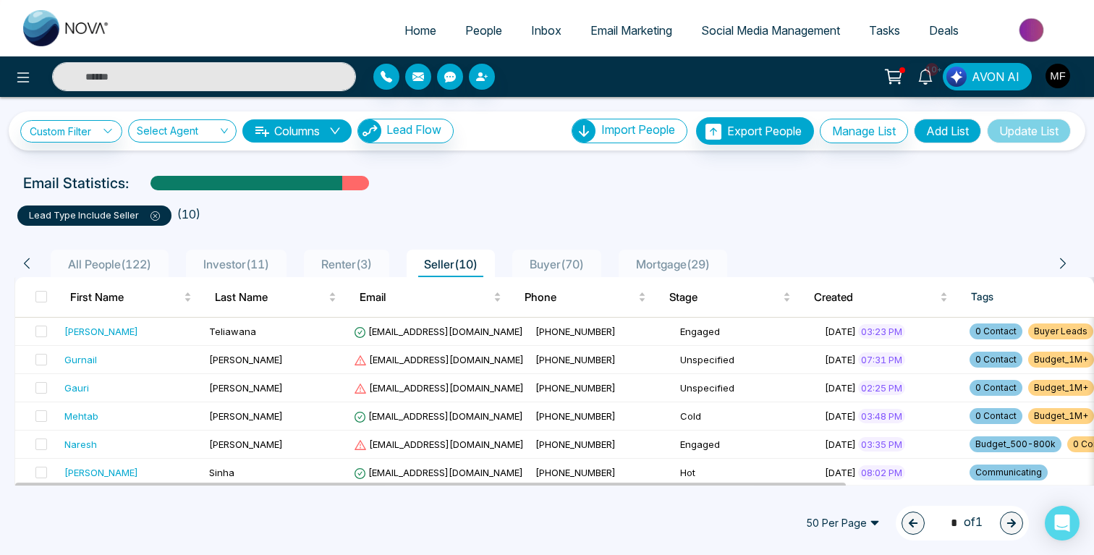
click at [51, 19] on img at bounding box center [66, 28] width 87 height 36
select select "*"
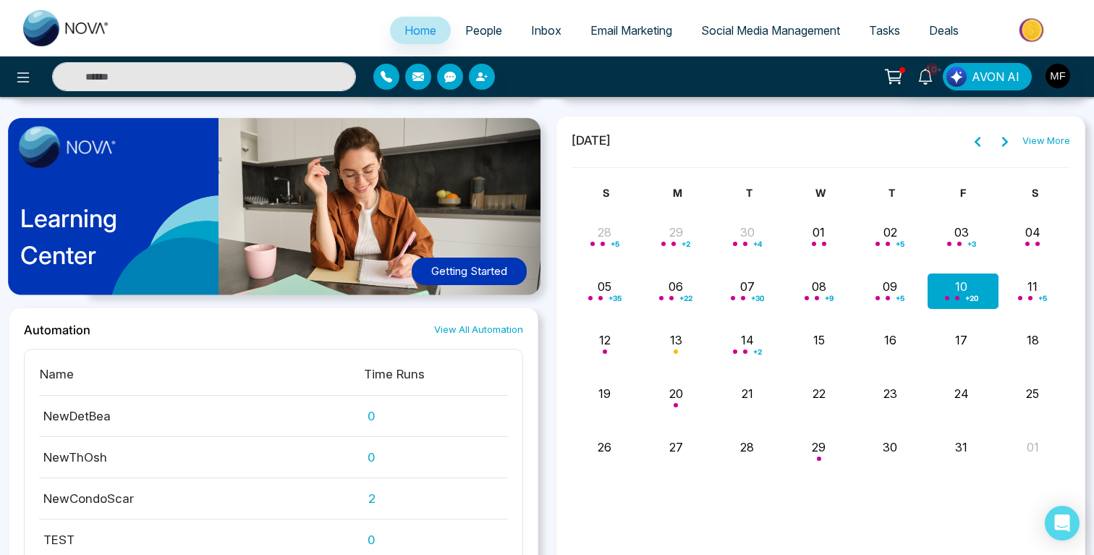
scroll to position [1091, 0]
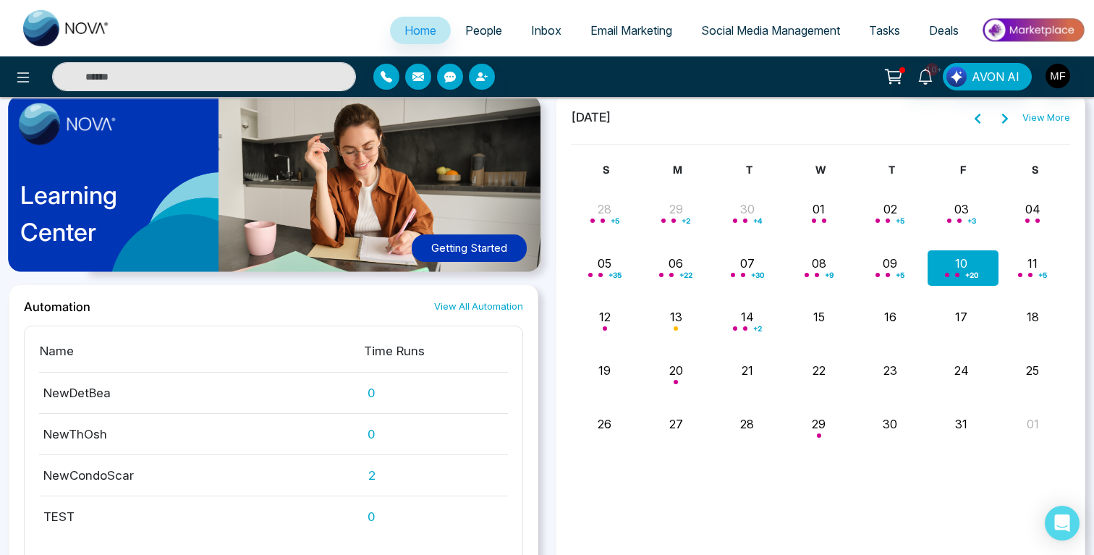
click at [1036, 117] on link "View More" at bounding box center [1047, 118] width 48 height 14
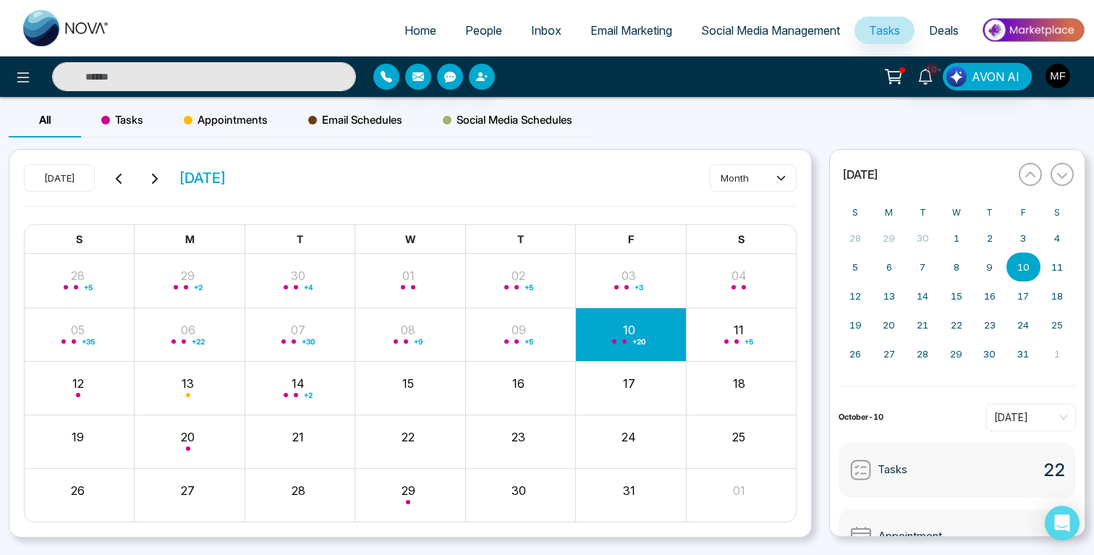
click at [300, 74] on input "text" at bounding box center [204, 76] width 304 height 29
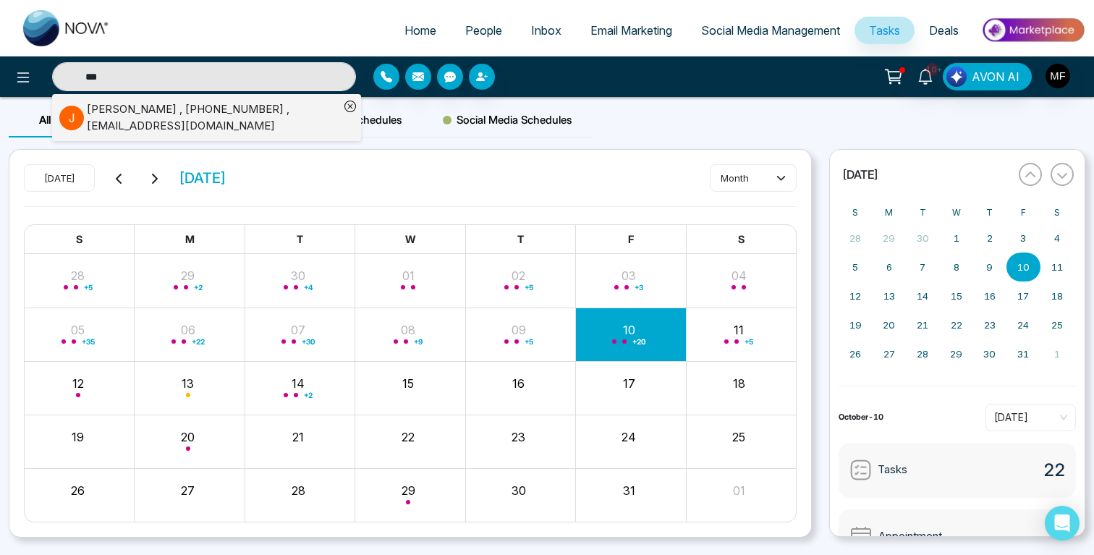
type input "***"
click at [214, 118] on div "juanita fontanilla , +16472209180 , juanitafontanilla6@gmail.com" at bounding box center [213, 117] width 253 height 33
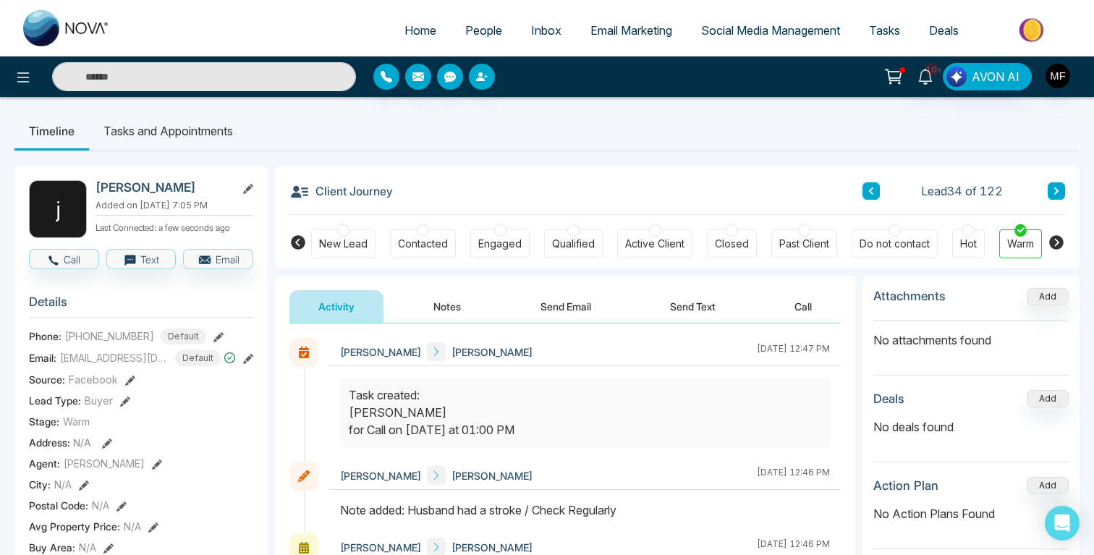
click at [201, 130] on li "Tasks and Appointments" at bounding box center [168, 130] width 158 height 39
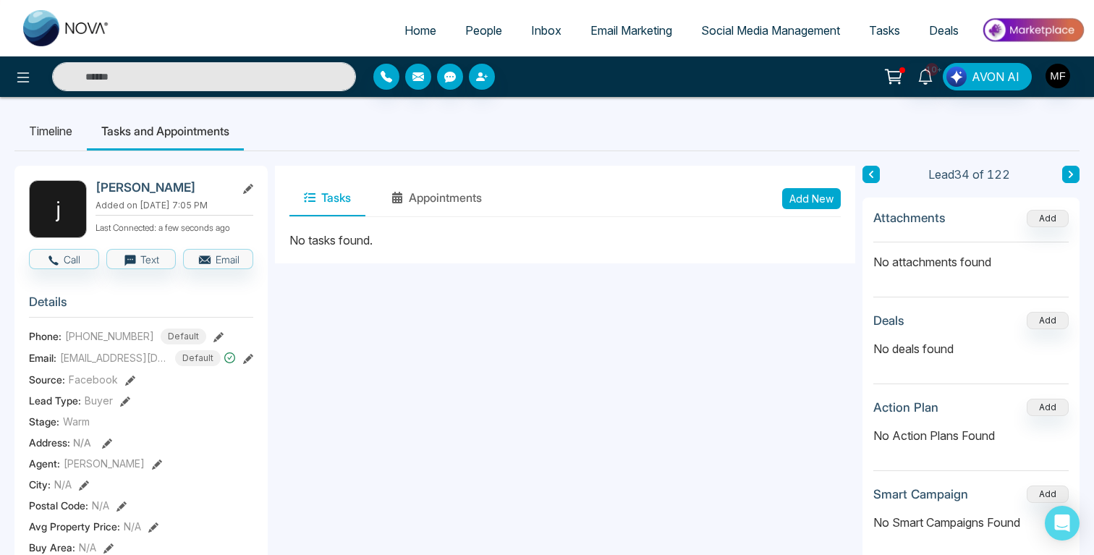
click at [67, 140] on li "Timeline" at bounding box center [50, 130] width 72 height 39
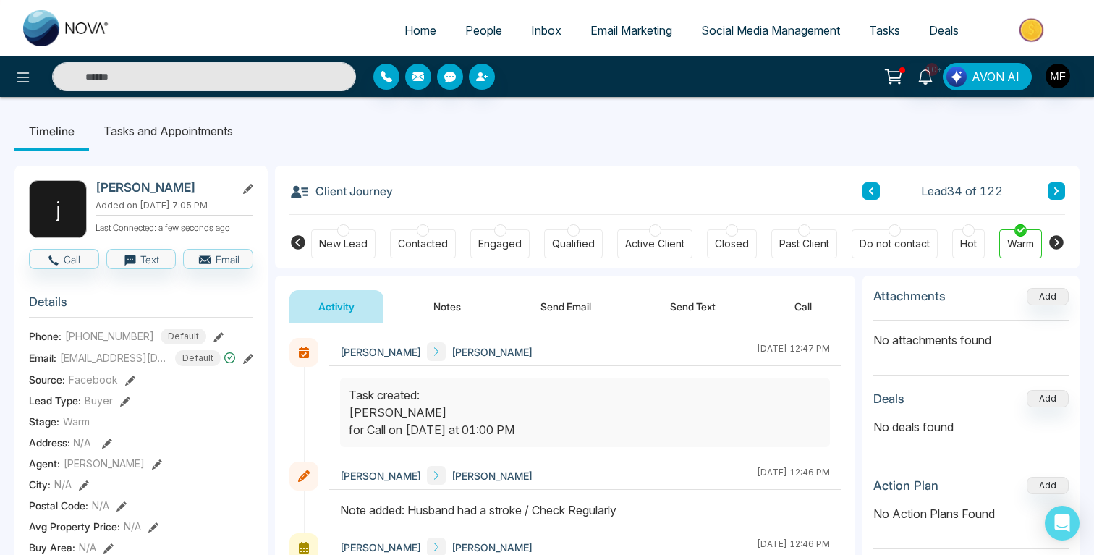
click at [198, 132] on li "Tasks and Appointments" at bounding box center [168, 130] width 158 height 39
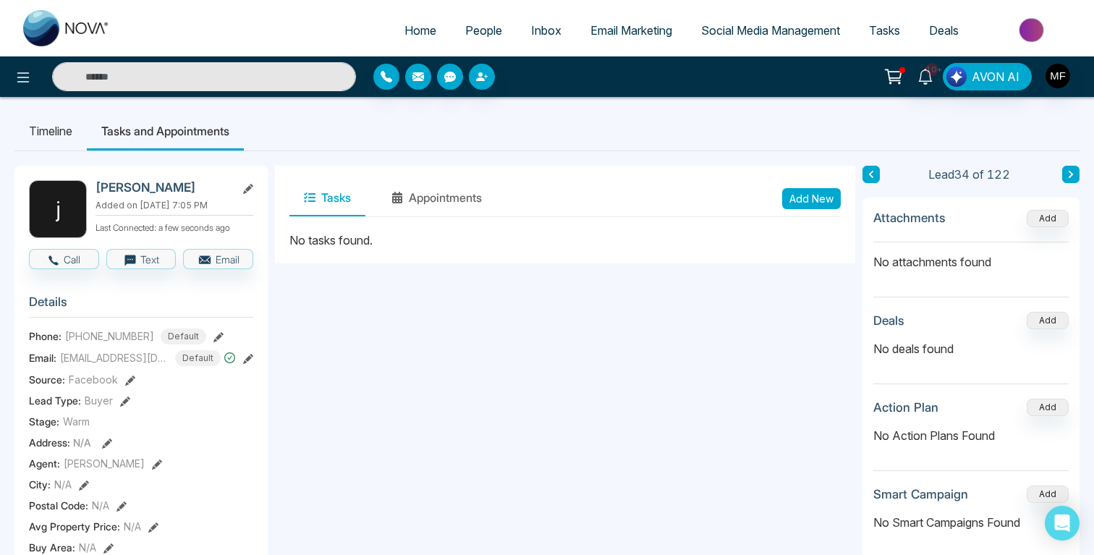
click at [31, 123] on li "Timeline" at bounding box center [50, 130] width 72 height 39
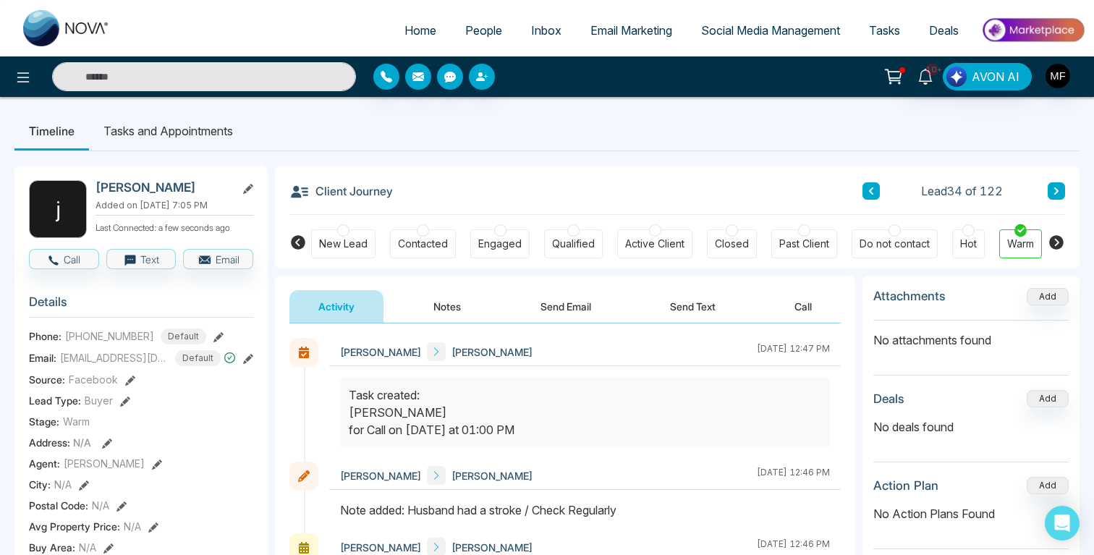
click at [169, 127] on li "Tasks and Appointments" at bounding box center [168, 130] width 158 height 39
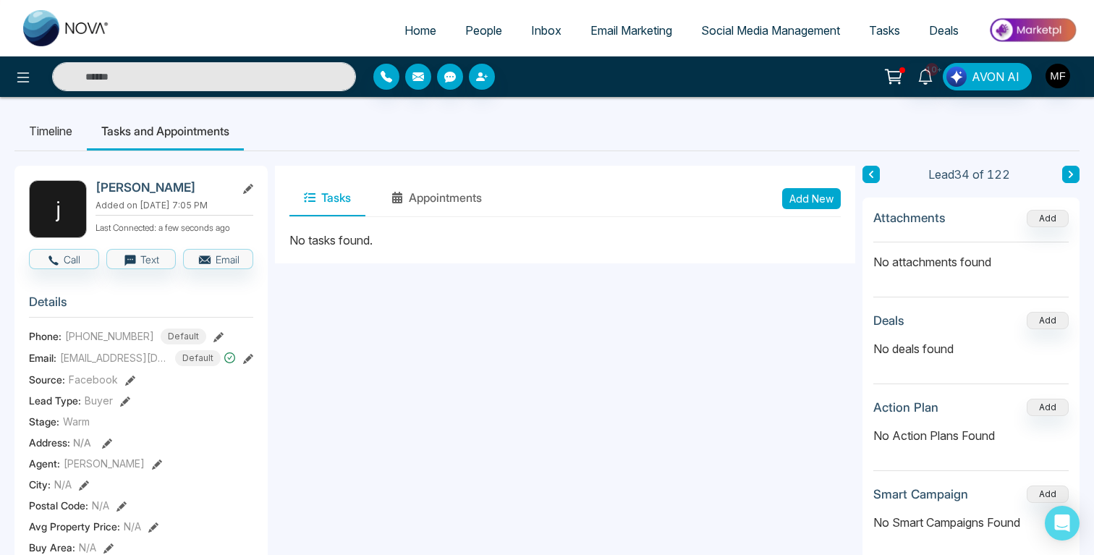
click at [37, 128] on li "Timeline" at bounding box center [50, 130] width 72 height 39
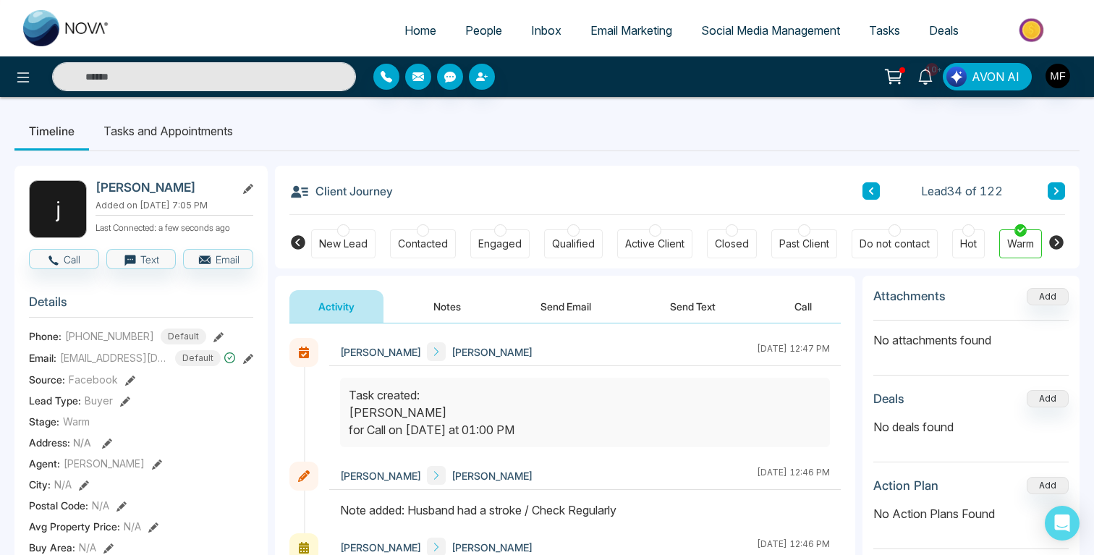
click at [67, 255] on button "Call" at bounding box center [64, 259] width 70 height 20
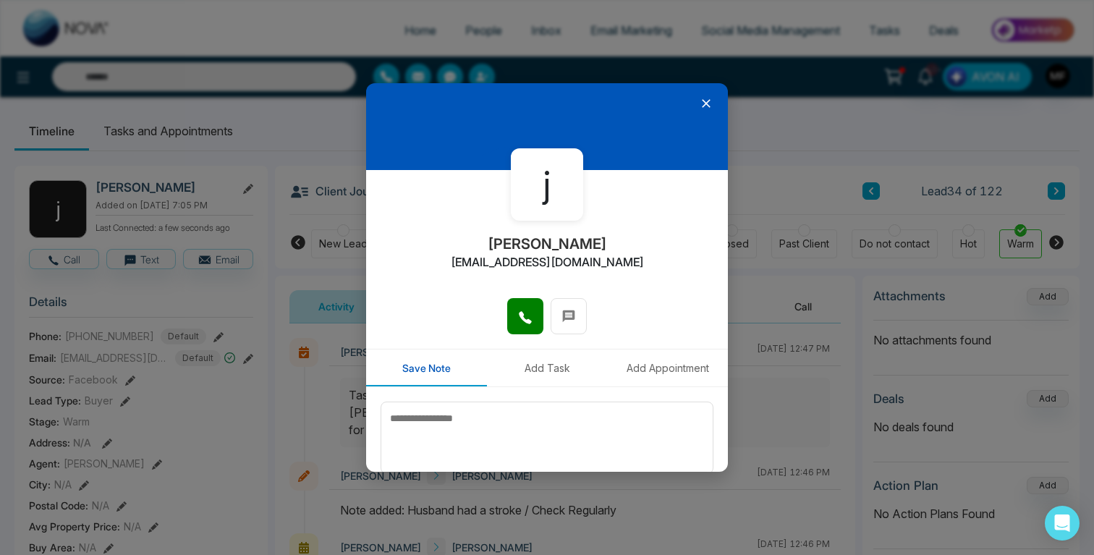
click at [714, 105] on div at bounding box center [547, 126] width 362 height 87
click at [704, 105] on icon at bounding box center [706, 103] width 9 height 9
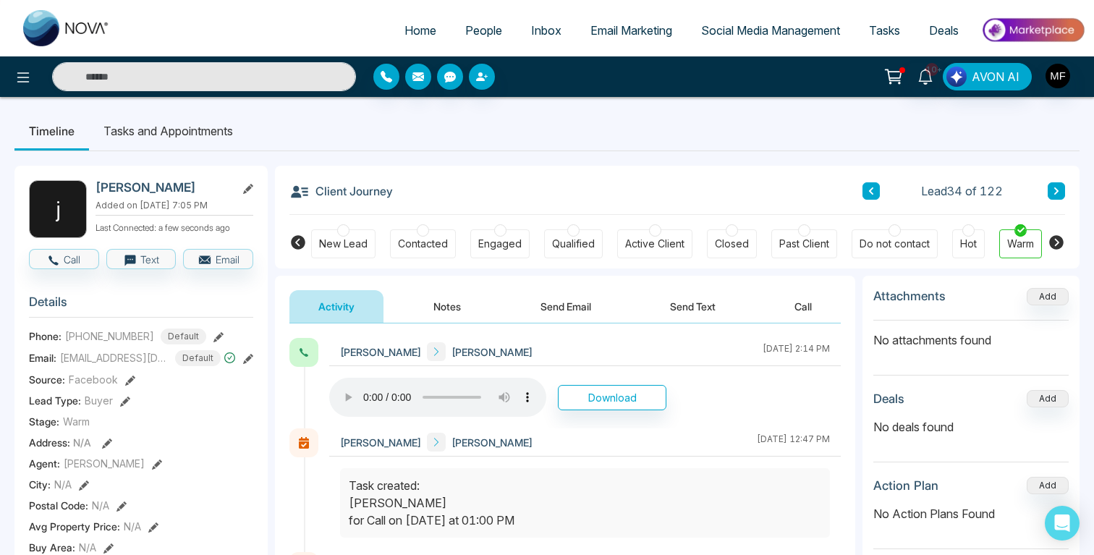
click at [138, 127] on li "Tasks and Appointments" at bounding box center [168, 130] width 158 height 39
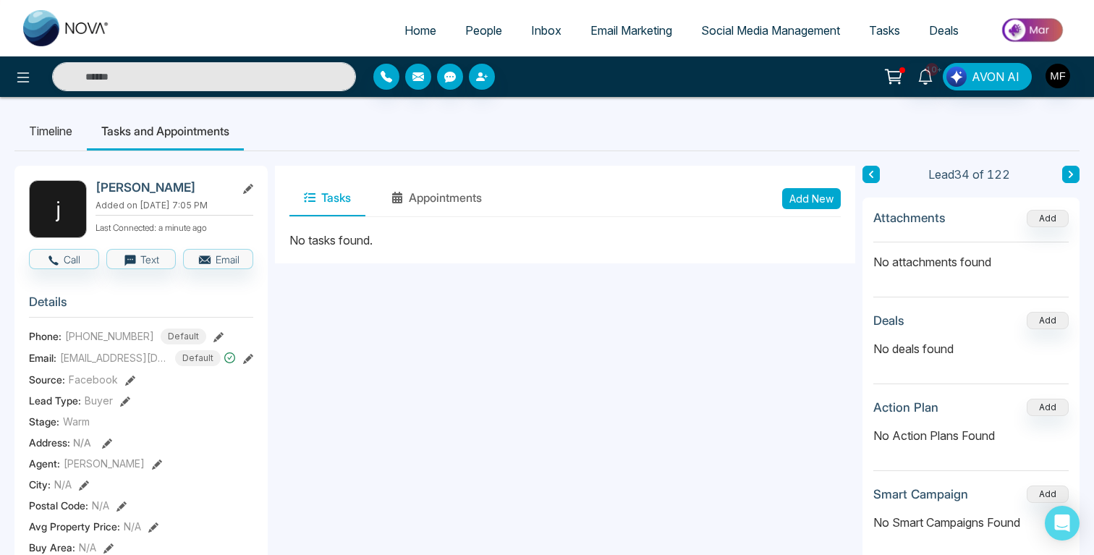
click at [786, 203] on button "Add New" at bounding box center [811, 198] width 59 height 21
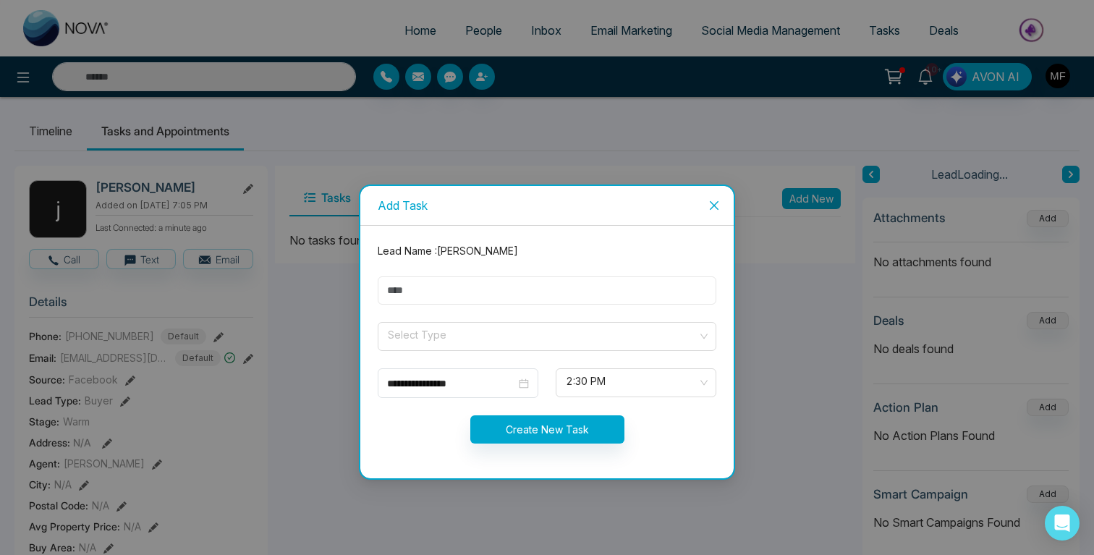
click at [592, 284] on input "text" at bounding box center [547, 290] width 339 height 28
click at [305, 390] on div "**********" at bounding box center [547, 277] width 1094 height 555
click at [490, 296] on input "text" at bounding box center [547, 290] width 339 height 28
type input "**********"
click at [455, 329] on input "search" at bounding box center [541, 334] width 311 height 22
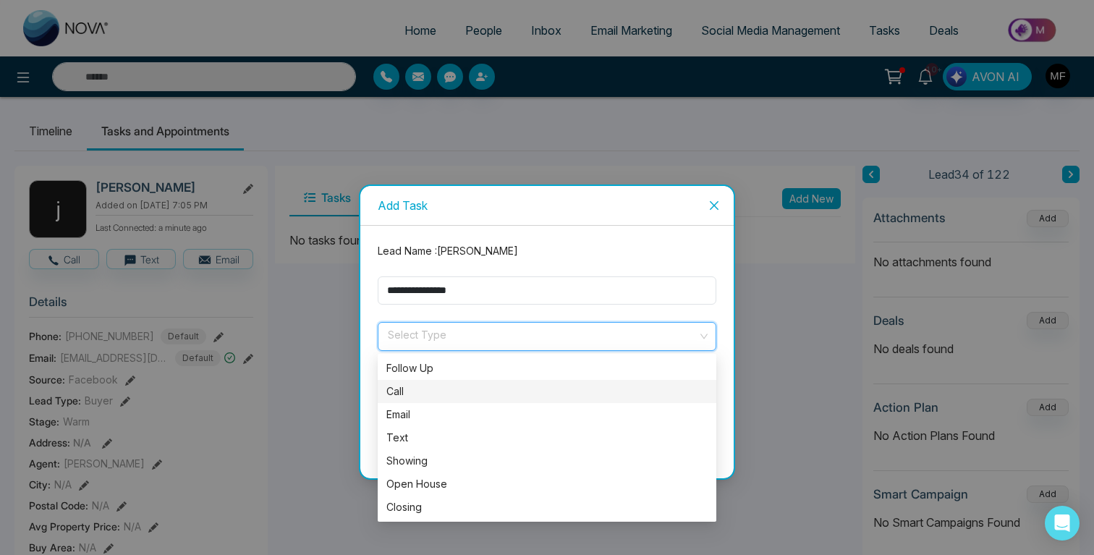
click at [415, 389] on div "Call" at bounding box center [546, 392] width 321 height 16
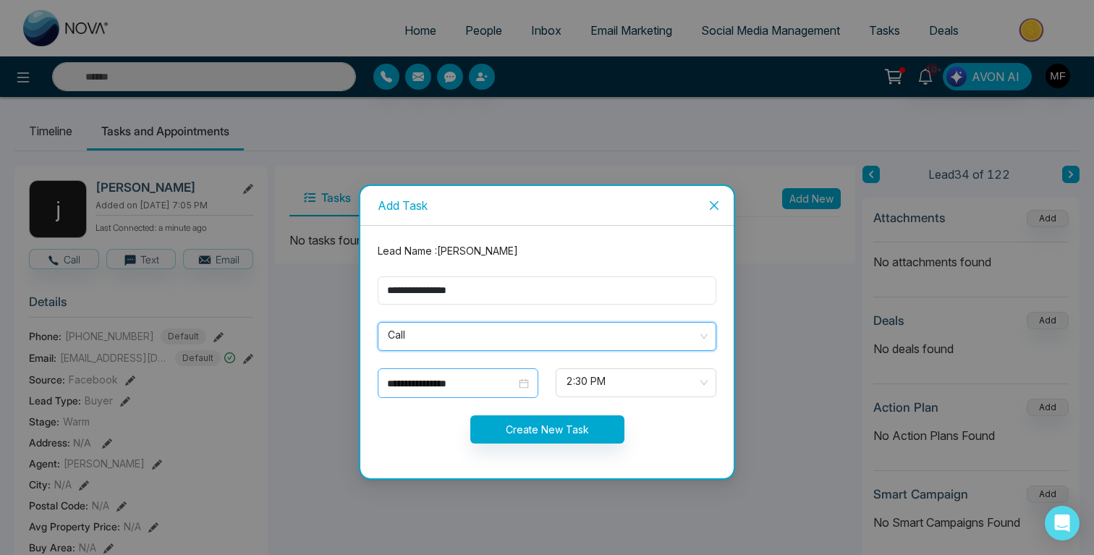
click at [470, 376] on input "**********" at bounding box center [451, 384] width 129 height 16
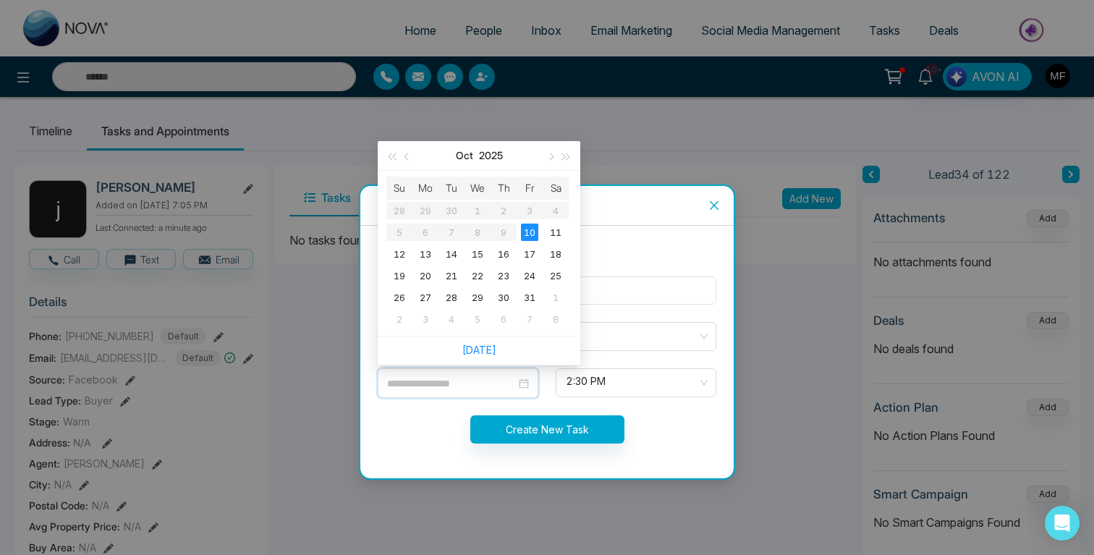
type input "**********"
click at [625, 389] on span "2:30 PM" at bounding box center [636, 383] width 140 height 25
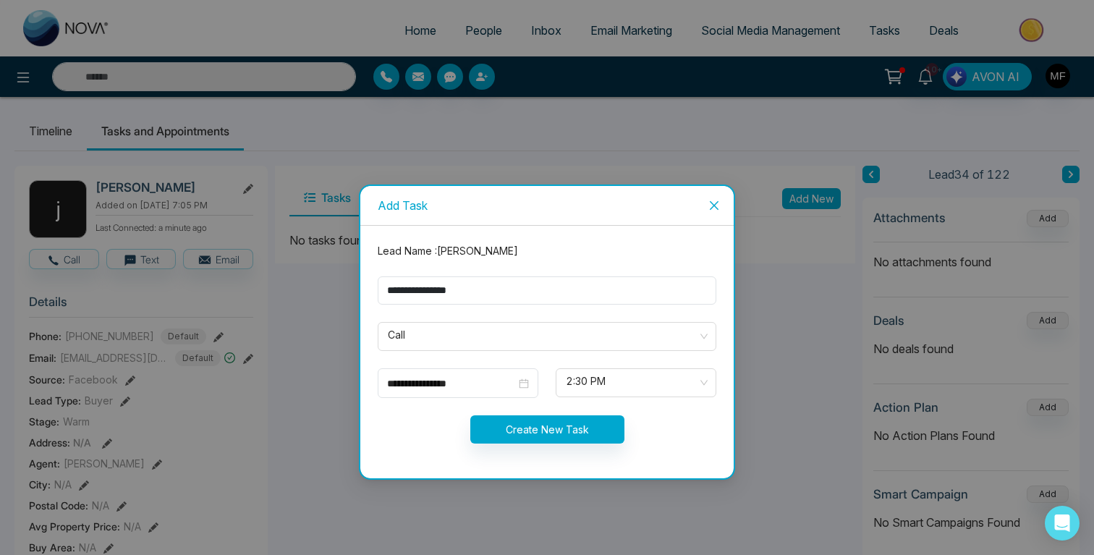
click at [540, 368] on div "**********" at bounding box center [458, 383] width 178 height 30
click at [601, 386] on span "2:30 PM" at bounding box center [636, 383] width 140 height 25
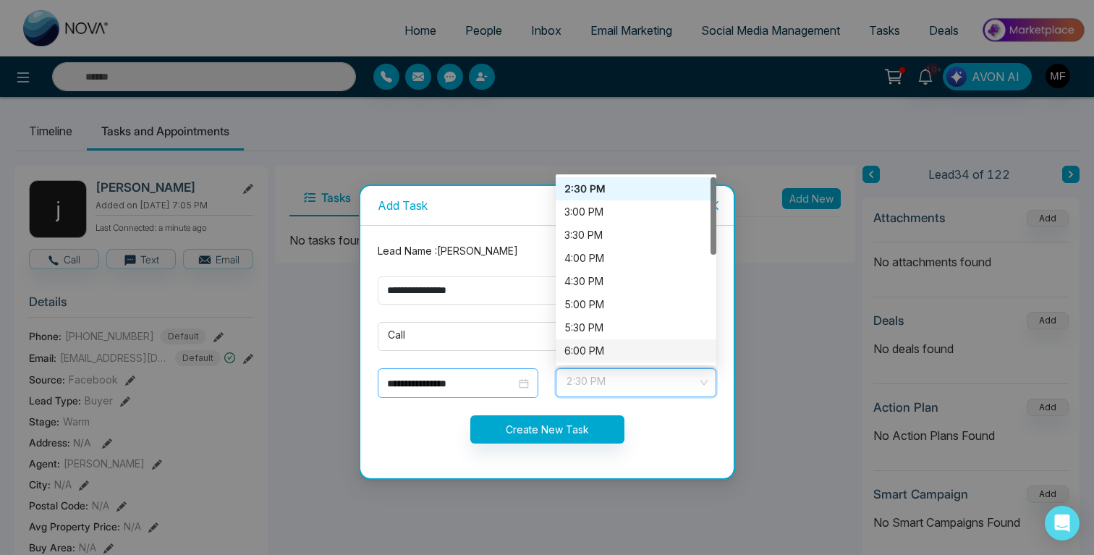
click at [478, 394] on div "**********" at bounding box center [458, 383] width 161 height 30
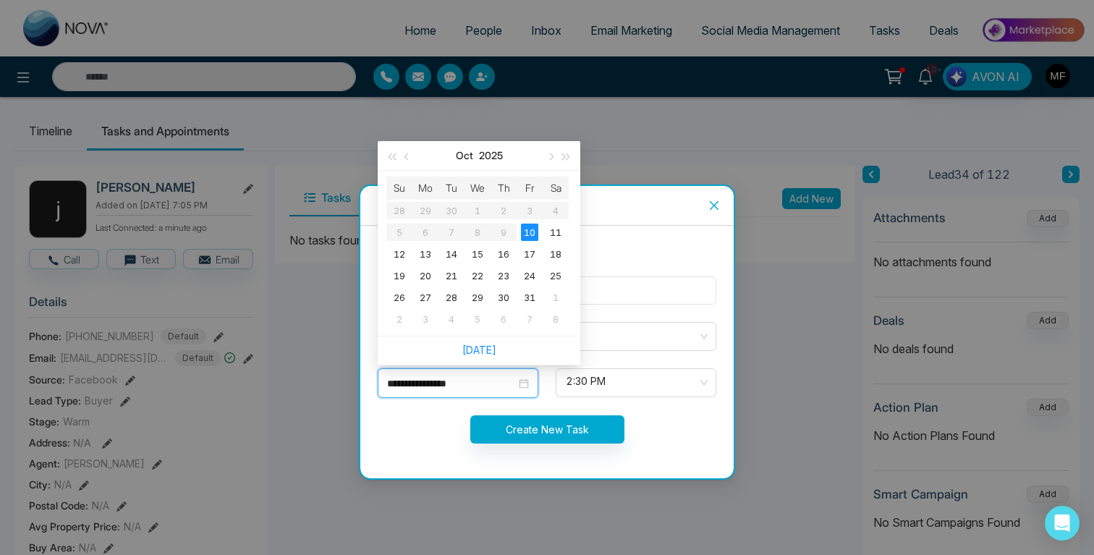
click at [478, 389] on input "**********" at bounding box center [451, 384] width 129 height 16
type input "**********"
click at [554, 234] on div "11" at bounding box center [555, 232] width 17 height 17
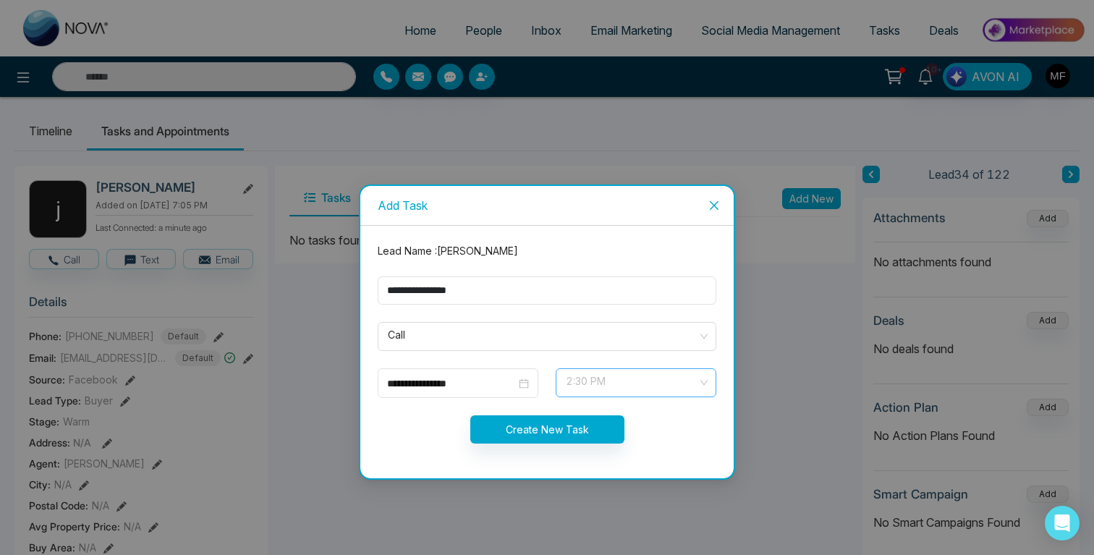
click at [634, 372] on span "2:30 PM" at bounding box center [636, 383] width 140 height 25
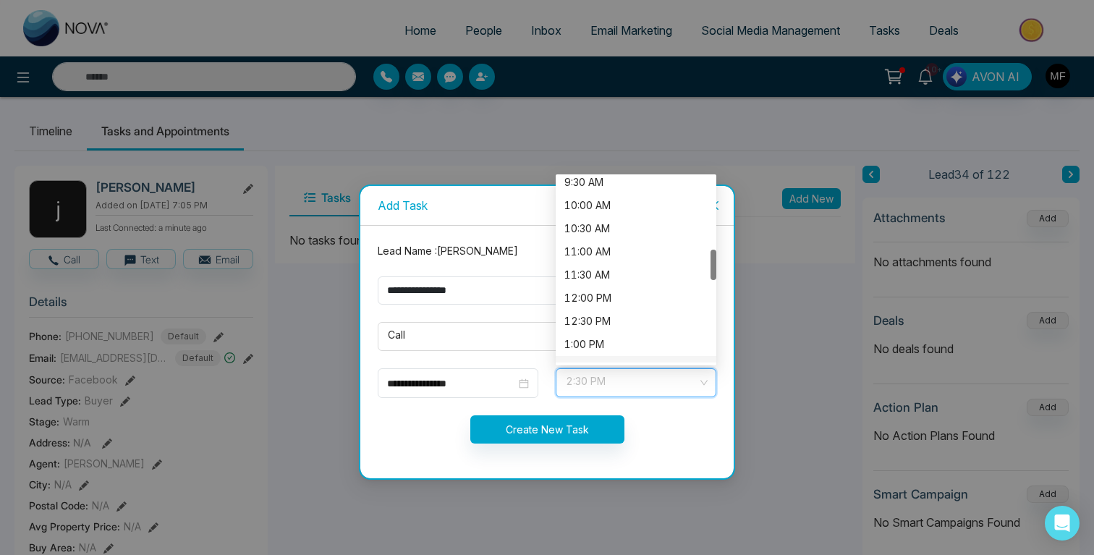
scroll to position [426, 0]
click at [618, 268] on div "11:00 AM" at bounding box center [635, 273] width 143 height 16
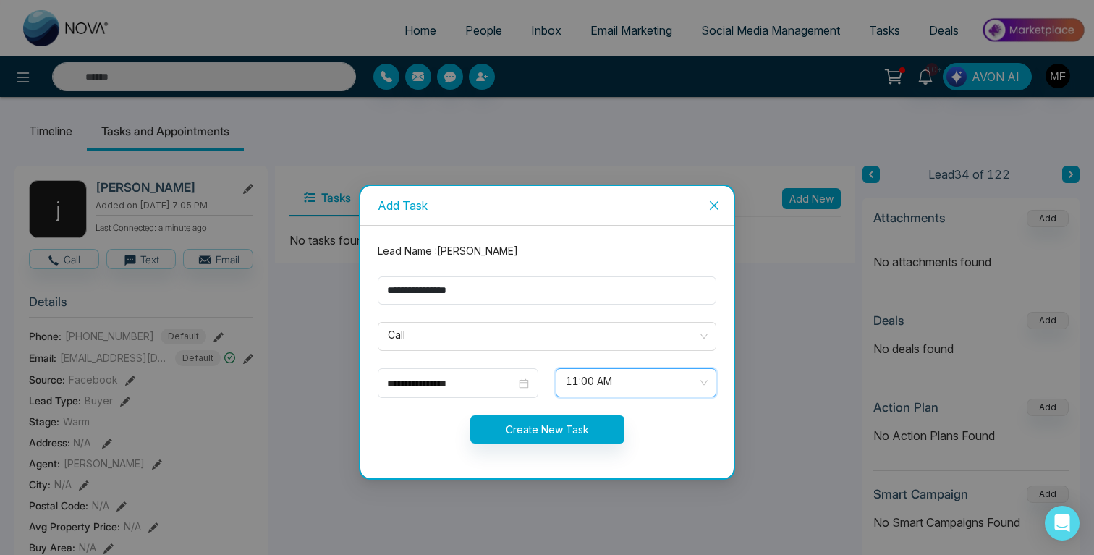
click at [651, 432] on div "Create New Task" at bounding box center [547, 429] width 356 height 28
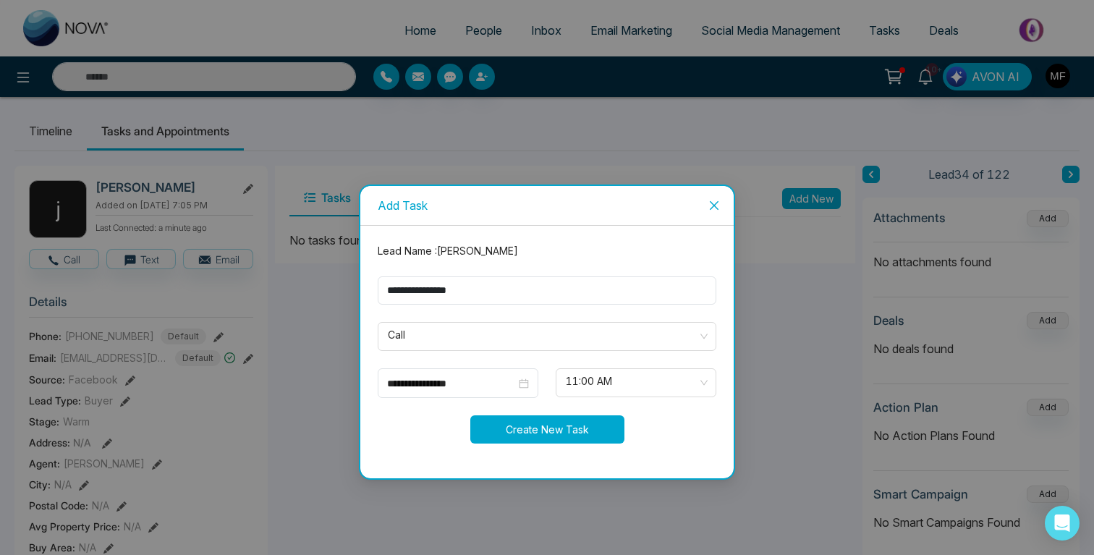
click at [574, 419] on button "Create New Task" at bounding box center [547, 429] width 154 height 28
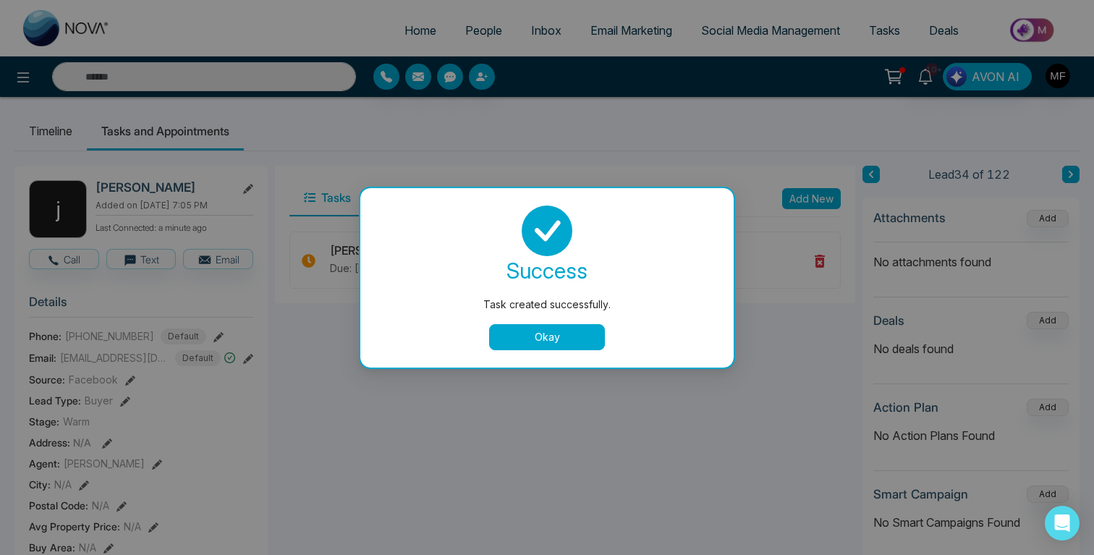
click at [564, 339] on button "Okay" at bounding box center [547, 337] width 116 height 26
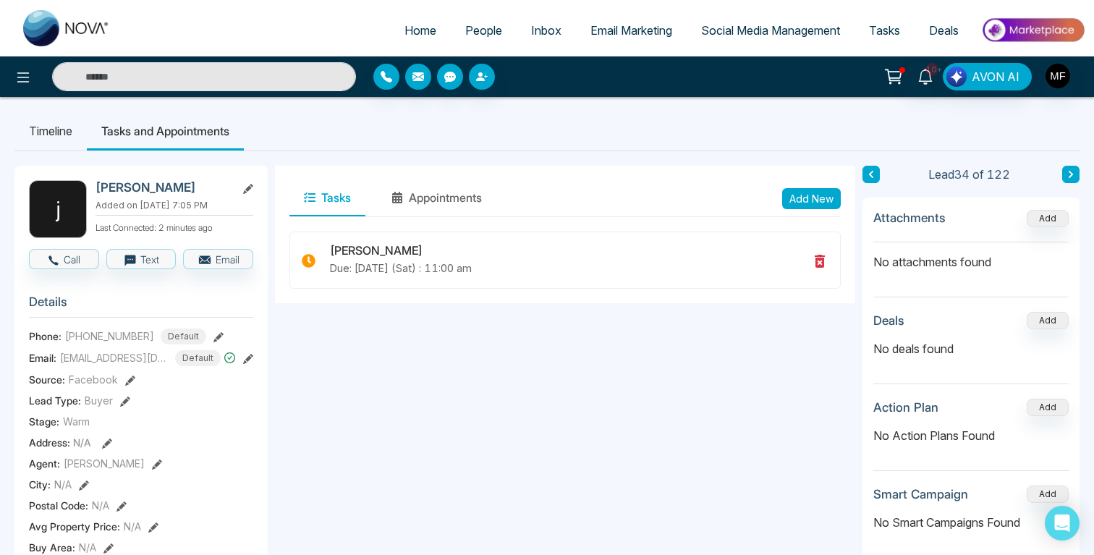
click at [210, 73] on input "text" at bounding box center [204, 76] width 304 height 29
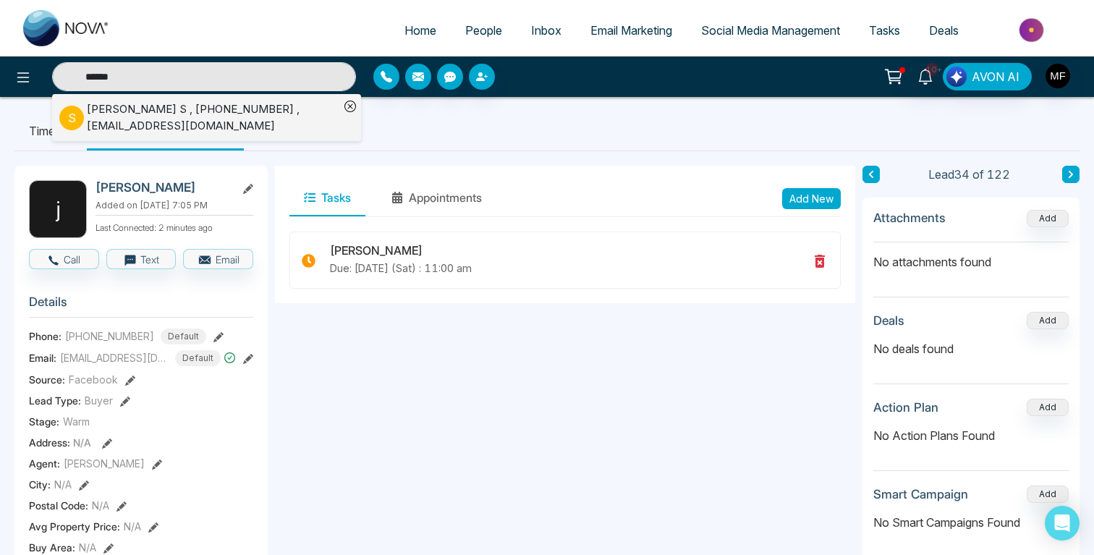
type input "******"
click at [109, 122] on div "Swetha S , +16477015146 , swetha_11@hotmail.com" at bounding box center [213, 117] width 253 height 33
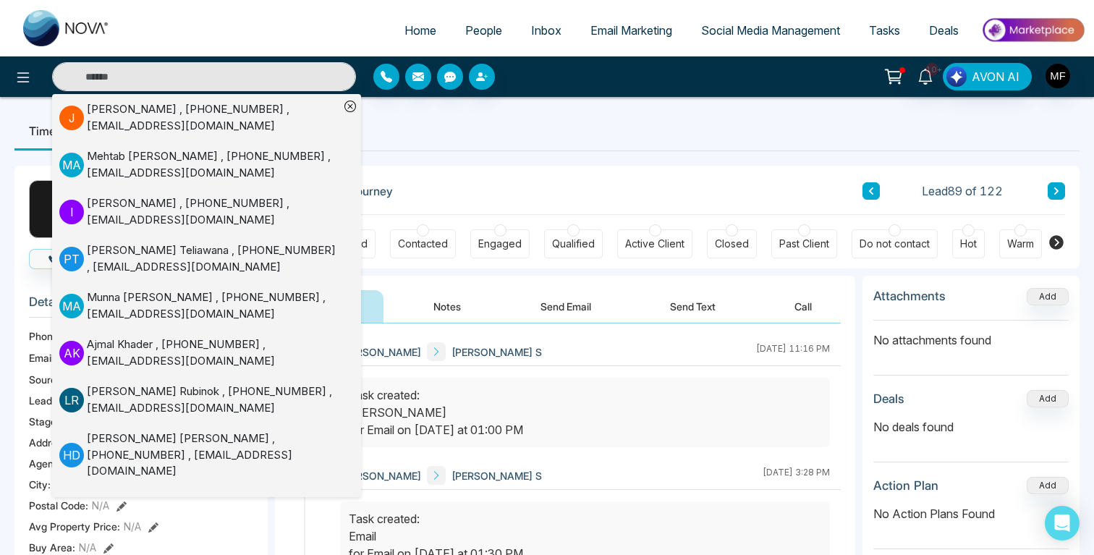
click at [632, 148] on ul "Timeline Tasks and Appointments" at bounding box center [546, 130] width 1065 height 39
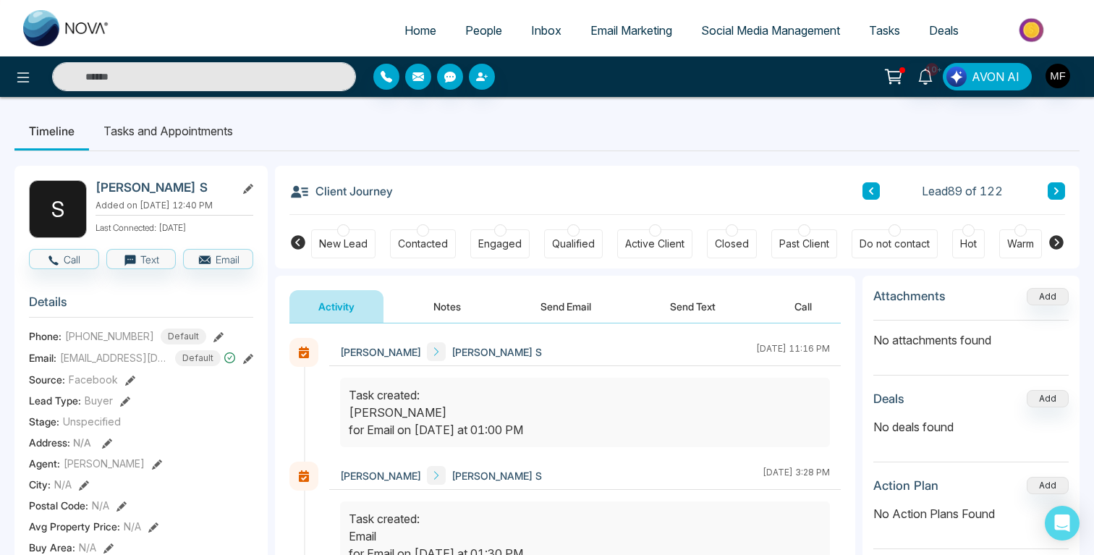
click at [452, 308] on button "Notes" at bounding box center [447, 306] width 85 height 33
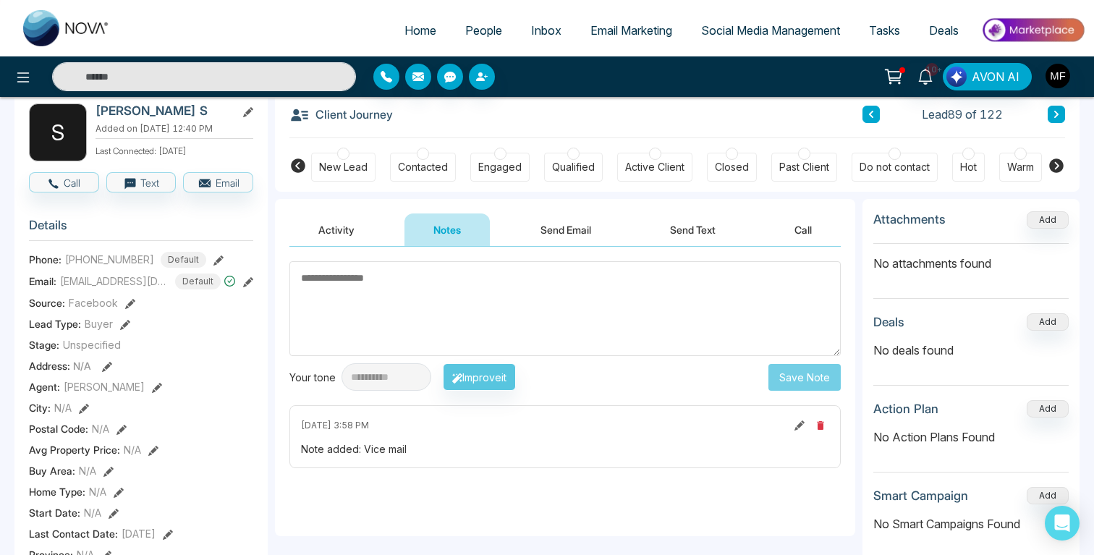
scroll to position [78, 0]
click at [556, 219] on button "Send Email" at bounding box center [566, 228] width 109 height 33
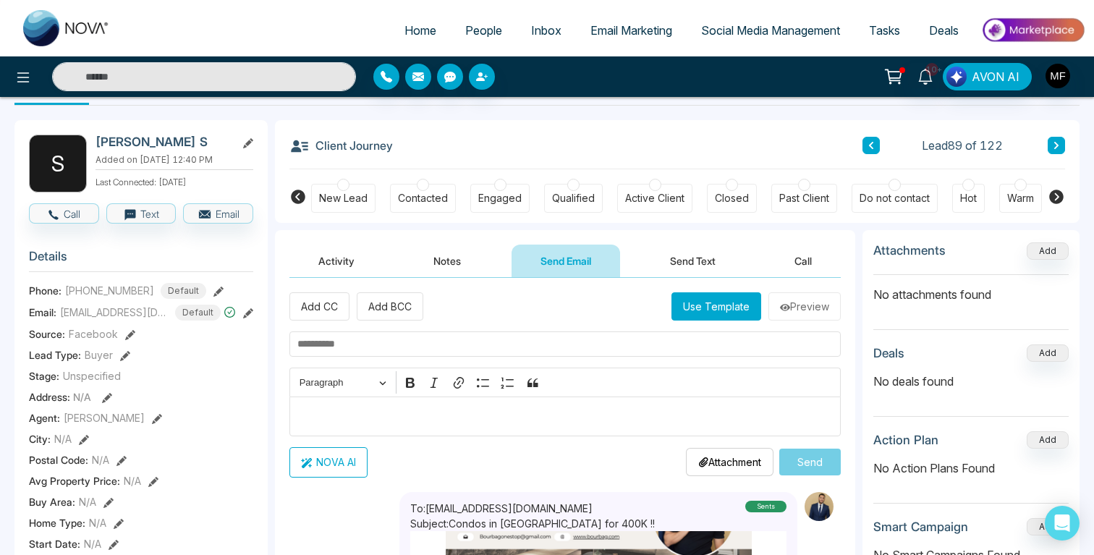
scroll to position [40, 0]
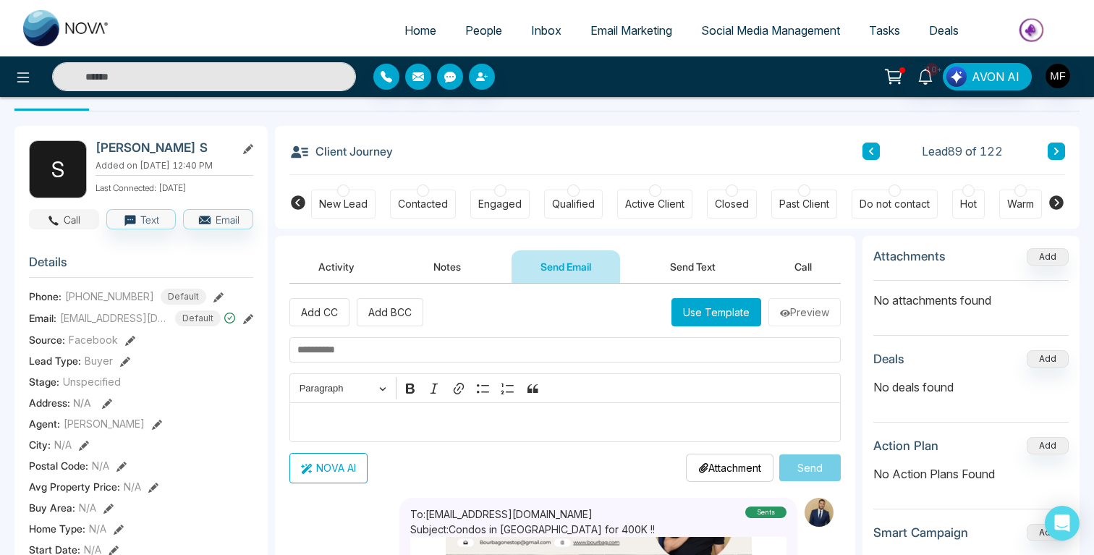
click at [55, 227] on icon "button" at bounding box center [53, 220] width 13 height 13
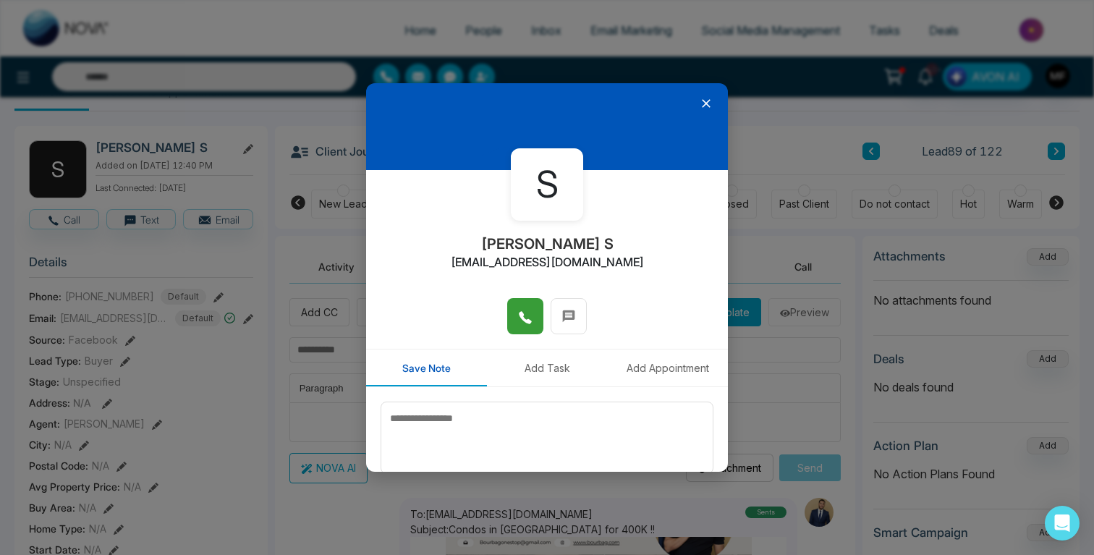
click at [530, 319] on icon at bounding box center [525, 317] width 14 height 14
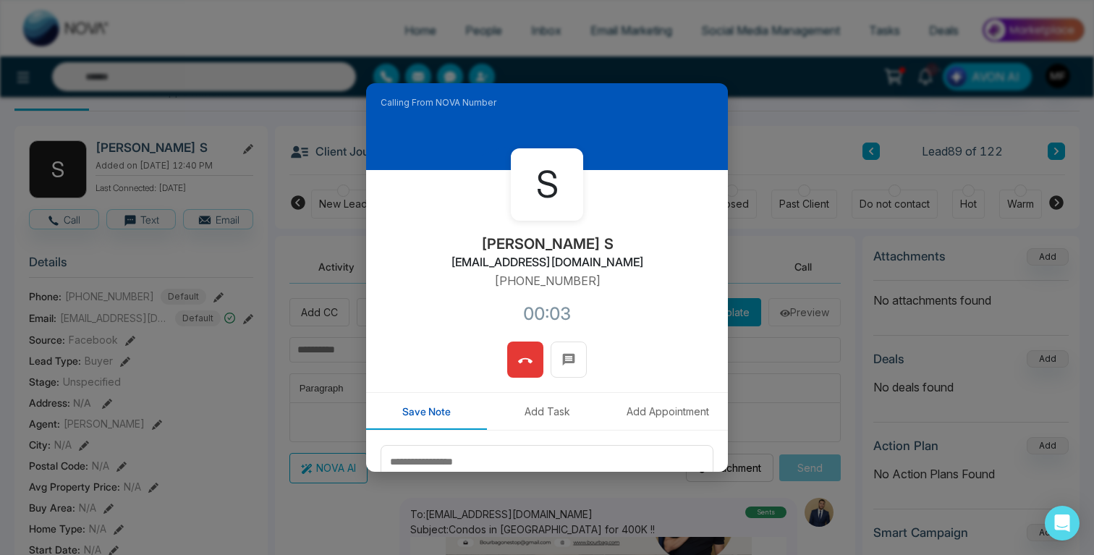
click at [518, 347] on button at bounding box center [525, 360] width 36 height 36
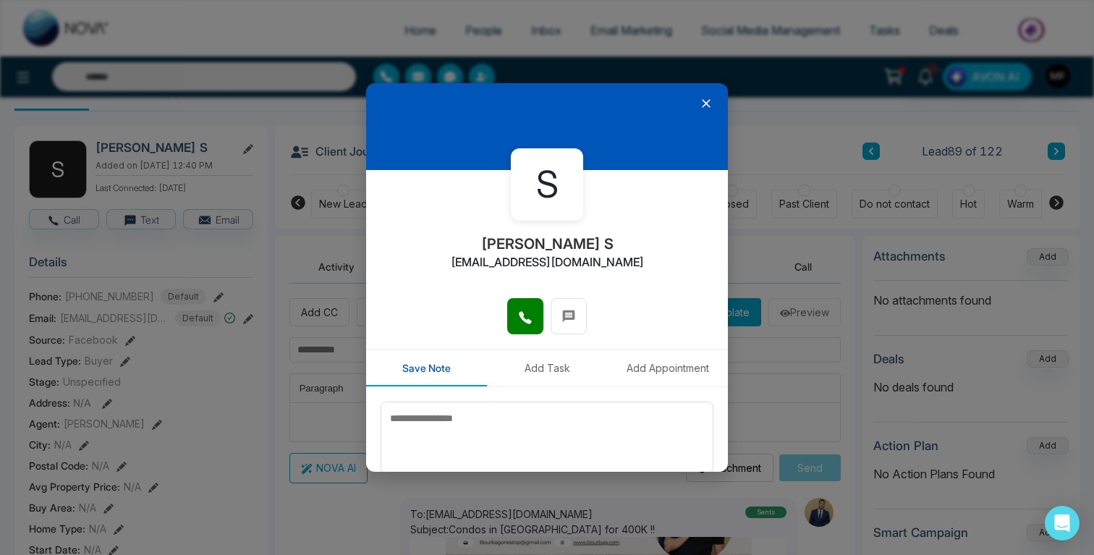
click at [707, 102] on icon at bounding box center [706, 103] width 9 height 9
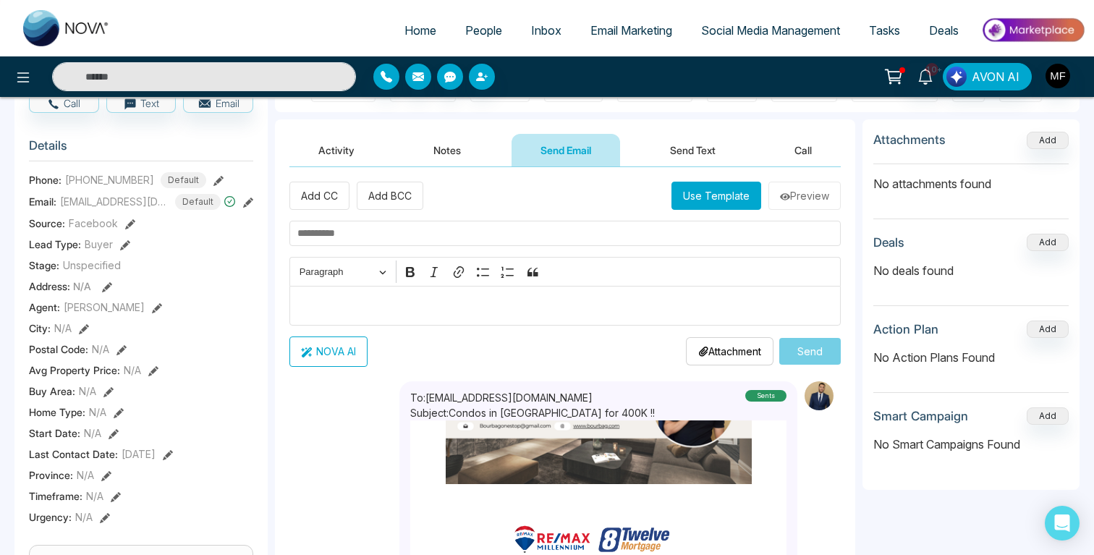
scroll to position [162, 0]
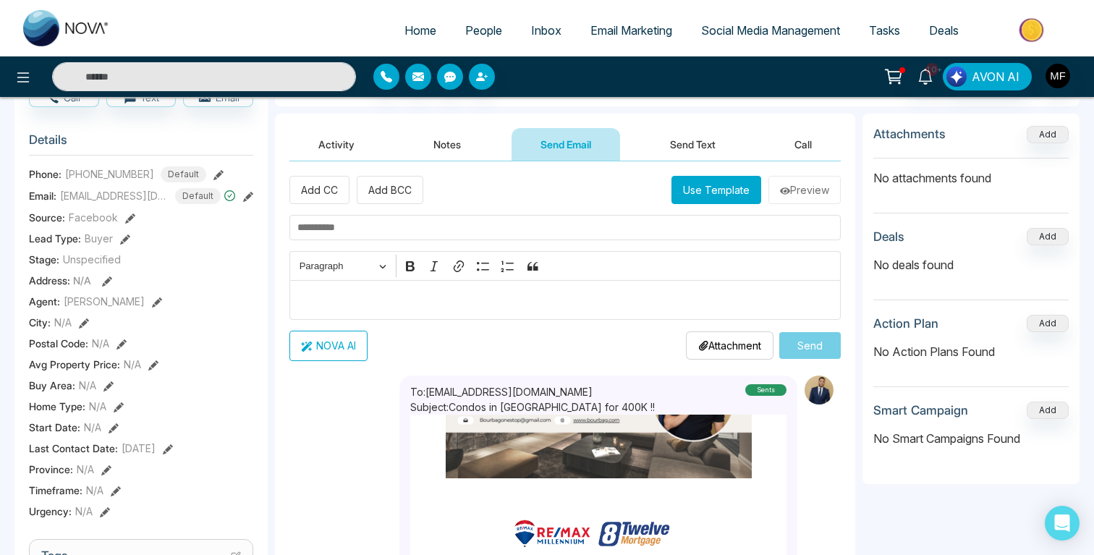
click at [713, 194] on button "Use Template" at bounding box center [717, 190] width 90 height 28
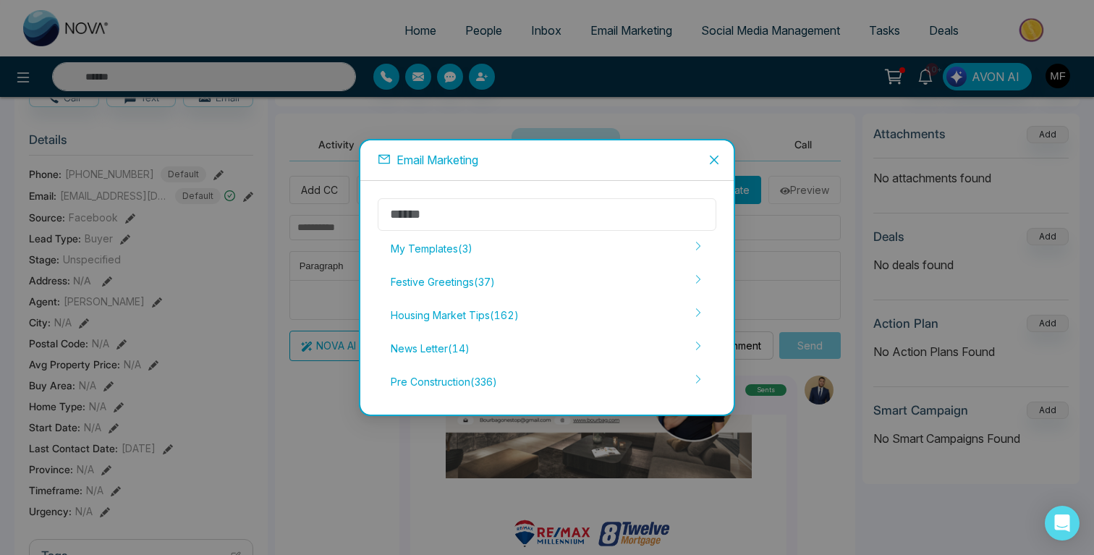
click at [545, 214] on input "text" at bounding box center [547, 214] width 339 height 33
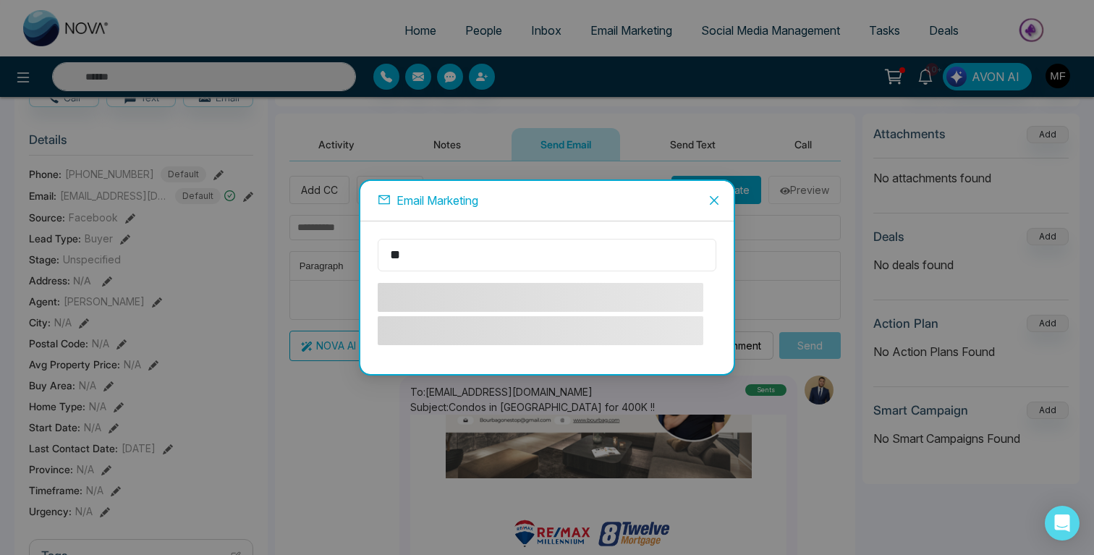
type input "*"
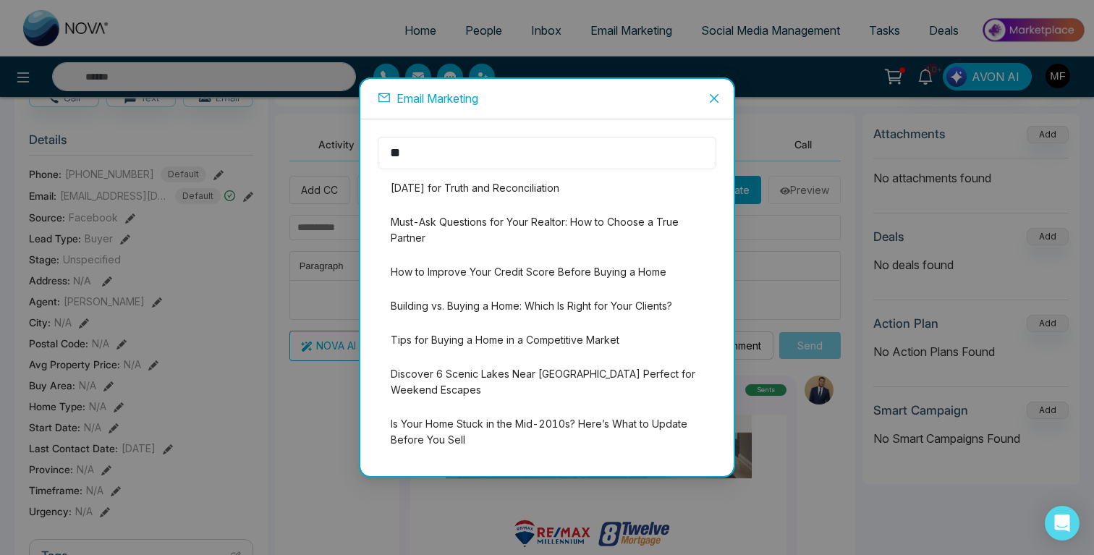
type input "*"
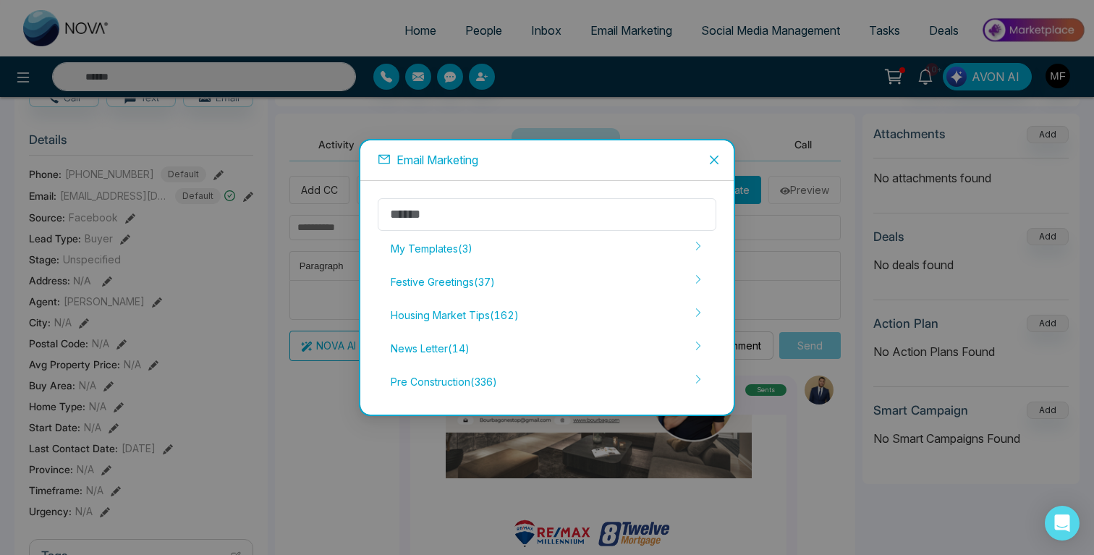
click at [719, 159] on icon "close" at bounding box center [715, 160] width 12 height 12
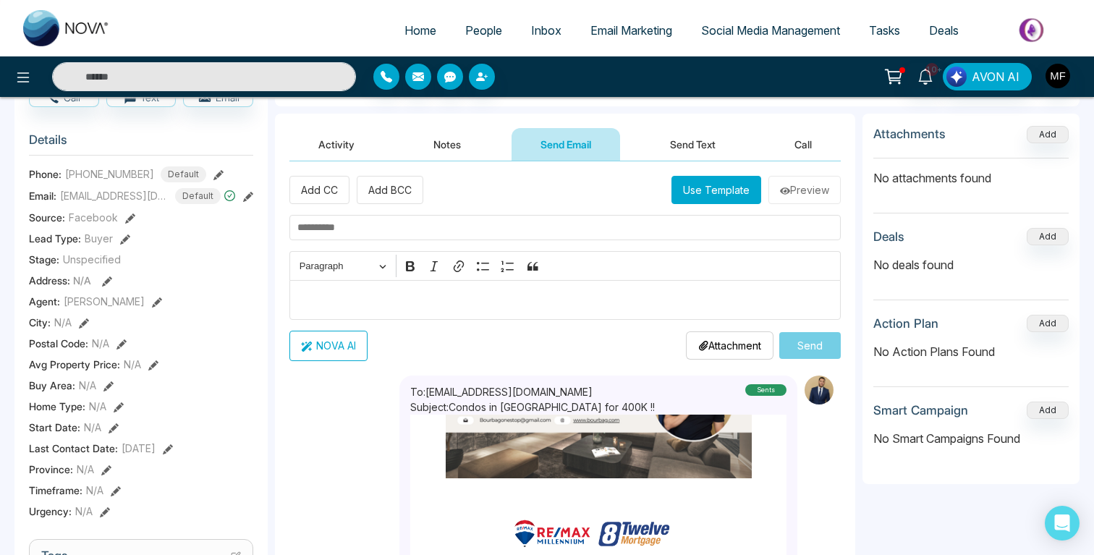
click at [329, 351] on button "NOVA AI" at bounding box center [328, 346] width 78 height 30
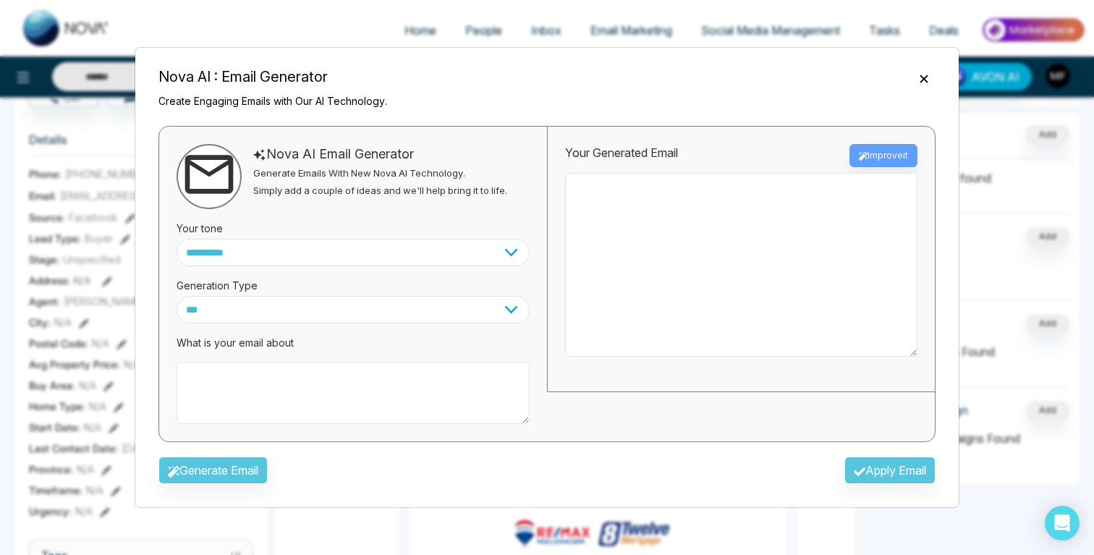
click at [272, 380] on textarea at bounding box center [353, 393] width 353 height 62
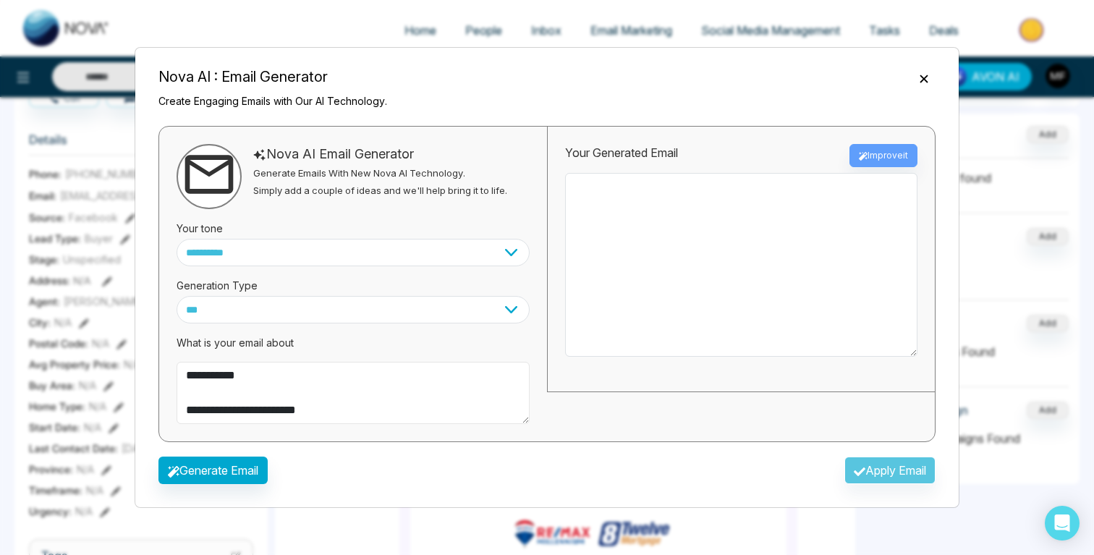
type textarea "**********"
click at [328, 306] on select "*** ***** ******* ******* ********" at bounding box center [353, 310] width 353 height 28
click at [287, 261] on select "**********" at bounding box center [353, 253] width 353 height 28
select select "*******"
click at [177, 239] on select "**********" at bounding box center [353, 253] width 353 height 28
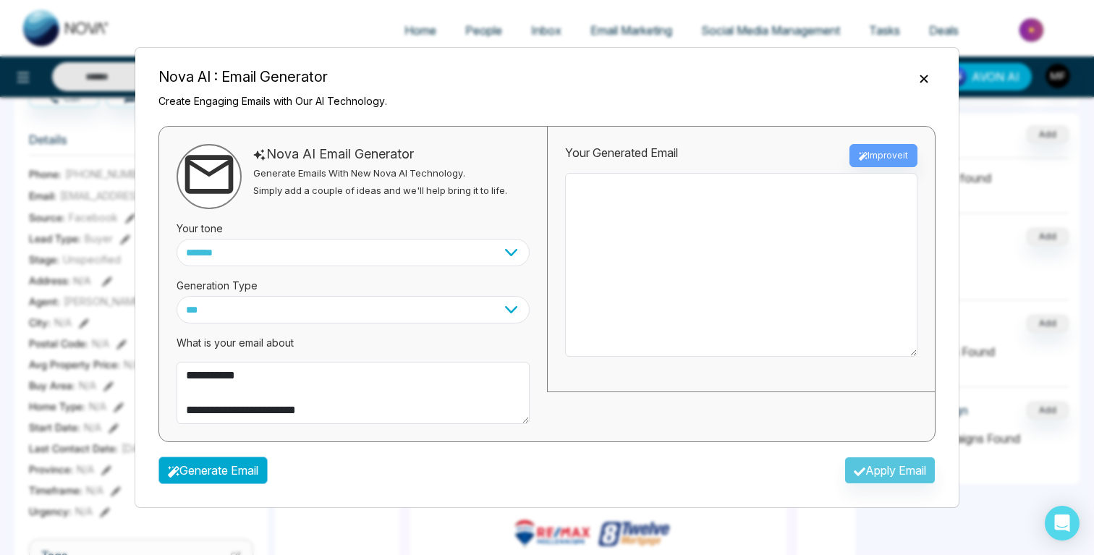
click at [227, 473] on button "Generate Email" at bounding box center [212, 471] width 109 height 28
type textarea "**********"
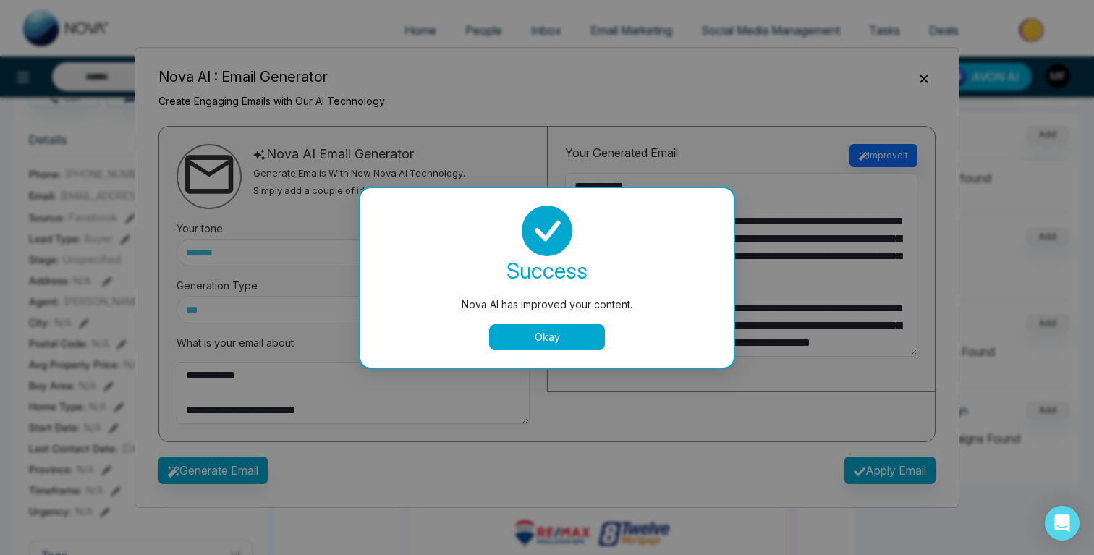
click at [595, 337] on button "Okay" at bounding box center [547, 337] width 116 height 26
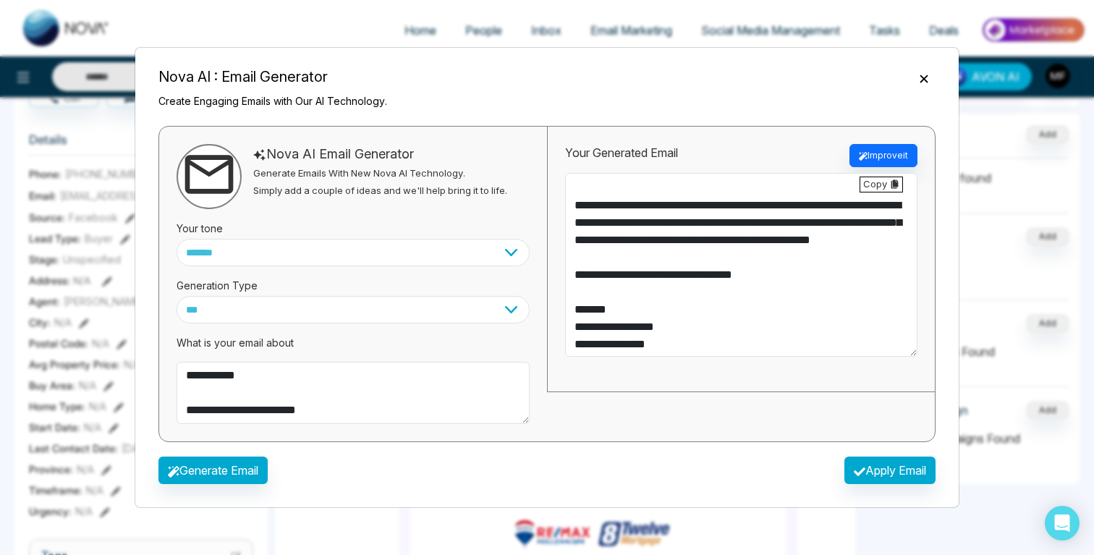
scroll to position [0, 0]
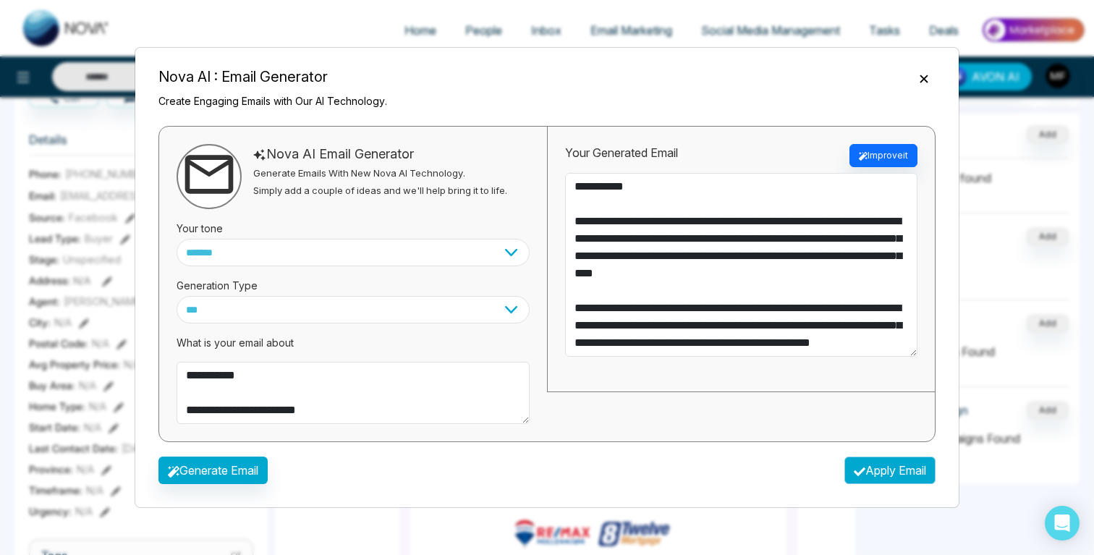
click at [904, 469] on button "Apply Email" at bounding box center [890, 471] width 91 height 28
type textarea "**********"
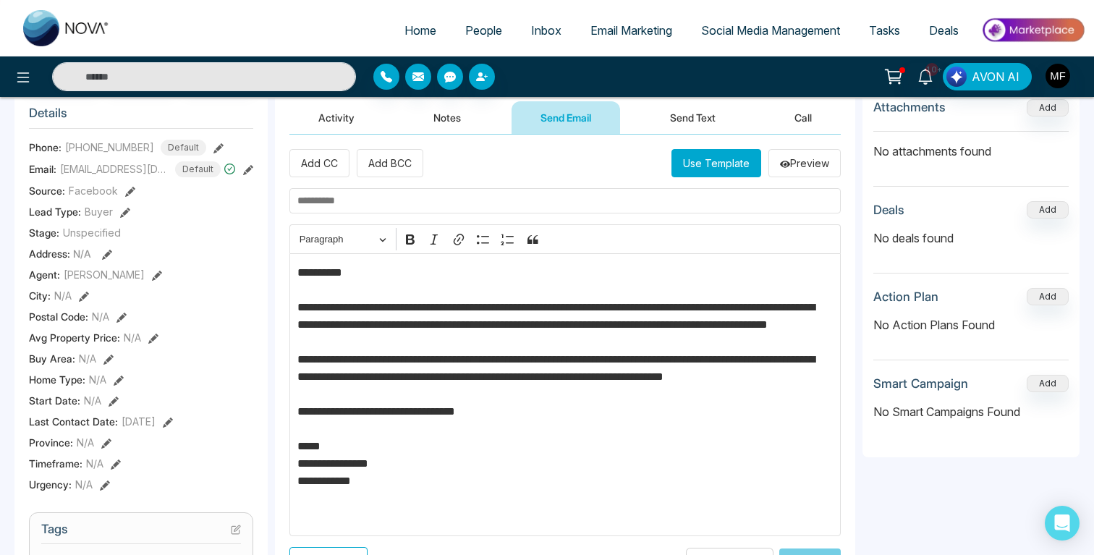
scroll to position [182, 0]
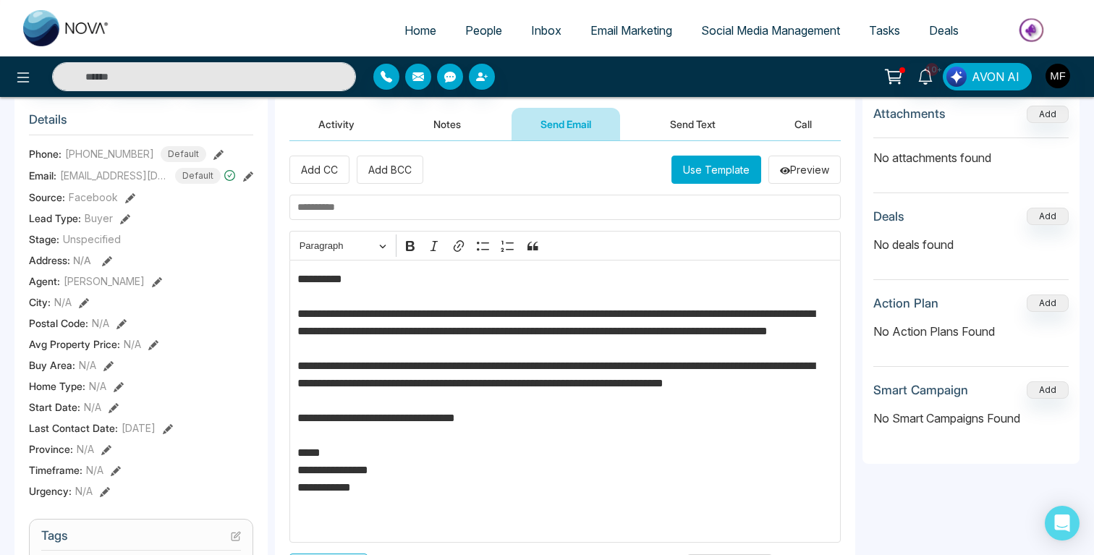
click at [462, 208] on input "text" at bounding box center [564, 207] width 551 height 25
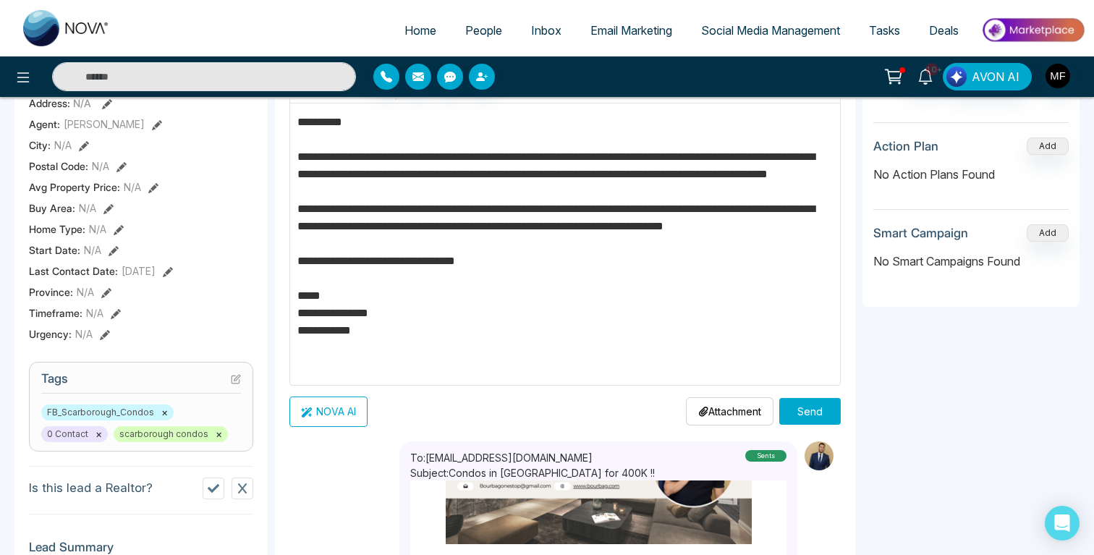
scroll to position [360, 0]
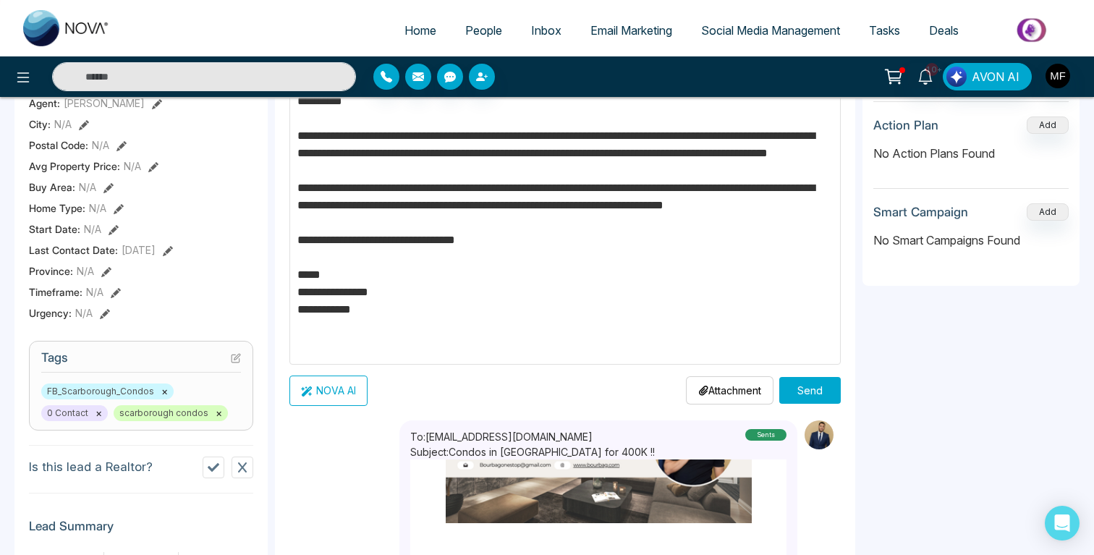
type input "**********"
click at [803, 393] on button "Send" at bounding box center [810, 390] width 62 height 27
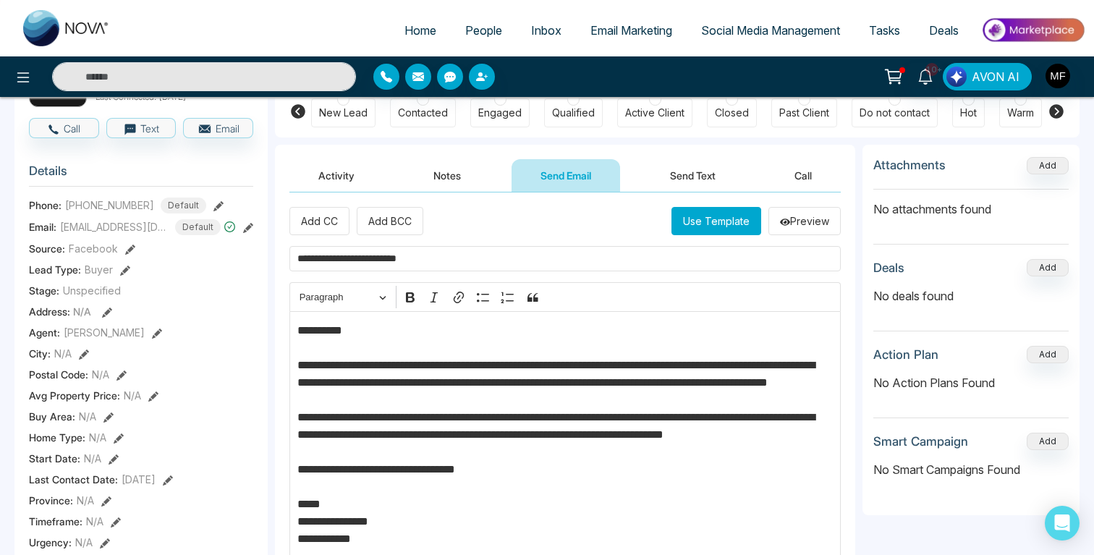
scroll to position [0, 0]
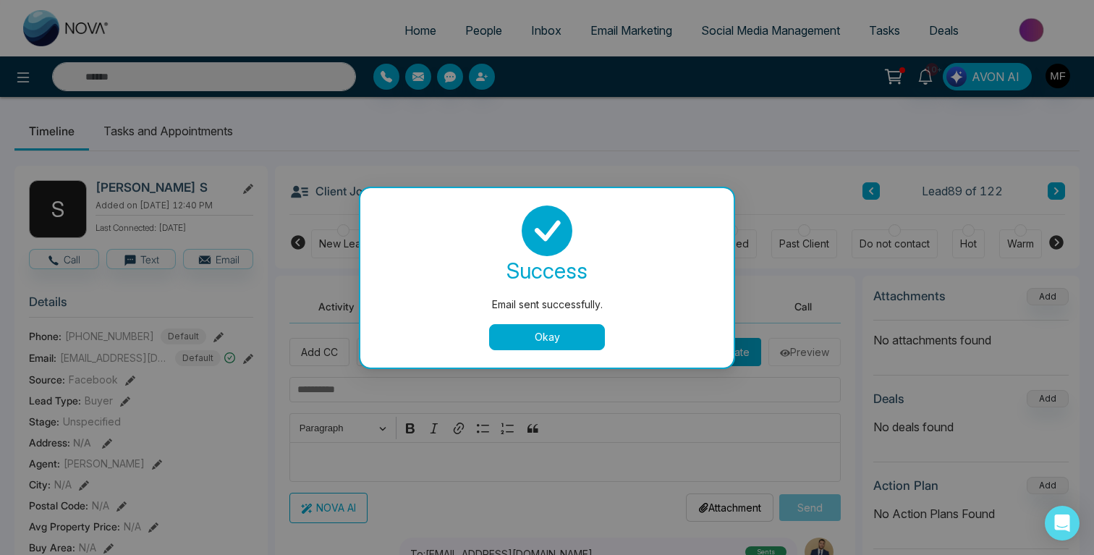
click at [523, 335] on button "Okay" at bounding box center [547, 337] width 116 height 26
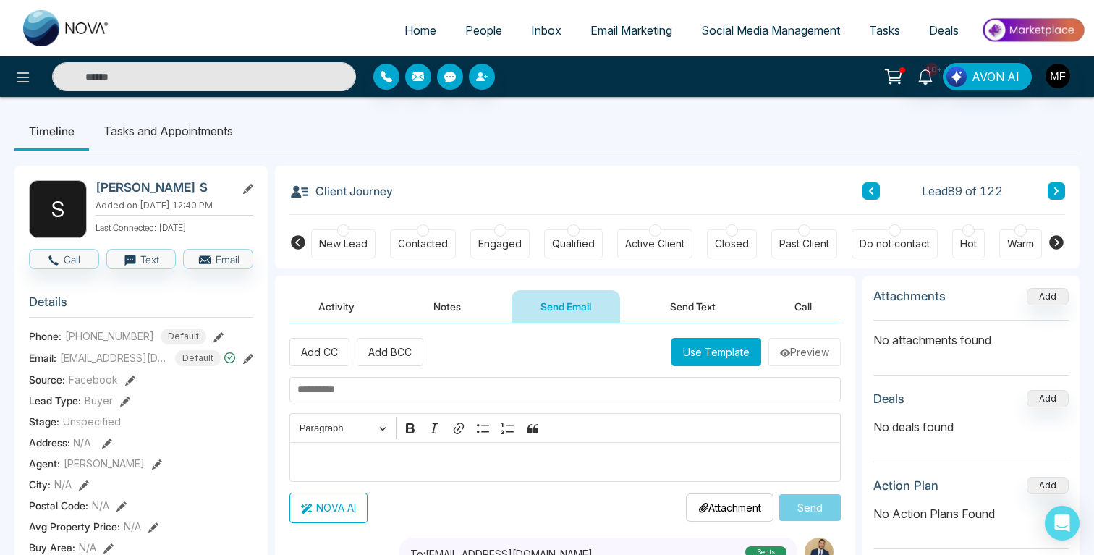
click at [167, 120] on li "Tasks and Appointments" at bounding box center [168, 130] width 158 height 39
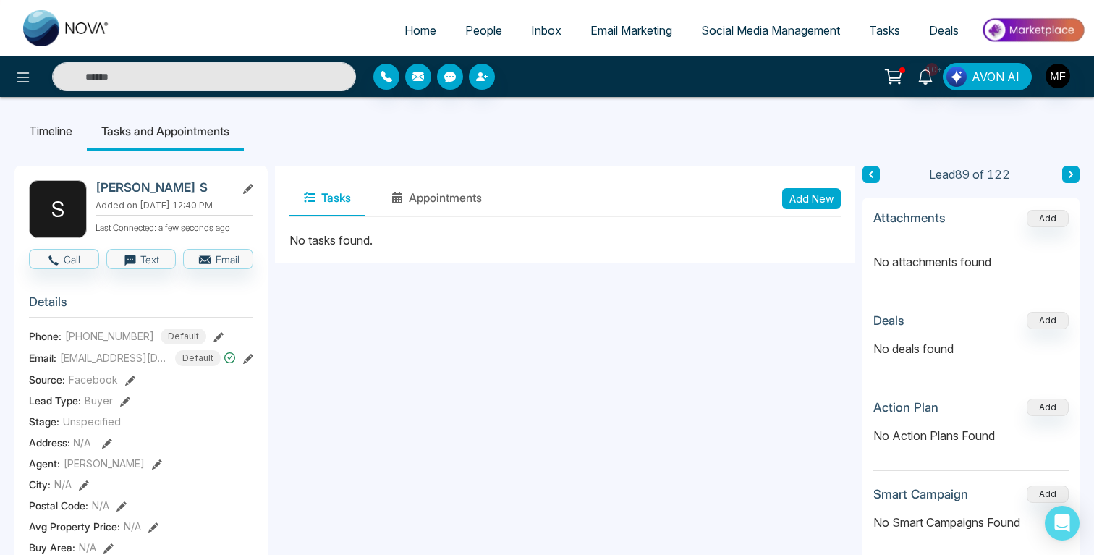
click at [816, 200] on button "Add New" at bounding box center [811, 198] width 59 height 21
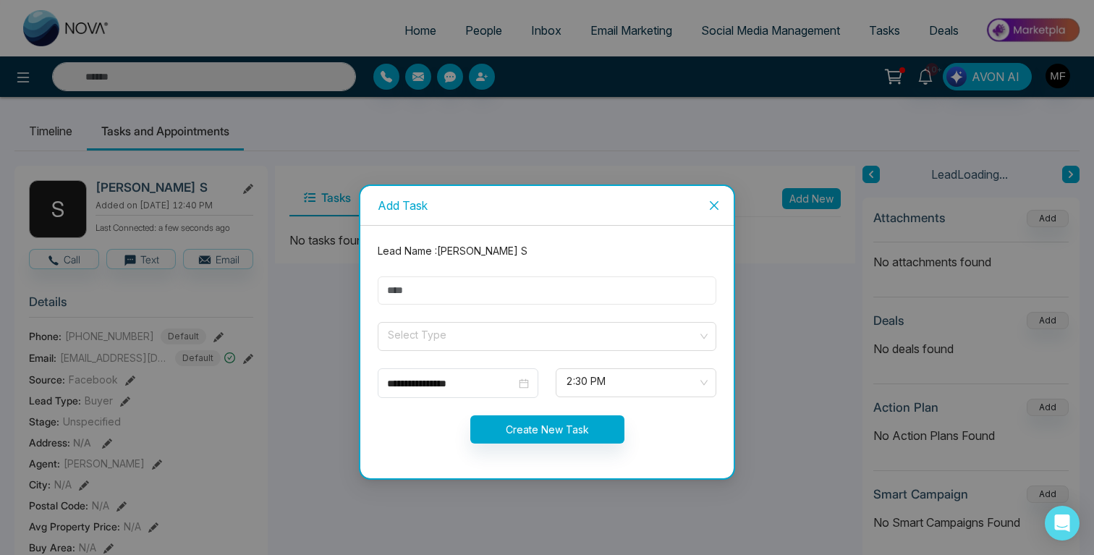
click at [470, 290] on input "text" at bounding box center [547, 290] width 339 height 28
type input "**********"
click at [463, 334] on input "search" at bounding box center [541, 334] width 311 height 22
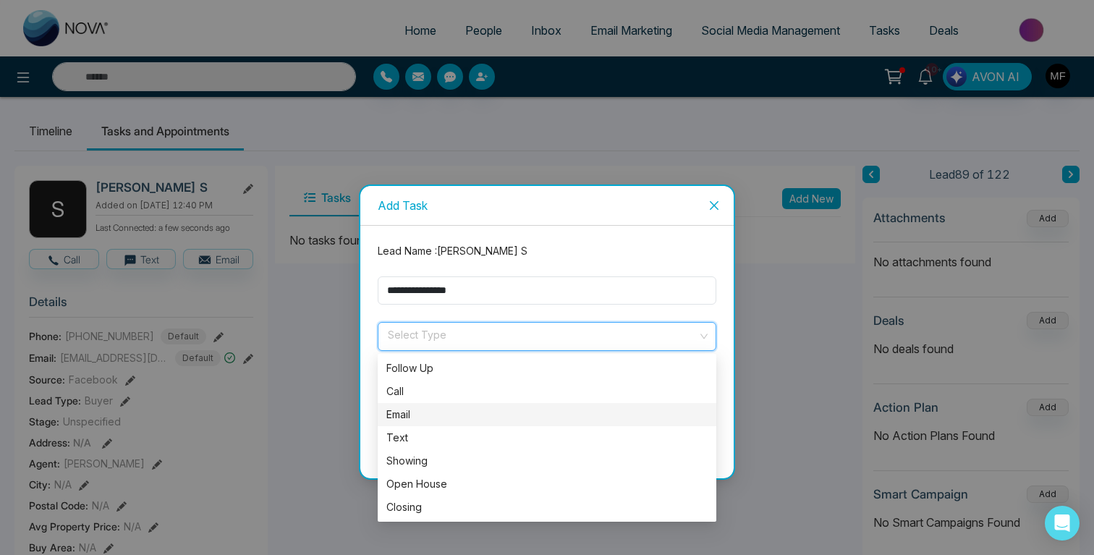
click at [414, 416] on div "Email" at bounding box center [546, 415] width 321 height 16
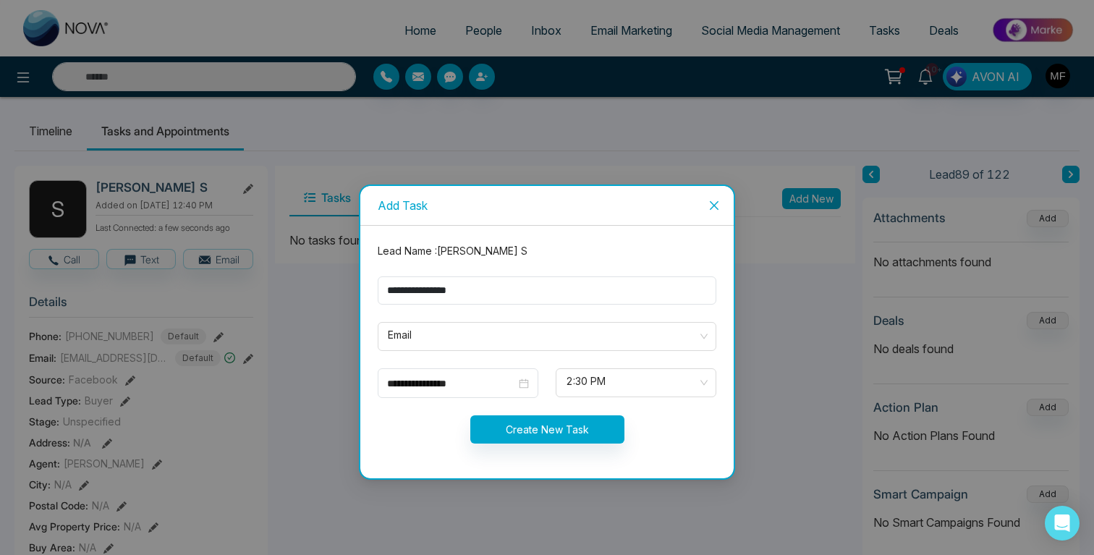
click at [463, 398] on form "**********" at bounding box center [547, 352] width 356 height 218
click at [472, 386] on input "**********" at bounding box center [451, 384] width 129 height 16
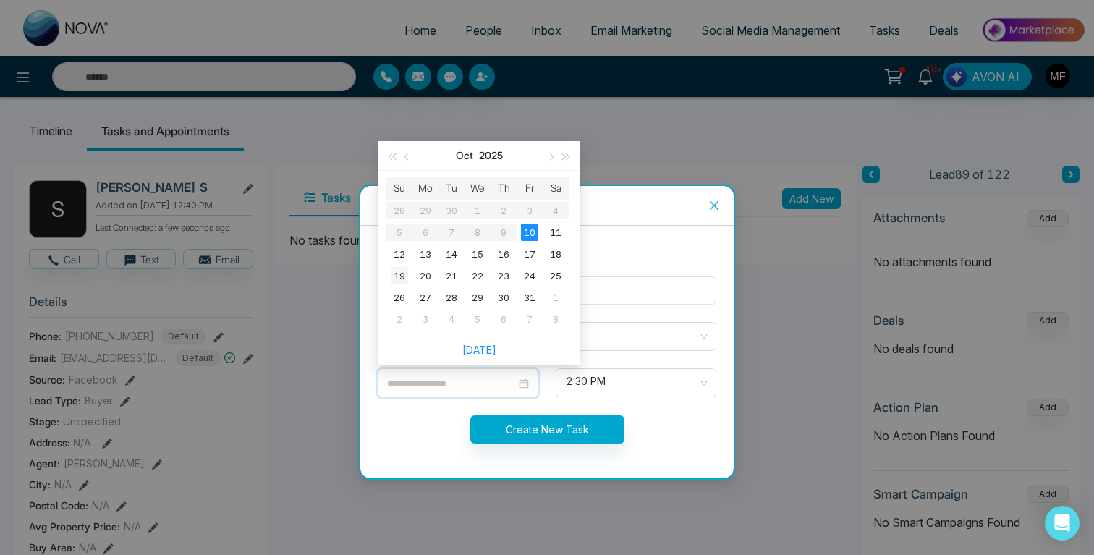
type input "**********"
click at [405, 274] on div "19" at bounding box center [399, 275] width 17 height 17
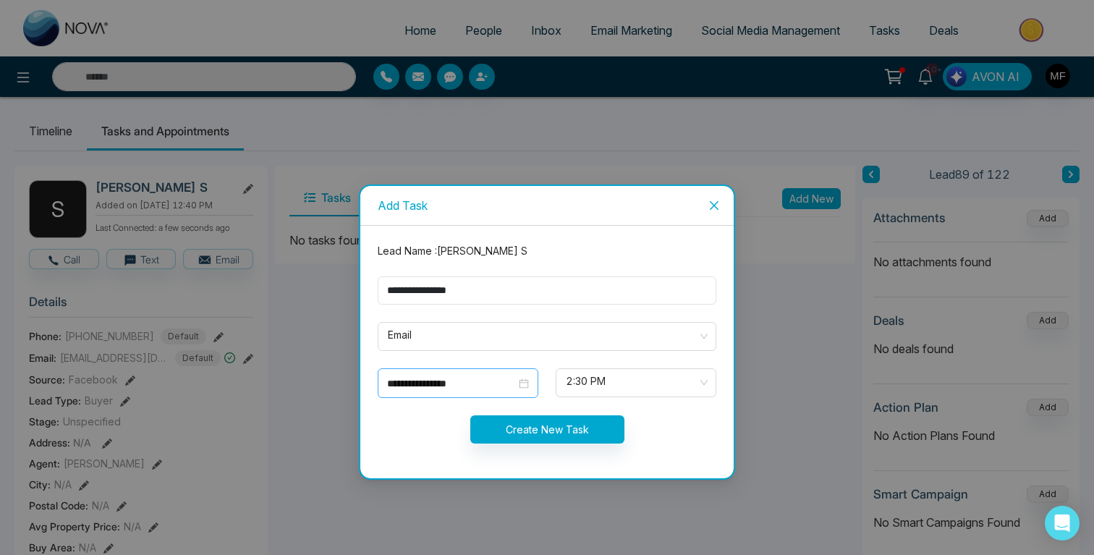
click at [525, 378] on div "**********" at bounding box center [458, 384] width 142 height 16
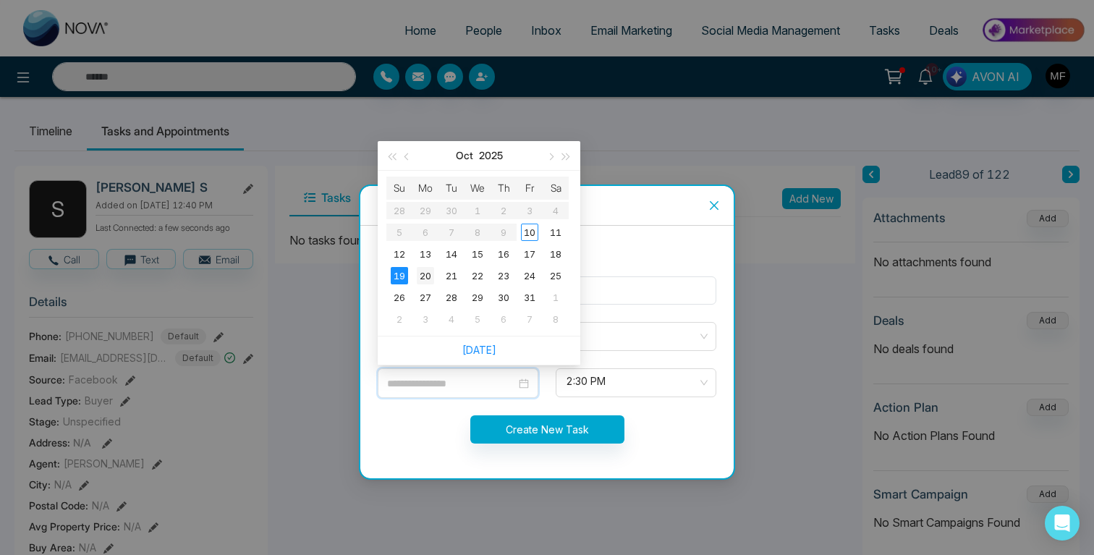
type input "**********"
click at [426, 273] on div "20" at bounding box center [425, 275] width 17 height 17
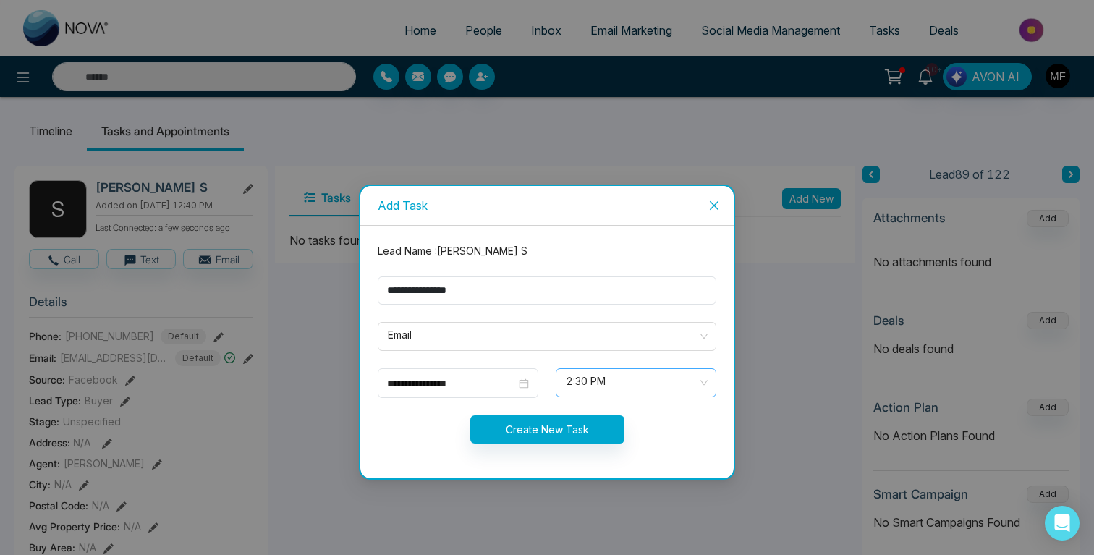
click at [665, 386] on span "2:30 PM" at bounding box center [636, 383] width 140 height 25
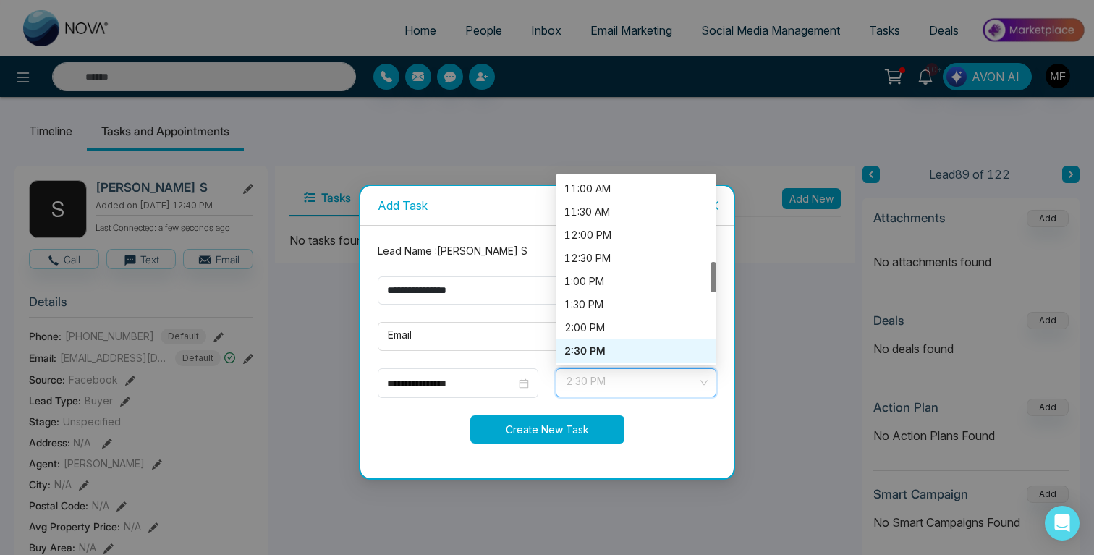
click at [601, 421] on button "Create New Task" at bounding box center [547, 429] width 154 height 28
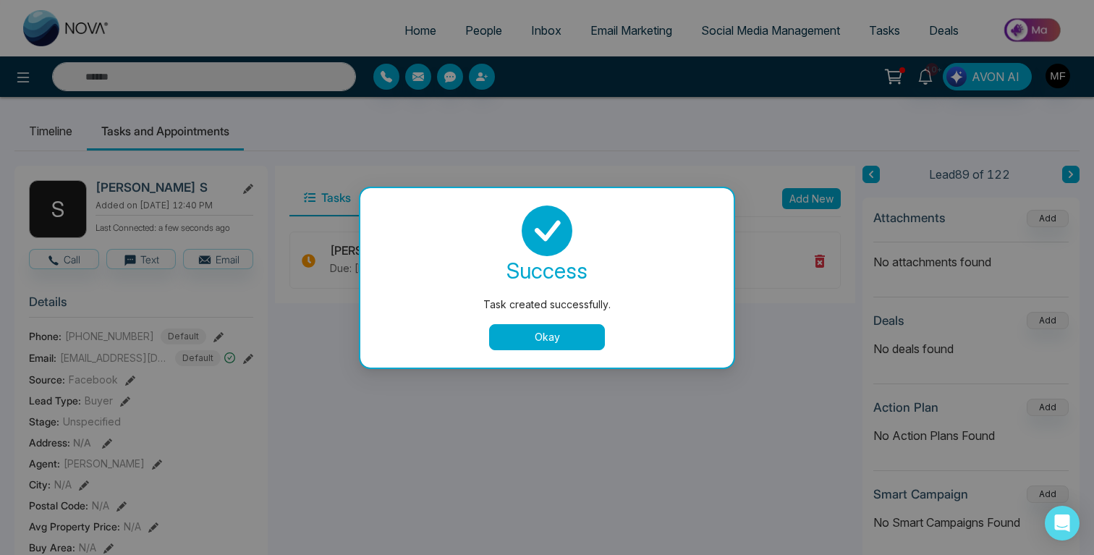
click at [520, 339] on button "Okay" at bounding box center [547, 337] width 116 height 26
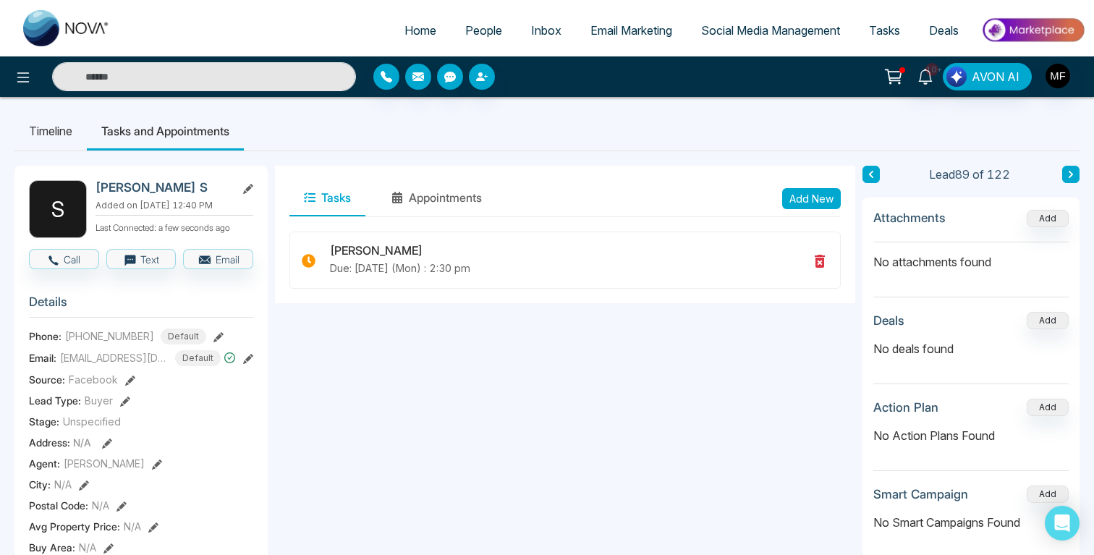
click at [195, 77] on input "text" at bounding box center [204, 76] width 304 height 29
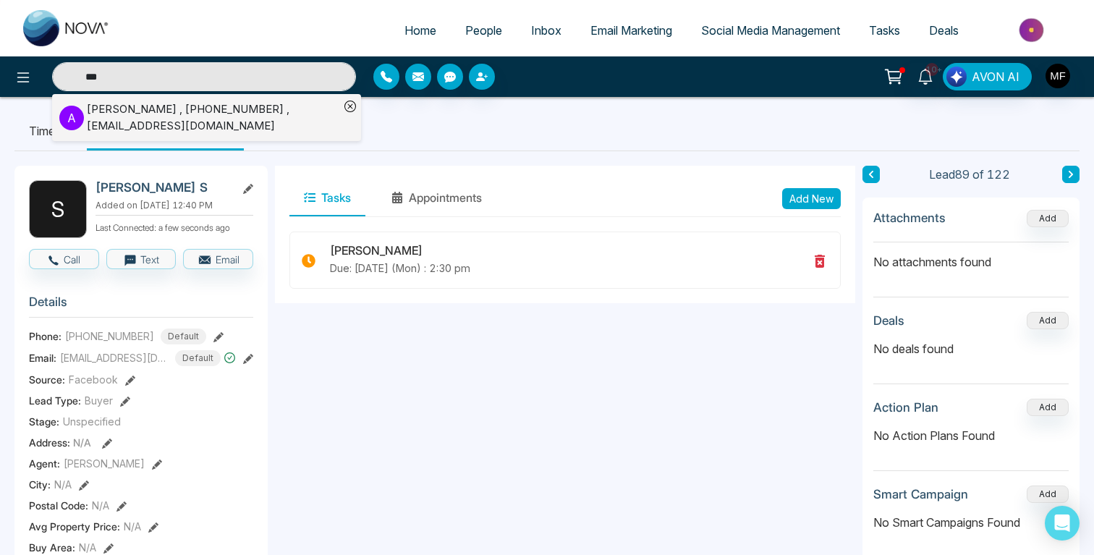
type input "***"
click at [93, 109] on div "Anoli Dhorajiya , +14379897088 , anolidhorajiya@ymail.com" at bounding box center [213, 117] width 253 height 33
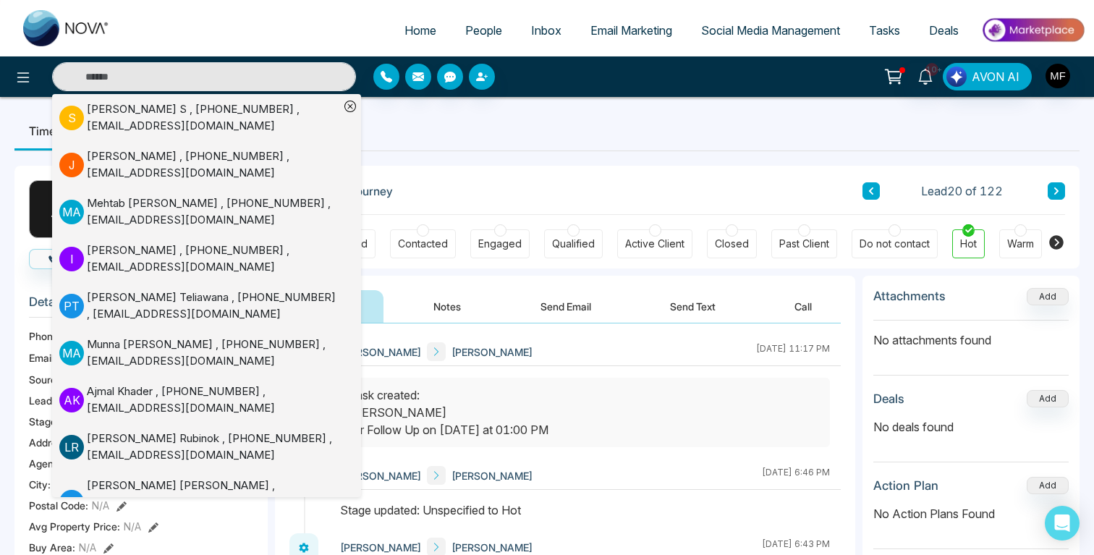
click at [732, 171] on div "Client Journey Lead 20 of 122" at bounding box center [677, 190] width 776 height 49
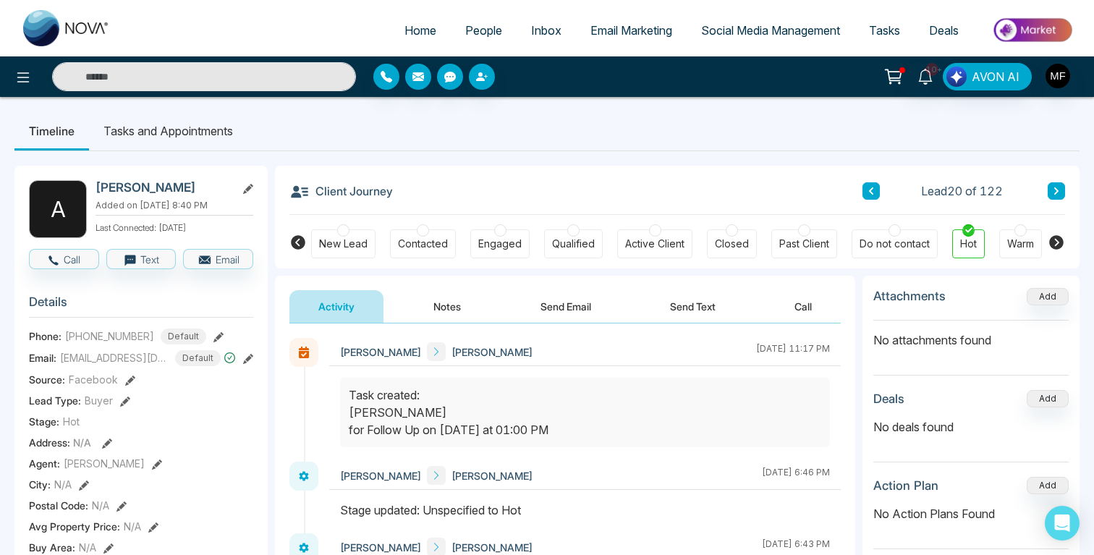
click at [424, 307] on button "Notes" at bounding box center [447, 306] width 85 height 33
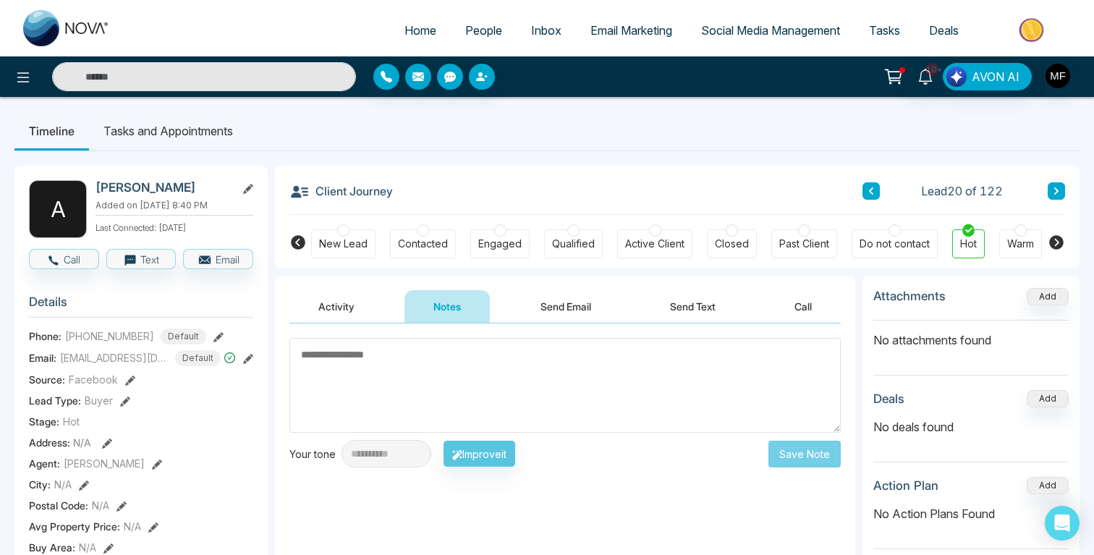
click at [341, 306] on button "Activity" at bounding box center [336, 306] width 94 height 33
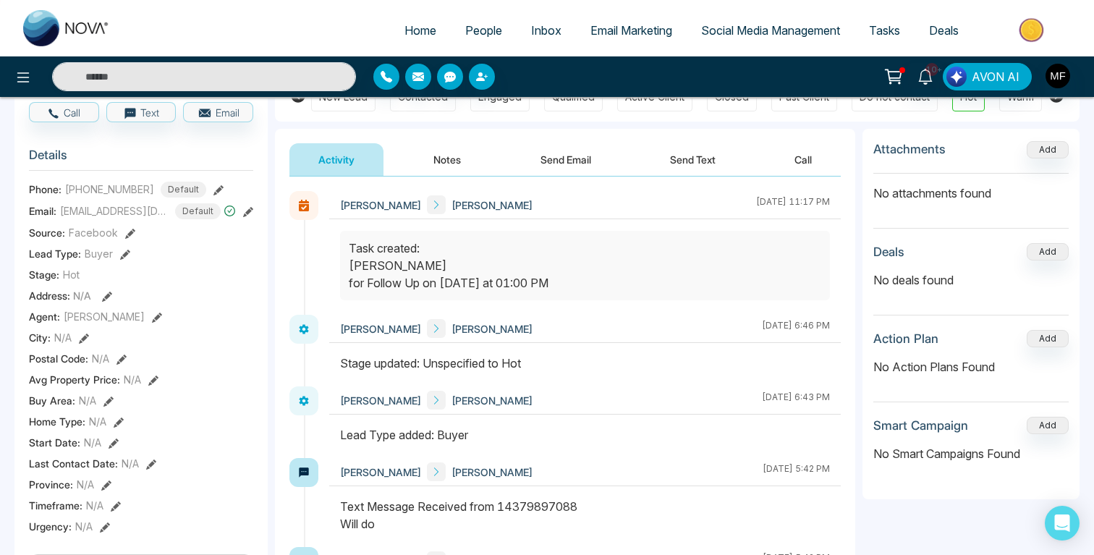
click at [567, 159] on button "Send Email" at bounding box center [566, 159] width 109 height 33
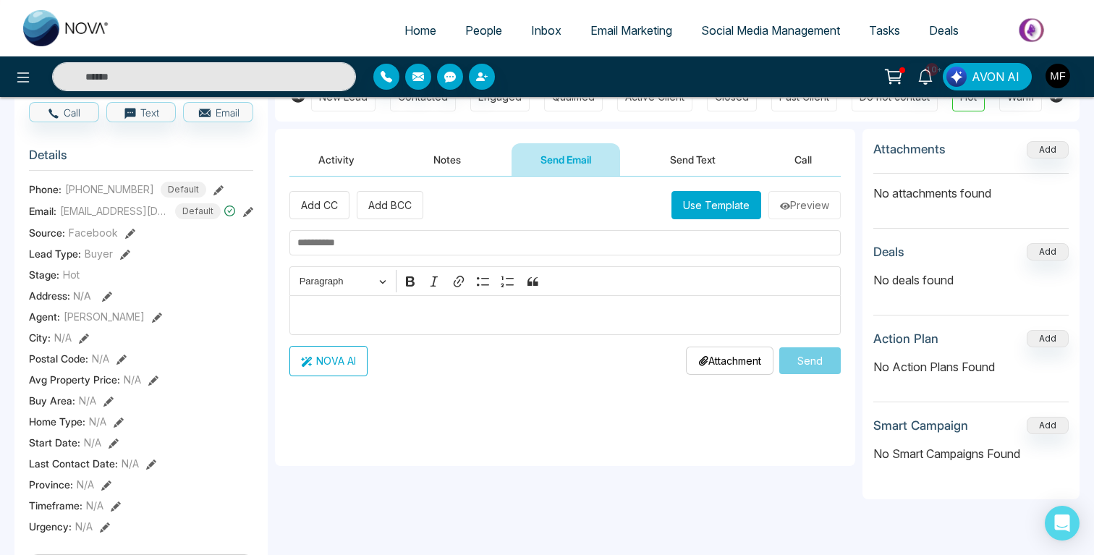
click at [712, 167] on button "Send Text" at bounding box center [692, 159] width 103 height 33
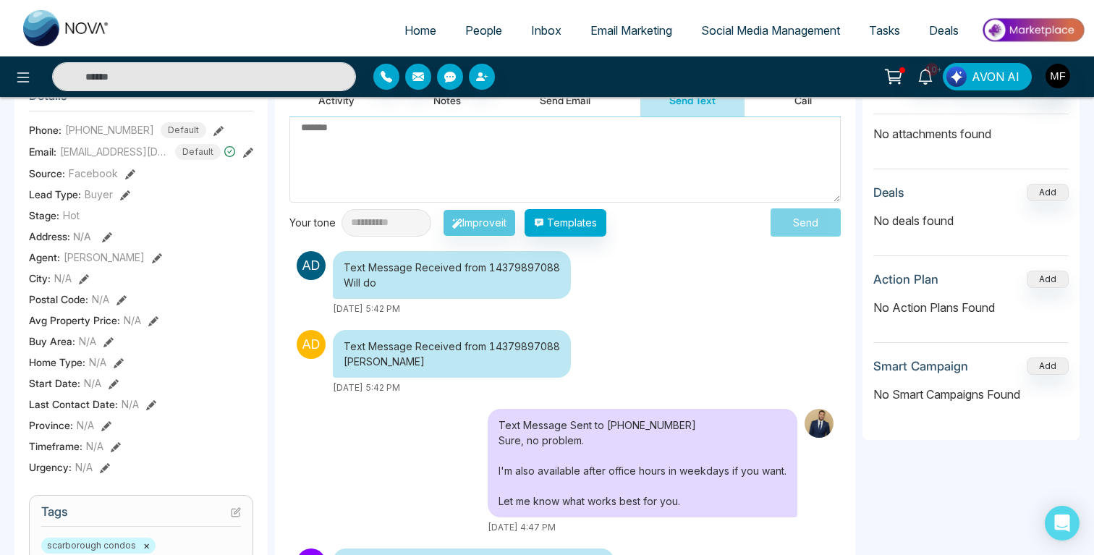
scroll to position [191, 0]
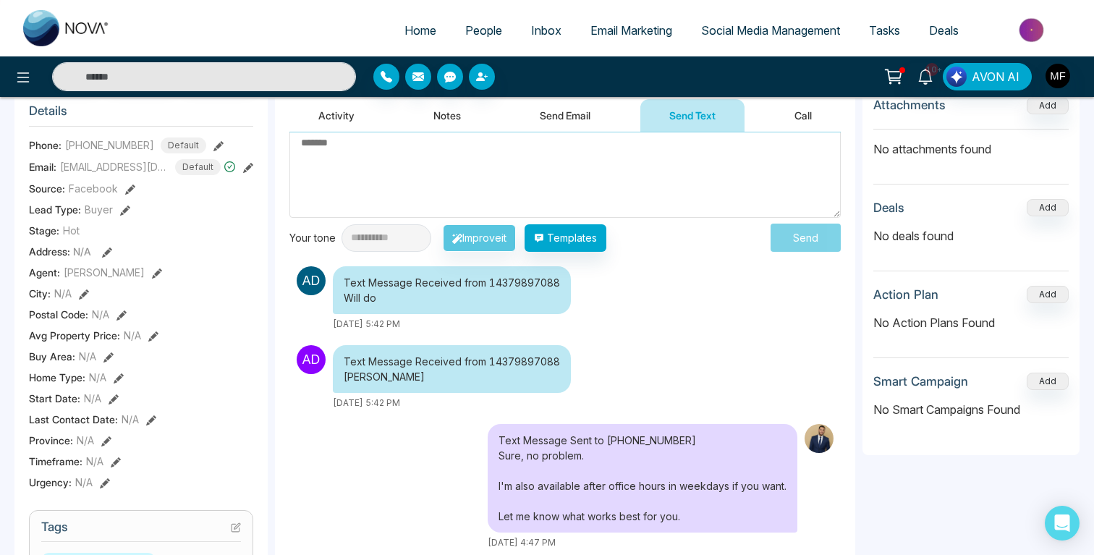
click at [865, 373] on div "Attachments Add No attachments found Deals Add No deals found Action Plan Add N…" at bounding box center [971, 270] width 217 height 371
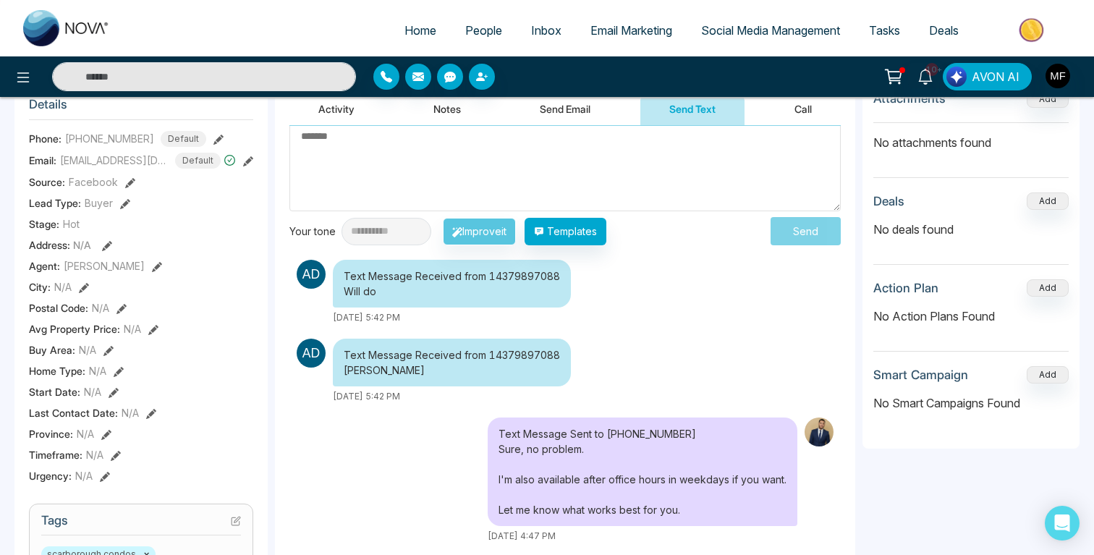
scroll to position [0, 0]
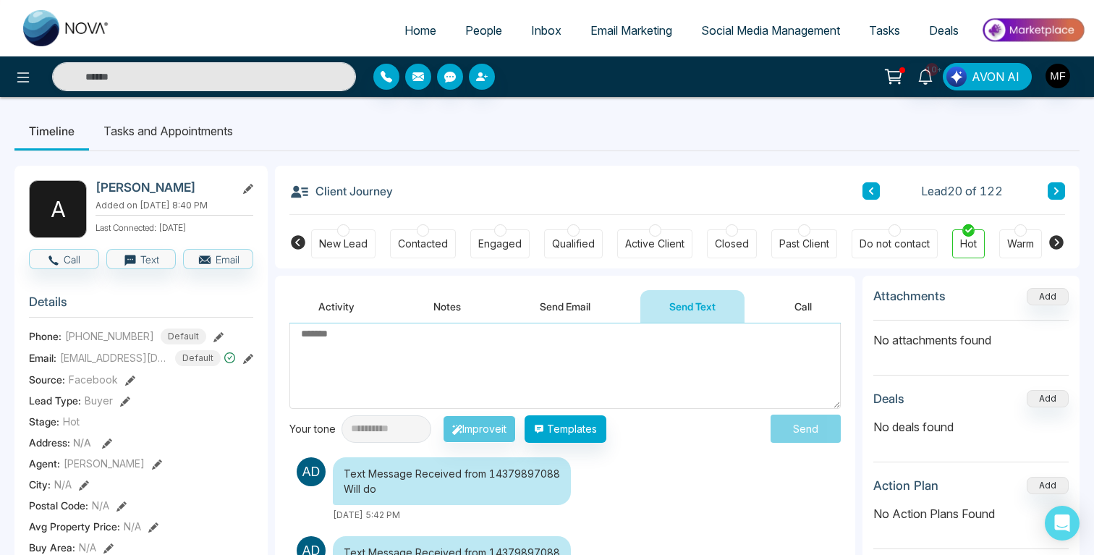
click at [203, 130] on li "Tasks and Appointments" at bounding box center [168, 130] width 158 height 39
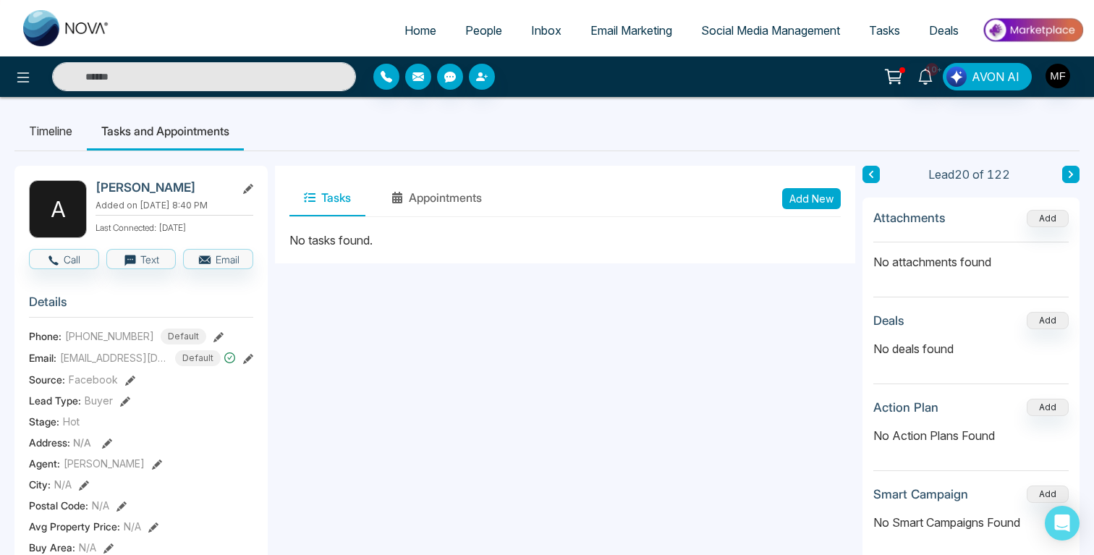
click at [827, 194] on button "Add New" at bounding box center [811, 198] width 59 height 21
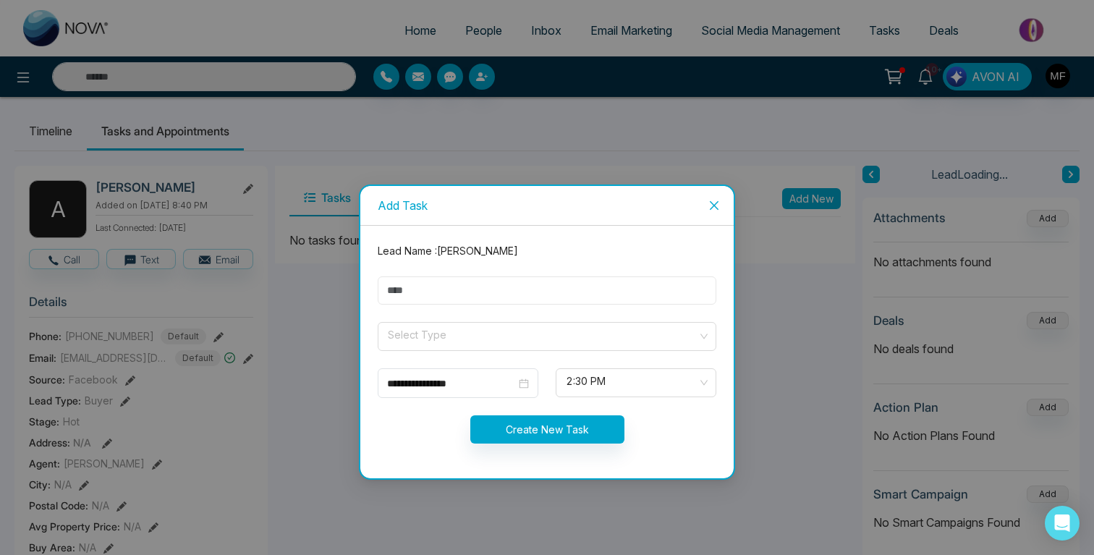
click at [536, 292] on input "text" at bounding box center [547, 290] width 339 height 28
type input "**********"
click at [441, 342] on input "search" at bounding box center [541, 334] width 311 height 22
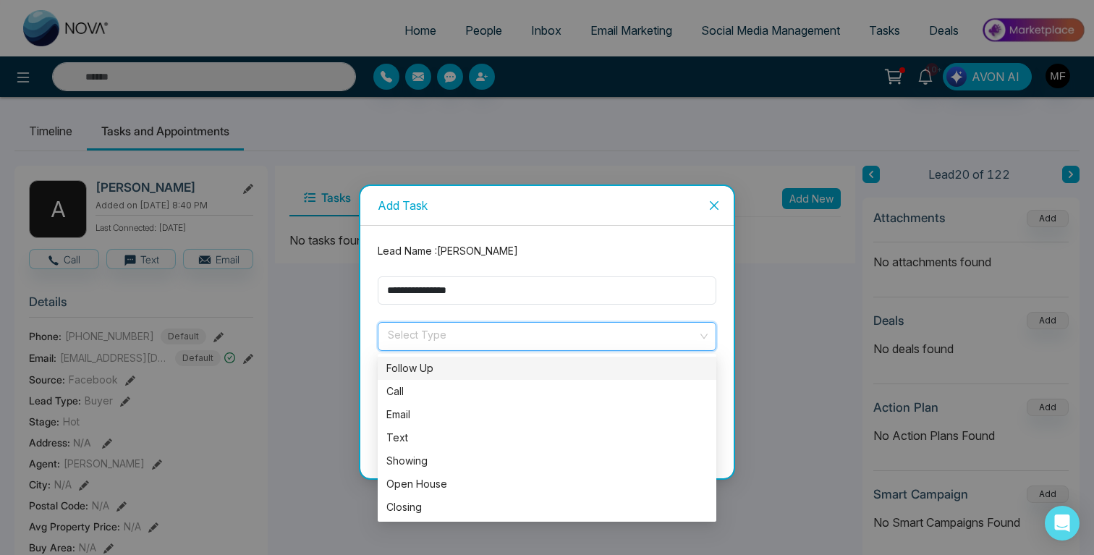
click at [423, 368] on div "Follow Up" at bounding box center [546, 368] width 321 height 16
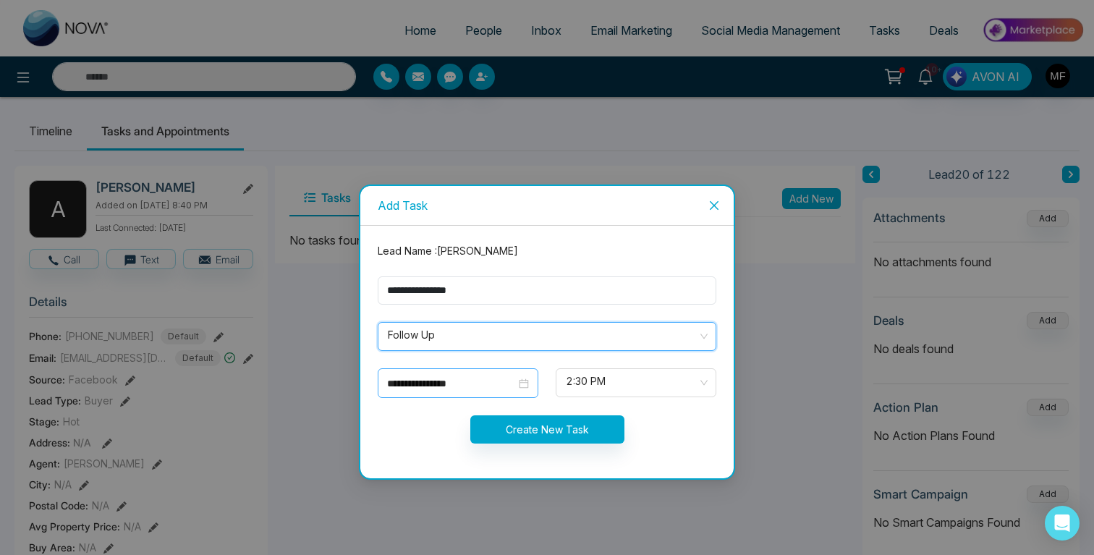
click at [497, 386] on input "**********" at bounding box center [451, 384] width 129 height 16
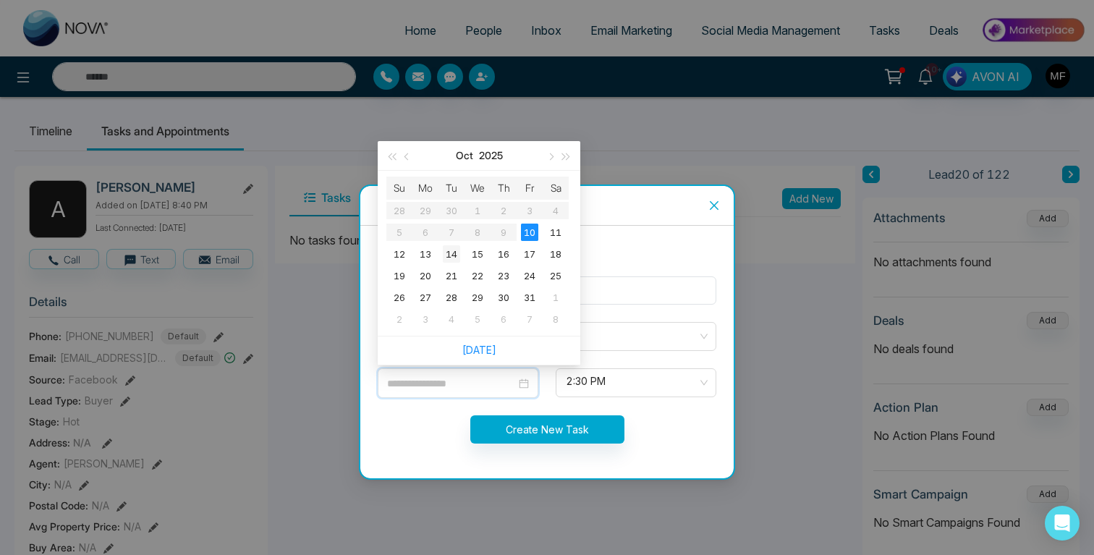
type input "**********"
click at [457, 254] on div "14" at bounding box center [451, 253] width 17 height 17
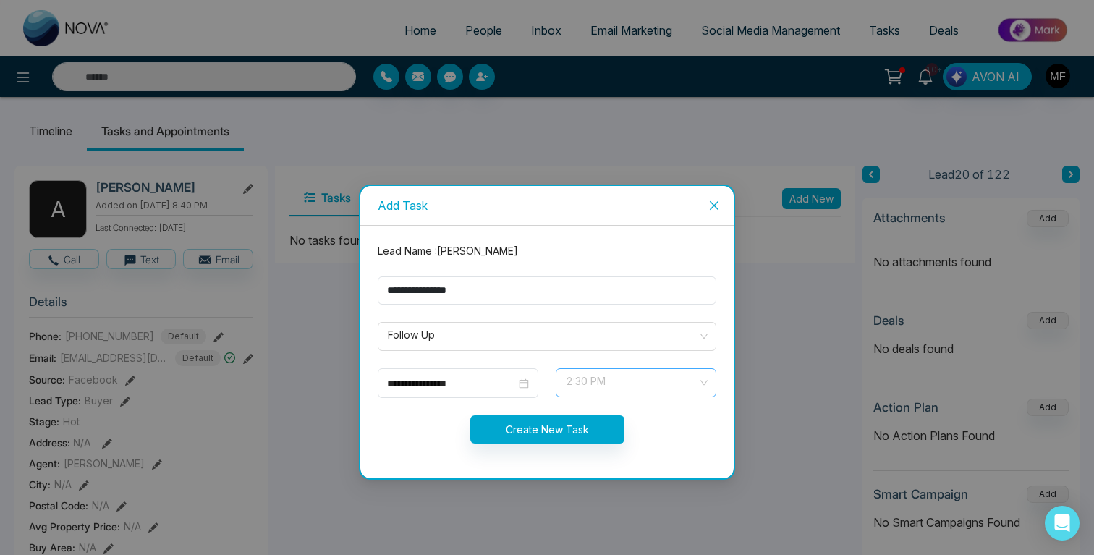
click at [641, 387] on span "2:30 PM" at bounding box center [636, 383] width 140 height 25
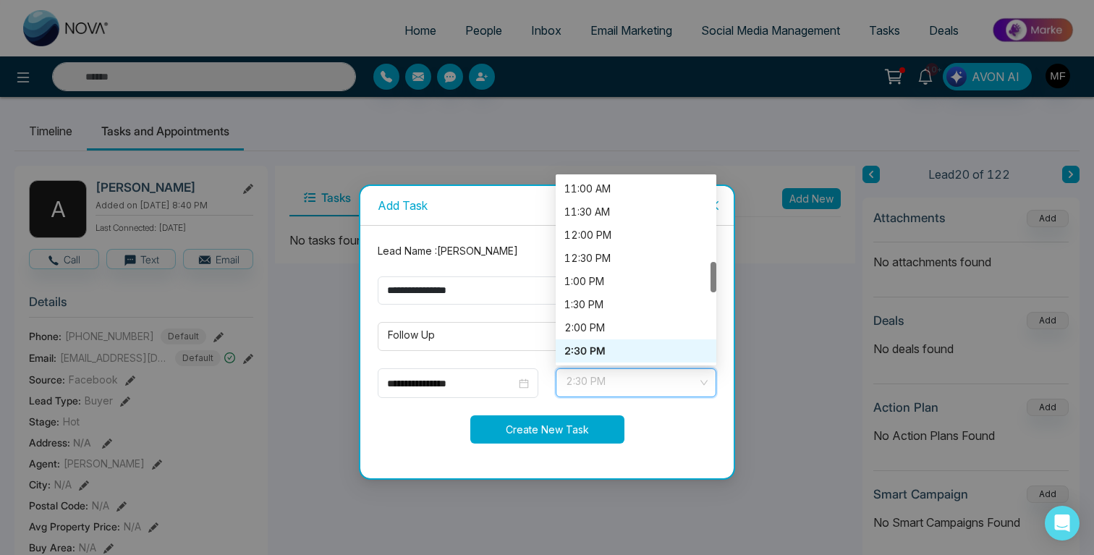
click at [574, 431] on button "Create New Task" at bounding box center [547, 429] width 154 height 28
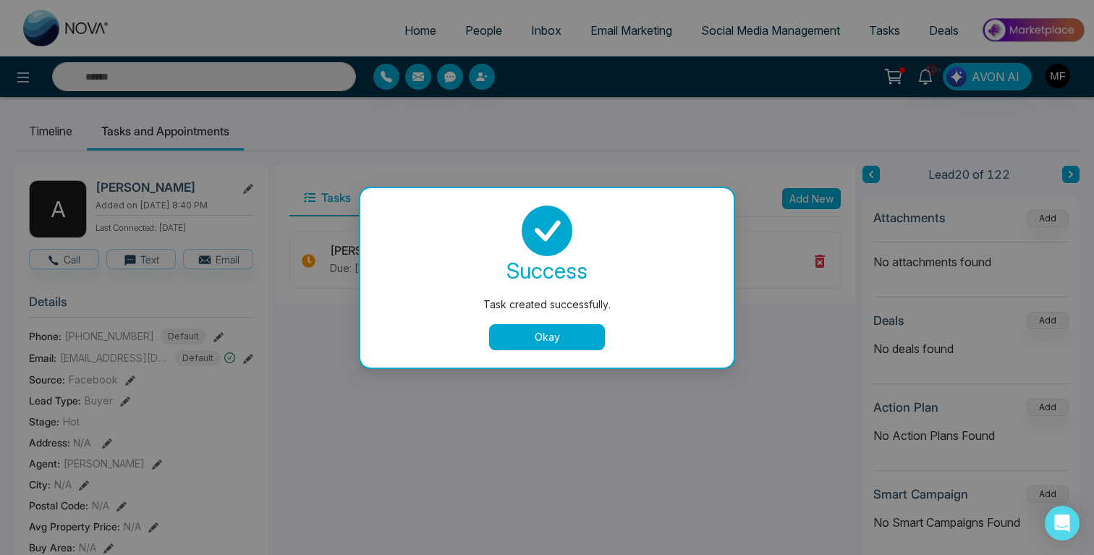
click at [562, 334] on button "Okay" at bounding box center [547, 337] width 116 height 26
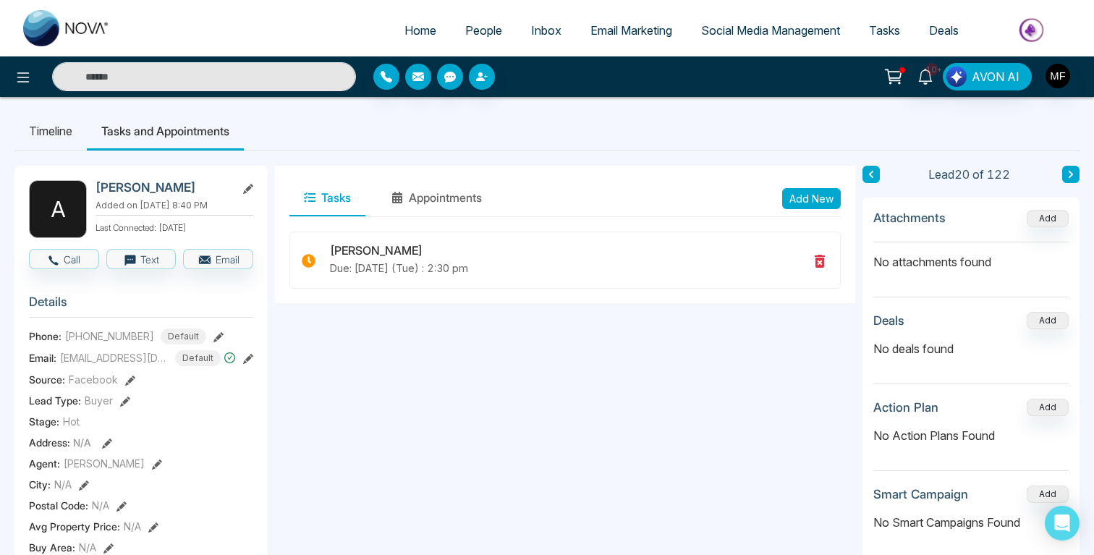
click at [263, 72] on input "text" at bounding box center [204, 76] width 304 height 29
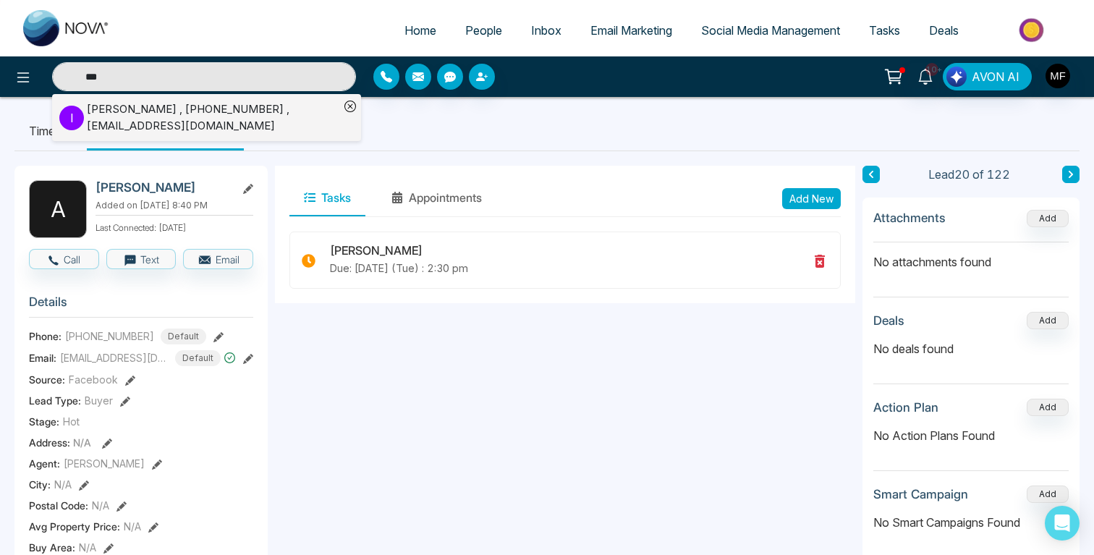
type input "***"
click at [177, 122] on div "Ivy Yung , +19055544026 , ivyyung09@yahoo.com" at bounding box center [213, 117] width 253 height 33
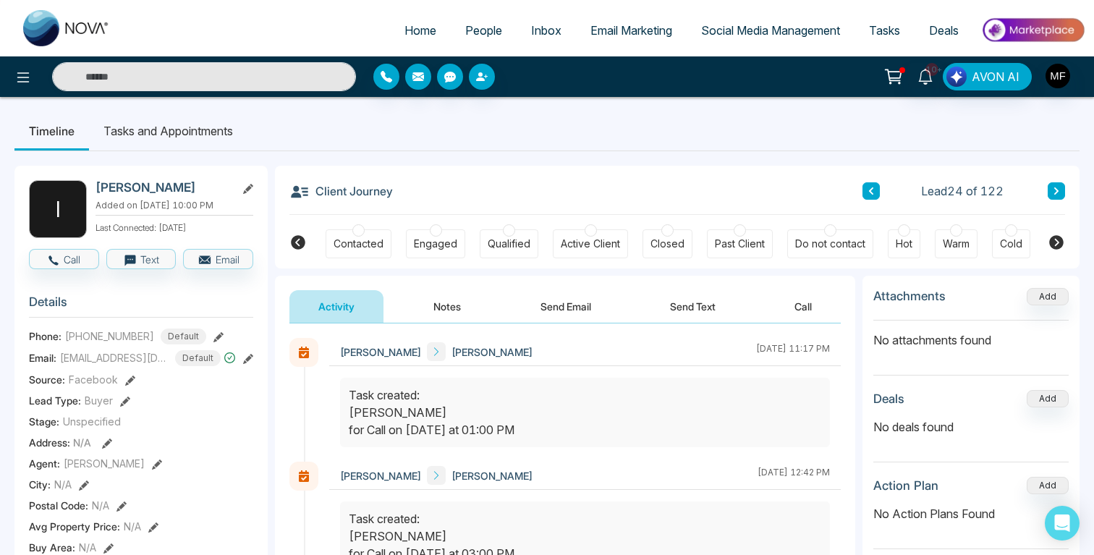
scroll to position [0, 293]
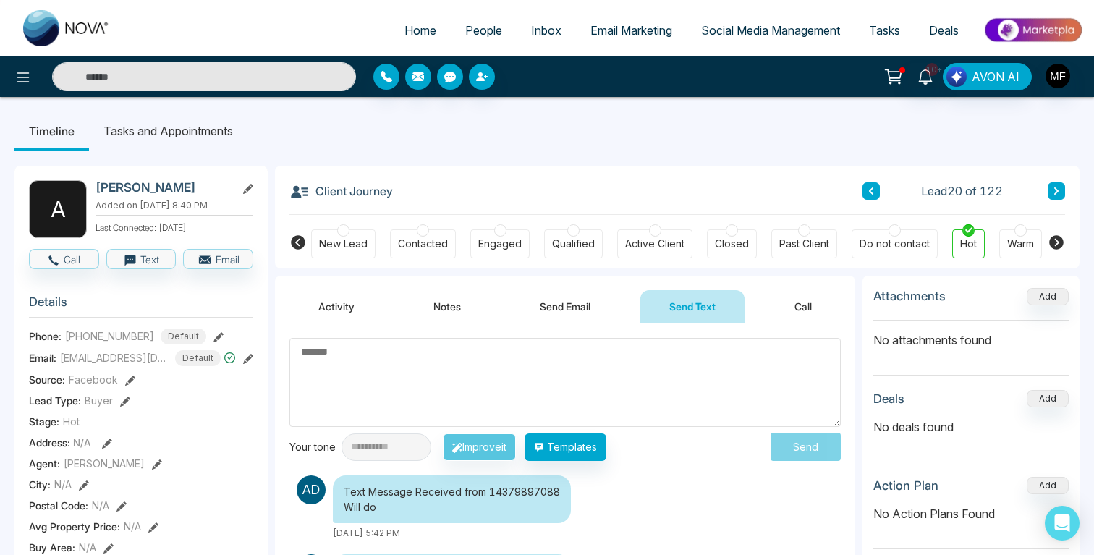
click at [294, 79] on input "text" at bounding box center [204, 76] width 304 height 29
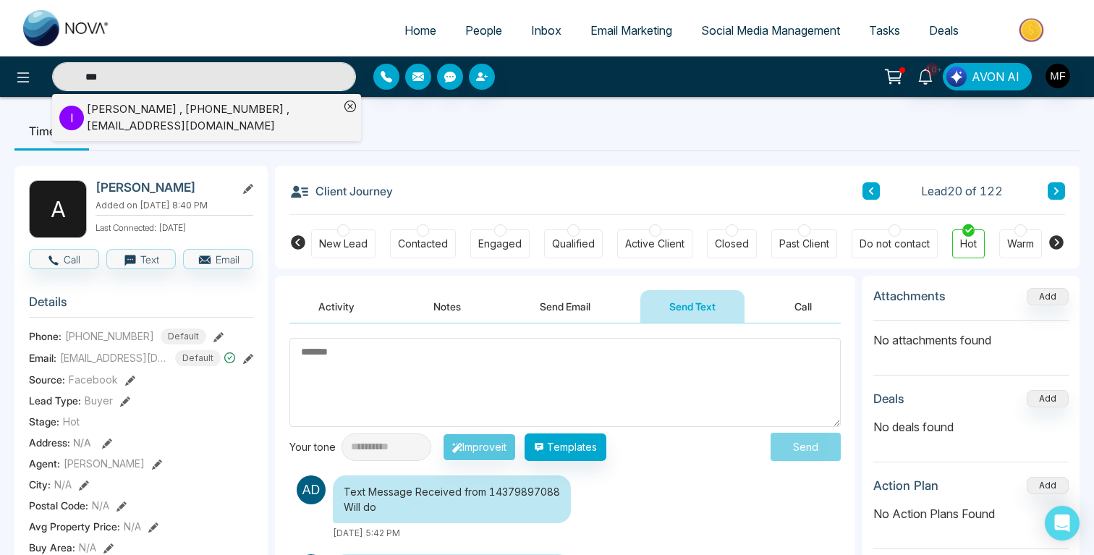
type input "***"
click at [180, 121] on div "Ivy Yung , +19055544026 , ivyyung09@yahoo.com" at bounding box center [213, 117] width 253 height 33
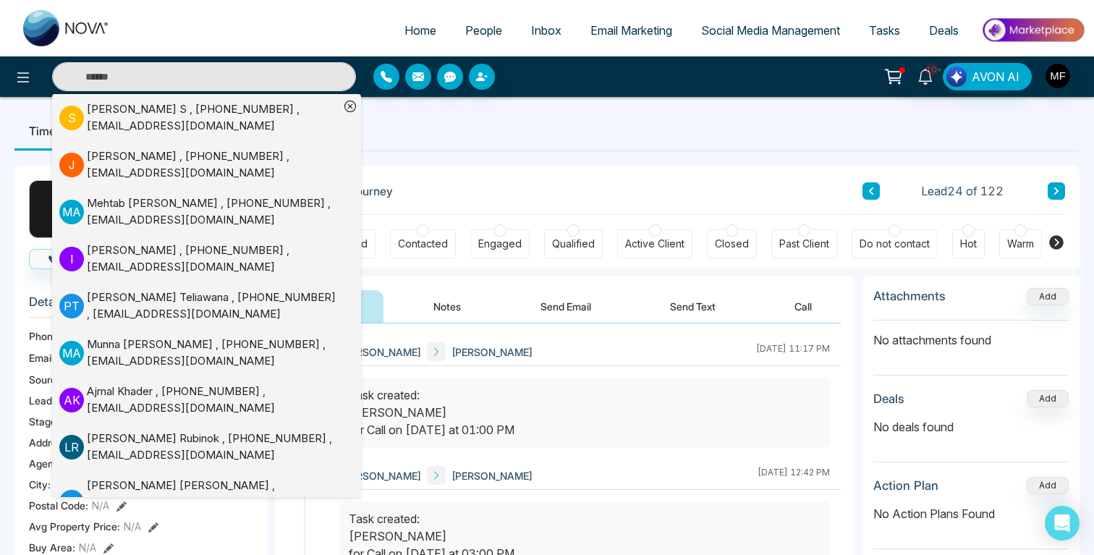
click at [645, 183] on div "Client Journey Lead 24 of 122" at bounding box center [677, 190] width 776 height 49
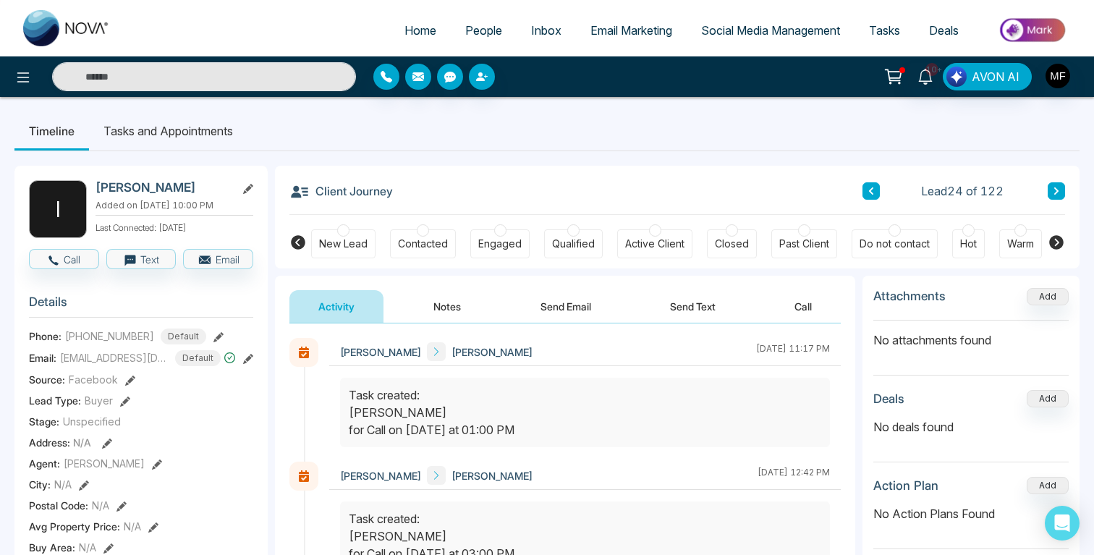
click at [462, 319] on button "Notes" at bounding box center [447, 306] width 85 height 33
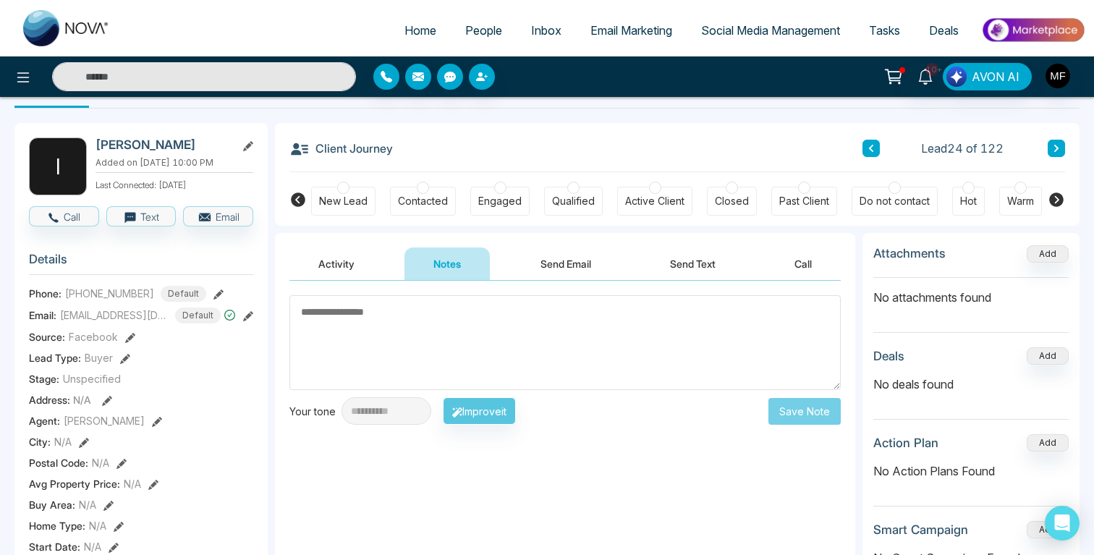
scroll to position [40, 0]
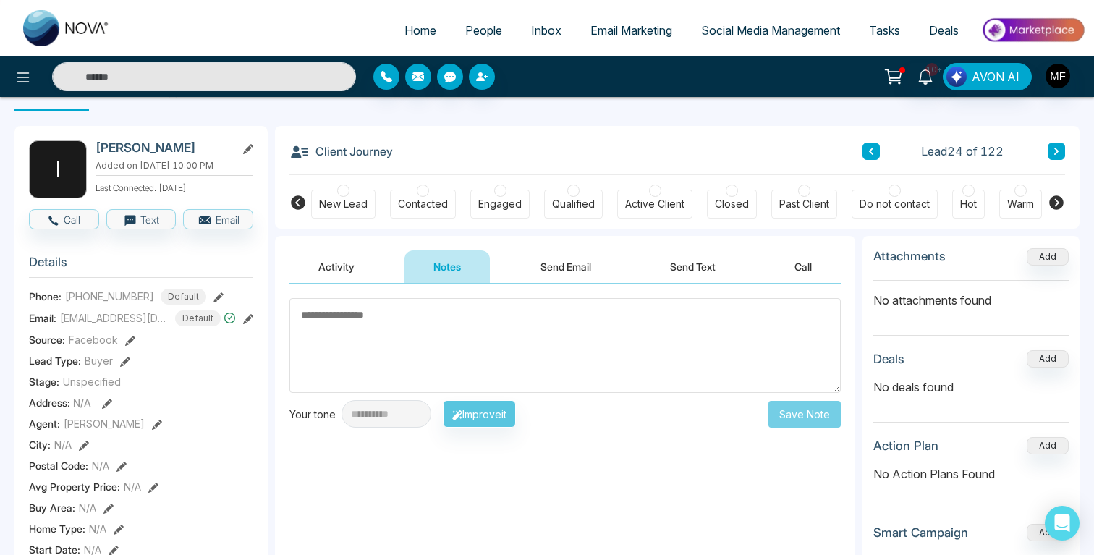
click at [588, 279] on button "Send Email" at bounding box center [566, 266] width 109 height 33
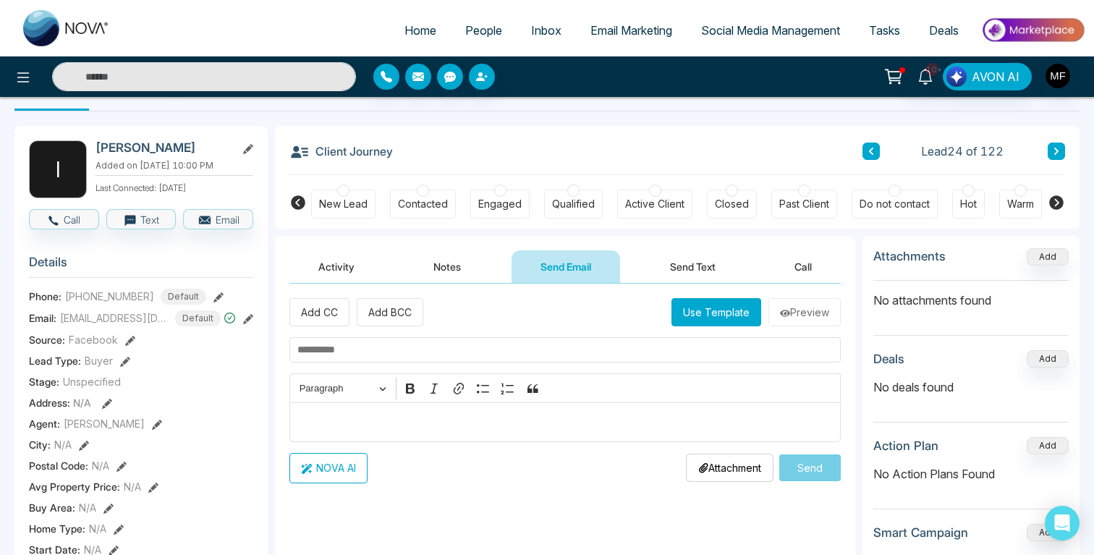
click at [686, 263] on button "Send Text" at bounding box center [692, 266] width 103 height 33
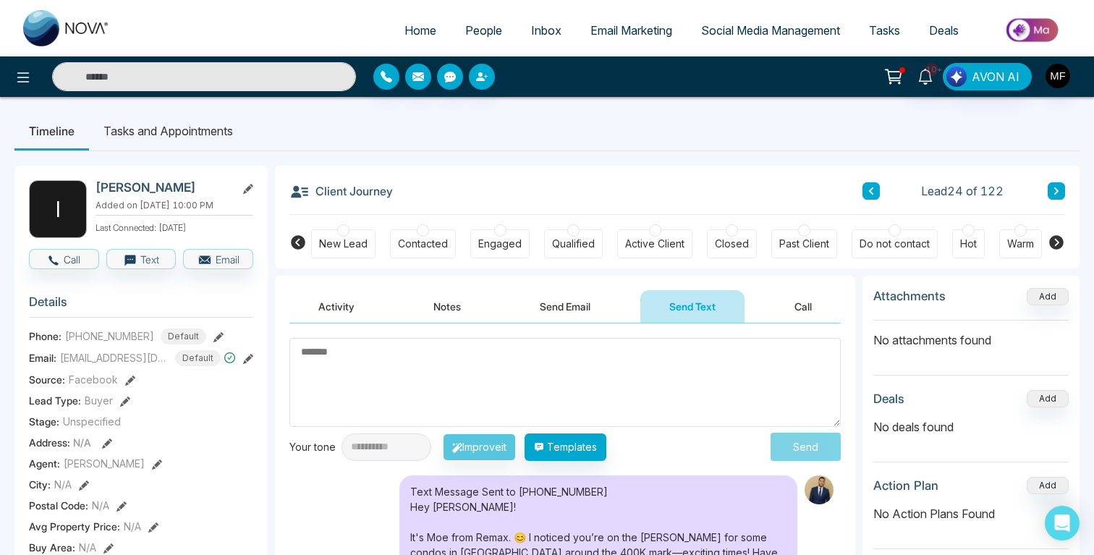
click at [199, 143] on li "Tasks and Appointments" at bounding box center [168, 130] width 158 height 39
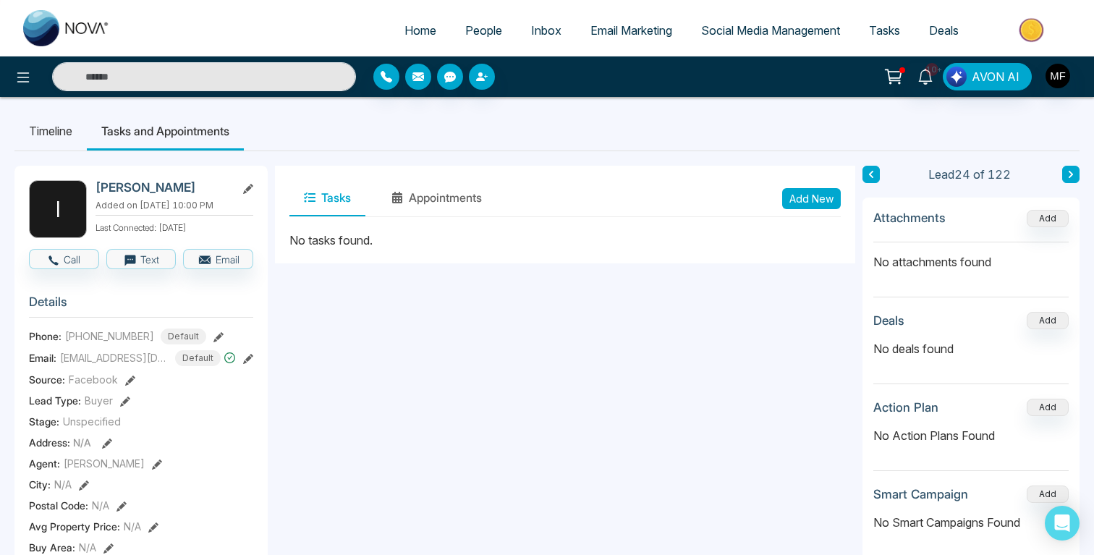
click at [67, 119] on li "Timeline" at bounding box center [50, 130] width 72 height 39
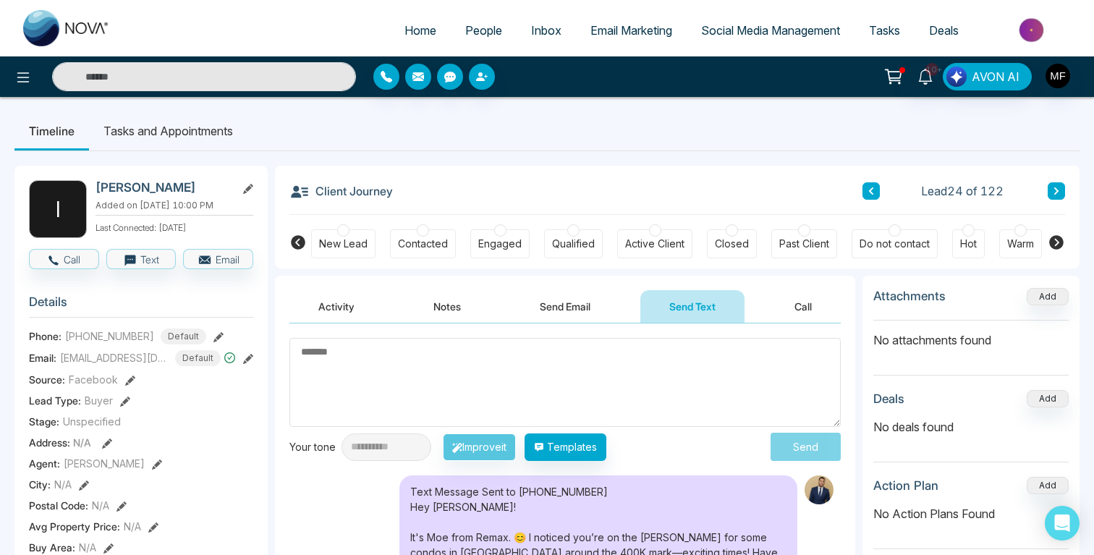
click at [580, 316] on button "Send Email" at bounding box center [565, 306] width 109 height 33
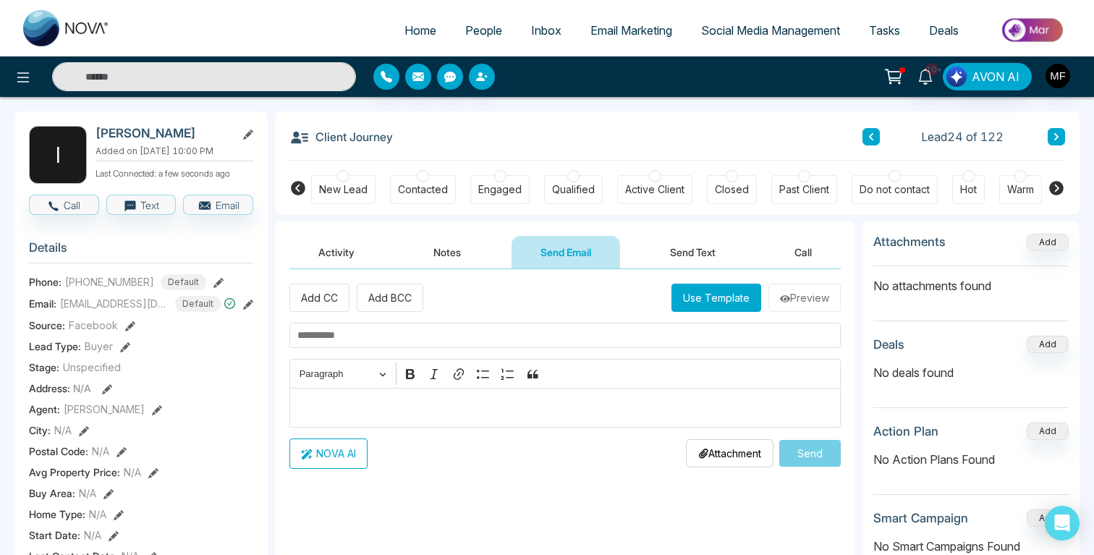
scroll to position [60, 0]
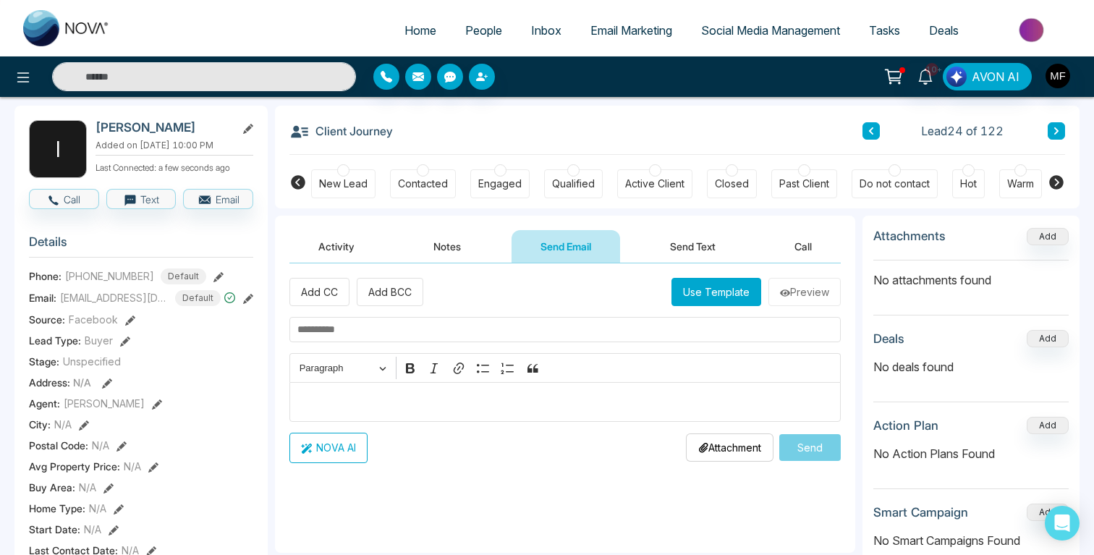
click at [505, 316] on div "Add CC Add BCC Use Template Preview Rich Text Editor Paragraph Bold Italic Link…" at bounding box center [564, 370] width 551 height 185
click at [460, 329] on input "text" at bounding box center [564, 329] width 551 height 25
click at [683, 296] on button "Use Template" at bounding box center [717, 292] width 90 height 28
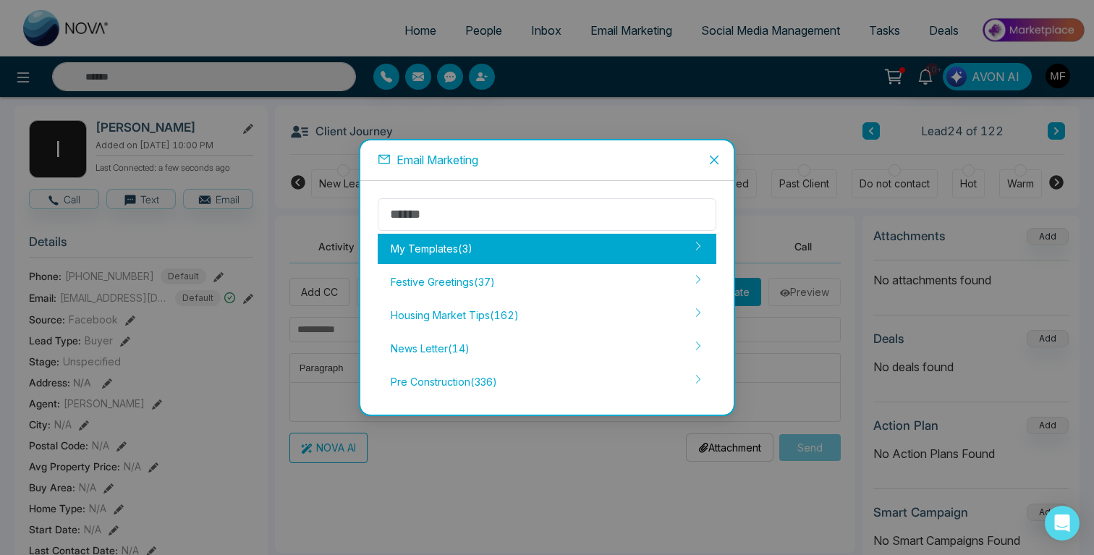
click at [501, 251] on div "My Templates ( 3 )" at bounding box center [547, 249] width 339 height 30
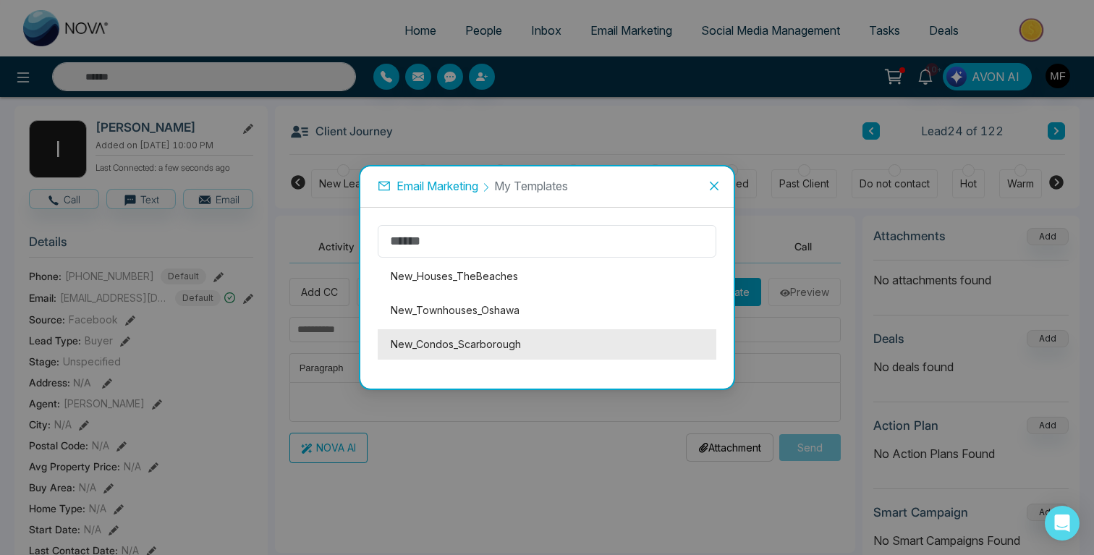
click at [489, 348] on li "New_Condos_Scarborough" at bounding box center [547, 344] width 339 height 30
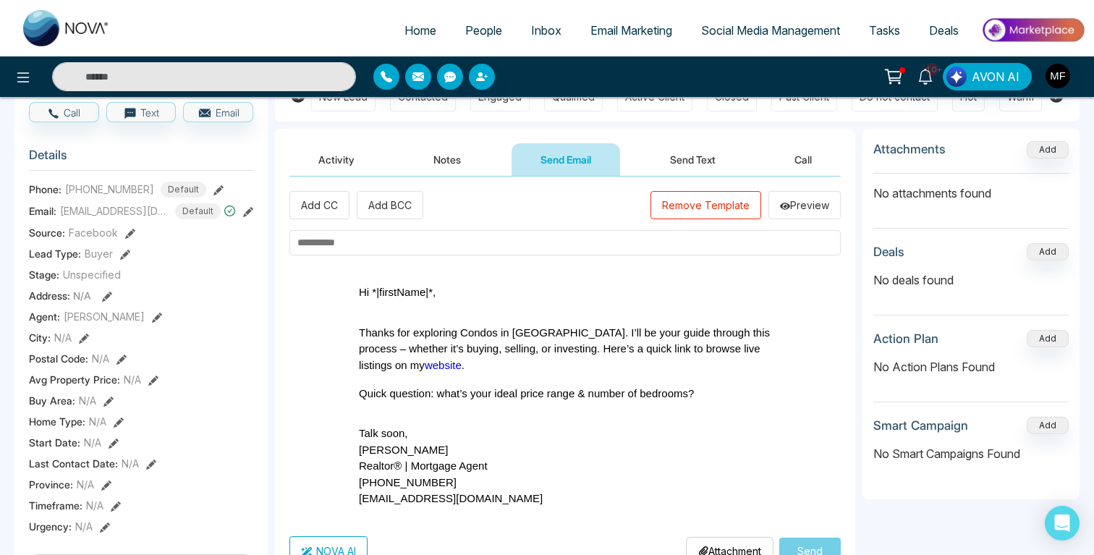
scroll to position [176, 0]
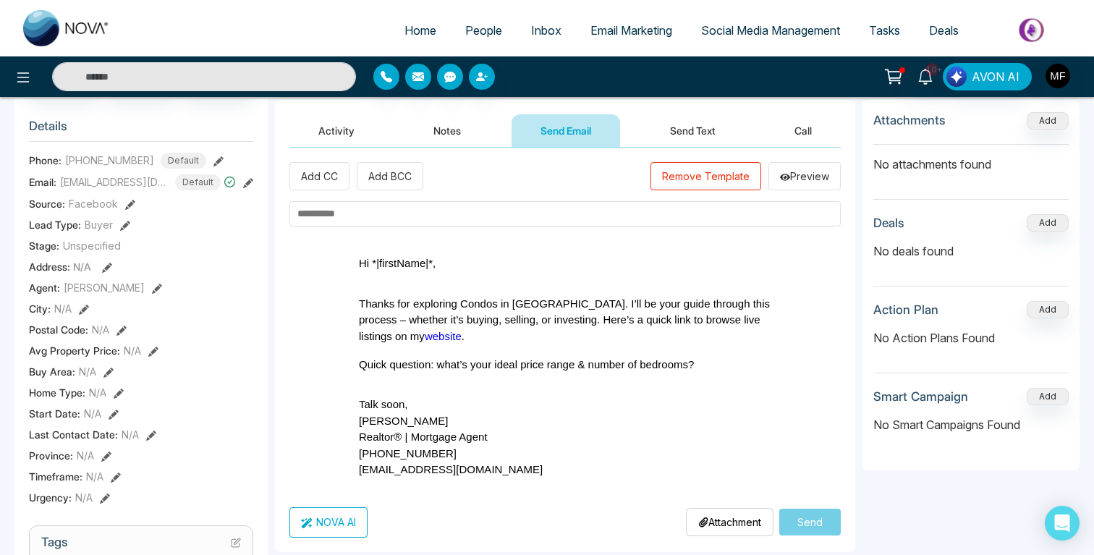
drag, startPoint x: 358, startPoint y: 378, endPoint x: 525, endPoint y: 491, distance: 201.9
click at [525, 491] on td "Hi *|firstName|*, Thanks for exploring Condos in Scarborough. I’ll be your guid…" at bounding box center [565, 366] width 434 height 259
click at [719, 164] on button "Remove Template" at bounding box center [706, 176] width 111 height 28
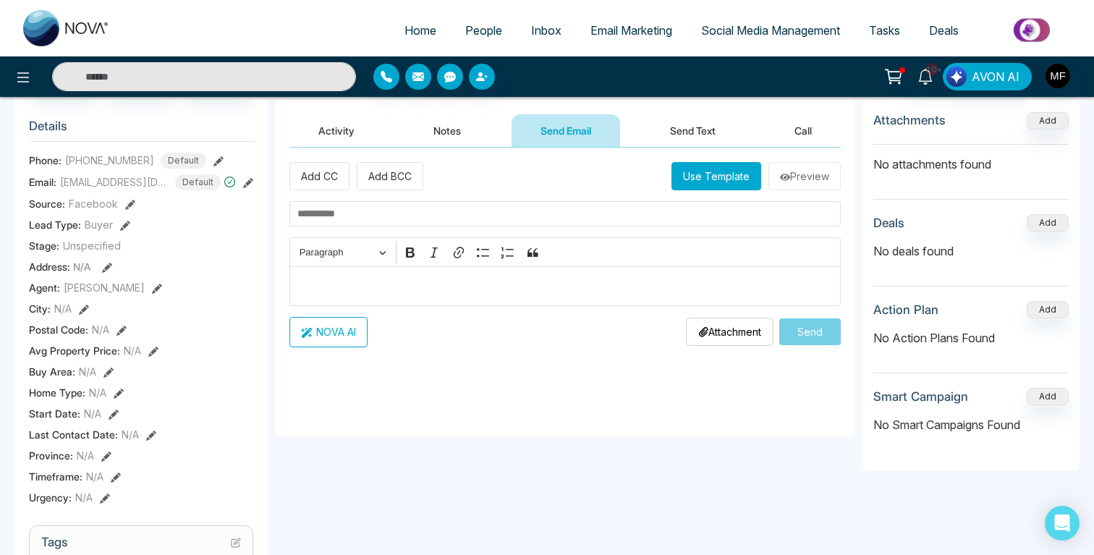
click at [447, 295] on div "Editor editing area: main" at bounding box center [564, 286] width 551 height 40
click at [439, 287] on p "Editor editing area: main" at bounding box center [565, 285] width 536 height 17
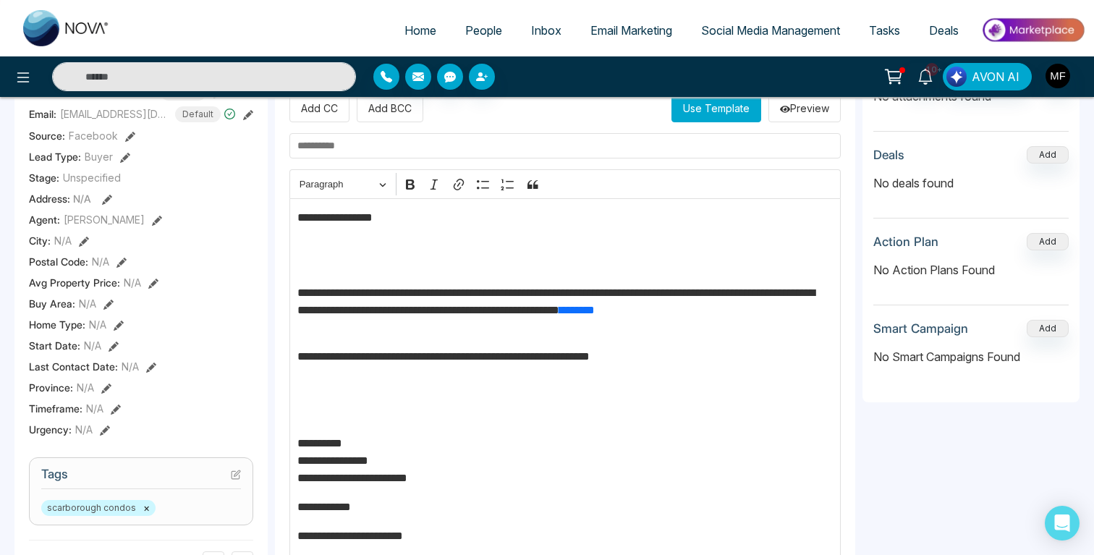
scroll to position [247, 0]
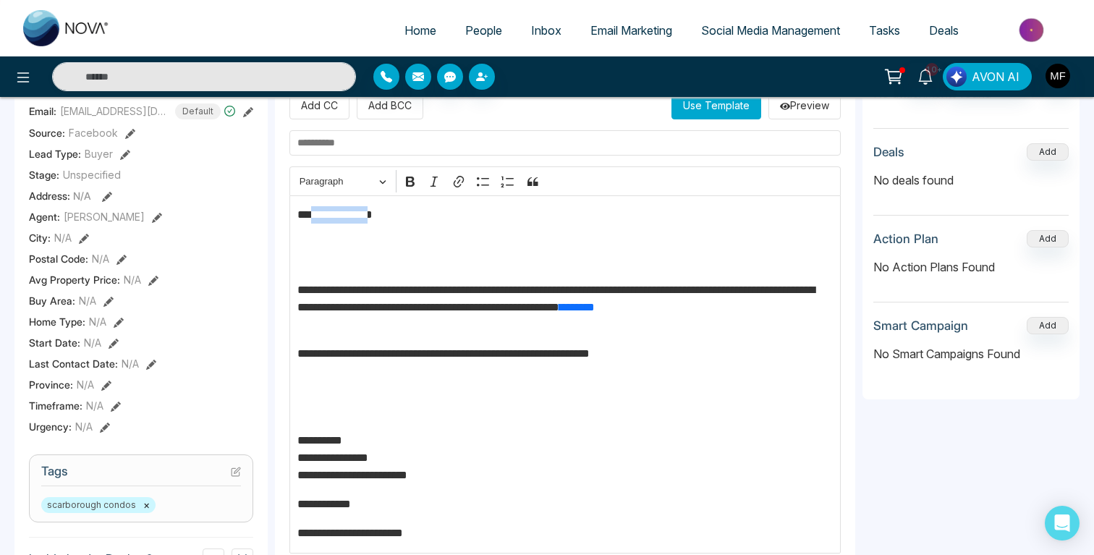
drag, startPoint x: 386, startPoint y: 216, endPoint x: 314, endPoint y: 212, distance: 71.7
click at [314, 212] on p "**********" at bounding box center [565, 214] width 536 height 17
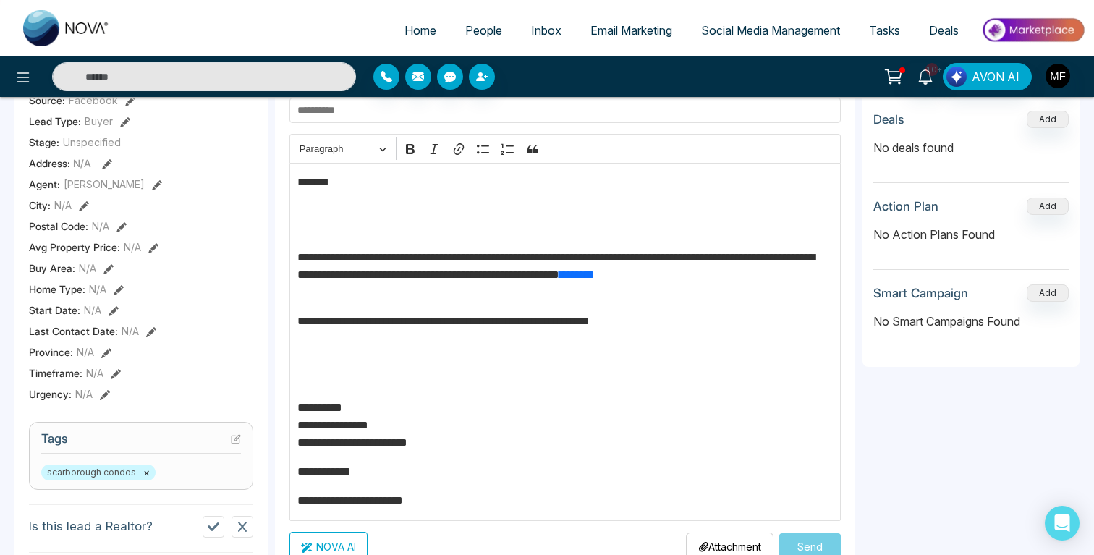
scroll to position [287, 0]
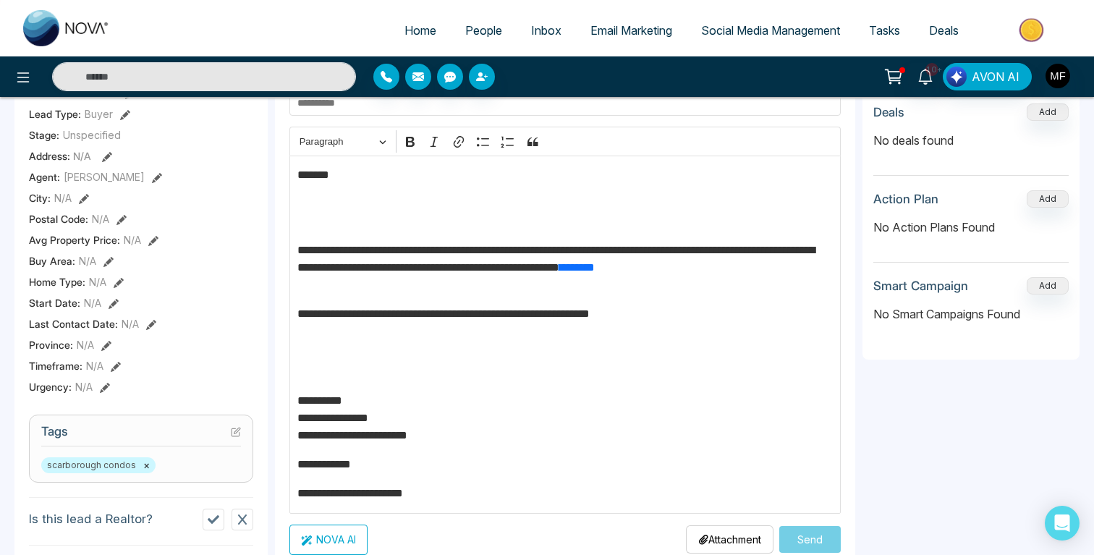
click at [407, 212] on p "Editor editing area: main" at bounding box center [565, 203] width 536 height 17
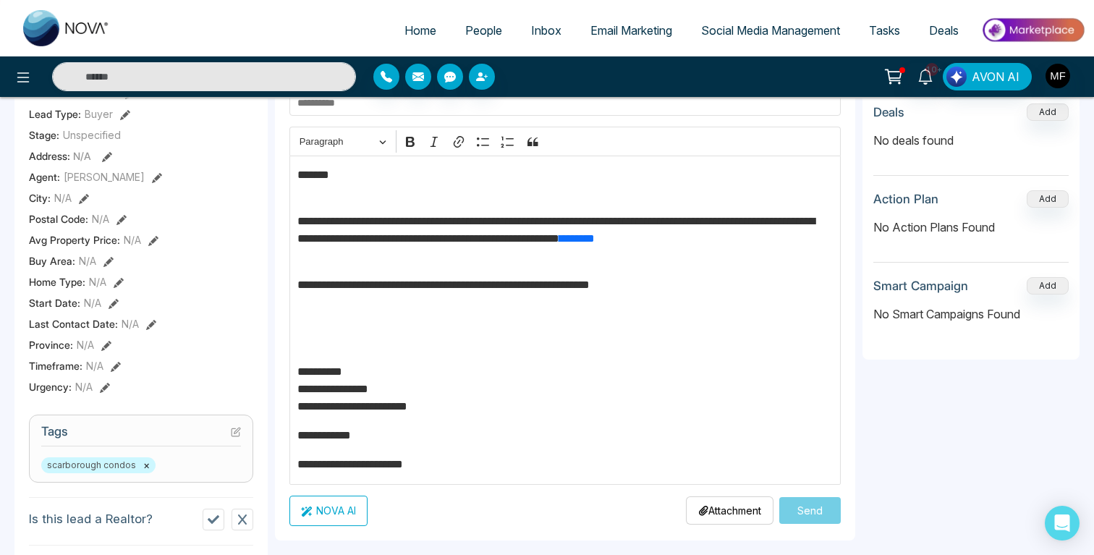
click at [330, 348] on p "Editor editing area: main" at bounding box center [565, 342] width 536 height 17
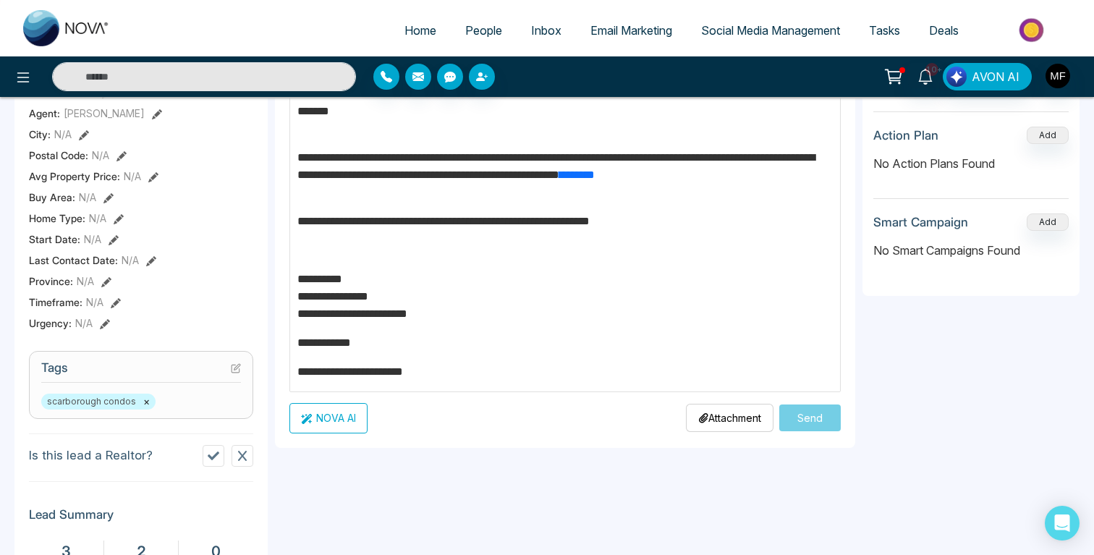
scroll to position [346, 0]
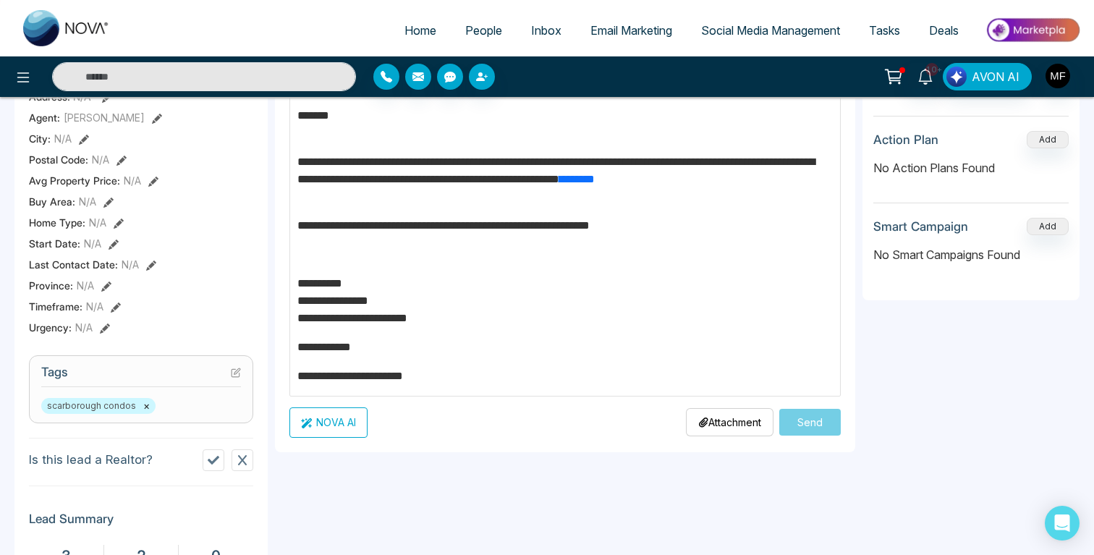
click at [380, 360] on div "**********" at bounding box center [564, 246] width 551 height 300
click at [381, 329] on div "**********" at bounding box center [564, 246] width 551 height 300
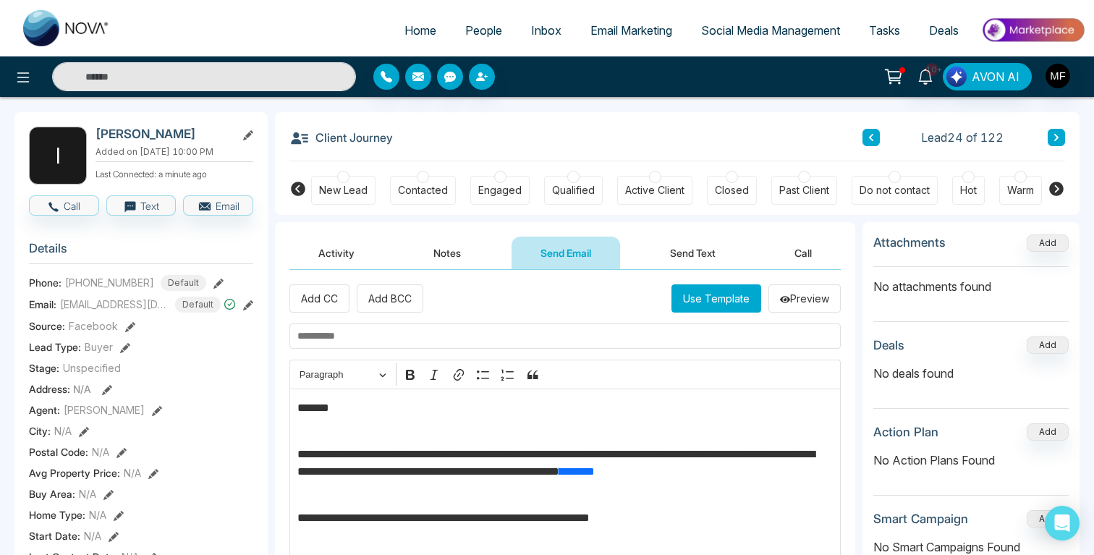
scroll to position [53, 0]
click at [501, 336] on input "text" at bounding box center [564, 336] width 551 height 25
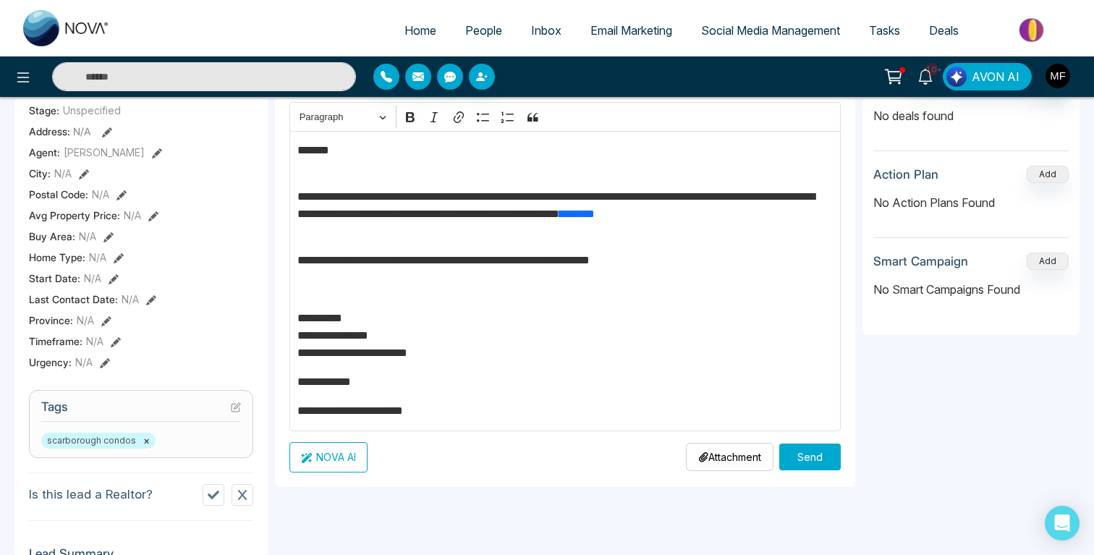
scroll to position [313, 0]
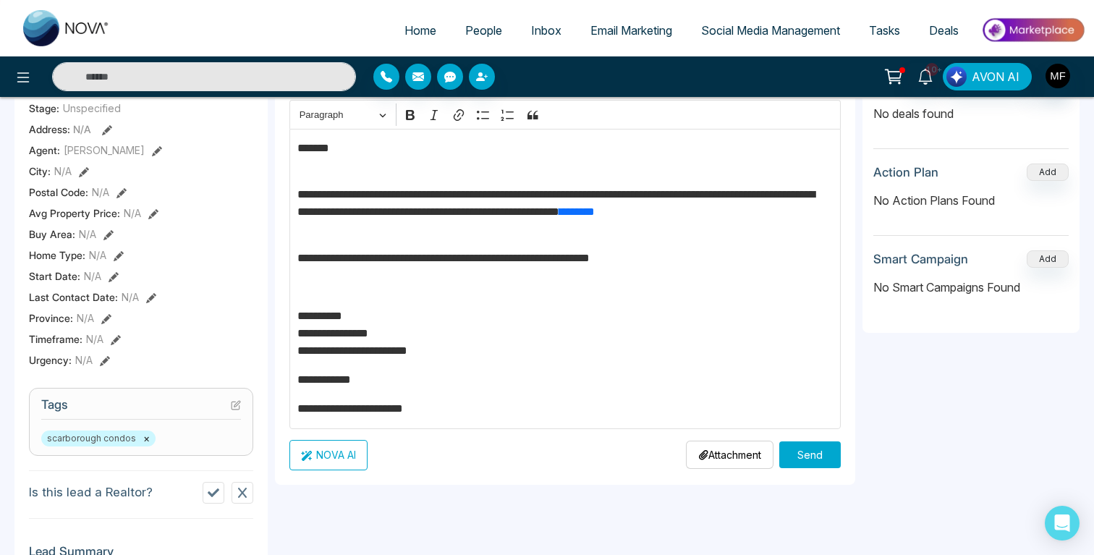
type input "**********"
click at [828, 460] on button "Send" at bounding box center [810, 454] width 62 height 27
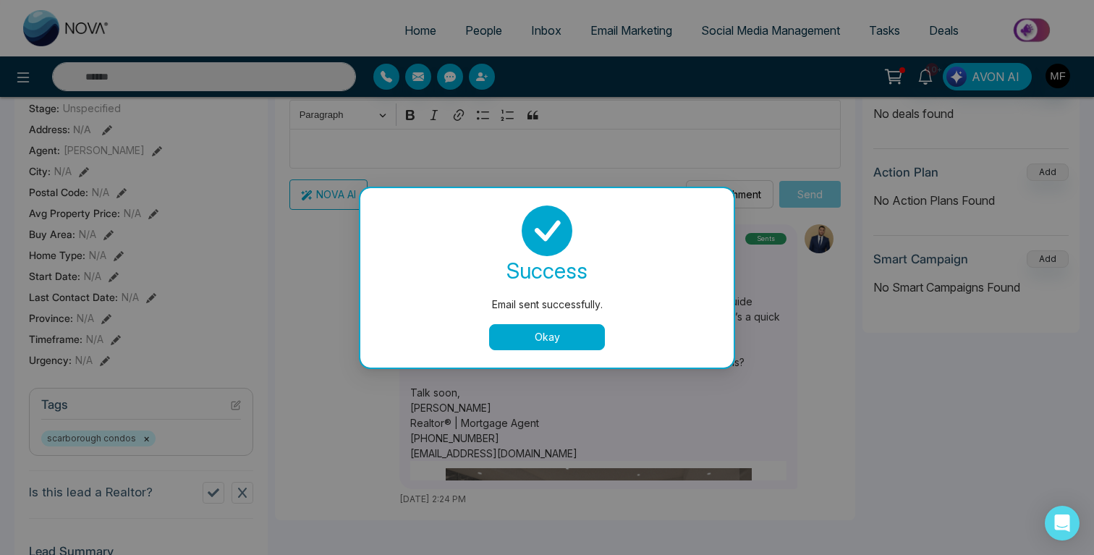
click at [568, 334] on button "Okay" at bounding box center [547, 337] width 116 height 26
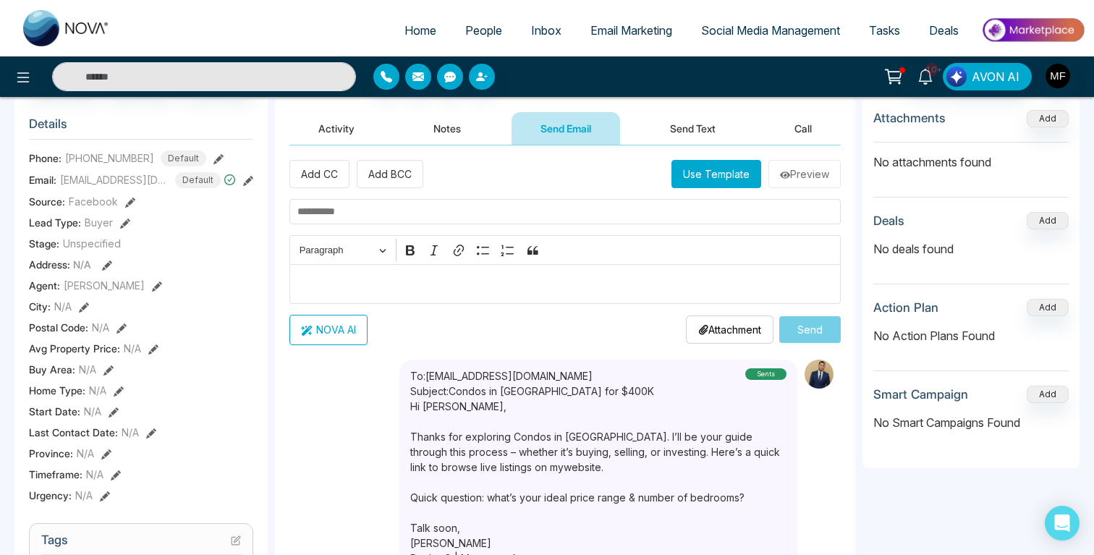
scroll to position [0, 0]
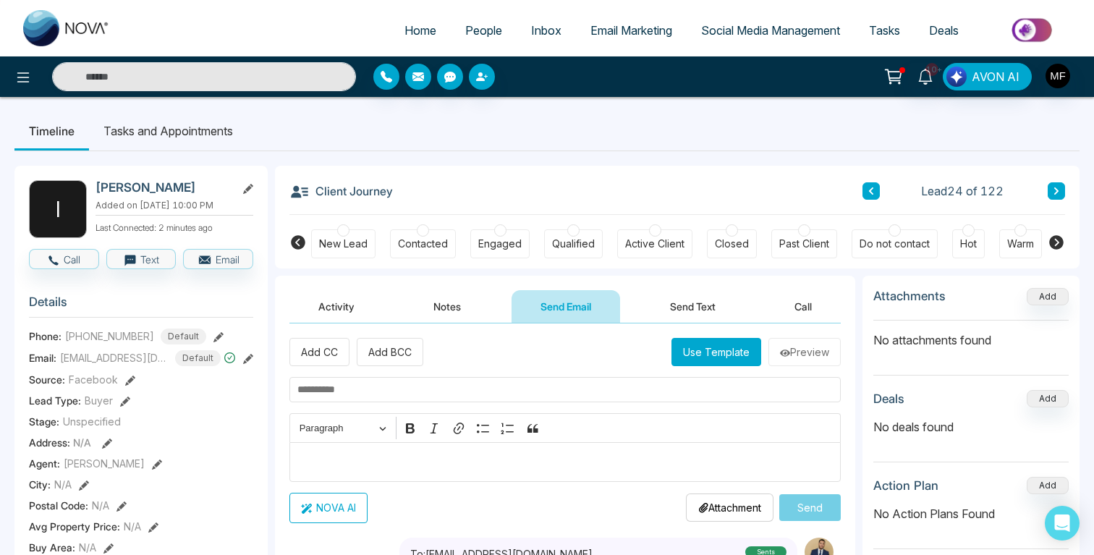
click at [439, 316] on button "Notes" at bounding box center [447, 306] width 85 height 33
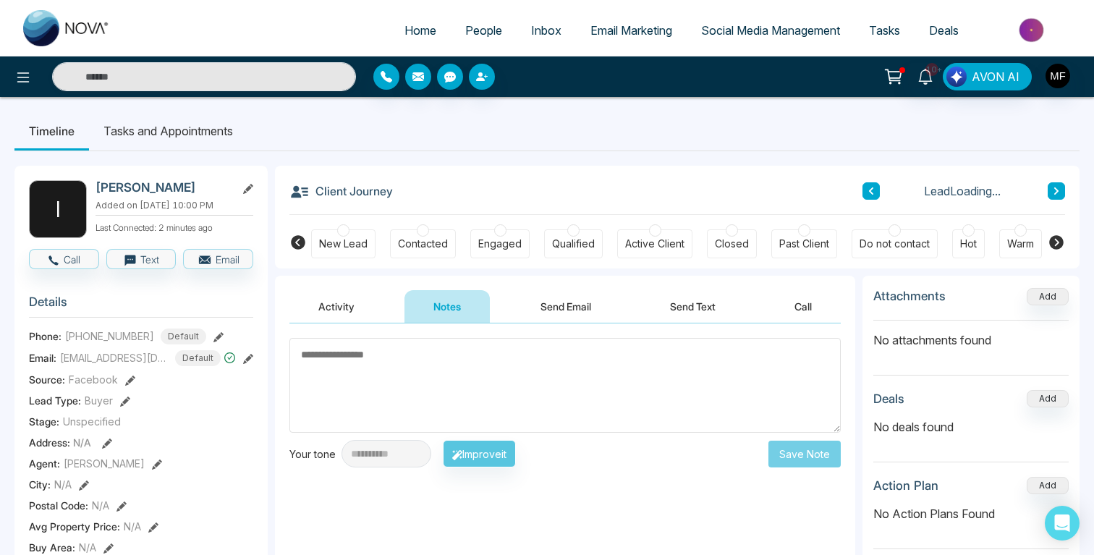
click at [435, 361] on textarea at bounding box center [564, 385] width 551 height 95
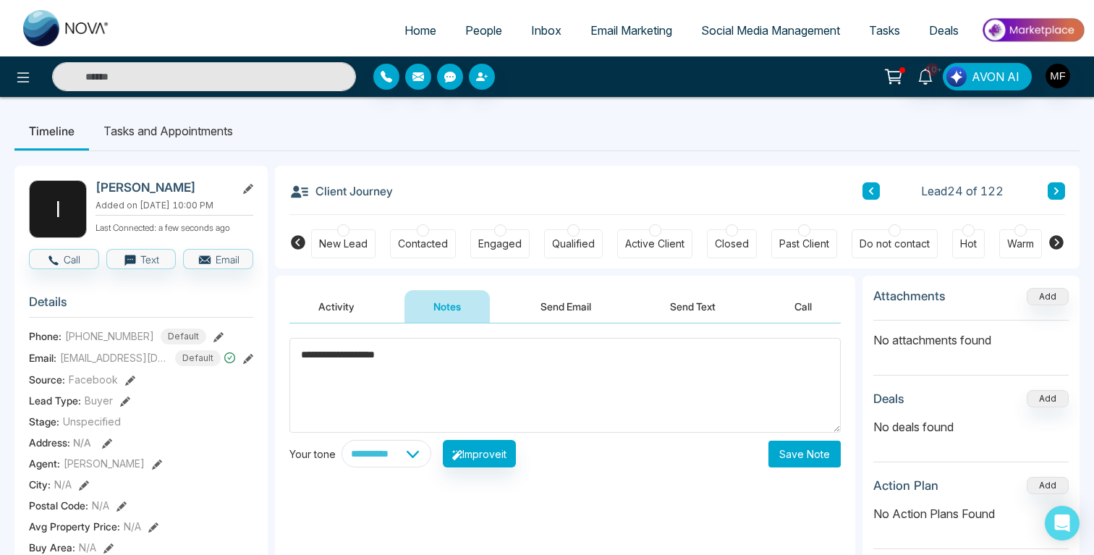
type textarea "**********"
click at [803, 460] on button "Save Note" at bounding box center [805, 454] width 72 height 27
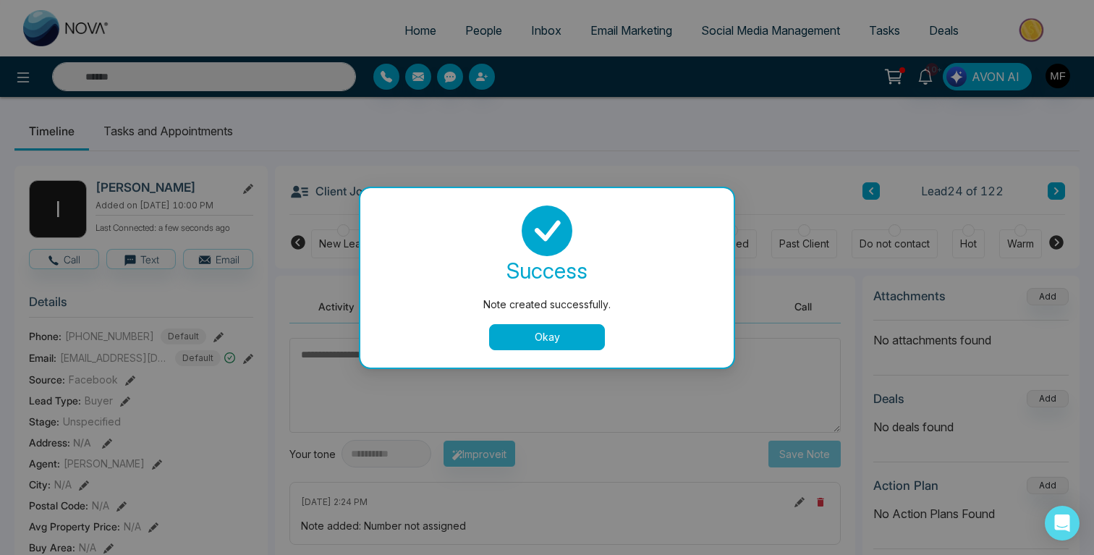
click at [187, 135] on div "Note created successfully. success Note created successfully. Okay" at bounding box center [547, 277] width 1094 height 555
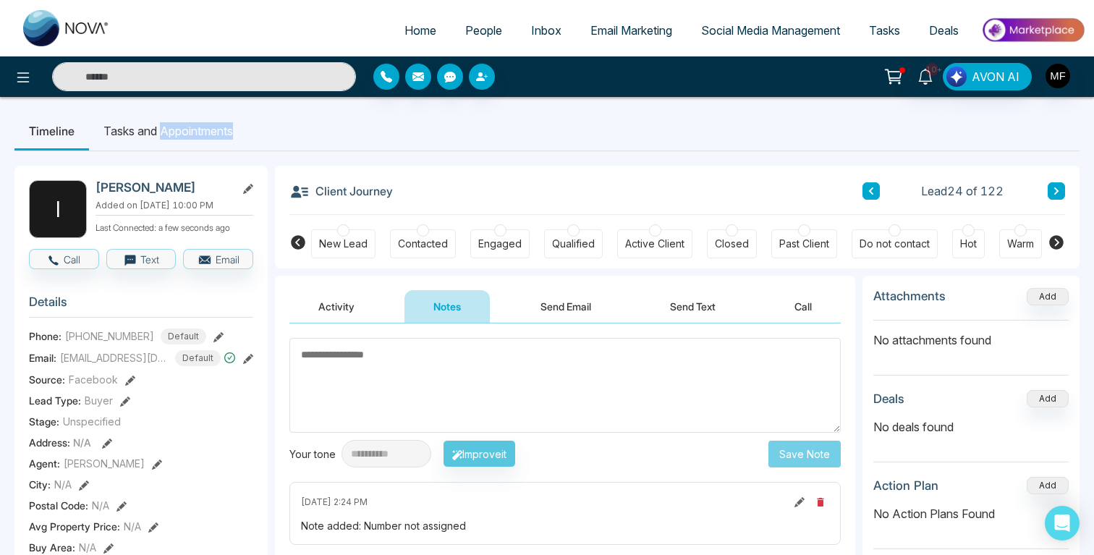
click at [187, 135] on li "Tasks and Appointments" at bounding box center [168, 130] width 158 height 39
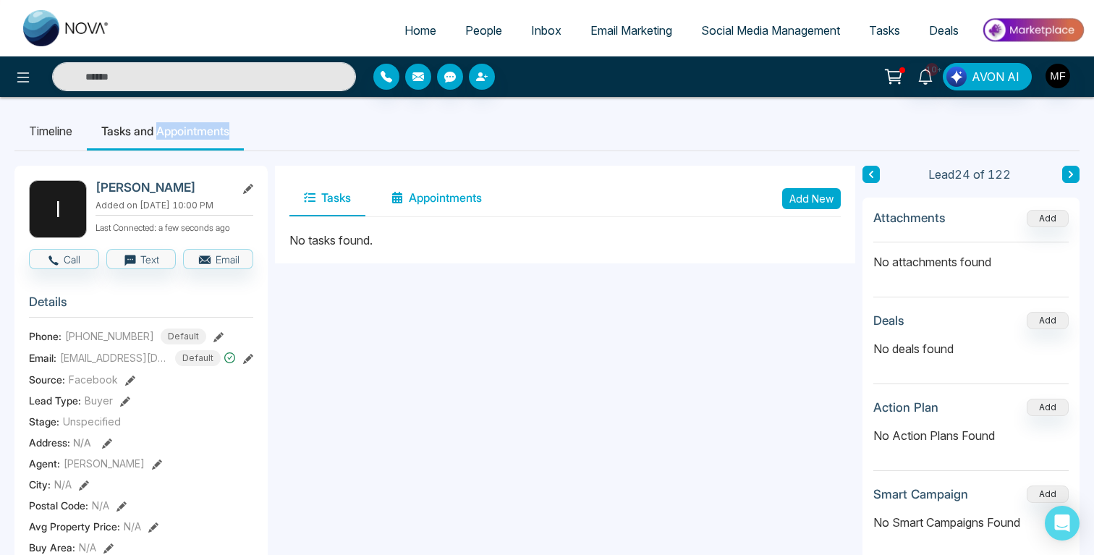
click at [452, 198] on button "Appointments" at bounding box center [436, 198] width 119 height 36
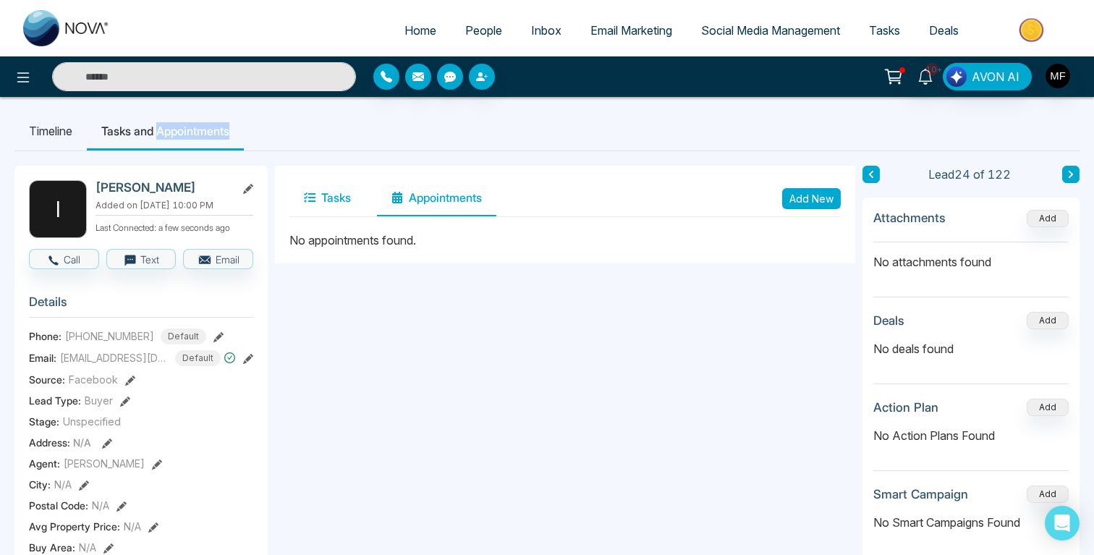
click at [345, 196] on button "Tasks" at bounding box center [327, 198] width 76 height 36
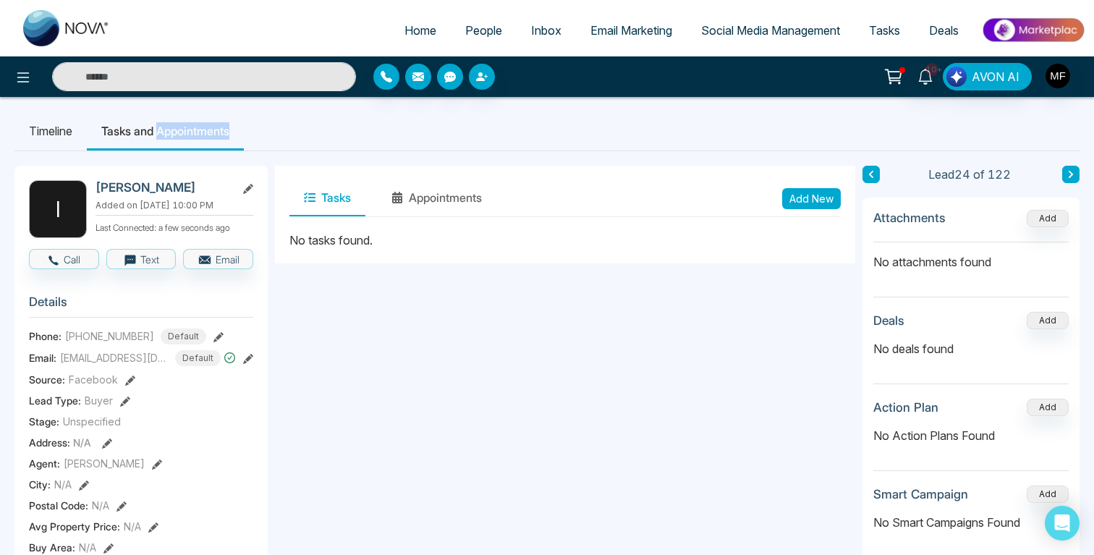
click at [830, 194] on button "Add New" at bounding box center [811, 198] width 59 height 21
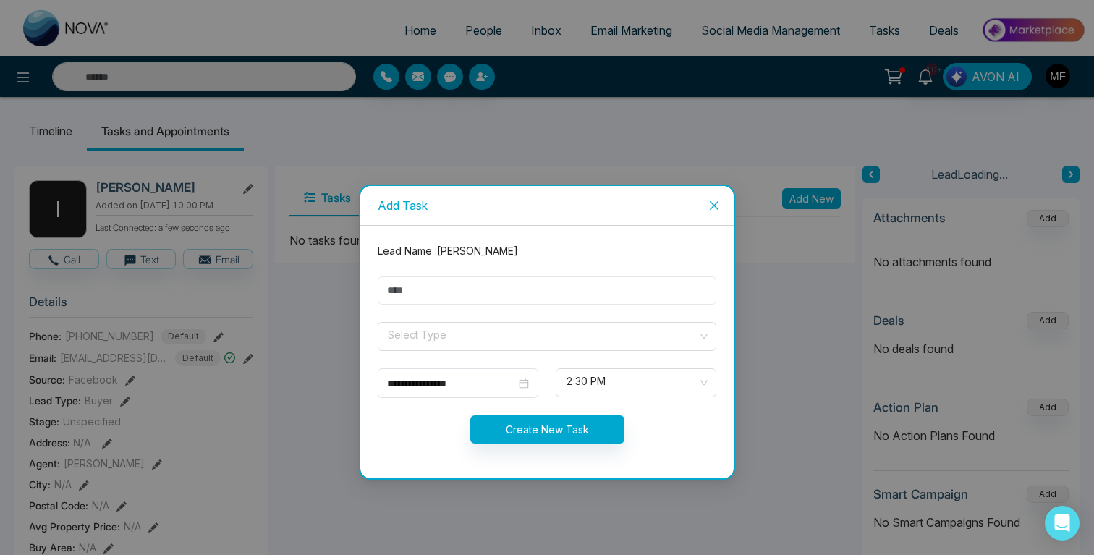
click at [562, 297] on input "text" at bounding box center [547, 290] width 339 height 28
type input "********"
click at [476, 302] on input "********" at bounding box center [547, 290] width 339 height 28
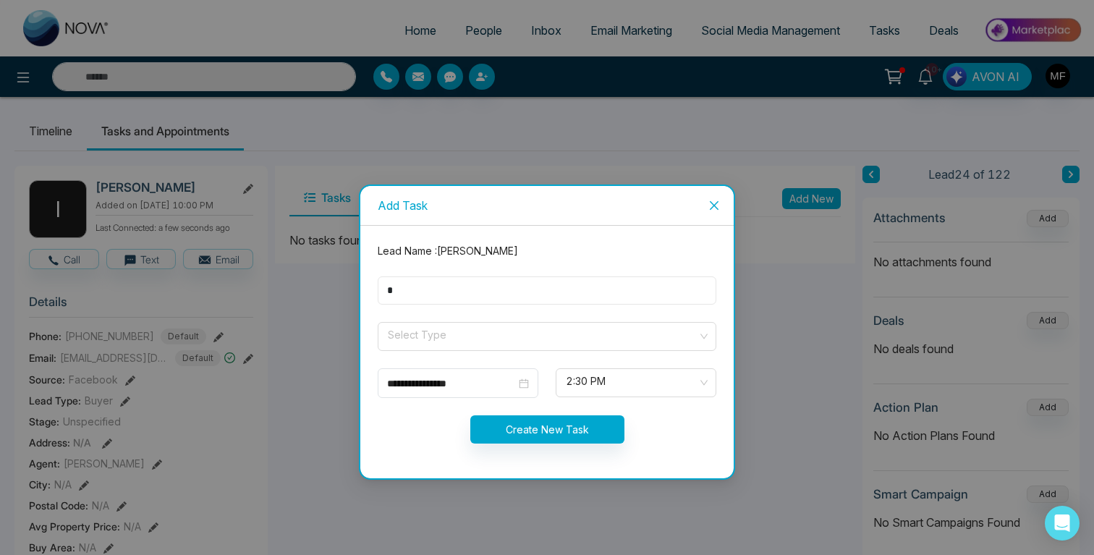
type input "******"
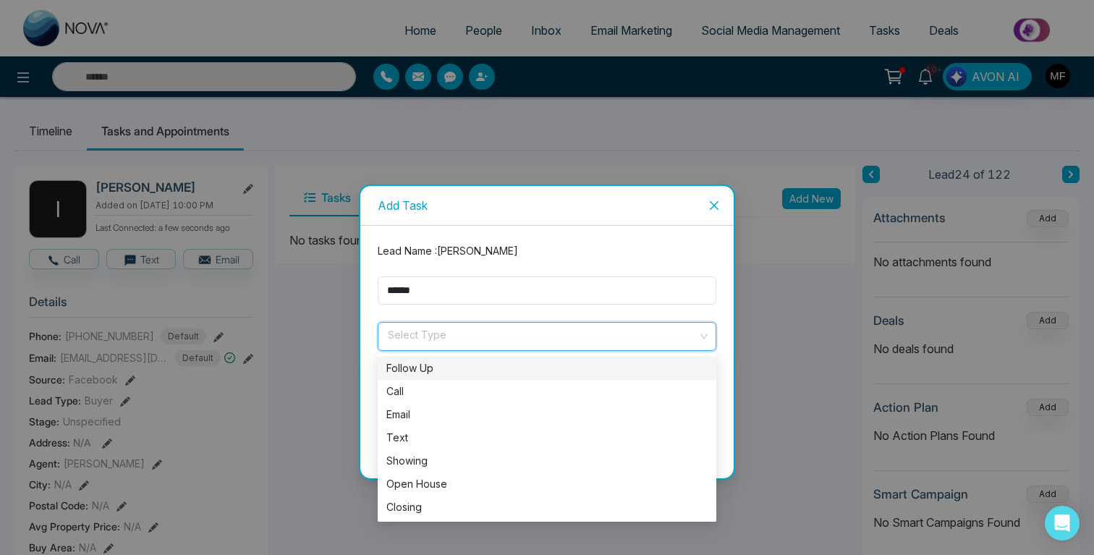
click at [450, 336] on input "search" at bounding box center [541, 334] width 311 height 22
click at [417, 369] on div "Follow Up" at bounding box center [546, 368] width 321 height 16
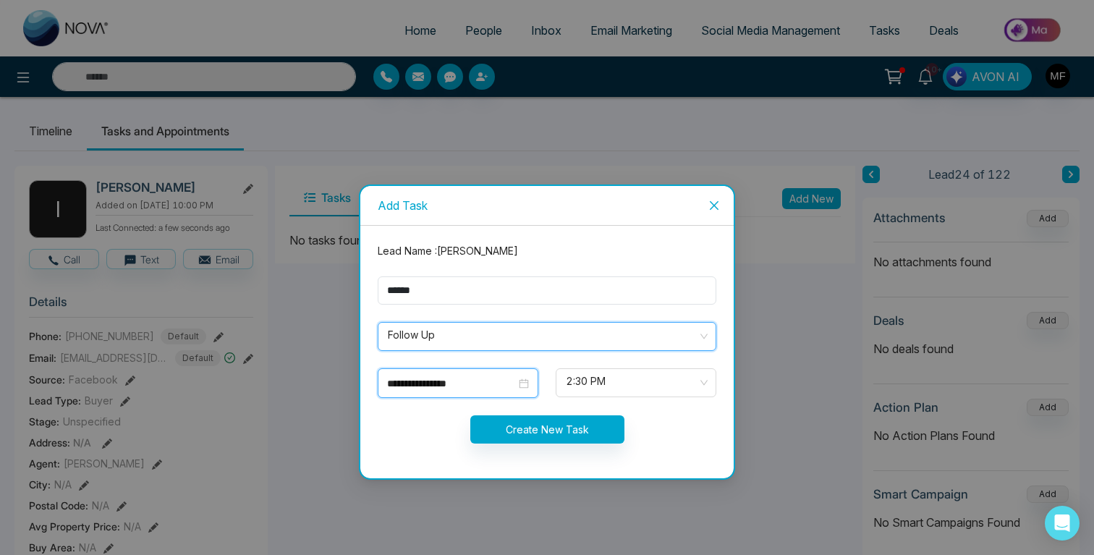
click at [431, 381] on input "**********" at bounding box center [451, 384] width 129 height 16
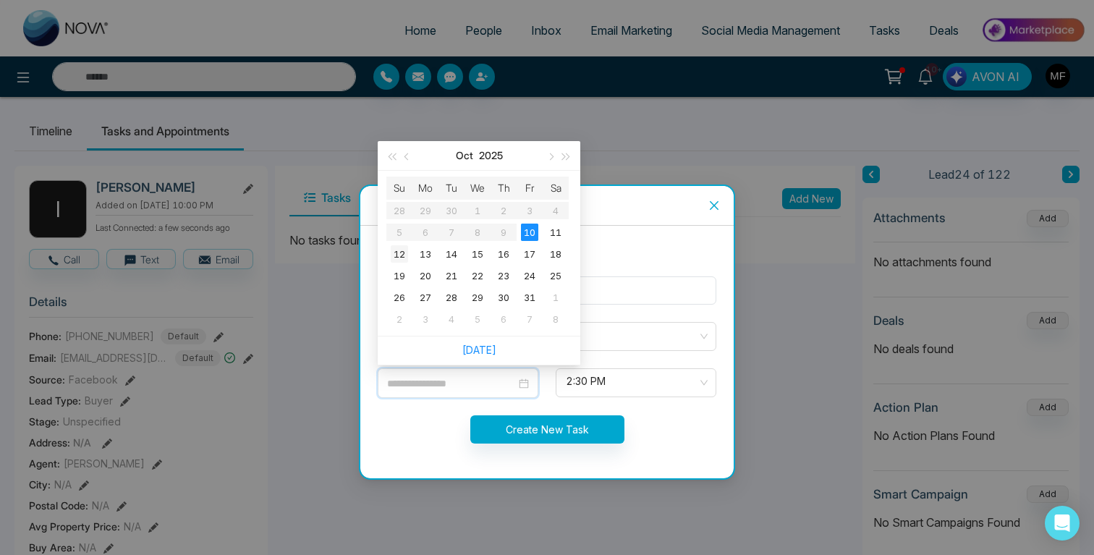
type input "**********"
click at [404, 253] on div "12" at bounding box center [399, 253] width 17 height 17
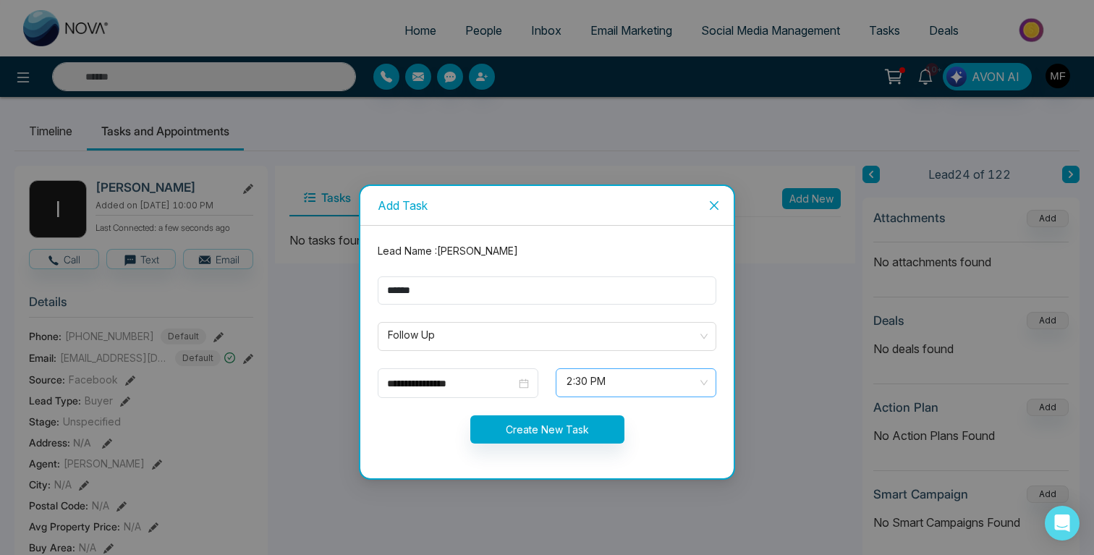
click at [616, 389] on span "2:30 PM" at bounding box center [636, 383] width 140 height 25
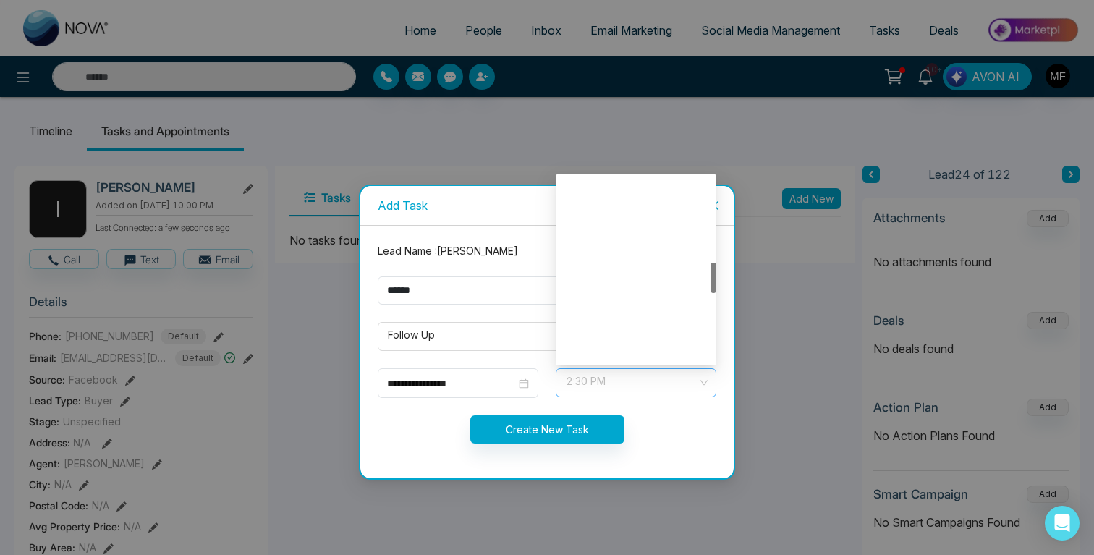
scroll to position [509, 0]
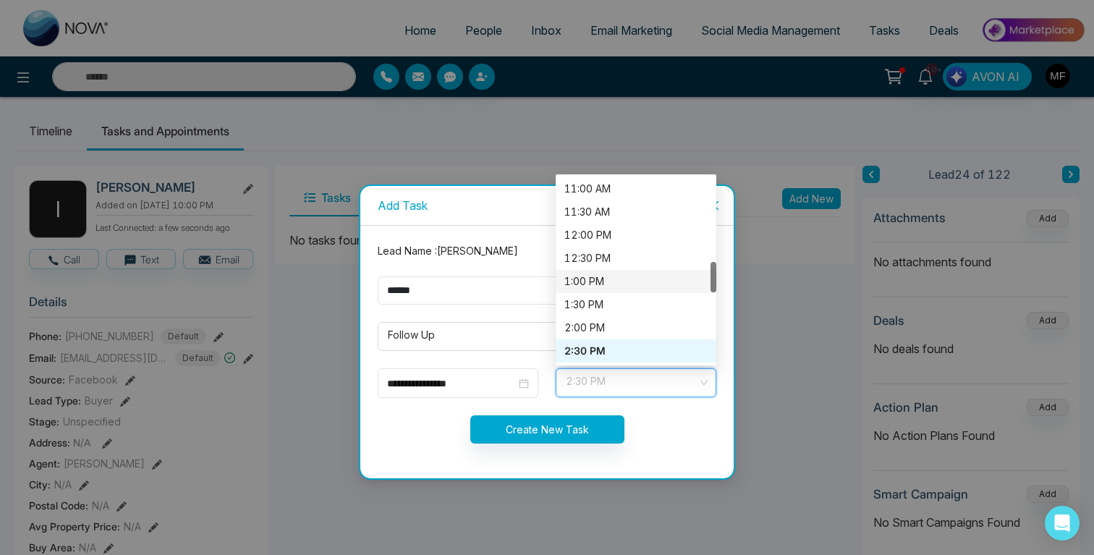
click at [610, 284] on div "1:00 PM" at bounding box center [635, 282] width 143 height 16
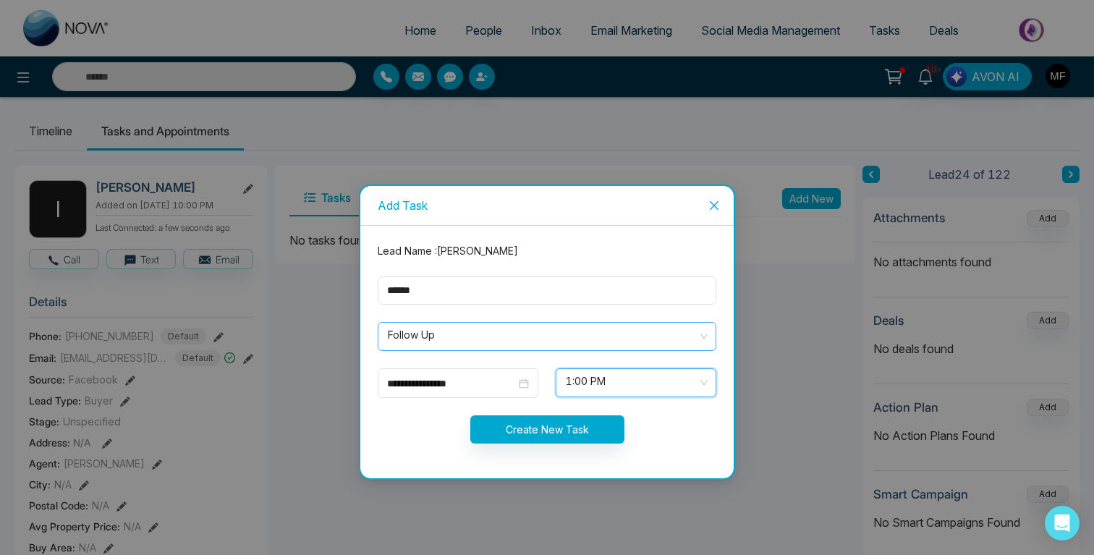
click at [509, 344] on span "Follow Up" at bounding box center [547, 336] width 318 height 25
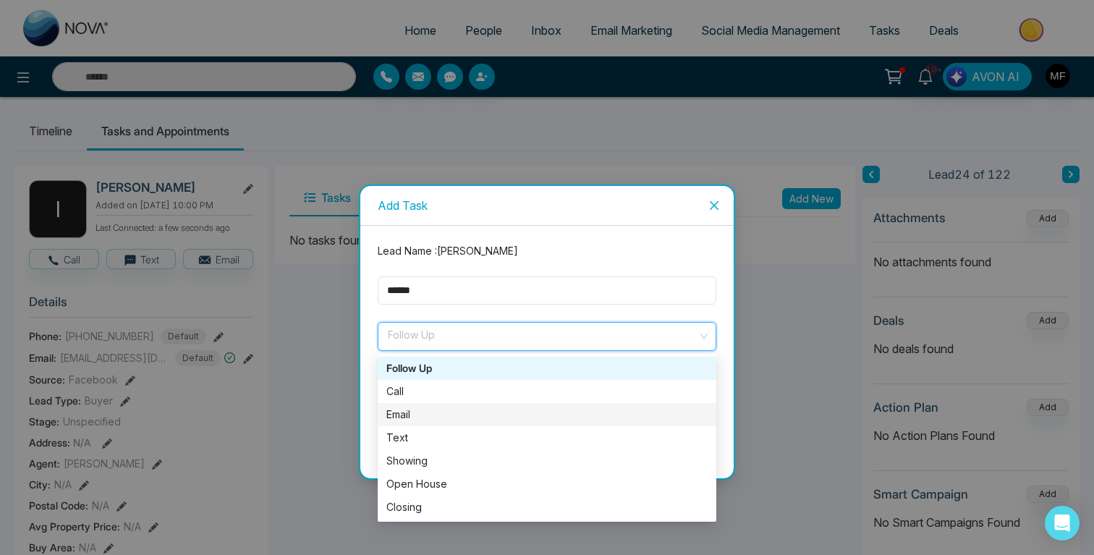
click at [413, 410] on div "Email" at bounding box center [546, 415] width 321 height 16
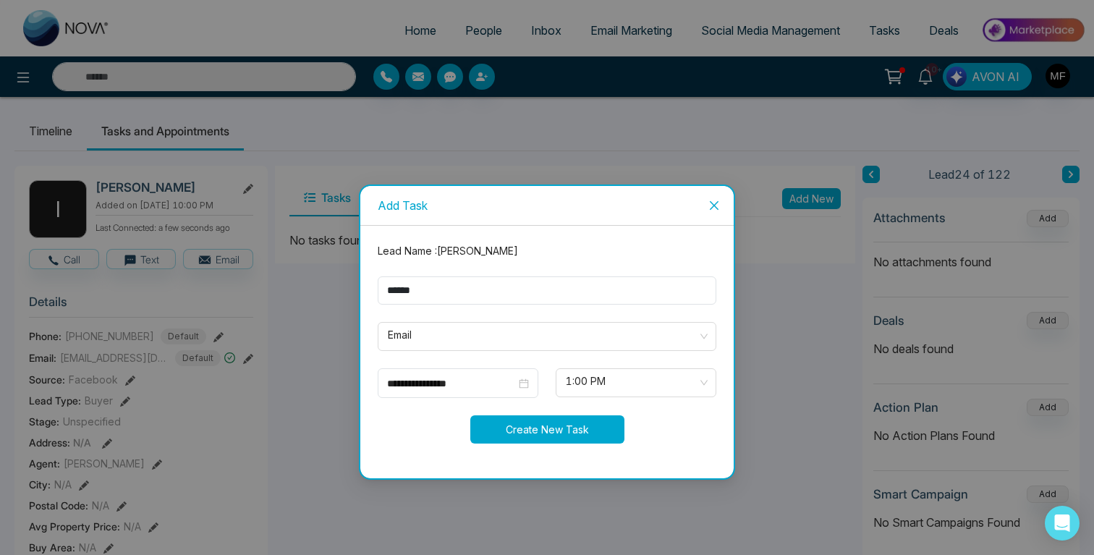
click at [554, 426] on button "Create New Task" at bounding box center [547, 429] width 154 height 28
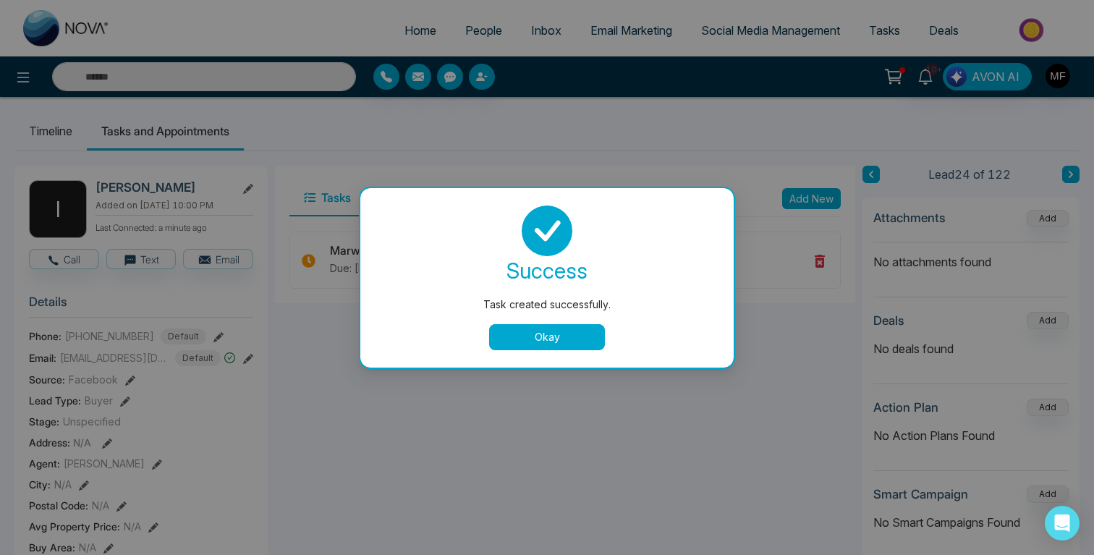
click at [537, 345] on button "Okay" at bounding box center [547, 337] width 116 height 26
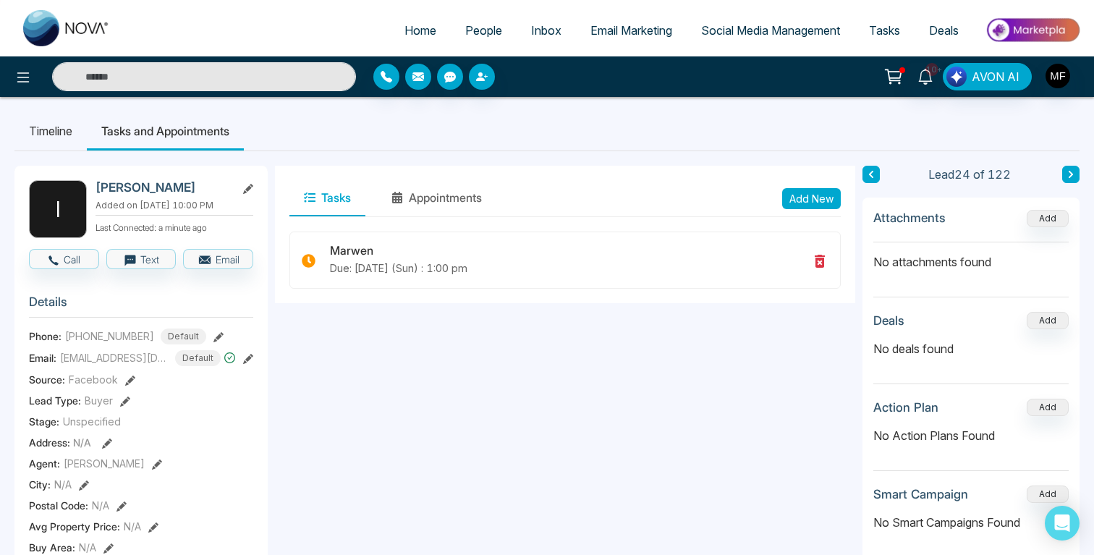
click at [219, 86] on input "text" at bounding box center [204, 76] width 304 height 29
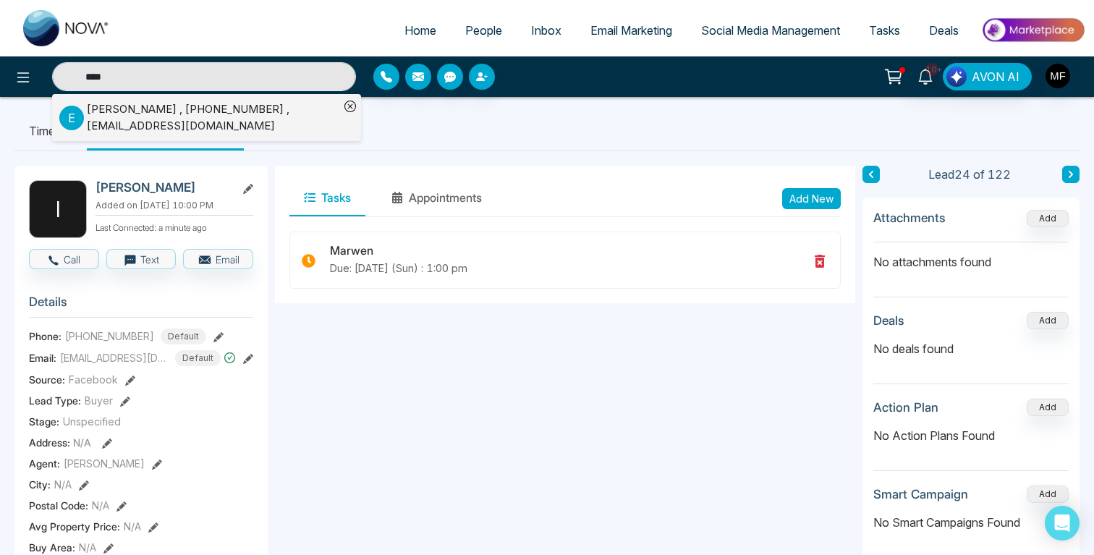
type input "****"
click at [200, 106] on div "Evet Wilson , +16478573668 , evetwilson@sympatico.ca" at bounding box center [213, 117] width 253 height 33
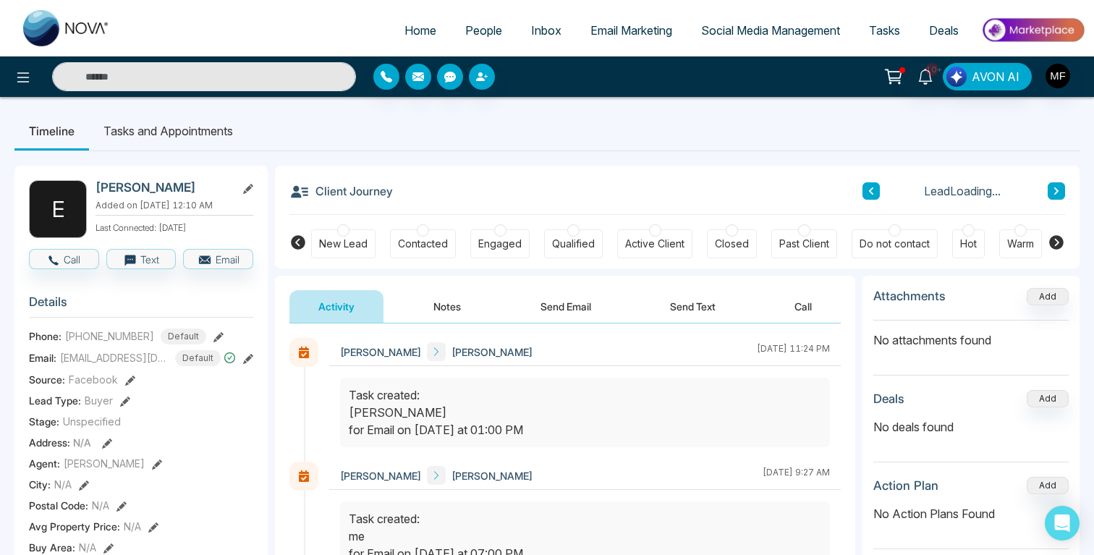
click at [448, 306] on button "Notes" at bounding box center [447, 306] width 85 height 33
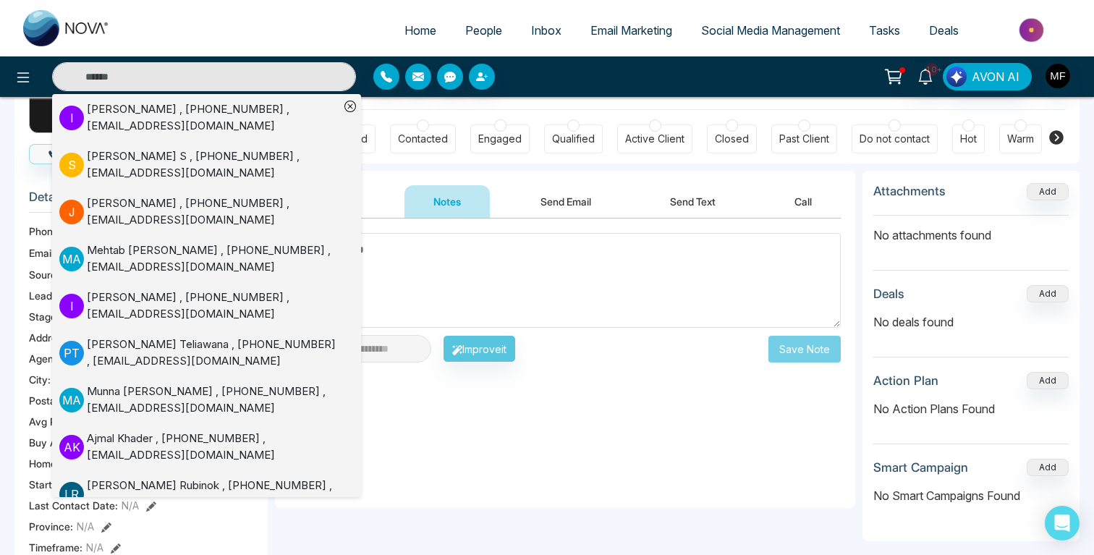
scroll to position [113, 0]
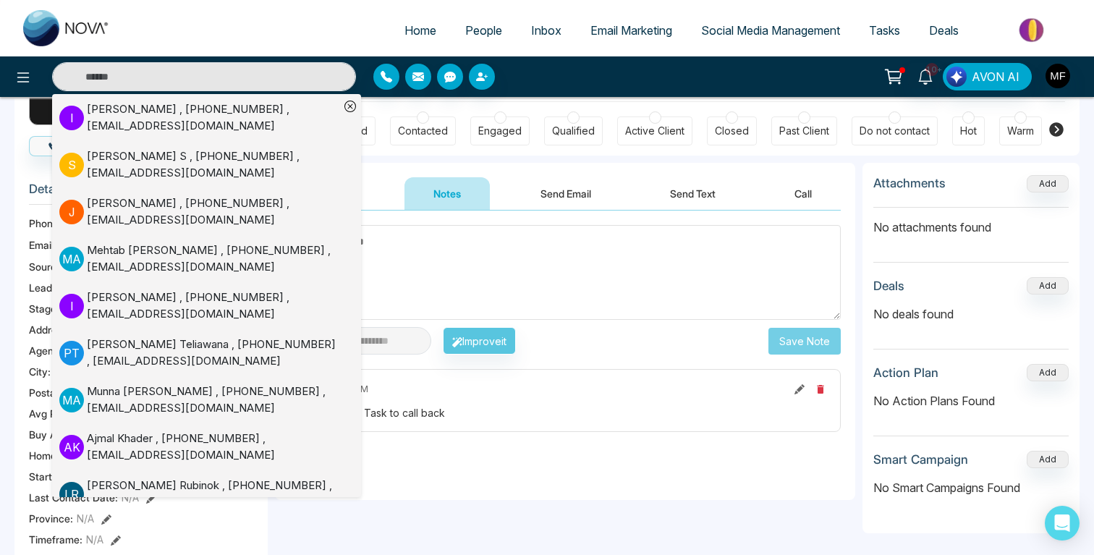
click at [594, 444] on div "**********" at bounding box center [565, 355] width 580 height 289
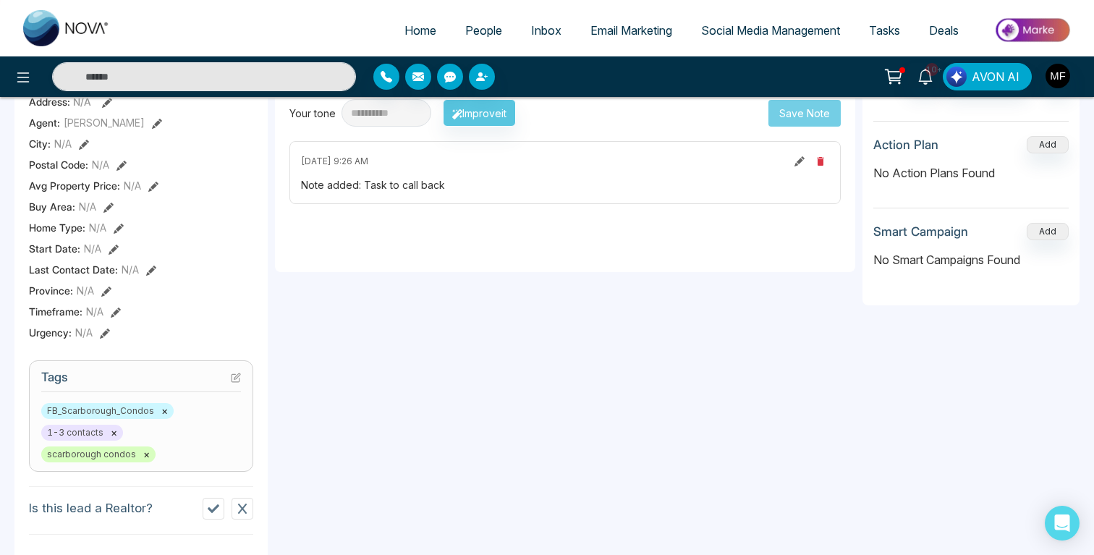
scroll to position [0, 0]
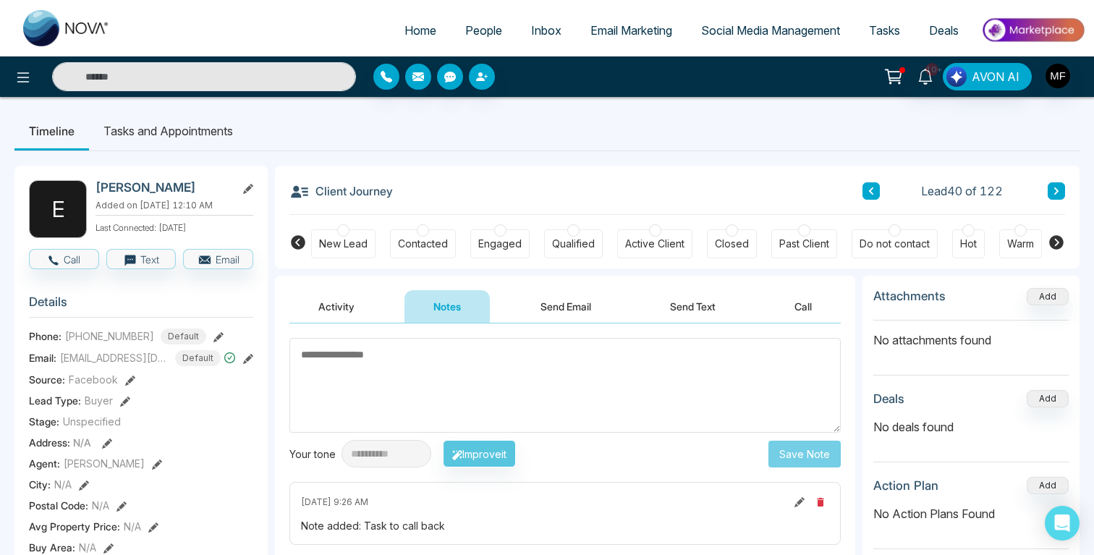
click at [697, 309] on button "Send Text" at bounding box center [692, 306] width 103 height 33
